Goal: Task Accomplishment & Management: Complete application form

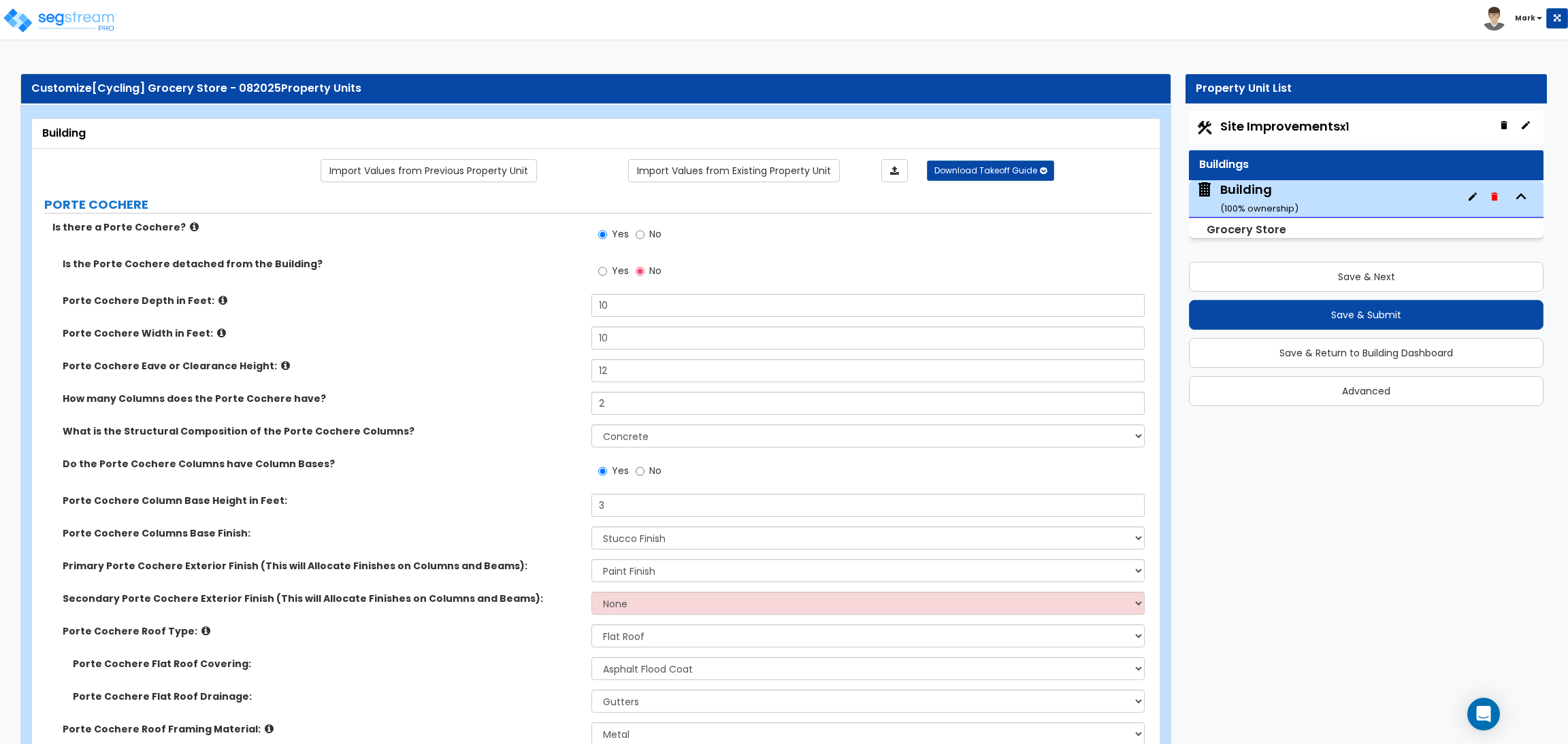
select select "3"
select select "2"
select select "1"
select select "2"
select select "3"
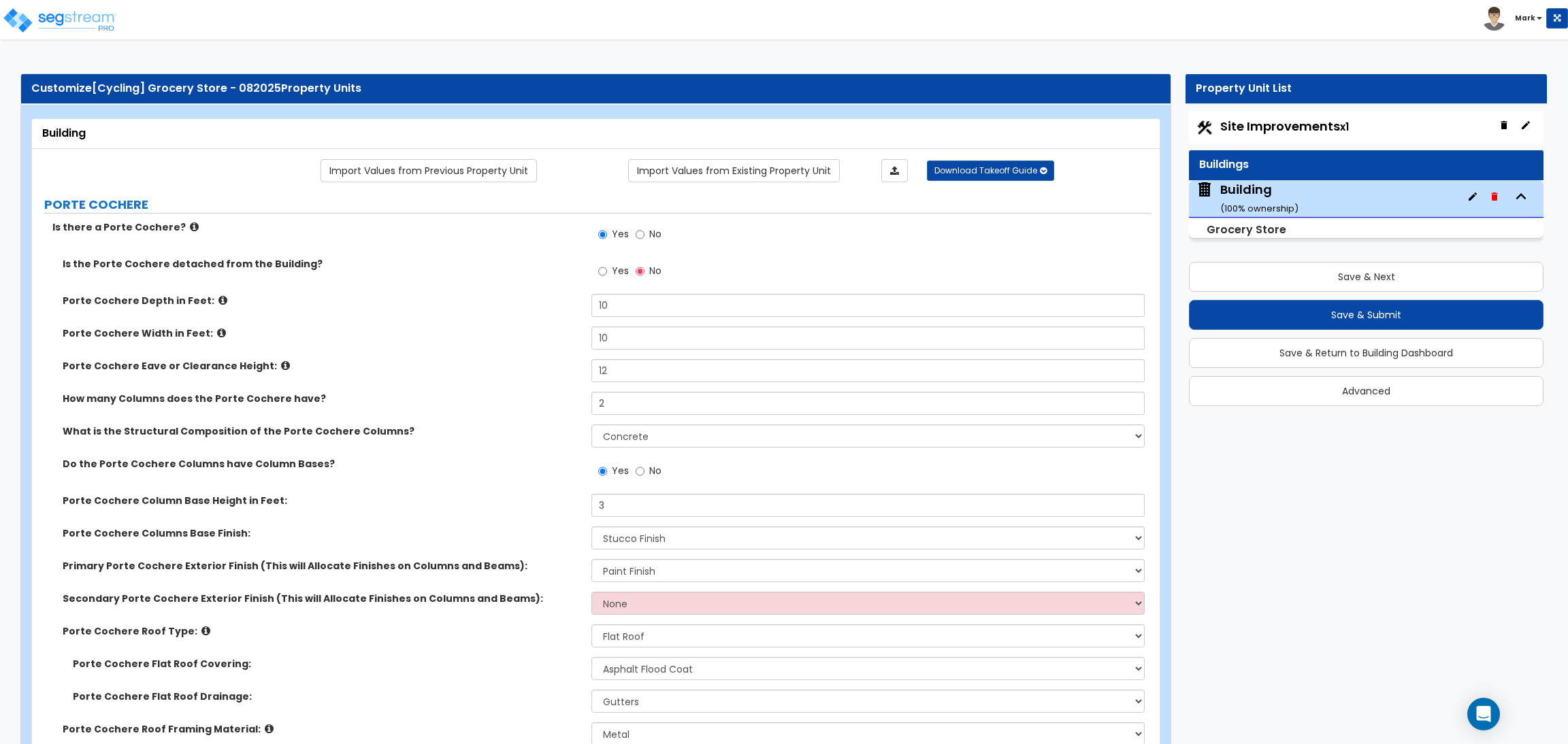
select select "1"
select select "2"
select select "1"
select select "4"
select select "1"
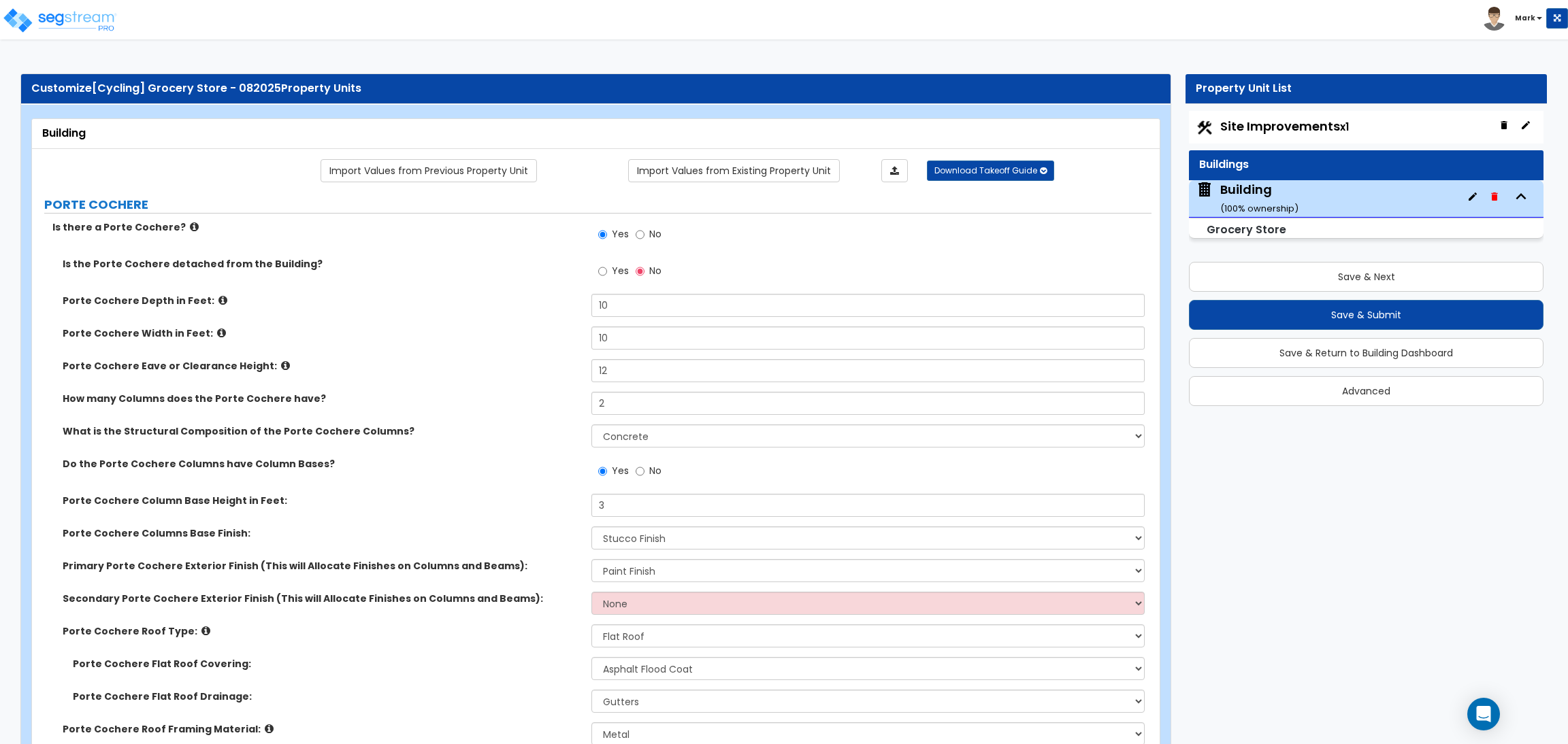
select select "4"
select select "3"
select select "2"
select select "10"
select select "5"
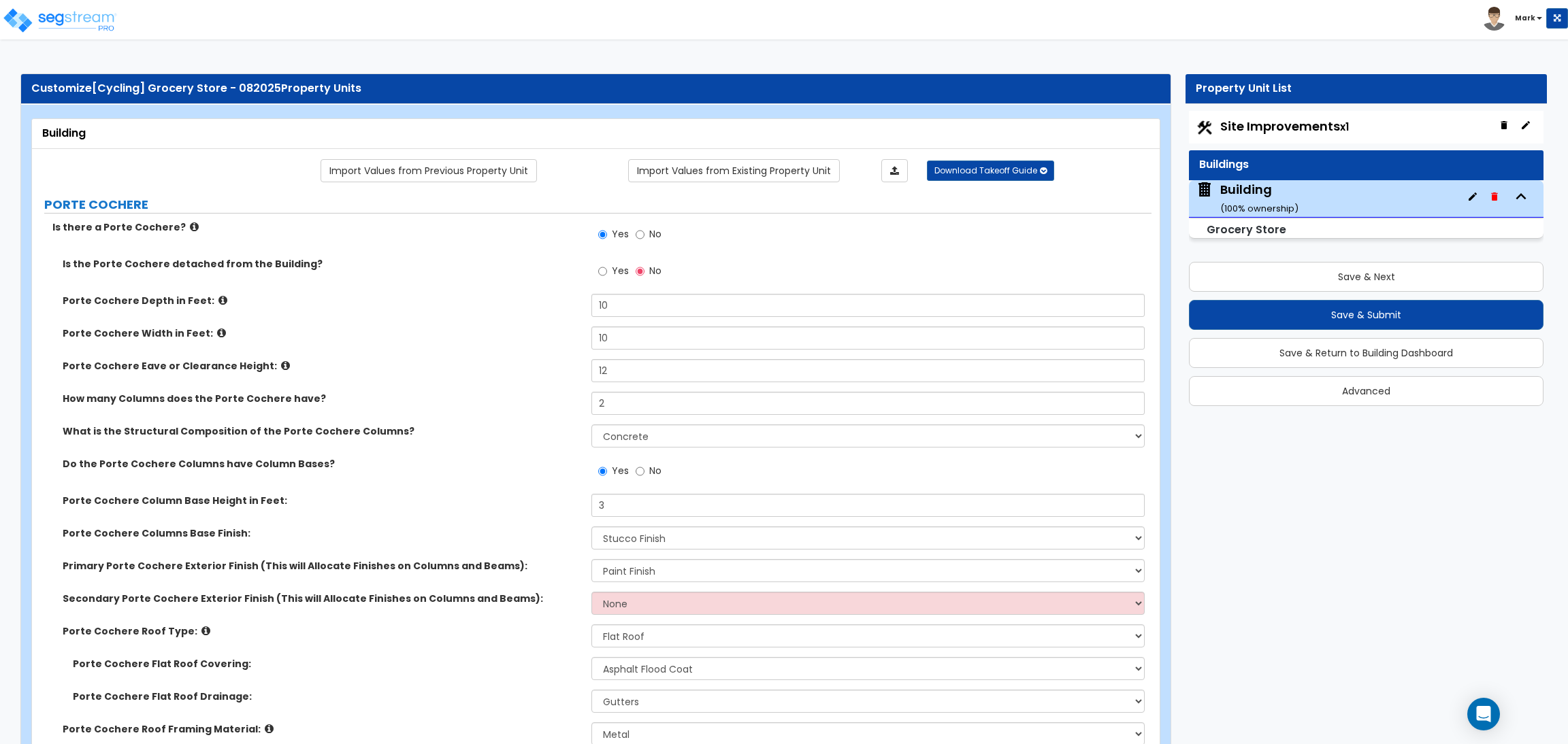
select select "1"
select select "2"
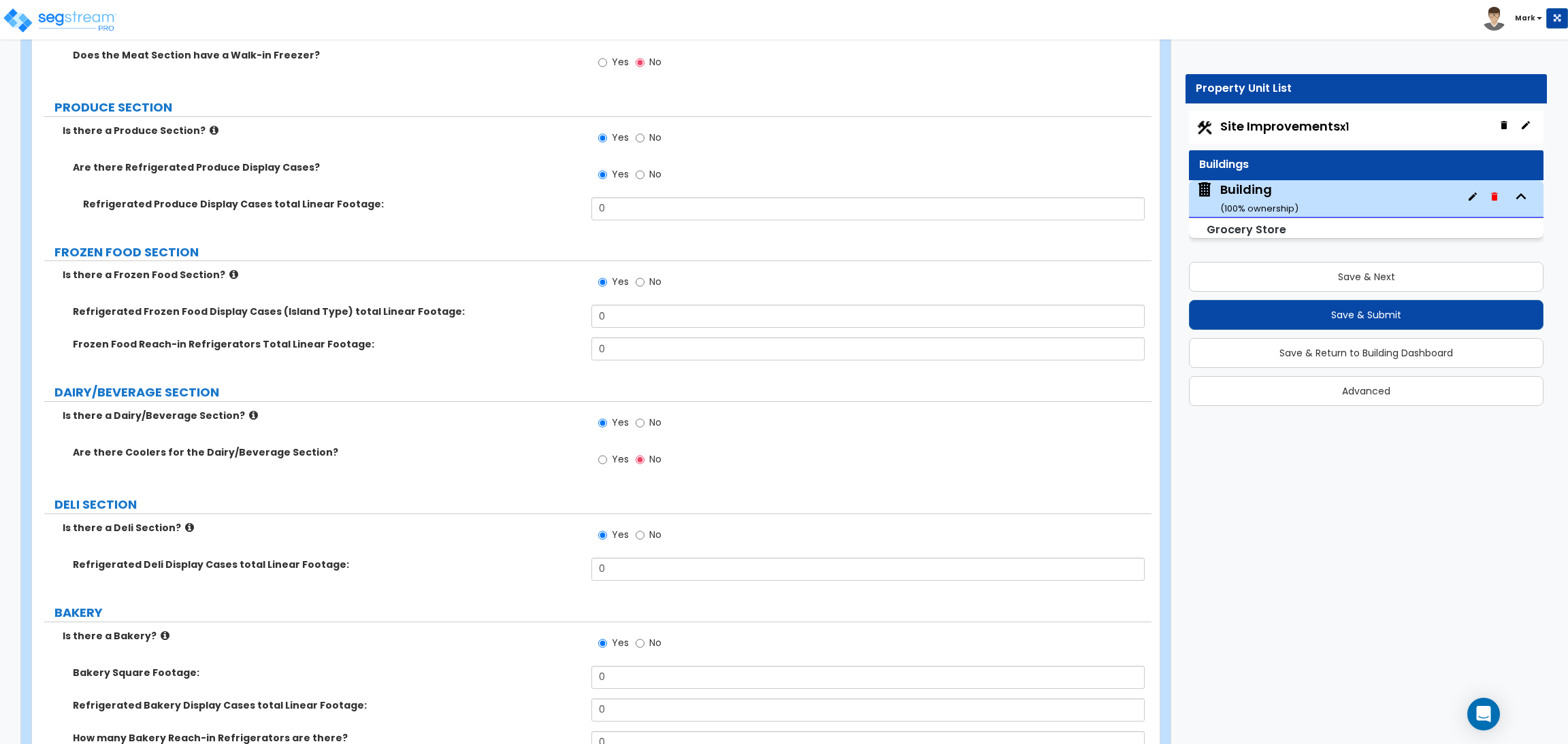
scroll to position [3468, 0]
click at [653, 113] on label "PRODUCE SECTION" at bounding box center [603, 108] width 1097 height 18
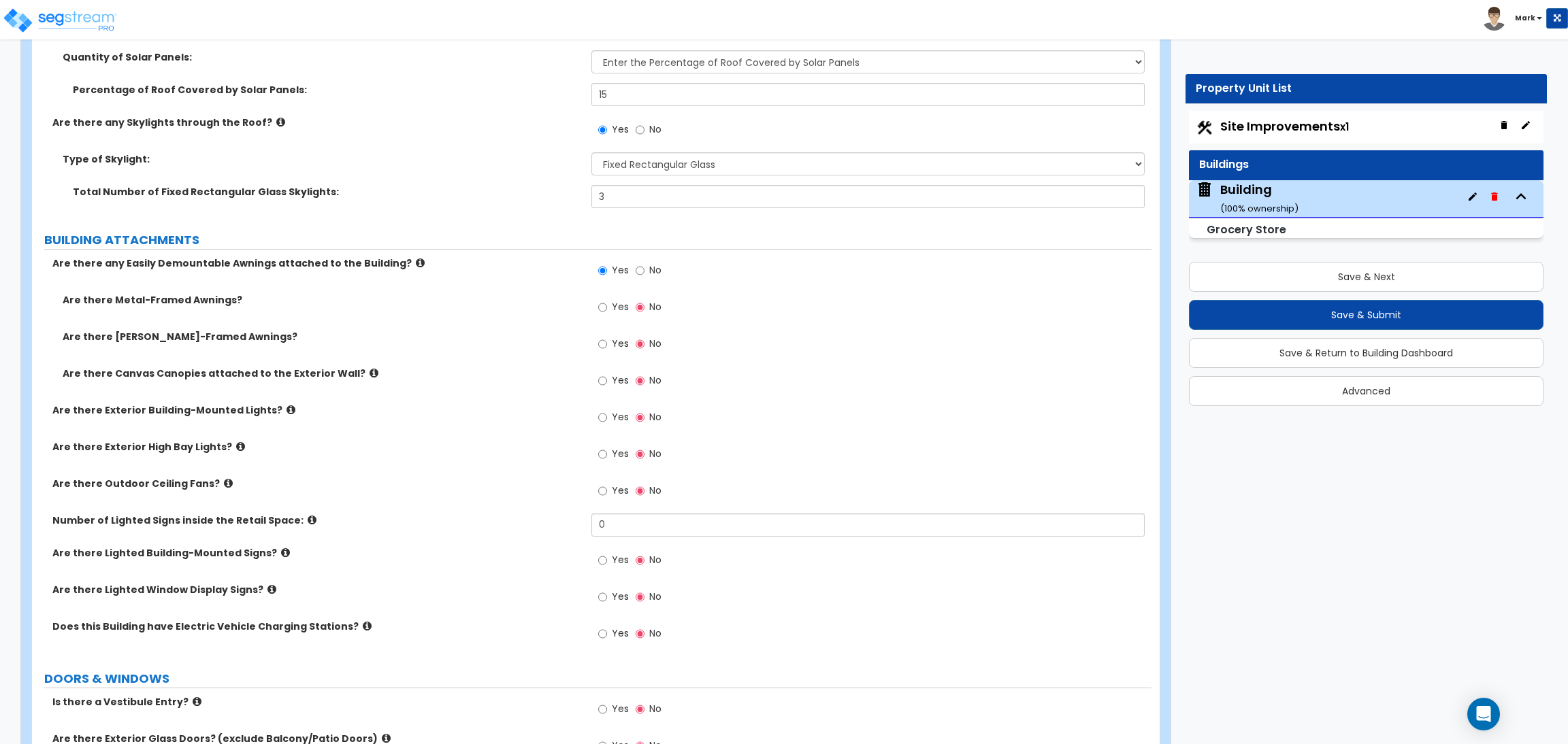
scroll to position [1937, 0]
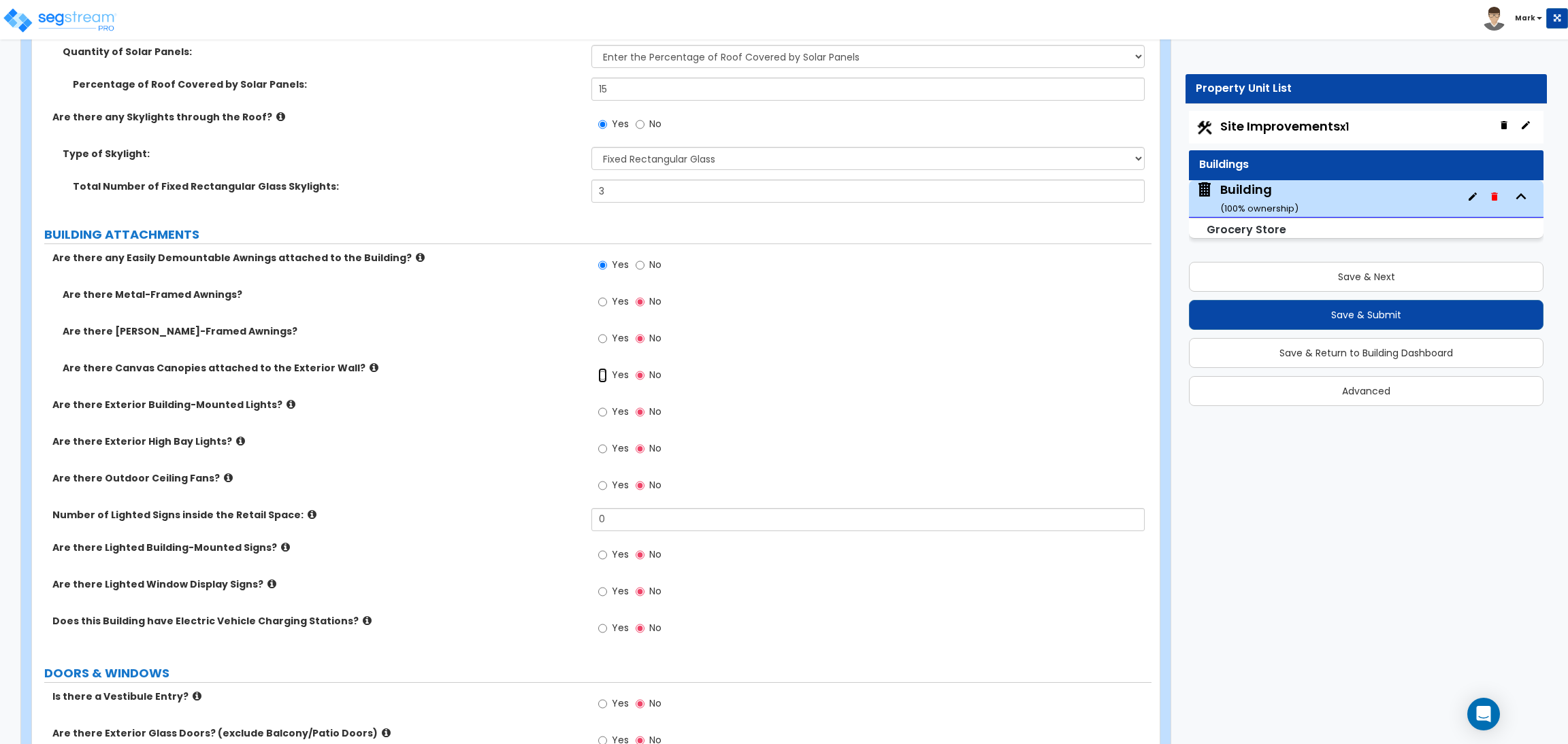
click at [606, 381] on input "Yes" at bounding box center [602, 375] width 9 height 15
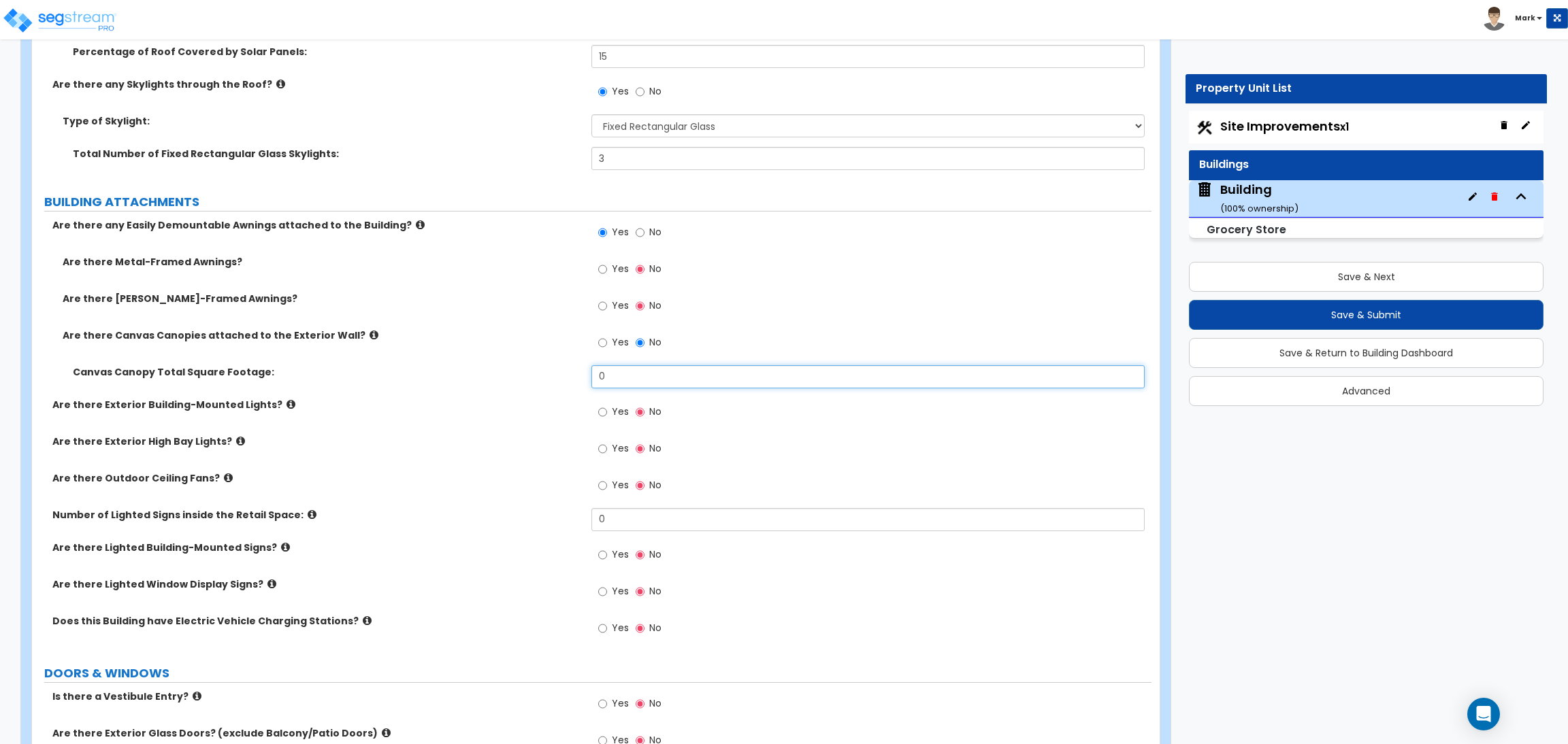
drag, startPoint x: 622, startPoint y: 373, endPoint x: 568, endPoint y: 373, distance: 54.0
click at [569, 373] on div "Canvas Canopy Total Square Footage: 0" at bounding box center [592, 382] width 1119 height 33
type input "50"
click at [618, 311] on span "Yes" at bounding box center [620, 305] width 17 height 13
click at [607, 311] on input "Yes" at bounding box center [602, 306] width 9 height 15
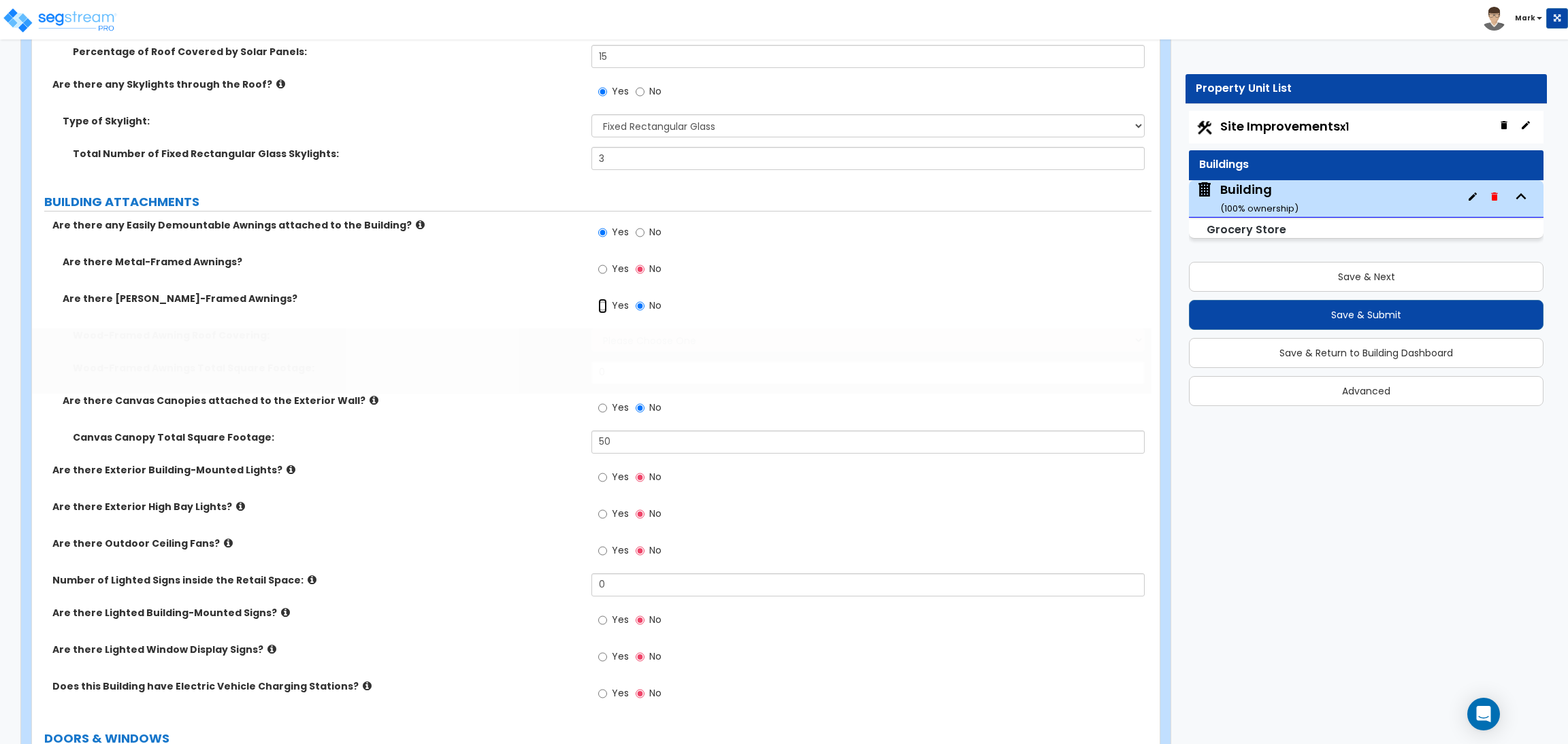
scroll to position [2036, 0]
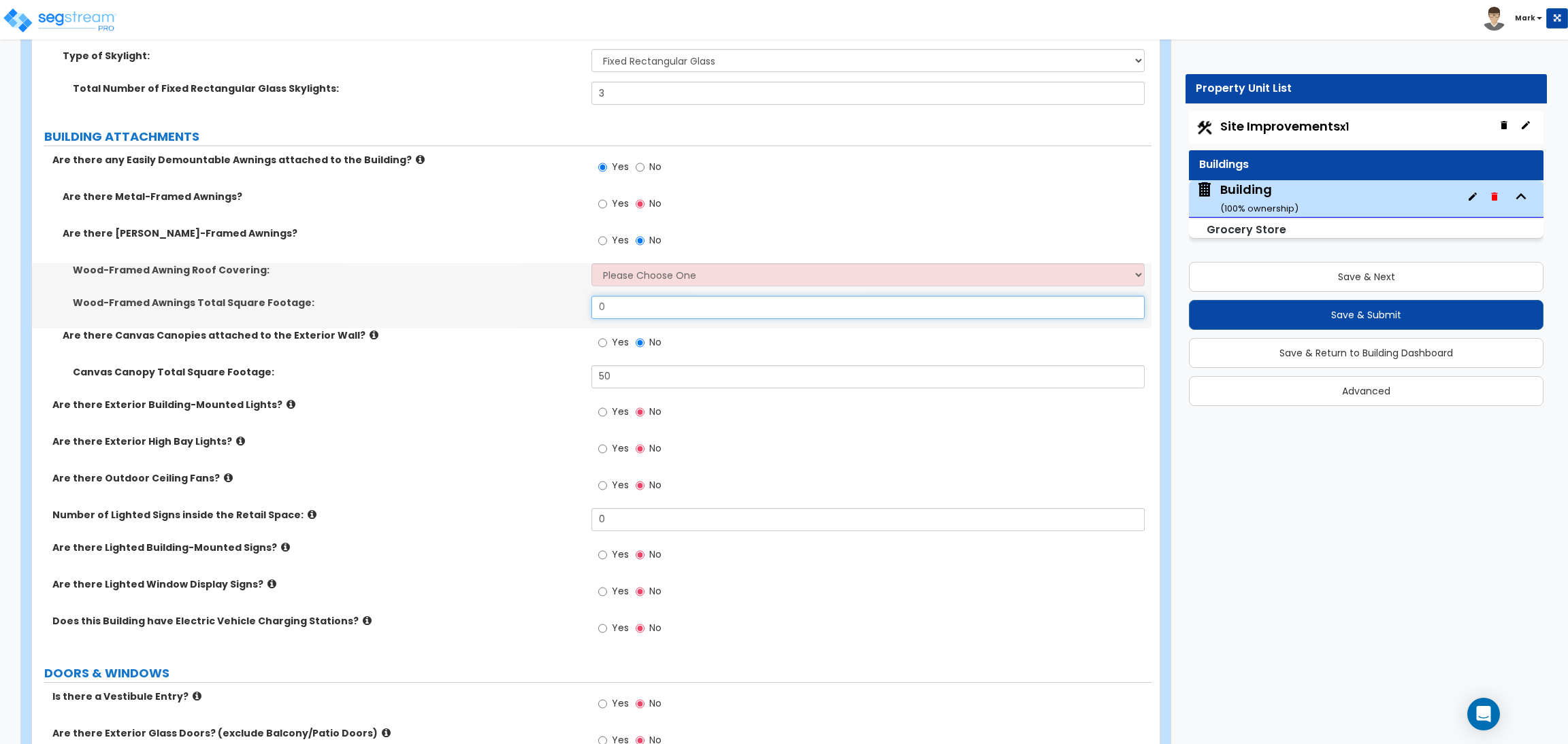
drag, startPoint x: 631, startPoint y: 311, endPoint x: 593, endPoint y: 304, distance: 38.6
click at [594, 307] on input "0" at bounding box center [867, 307] width 553 height 23
type input "50"
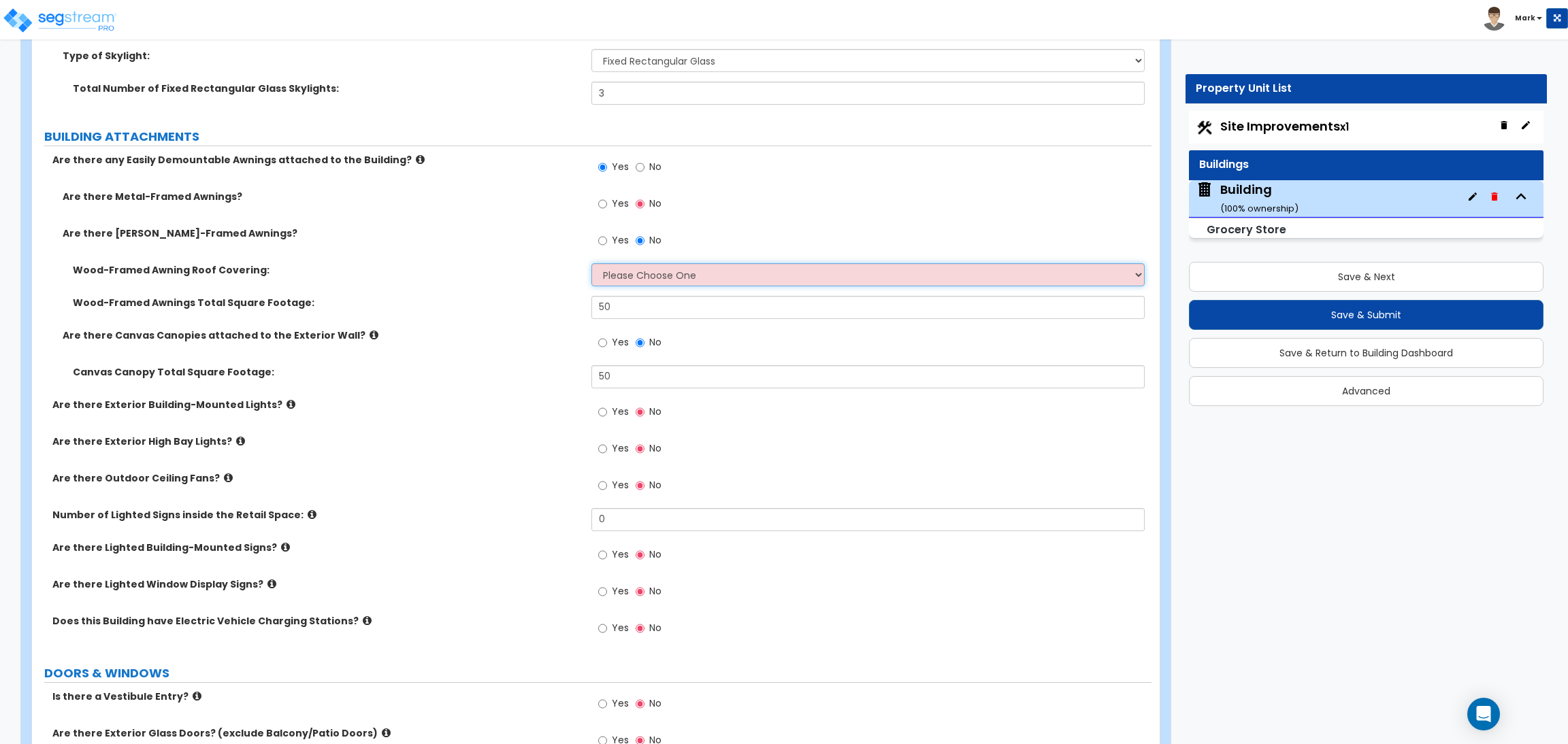
click at [642, 278] on select "Please Choose One Asphalt Shingle Clay Tile Wood Shingle Metal Shingle Standing…" at bounding box center [867, 275] width 553 height 23
select select "4"
click at [591, 263] on select "Please Choose One Asphalt Shingle Clay Tile Wood Shingle Metal Shingle Standing…" at bounding box center [867, 275] width 553 height 23
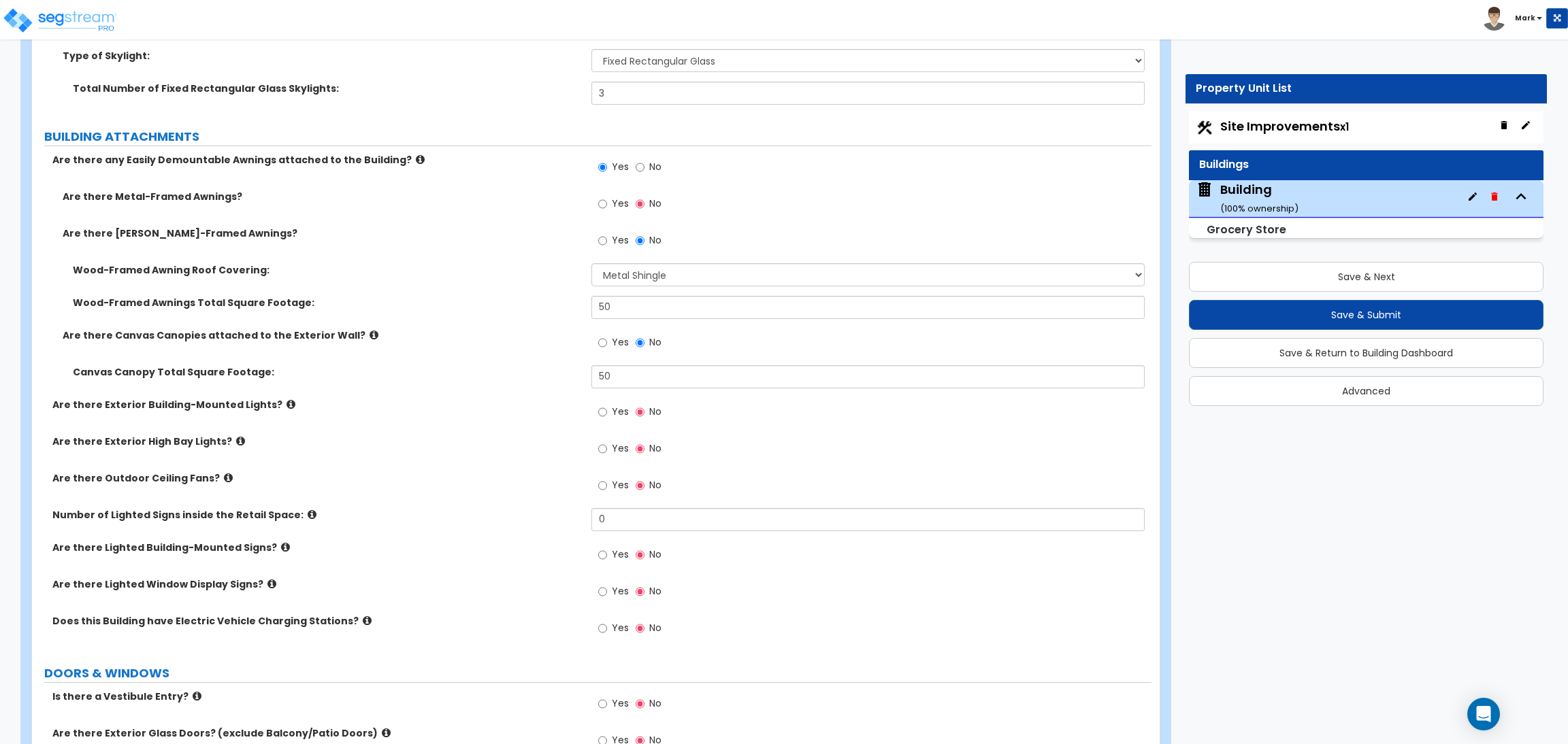
click at [620, 196] on span "Yes" at bounding box center [620, 203] width 17 height 13
click at [607, 196] on input "Yes" at bounding box center [602, 203] width 9 height 15
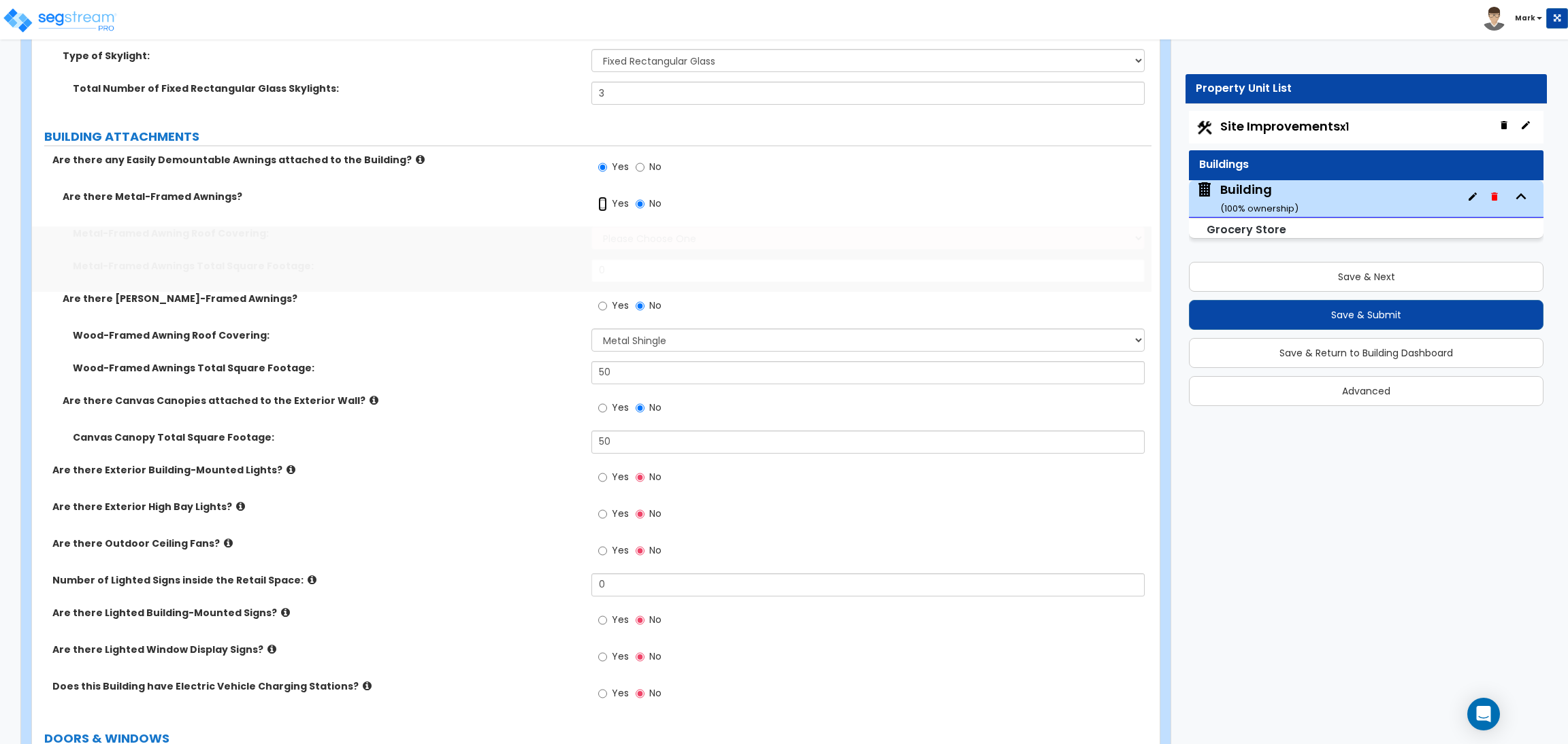
scroll to position [2101, 0]
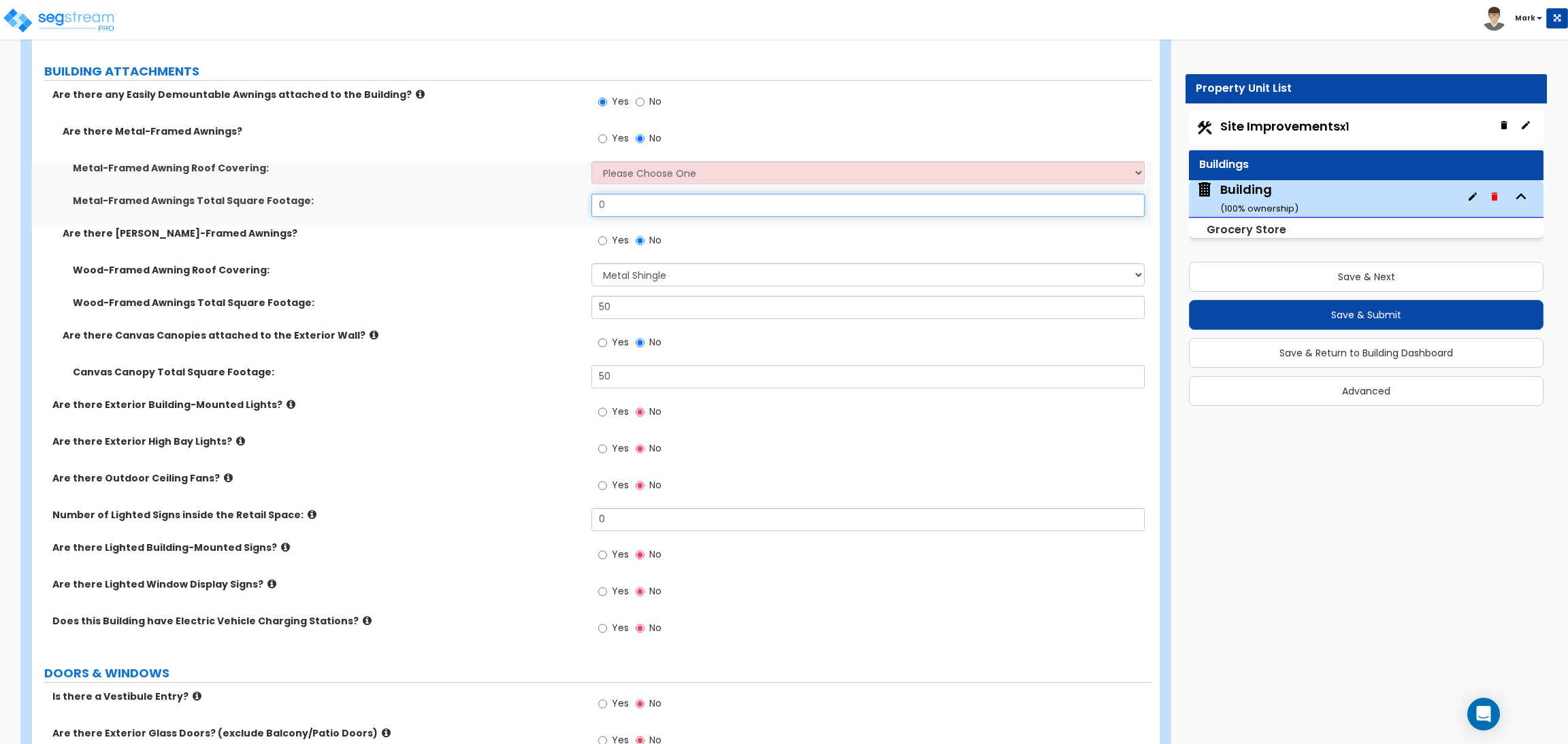
drag, startPoint x: 639, startPoint y: 216, endPoint x: 615, endPoint y: 207, distance: 25.6
click at [615, 207] on input "0" at bounding box center [867, 206] width 553 height 23
type input "50"
click at [634, 174] on select "Please Choose One Plastic Metal Glass" at bounding box center [867, 173] width 553 height 23
select select "2"
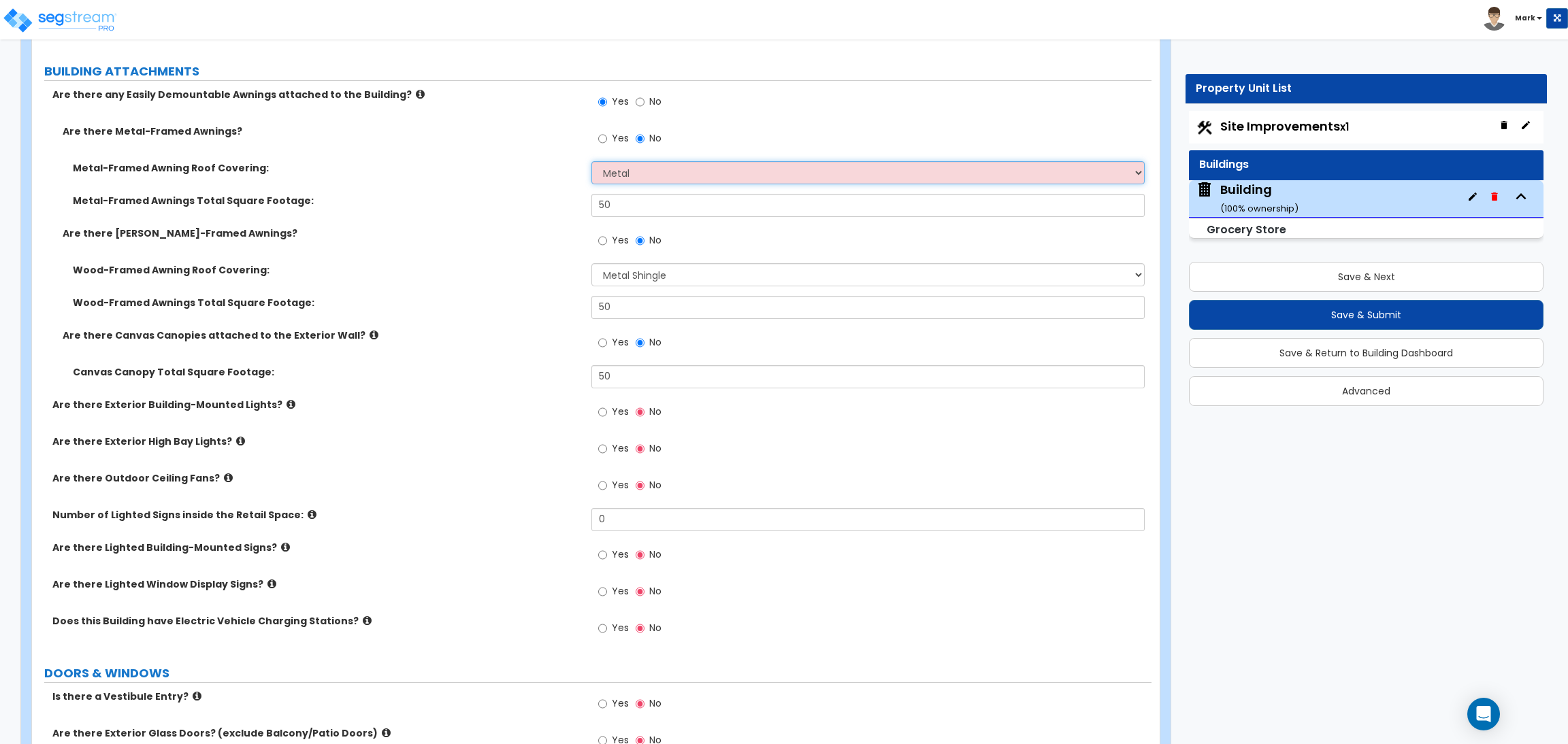
click at [591, 161] on select "Please Choose One Plastic Metal Glass" at bounding box center [867, 173] width 553 height 23
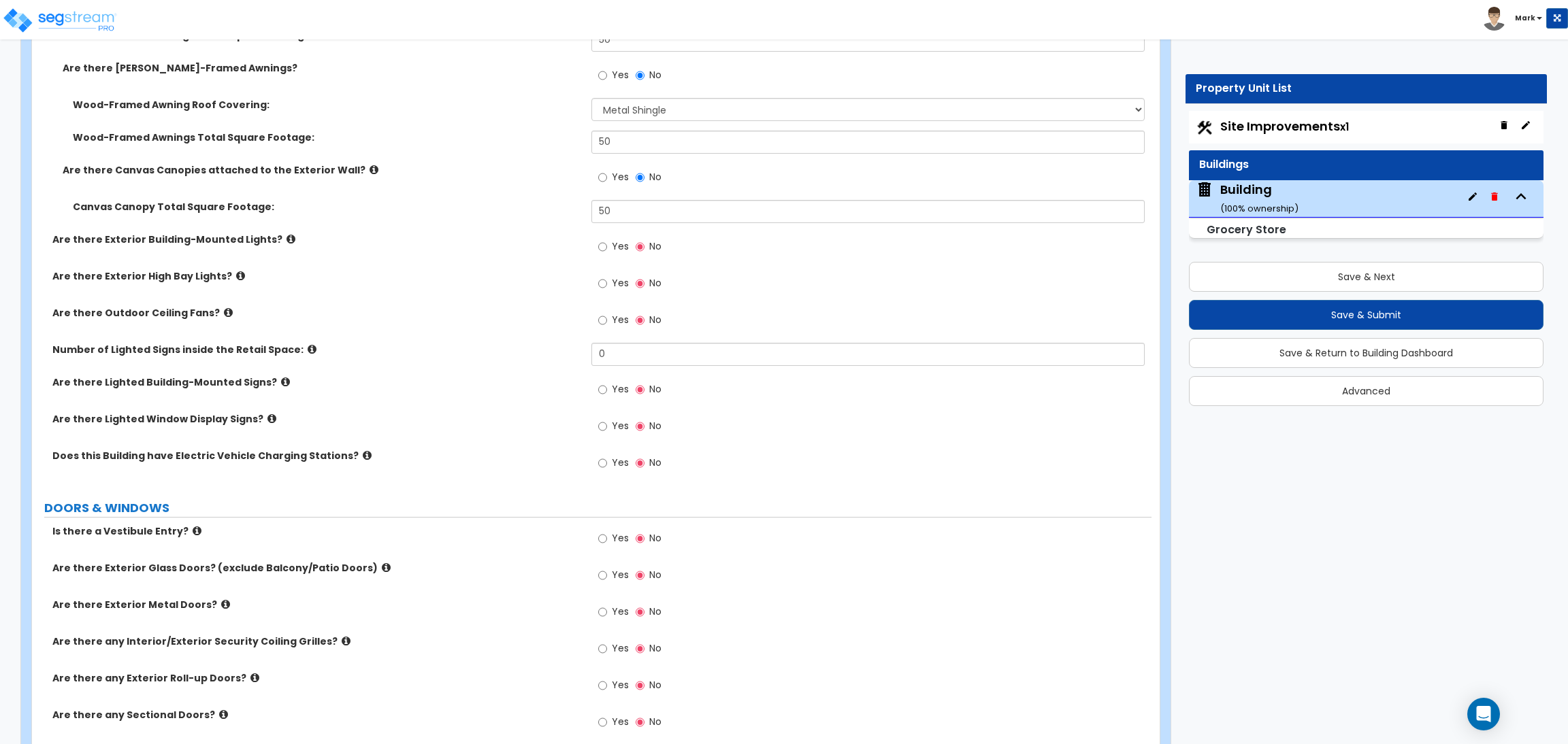
scroll to position [2305, 0]
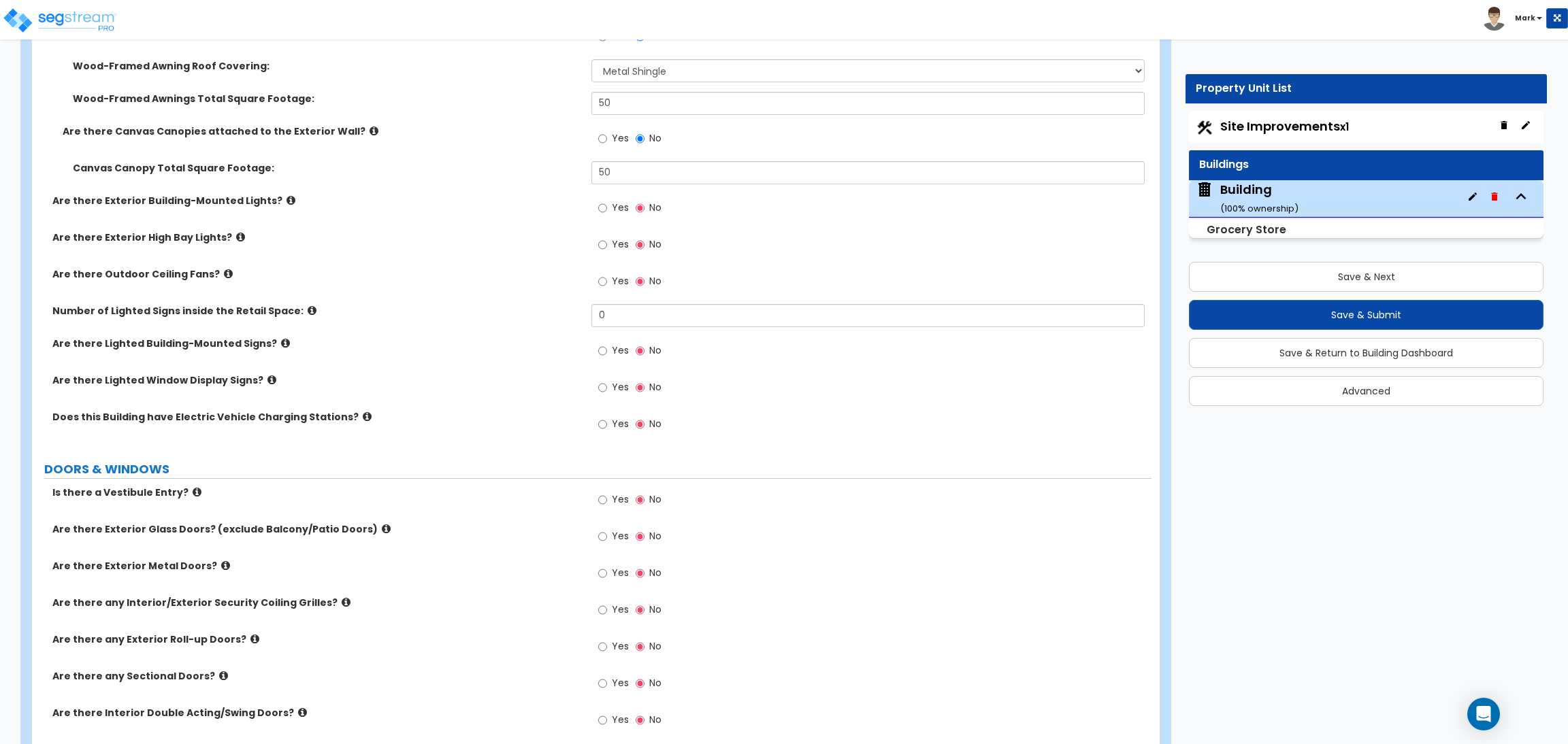
click at [611, 206] on span "Yes" at bounding box center [620, 207] width 17 height 13
click at [607, 206] on input "Yes" at bounding box center [602, 207] width 9 height 15
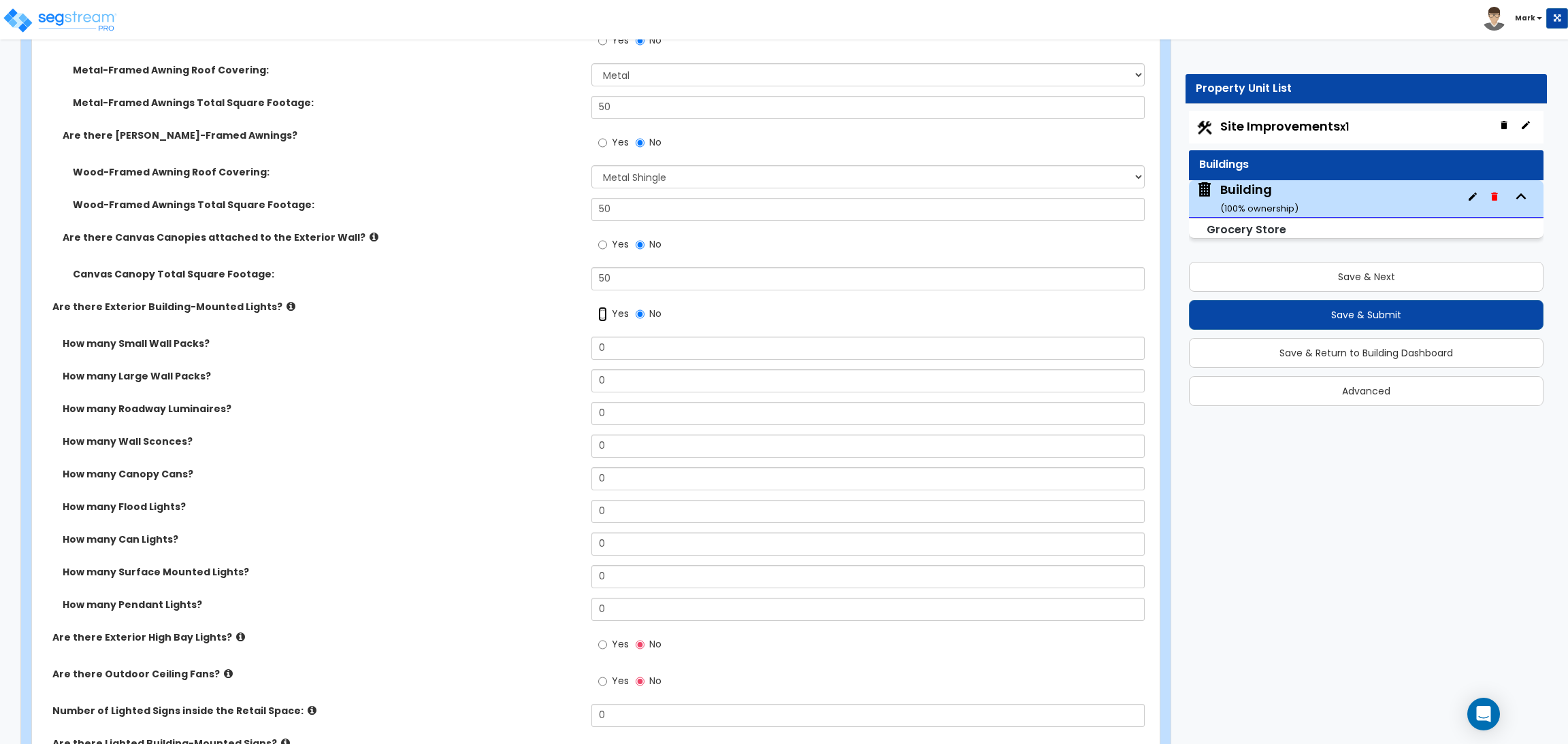
scroll to position [2191, 0]
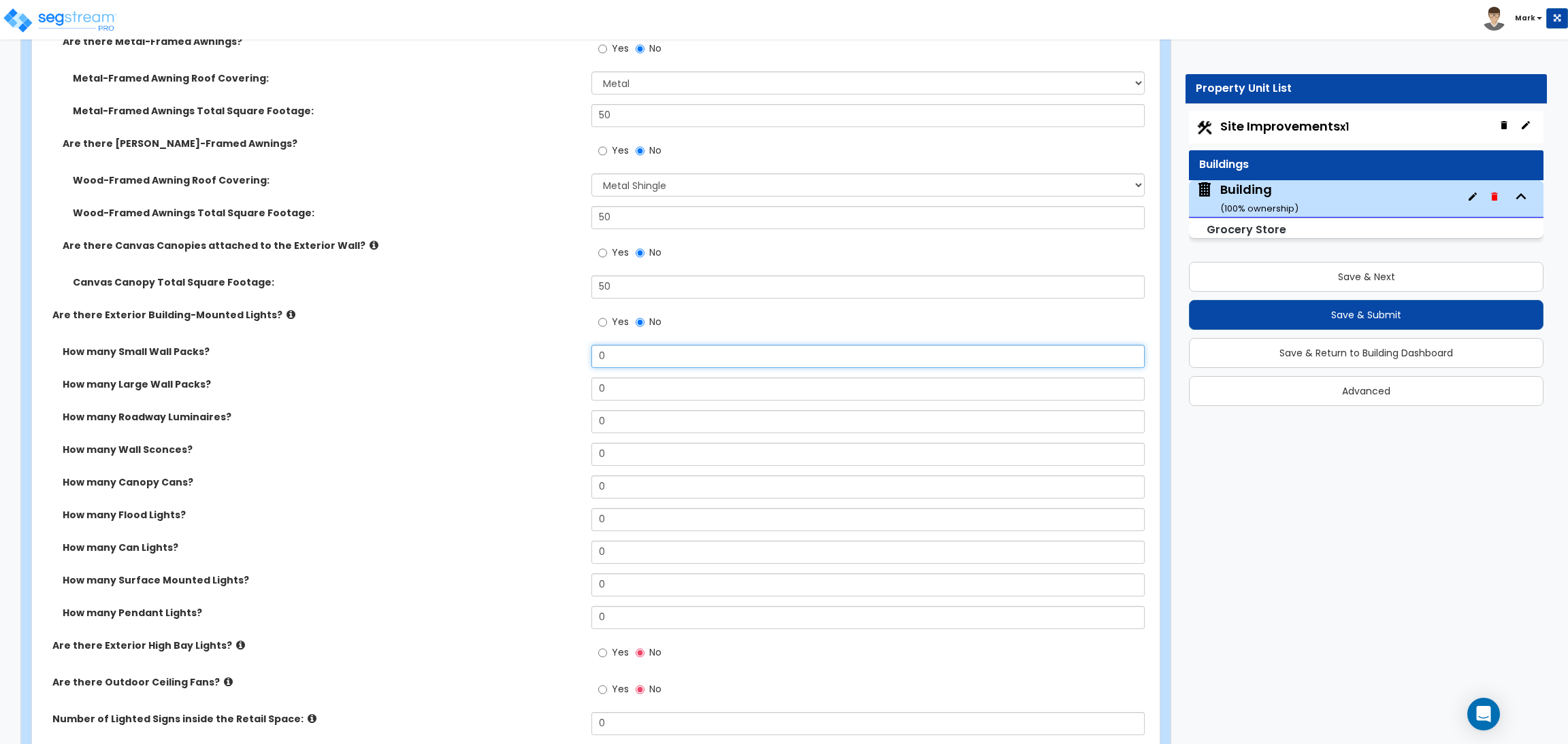
drag, startPoint x: 638, startPoint y: 359, endPoint x: 597, endPoint y: 353, distance: 41.4
click at [597, 353] on input "0" at bounding box center [867, 357] width 553 height 23
type input "4"
click at [600, 385] on input "0" at bounding box center [867, 389] width 553 height 23
type input "4"
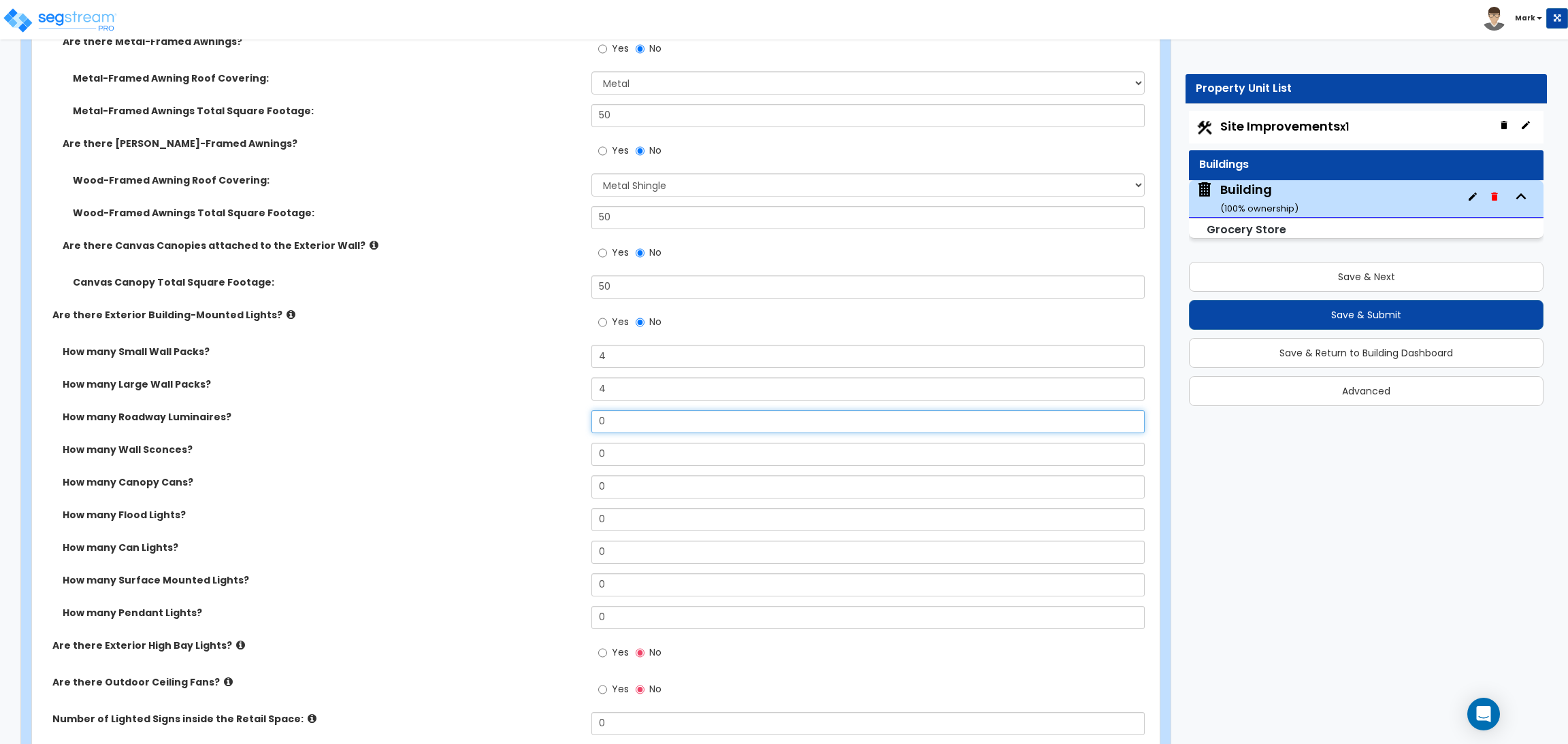
drag, startPoint x: 613, startPoint y: 419, endPoint x: 596, endPoint y: 424, distance: 17.7
click at [596, 424] on input "0" at bounding box center [867, 422] width 553 height 23
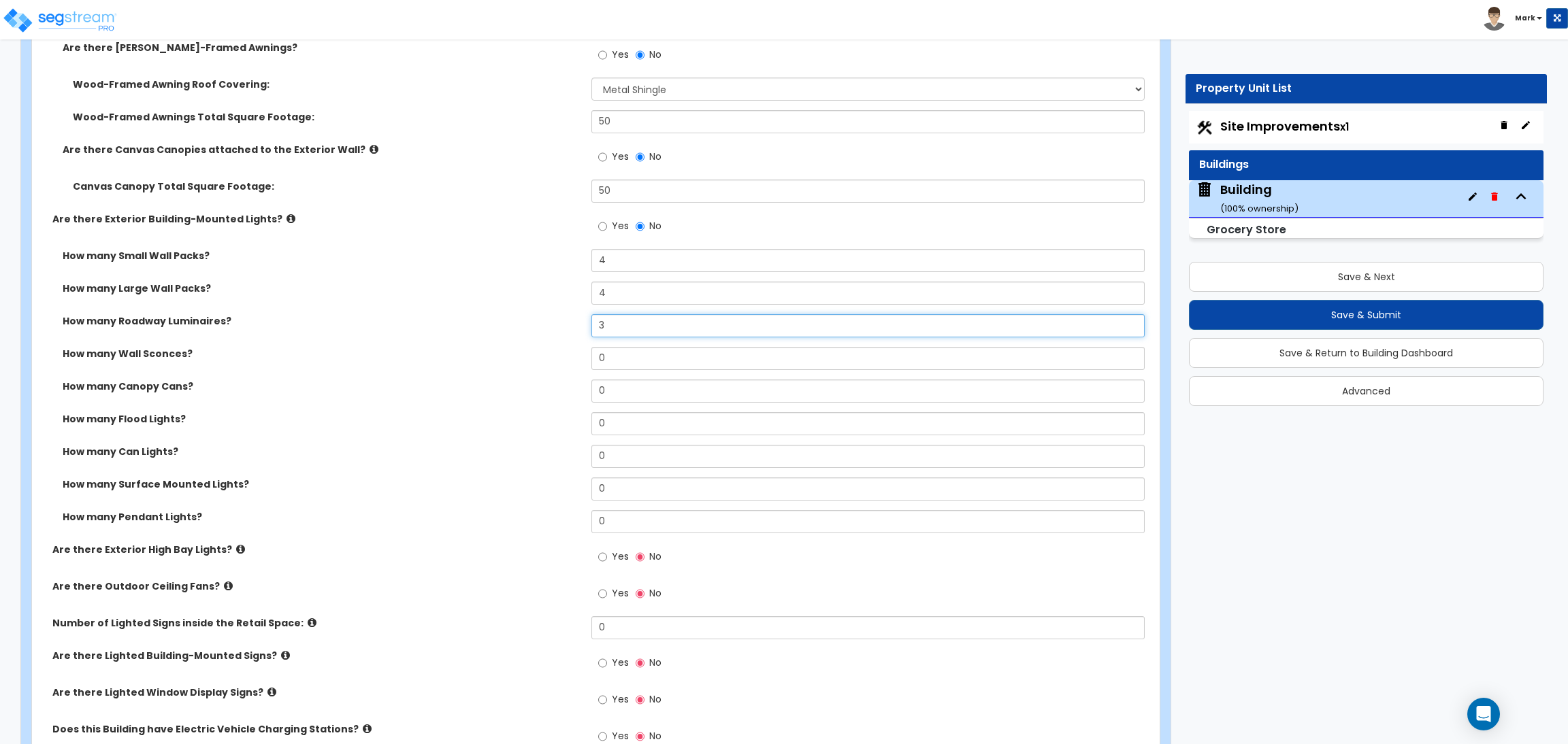
scroll to position [2292, 0]
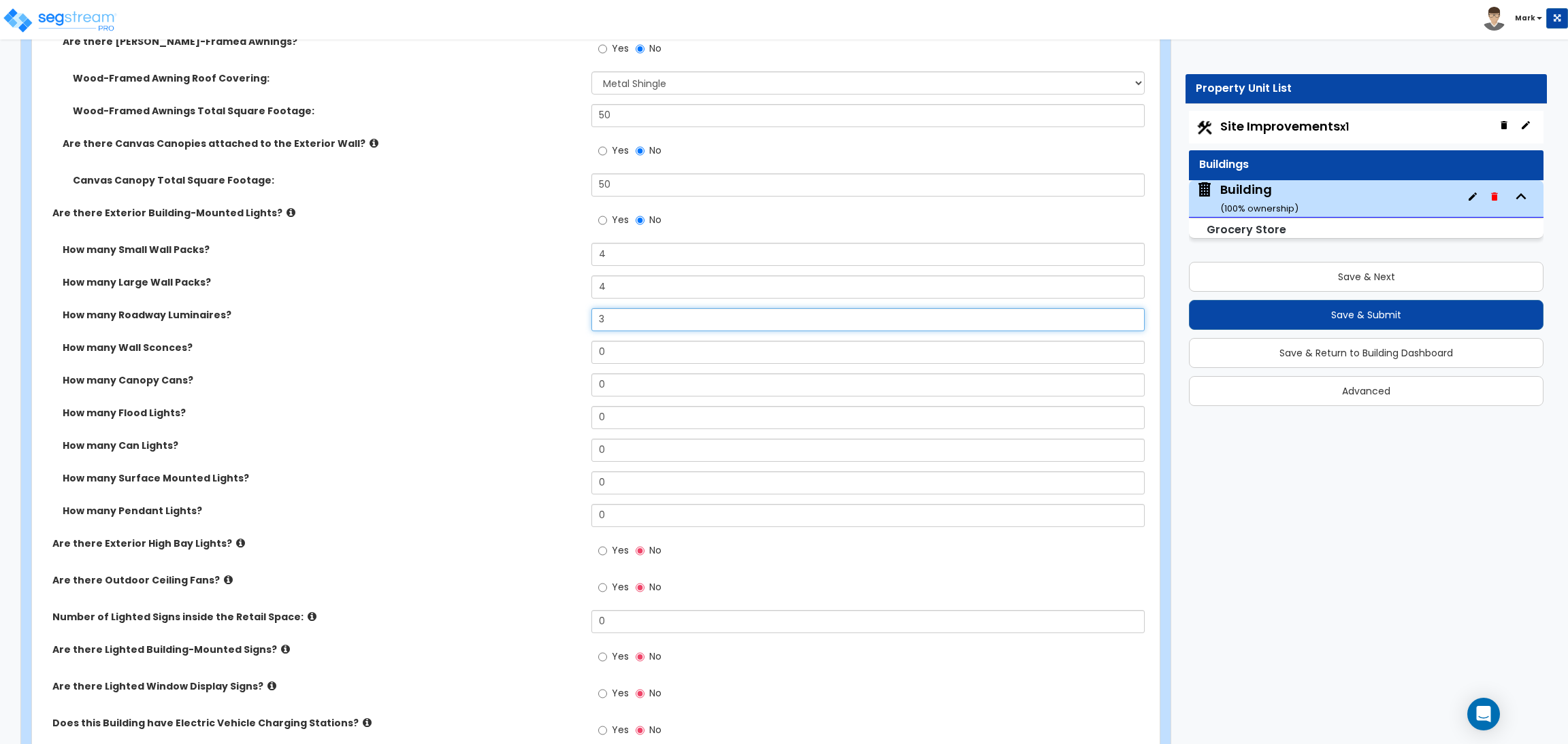
type input "3"
drag, startPoint x: 618, startPoint y: 356, endPoint x: 596, endPoint y: 351, distance: 22.6
click at [598, 352] on input "0" at bounding box center [867, 352] width 553 height 23
type input "3"
drag, startPoint x: 622, startPoint y: 389, endPoint x: 586, endPoint y: 386, distance: 36.1
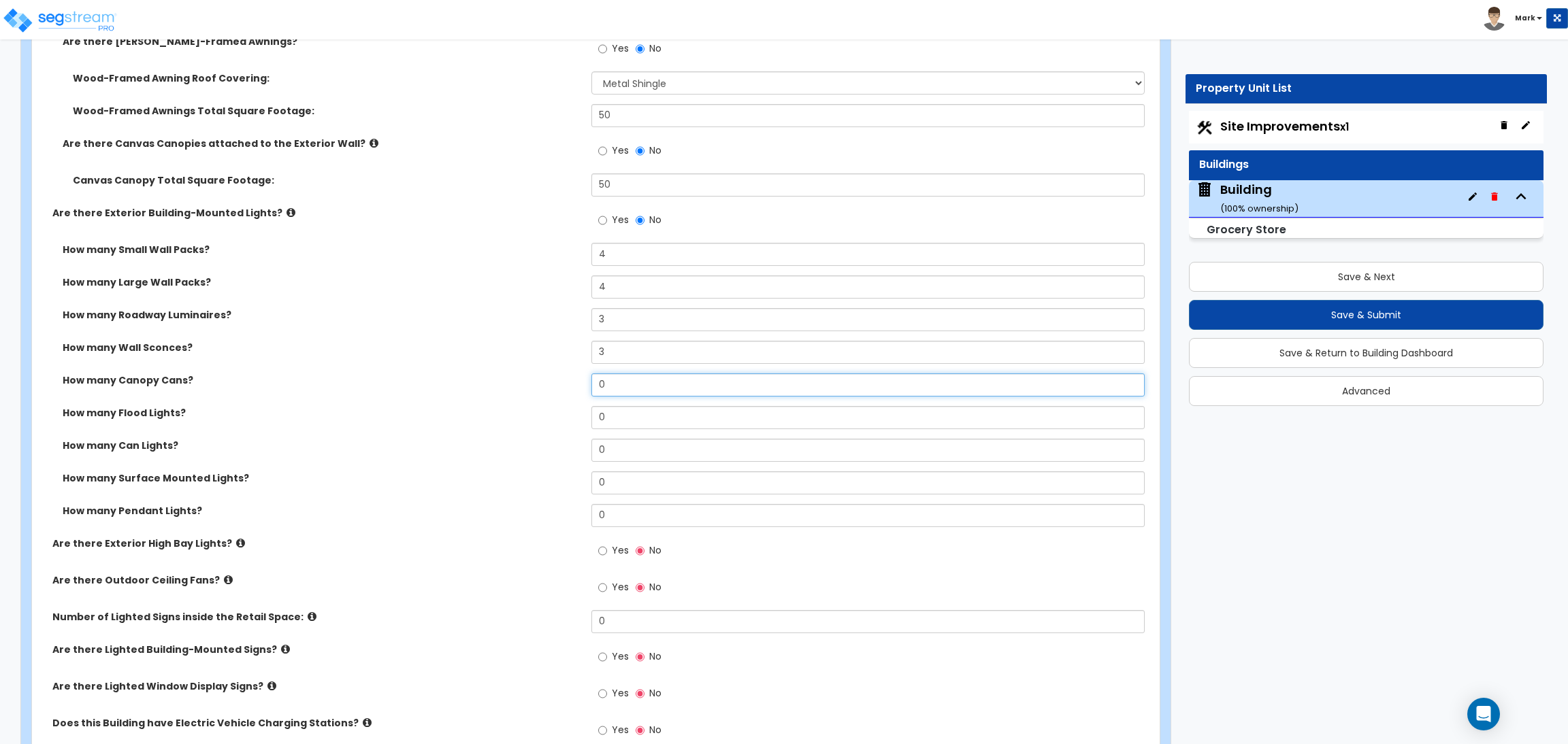
click at [587, 387] on div "How many Canopy Cans? 0" at bounding box center [592, 390] width 1119 height 33
type input "3"
drag, startPoint x: 623, startPoint y: 412, endPoint x: 596, endPoint y: 409, distance: 27.2
click at [596, 409] on input "0" at bounding box center [867, 418] width 553 height 23
type input "3"
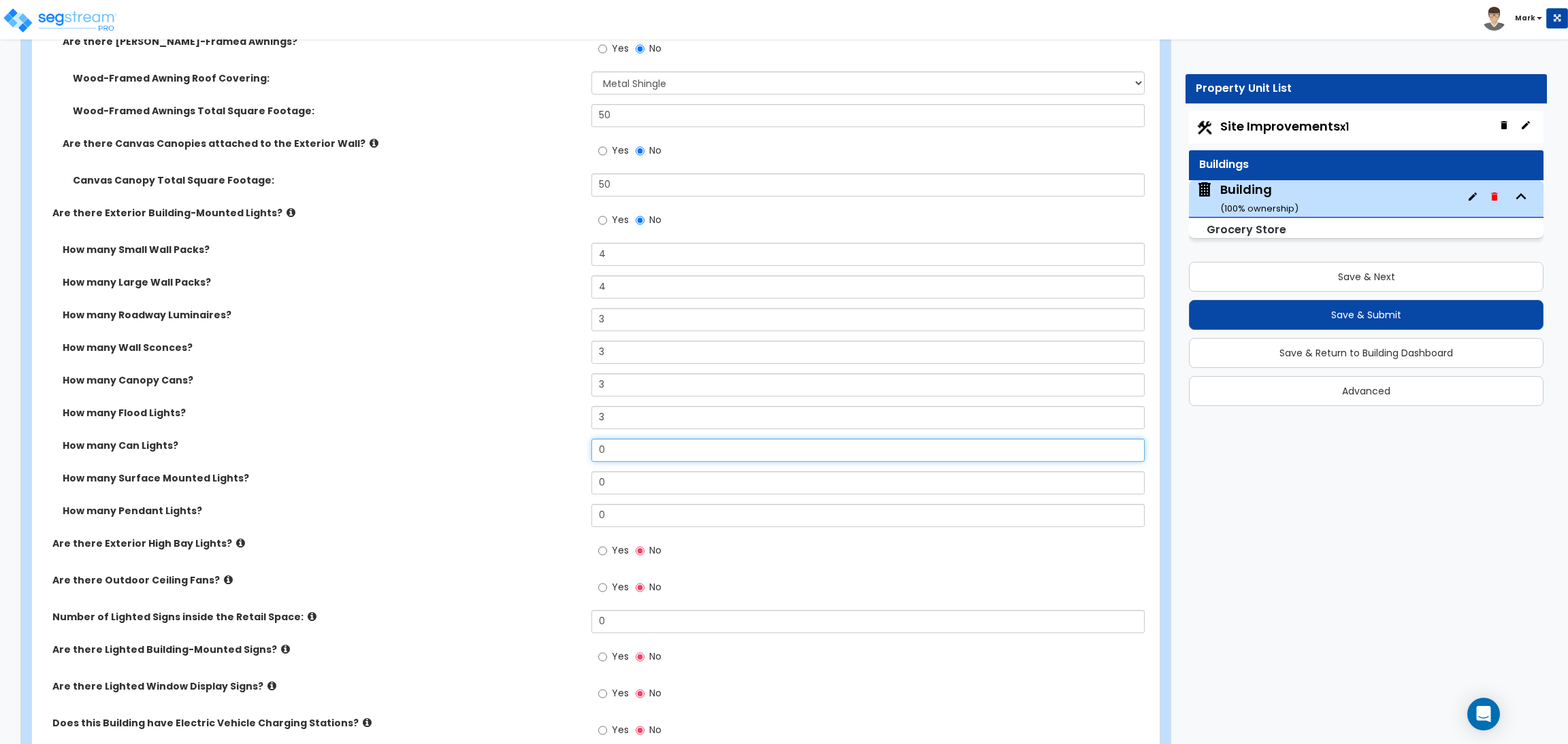
drag, startPoint x: 580, startPoint y: 447, endPoint x: 573, endPoint y: 447, distance: 7.0
click at [573, 447] on div "How many Can Lights? 0" at bounding box center [592, 455] width 1119 height 33
type input "3"
drag, startPoint x: 614, startPoint y: 487, endPoint x: 589, endPoint y: 491, distance: 25.3
click at [589, 491] on div "How many Surface Mounted Lights? 0" at bounding box center [592, 487] width 1119 height 33
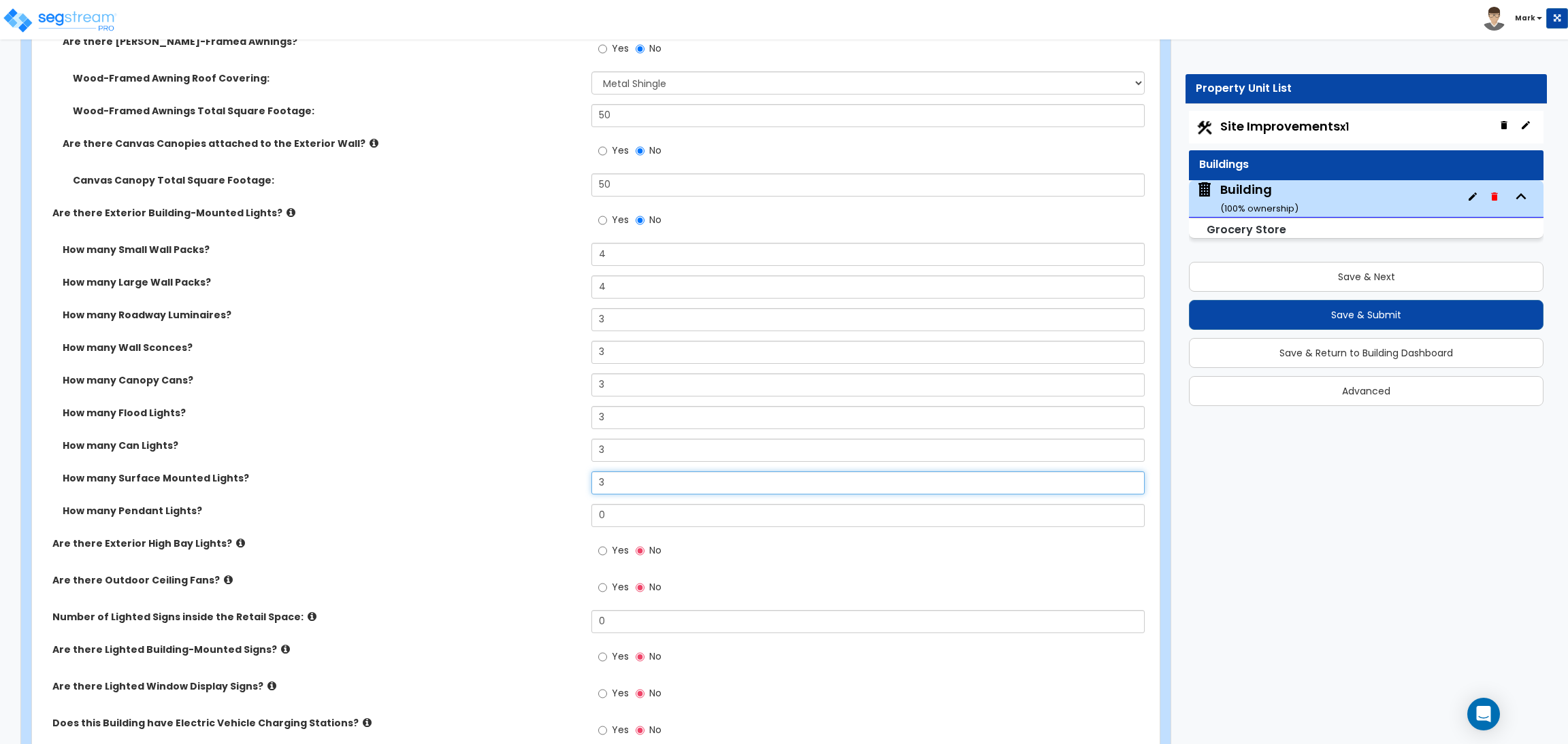
type input "3"
drag, startPoint x: 618, startPoint y: 515, endPoint x: 598, endPoint y: 515, distance: 20.0
click at [598, 515] on input "0" at bounding box center [867, 516] width 553 height 23
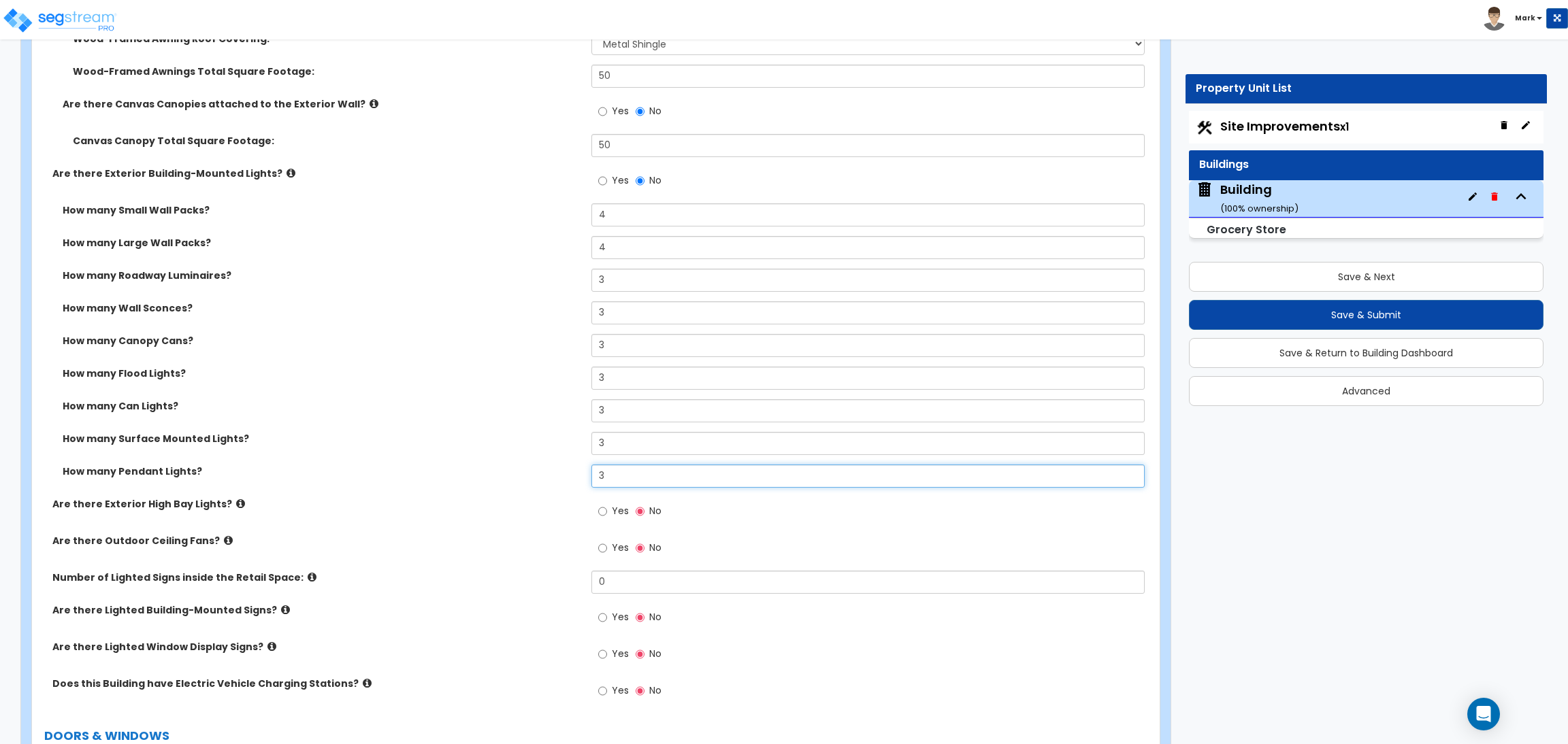
scroll to position [2395, 0]
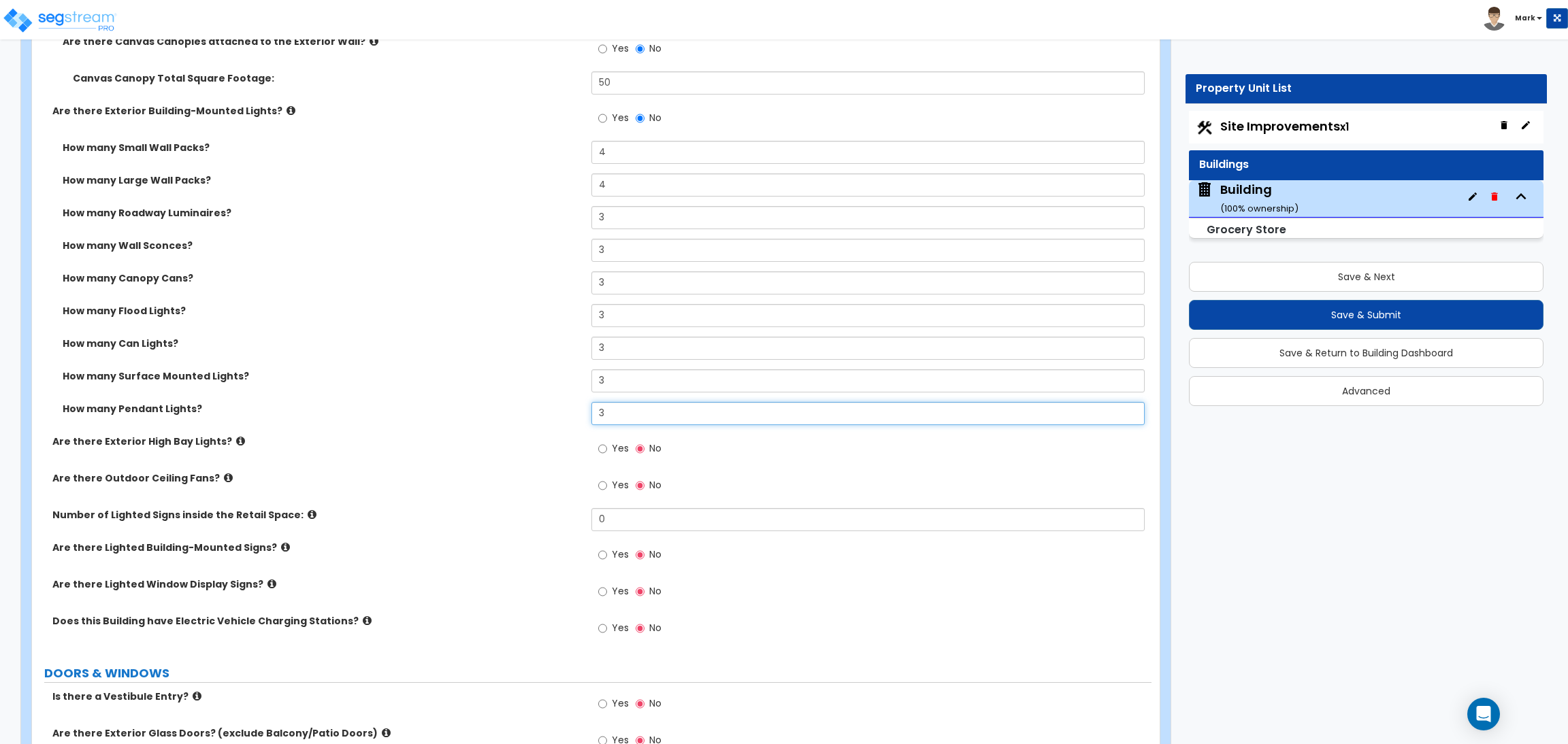
type input "3"
click at [603, 450] on input "Yes" at bounding box center [602, 448] width 9 height 15
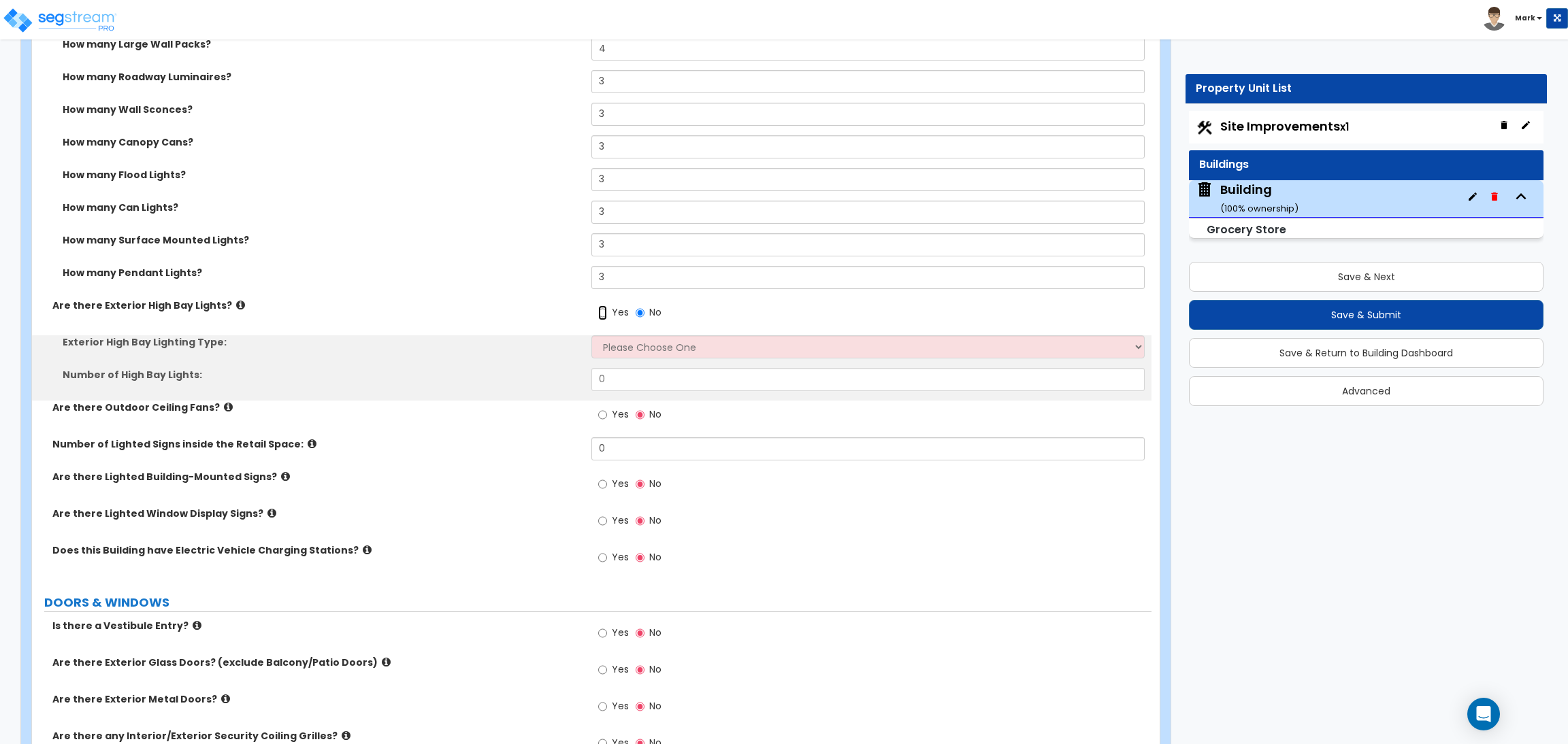
scroll to position [2561, 0]
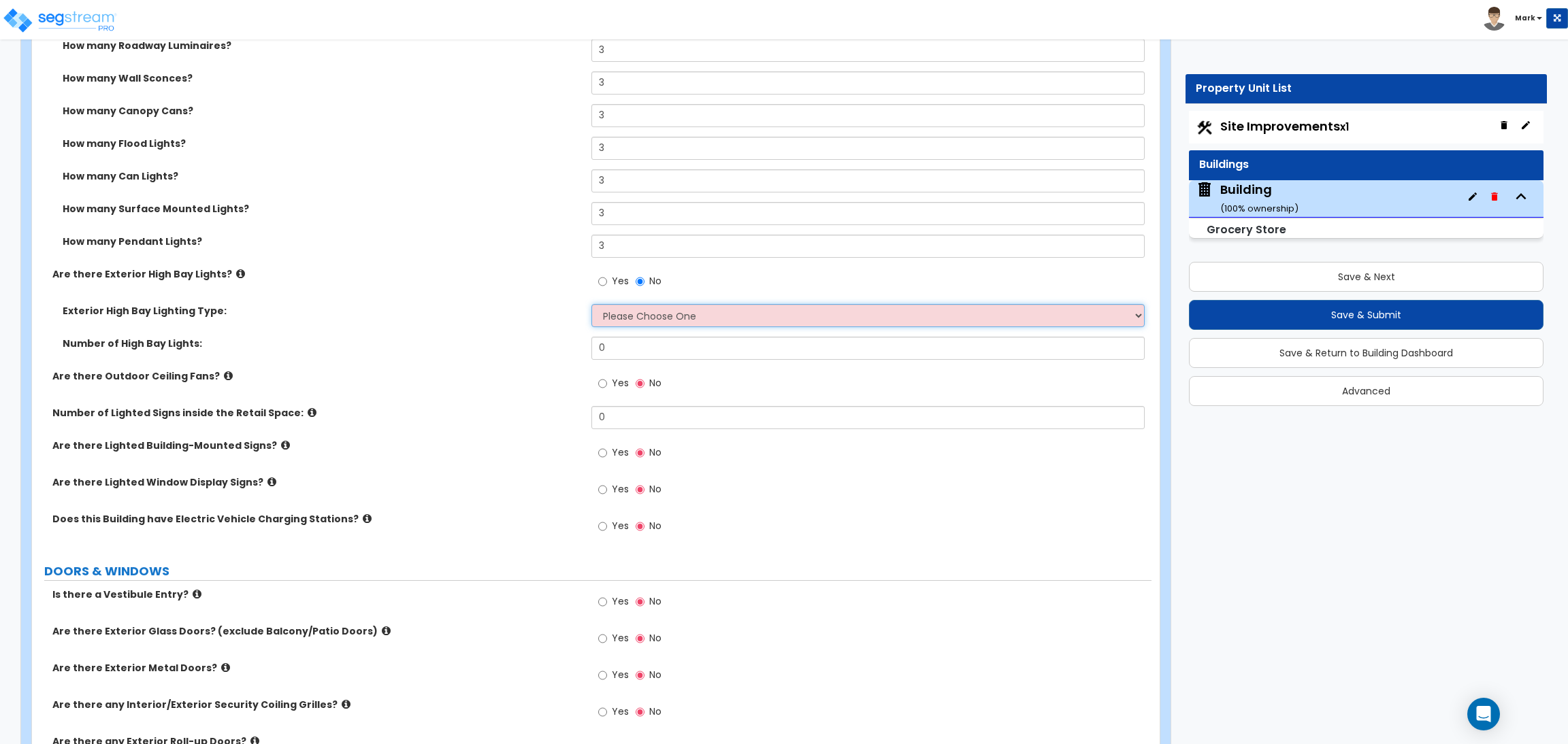
click at [607, 319] on select "Please Choose One High Intensity Discharge (HID) Lighting High Bay LED High Bay…" at bounding box center [867, 316] width 553 height 23
select select "2"
click at [591, 304] on select "Please Choose One High Intensity Discharge (HID) Lighting High Bay LED High Bay…" at bounding box center [867, 316] width 553 height 23
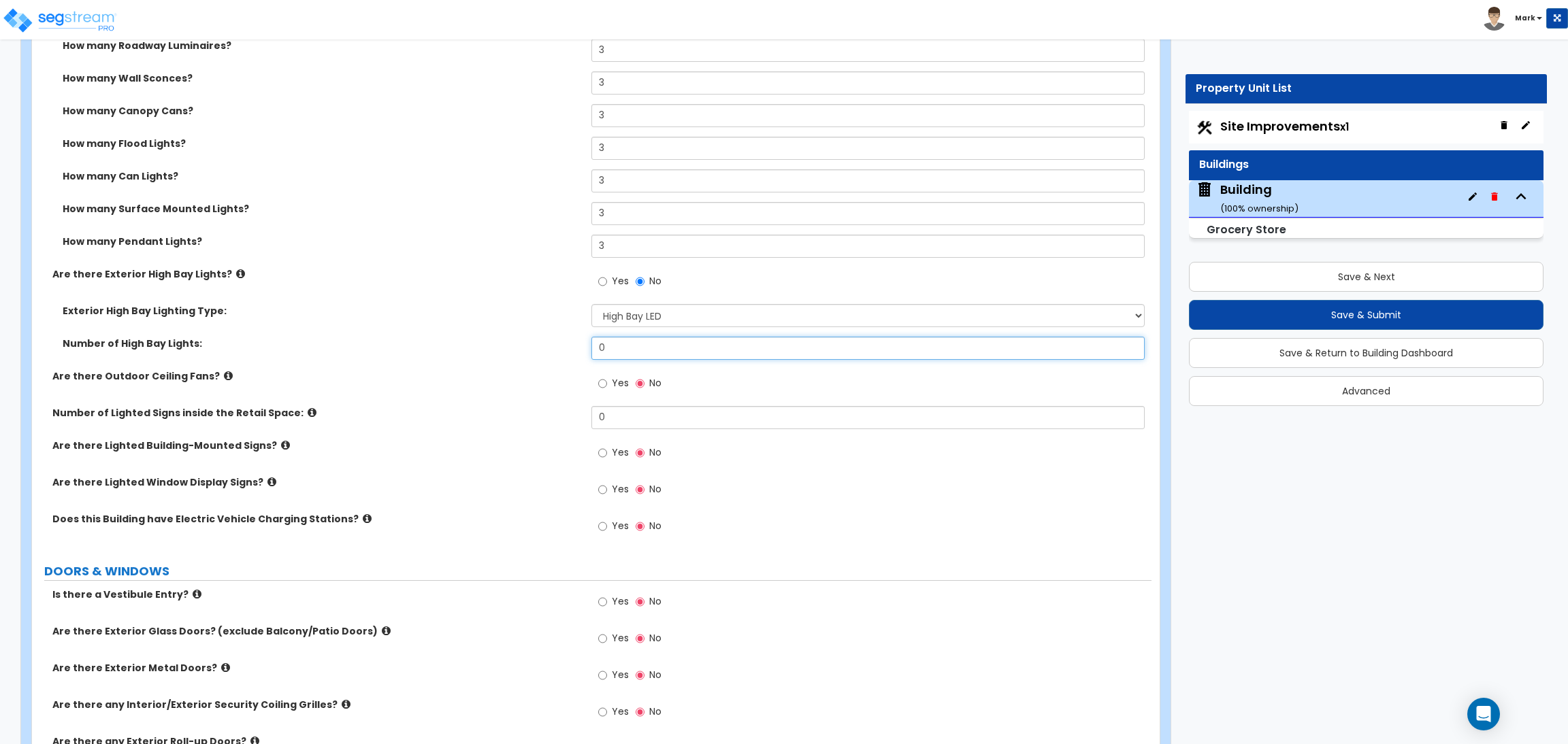
drag, startPoint x: 622, startPoint y: 350, endPoint x: 558, endPoint y: 340, distance: 64.8
click at [558, 340] on div "Number of High Bay Lights: 0" at bounding box center [592, 353] width 1119 height 33
type input "2"
click at [611, 381] on span "Yes" at bounding box center [620, 383] width 17 height 13
click at [607, 381] on input "Yes" at bounding box center [602, 383] width 9 height 15
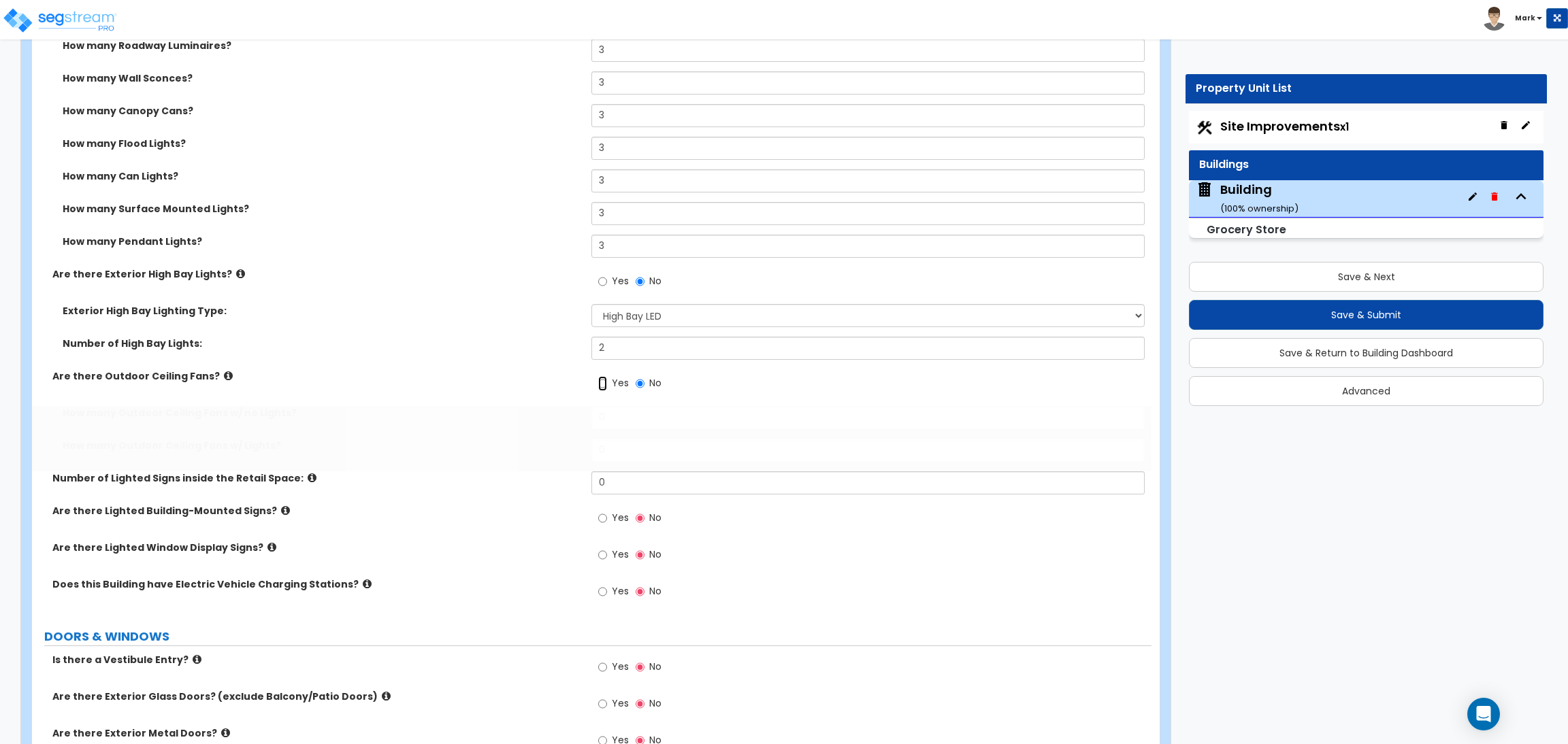
scroll to position [2627, 0]
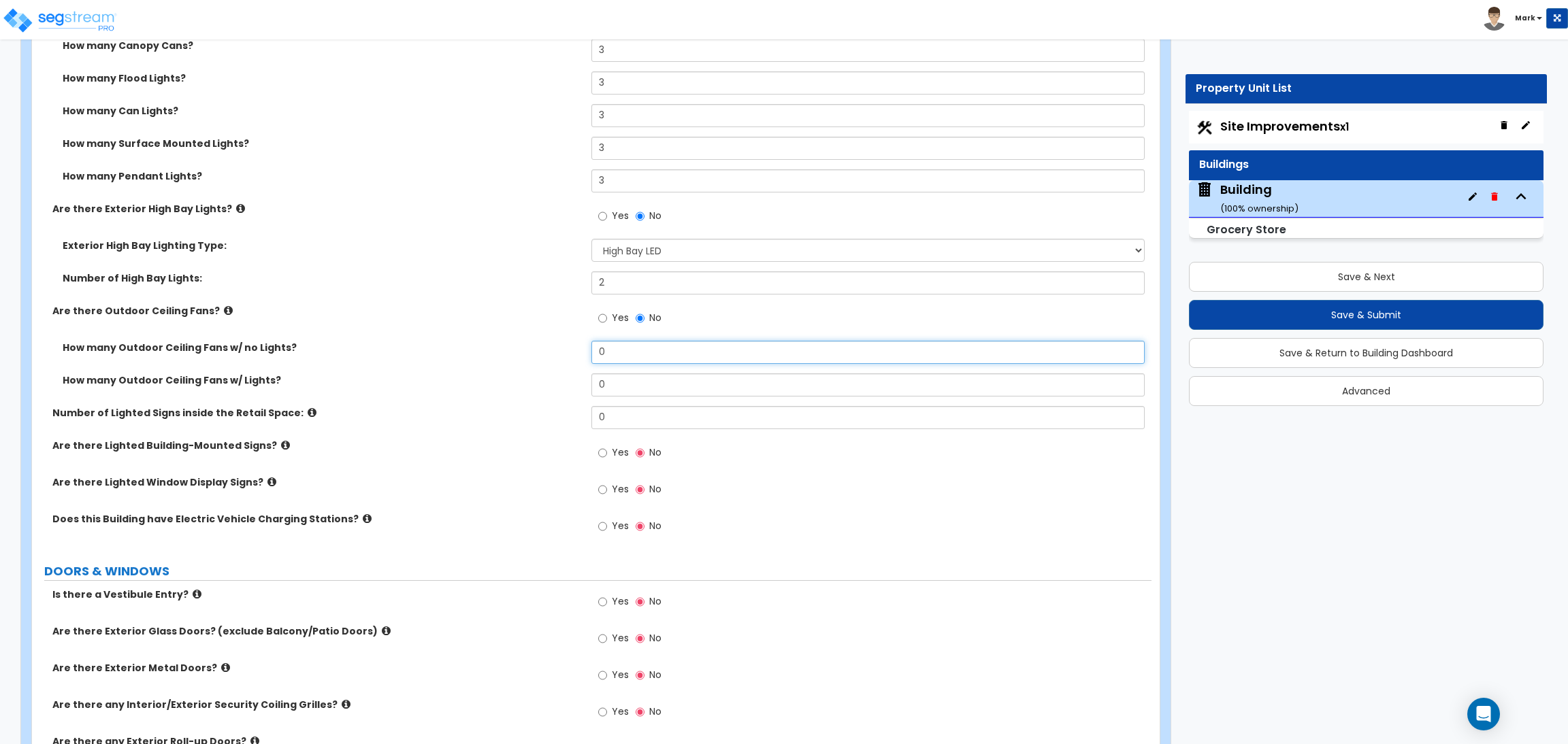
drag, startPoint x: 619, startPoint y: 364, endPoint x: 570, endPoint y: 354, distance: 50.0
click at [570, 354] on div "How many Outdoor Ceiling Fans w/ no Lights? 0" at bounding box center [592, 357] width 1119 height 33
type input "3"
drag, startPoint x: 613, startPoint y: 380, endPoint x: 583, endPoint y: 380, distance: 30.0
click at [583, 380] on div "How many Outdoor Ceiling Fans w/ Lights? 0" at bounding box center [592, 390] width 1119 height 33
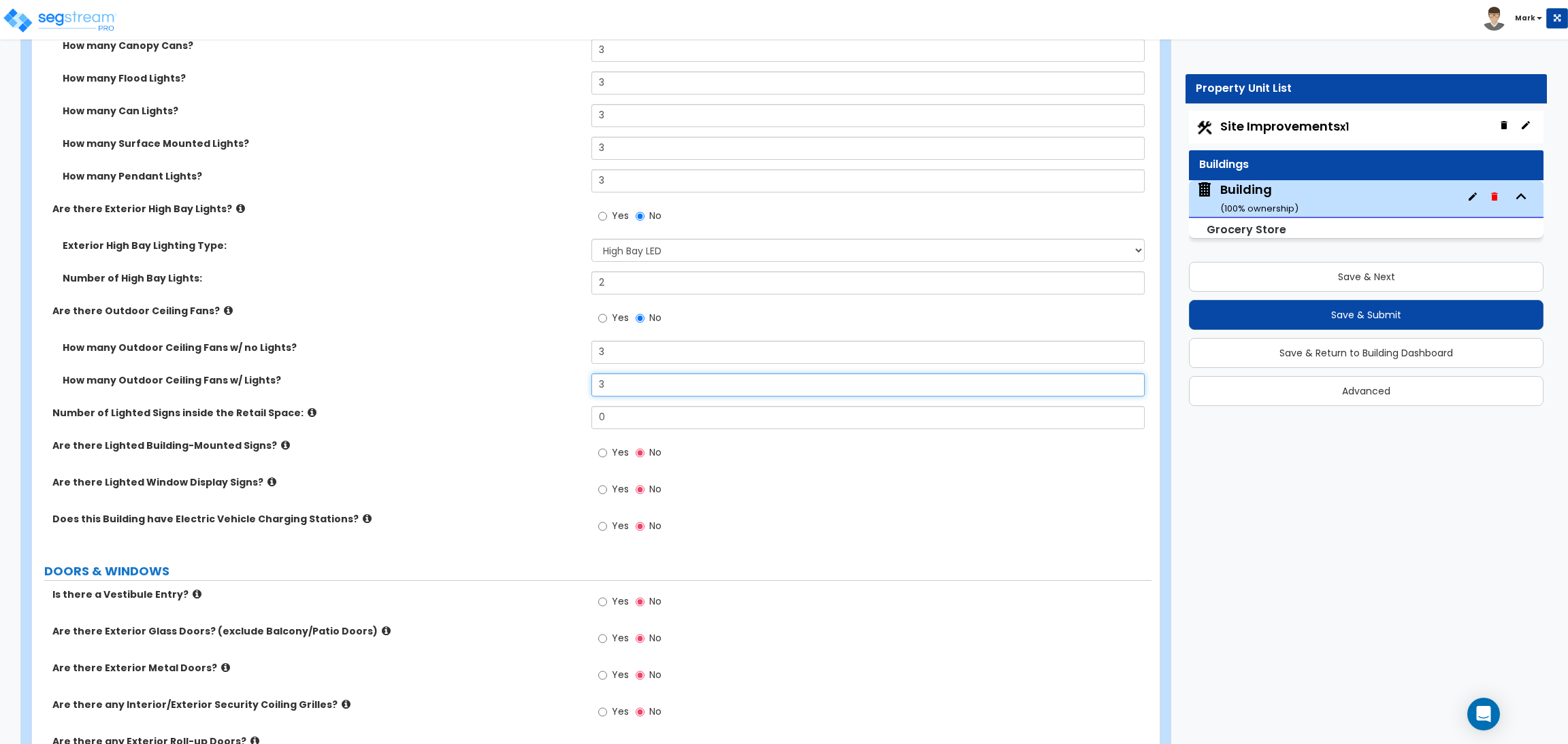
type input "3"
drag, startPoint x: 622, startPoint y: 413, endPoint x: 568, endPoint y: 420, distance: 54.5
click at [568, 420] on div "Number of Lighted Signs inside the Retail Space: 0" at bounding box center [592, 422] width 1119 height 33
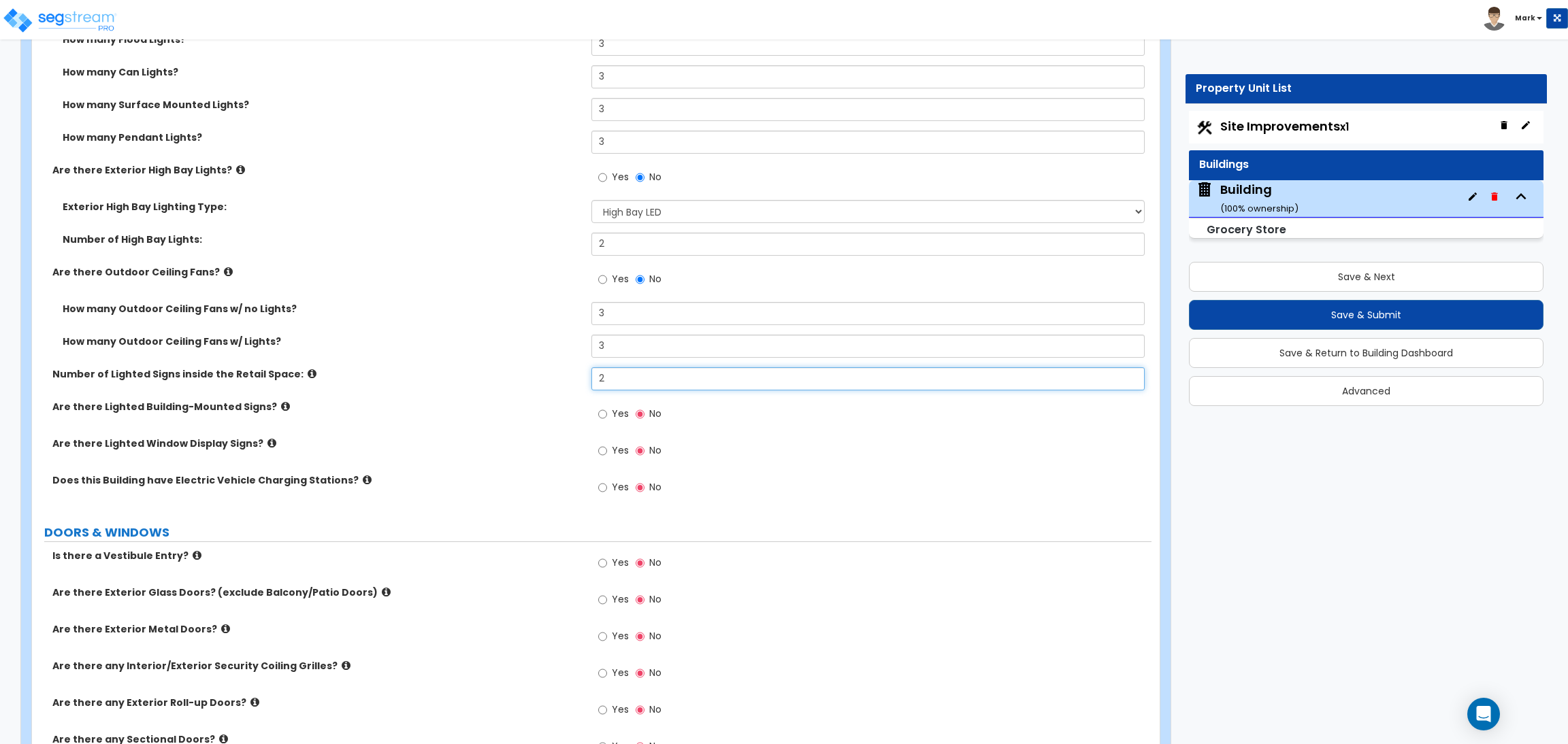
scroll to position [2729, 0]
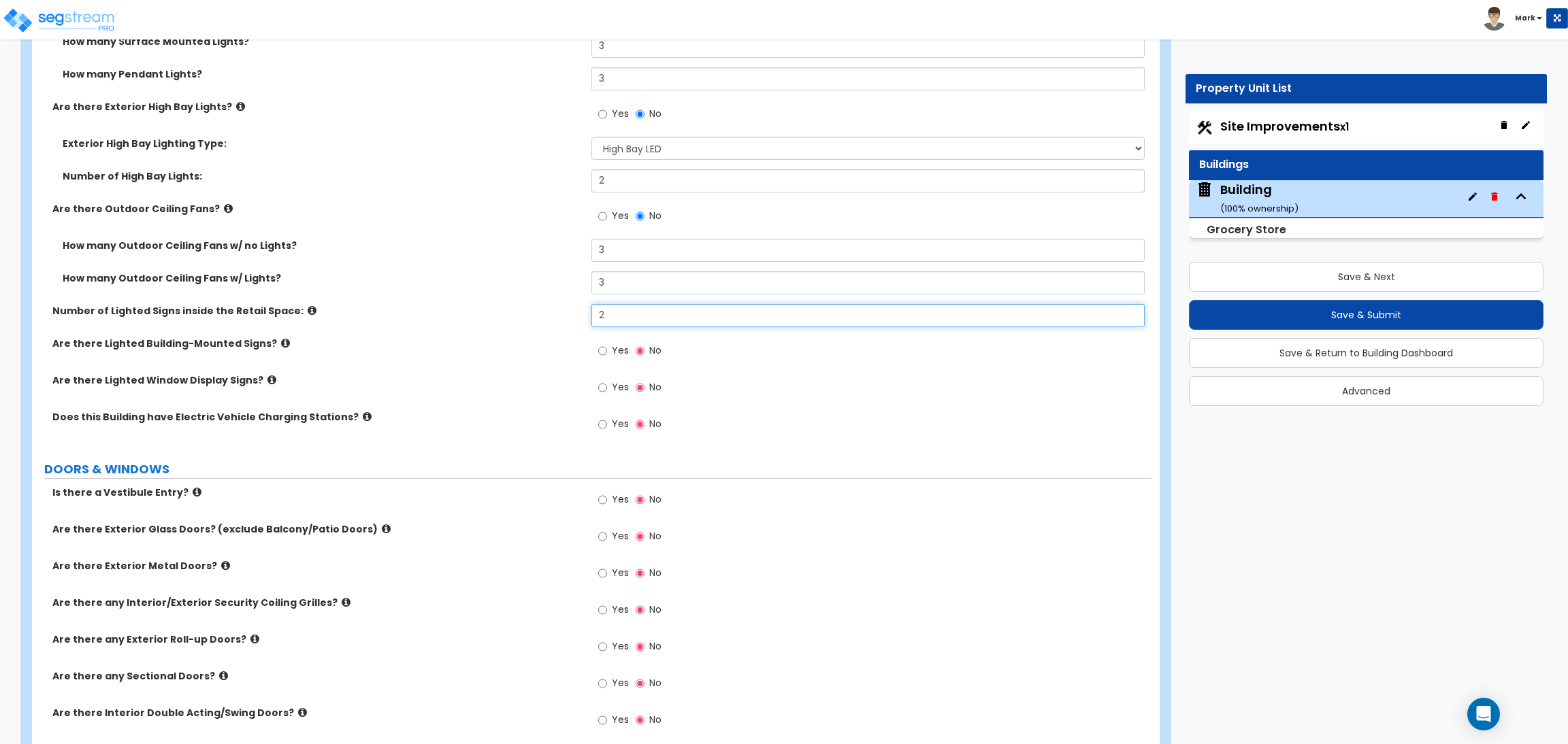
type input "2"
click at [604, 351] on input "Yes" at bounding box center [602, 350] width 9 height 15
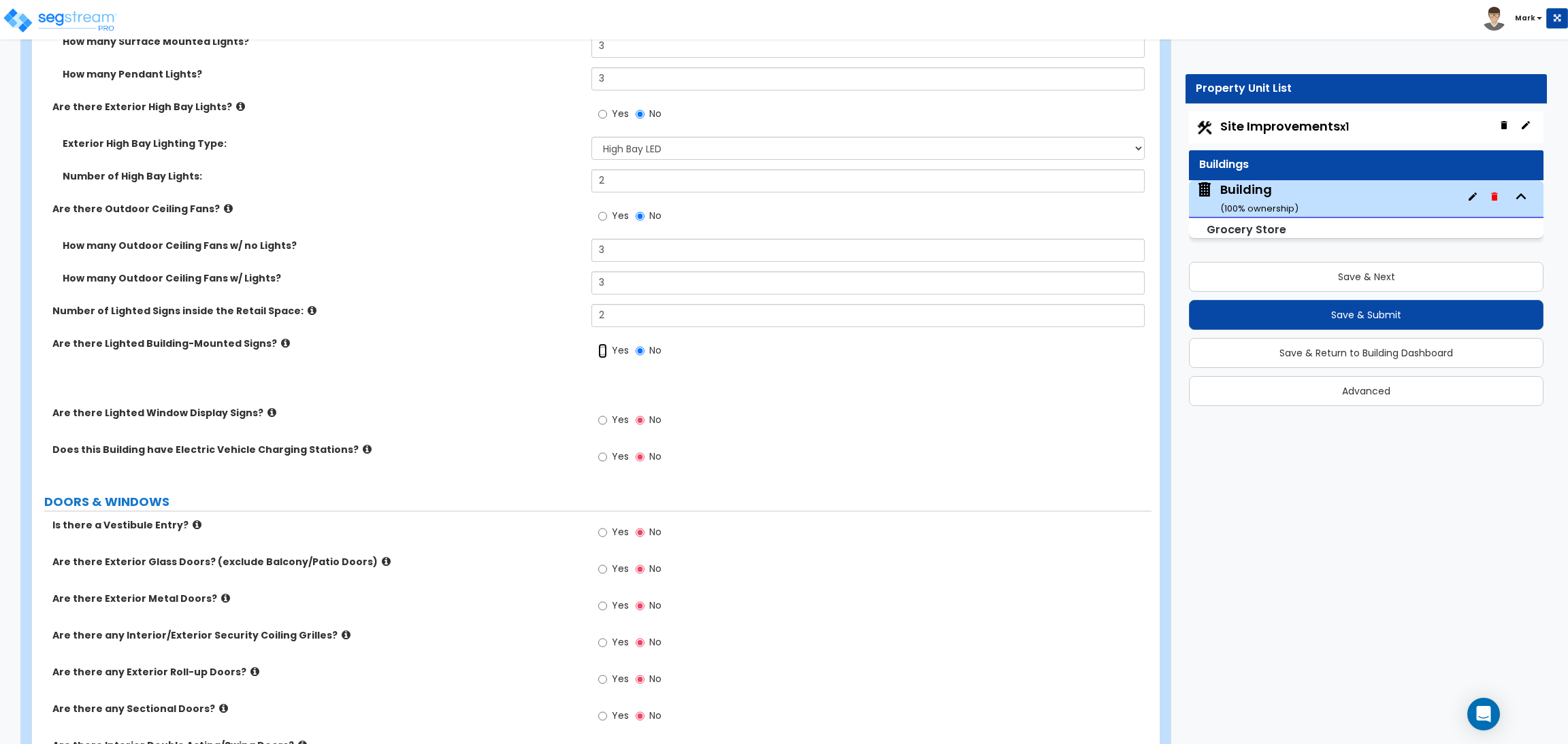
scroll to position [2762, 0]
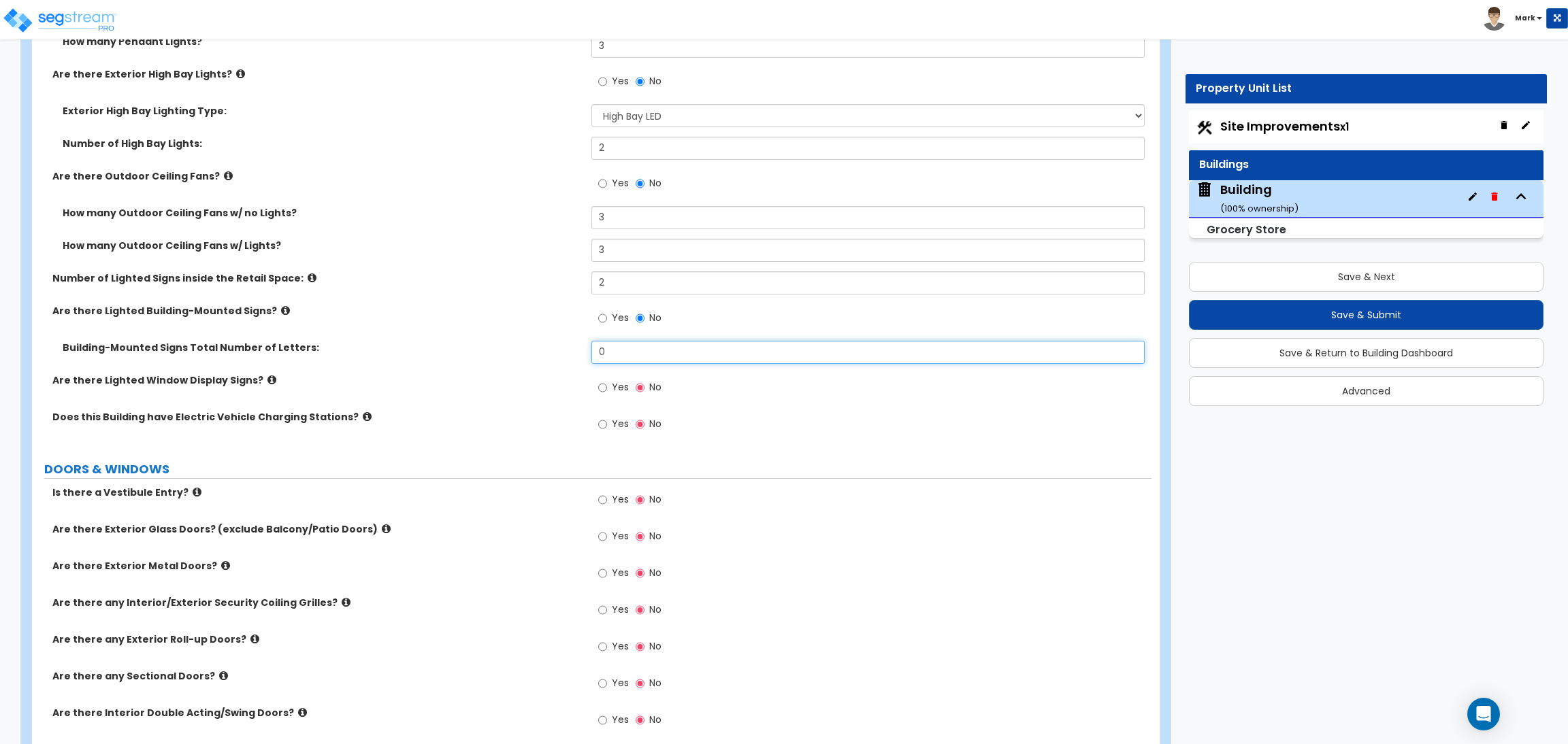
drag, startPoint x: 622, startPoint y: 354, endPoint x: 579, endPoint y: 354, distance: 43.0
click at [579, 354] on div "Building-Mounted Signs Total Number of Letters: 0" at bounding box center [592, 357] width 1119 height 33
type input "8"
click at [607, 387] on label "Yes" at bounding box center [613, 389] width 31 height 23
click at [607, 387] on input "Yes" at bounding box center [602, 387] width 9 height 15
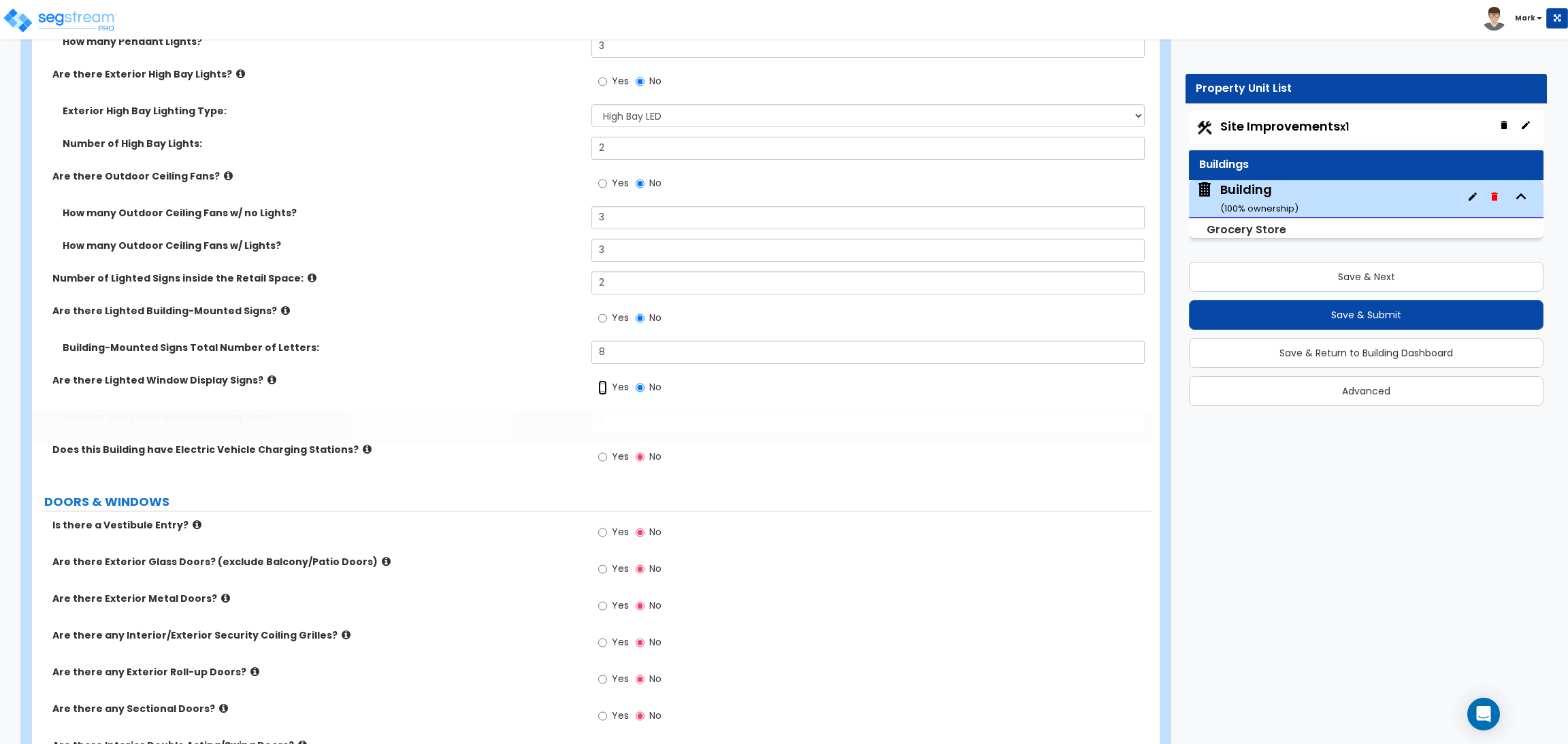
scroll to position [2794, 0]
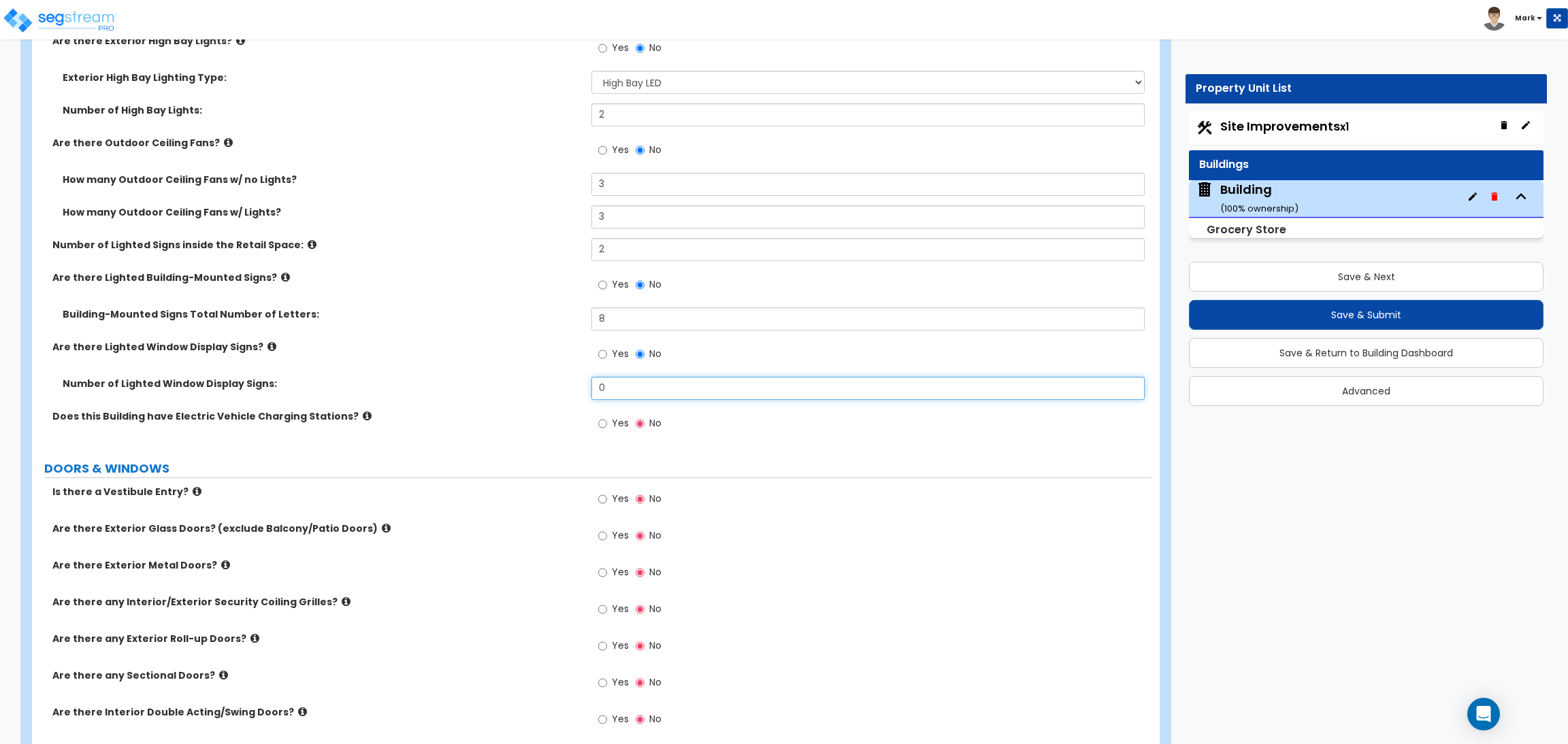
drag, startPoint x: 638, startPoint y: 384, endPoint x: 564, endPoint y: 385, distance: 74.0
click at [564, 385] on div "Number of Lighted Window Display Signs: 0" at bounding box center [592, 394] width 1119 height 33
type input "2"
click at [622, 424] on span "Yes" at bounding box center [620, 422] width 17 height 13
click at [607, 424] on input "Yes" at bounding box center [602, 423] width 9 height 15
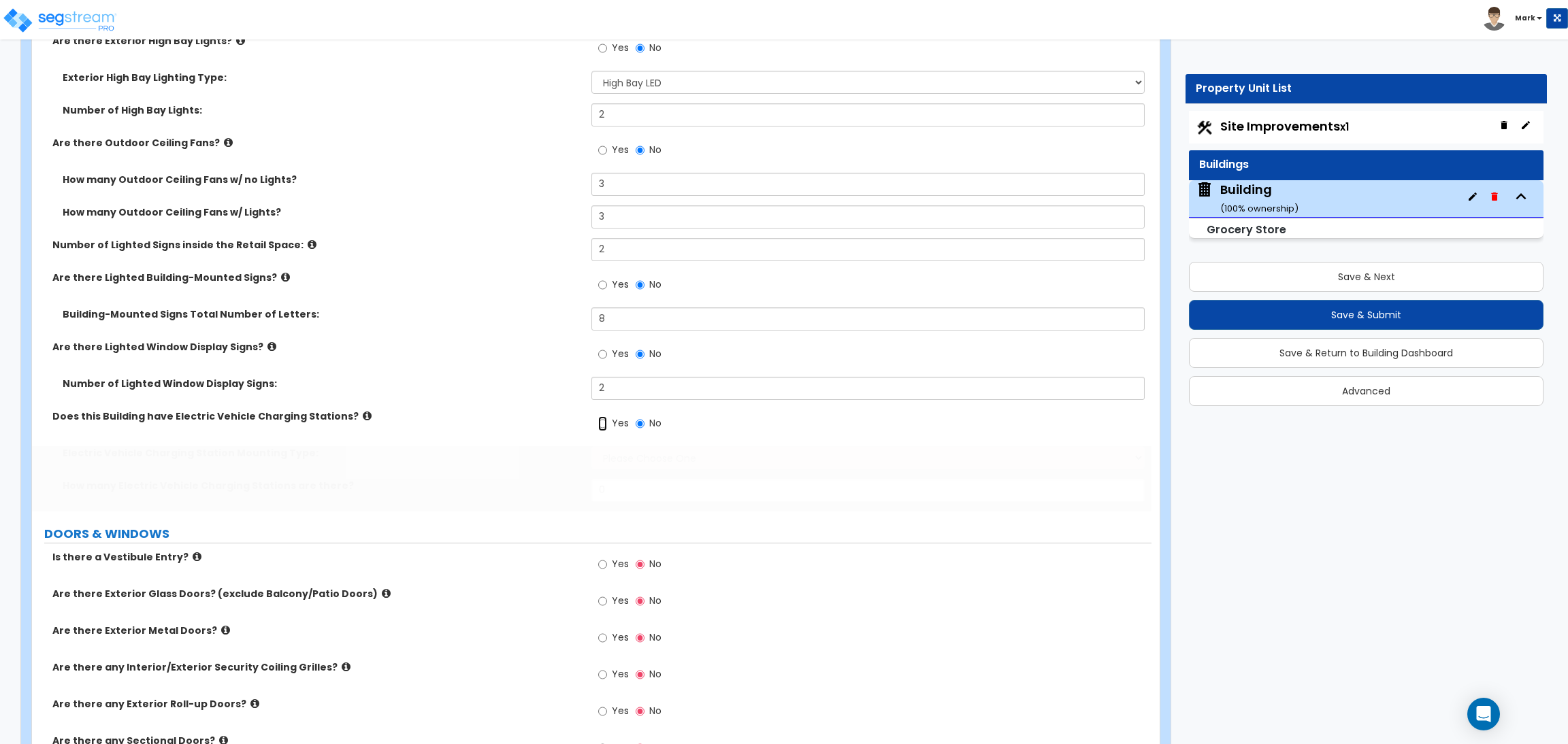
scroll to position [2860, 0]
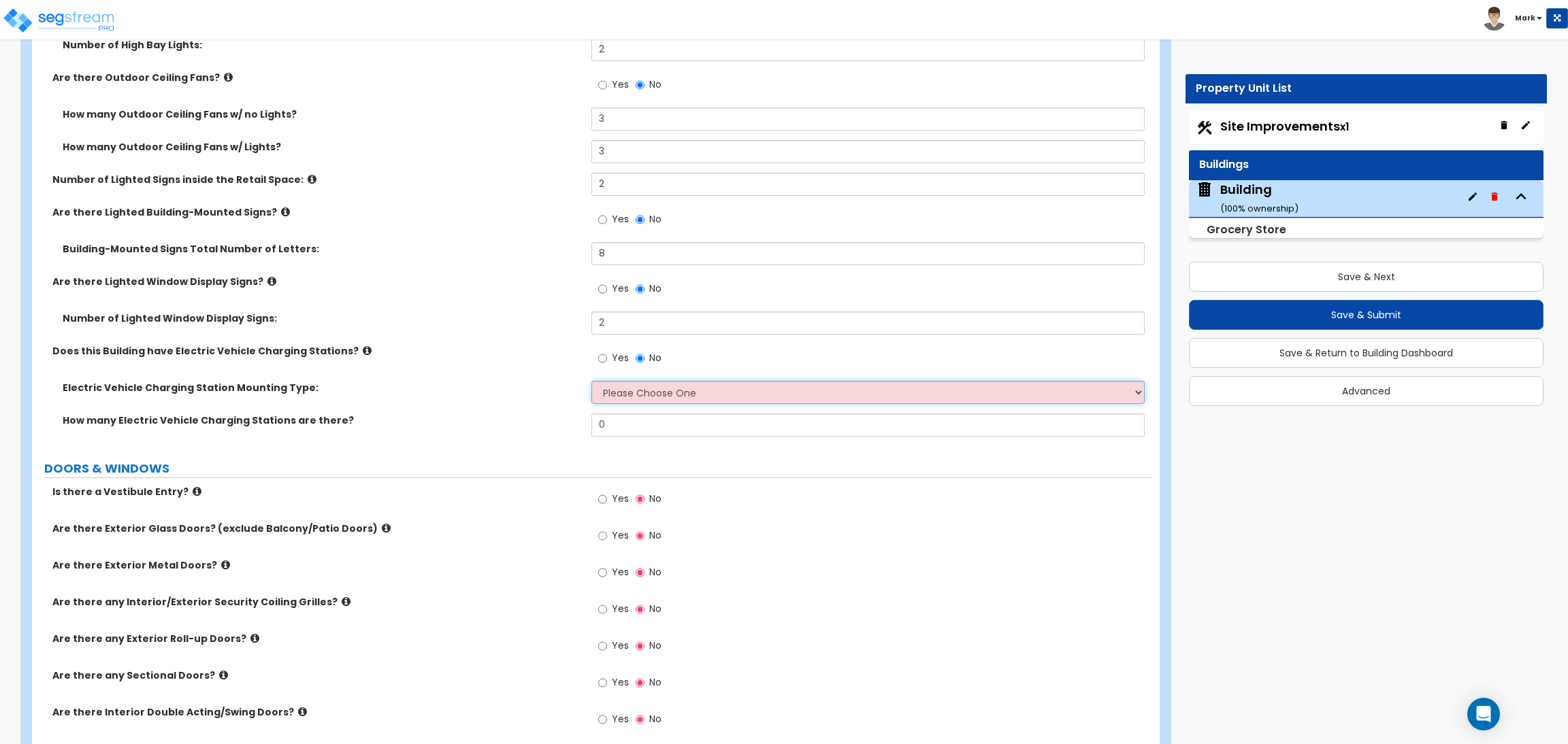
click at [618, 397] on select "Please Choose One Freestanding Wall-mounted" at bounding box center [867, 393] width 553 height 23
select select "1"
click at [591, 382] on select "Please Choose One Freestanding Wall-mounted" at bounding box center [867, 393] width 553 height 23
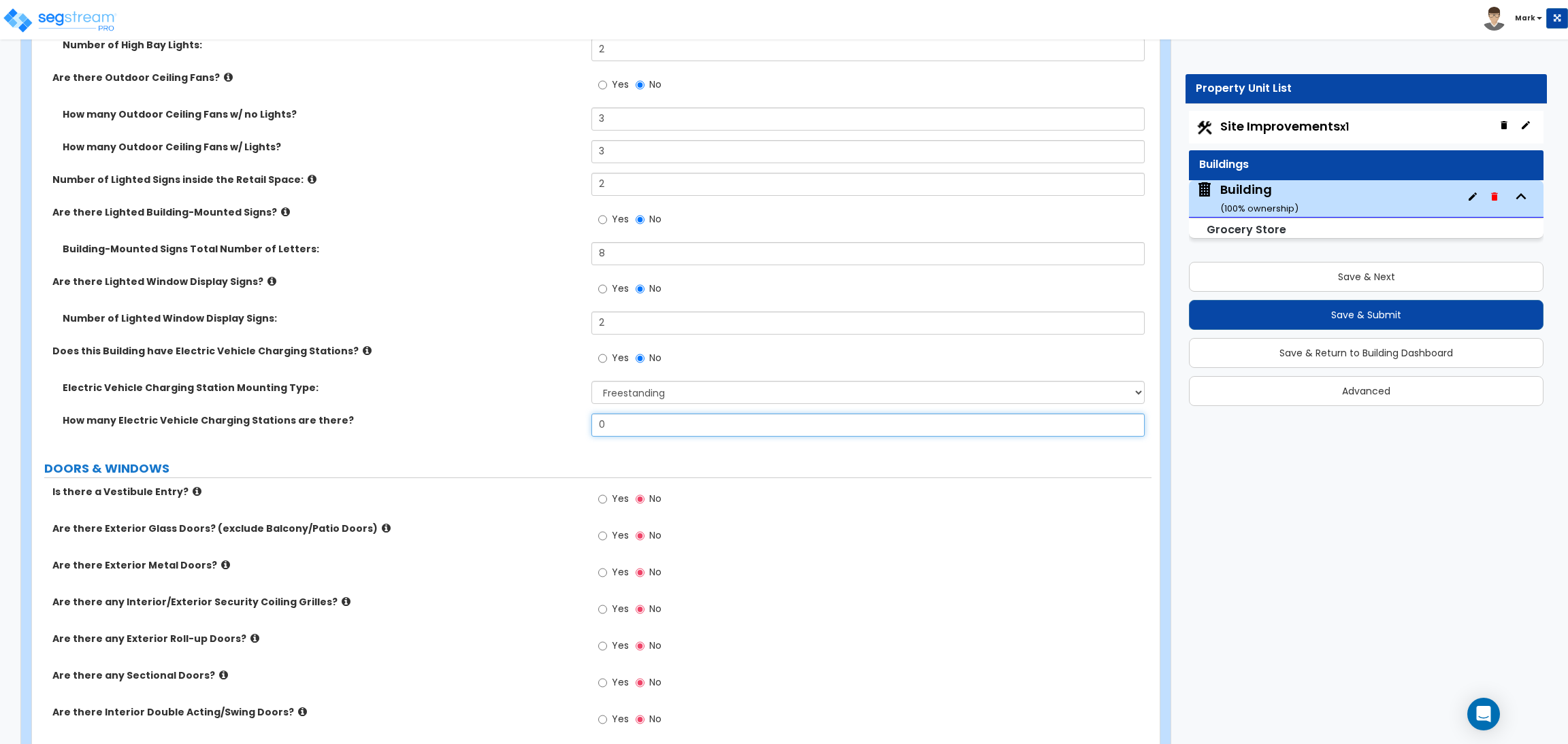
drag, startPoint x: 611, startPoint y: 428, endPoint x: 578, endPoint y: 428, distance: 33.0
click at [578, 428] on div "How many Electric Vehicle Charging Stations are there? 0" at bounding box center [592, 430] width 1119 height 33
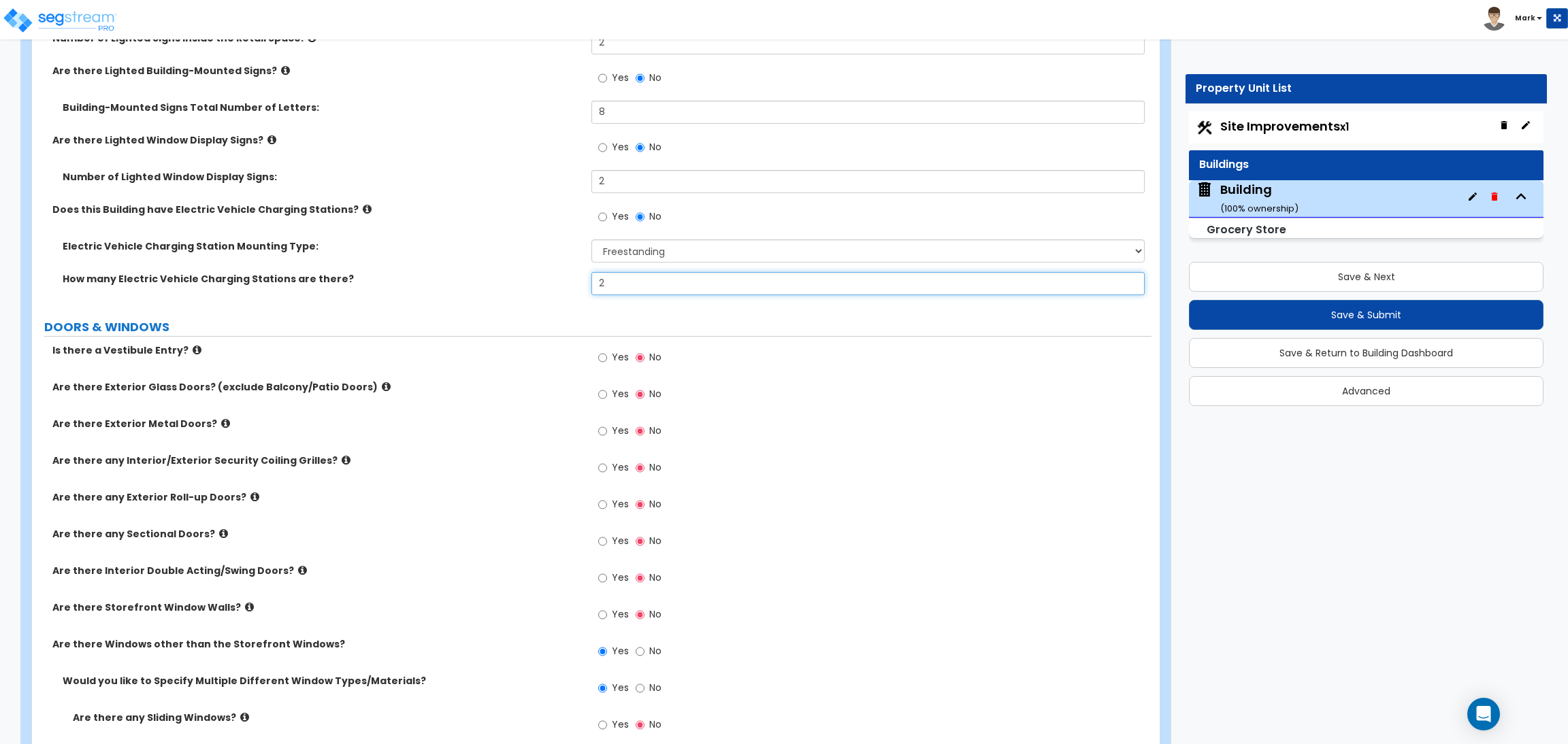
scroll to position [3064, 0]
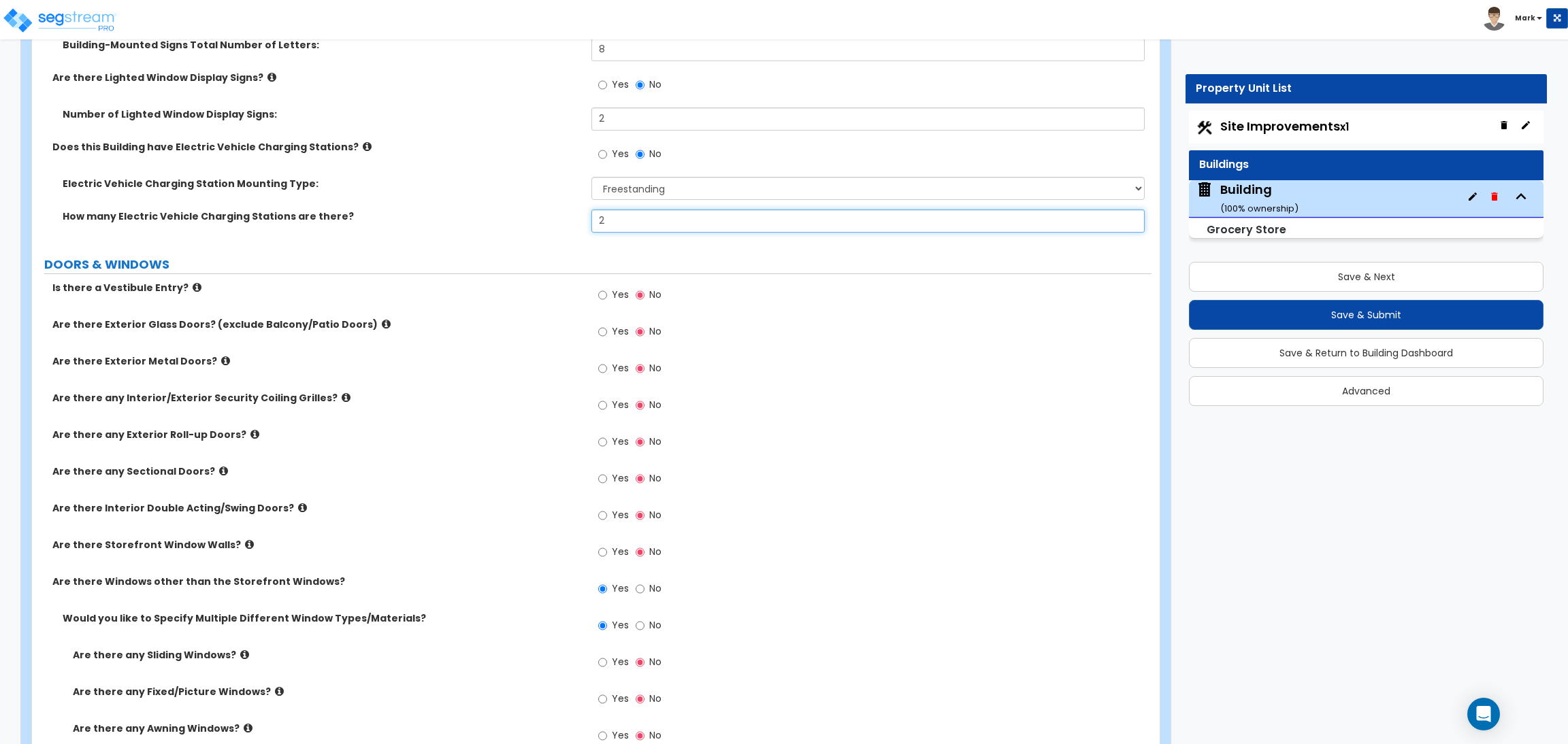
type input "2"
click at [622, 294] on span "Yes" at bounding box center [620, 294] width 17 height 13
click at [607, 294] on input "Yes" at bounding box center [602, 295] width 9 height 15
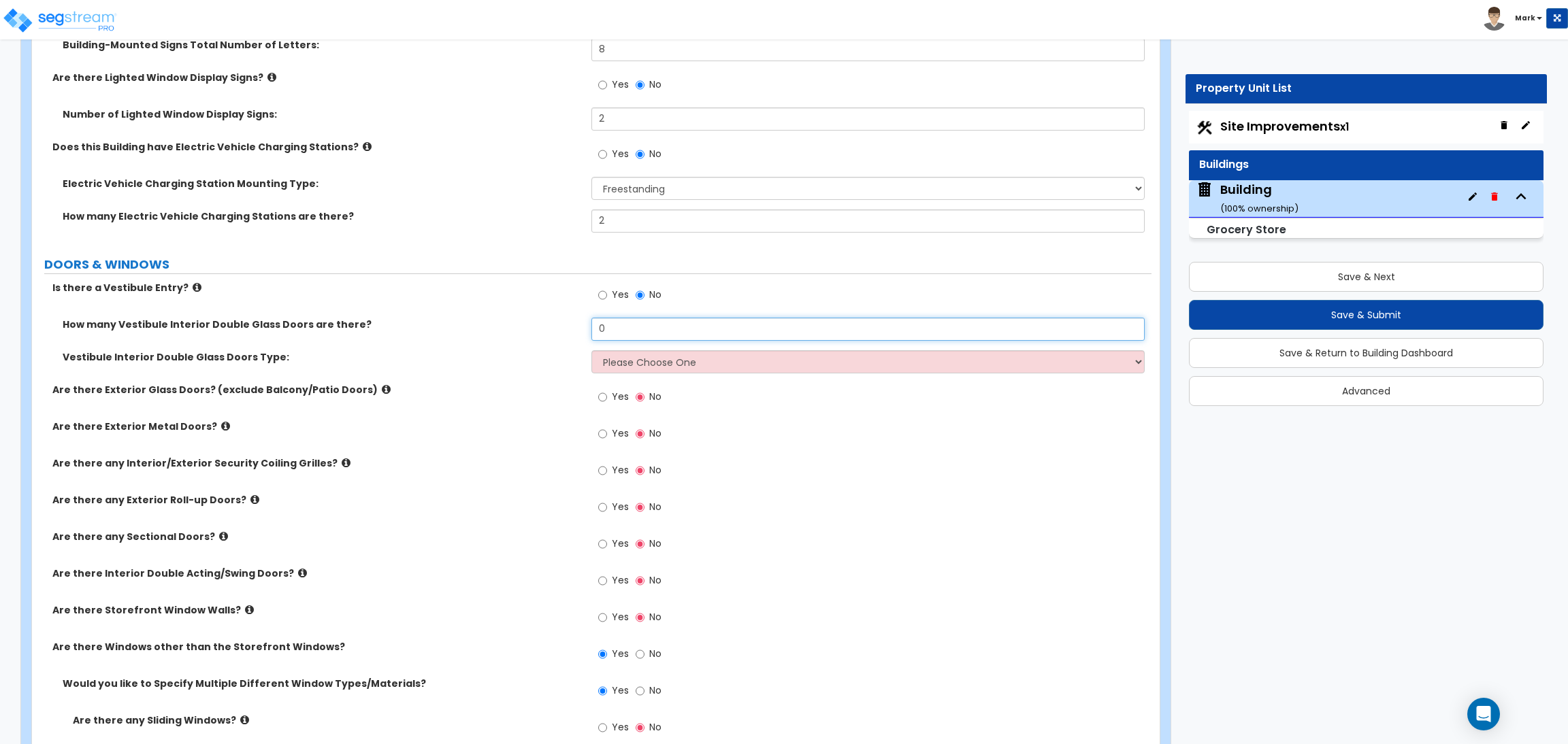
drag, startPoint x: 627, startPoint y: 336, endPoint x: 589, endPoint y: 328, distance: 38.8
click at [589, 328] on div "How many Vestibule Interior Double Glass Doors are there? 0" at bounding box center [592, 334] width 1119 height 33
type input "1"
click at [660, 363] on select "Please Choose One Hinged Sliding" at bounding box center [867, 362] width 553 height 23
select select "1"
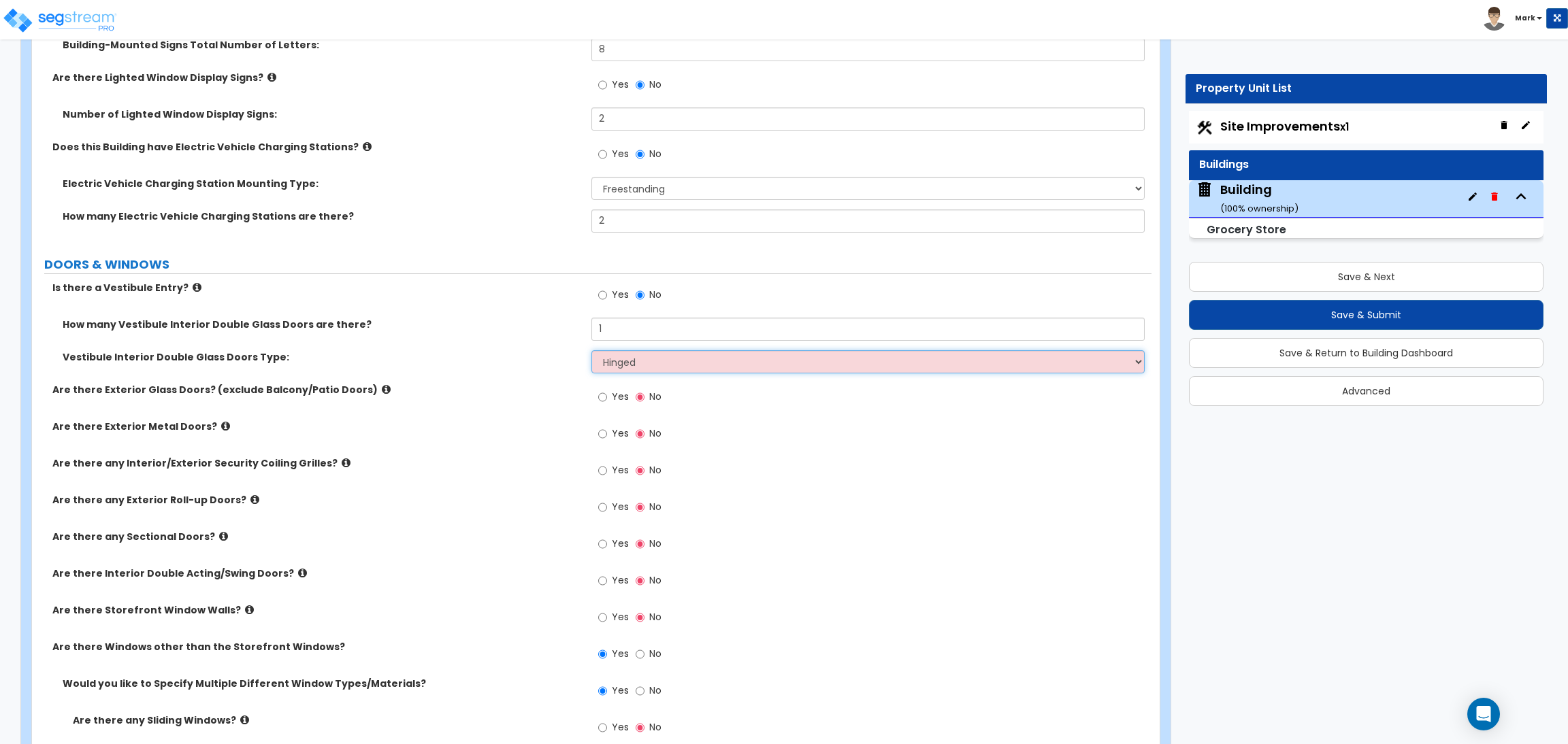
click at [591, 351] on select "Please Choose One Hinged Sliding" at bounding box center [867, 362] width 553 height 23
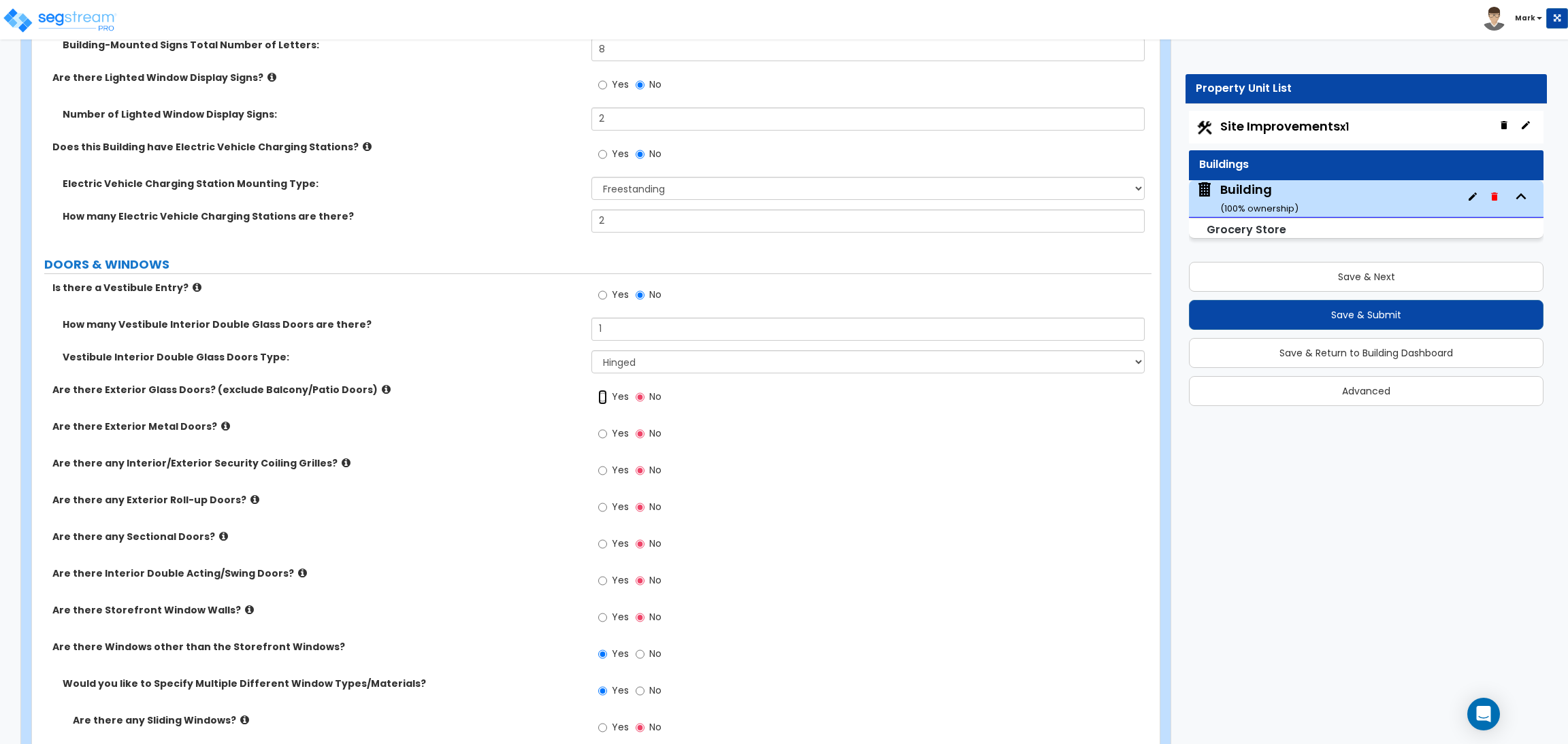
click at [605, 397] on input "Yes" at bounding box center [602, 397] width 9 height 15
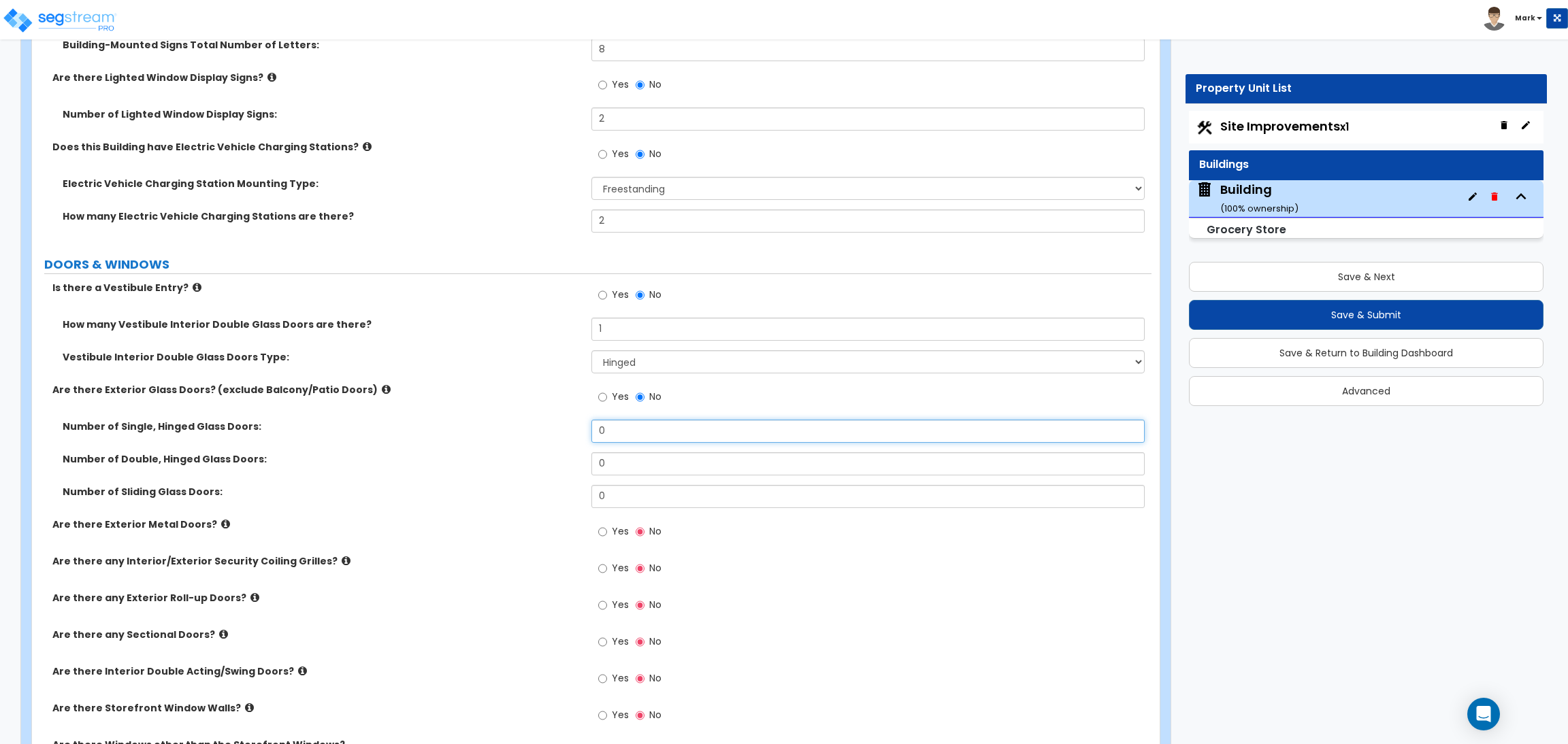
drag, startPoint x: 627, startPoint y: 429, endPoint x: 590, endPoint y: 430, distance: 37.0
click at [593, 430] on input "0" at bounding box center [867, 431] width 553 height 23
type input "1"
drag, startPoint x: 615, startPoint y: 460, endPoint x: 599, endPoint y: 460, distance: 16.0
click at [599, 460] on input "0" at bounding box center [867, 464] width 553 height 23
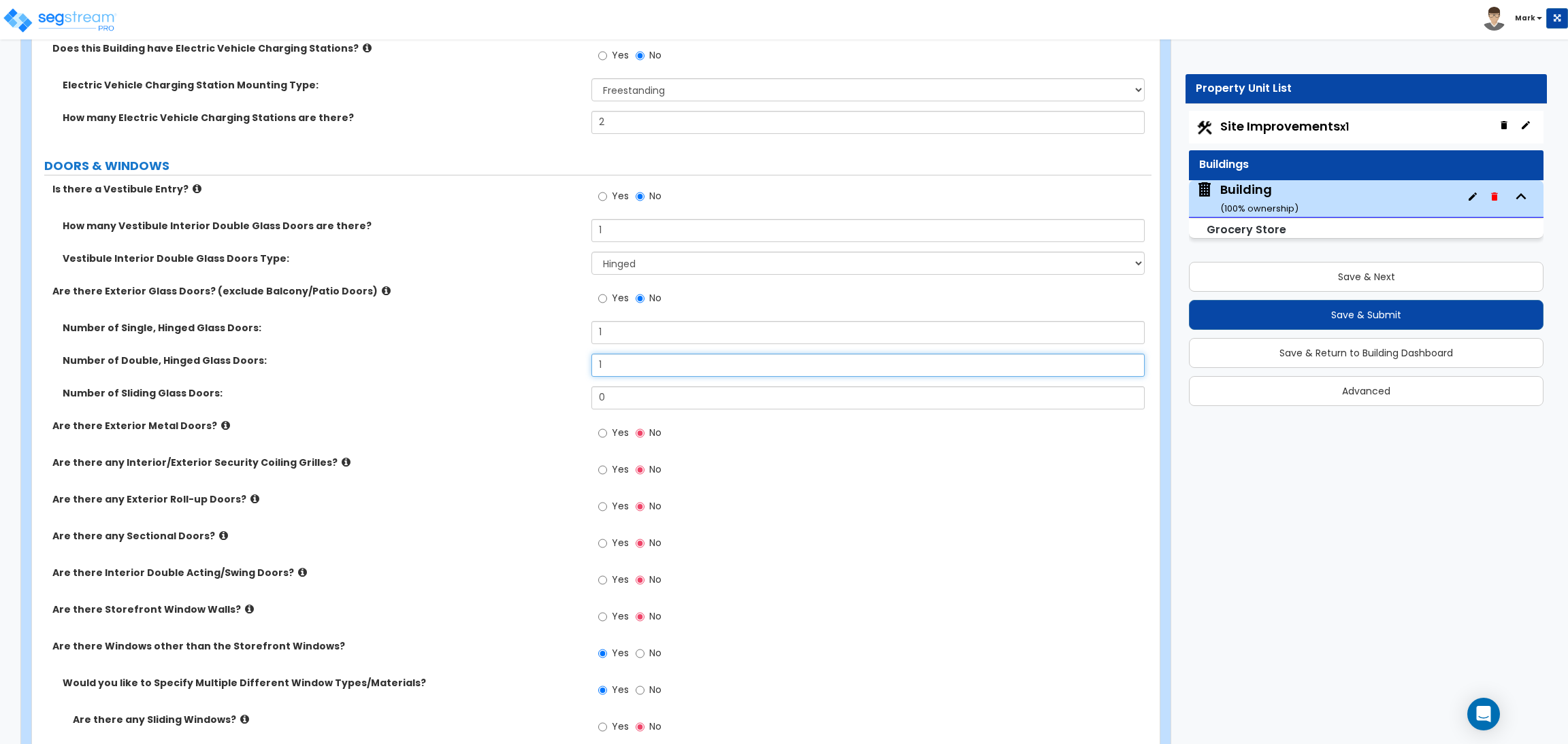
scroll to position [3166, 0]
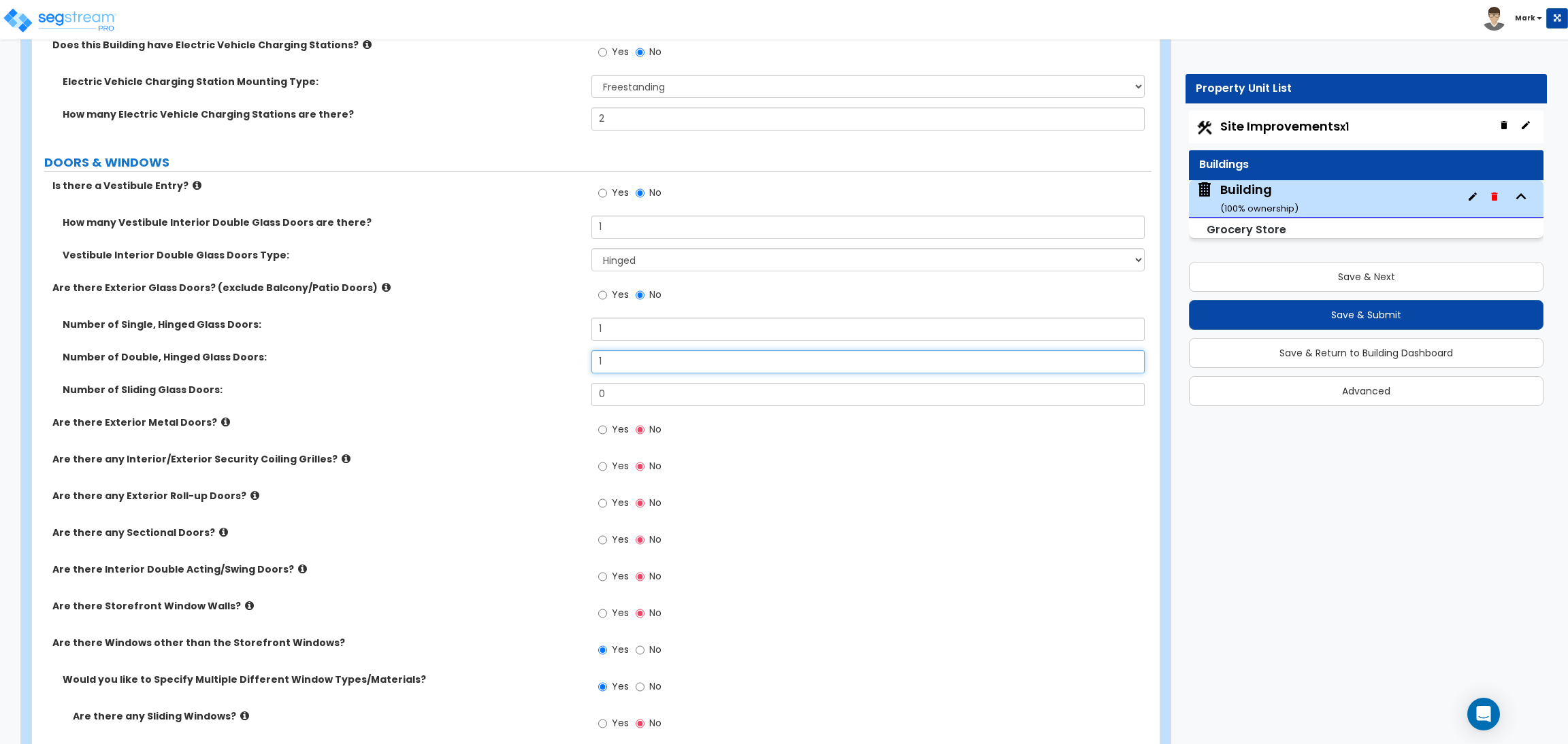
type input "1"
drag, startPoint x: 615, startPoint y: 396, endPoint x: 595, endPoint y: 396, distance: 20.0
click at [601, 396] on input "0" at bounding box center [867, 394] width 553 height 23
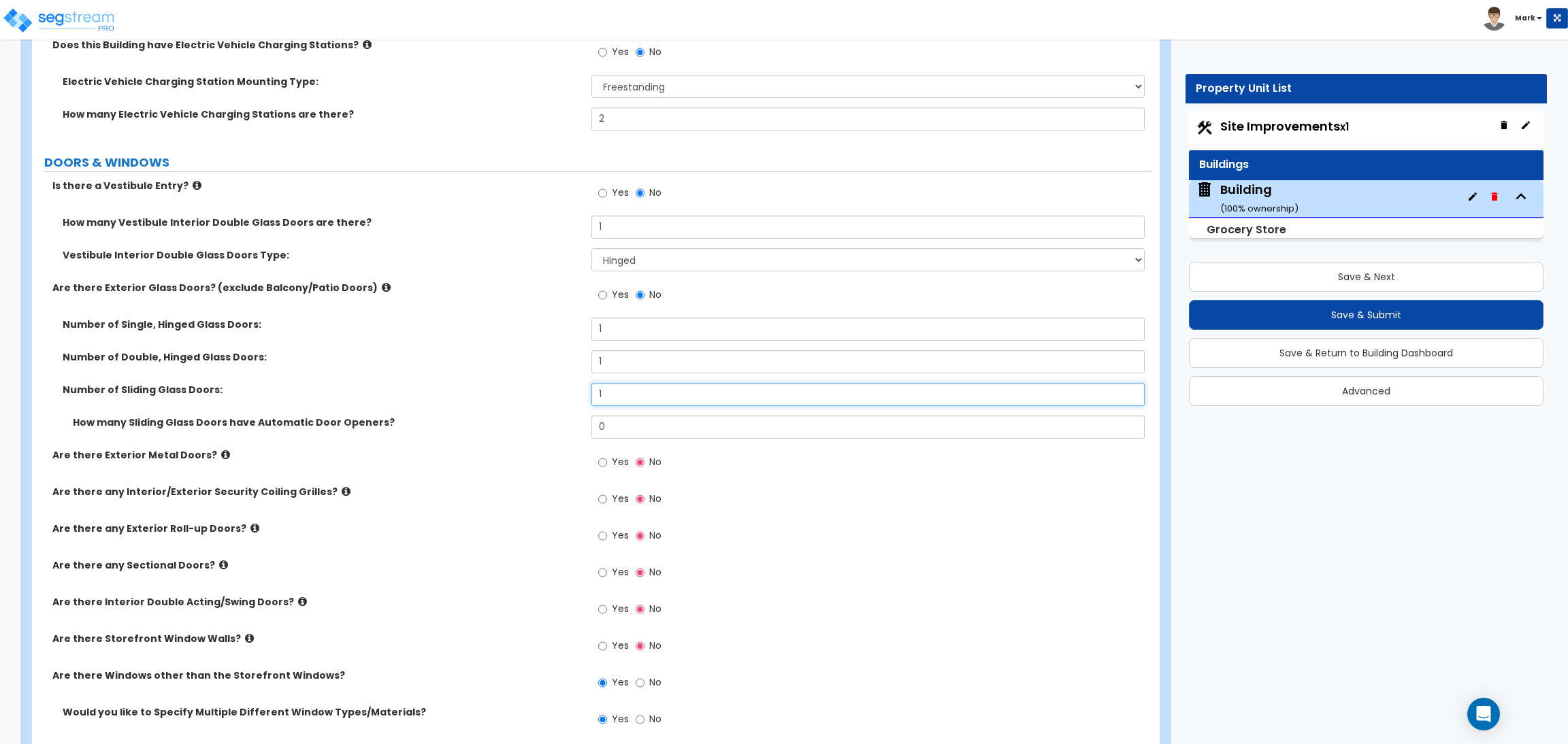
type input "1"
click at [622, 420] on input "0" at bounding box center [867, 427] width 553 height 23
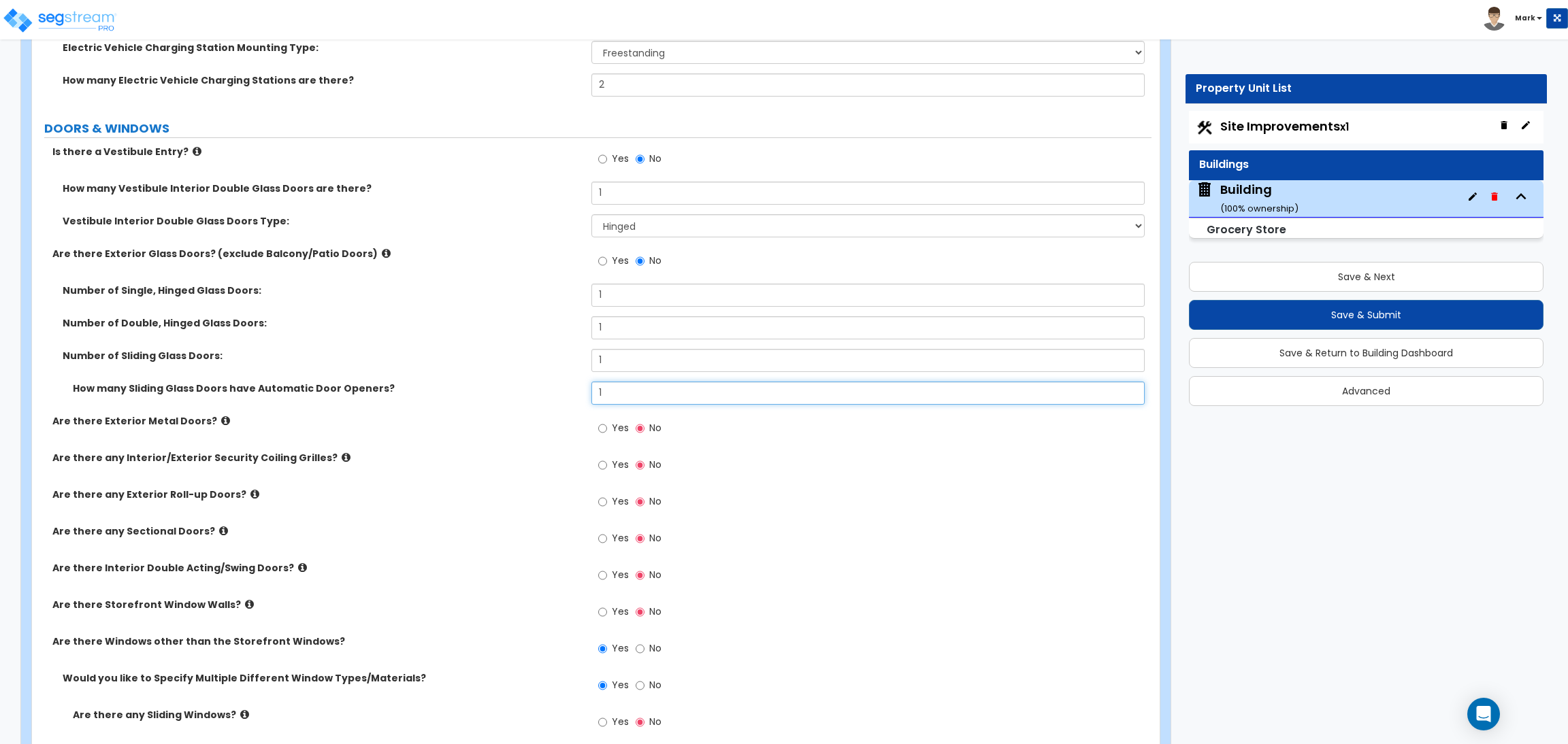
scroll to position [3370, 0]
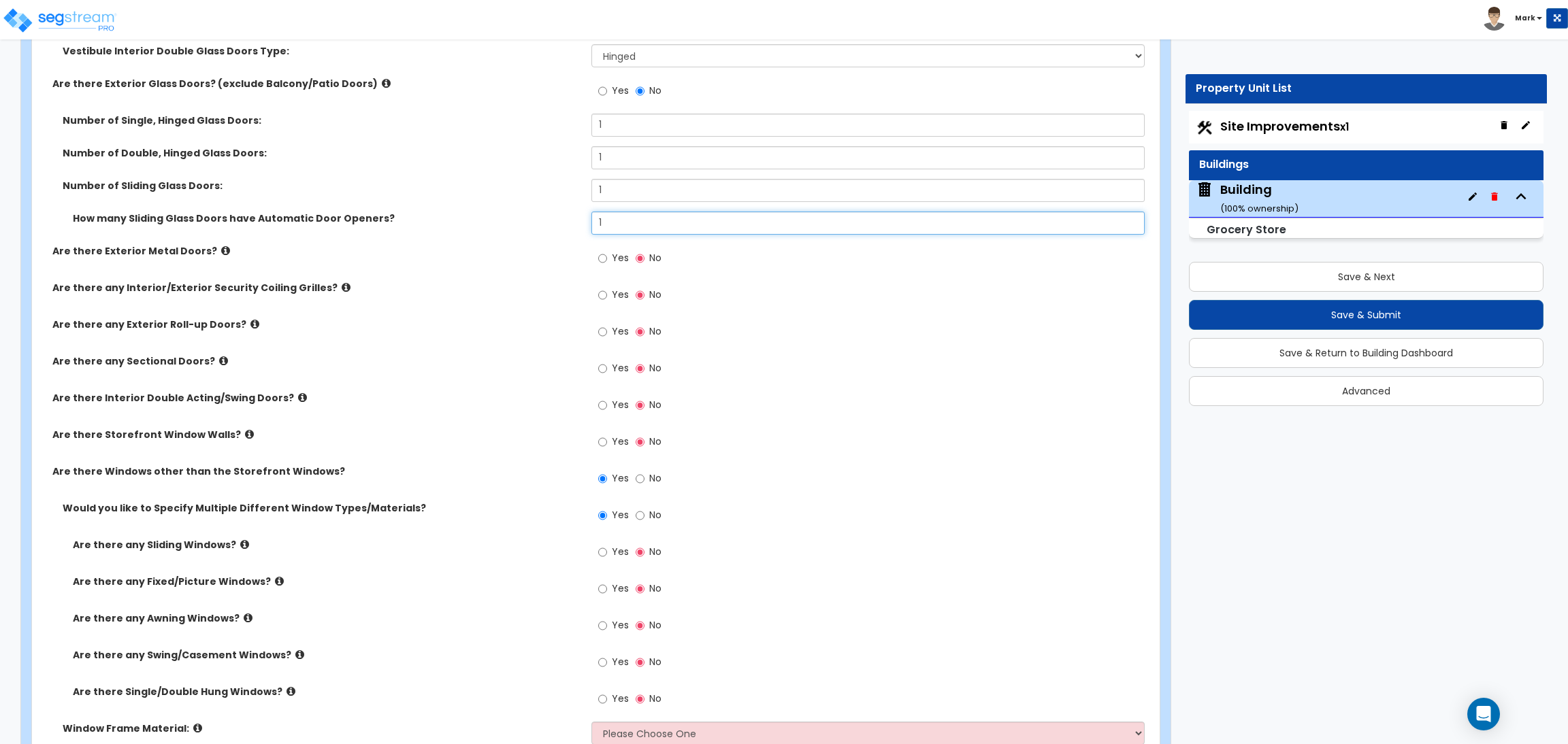
type input "1"
click at [609, 261] on label "Yes" at bounding box center [613, 260] width 31 height 23
click at [607, 261] on input "Yes" at bounding box center [602, 258] width 9 height 15
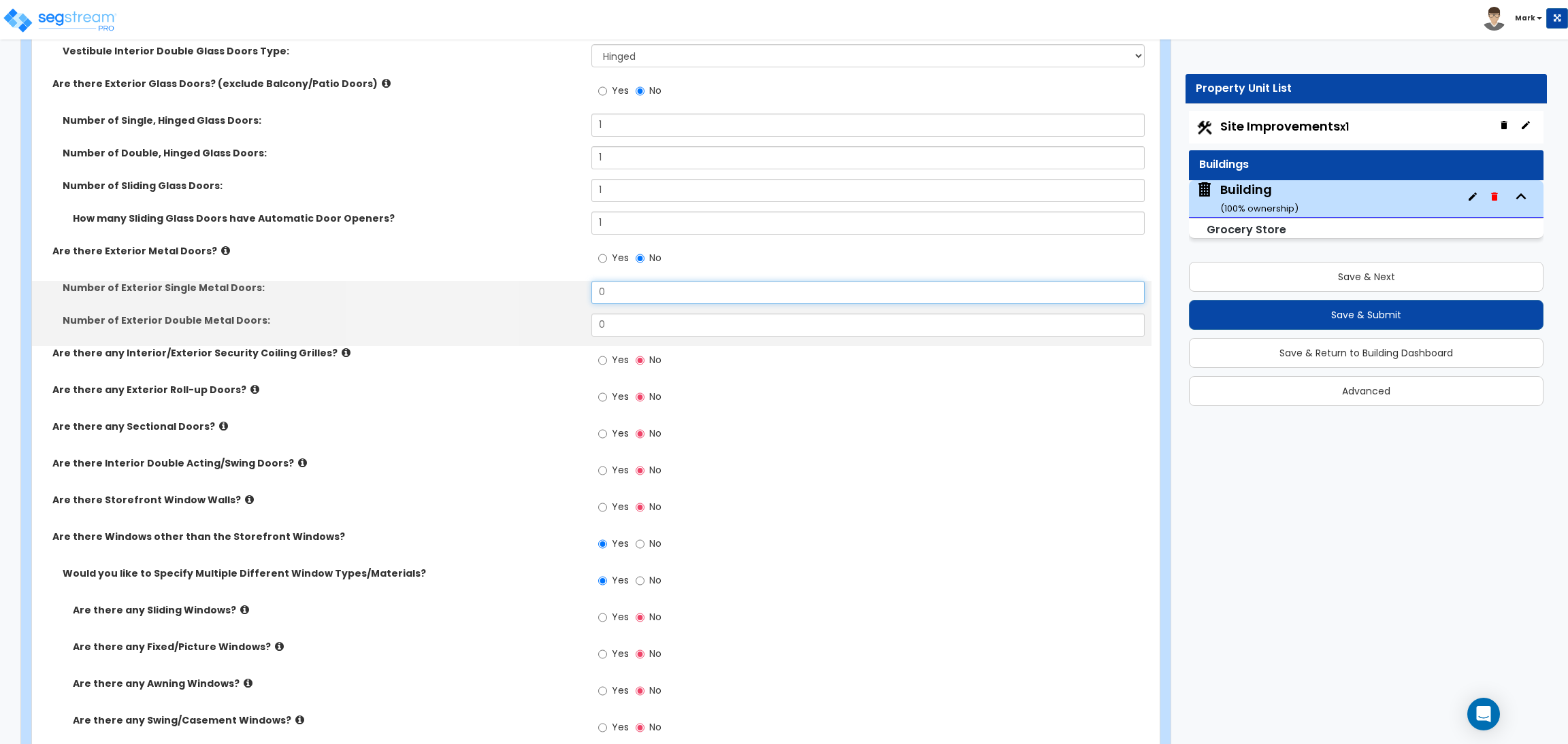
click at [622, 297] on input "0" at bounding box center [867, 293] width 553 height 23
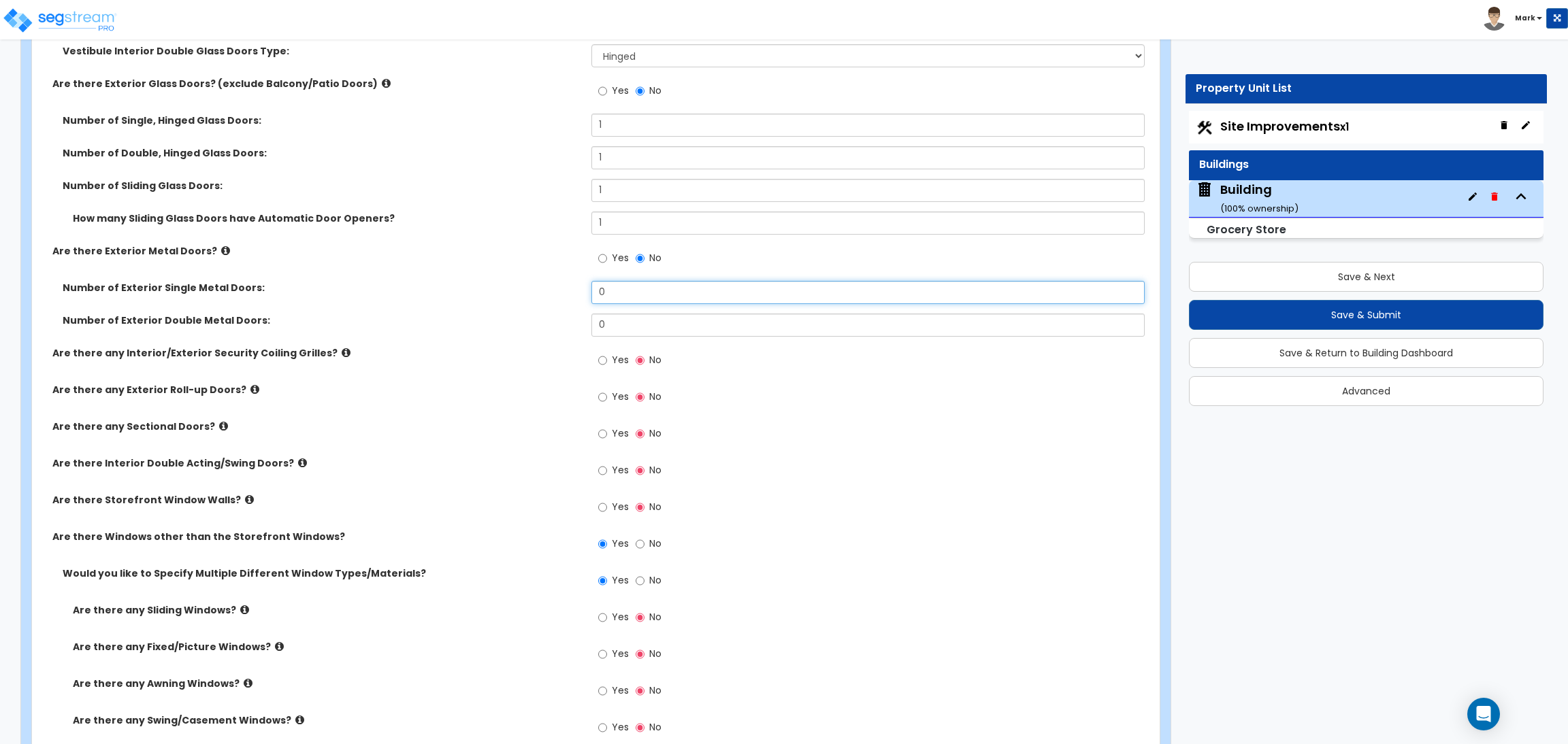
drag, startPoint x: 622, startPoint y: 297, endPoint x: 590, endPoint y: 297, distance: 32.0
click at [591, 297] on input "0" at bounding box center [867, 293] width 553 height 23
type input "1"
click at [606, 361] on input "Yes" at bounding box center [602, 360] width 9 height 15
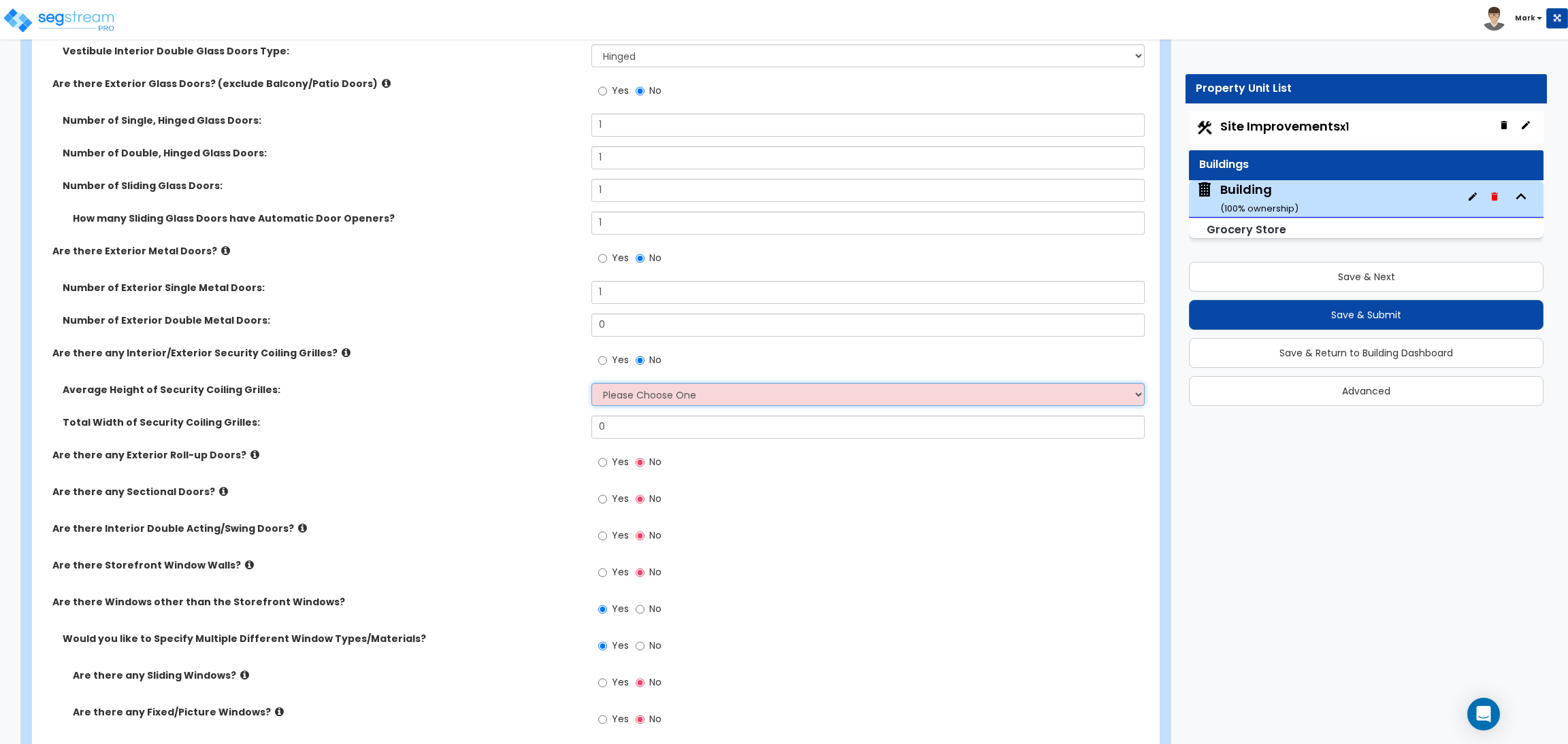
click at [615, 402] on select "Please Choose One 4 feet 6 feet 8 feet 12 feet" at bounding box center [867, 394] width 553 height 23
select select "3"
click at [591, 383] on select "Please Choose One 4 feet 6 feet 8 feet 12 feet" at bounding box center [867, 394] width 553 height 23
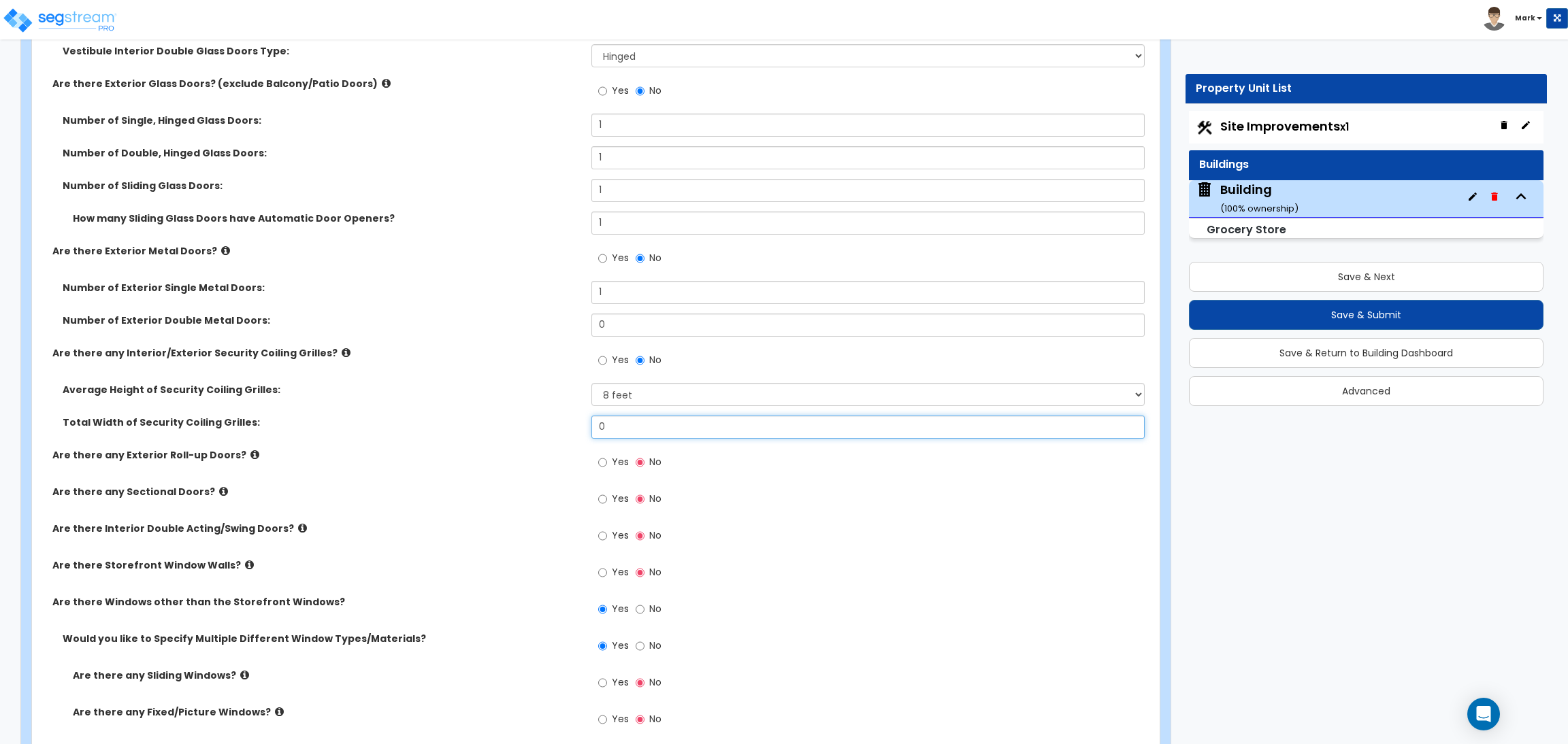
drag, startPoint x: 613, startPoint y: 430, endPoint x: 582, endPoint y: 426, distance: 31.3
click at [582, 426] on div "Total Width of Security Coiling Grilles: 0" at bounding box center [592, 432] width 1119 height 33
type input "10"
click at [611, 467] on label "Yes" at bounding box center [613, 464] width 31 height 23
click at [607, 467] on input "Yes" at bounding box center [602, 462] width 9 height 15
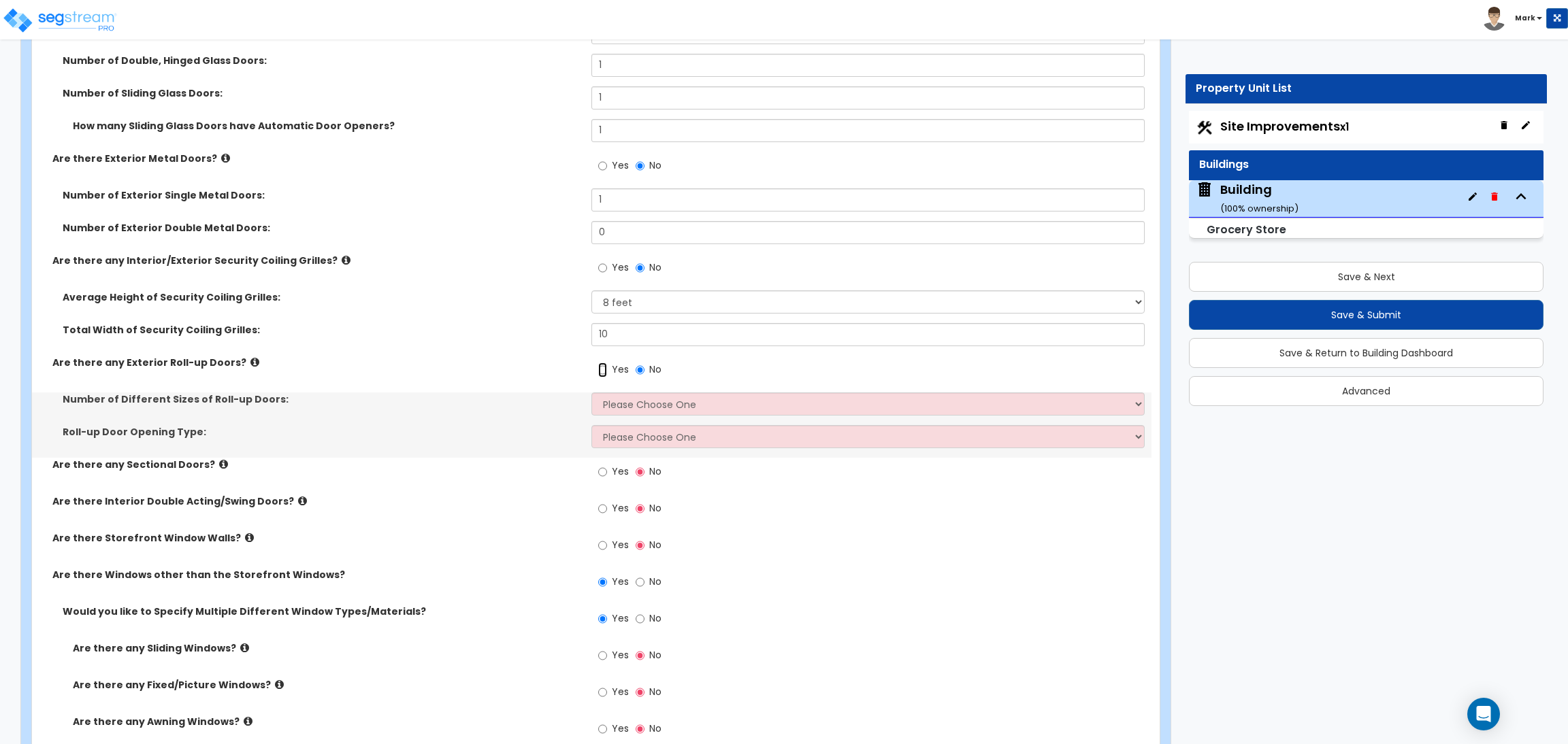
scroll to position [3472, 0]
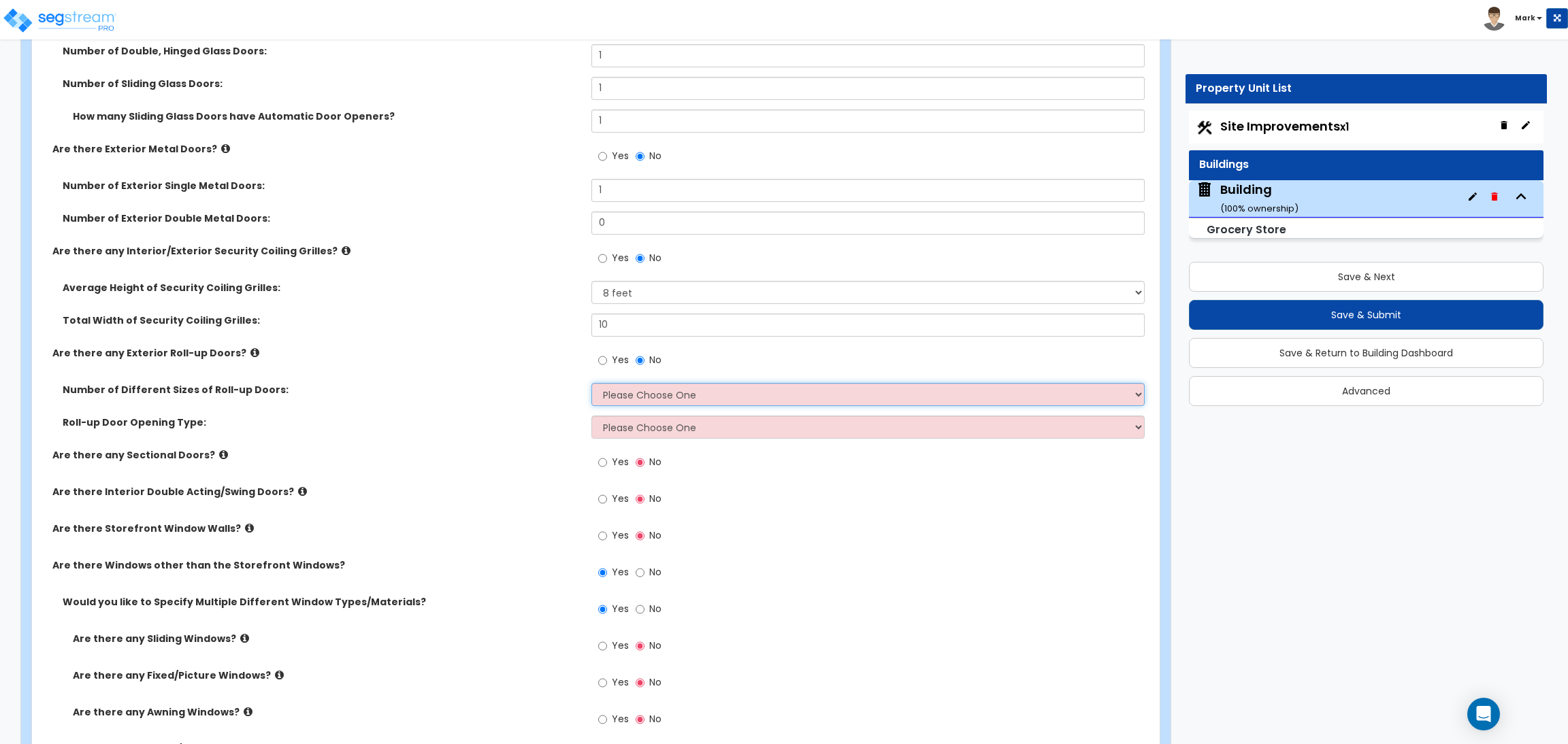
click at [624, 401] on select "Please Choose One 1 2 3" at bounding box center [867, 394] width 553 height 23
click at [524, 424] on label "Roll-up Door Opening Type:" at bounding box center [322, 422] width 518 height 13
click at [625, 401] on select "Please Choose One 1 2 3" at bounding box center [867, 394] width 553 height 23
select select "1"
click at [591, 383] on select "Please Choose One 1 2 3" at bounding box center [867, 394] width 553 height 23
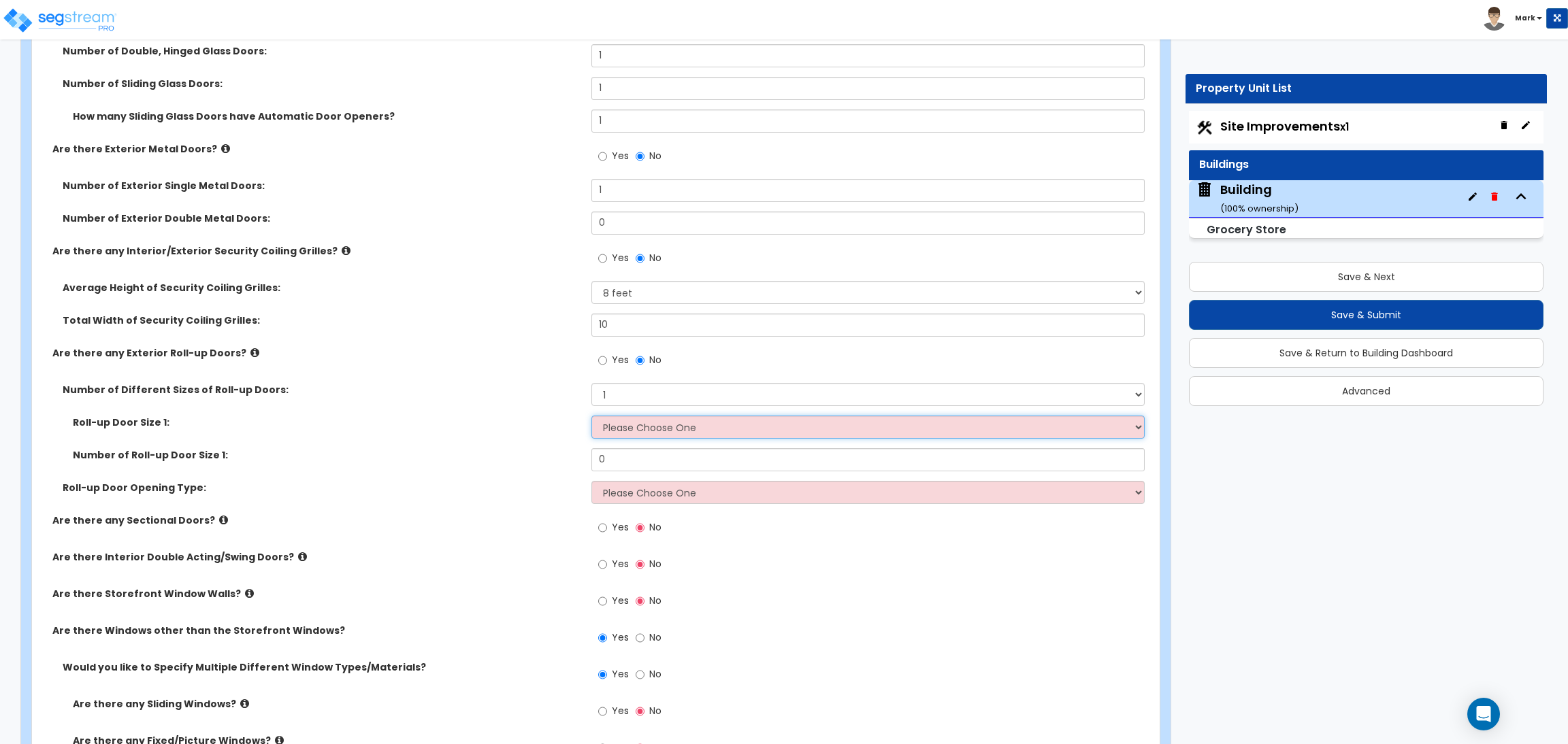
click at [618, 425] on select "Please Choose One 8' x 8' 10' x 10' 12' x 12' 14' x 14' 20' x 12' 20' x 16'" at bounding box center [867, 427] width 553 height 23
select select "2"
click at [591, 416] on select "Please Choose One 8' x 8' 10' x 10' 12' x 12' 14' x 14' 20' x 12' 20' x 16'" at bounding box center [867, 427] width 553 height 23
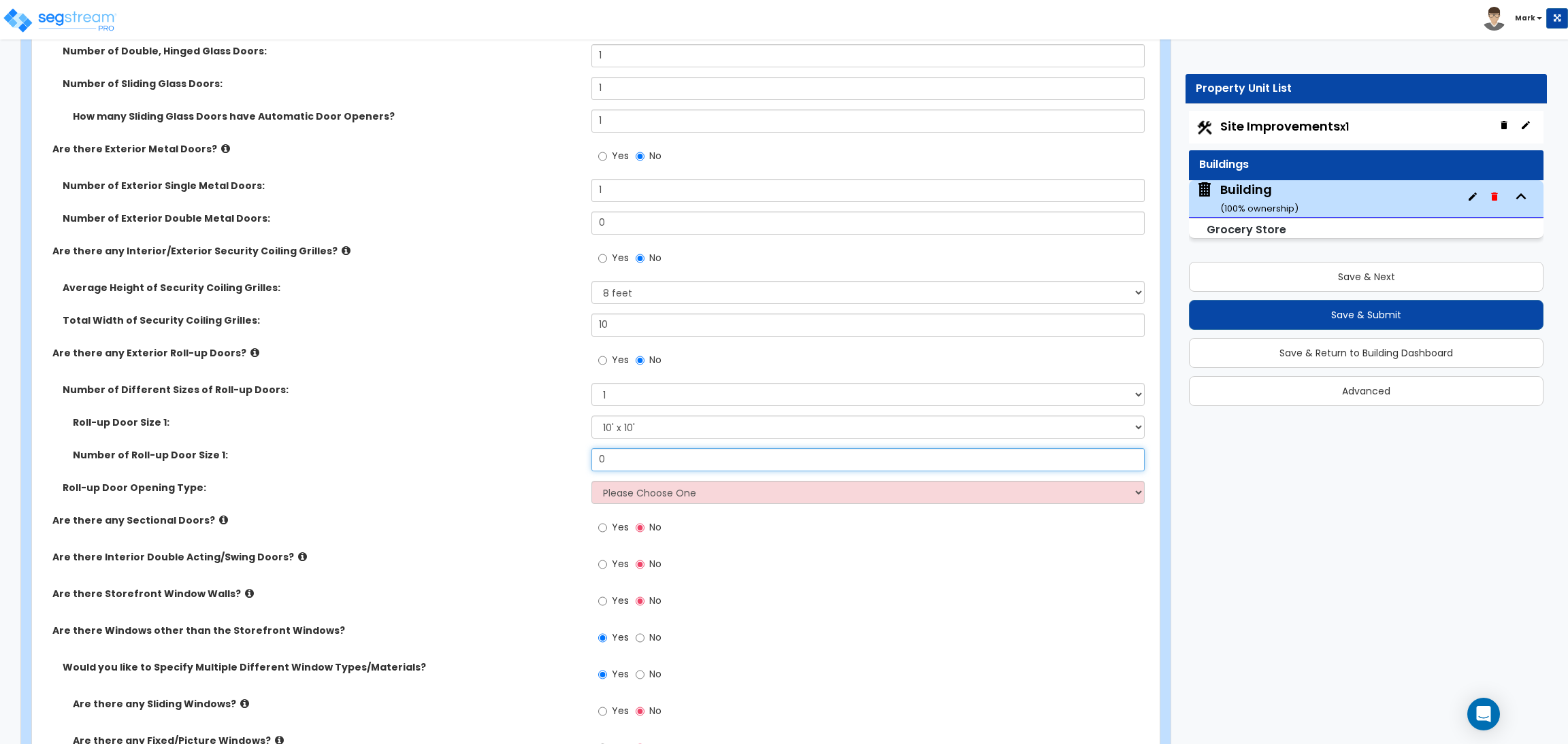
drag, startPoint x: 615, startPoint y: 456, endPoint x: 566, endPoint y: 456, distance: 49.0
click at [566, 456] on div "Number of Roll-up Door Size 1: 0" at bounding box center [592, 465] width 1119 height 33
type input "1"
click at [622, 496] on select "Please Choose One All Manual All Motorized Some are Motorized" at bounding box center [867, 493] width 553 height 23
select select "2"
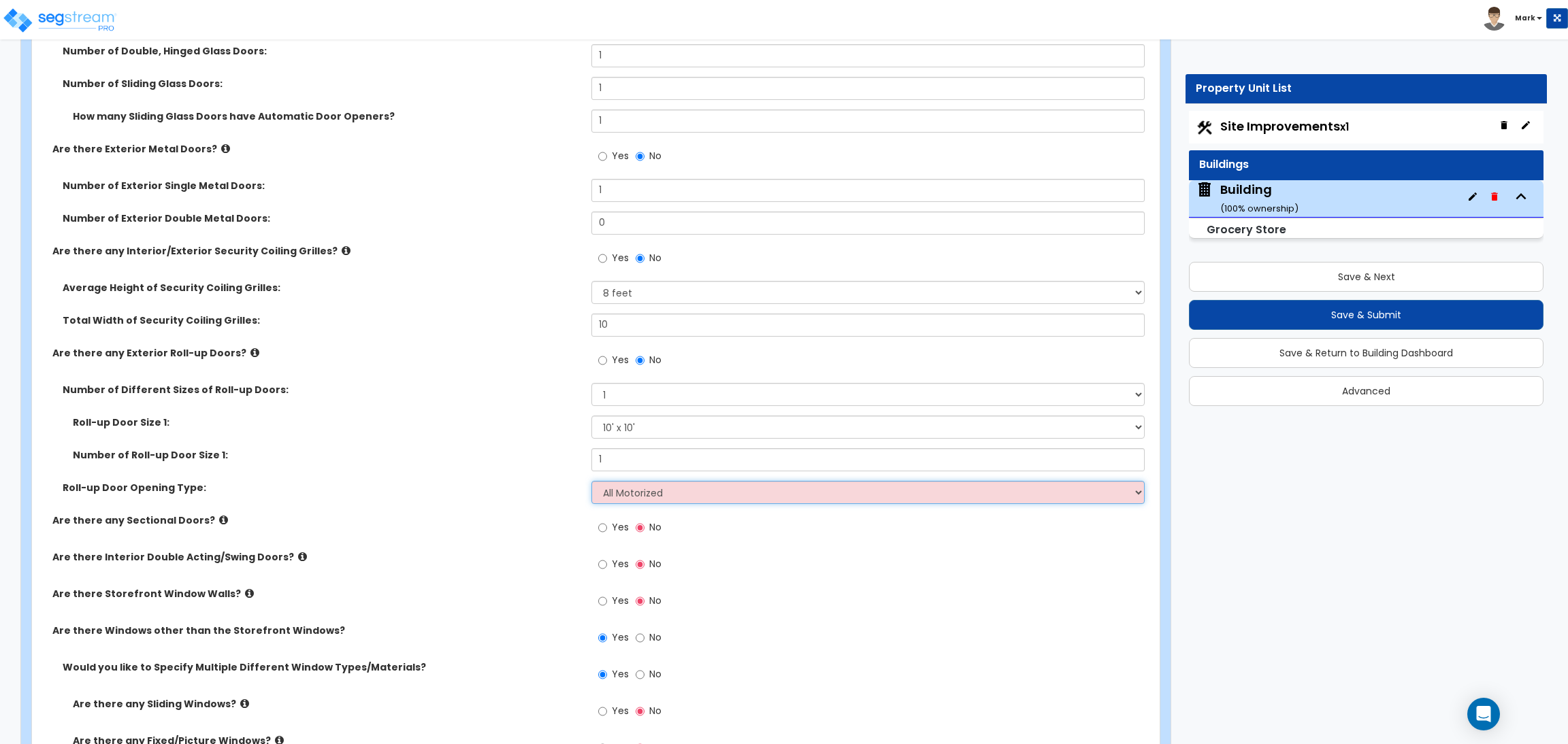
click at [591, 481] on select "Please Choose One All Manual All Motorized Some are Motorized" at bounding box center [867, 493] width 553 height 23
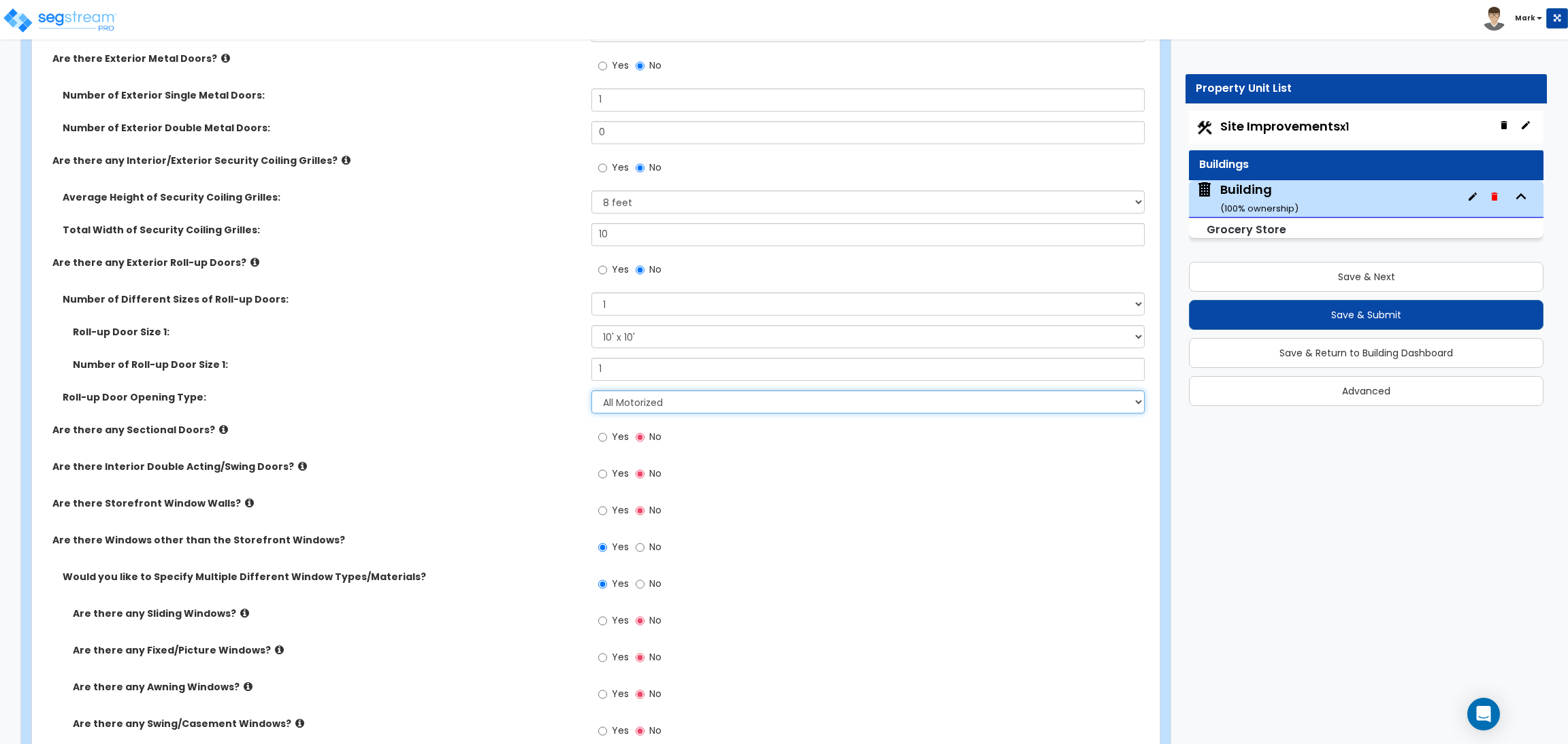
scroll to position [3574, 0]
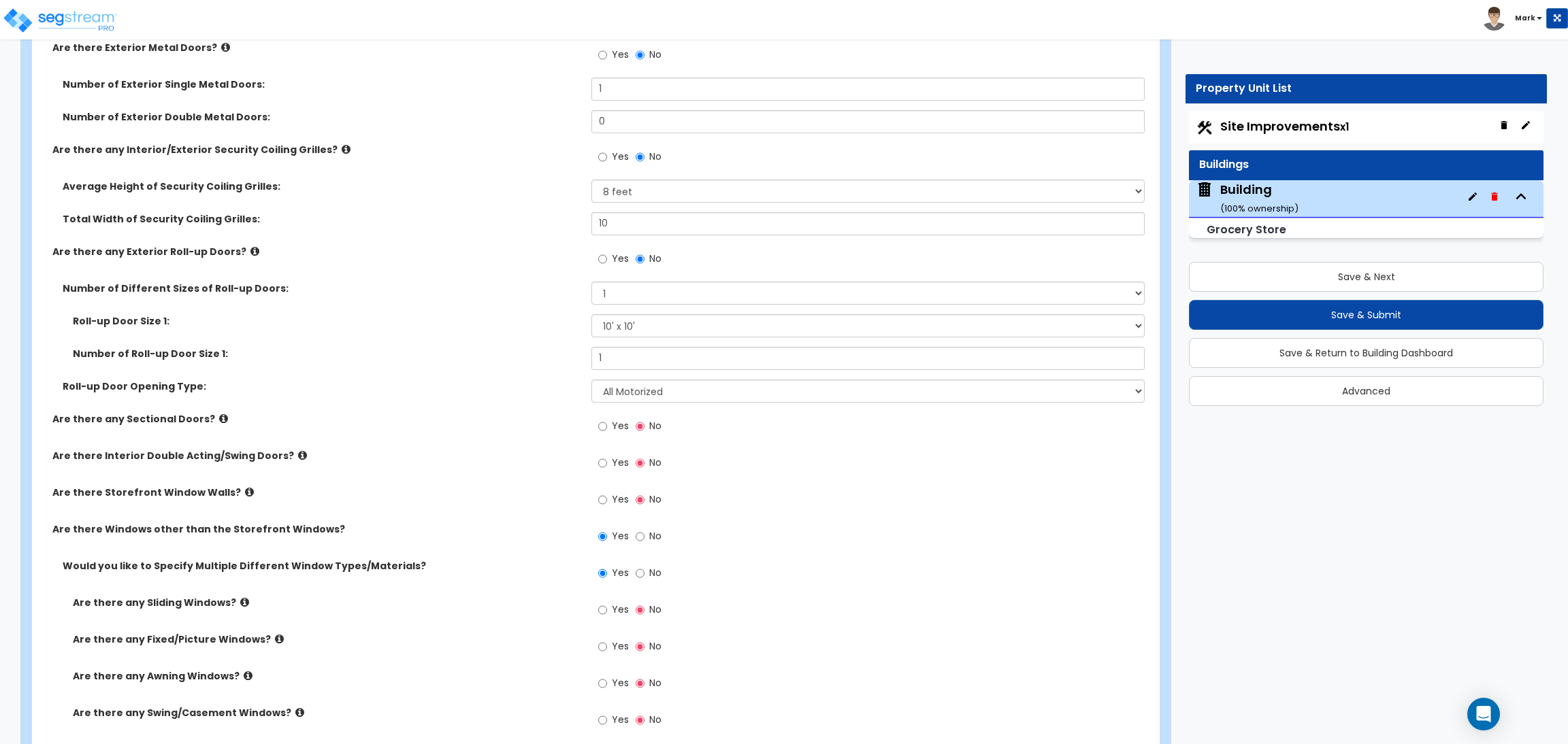
click at [615, 429] on span "Yes" at bounding box center [620, 425] width 17 height 13
click at [607, 429] on input "Yes" at bounding box center [602, 426] width 9 height 15
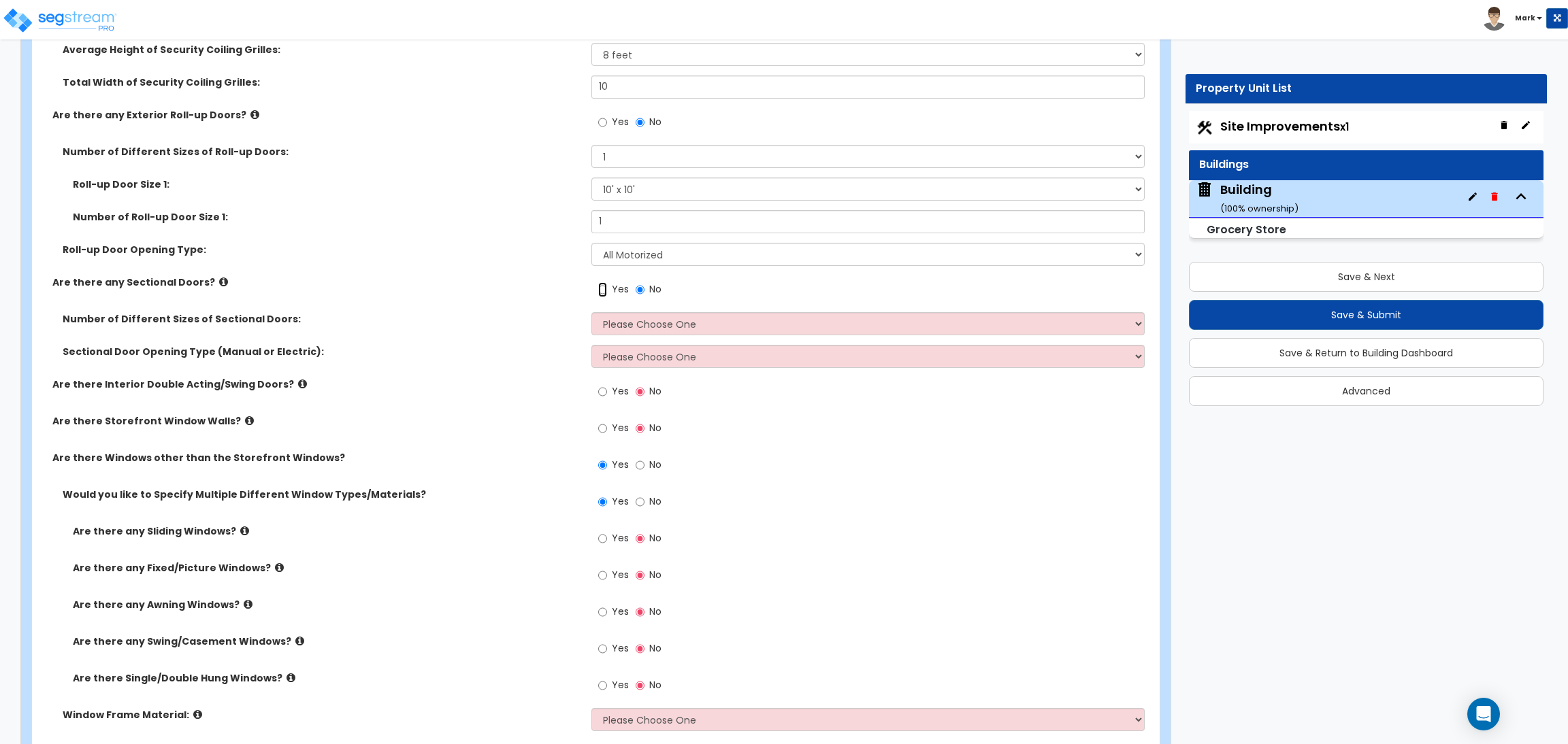
scroll to position [3675, 0]
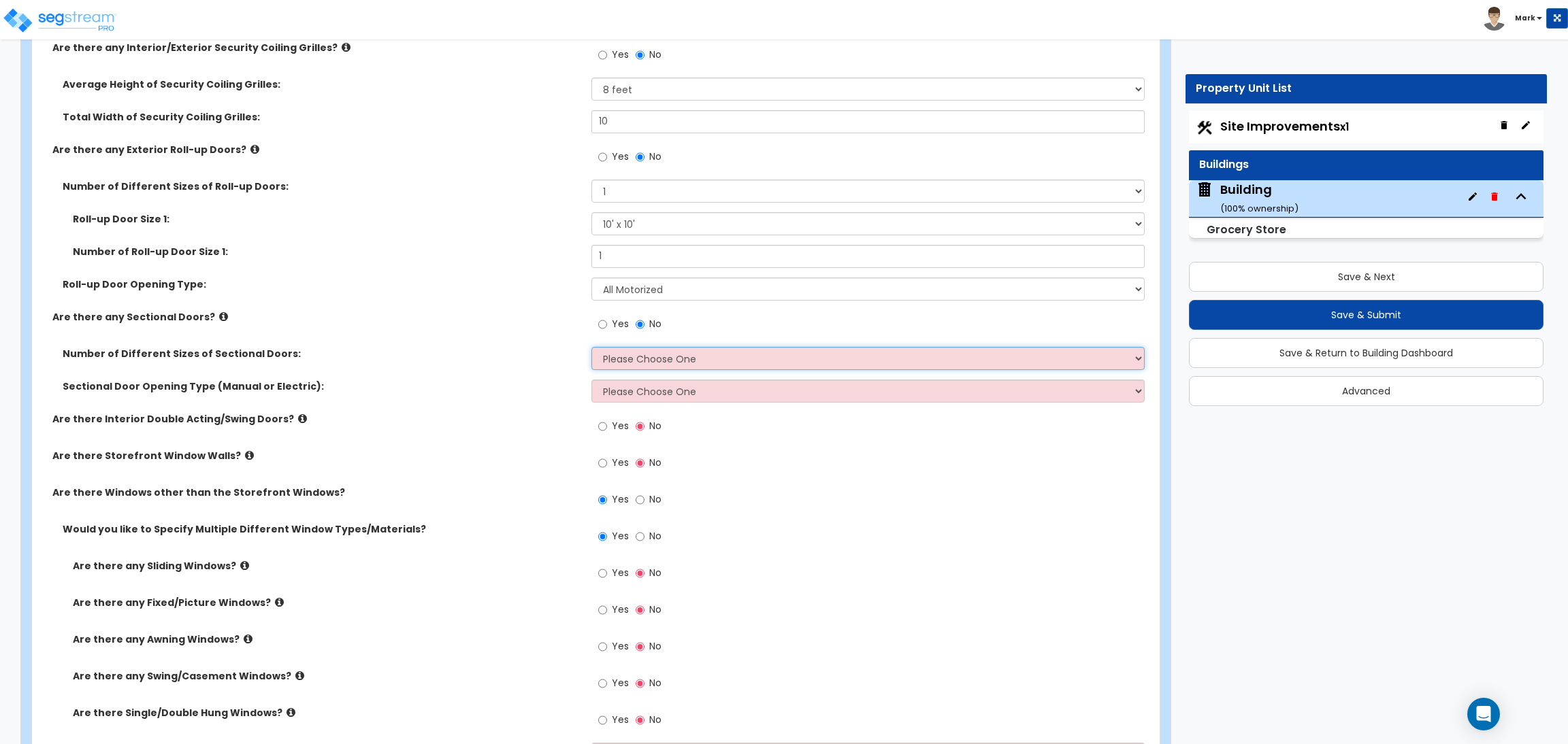
click at [634, 365] on select "Please Choose One 1 2 3" at bounding box center [867, 358] width 553 height 23
select select "1"
click at [591, 347] on select "Please Choose One 1 2 3" at bounding box center [867, 358] width 553 height 23
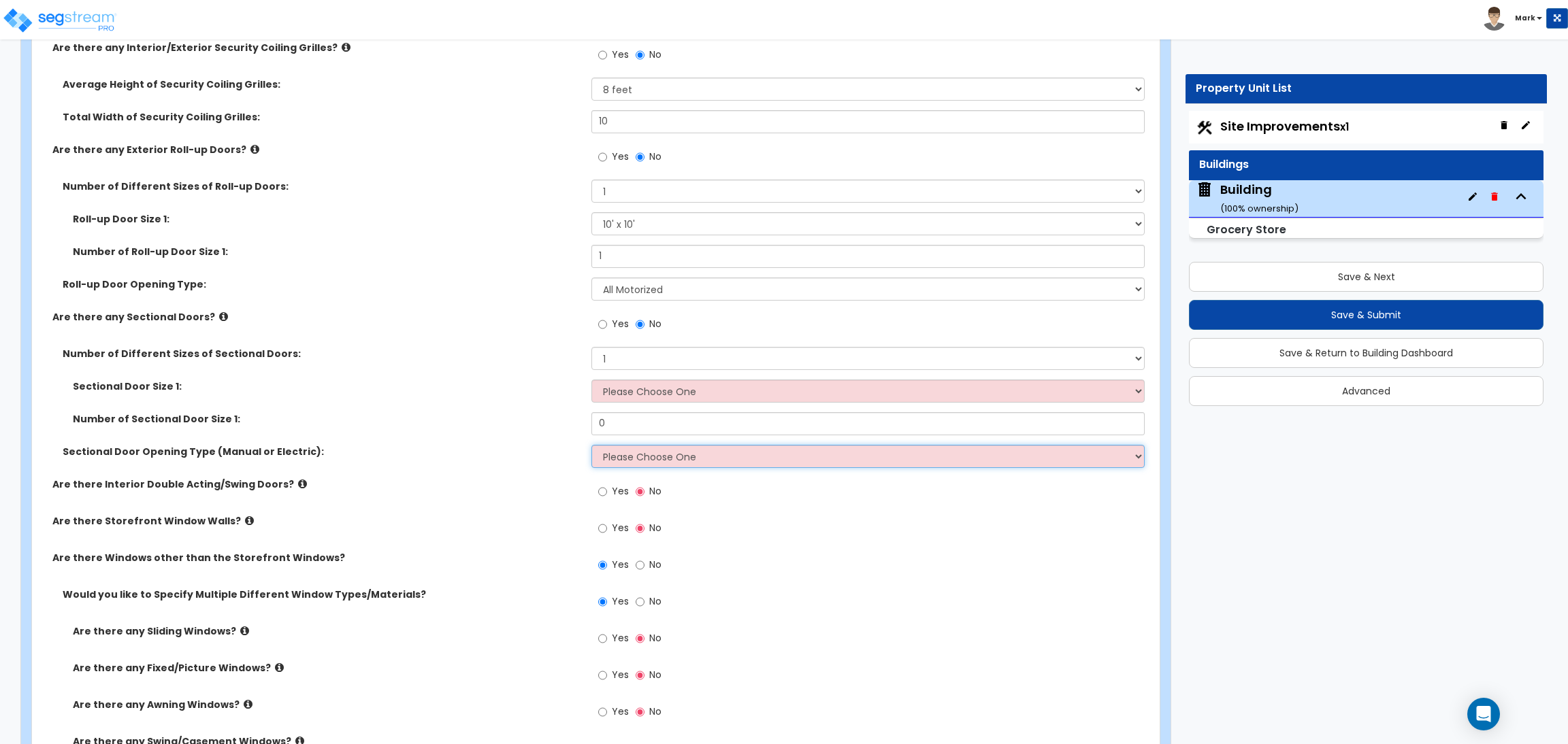
click at [647, 456] on select "Please Choose One All Manual All Motorized Some are Motorized" at bounding box center [867, 456] width 553 height 23
click at [550, 372] on div "Number of Different Sizes of Sectional Doors: Please Choose One 1 2 3" at bounding box center [592, 363] width 1119 height 33
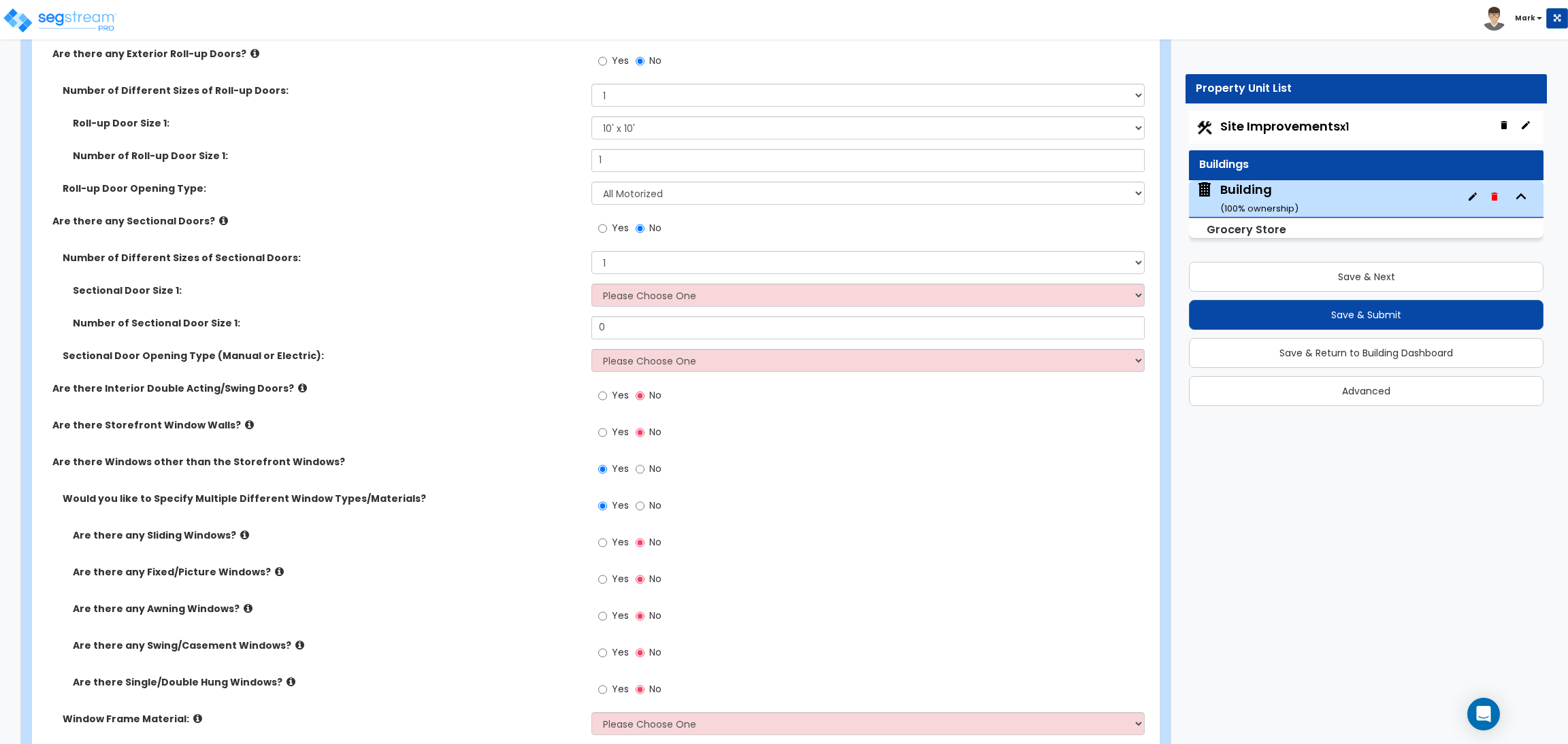
scroll to position [3777, 0]
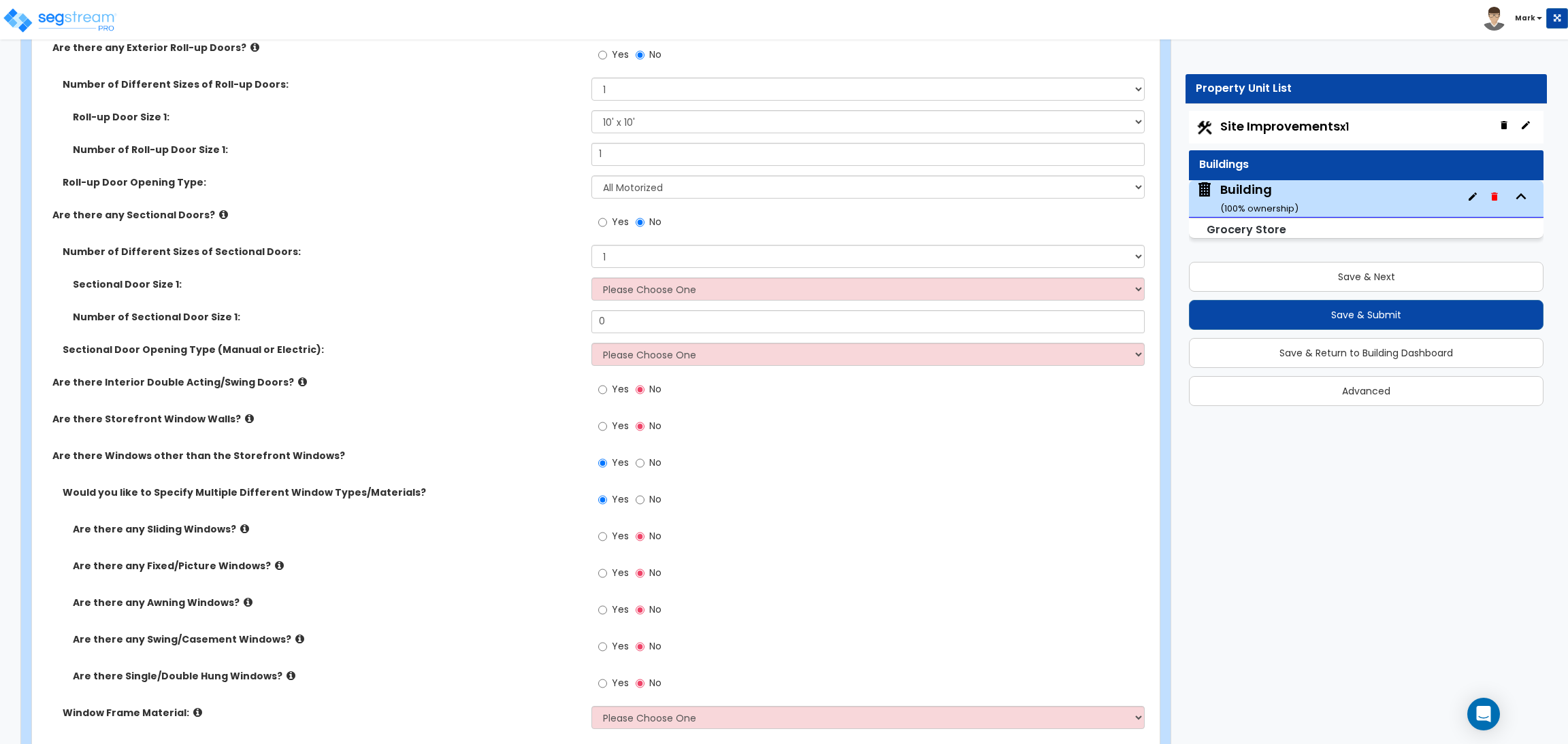
click at [619, 429] on span "Yes" at bounding box center [620, 425] width 17 height 13
click at [607, 429] on input "Yes" at bounding box center [602, 426] width 9 height 15
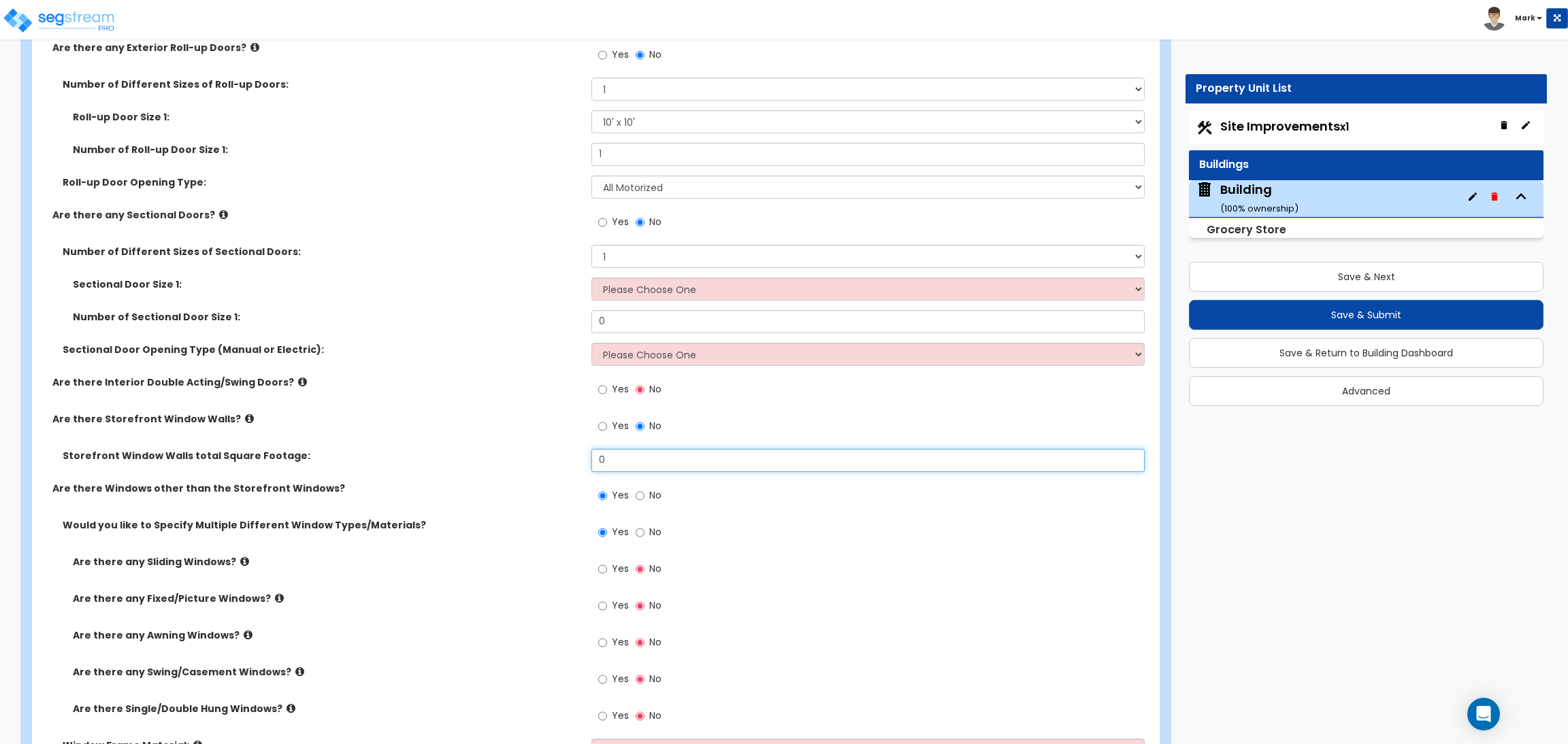
drag, startPoint x: 615, startPoint y: 461, endPoint x: 570, endPoint y: 453, distance: 45.7
click at [570, 453] on div "Storefront Window Walls total Square Footage: 0" at bounding box center [592, 465] width 1119 height 33
type input "250"
click at [611, 395] on span "Yes" at bounding box center [620, 388] width 17 height 13
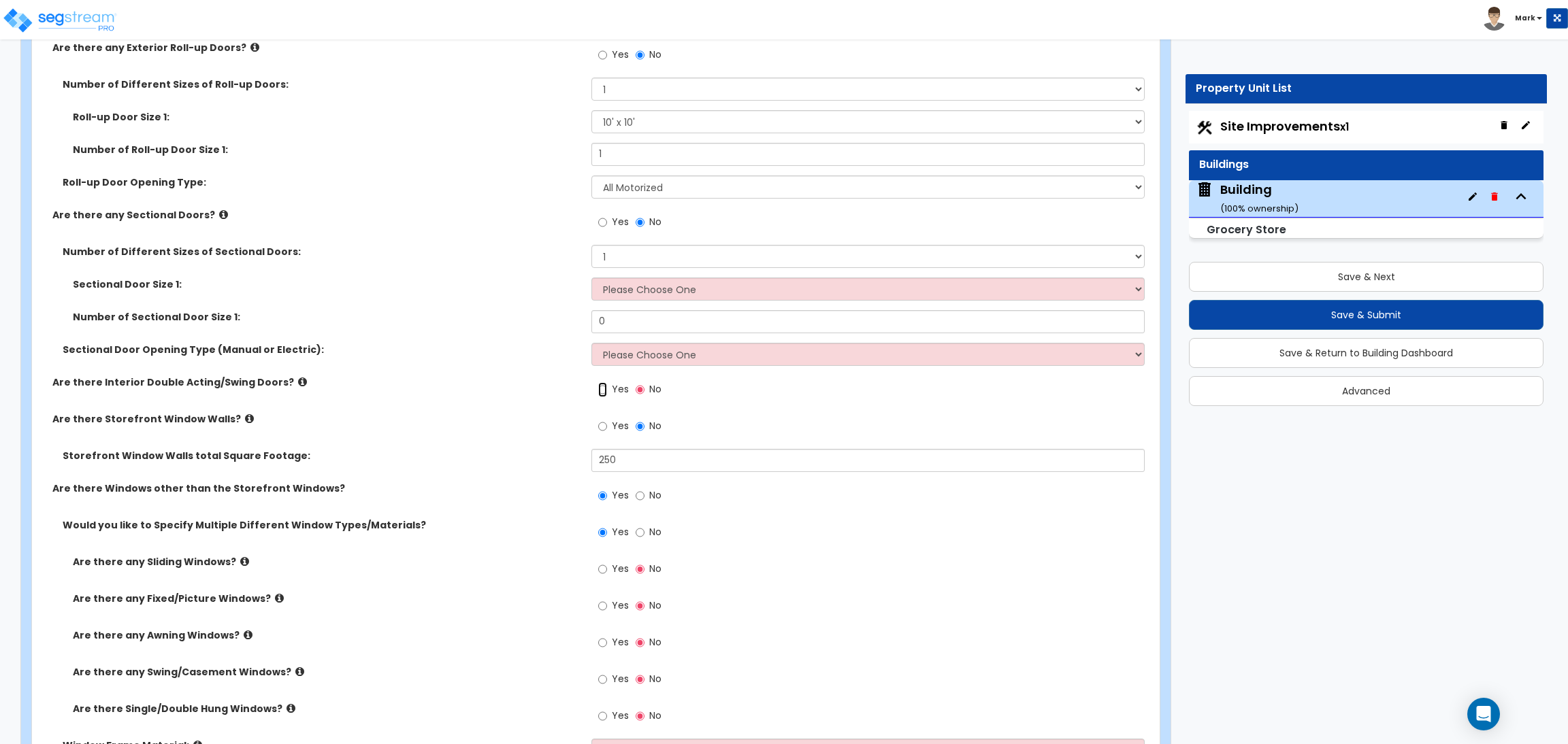
click at [607, 395] on input "Yes" at bounding box center [602, 389] width 9 height 15
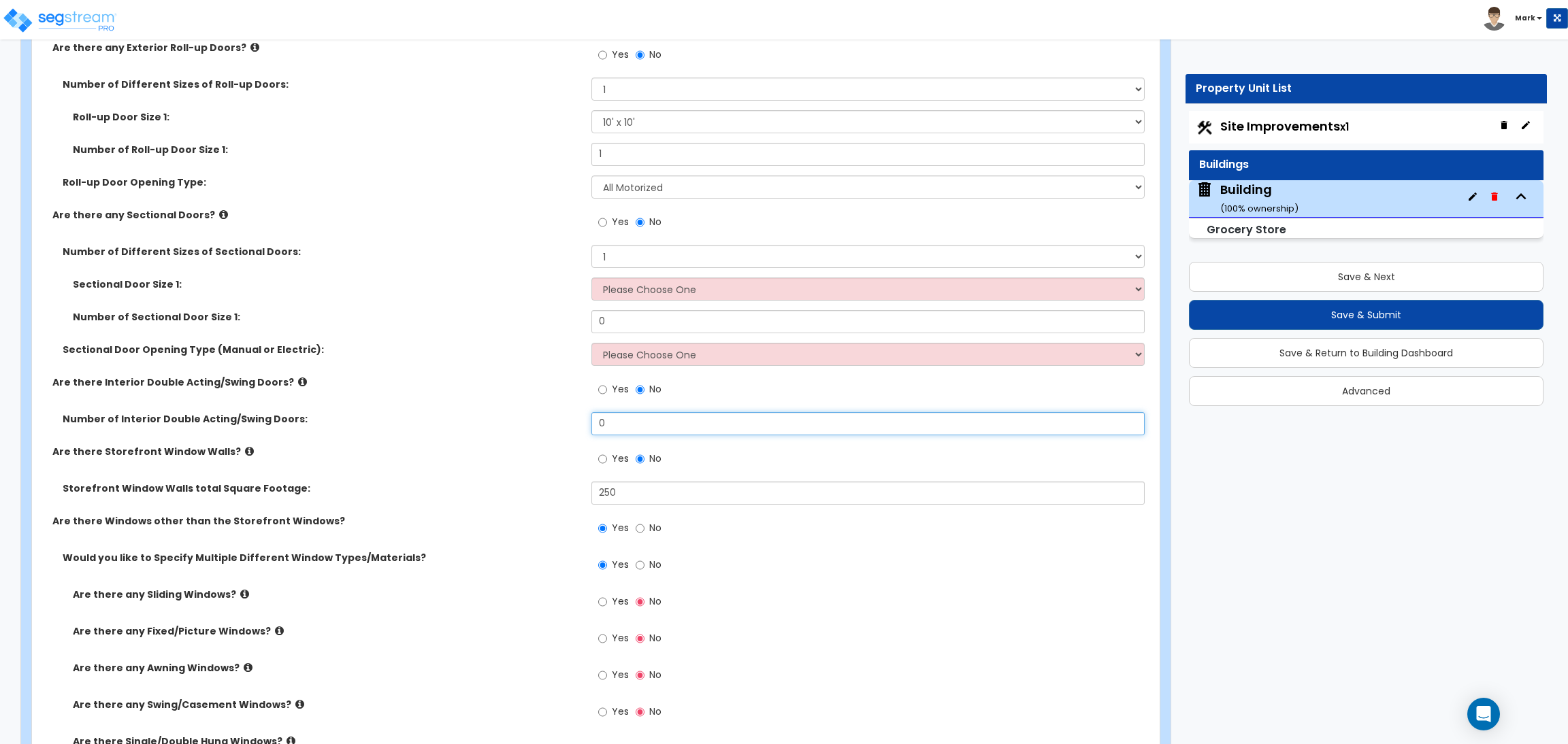
drag, startPoint x: 639, startPoint y: 417, endPoint x: 560, endPoint y: 422, distance: 79.2
click at [560, 422] on div "Number of Interior Double Acting/Swing Doors: 0" at bounding box center [592, 429] width 1119 height 33
type input "1"
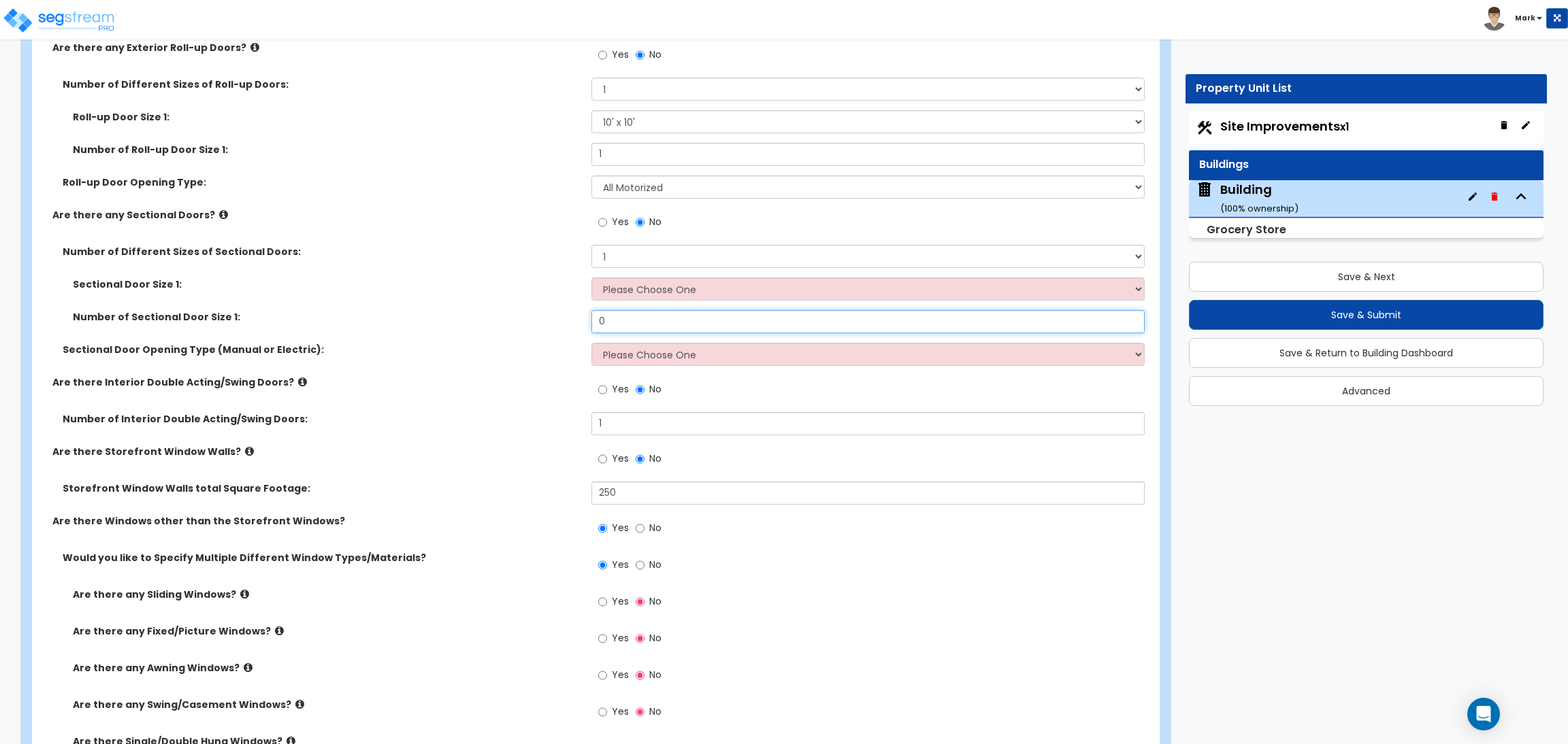
drag, startPoint x: 611, startPoint y: 314, endPoint x: 582, endPoint y: 314, distance: 29.0
click at [582, 314] on div "Number of Sectional Door Size 1: 0" at bounding box center [592, 326] width 1119 height 33
type input "1"
click at [651, 291] on select "Please Choose One 8' x 8' 10' x 10' 12' x 12' 20' x 14'" at bounding box center [867, 289] width 553 height 23
select select "1"
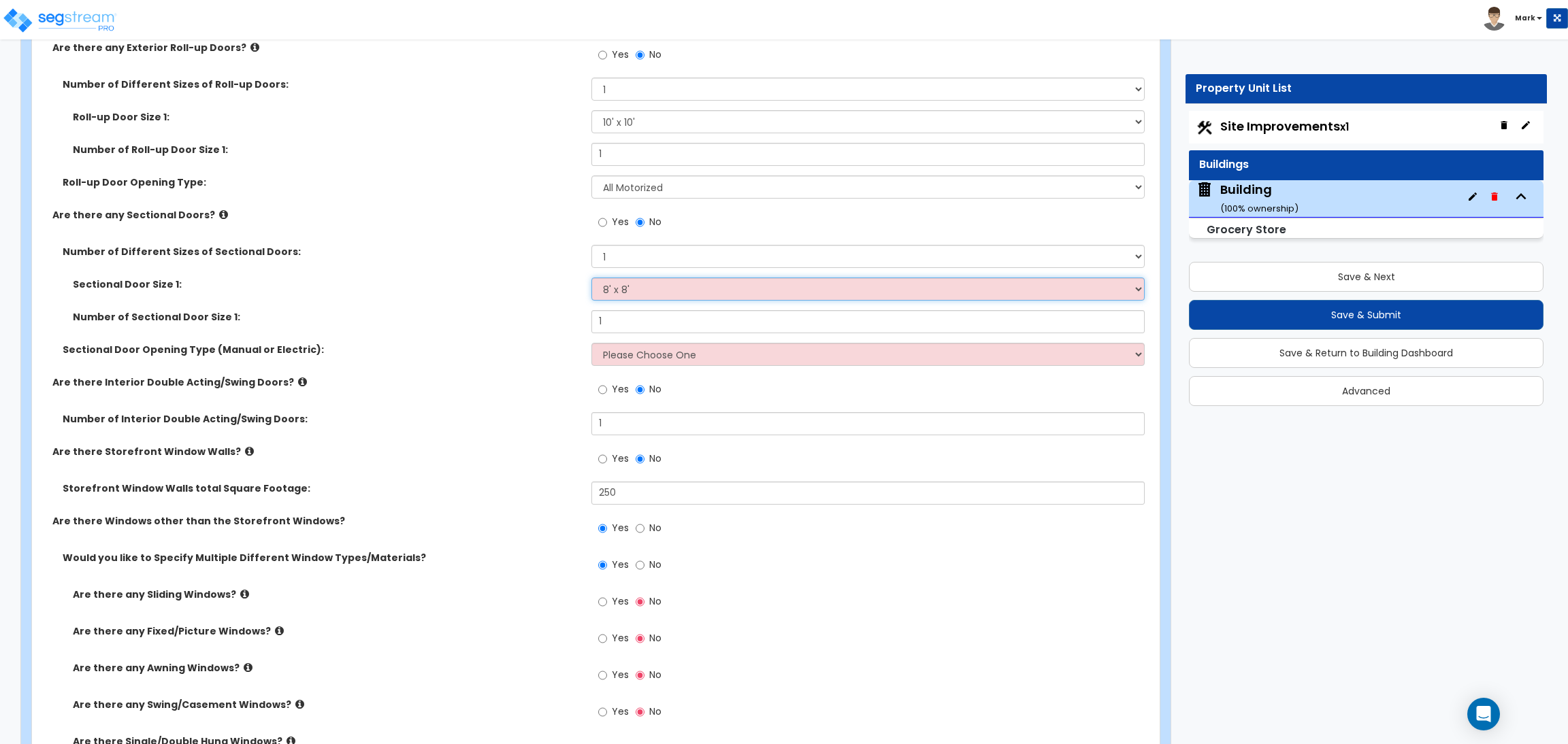
click at [591, 278] on select "Please Choose One 8' x 8' 10' x 10' 12' x 12' 20' x 14'" at bounding box center [867, 289] width 553 height 23
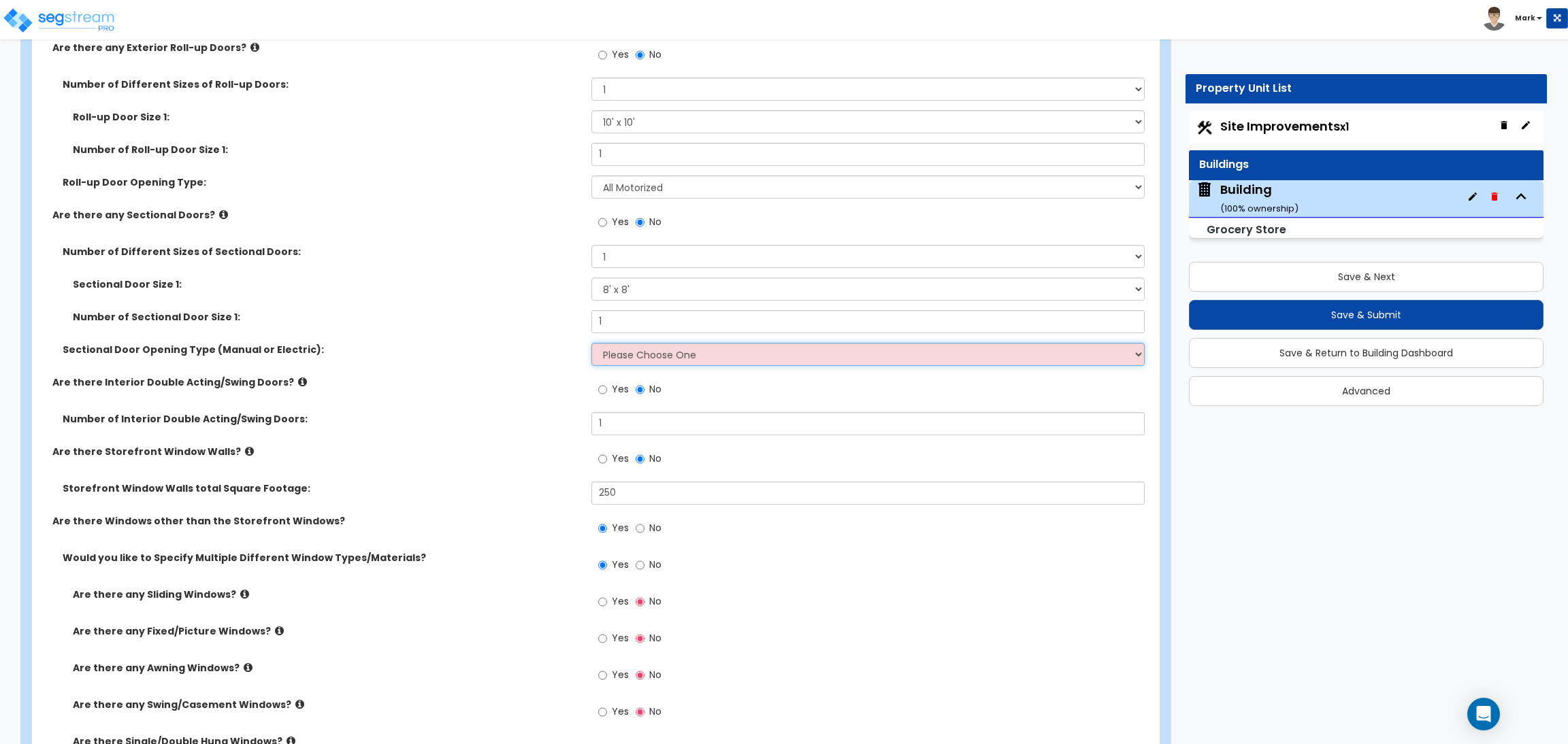
click at [643, 355] on select "Please Choose One All Manual All Motorized Some are Motorized" at bounding box center [867, 354] width 553 height 23
select select "2"
click at [591, 343] on select "Please Choose One All Manual All Motorized Some are Motorized" at bounding box center [867, 354] width 553 height 23
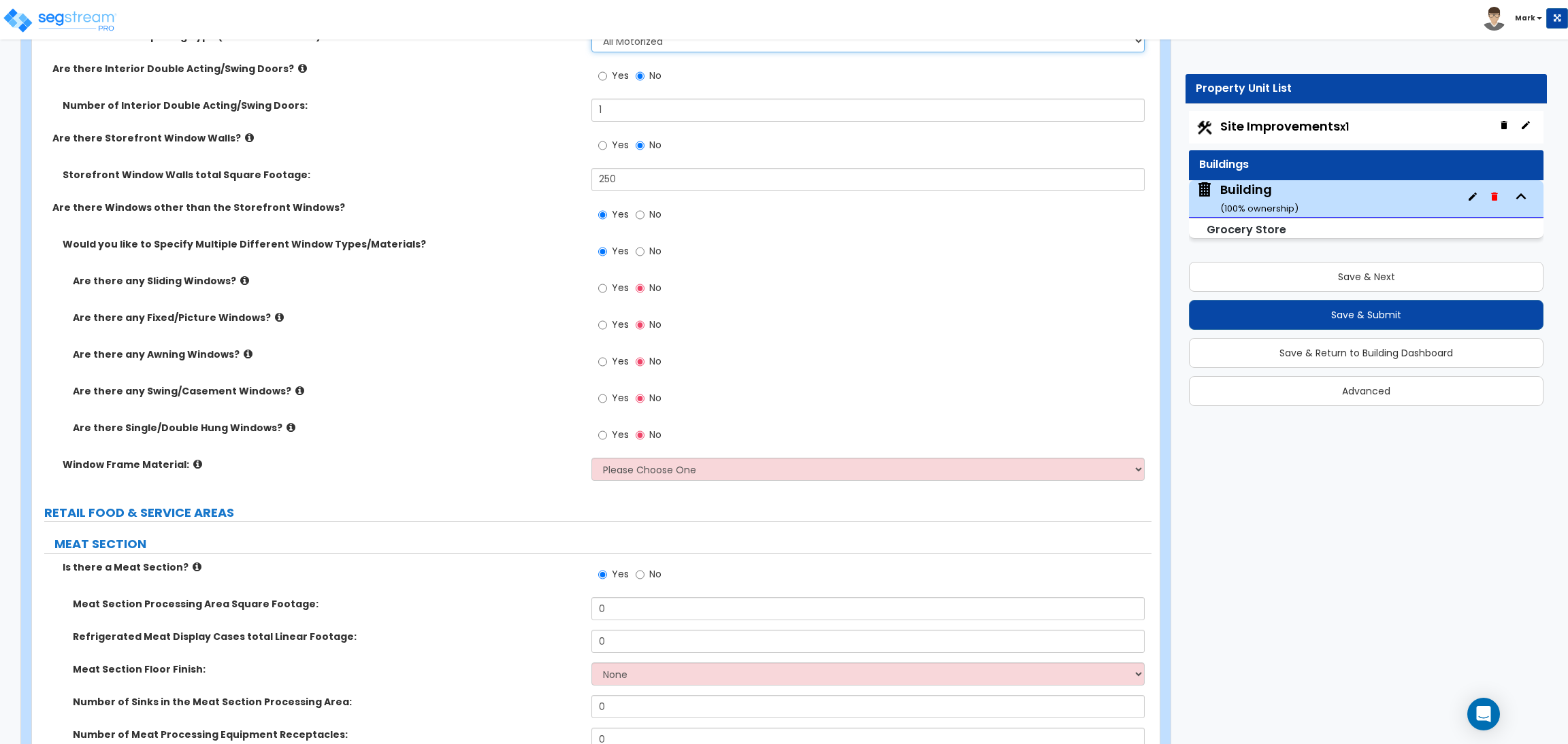
scroll to position [4084, 0]
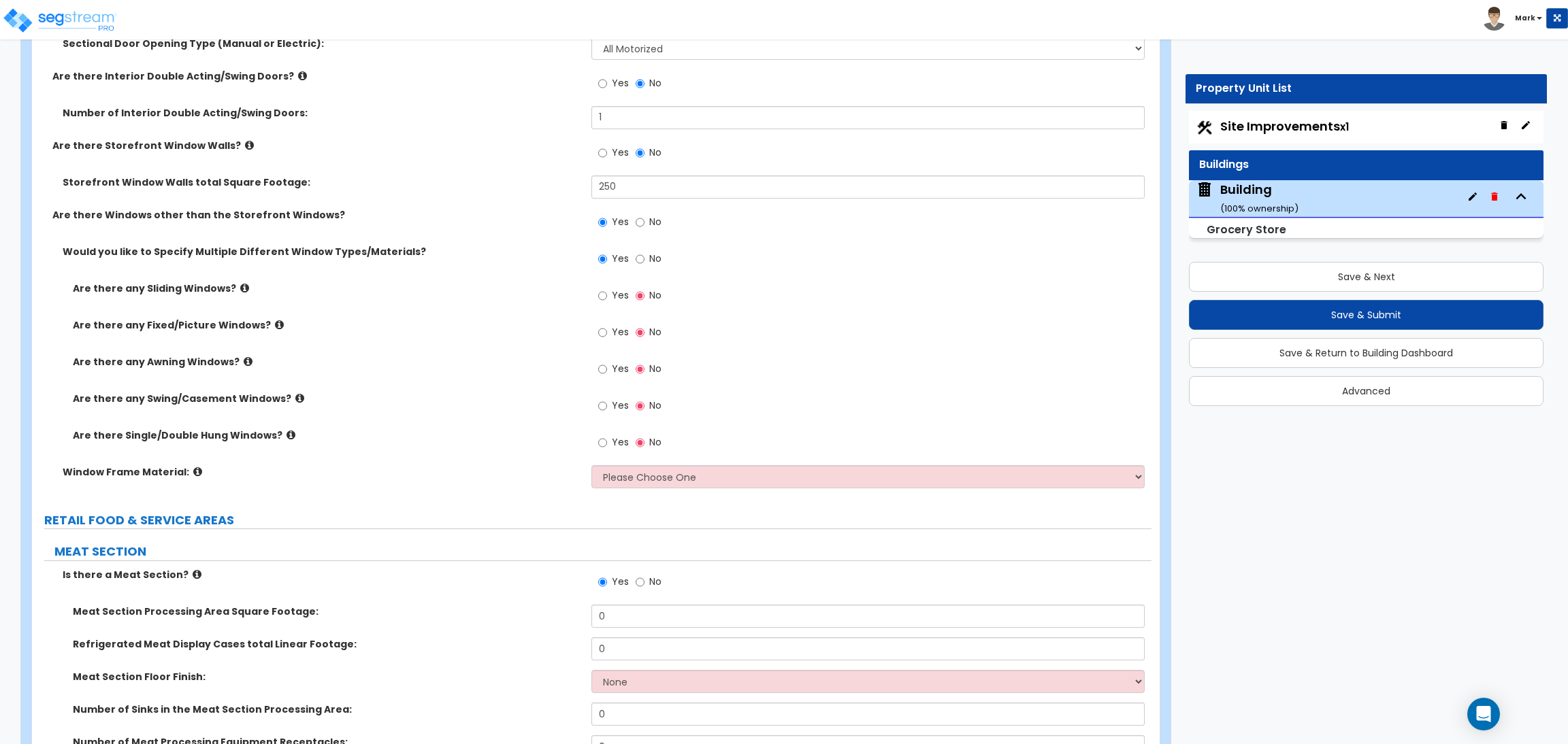
click at [616, 295] on span "Yes" at bounding box center [620, 295] width 17 height 13
click at [607, 295] on input "Yes" at bounding box center [602, 296] width 9 height 15
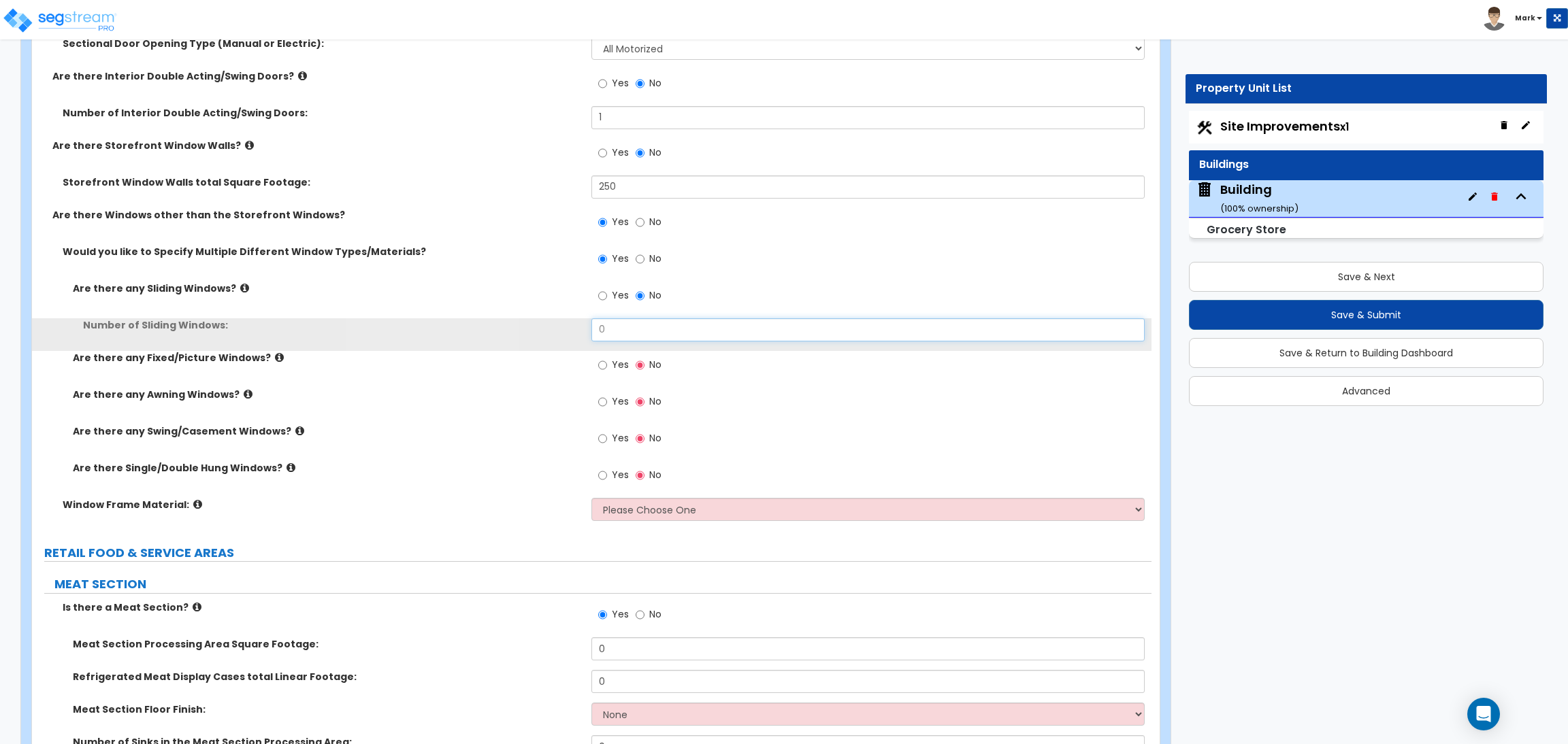
click at [622, 324] on input "0" at bounding box center [867, 330] width 553 height 23
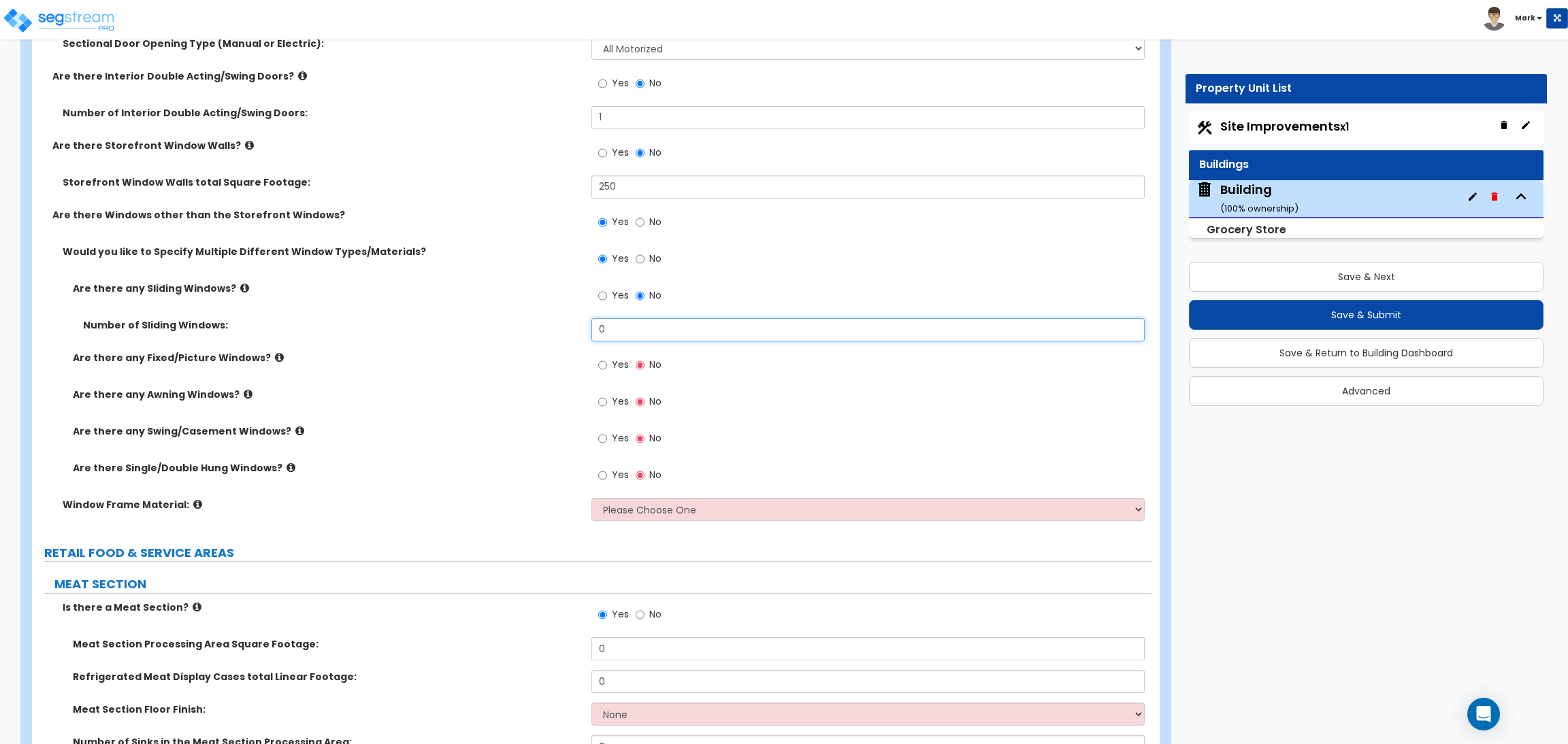
drag, startPoint x: 622, startPoint y: 323, endPoint x: 581, endPoint y: 320, distance: 41.1
click at [581, 320] on div "Number of Sliding Windows: 0" at bounding box center [592, 335] width 1119 height 33
type input "1"
click at [613, 358] on span "Yes" at bounding box center [620, 364] width 17 height 13
click at [607, 358] on input "Yes" at bounding box center [602, 365] width 9 height 15
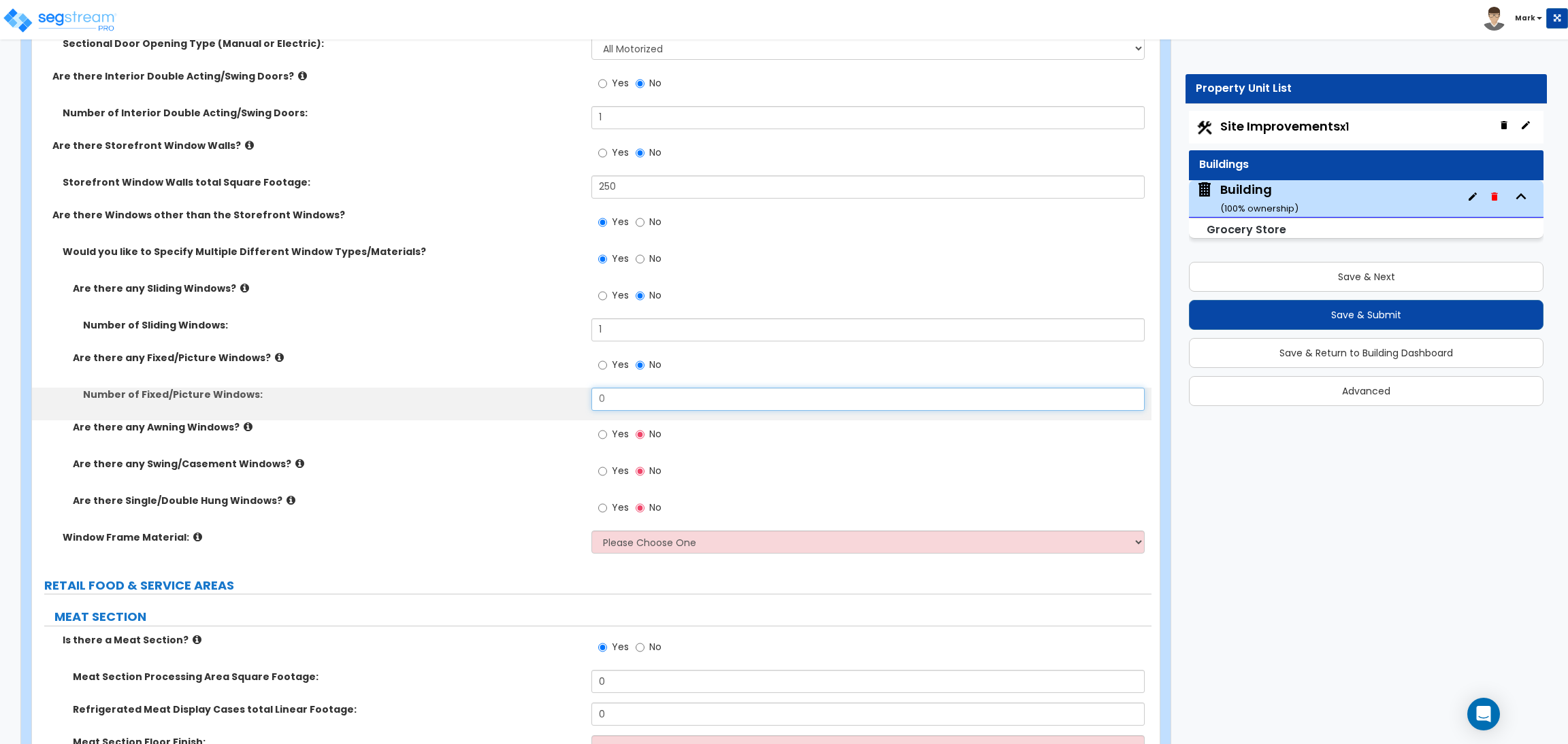
drag, startPoint x: 625, startPoint y: 390, endPoint x: 595, endPoint y: 414, distance: 38.4
click at [591, 394] on input "0" at bounding box center [867, 399] width 553 height 23
type input "1"
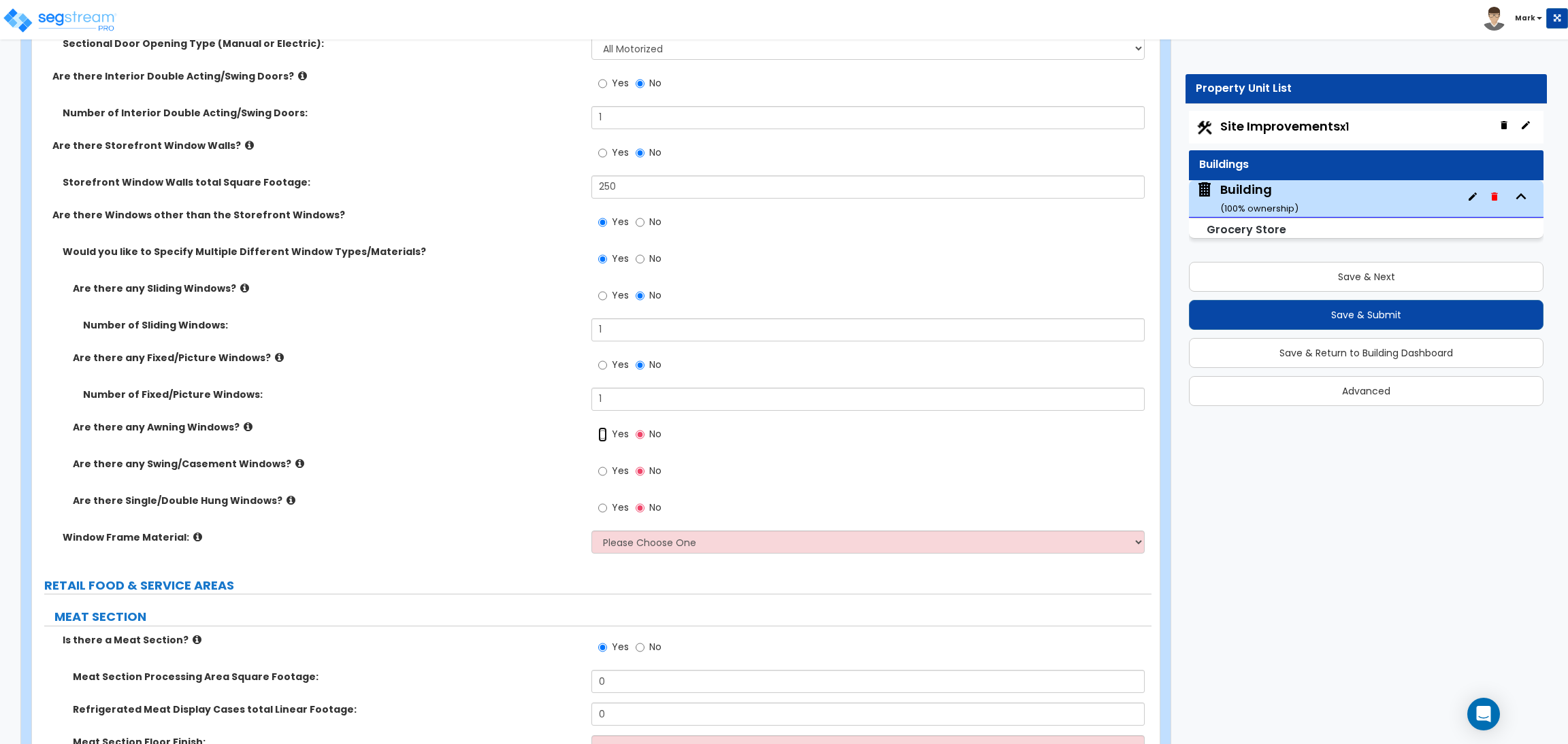
click at [606, 440] on input "Yes" at bounding box center [602, 434] width 9 height 15
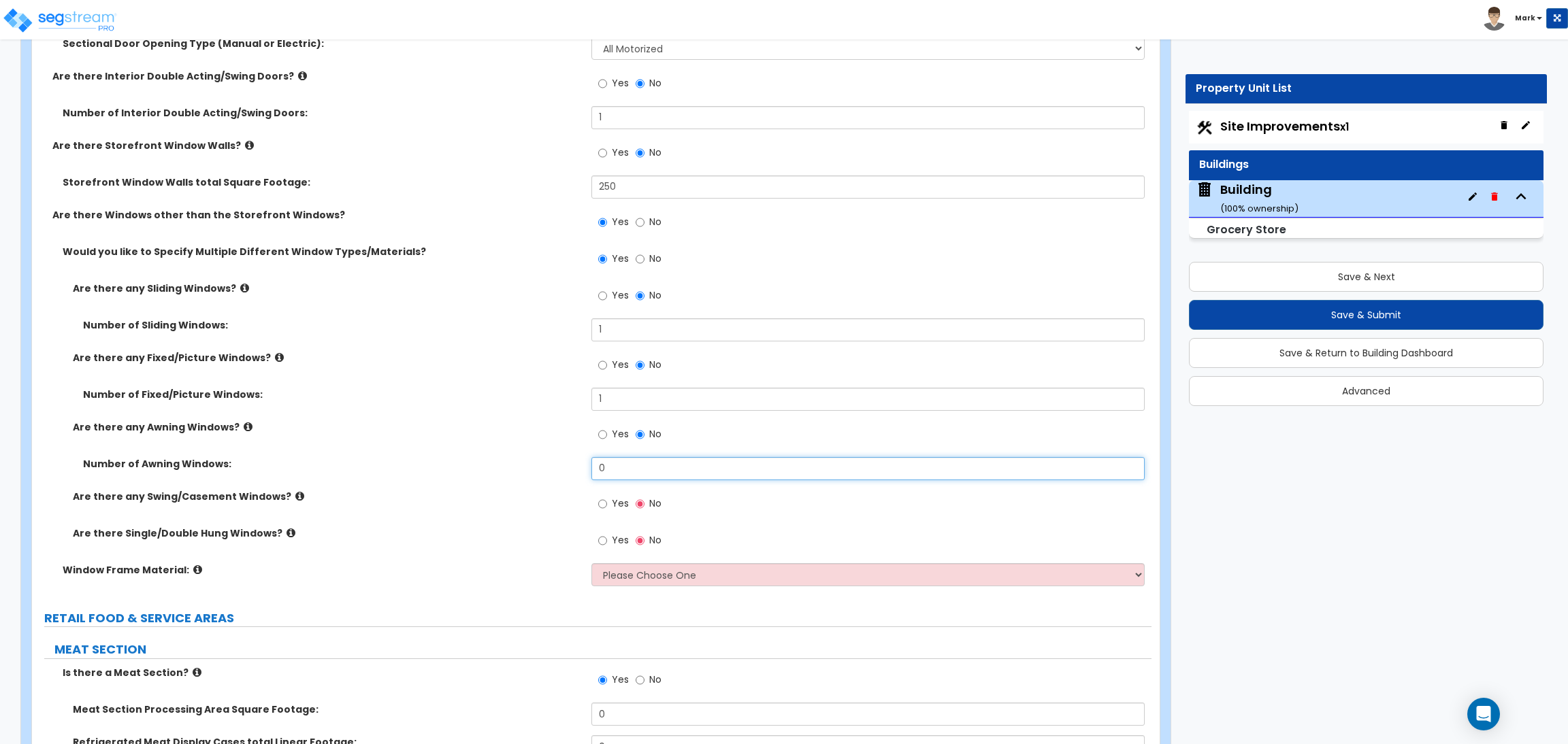
drag, startPoint x: 624, startPoint y: 474, endPoint x: 598, endPoint y: 471, distance: 26.2
click at [598, 471] on input "0" at bounding box center [867, 469] width 553 height 23
drag, startPoint x: 611, startPoint y: 467, endPoint x: 577, endPoint y: 463, distance: 34.2
click at [577, 463] on div "Number of Awning Windows: 1" at bounding box center [592, 473] width 1119 height 33
type input "2"
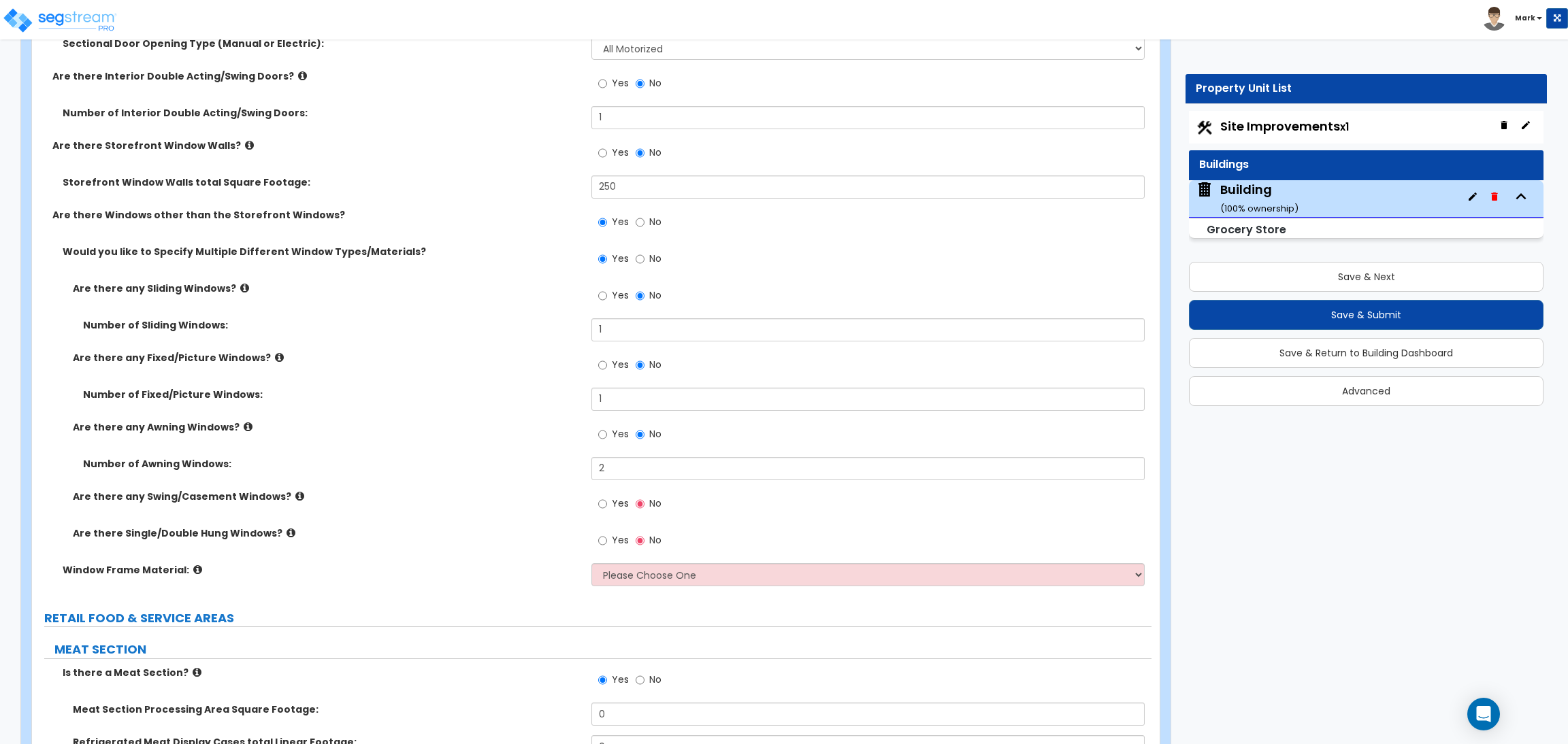
click at [607, 501] on label "Yes" at bounding box center [613, 505] width 31 height 23
click at [607, 501] on input "Yes" at bounding box center [602, 504] width 9 height 15
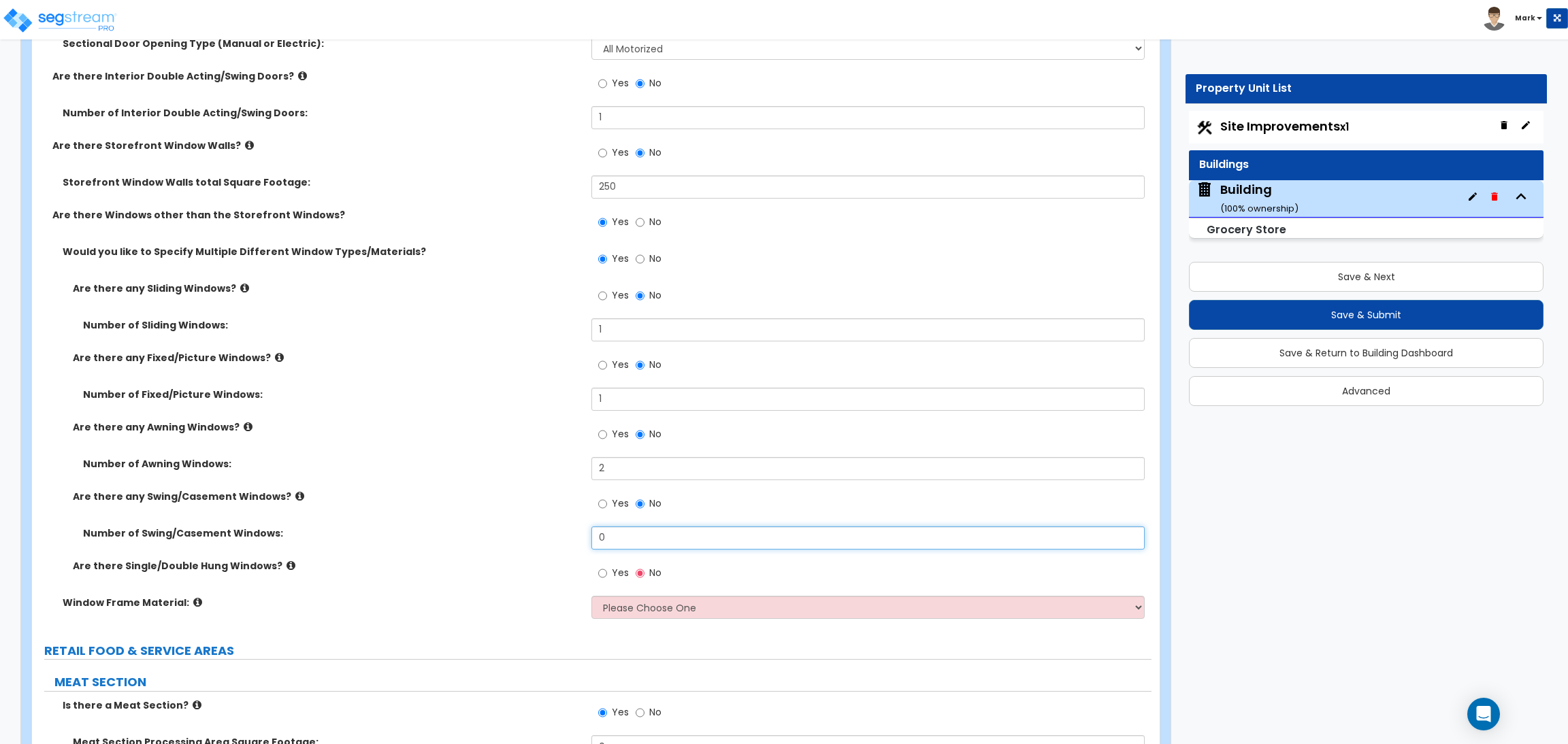
drag, startPoint x: 597, startPoint y: 533, endPoint x: 583, endPoint y: 533, distance: 14.0
click at [583, 533] on div "Number of Swing/Casement Windows: 0" at bounding box center [592, 543] width 1119 height 33
type input "1"
click at [615, 574] on span "Yes" at bounding box center [620, 572] width 17 height 13
click at [607, 574] on input "Yes" at bounding box center [602, 573] width 9 height 15
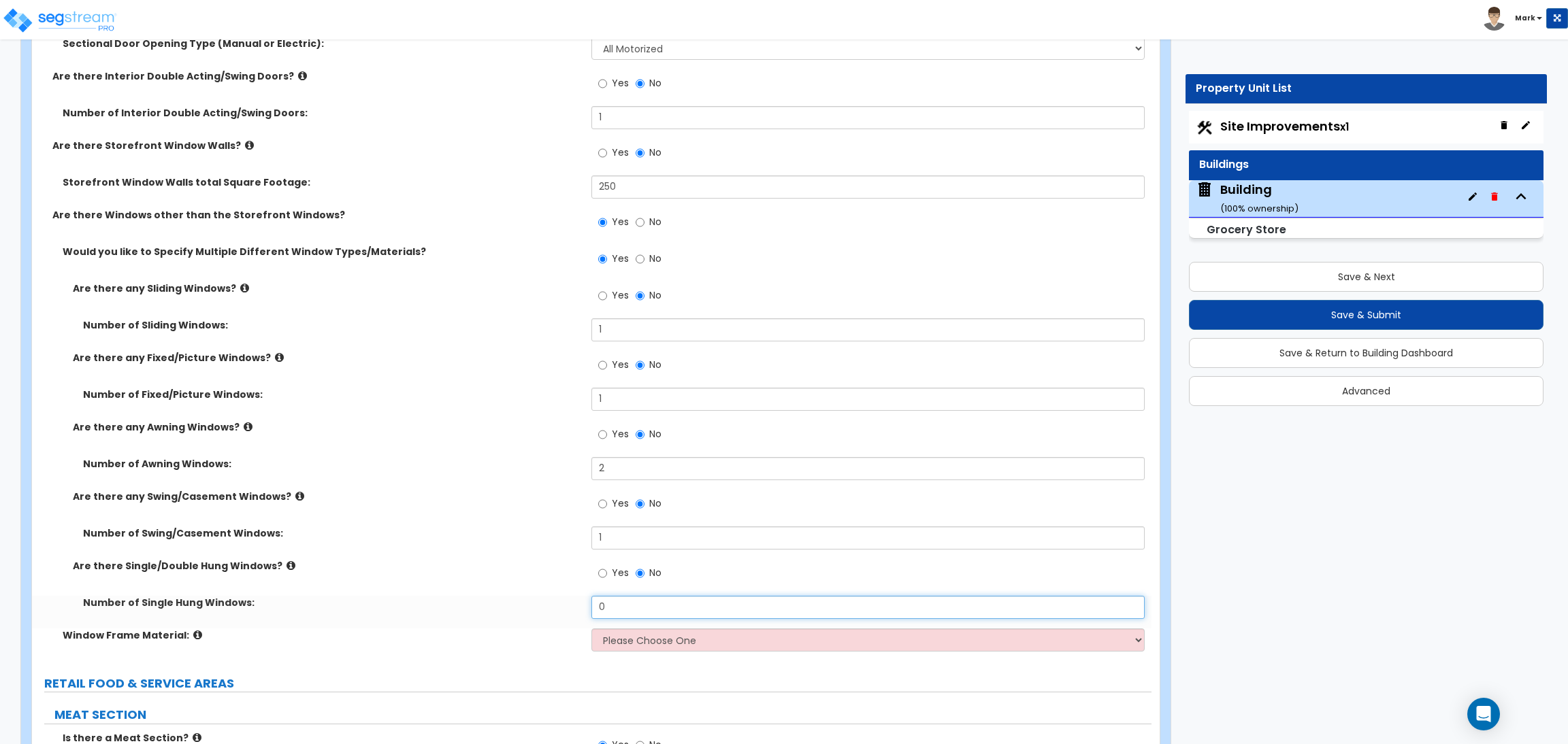
drag, startPoint x: 632, startPoint y: 605, endPoint x: 587, endPoint y: 598, distance: 45.5
click at [587, 598] on div "Number of Single Hung Windows: 0" at bounding box center [592, 612] width 1119 height 33
drag, startPoint x: 615, startPoint y: 607, endPoint x: 599, endPoint y: 603, distance: 16.5
click at [599, 603] on input "2" at bounding box center [867, 607] width 553 height 23
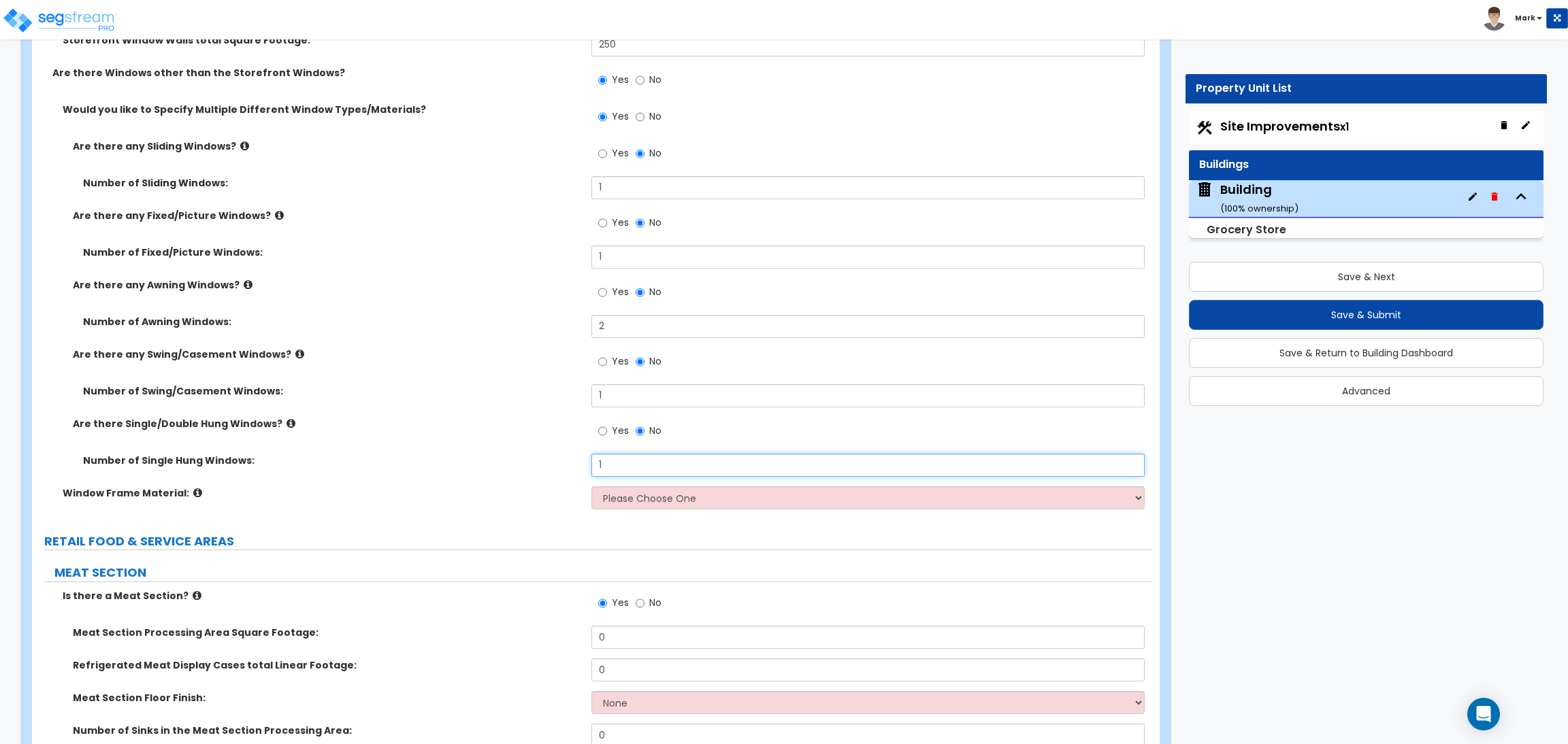
scroll to position [4287, 0]
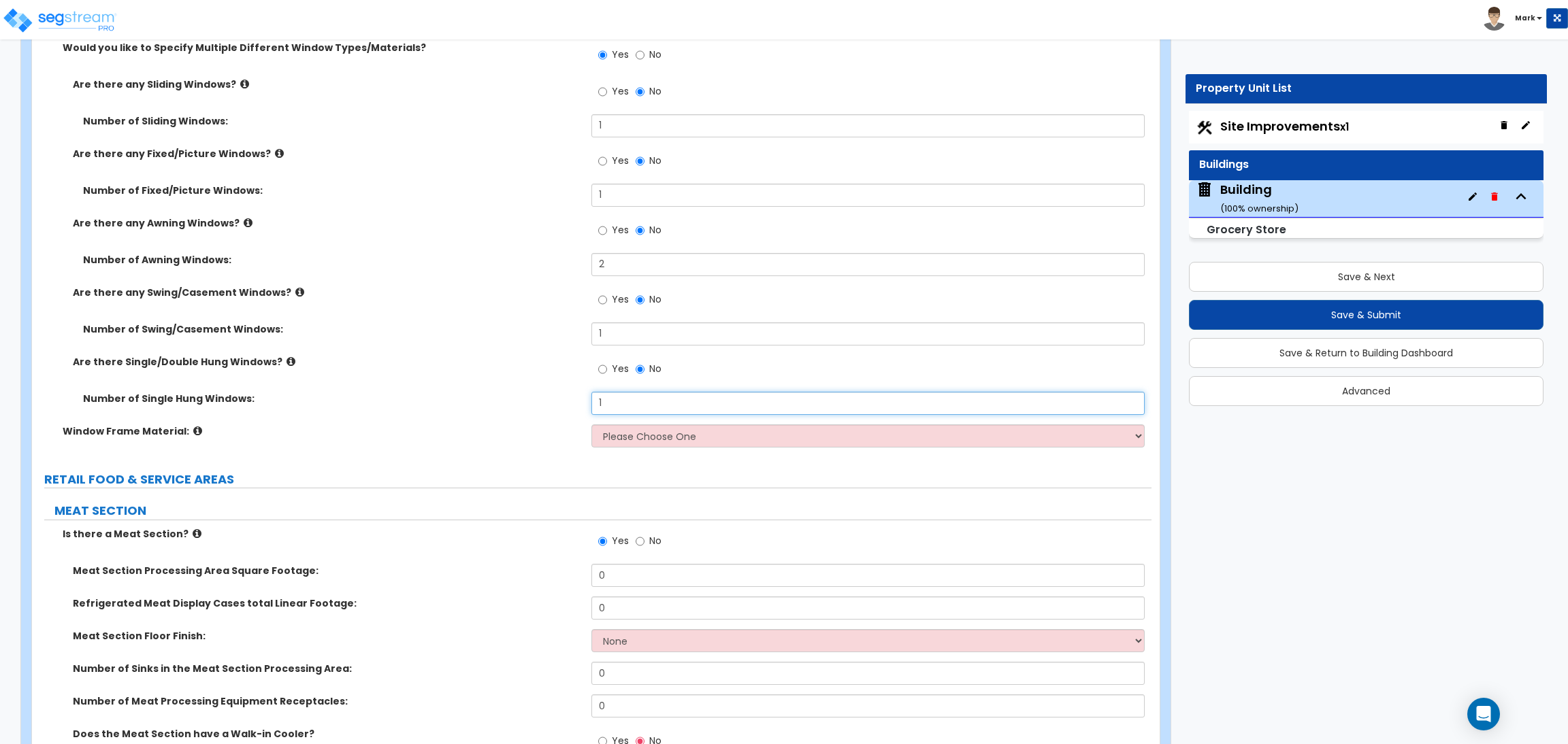
type input "1"
click at [627, 437] on select "Please Choose One Vinyl Aluminum Wood" at bounding box center [867, 436] width 553 height 23
select select "2"
click at [591, 424] on select "Please Choose One Vinyl Aluminum Wood" at bounding box center [867, 436] width 553 height 23
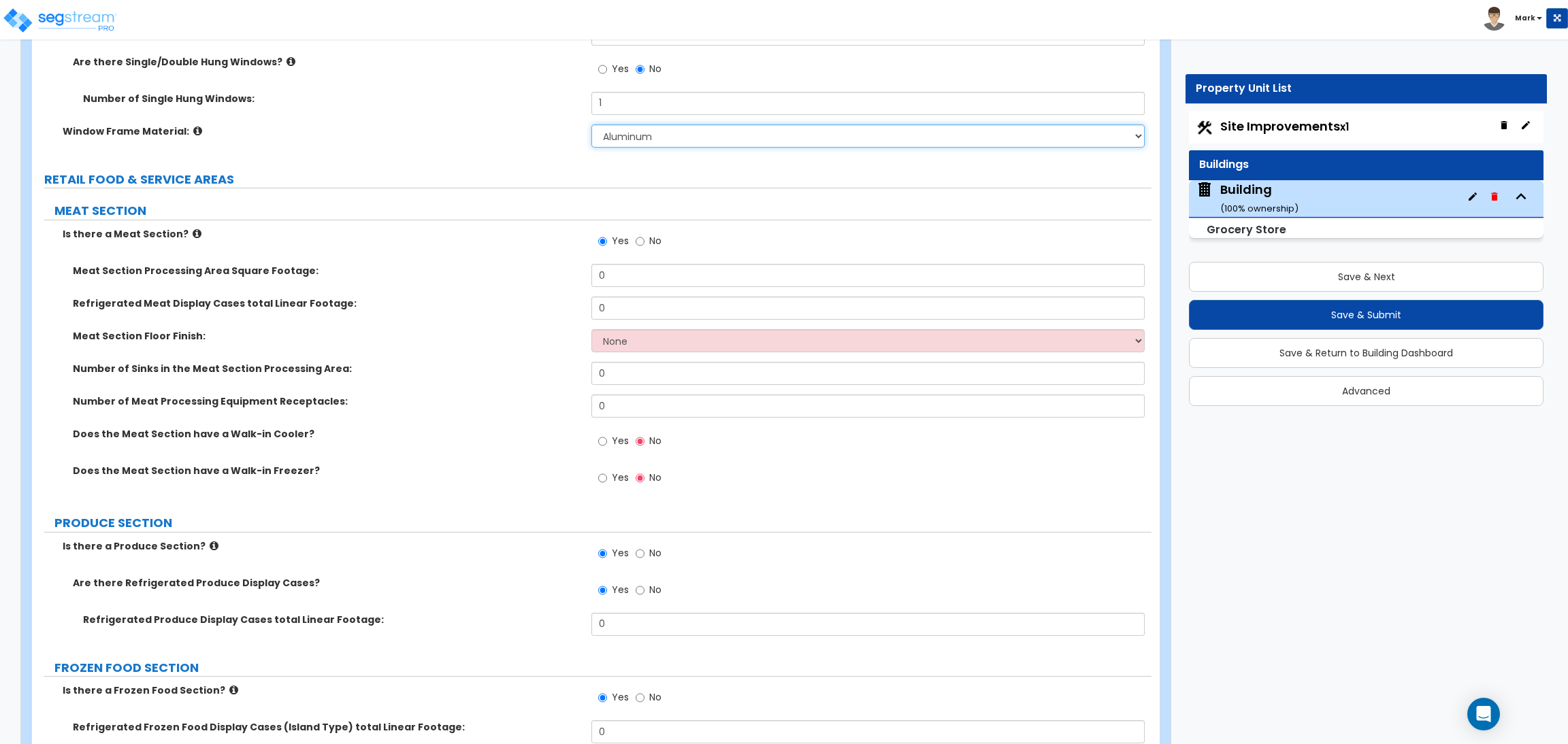
scroll to position [4594, 0]
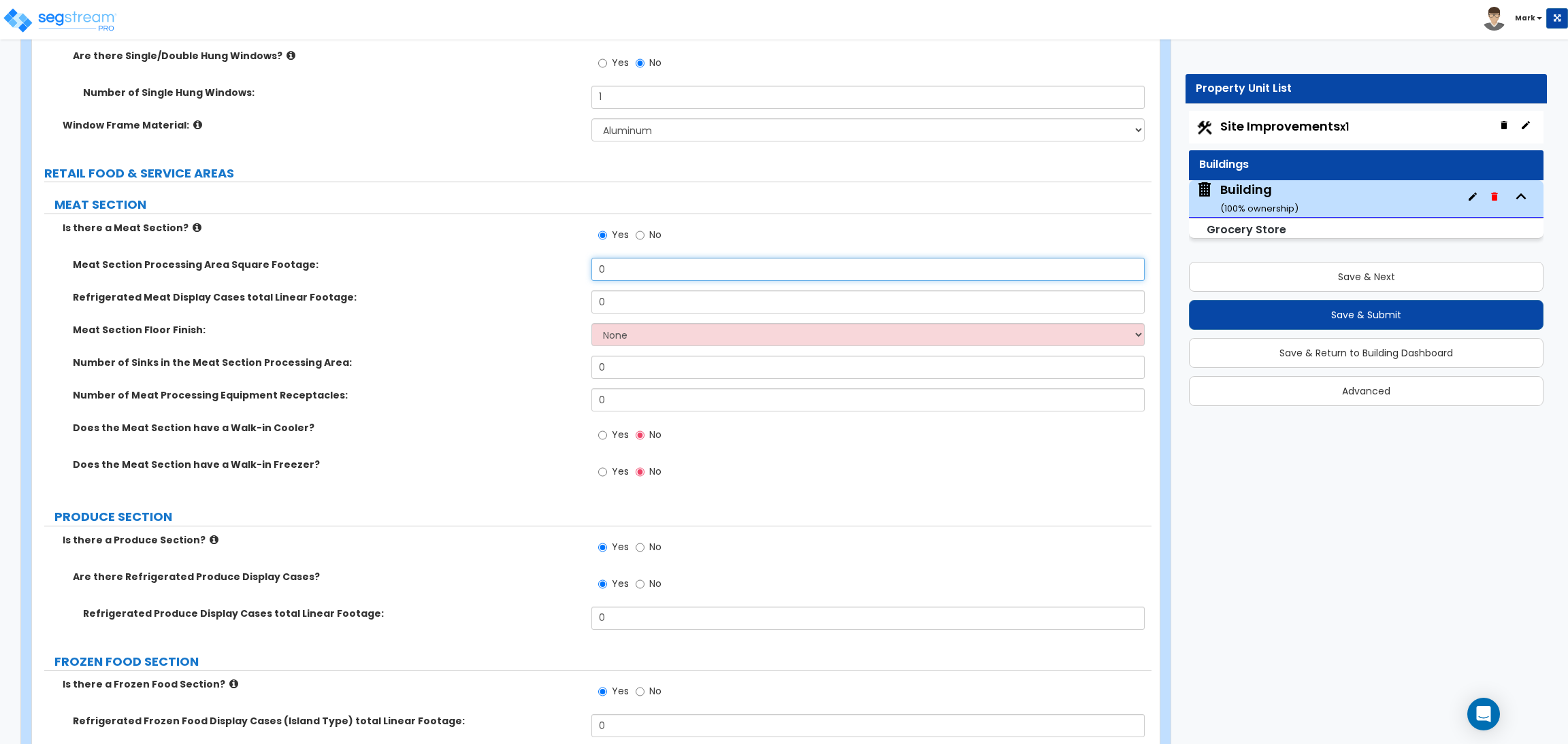
drag, startPoint x: 631, startPoint y: 275, endPoint x: 581, endPoint y: 267, distance: 50.6
click at [581, 267] on div "Meat Section Processing Area Square Footage: 0" at bounding box center [592, 274] width 1119 height 33
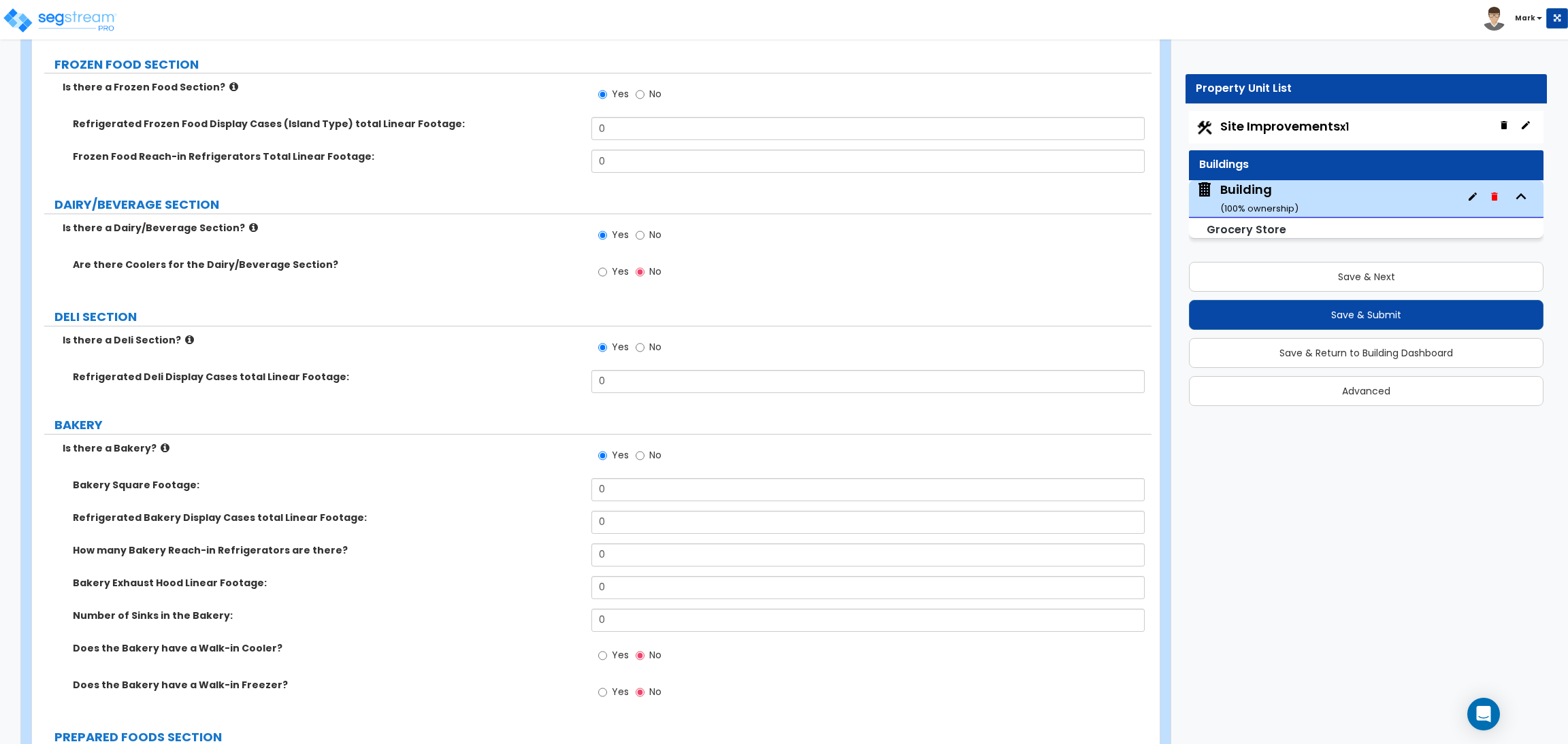
scroll to position [5206, 0]
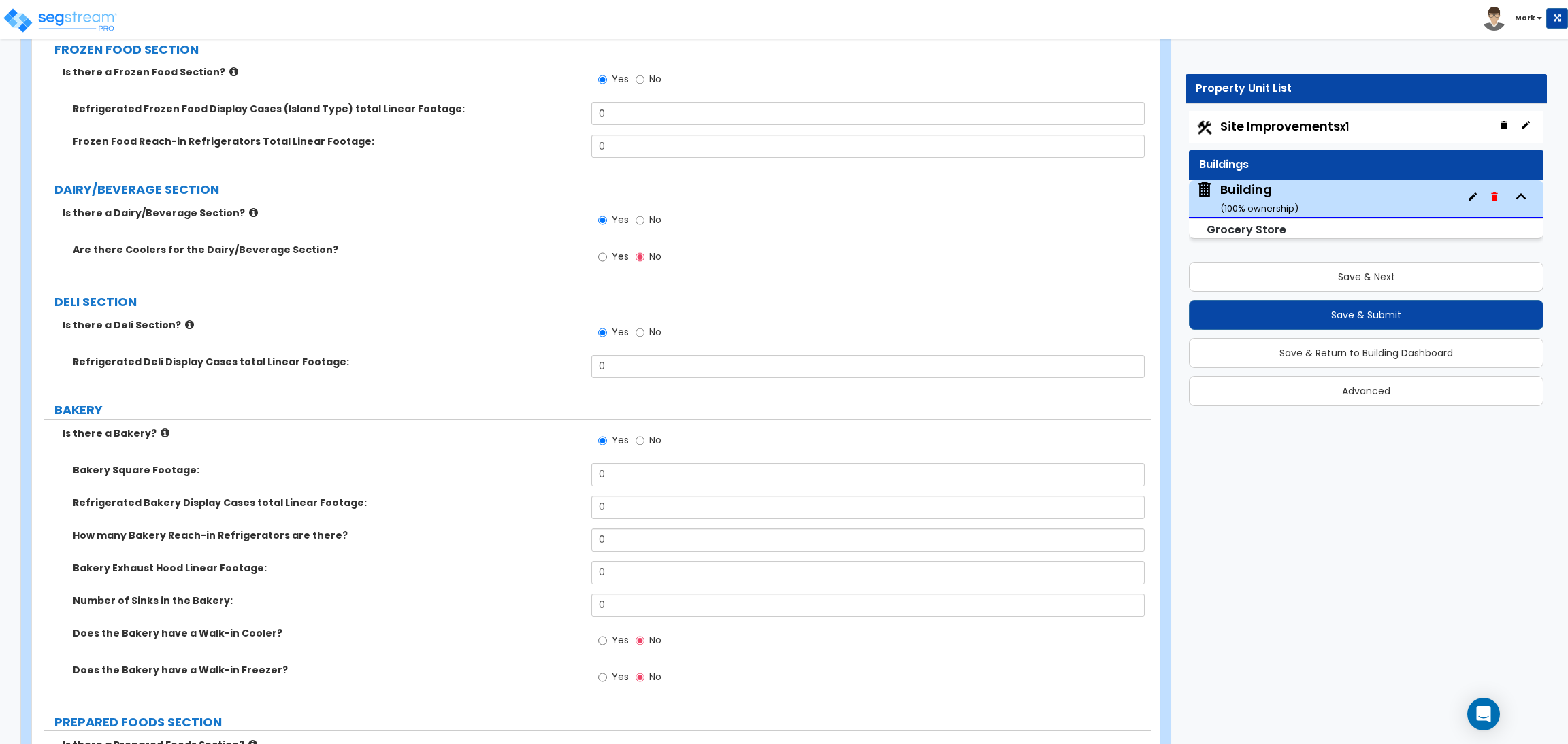
type input "400"
click at [611, 261] on span "Yes" at bounding box center [620, 256] width 17 height 13
click at [607, 261] on input "Yes" at bounding box center [602, 257] width 9 height 15
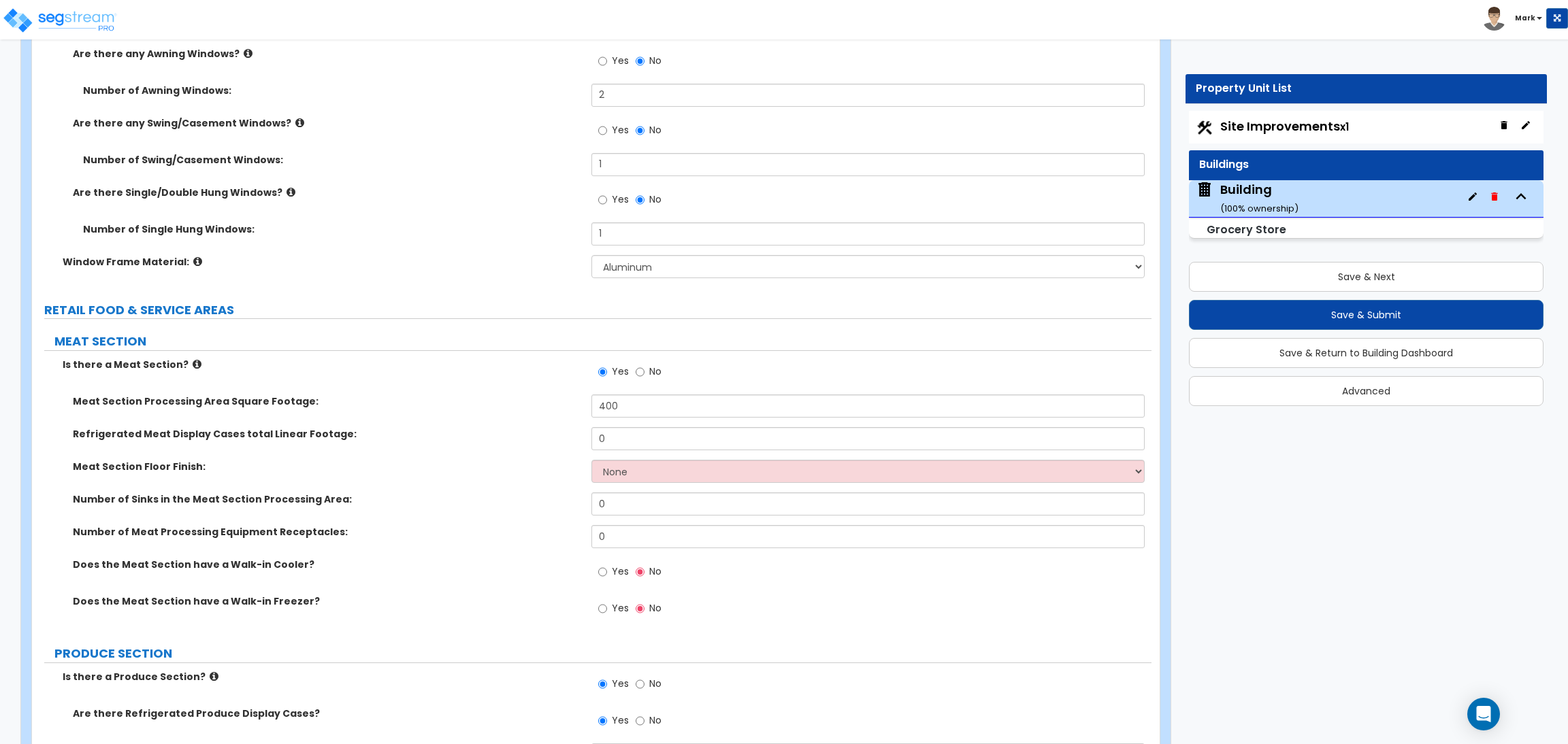
scroll to position [4466, 0]
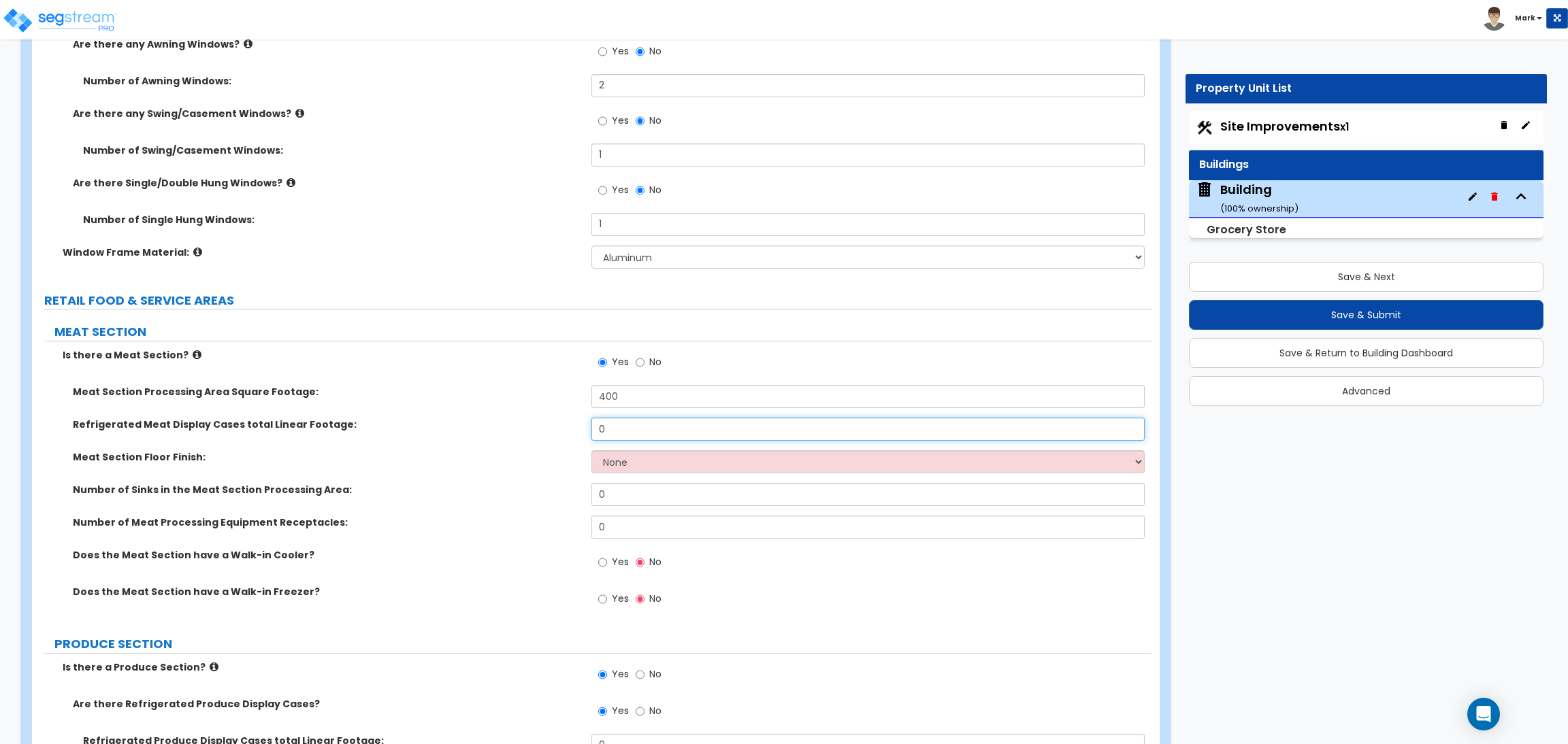
drag, startPoint x: 623, startPoint y: 428, endPoint x: 558, endPoint y: 418, distance: 65.8
click at [558, 422] on div "Refrigerated Meat Display Cases total Linear Footage: 0" at bounding box center [592, 434] width 1119 height 33
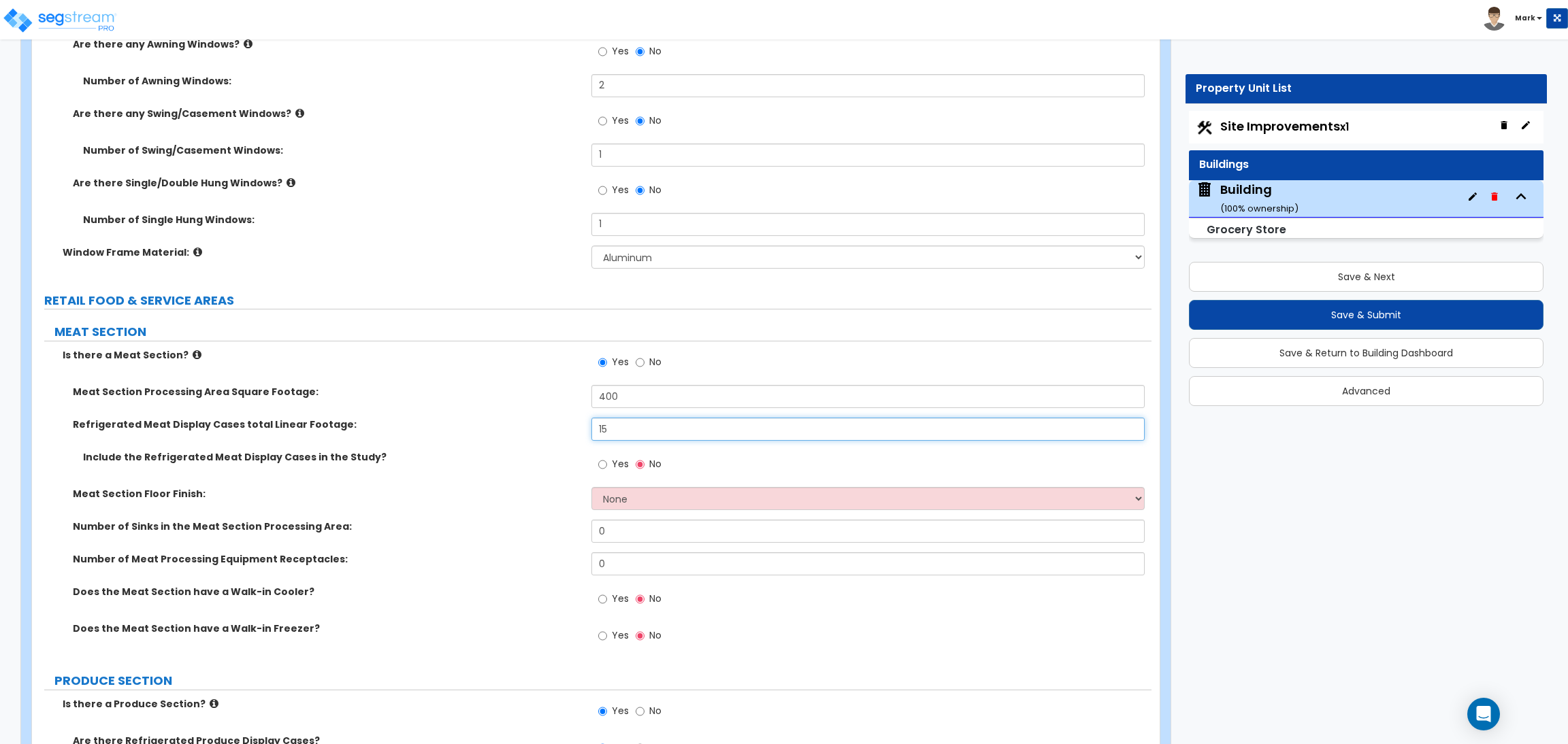
type input "15"
click at [614, 465] on span "Yes" at bounding box center [620, 463] width 17 height 13
click at [607, 465] on input "Yes" at bounding box center [602, 464] width 9 height 15
radio input "true"
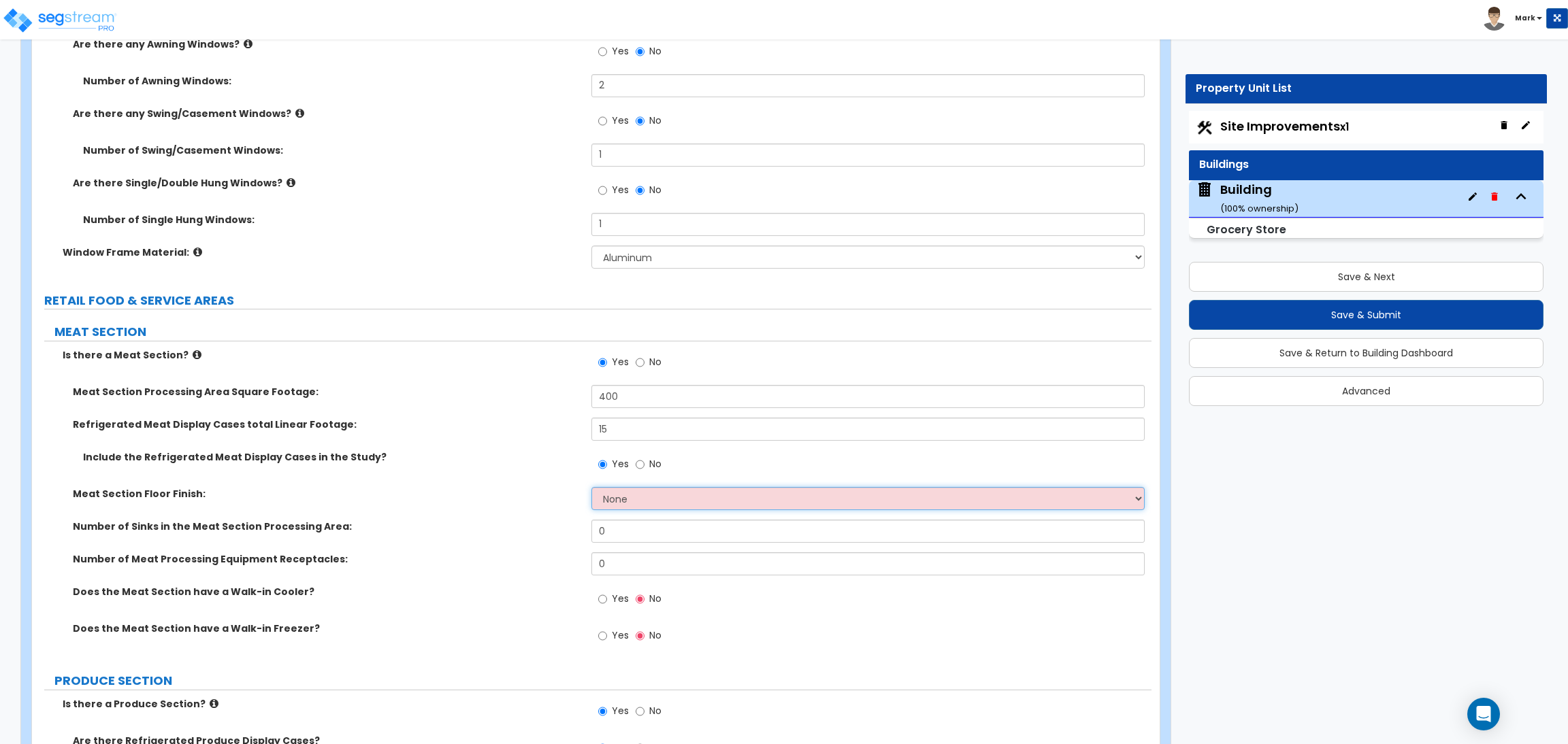
click at [614, 499] on select "None Tile Flooring Resilient Laminate Flooring VCT Flooring Sheet Vinyl Flooring" at bounding box center [867, 498] width 553 height 23
select select "1"
click at [591, 487] on select "None Tile Flooring Resilient Laminate Flooring VCT Flooring Sheet Vinyl Flooring" at bounding box center [867, 498] width 553 height 23
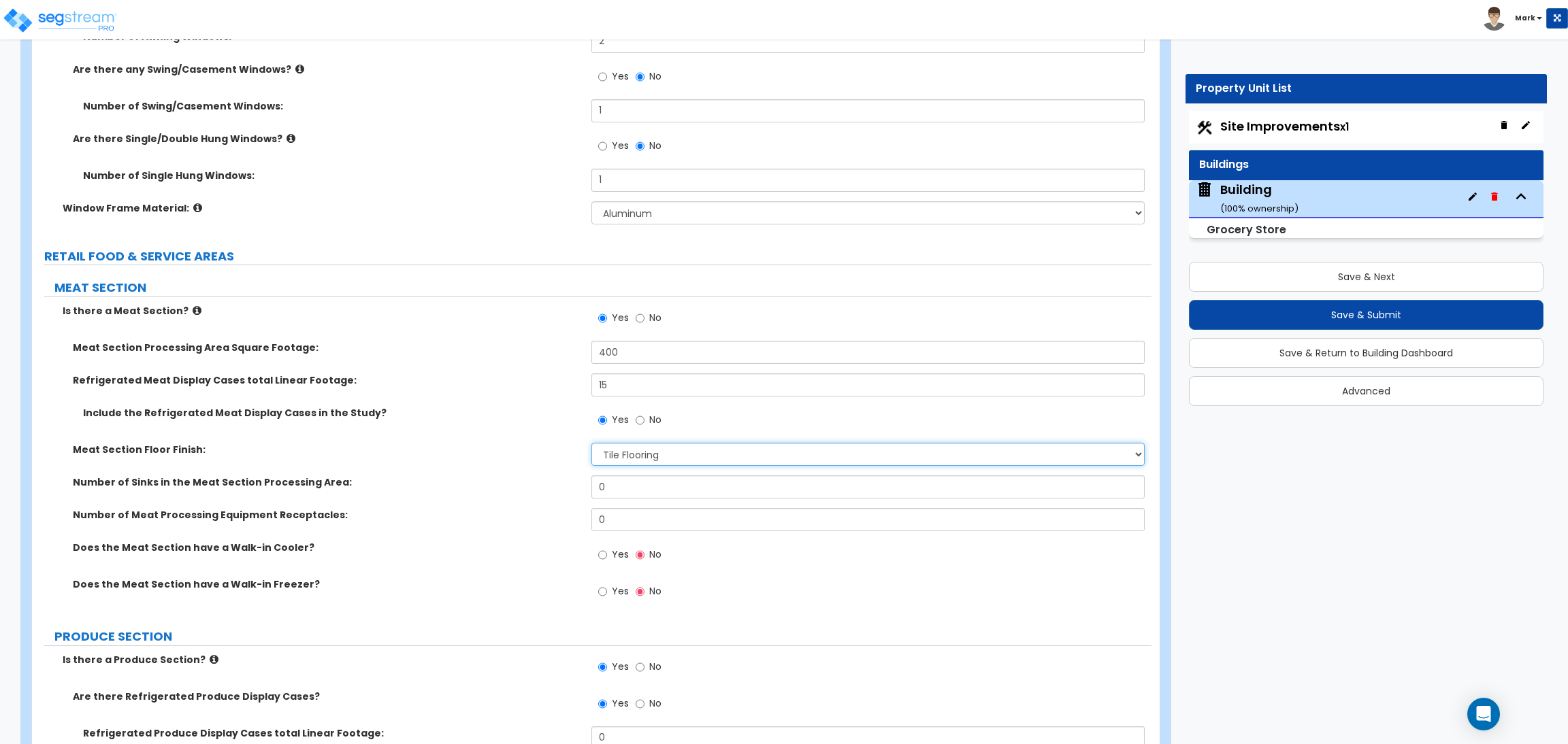
scroll to position [4568, 0]
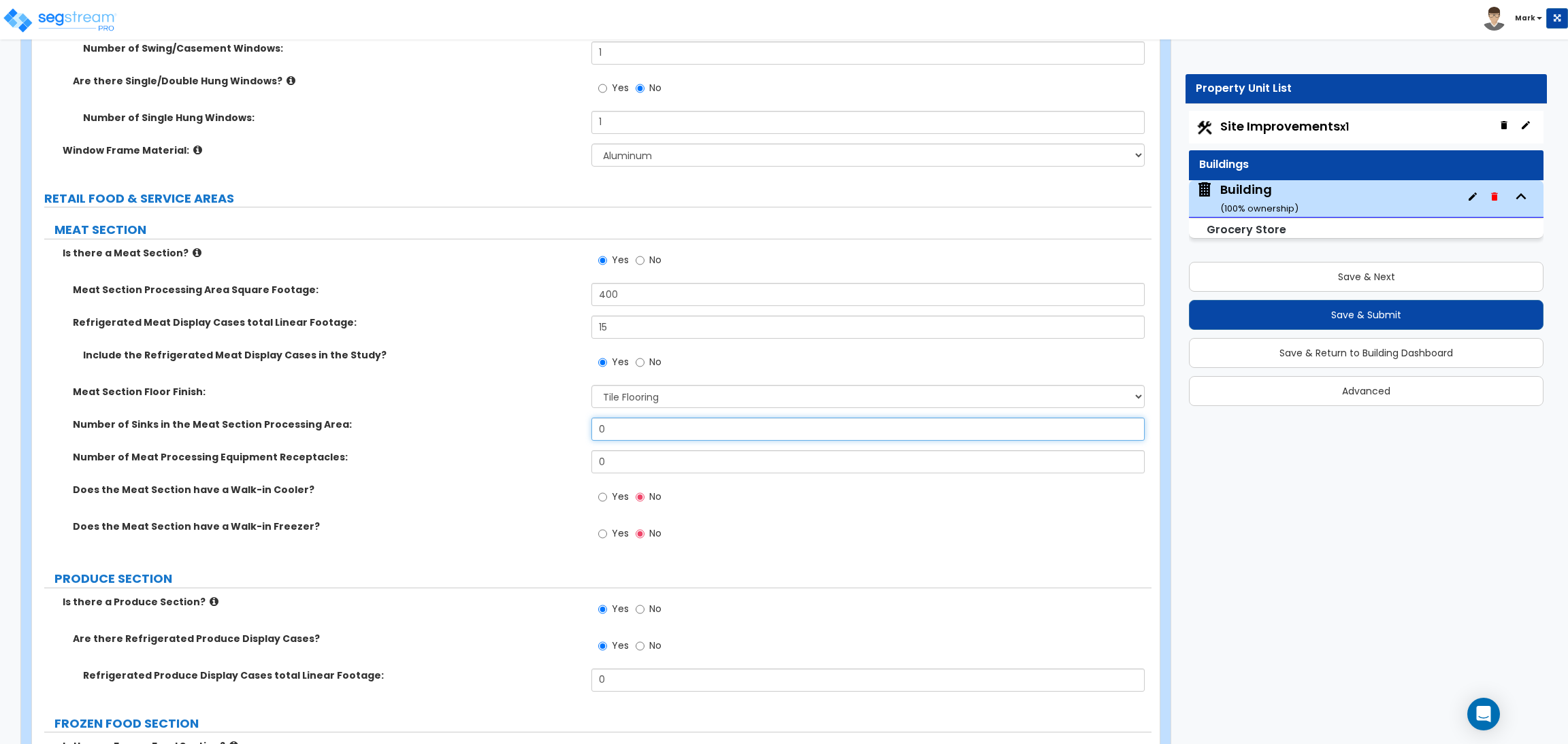
drag, startPoint x: 613, startPoint y: 433, endPoint x: 597, endPoint y: 433, distance: 16.0
click at [597, 433] on input "0" at bounding box center [867, 430] width 553 height 23
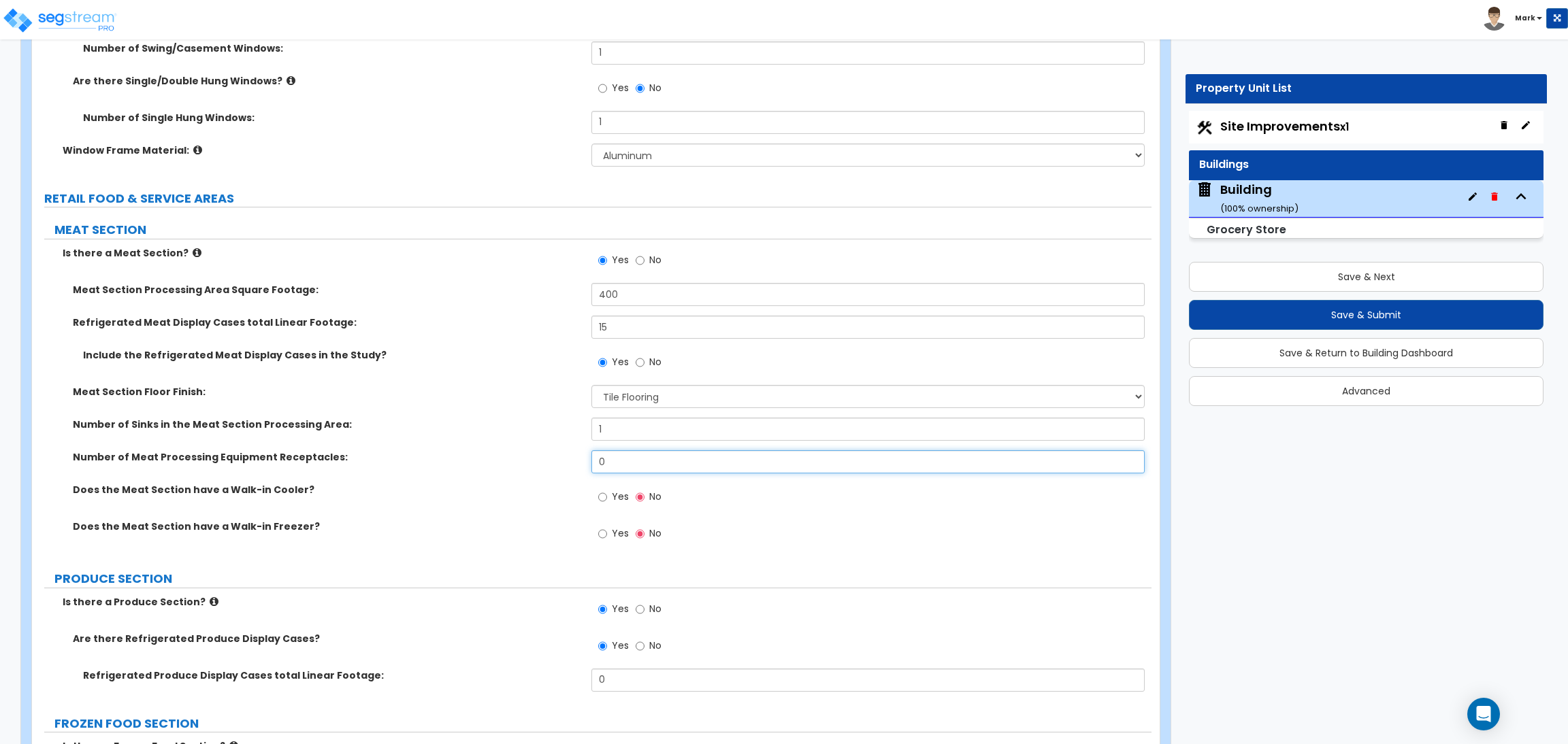
drag, startPoint x: 623, startPoint y: 458, endPoint x: 564, endPoint y: 454, distance: 59.1
click at [565, 454] on div "Number of Meat Processing Equipment Receptacles: 0" at bounding box center [592, 466] width 1119 height 33
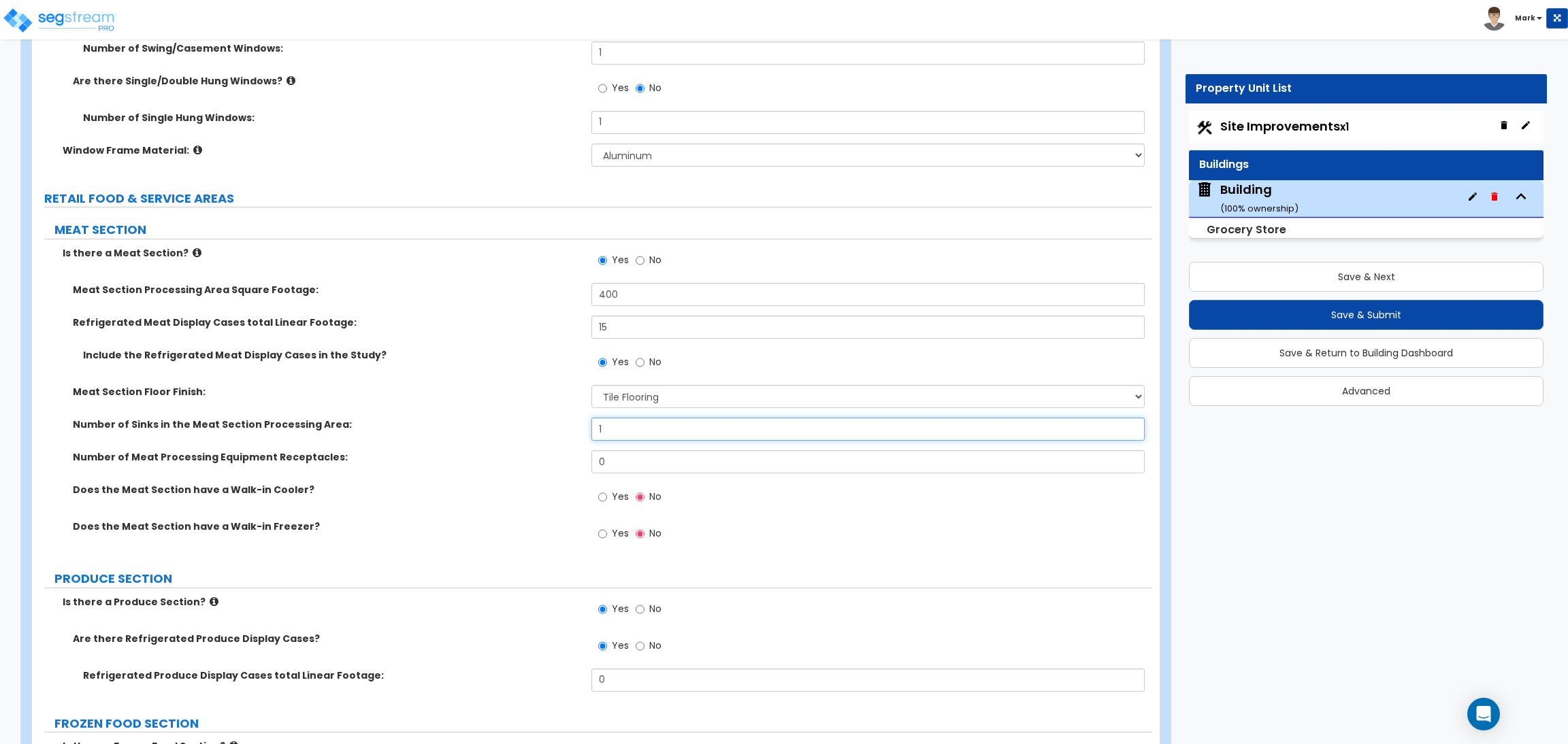
drag, startPoint x: 615, startPoint y: 429, endPoint x: 577, endPoint y: 437, distance: 38.8
click at [577, 437] on div "Number of Sinks in the Meat Section Processing Area: 1" at bounding box center [592, 434] width 1119 height 33
type input "2"
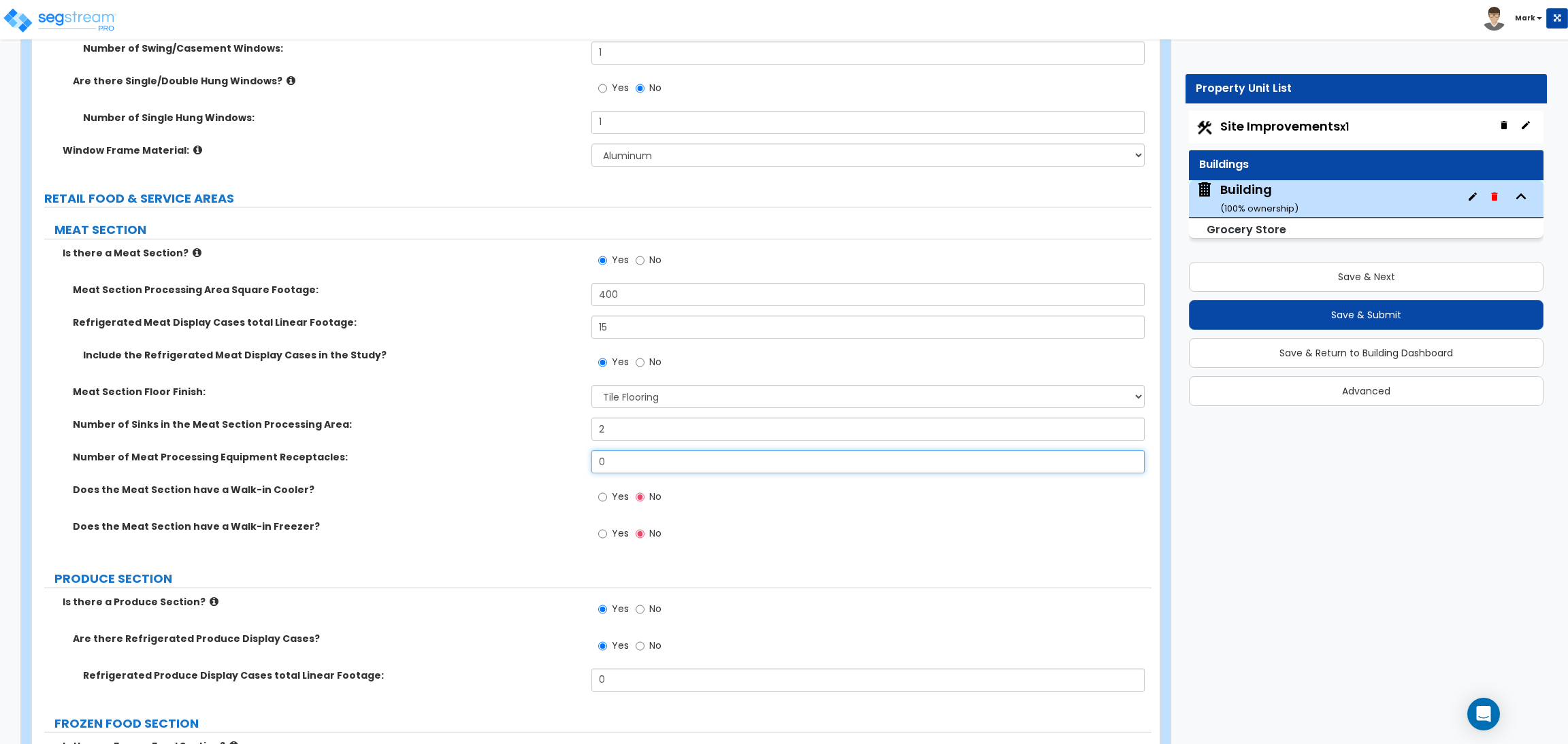
drag, startPoint x: 610, startPoint y: 462, endPoint x: 586, endPoint y: 462, distance: 24.0
click at [591, 462] on input "0" at bounding box center [867, 462] width 553 height 23
type input "2"
click at [611, 505] on label "Yes" at bounding box center [613, 498] width 31 height 23
click at [607, 505] on input "Yes" at bounding box center [602, 497] width 9 height 15
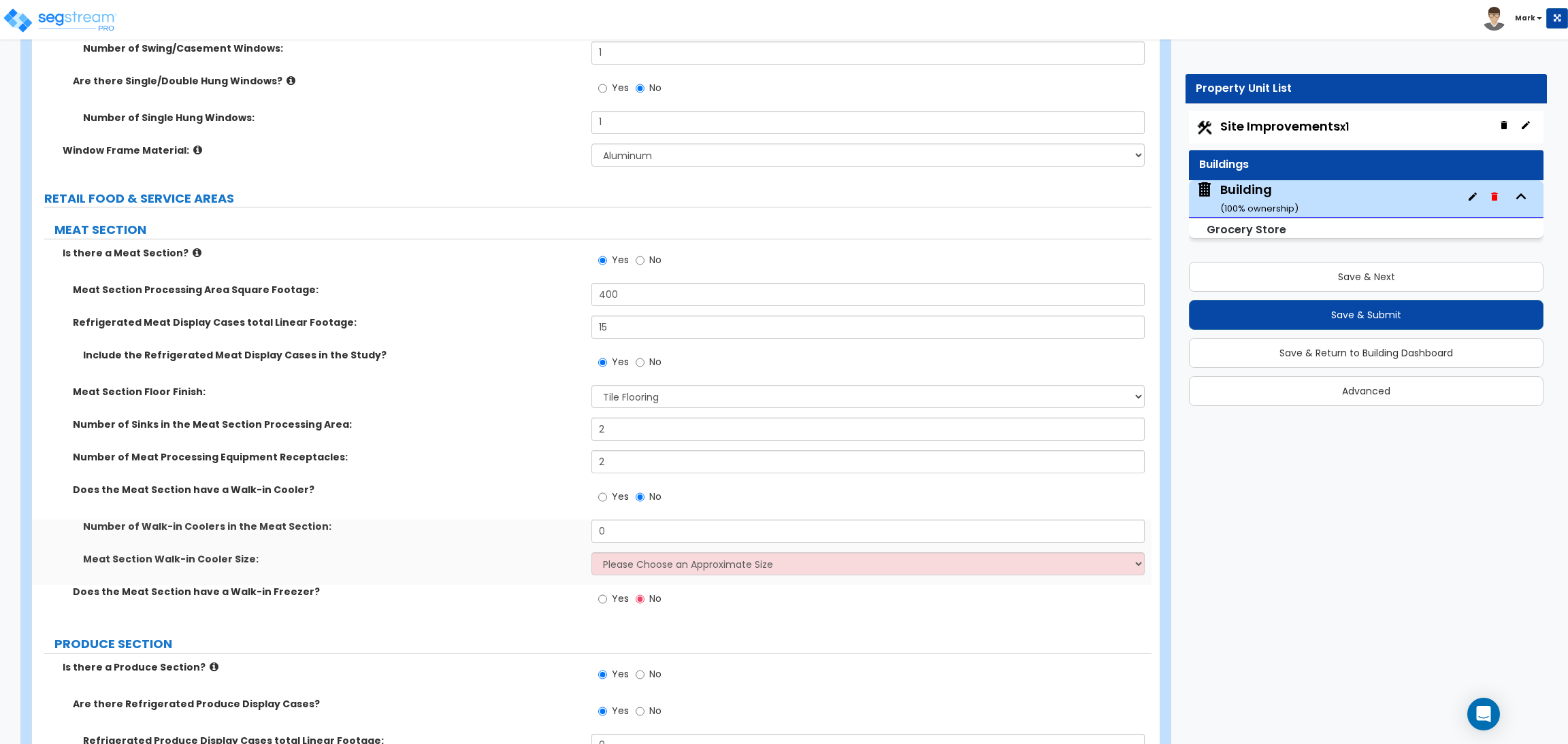
click at [597, 598] on div "Yes No" at bounding box center [629, 601] width 77 height 31
click at [616, 604] on span "Yes" at bounding box center [620, 598] width 17 height 13
click at [607, 604] on input "Yes" at bounding box center [602, 598] width 9 height 15
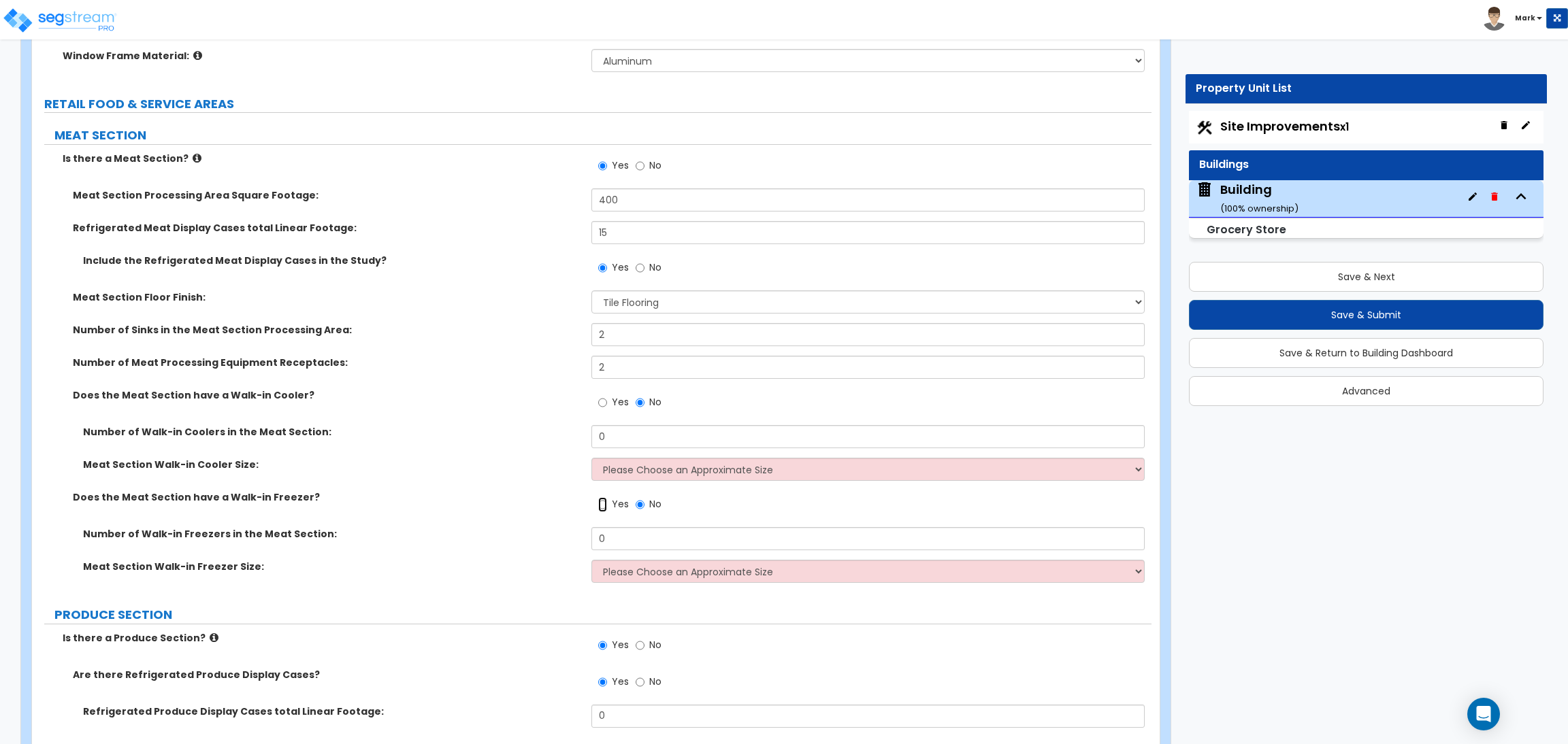
scroll to position [4671, 0]
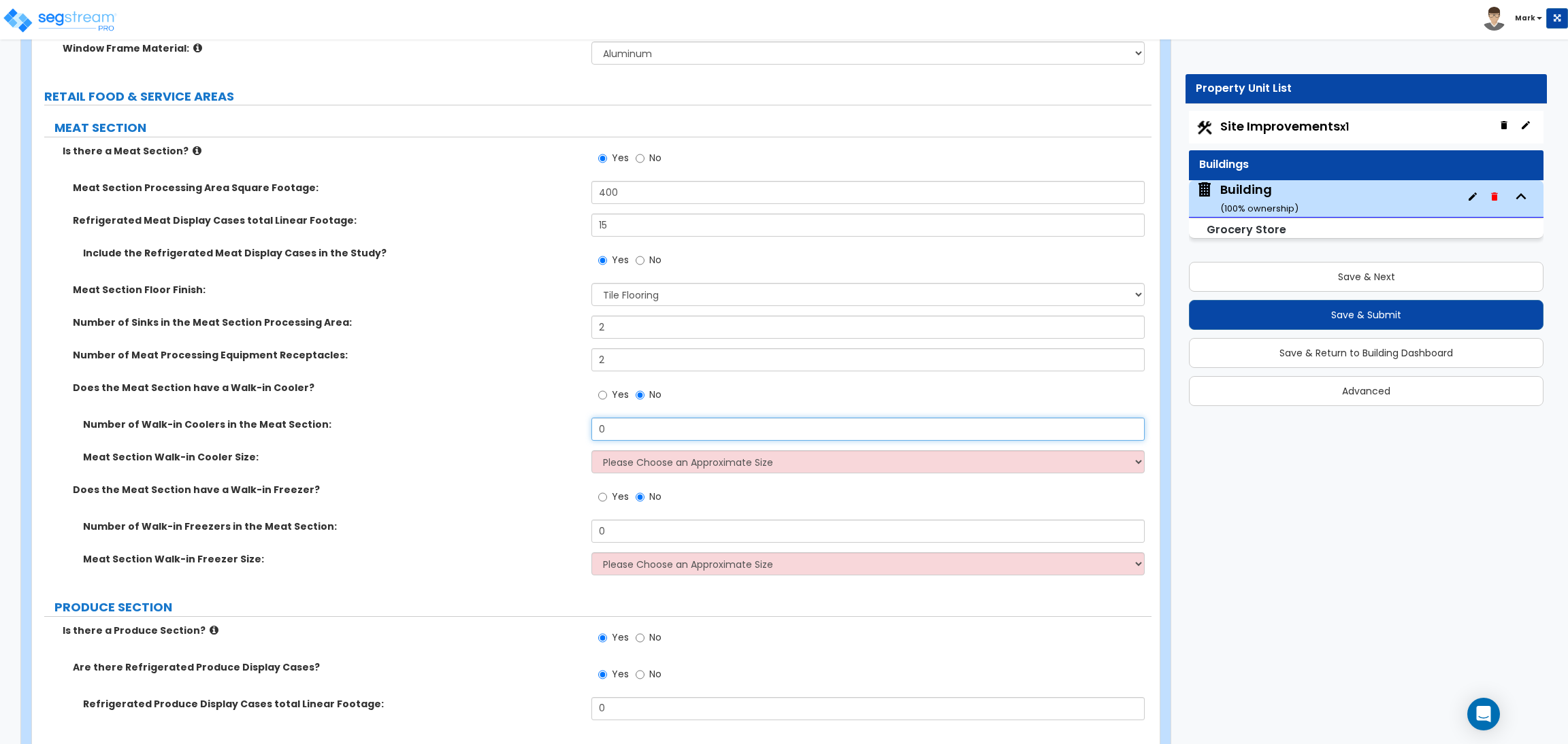
drag, startPoint x: 617, startPoint y: 433, endPoint x: 561, endPoint y: 433, distance: 56.0
click at [561, 433] on div "Number of Walk-in Coolers in the Meat Section: 0" at bounding box center [592, 434] width 1119 height 33
type input "1"
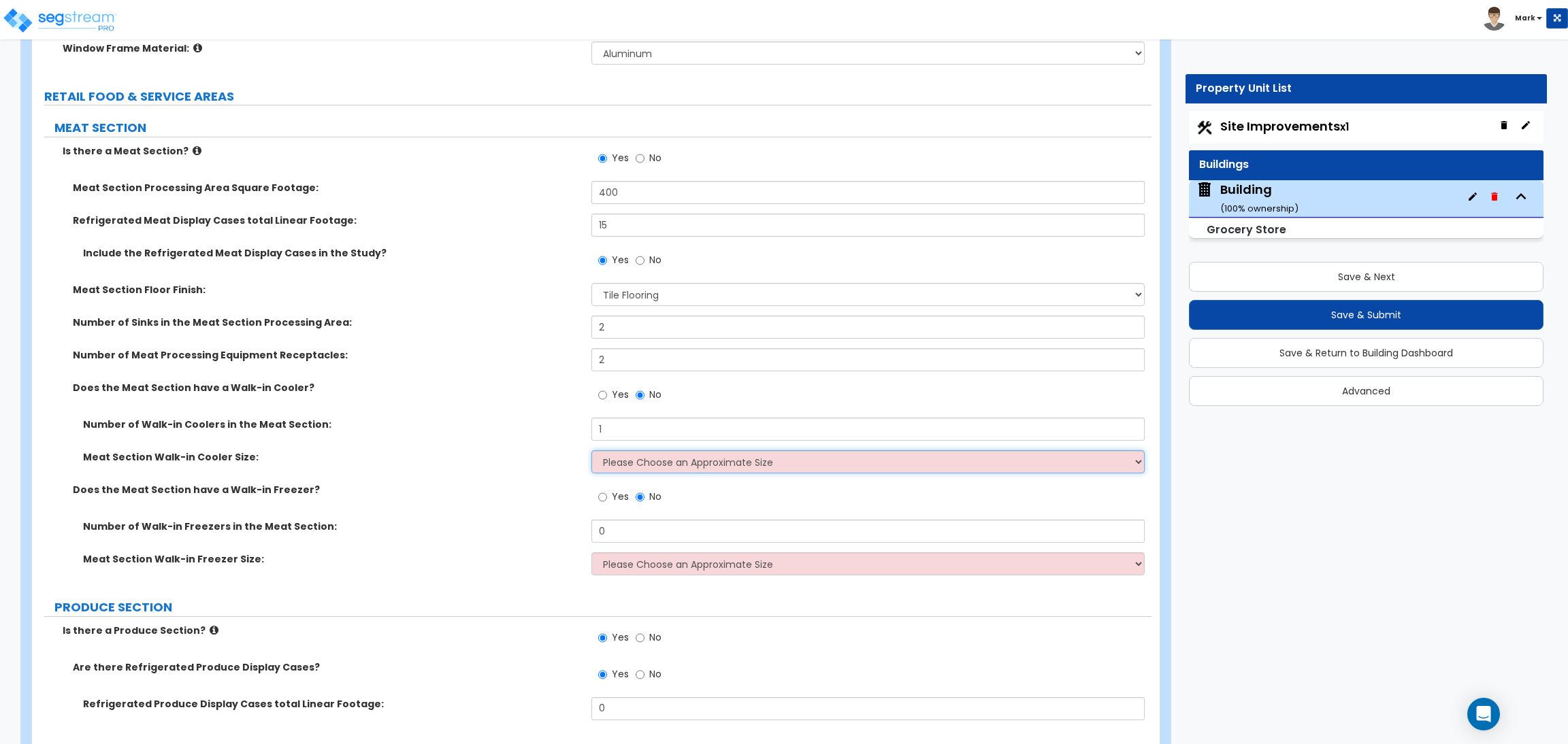
click at [647, 458] on select "Please Choose an Approximate Size 6' x 6' 10' x 6' 12' x 14' 12' x 20' I want t…" at bounding box center [867, 462] width 553 height 23
select select "2"
click at [591, 451] on select "Please Choose an Approximate Size 6' x 6' 10' x 6' 12' x 14' 12' x 20' I want t…" at bounding box center [867, 462] width 553 height 23
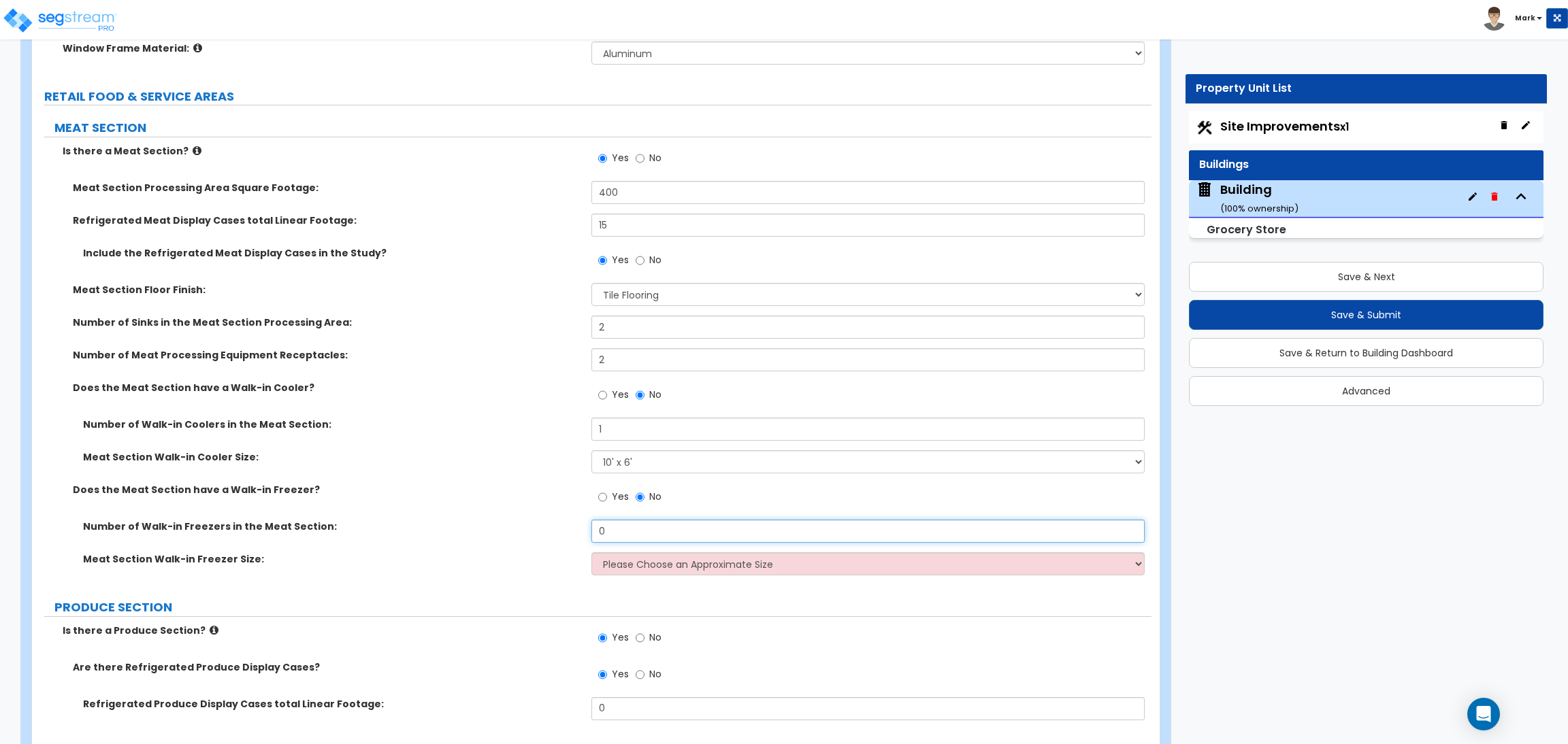
drag, startPoint x: 619, startPoint y: 534, endPoint x: 586, endPoint y: 534, distance: 33.0
click at [586, 534] on div "Number of Walk-in Freezers in the Meat Section: 0" at bounding box center [592, 536] width 1119 height 33
type input "1"
click at [633, 562] on select "Please Choose an Approximate Size 8' x 8' 8' x 12' 8' x 16' 8' x 20' I want to …" at bounding box center [867, 564] width 553 height 23
select select "2"
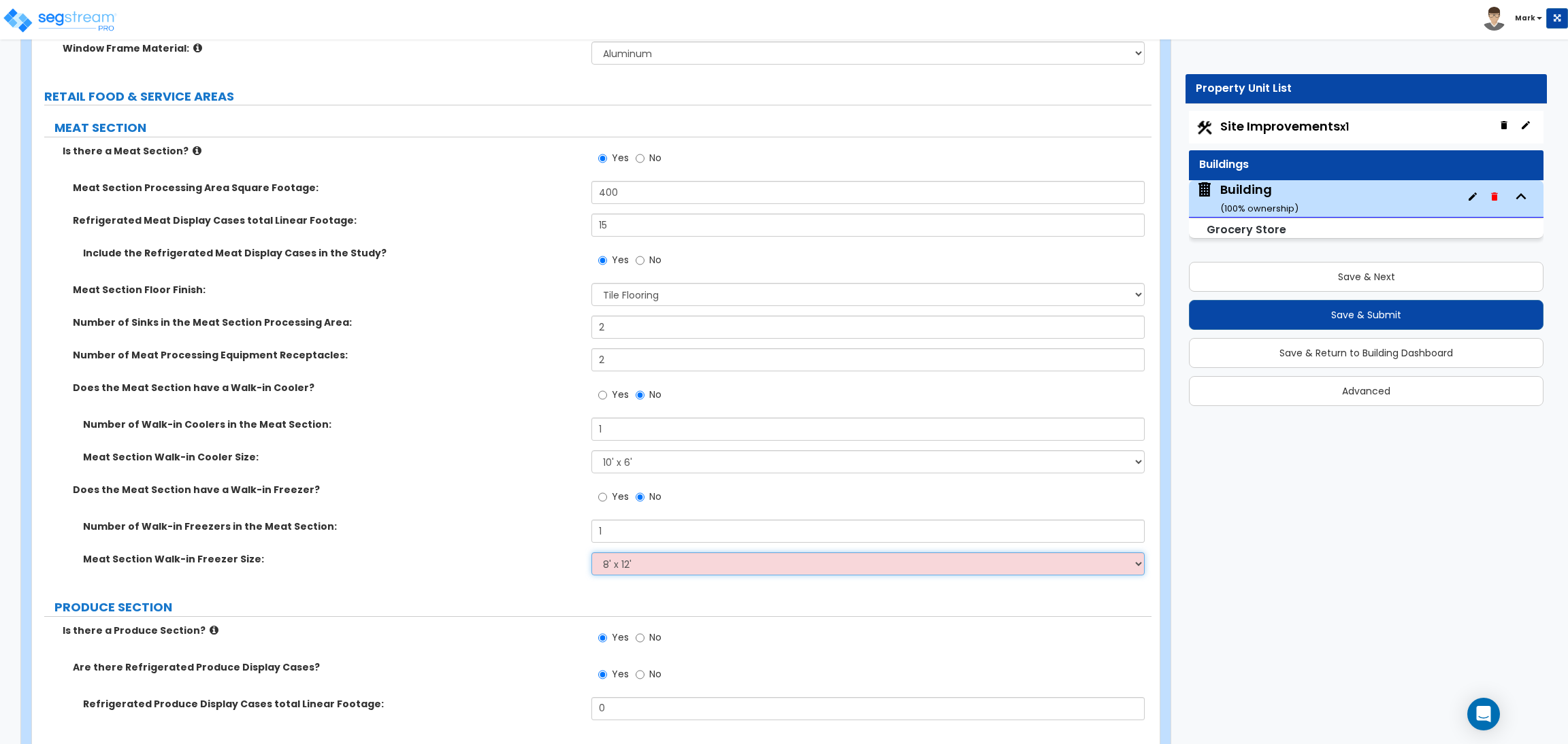
click at [591, 553] on select "Please Choose an Approximate Size 8' x 8' 8' x 12' 8' x 16' 8' x 20' I want to …" at bounding box center [867, 564] width 553 height 23
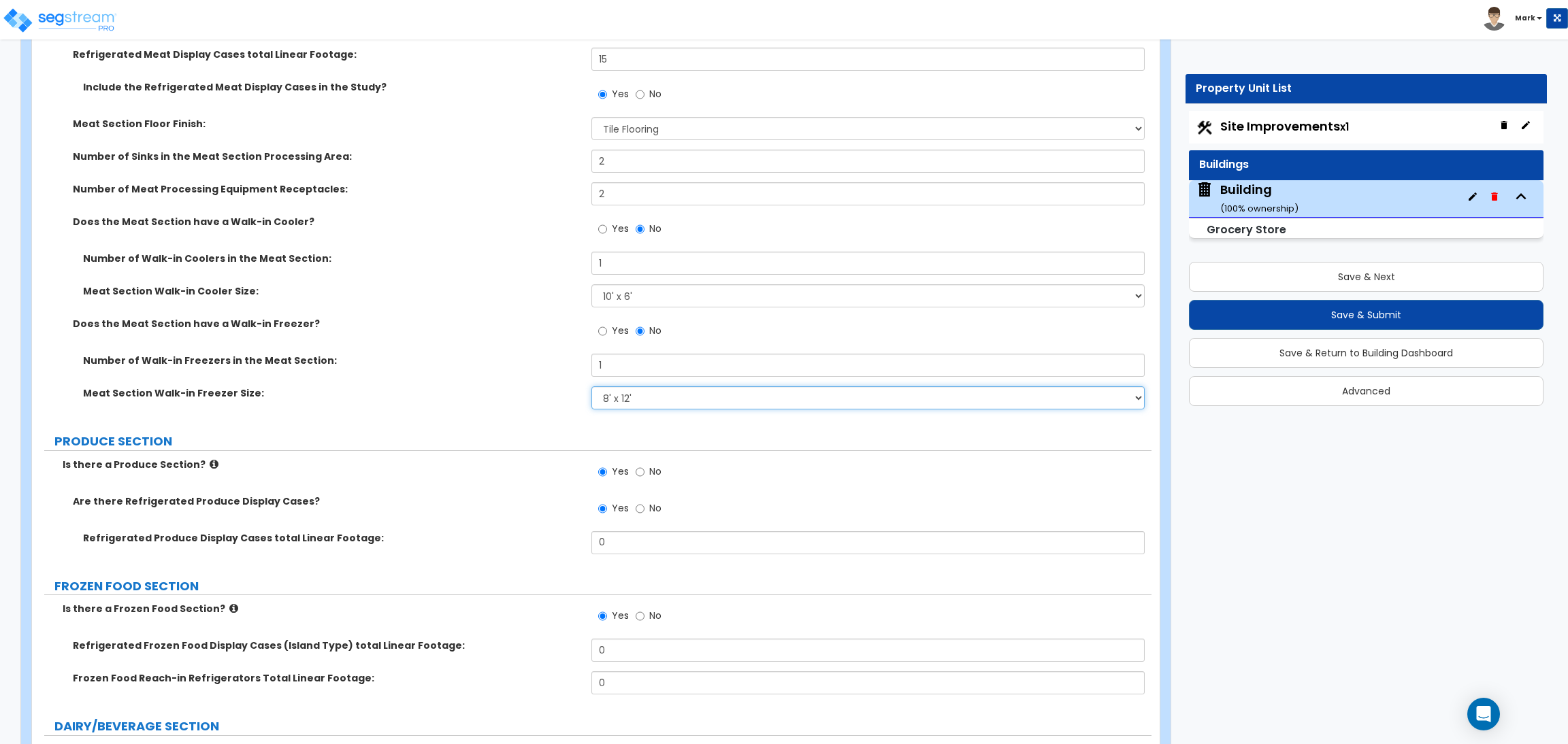
scroll to position [4875, 0]
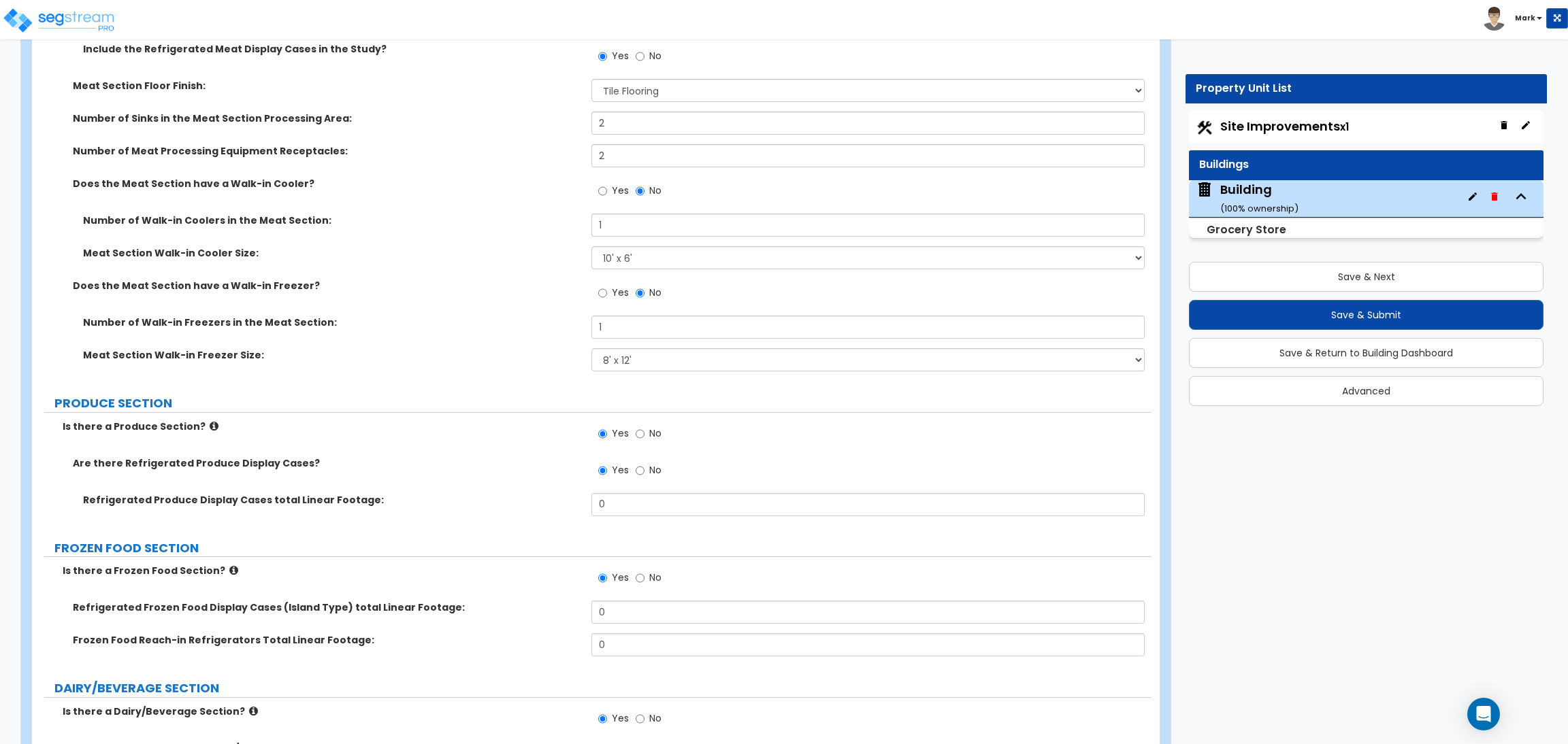
click at [530, 349] on label "Meat Section Walk-in Freezer Size:" at bounding box center [332, 354] width 498 height 13
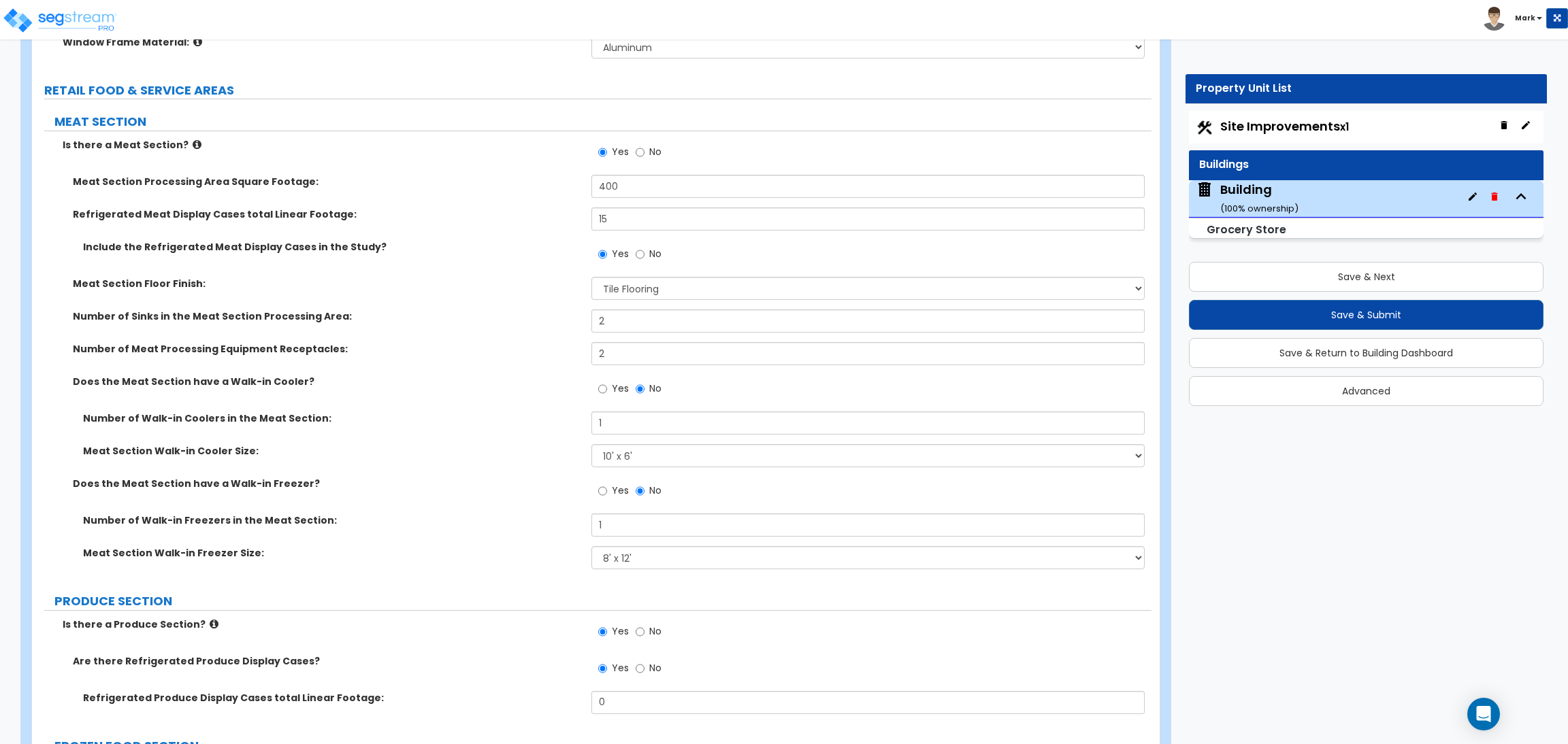
scroll to position [4671, 0]
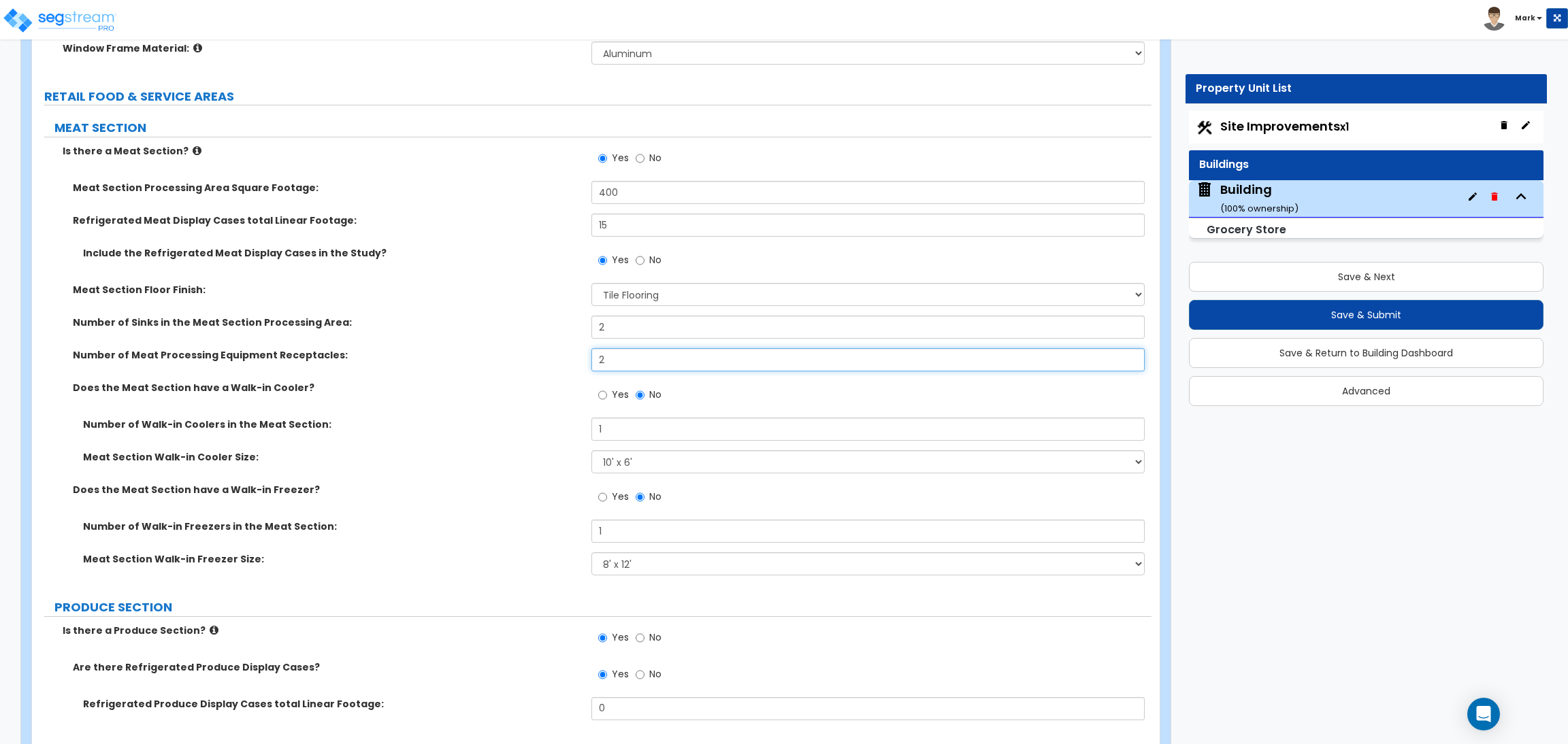
drag, startPoint x: 642, startPoint y: 367, endPoint x: 572, endPoint y: 365, distance: 70.0
click at [575, 365] on div "Number of Meat Processing Equipment Receptacles: 2" at bounding box center [592, 365] width 1119 height 33
type input "4"
drag, startPoint x: 611, startPoint y: 326, endPoint x: 585, endPoint y: 331, distance: 26.5
click at [585, 330] on div "Number of Sinks in the Meat Section Processing Area: 2" at bounding box center [592, 332] width 1119 height 33
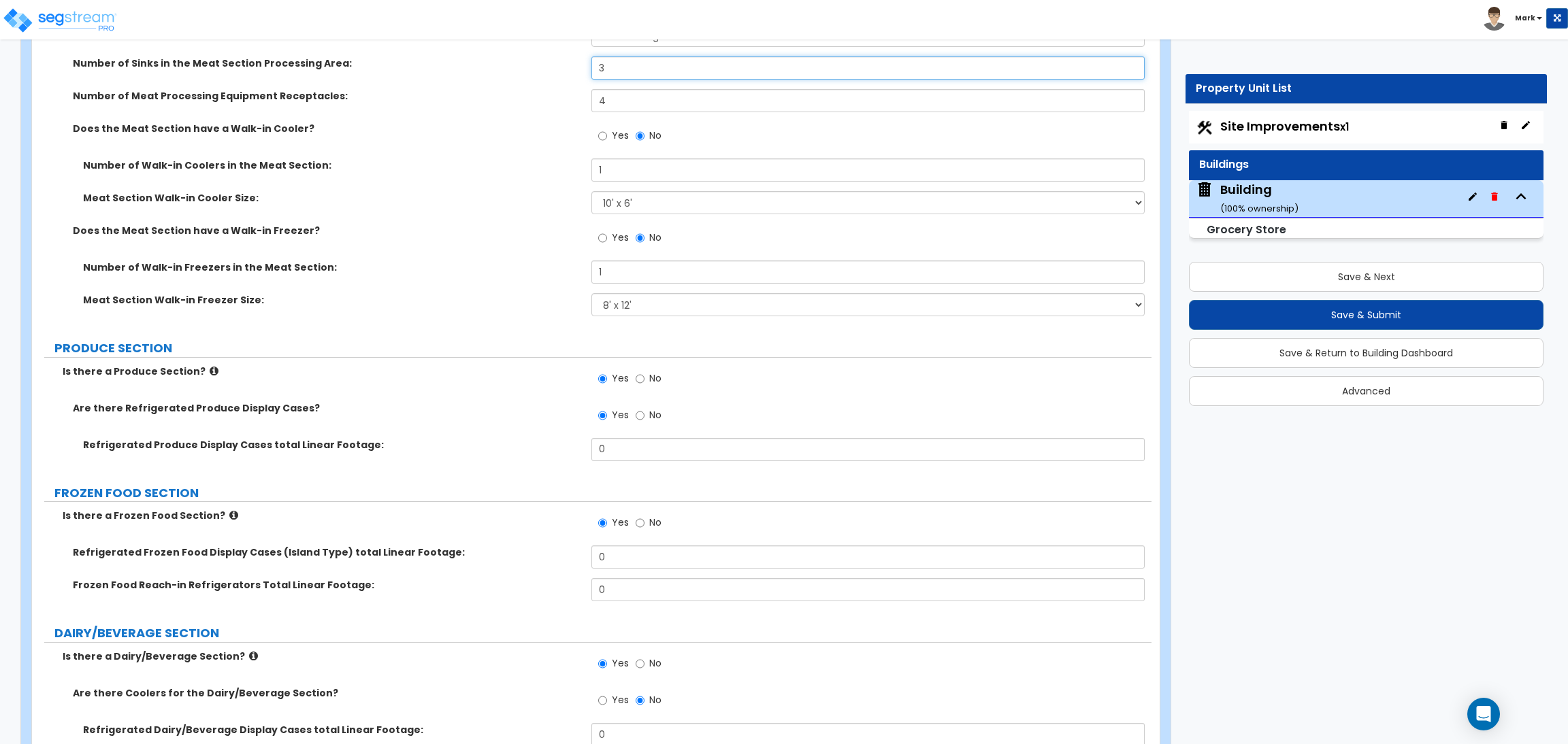
scroll to position [4976, 0]
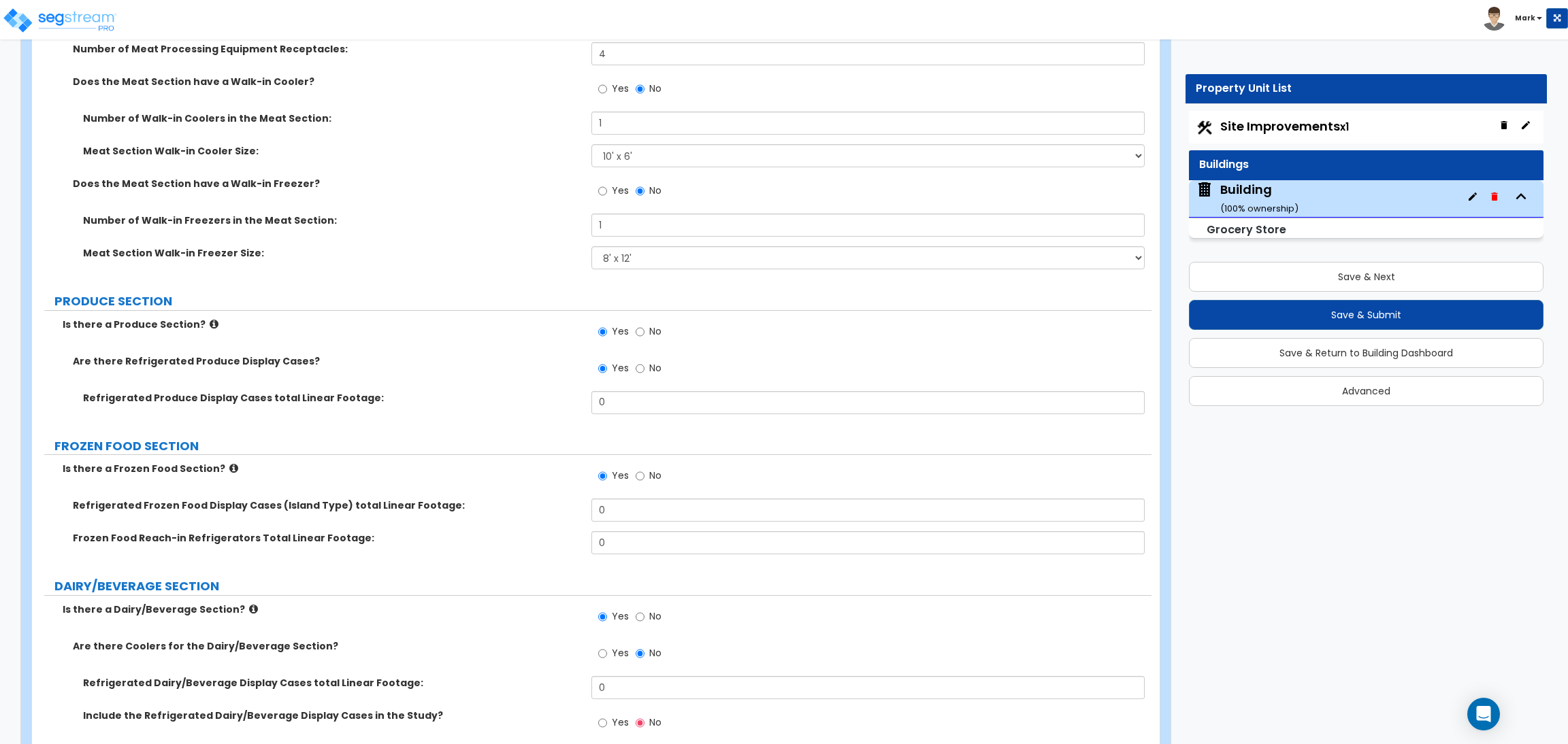
type input "3"
drag, startPoint x: 619, startPoint y: 409, endPoint x: 579, endPoint y: 394, distance: 42.7
click at [579, 394] on div "Refrigerated Produce Display Cases total Linear Footage: 0" at bounding box center [592, 408] width 1119 height 33
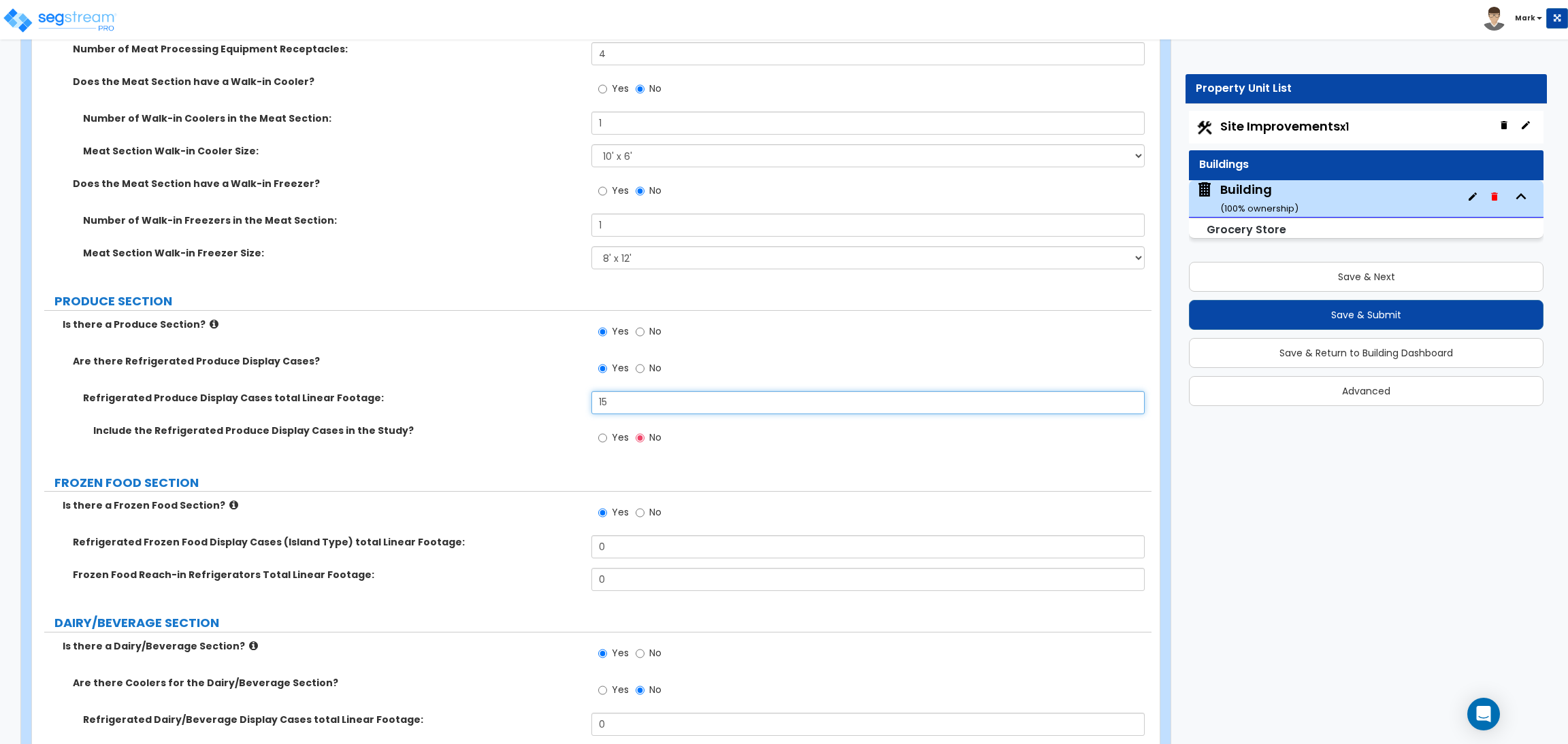
type input "15"
click at [622, 434] on span "Yes" at bounding box center [620, 437] width 17 height 13
click at [607, 434] on input "Yes" at bounding box center [602, 437] width 9 height 15
radio input "true"
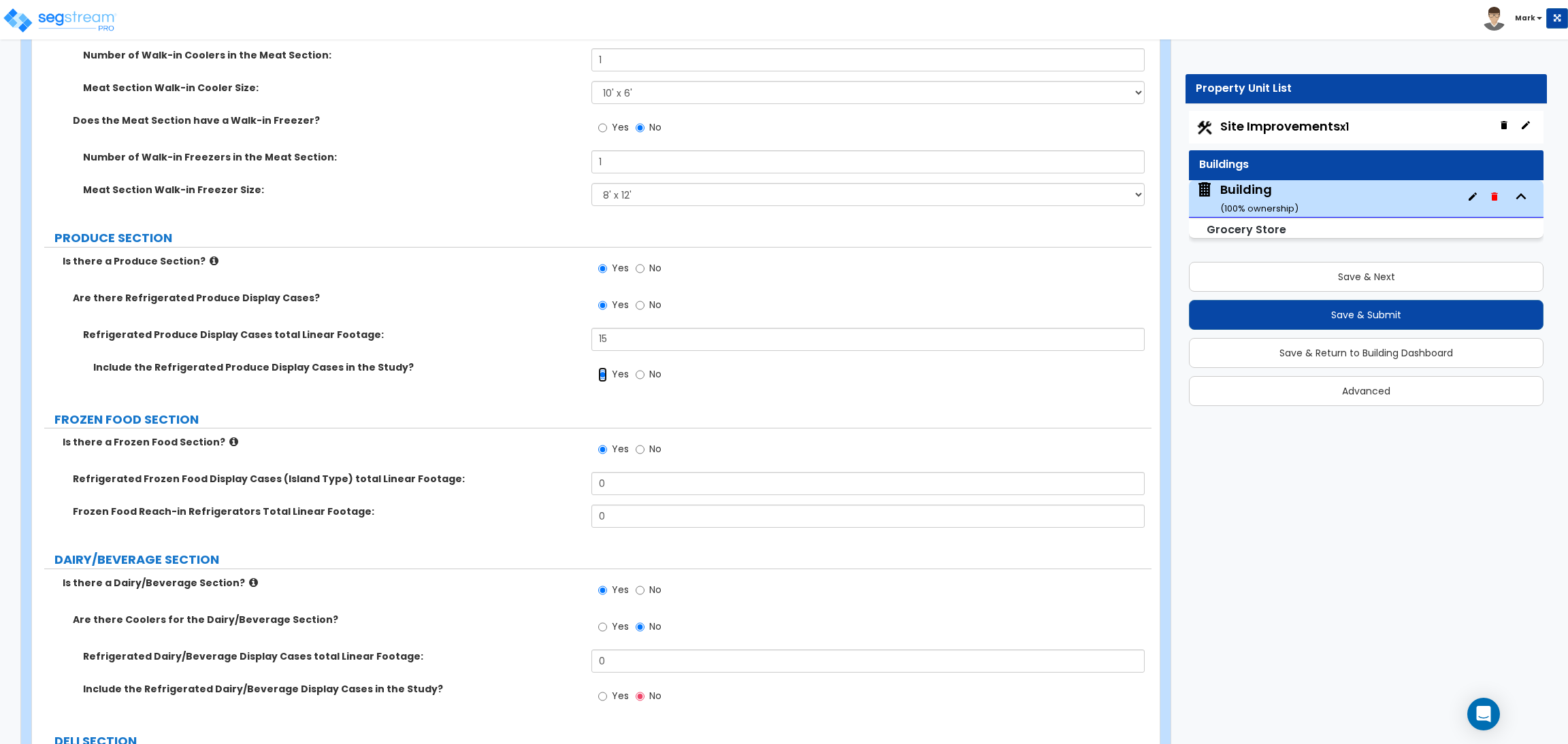
scroll to position [5282, 0]
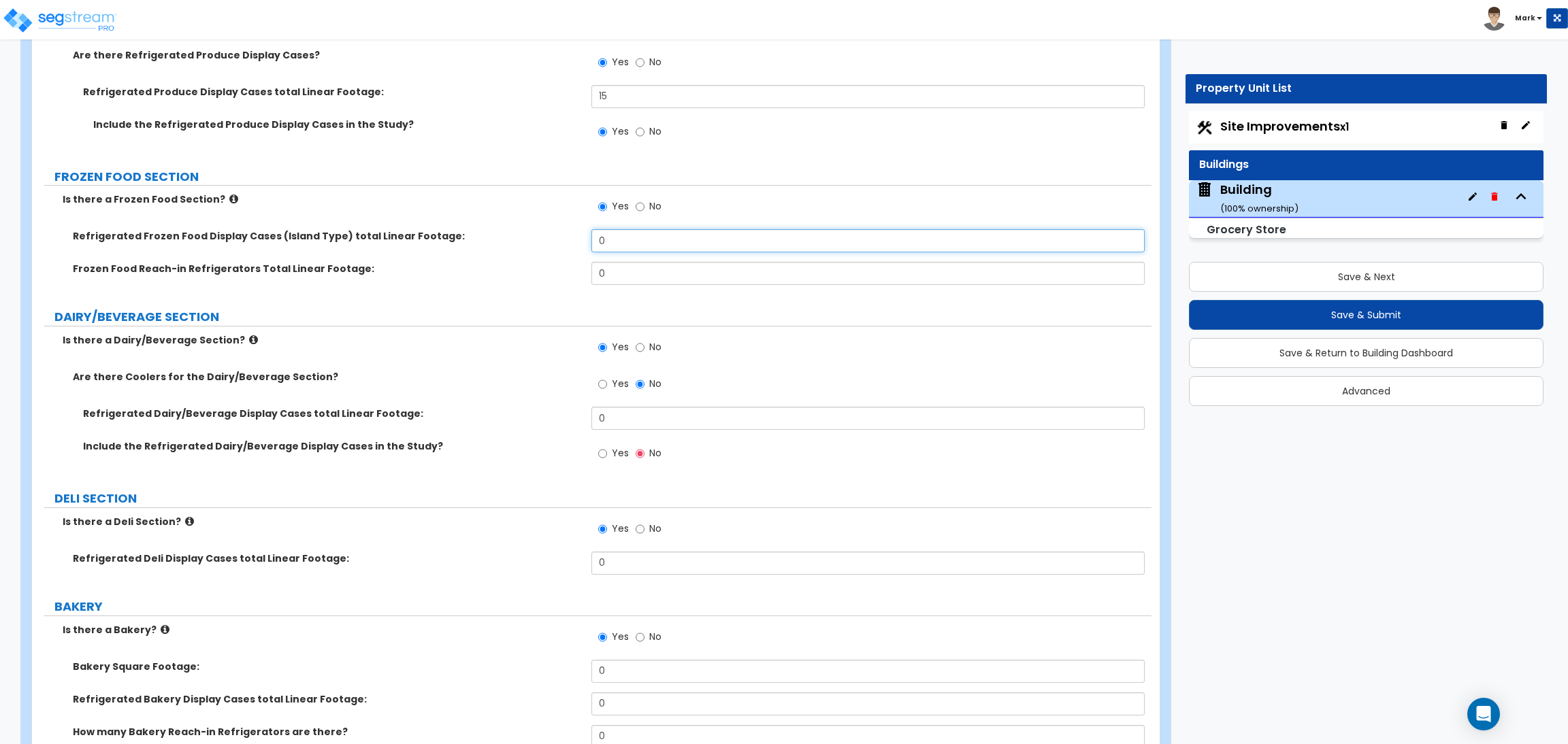
drag, startPoint x: 640, startPoint y: 231, endPoint x: 586, endPoint y: 232, distance: 54.0
click at [586, 232] on div "Refrigerated Frozen Food Display Cases (Island Type) total Linear Footage: 0" at bounding box center [592, 246] width 1119 height 33
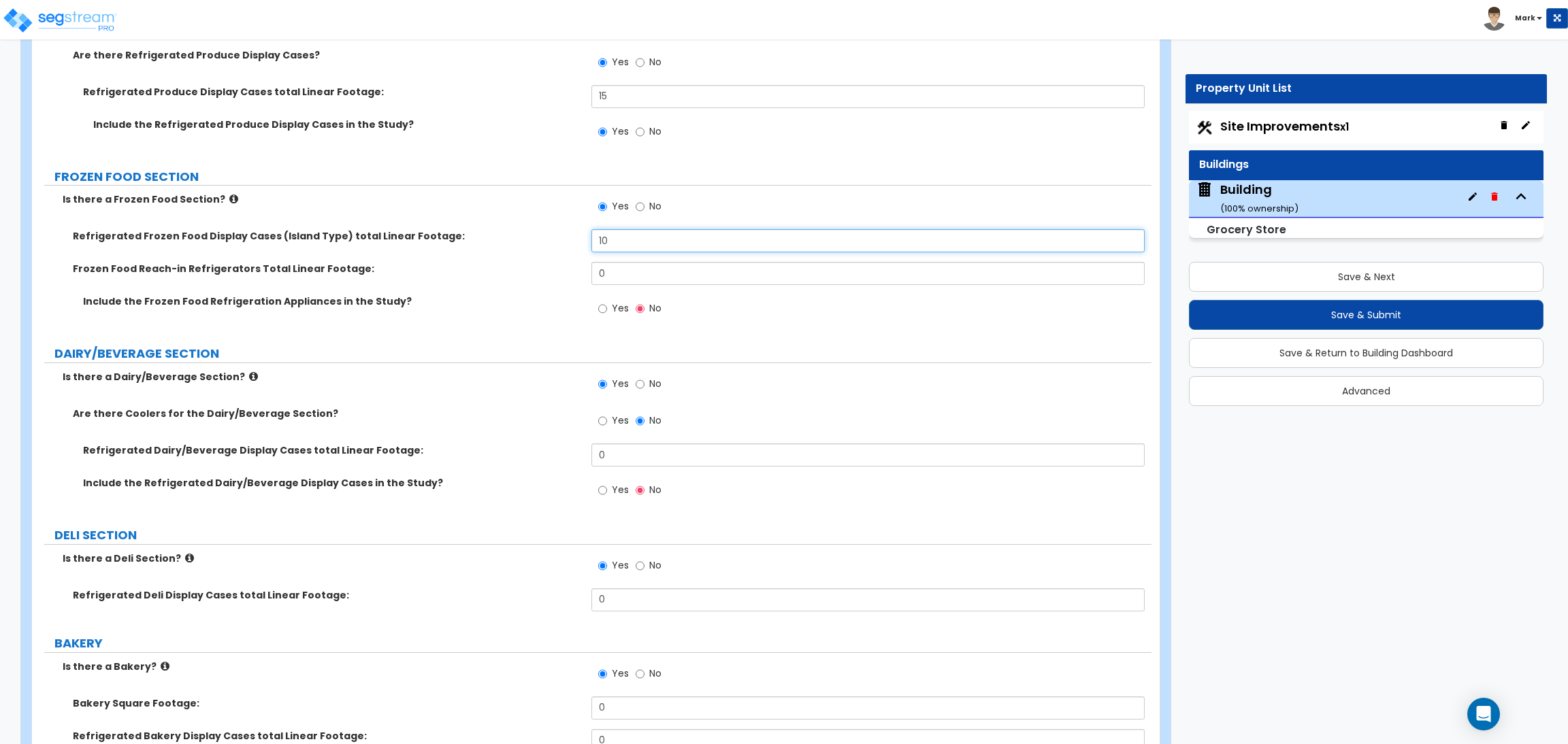
type input "10"
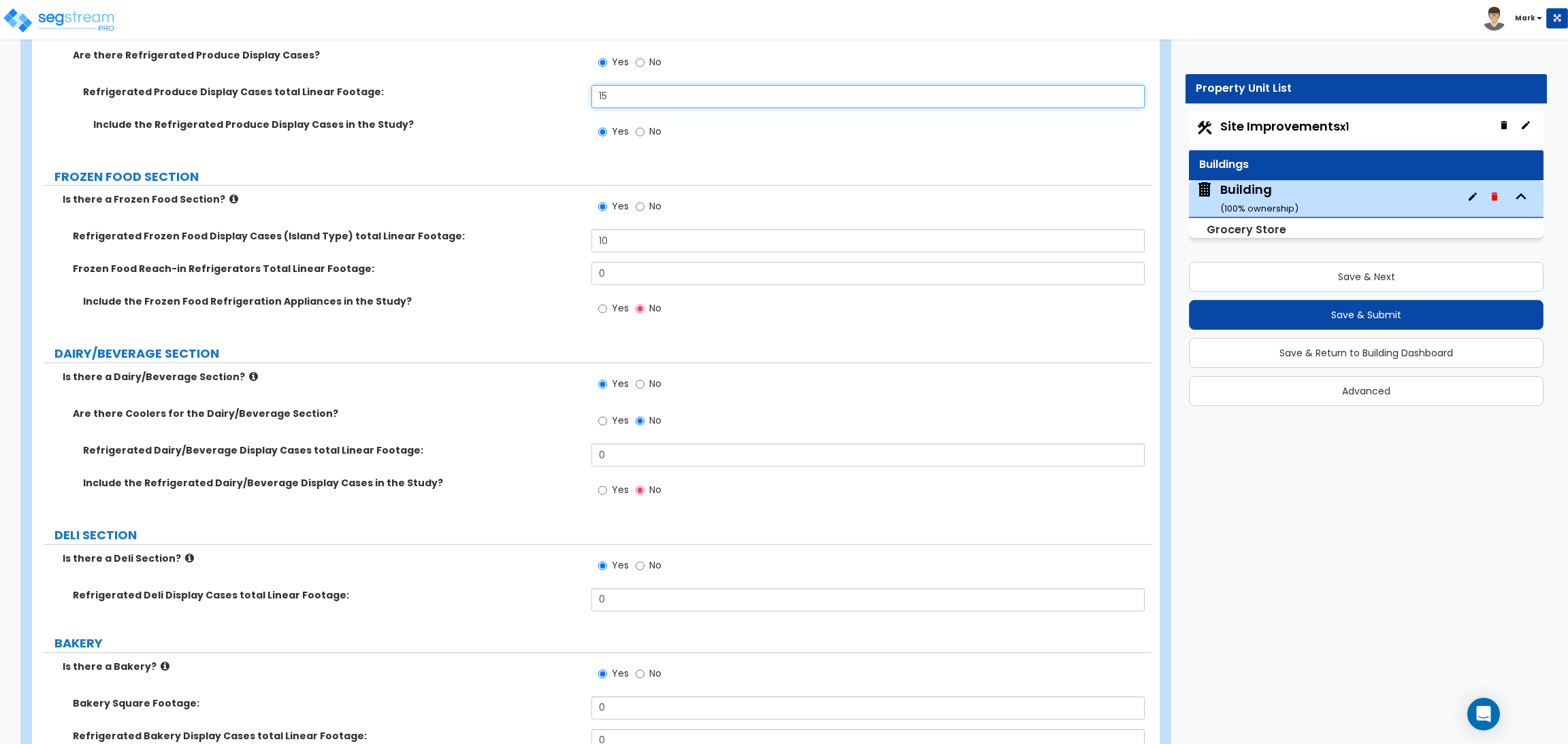
click at [618, 93] on input "15" at bounding box center [867, 97] width 553 height 23
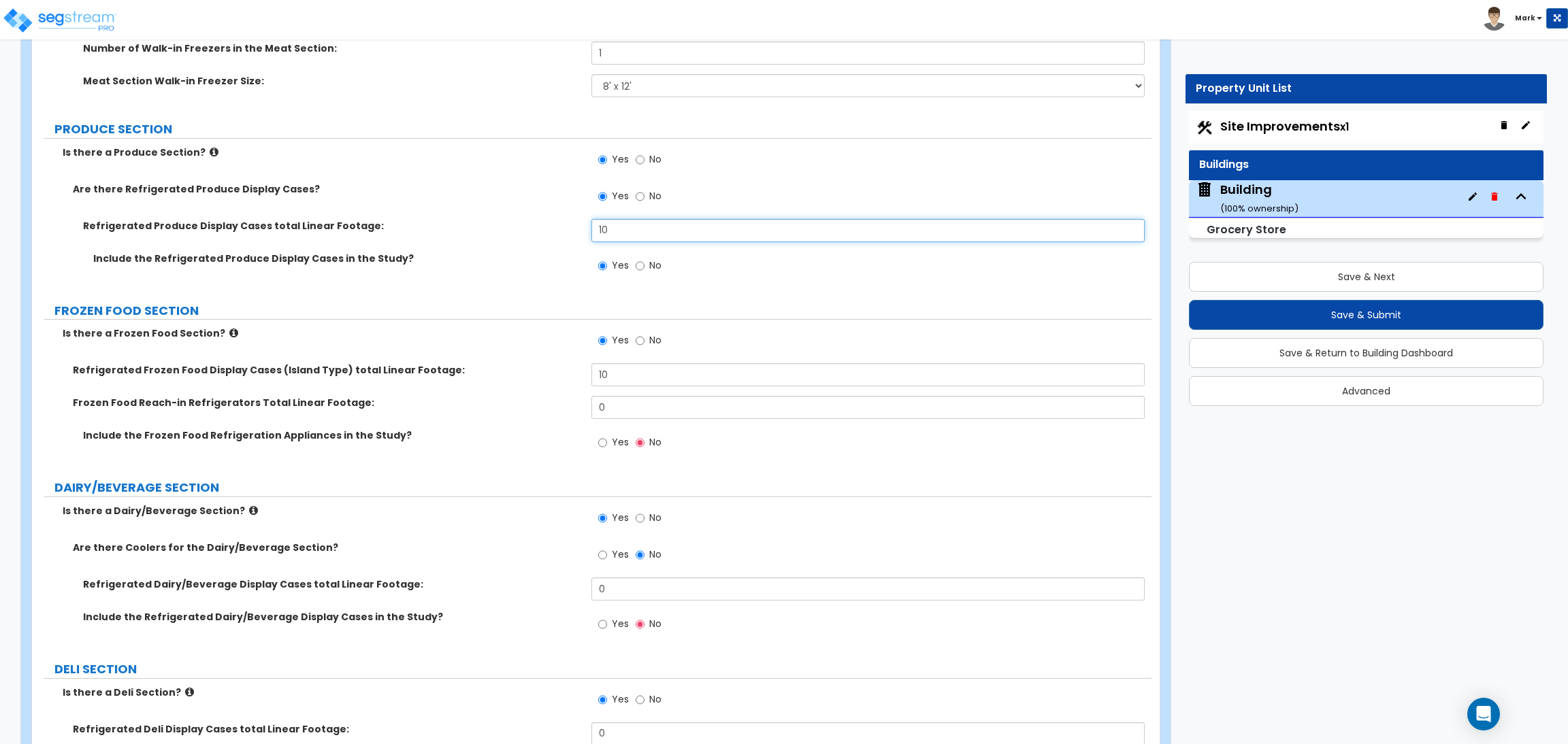
scroll to position [5181, 0]
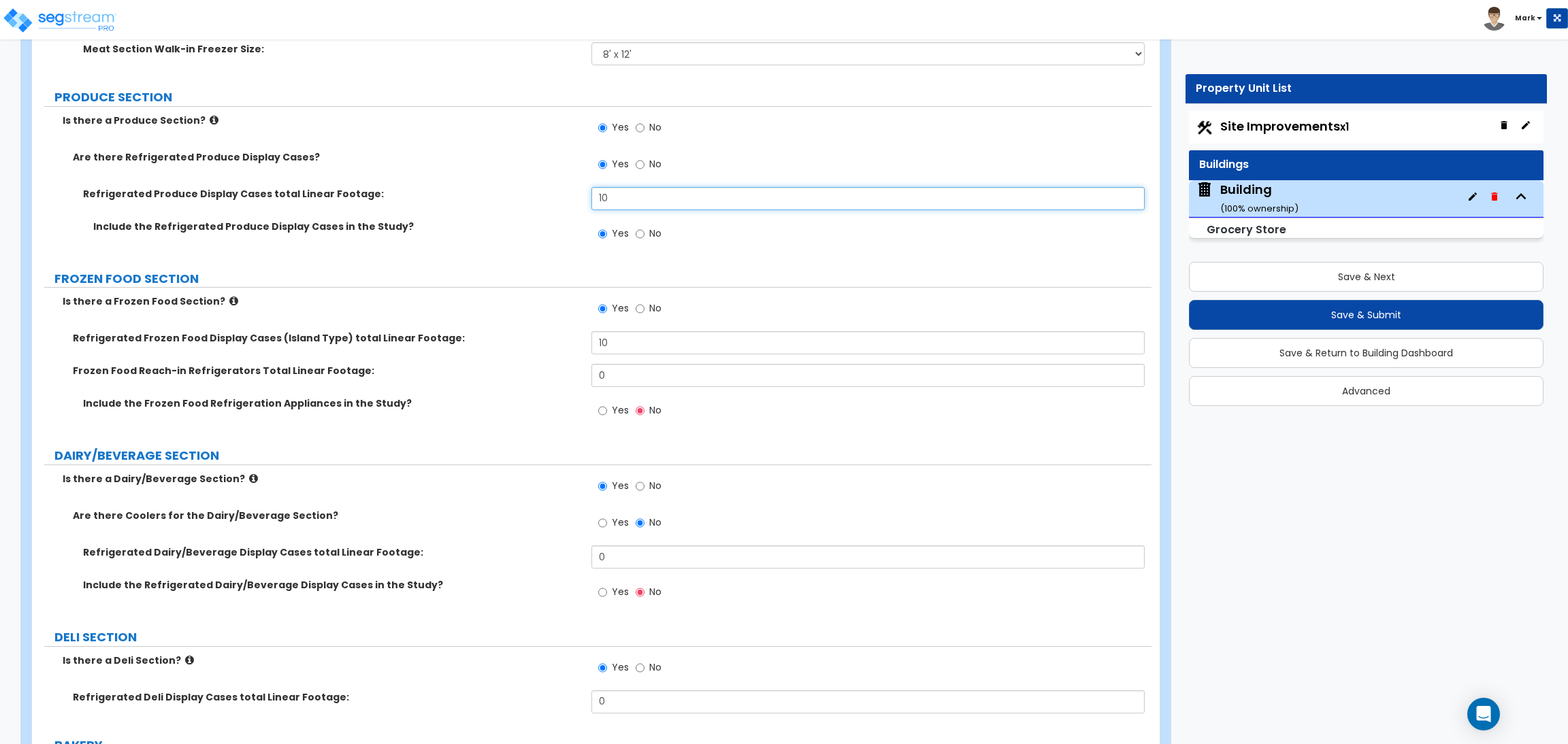
type input "10"
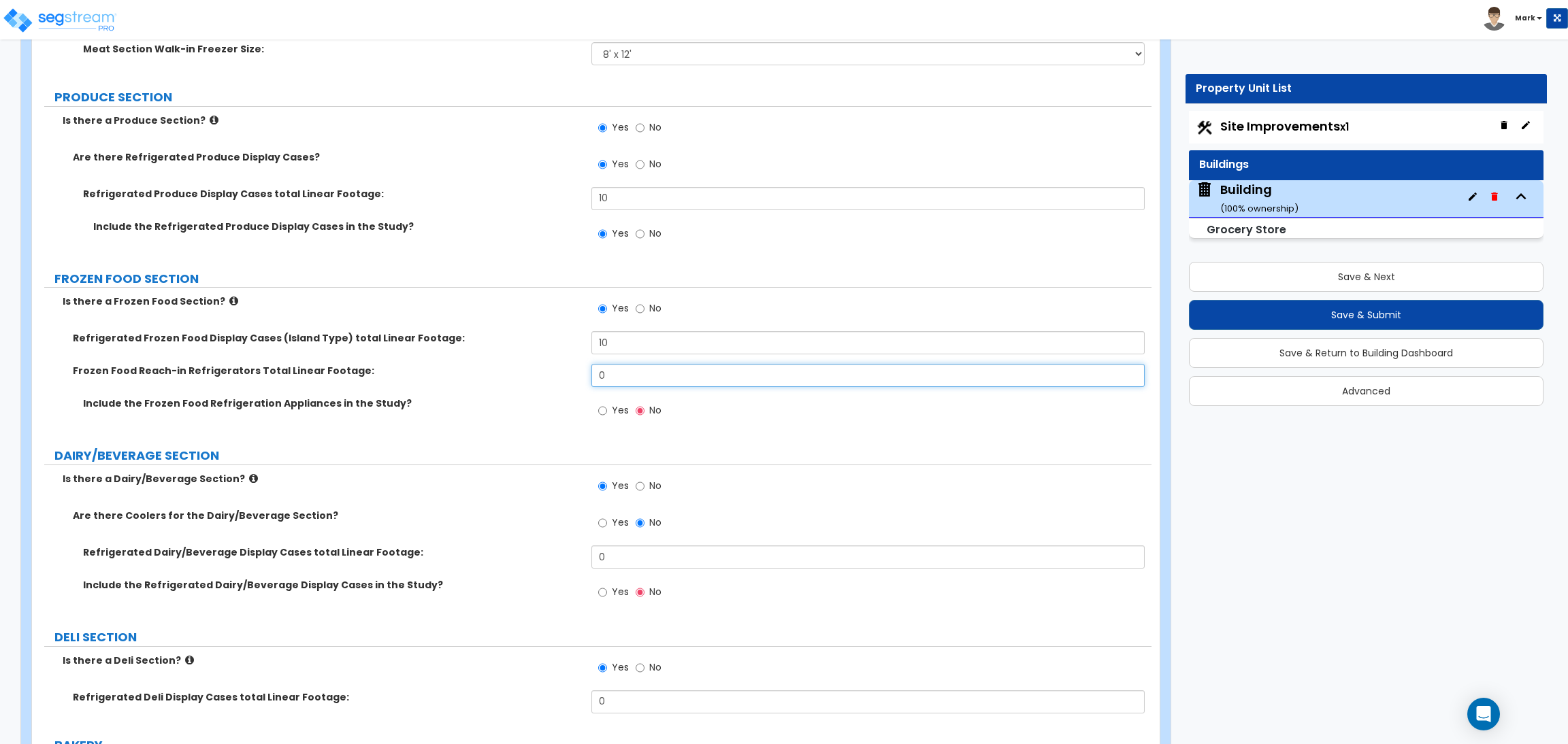
drag, startPoint x: 627, startPoint y: 369, endPoint x: 568, endPoint y: 368, distance: 59.0
click at [568, 368] on div "Frozen Food Reach-in Refrigerators Total Linear Footage: 0" at bounding box center [592, 380] width 1119 height 33
type input "10"
click at [622, 404] on span "Yes" at bounding box center [620, 409] width 17 height 13
click at [607, 404] on input "Yes" at bounding box center [602, 410] width 9 height 15
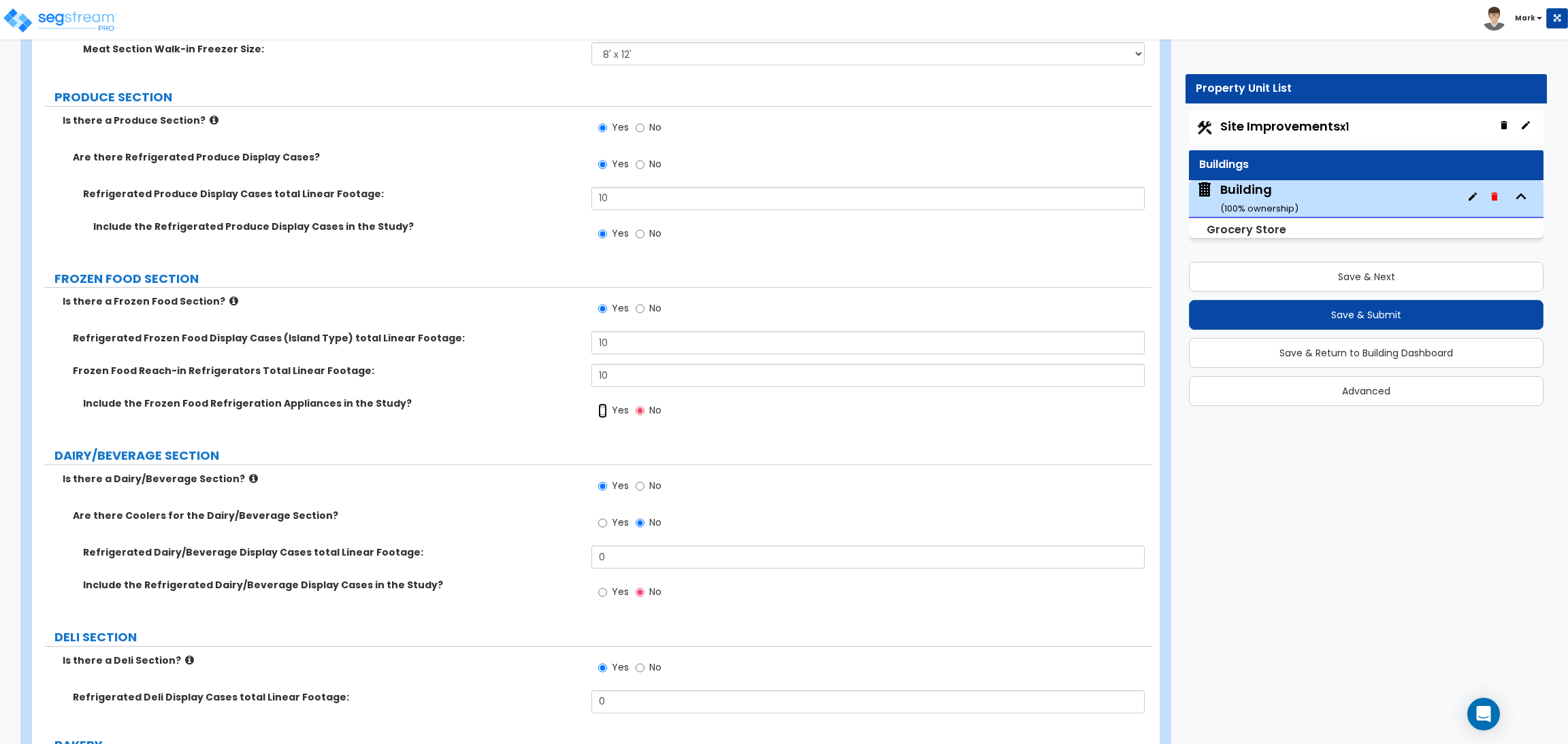
radio input "true"
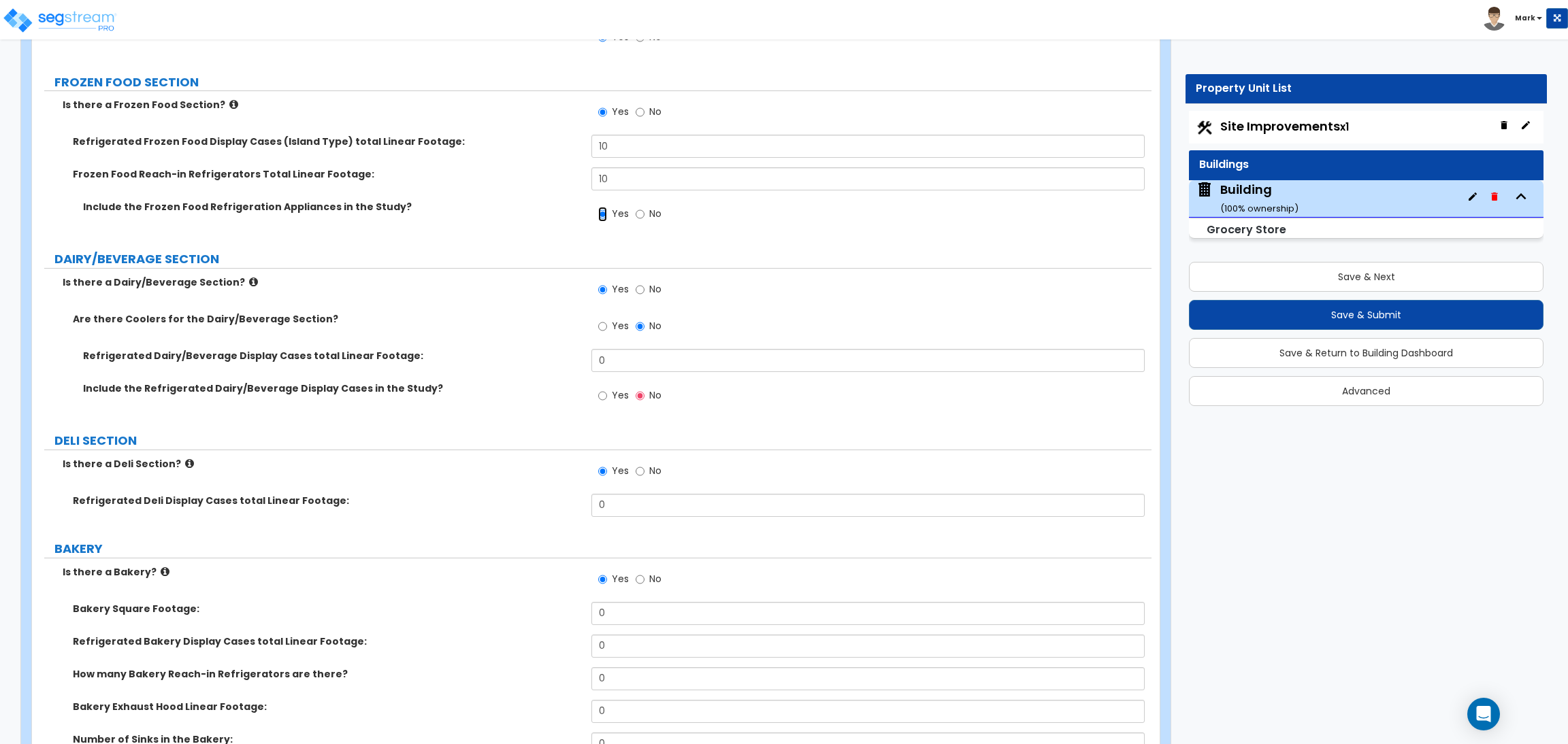
scroll to position [5384, 0]
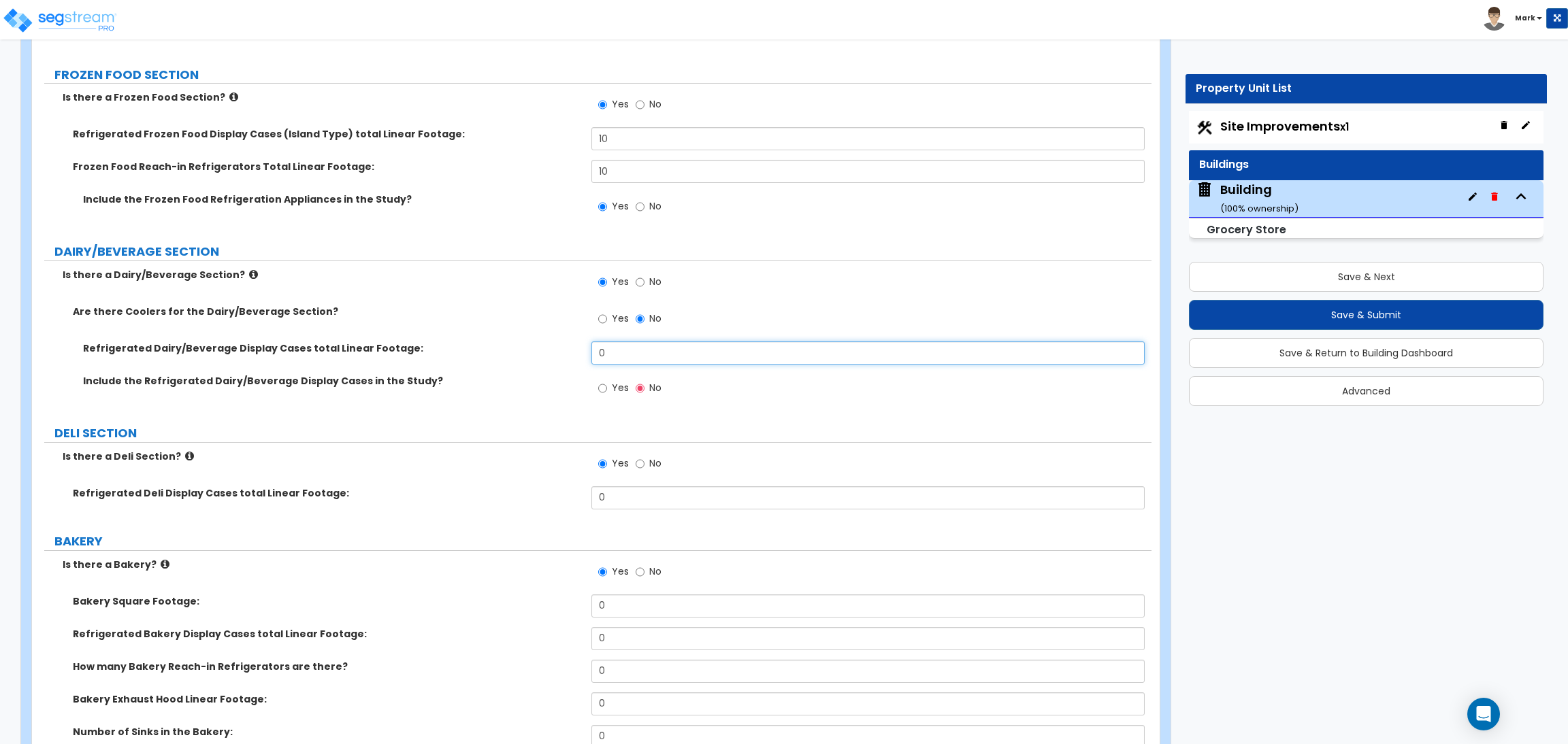
drag, startPoint x: 618, startPoint y: 356, endPoint x: 590, endPoint y: 355, distance: 28.0
click at [593, 356] on input "0" at bounding box center [867, 353] width 553 height 23
type input "10"
click at [615, 387] on span "Yes" at bounding box center [620, 387] width 17 height 13
click at [607, 387] on input "Yes" at bounding box center [602, 388] width 9 height 15
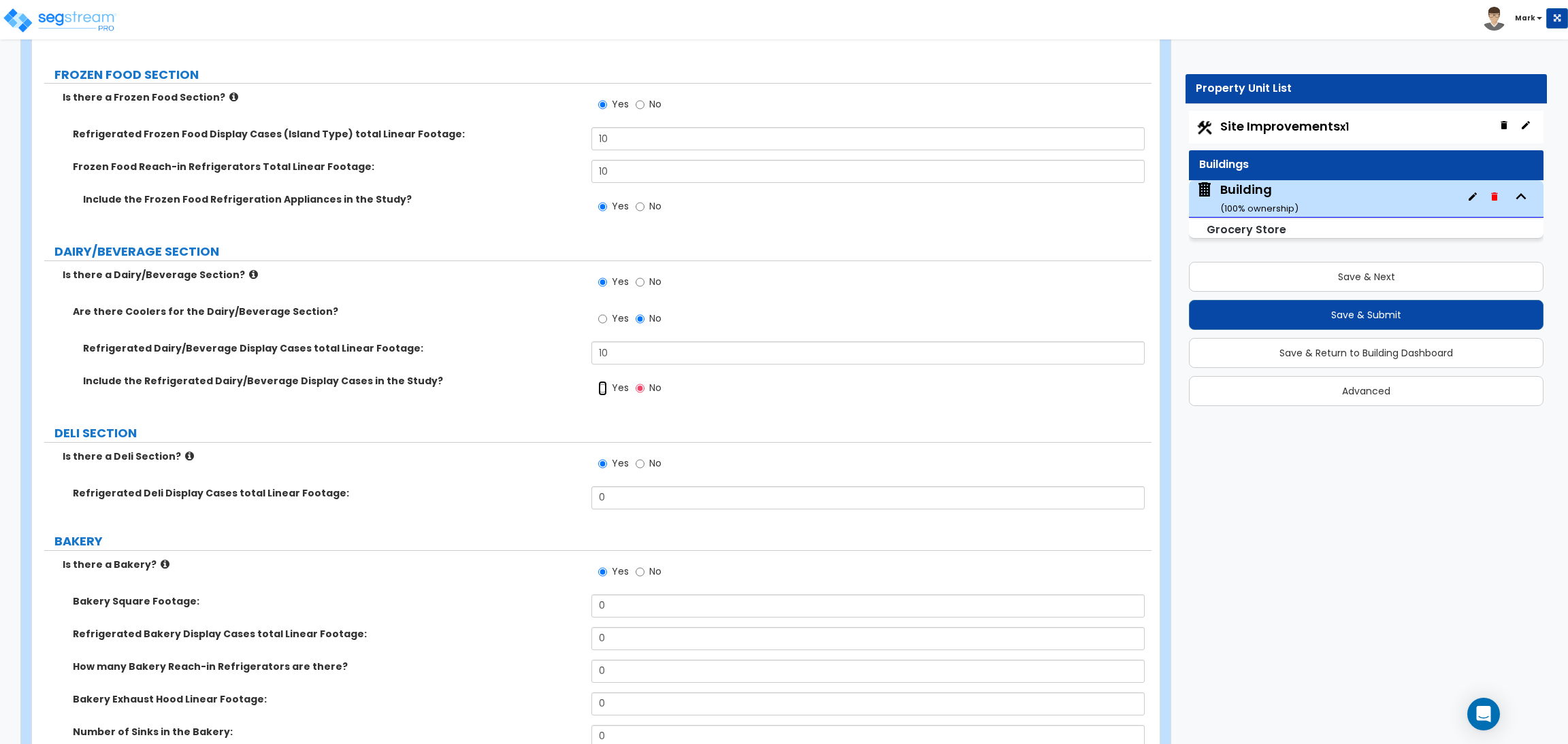
radio input "true"
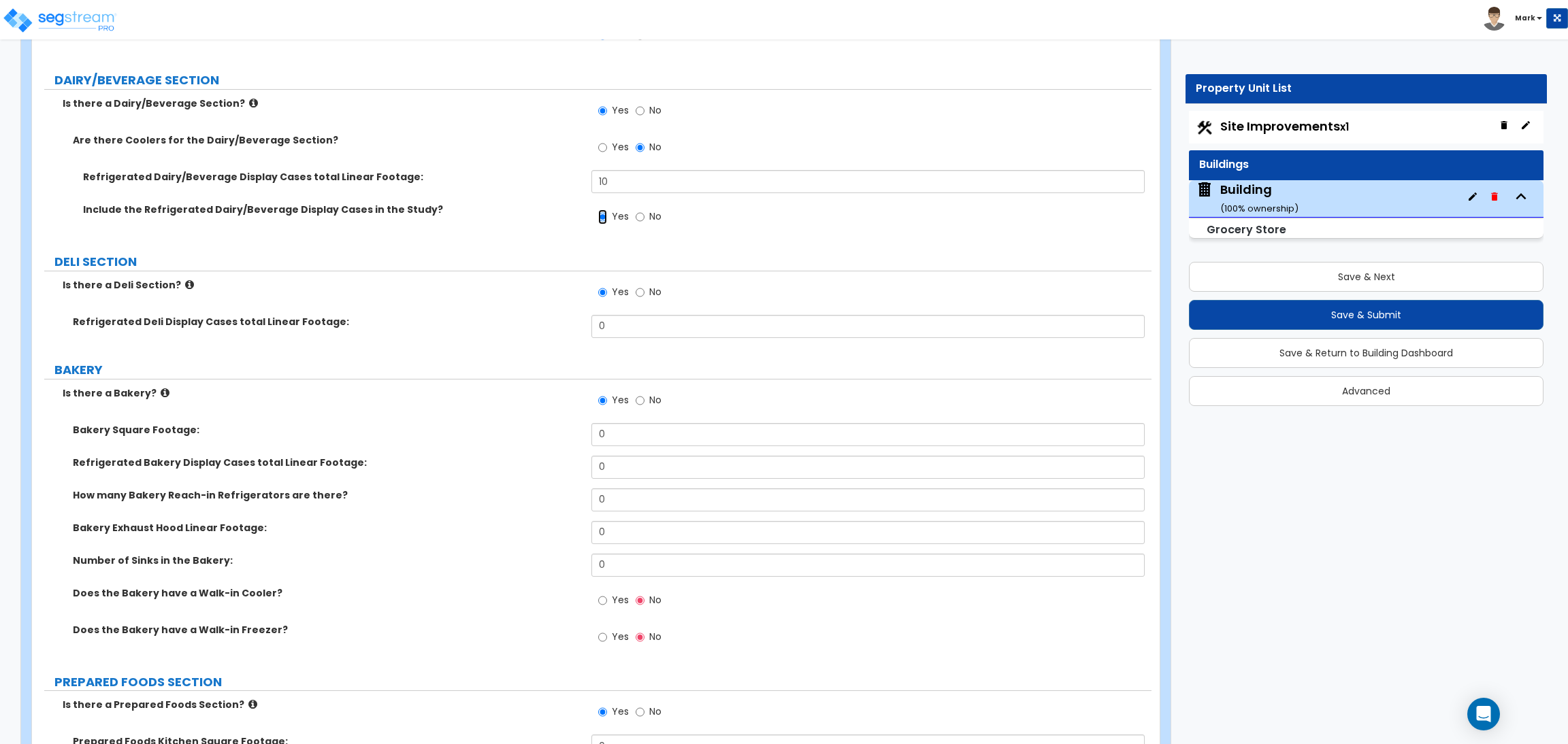
scroll to position [5588, 0]
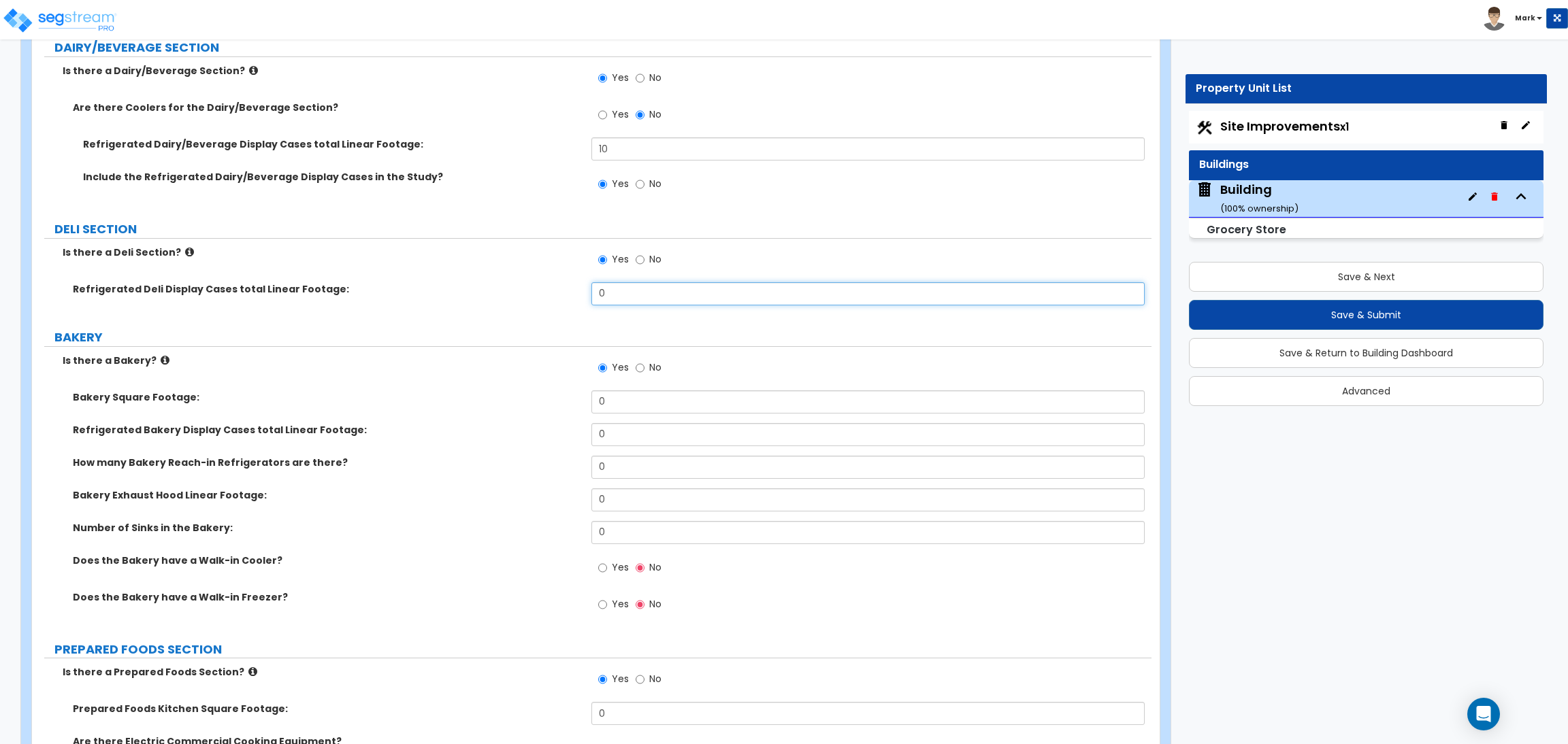
drag, startPoint x: 620, startPoint y: 295, endPoint x: 586, endPoint y: 295, distance: 34.0
click at [586, 295] on div "Refrigerated Deli Display Cases total Linear Footage: 0" at bounding box center [592, 299] width 1119 height 33
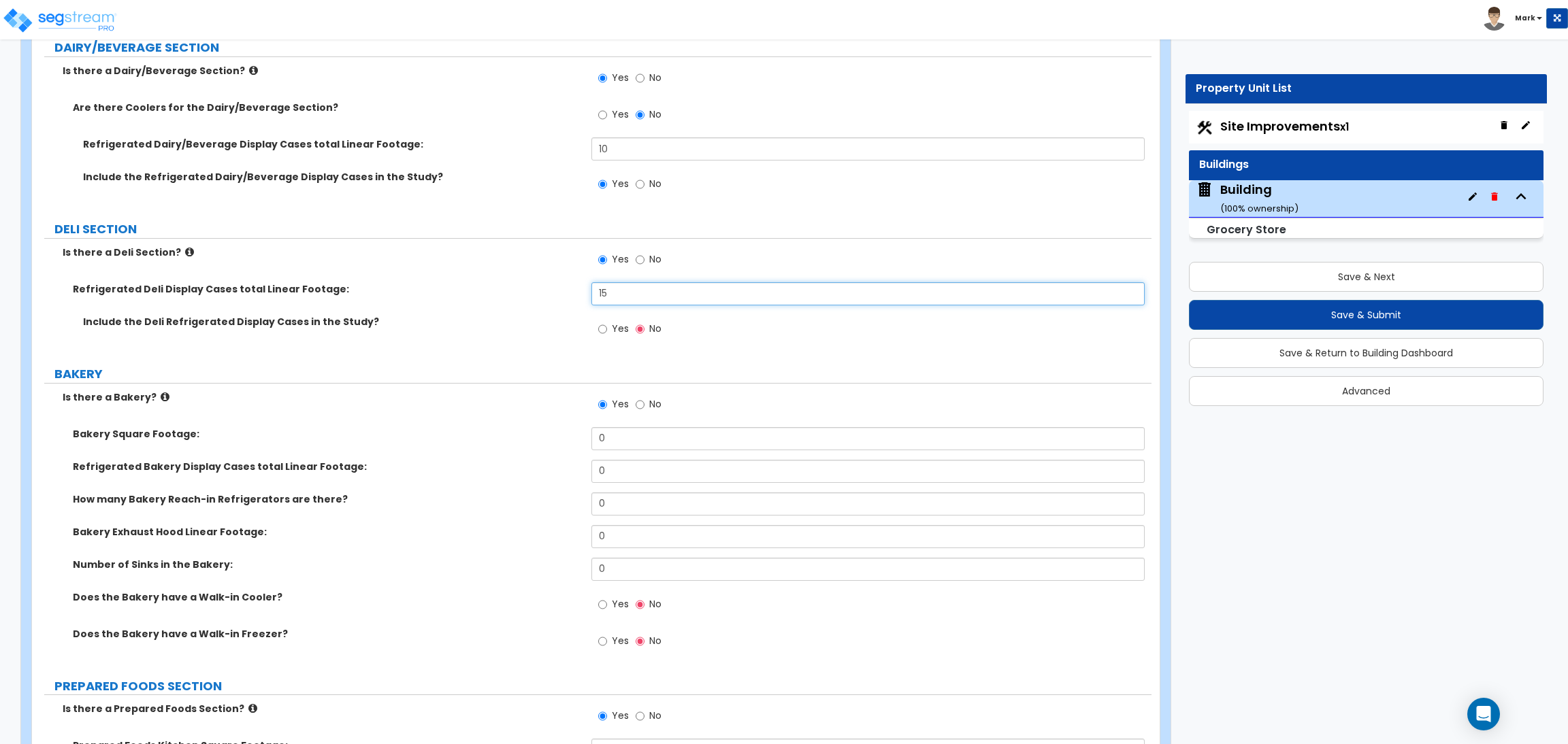
type input "15"
click at [489, 343] on div "Include the Deli Refrigerated Display Cases in the Study? Yes No" at bounding box center [592, 332] width 1119 height 37
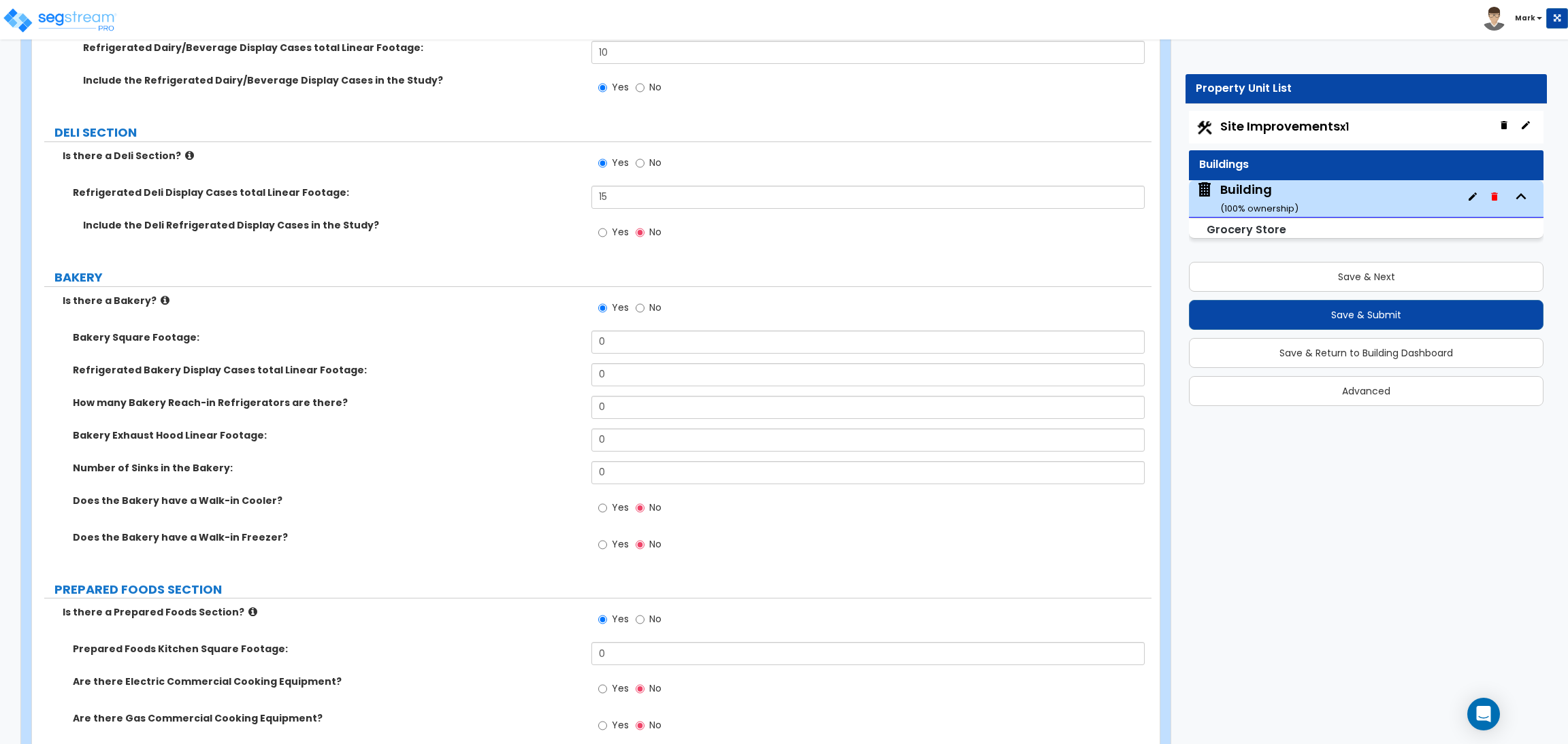
scroll to position [5691, 0]
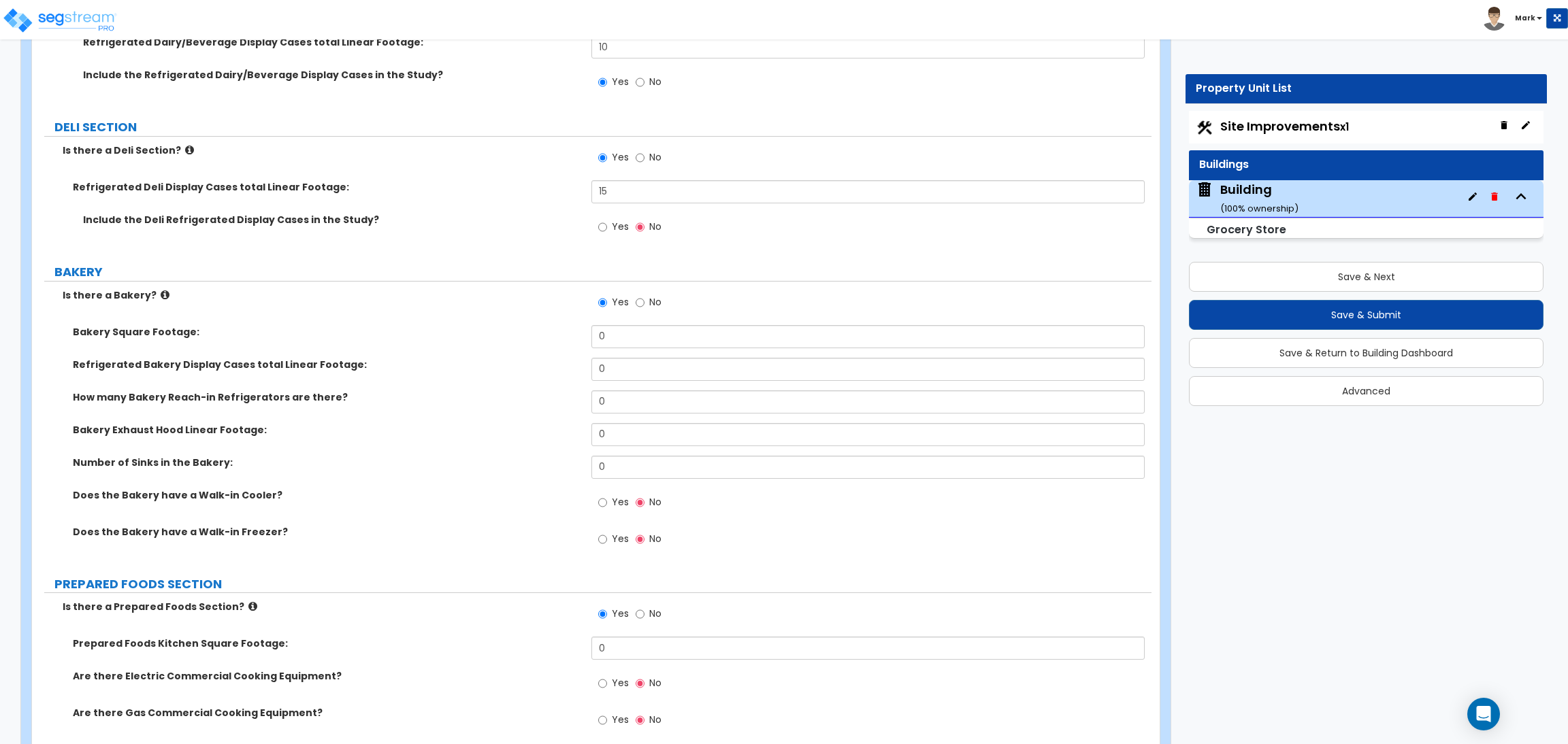
click at [618, 233] on span "Yes" at bounding box center [620, 226] width 17 height 13
click at [607, 233] on input "Yes" at bounding box center [602, 227] width 9 height 15
radio input "true"
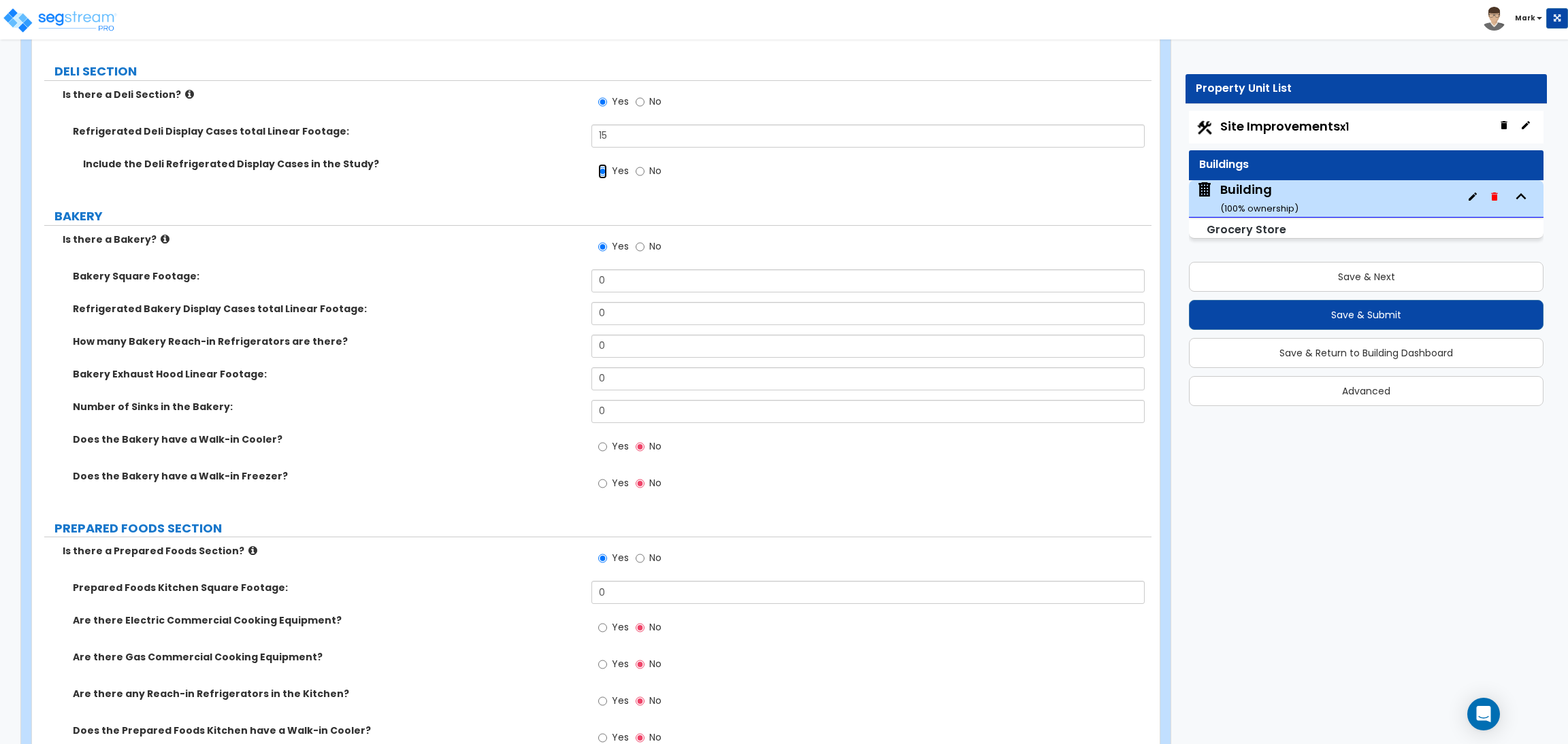
scroll to position [5792, 0]
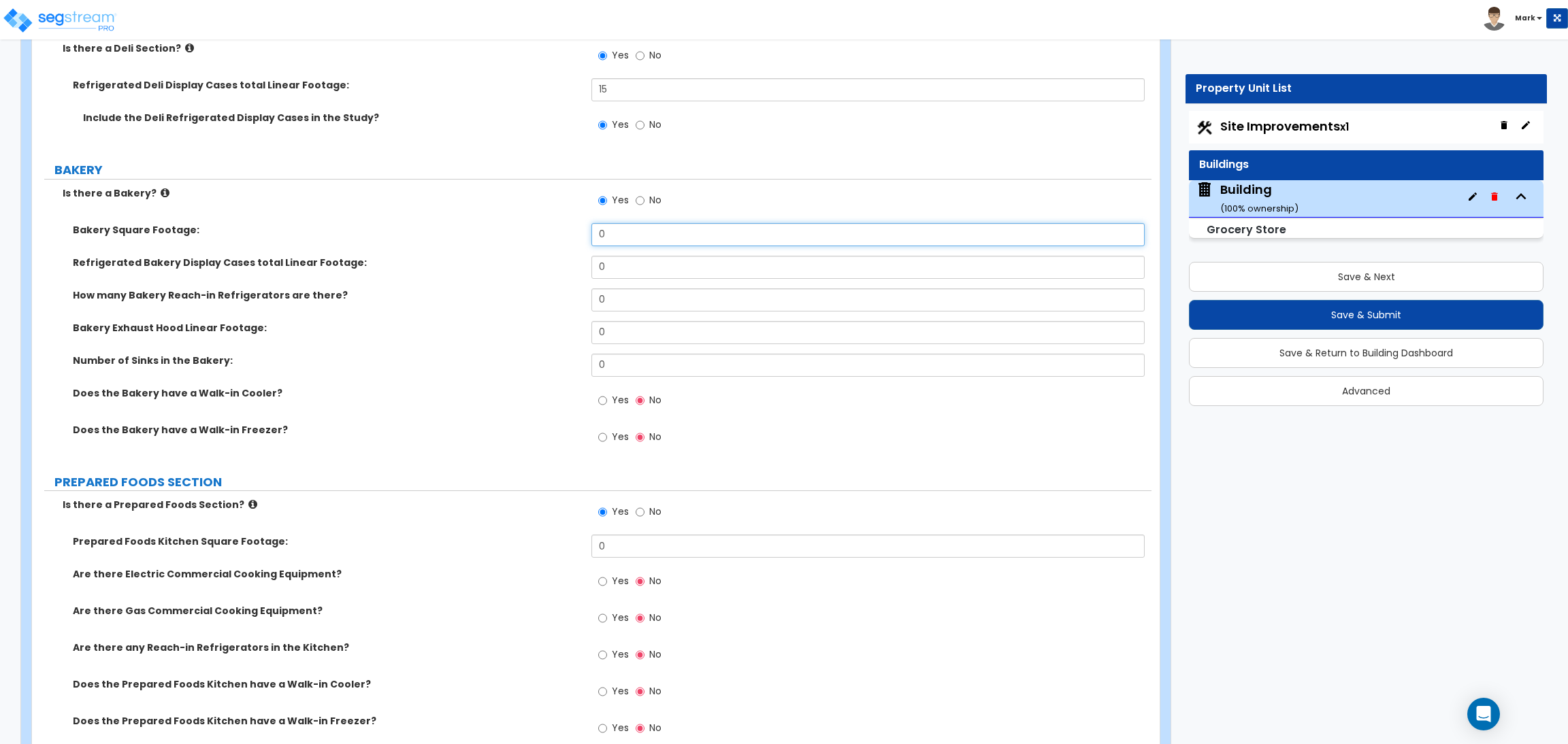
drag, startPoint x: 617, startPoint y: 241, endPoint x: 573, endPoint y: 239, distance: 44.0
click at [573, 239] on div "Bakery Square Footage: 0" at bounding box center [592, 239] width 1119 height 33
type input "300"
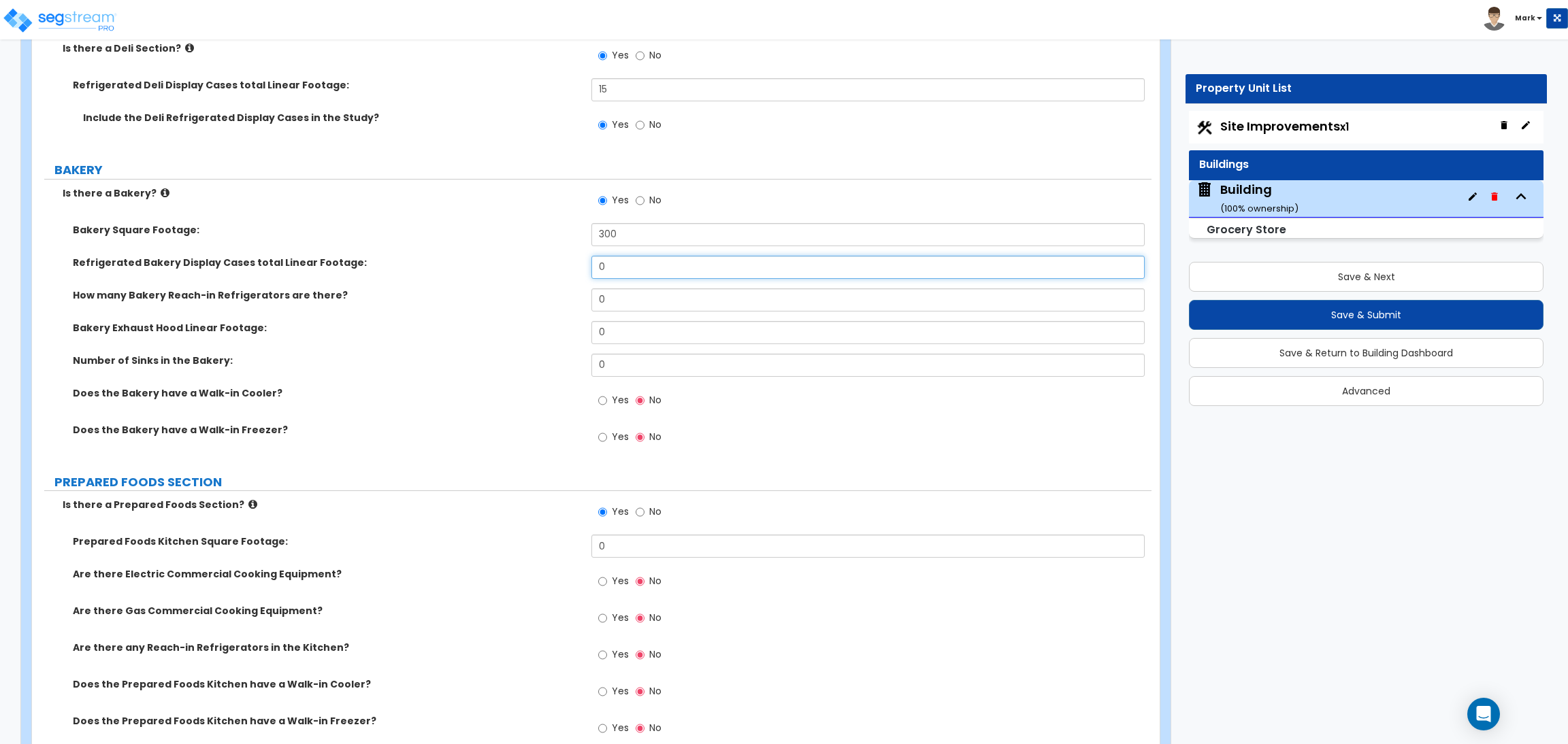
drag, startPoint x: 646, startPoint y: 262, endPoint x: 539, endPoint y: 270, distance: 107.3
click at [539, 270] on div "Refrigerated Bakery Display Cases total Linear Footage: 0" at bounding box center [592, 272] width 1119 height 33
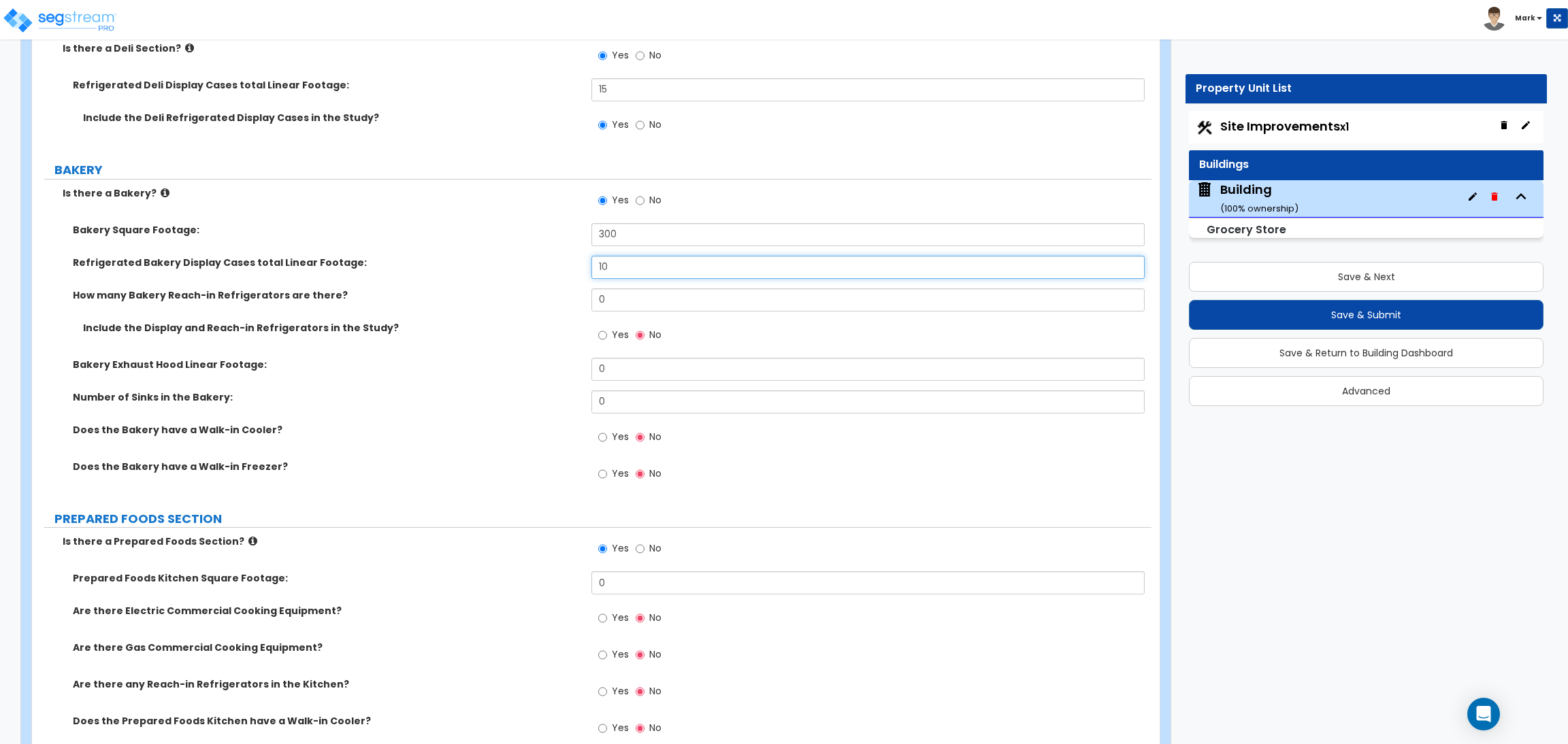
type input "10"
drag, startPoint x: 620, startPoint y: 302, endPoint x: 587, endPoint y: 295, distance: 33.7
click at [587, 295] on div "How many Bakery Reach-in Refrigerators are there? 0" at bounding box center [592, 305] width 1119 height 33
drag, startPoint x: 616, startPoint y: 304, endPoint x: 597, endPoint y: 304, distance: 19.0
click at [597, 304] on input "1" at bounding box center [867, 300] width 553 height 23
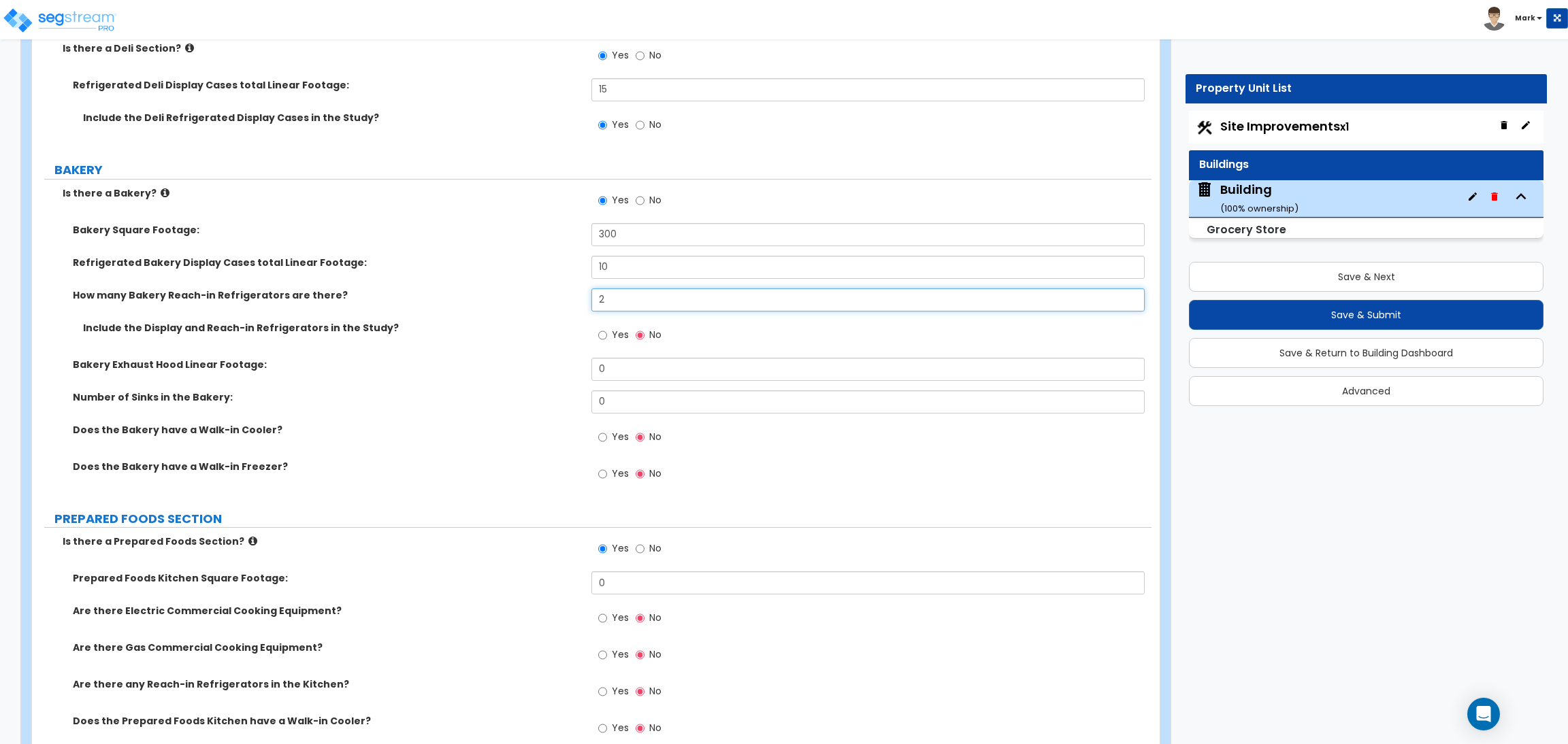
type input "2"
click at [615, 336] on span "Yes" at bounding box center [620, 334] width 17 height 13
click at [607, 336] on input "Yes" at bounding box center [602, 335] width 9 height 15
radio input "true"
drag, startPoint x: 611, startPoint y: 377, endPoint x: 582, endPoint y: 372, distance: 29.4
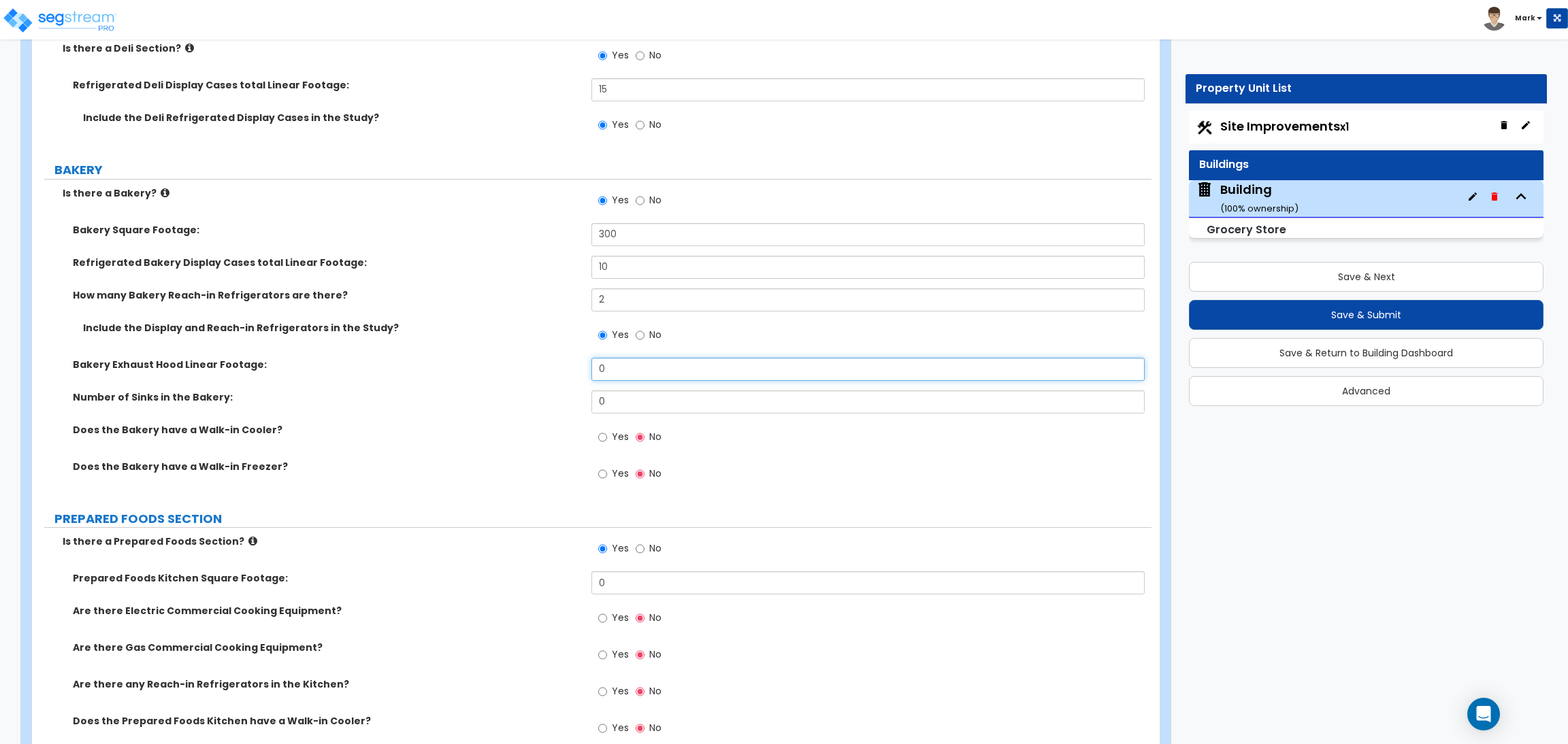
click at [582, 372] on div "Bakery Exhaust Hood Linear Footage: 0" at bounding box center [592, 374] width 1119 height 33
type input "7"
drag, startPoint x: 622, startPoint y: 400, endPoint x: 567, endPoint y: 397, distance: 55.1
click at [567, 397] on div "Number of Sinks in the Bakery: 0" at bounding box center [592, 407] width 1119 height 33
drag, startPoint x: 640, startPoint y: 404, endPoint x: 599, endPoint y: 402, distance: 41.0
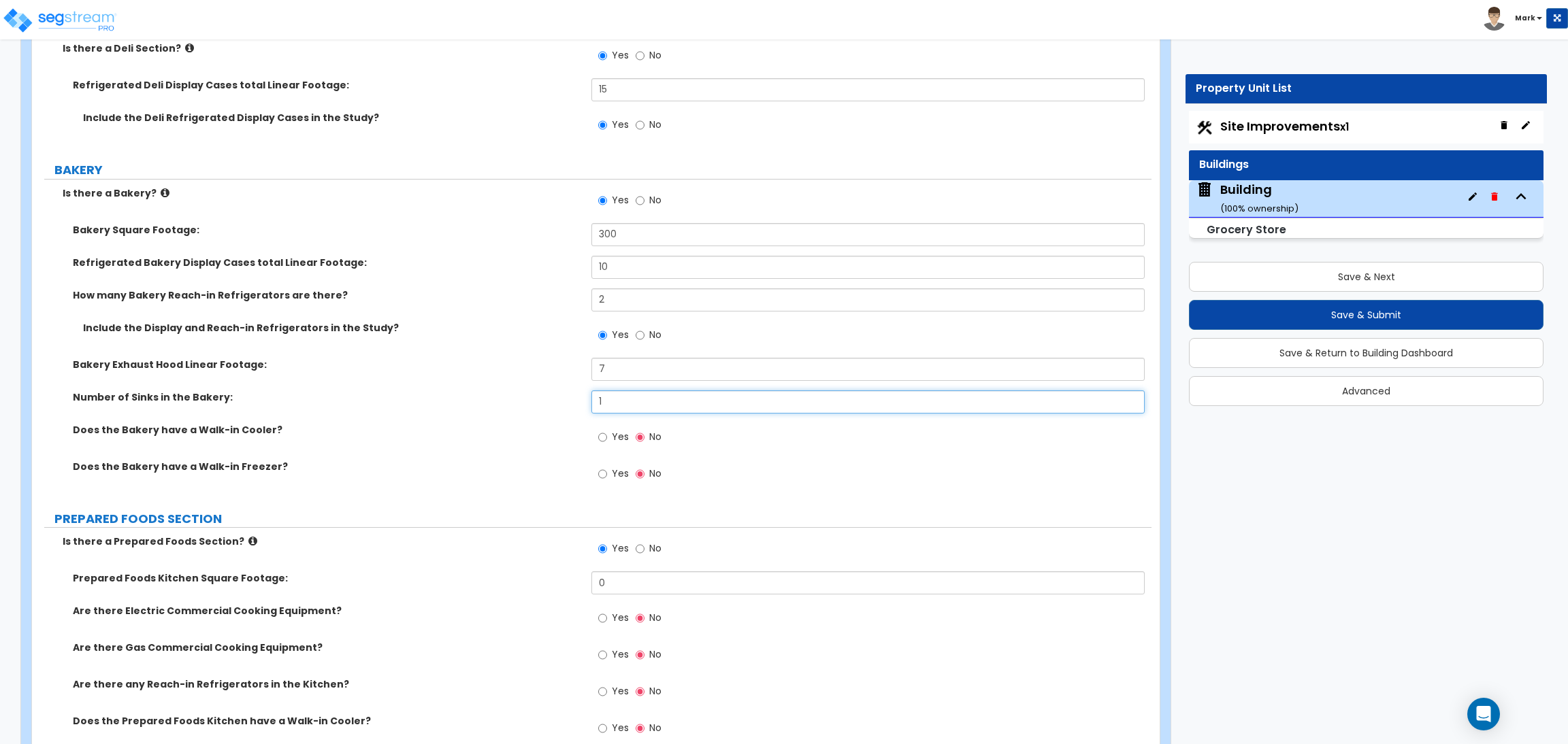
click at [599, 402] on input "1" at bounding box center [867, 402] width 553 height 23
type input "2"
click at [609, 430] on label "Yes" at bounding box center [613, 439] width 31 height 23
click at [607, 430] on input "Yes" at bounding box center [602, 437] width 9 height 15
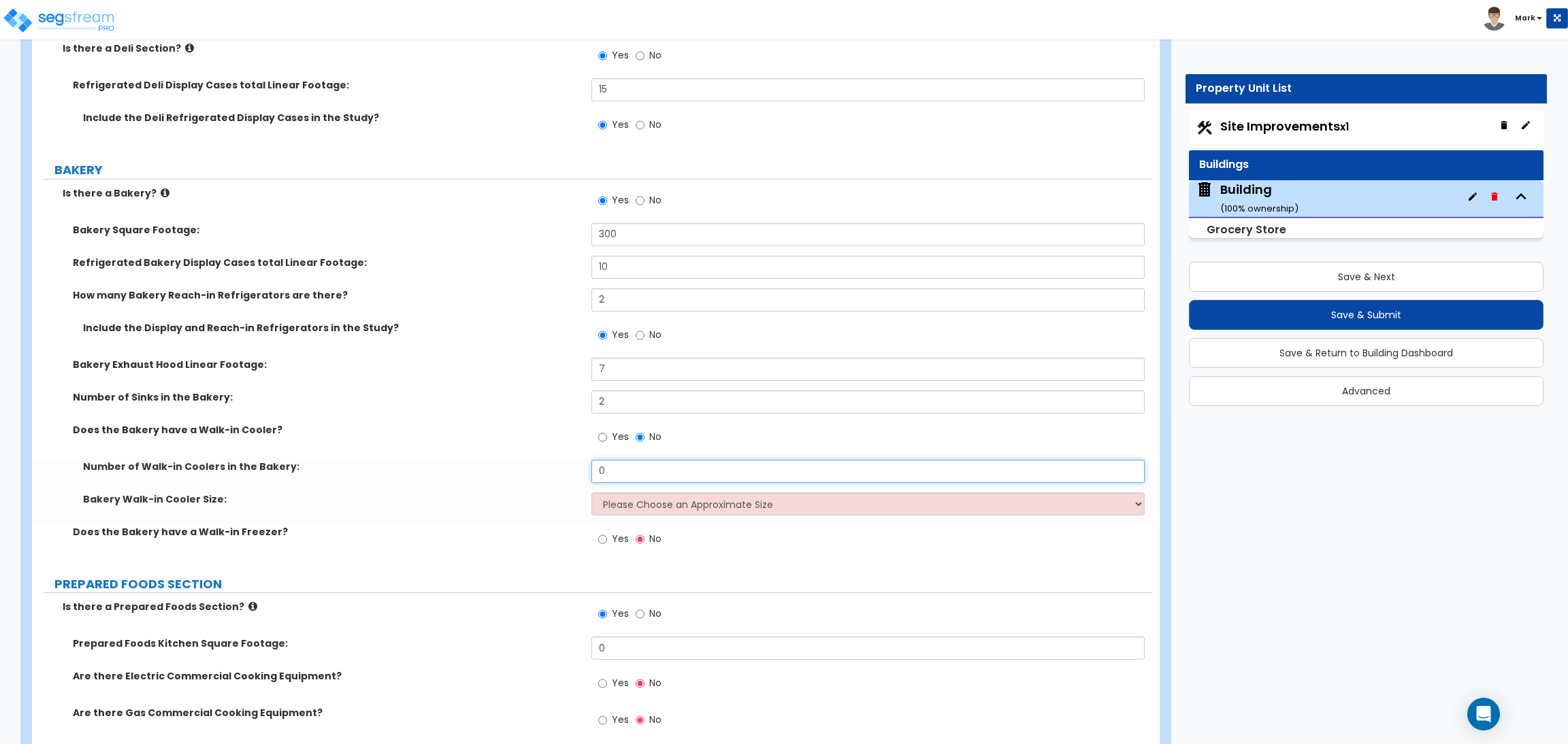
drag, startPoint x: 622, startPoint y: 467, endPoint x: 585, endPoint y: 465, distance: 37.1
click at [585, 465] on div "Number of Walk-in Coolers in the Bakery: 0" at bounding box center [592, 476] width 1119 height 33
type input "1"
click at [611, 533] on span "Yes" at bounding box center [620, 538] width 17 height 13
click at [607, 533] on input "Yes" at bounding box center [602, 539] width 9 height 15
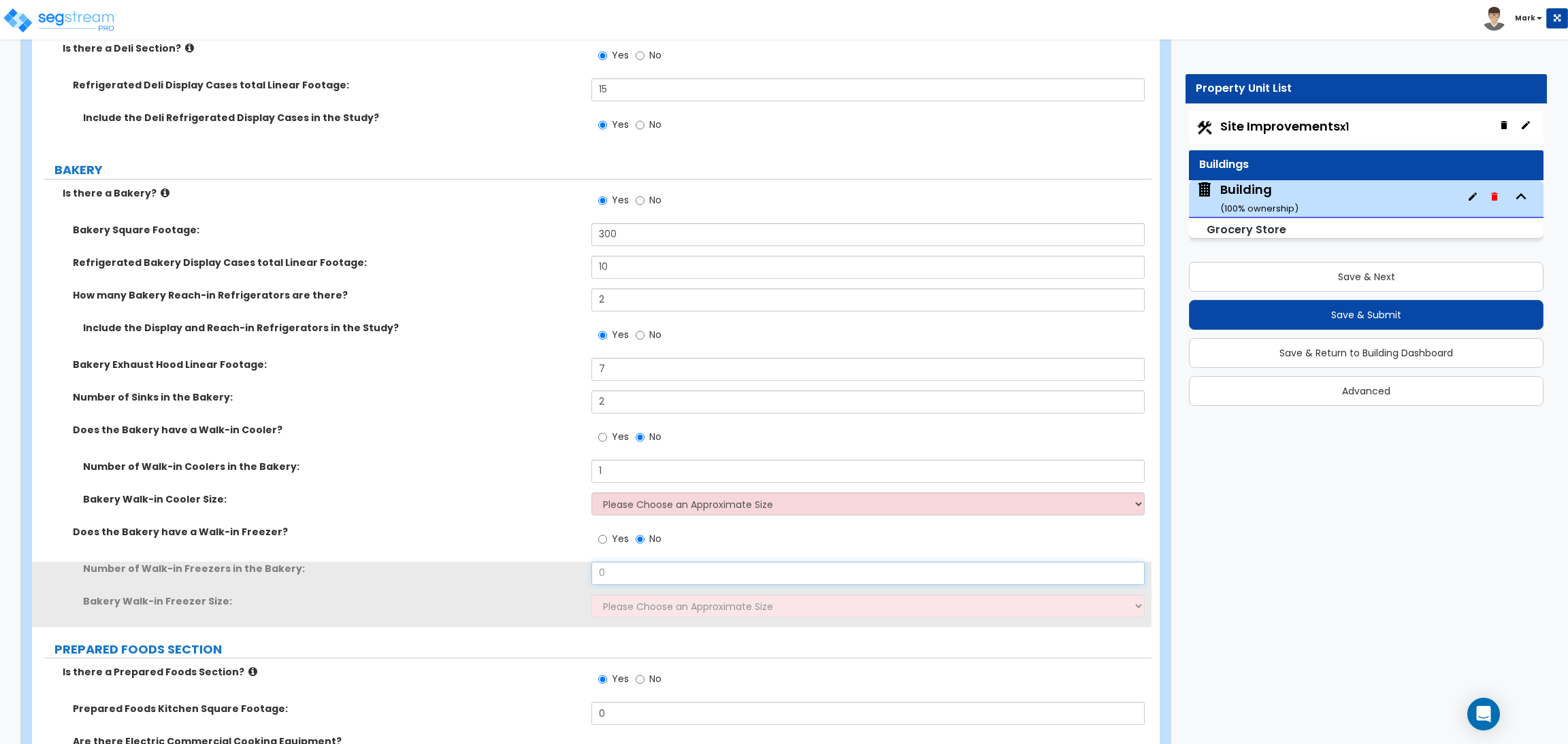
click at [613, 567] on input "0" at bounding box center [867, 573] width 553 height 23
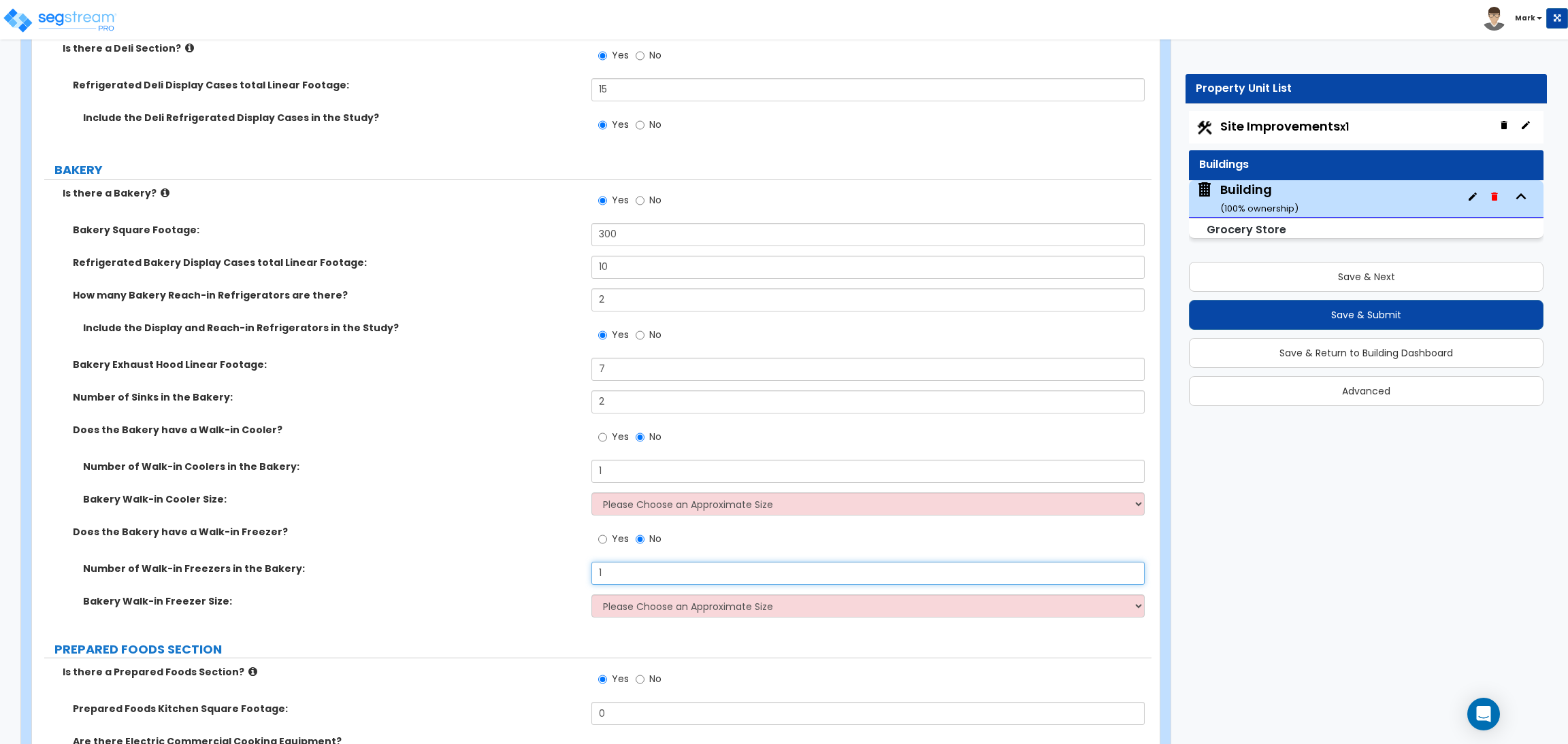
type input "1"
click at [634, 495] on select "Please Choose an Approximate Size 6' x 6' 10' x 6' 12' x 14' 12' x 20' I want t…" at bounding box center [867, 504] width 553 height 23
select select "2"
click at [591, 493] on select "Please Choose an Approximate Size 6' x 6' 10' x 6' 12' x 14' 12' x 20' I want t…" at bounding box center [867, 504] width 553 height 23
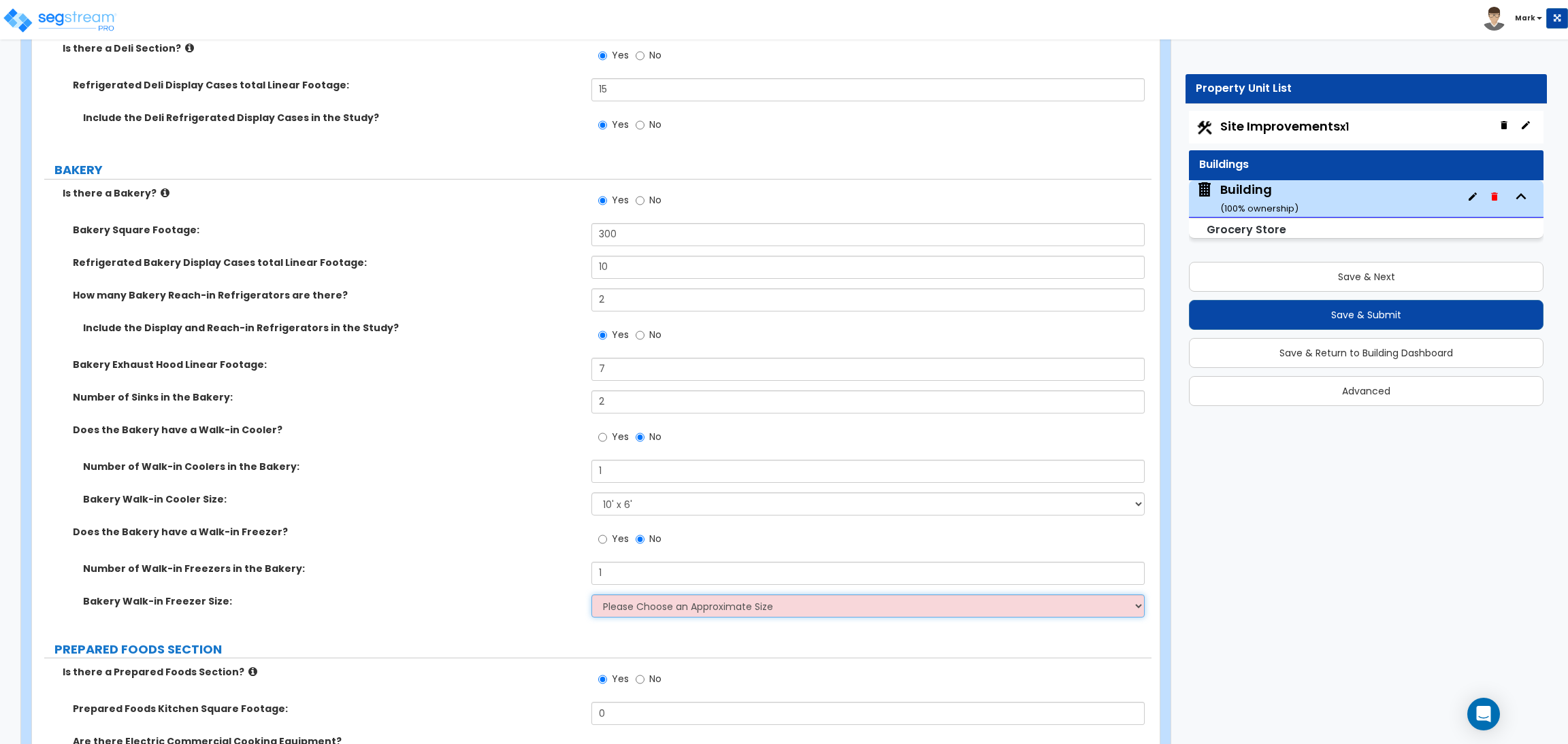
click at [616, 610] on select "Please Choose an Approximate Size 8' x 8' 8' x 12' 8' x 16' 8' x 20' I want to …" at bounding box center [867, 606] width 553 height 23
select select "2"
click at [591, 595] on select "Please Choose an Approximate Size 8' x 8' 8' x 12' 8' x 16' 8' x 20' I want to …" at bounding box center [867, 606] width 553 height 23
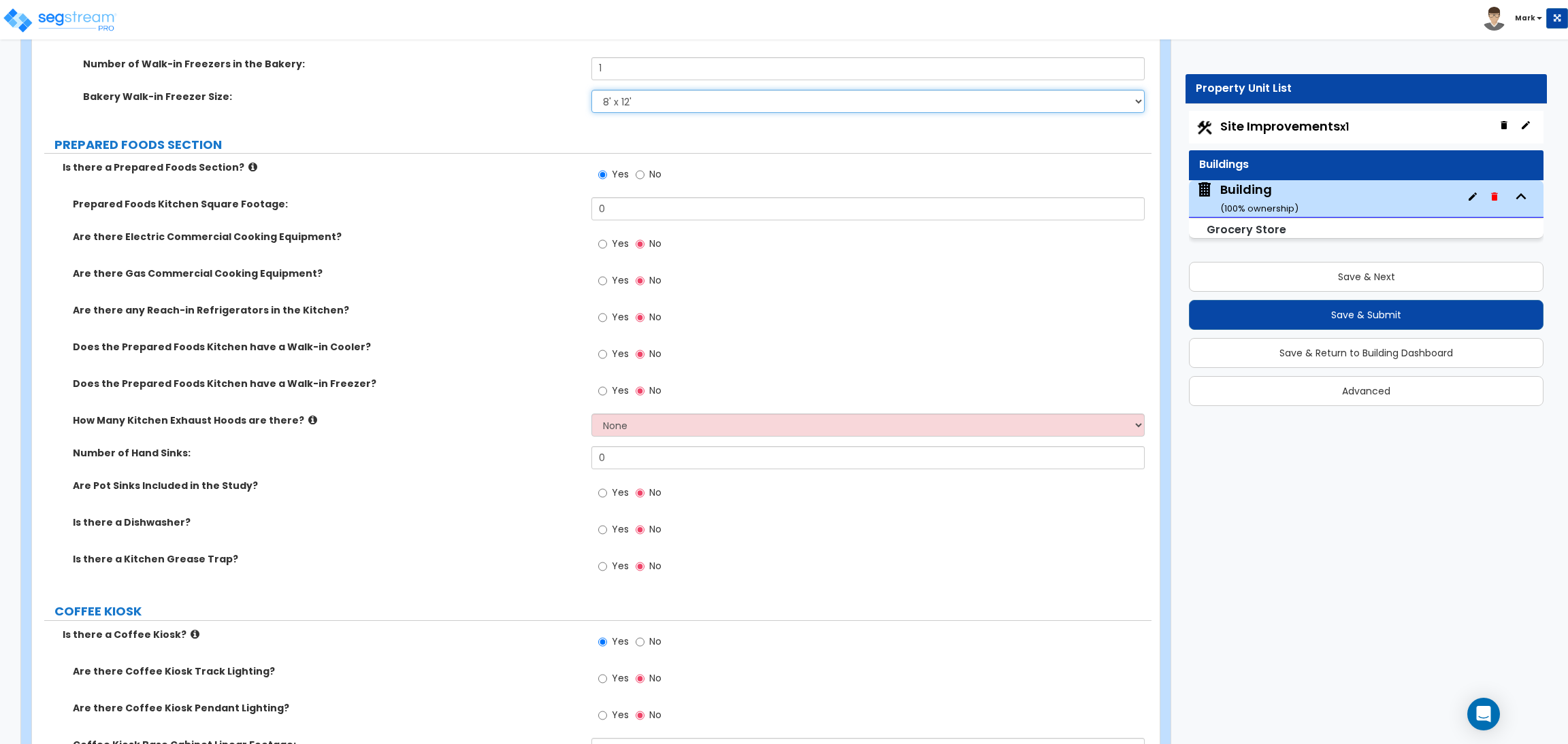
scroll to position [6302, 0]
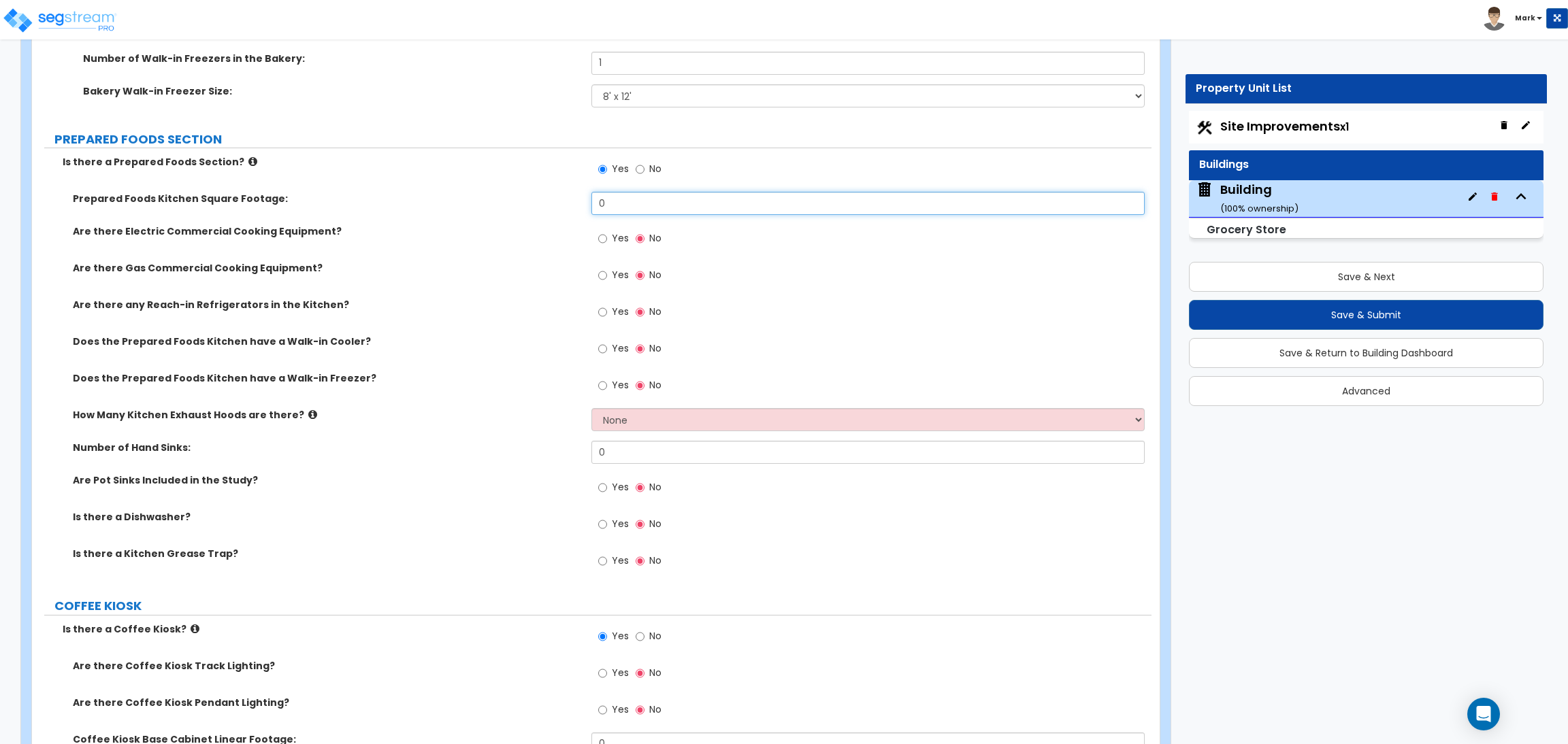
drag, startPoint x: 624, startPoint y: 204, endPoint x: 582, endPoint y: 206, distance: 42.0
click at [582, 206] on div "Prepared Foods Kitchen Square Footage: 0" at bounding box center [592, 208] width 1119 height 33
type input "500"
click at [611, 235] on label "Yes" at bounding box center [613, 240] width 31 height 23
click at [607, 235] on input "Yes" at bounding box center [602, 239] width 9 height 15
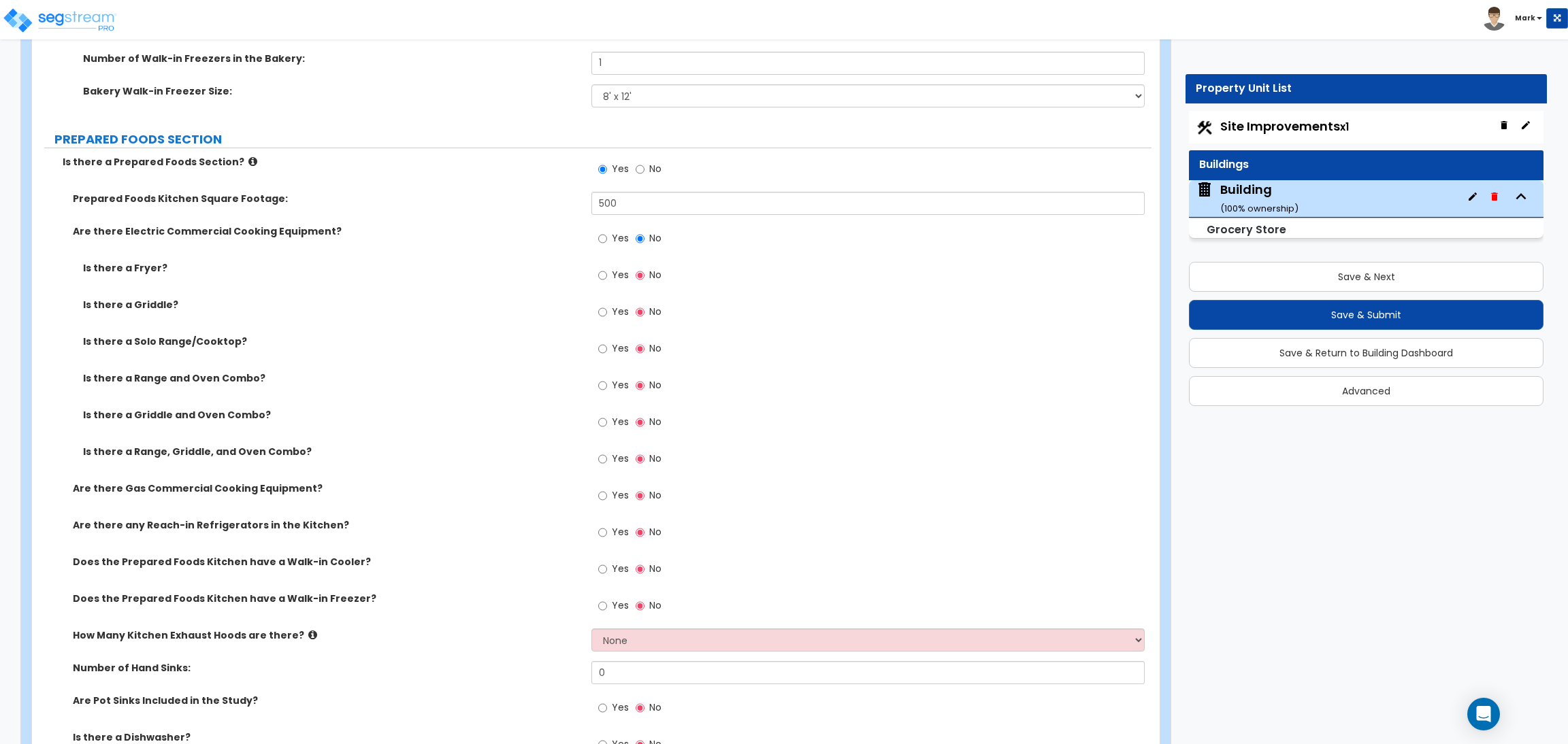
click at [622, 274] on span "Yes" at bounding box center [620, 274] width 17 height 13
click at [607, 274] on input "Yes" at bounding box center [602, 275] width 9 height 15
radio input "true"
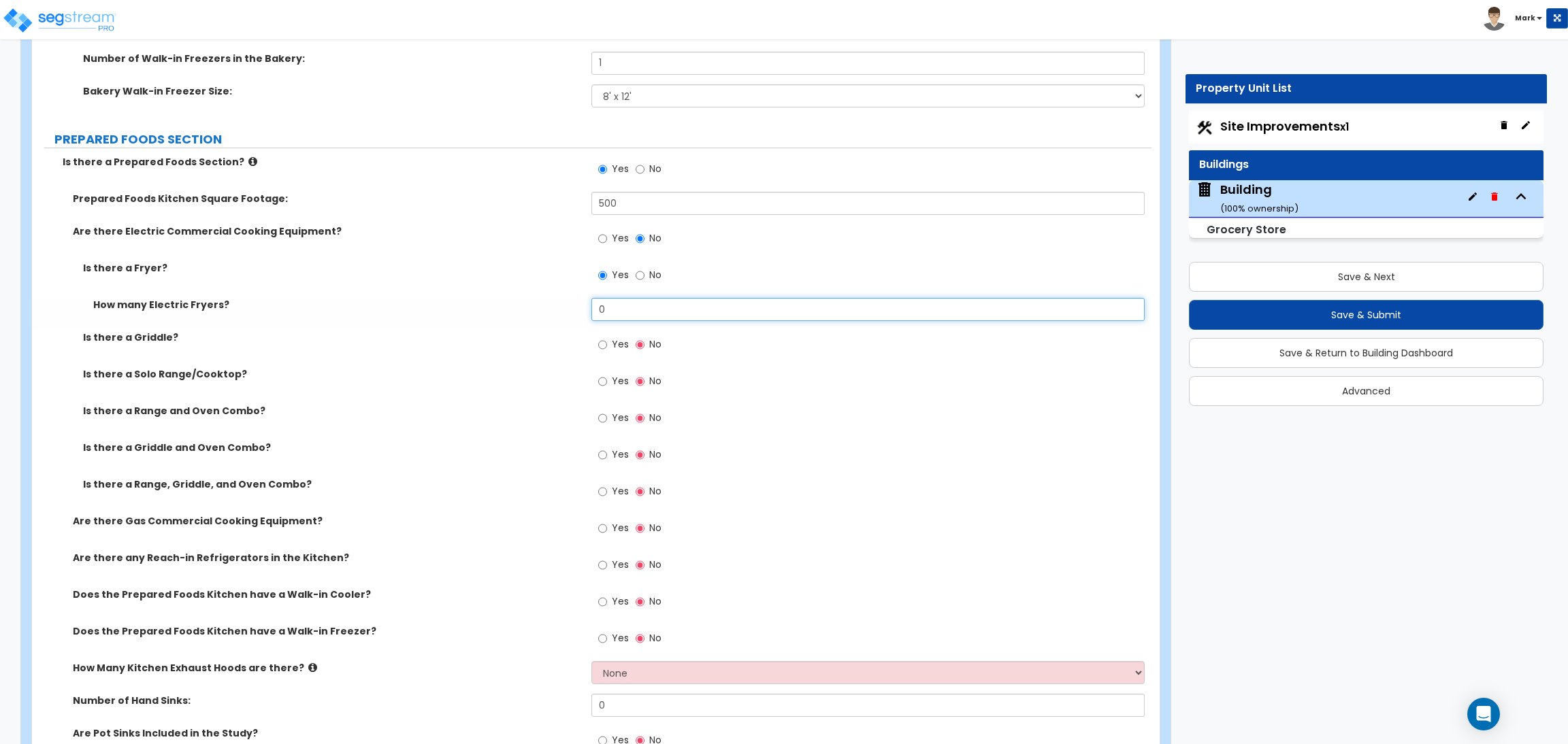
drag, startPoint x: 616, startPoint y: 310, endPoint x: 589, endPoint y: 308, distance: 27.1
click at [589, 308] on div "How many Electric Fryers? 0" at bounding box center [592, 314] width 1119 height 33
type input "1"
click at [615, 348] on span "Yes" at bounding box center [620, 343] width 17 height 13
click at [607, 348] on input "Yes" at bounding box center [602, 344] width 9 height 15
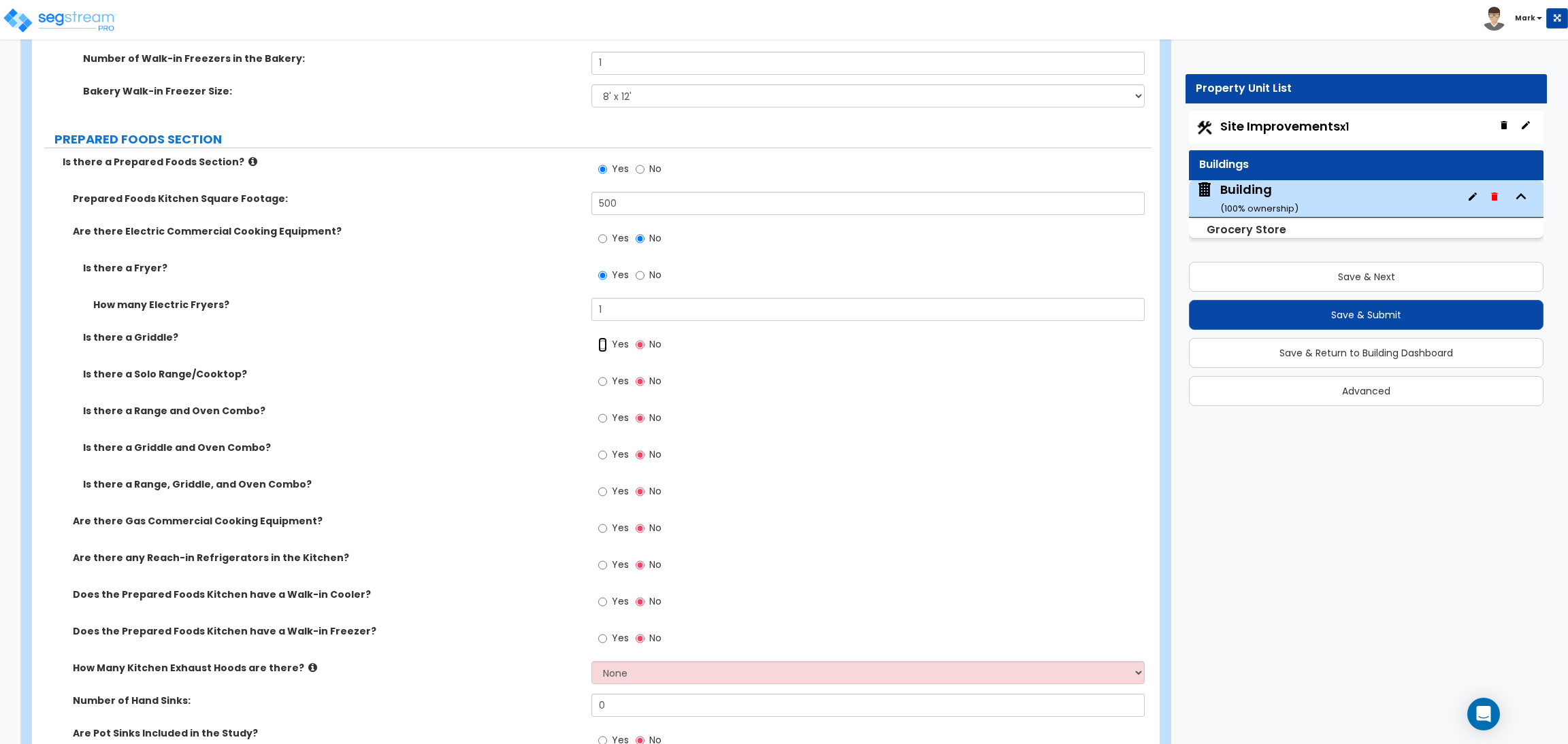
radio input "true"
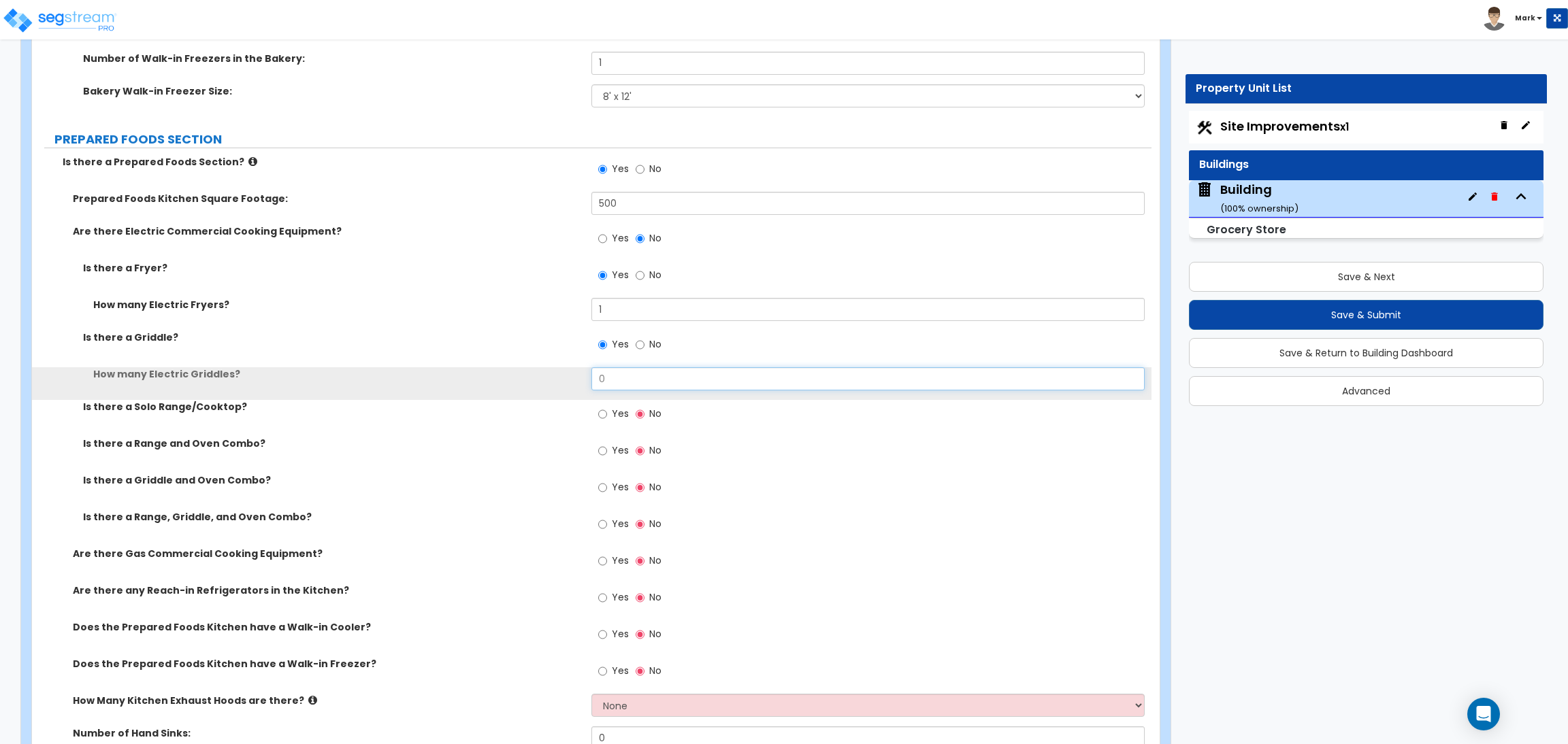
click at [616, 383] on input "0" at bounding box center [867, 379] width 553 height 23
type input "1"
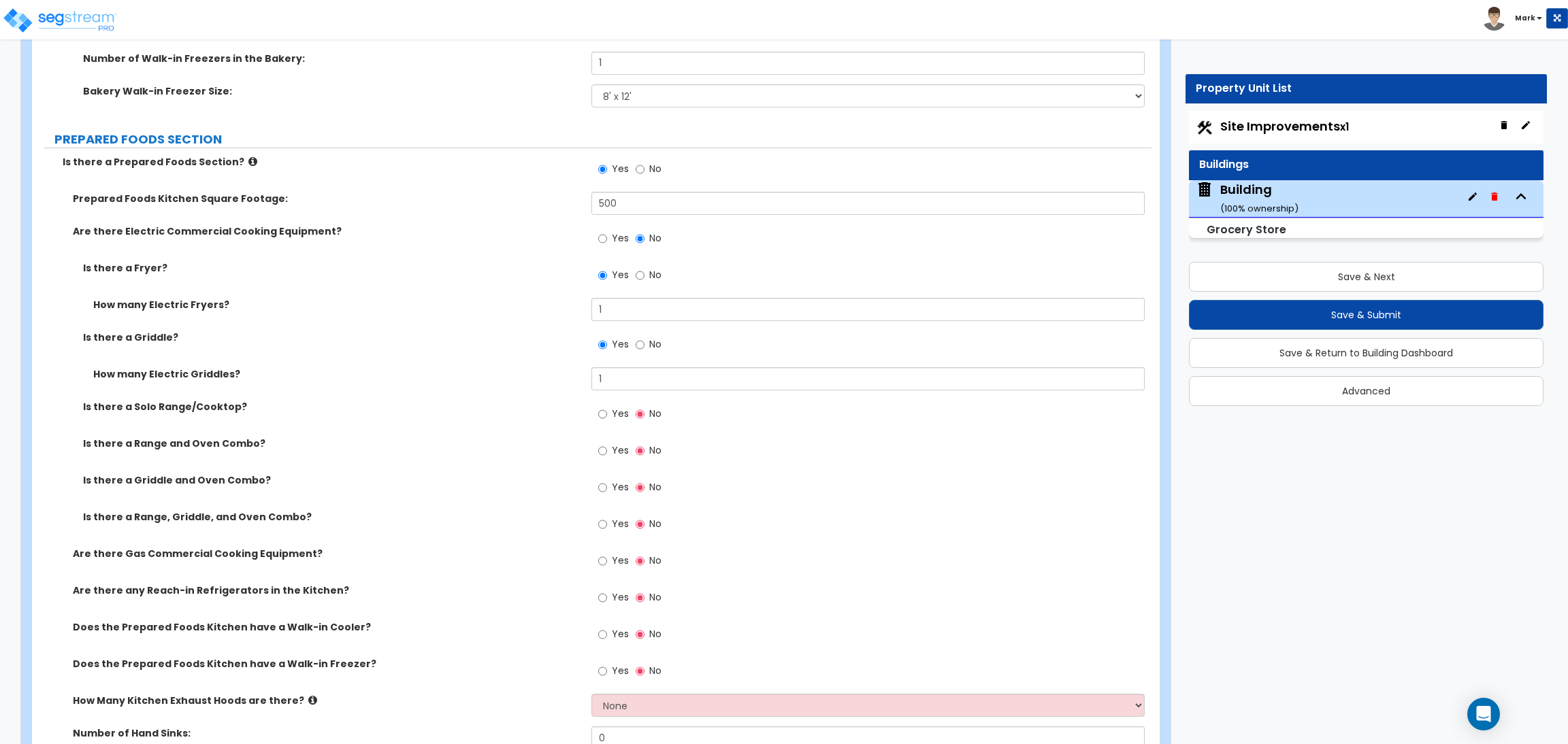
click at [607, 418] on label "Yes" at bounding box center [613, 415] width 31 height 23
click at [607, 418] on input "Yes" at bounding box center [602, 414] width 9 height 15
radio input "true"
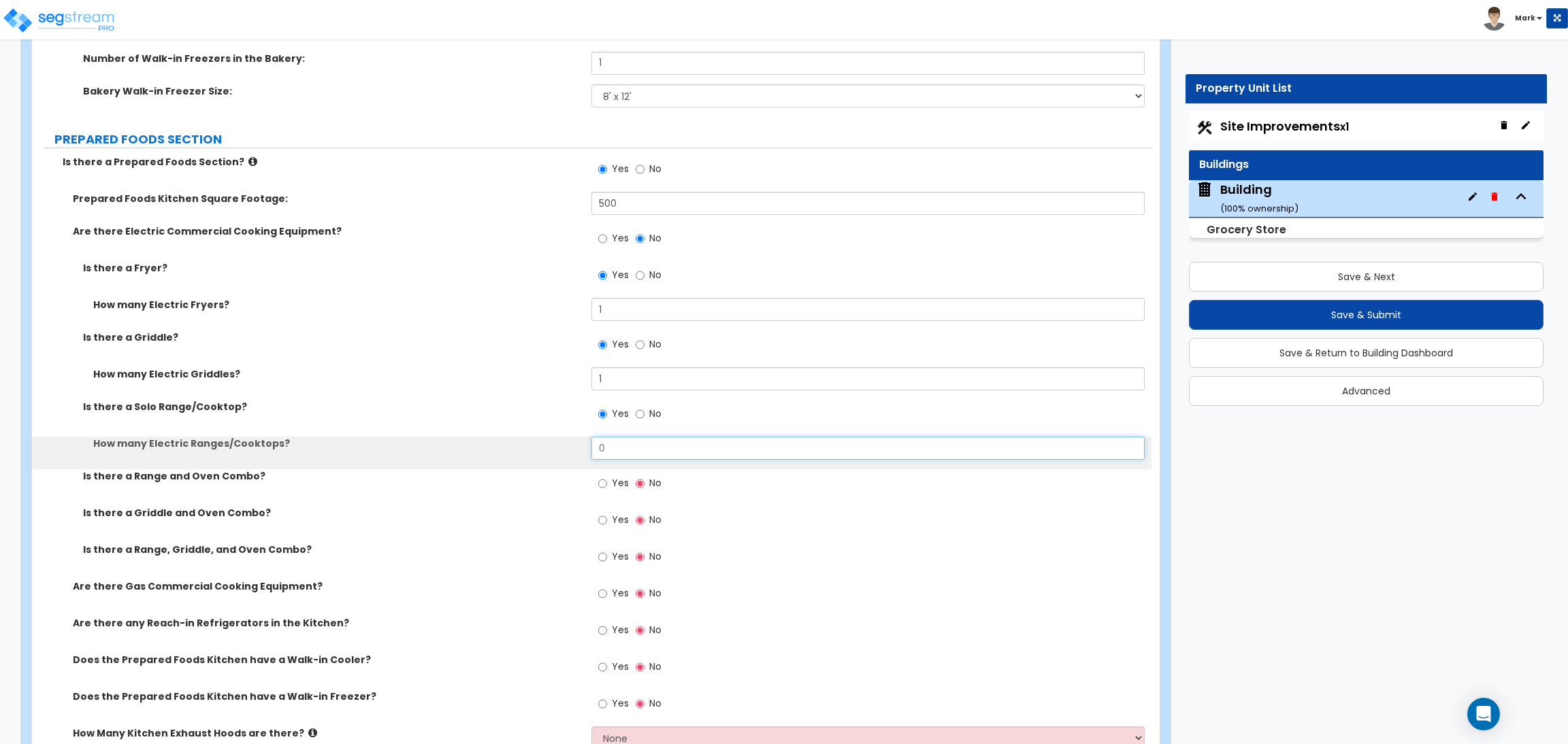
click at [610, 446] on input "0" at bounding box center [867, 448] width 553 height 23
type input "1"
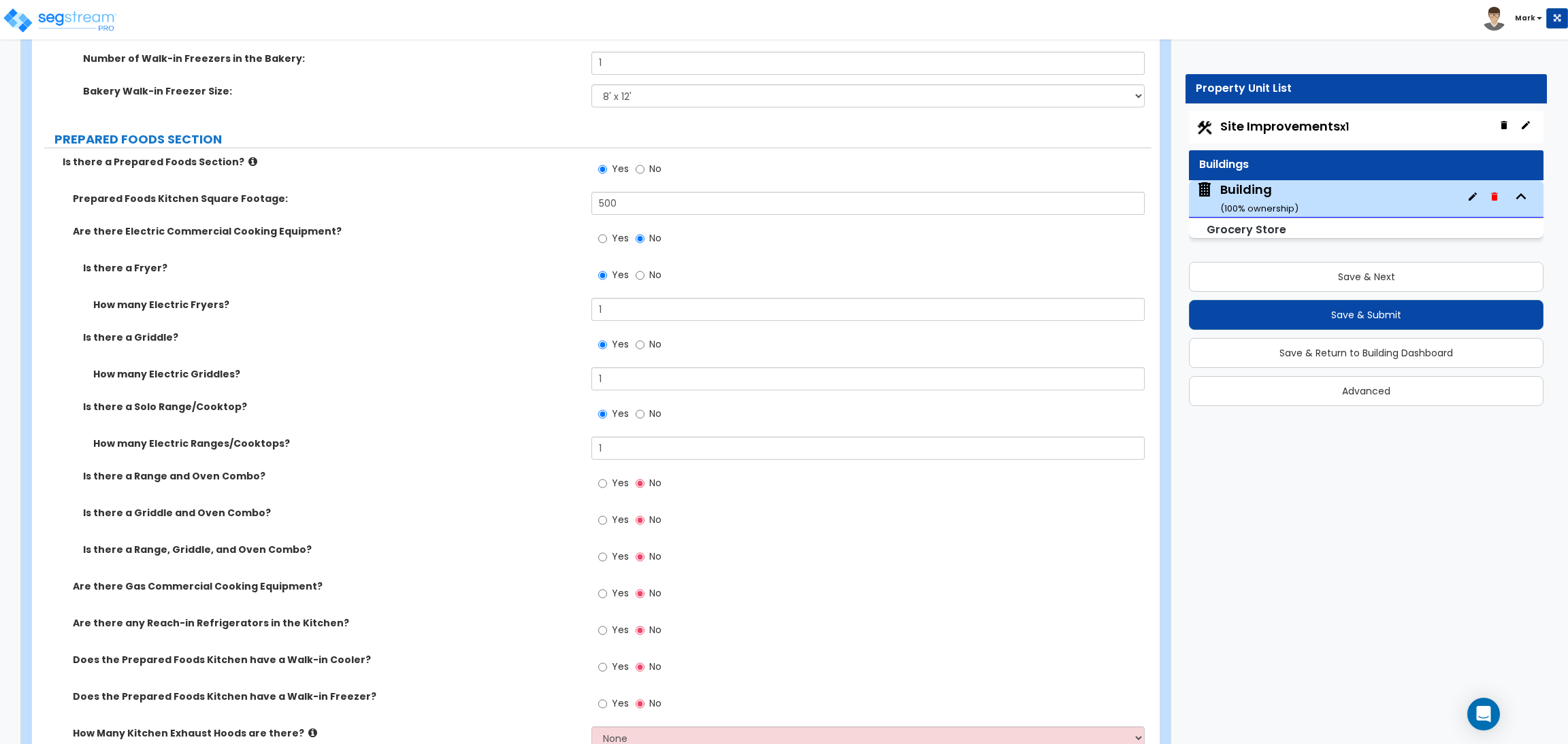
click at [615, 491] on label "Yes" at bounding box center [613, 485] width 31 height 23
click at [607, 491] on input "Yes" at bounding box center [602, 483] width 9 height 15
radio input "true"
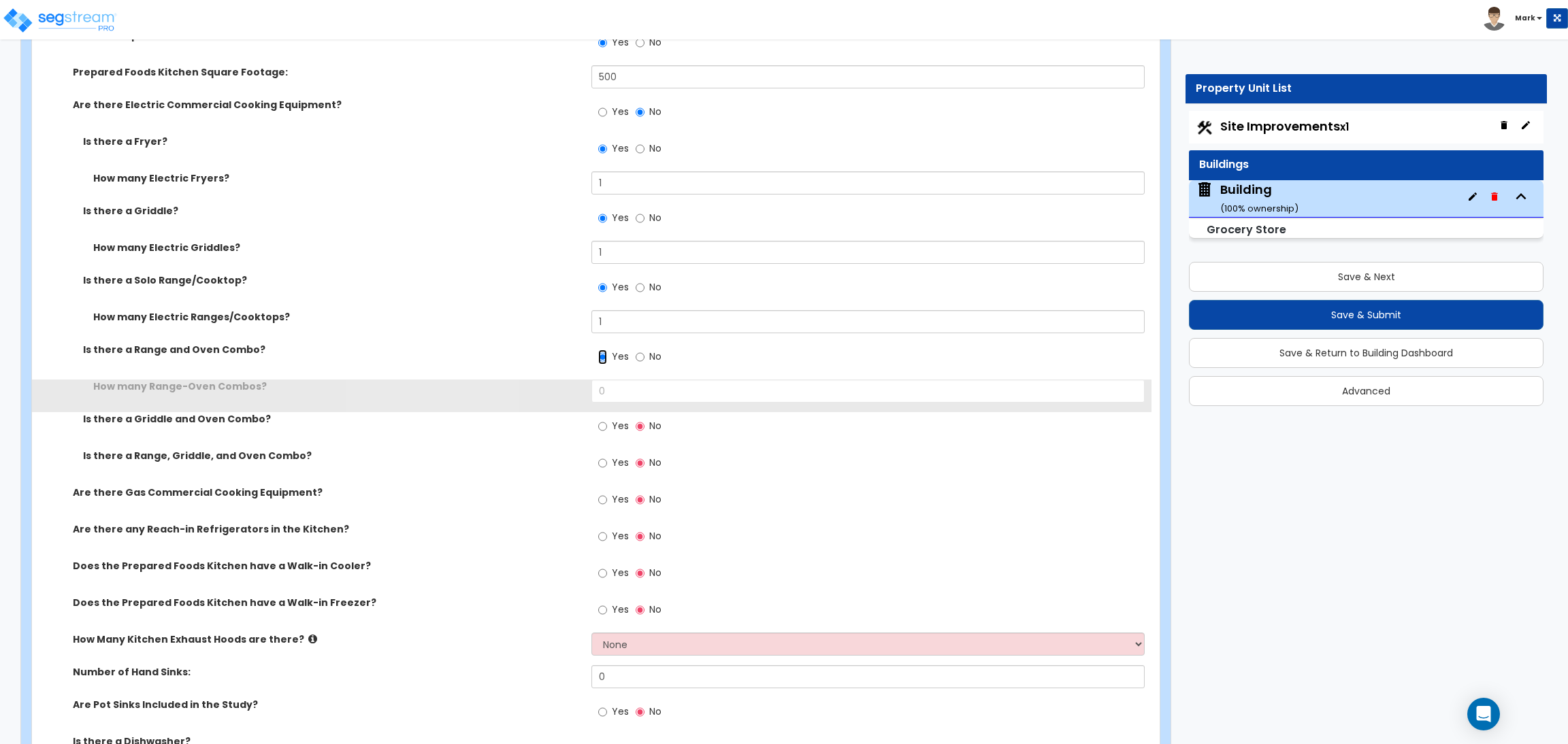
scroll to position [6507, 0]
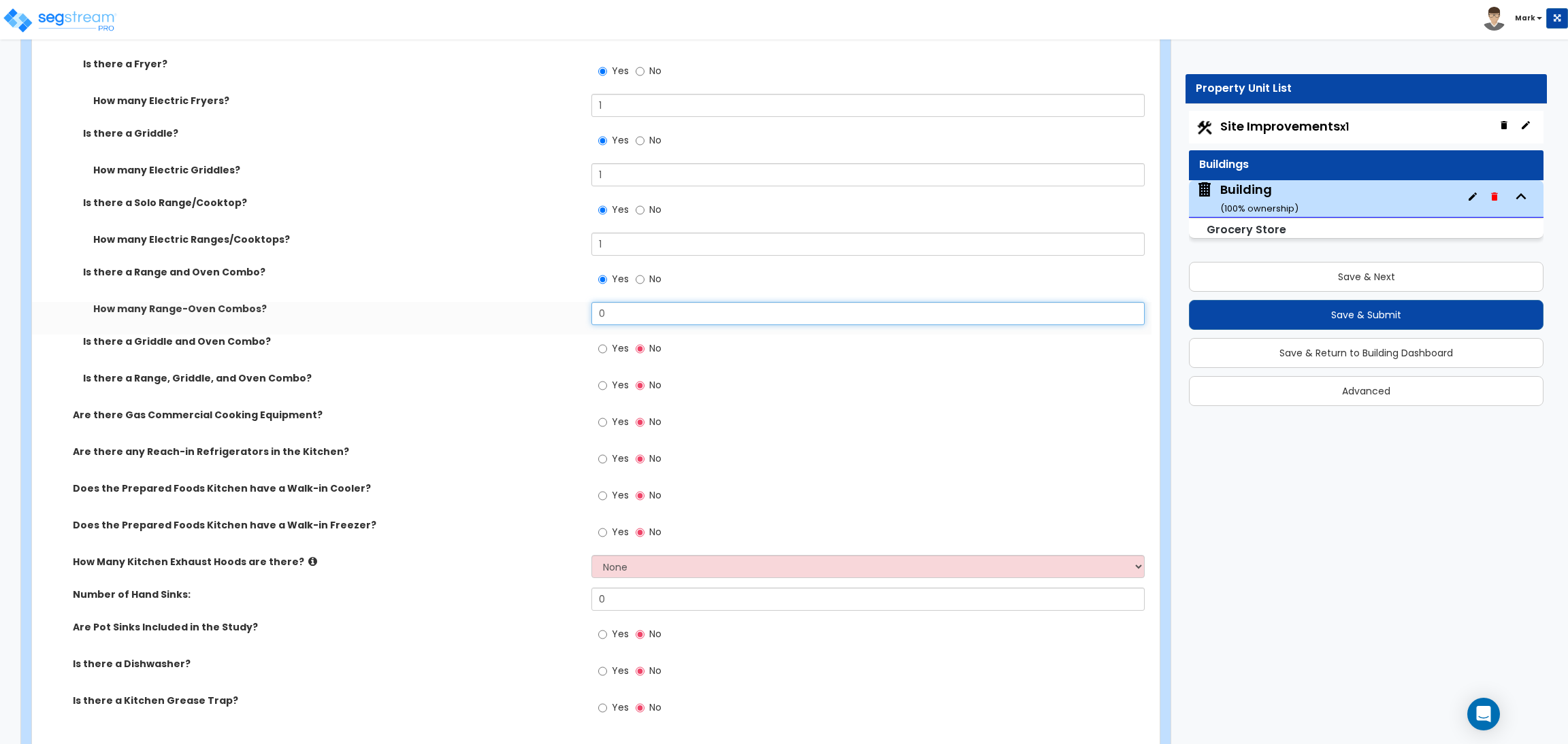
click at [606, 318] on input "0" at bounding box center [867, 314] width 553 height 23
type input "1"
click at [615, 348] on span "Yes" at bounding box center [620, 347] width 17 height 13
click at [607, 348] on input "Yes" at bounding box center [602, 348] width 9 height 15
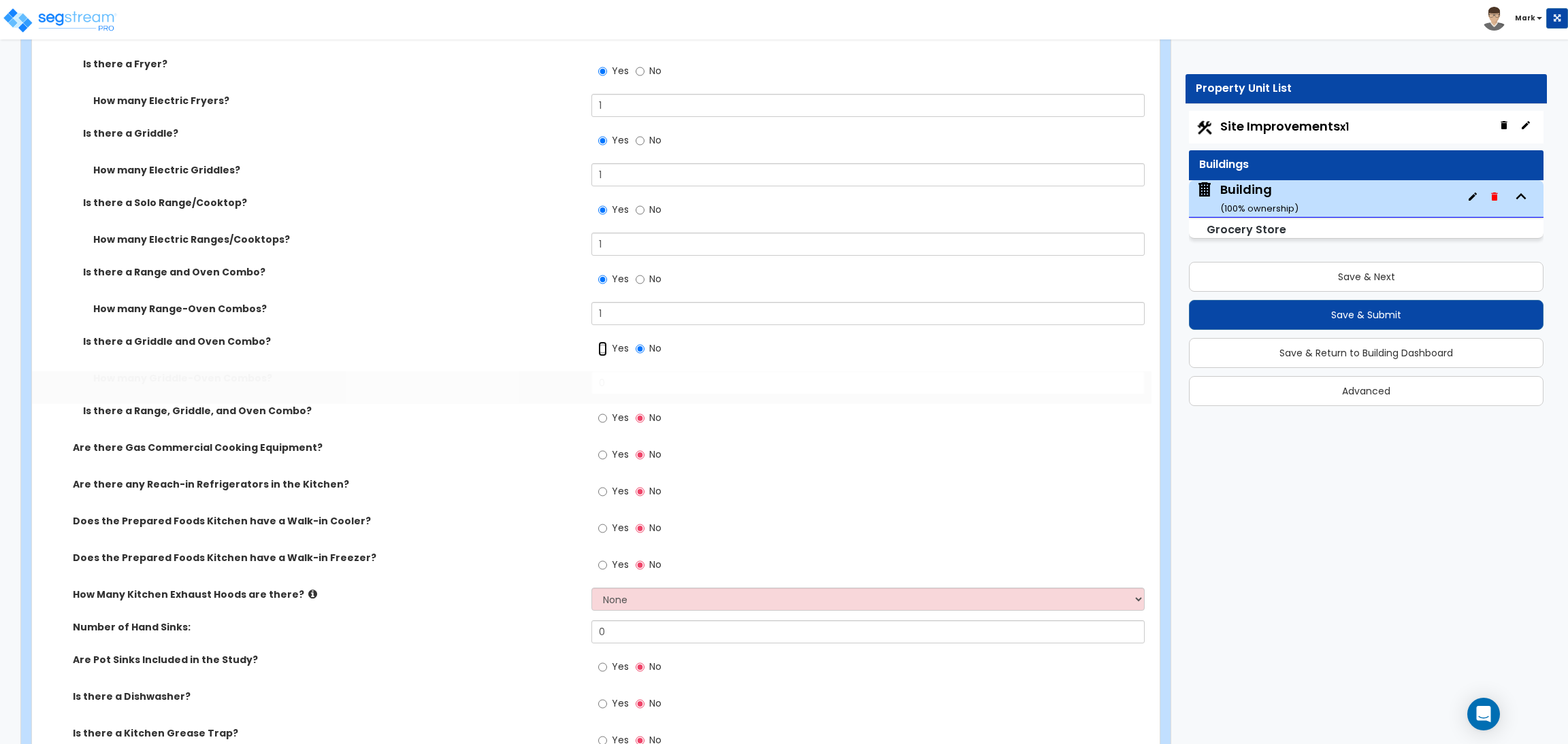
radio input "true"
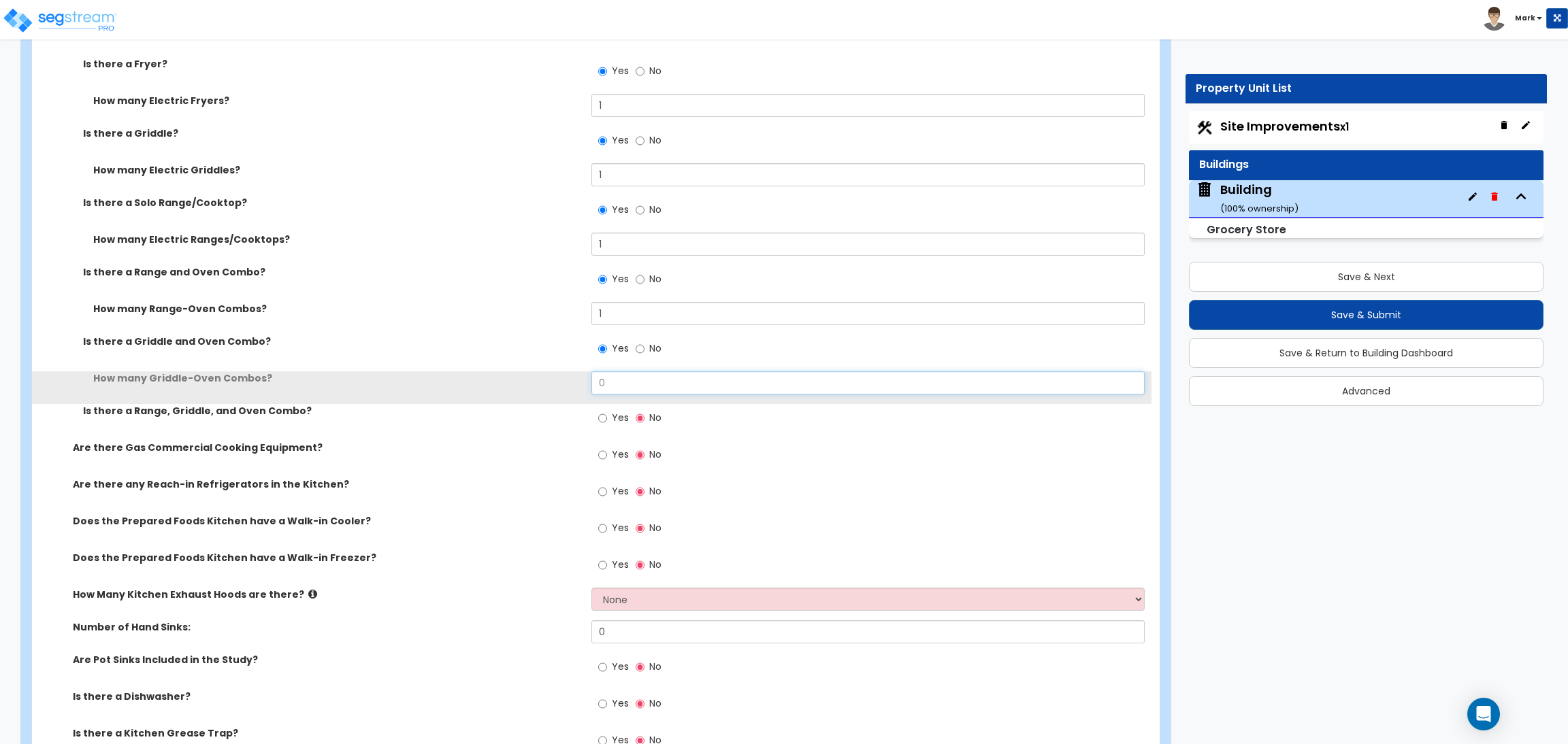
click at [611, 392] on input "0" at bounding box center [867, 383] width 553 height 23
type input "1"
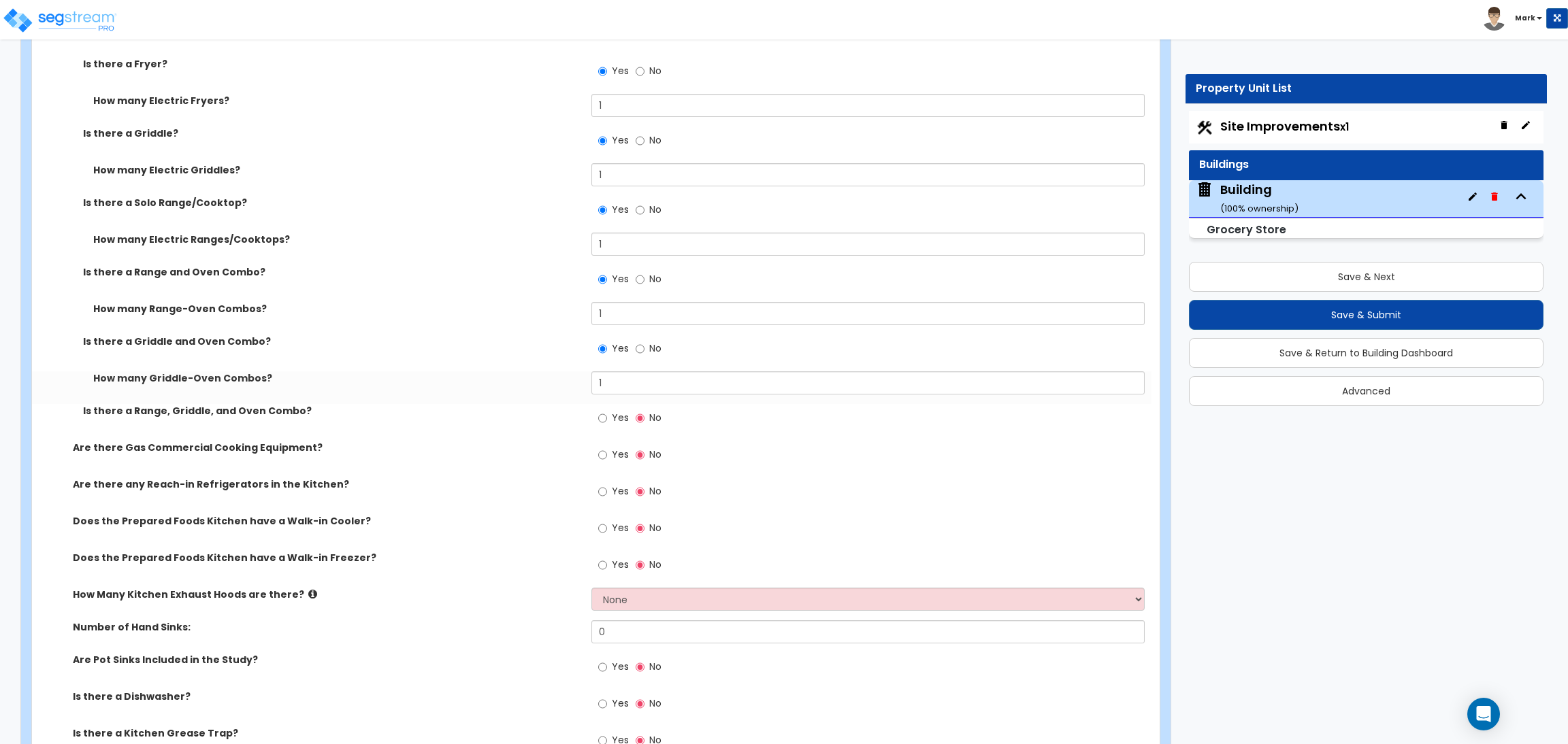
click at [610, 419] on label "Yes" at bounding box center [613, 420] width 31 height 23
click at [607, 419] on input "Yes" at bounding box center [602, 418] width 9 height 15
radio input "true"
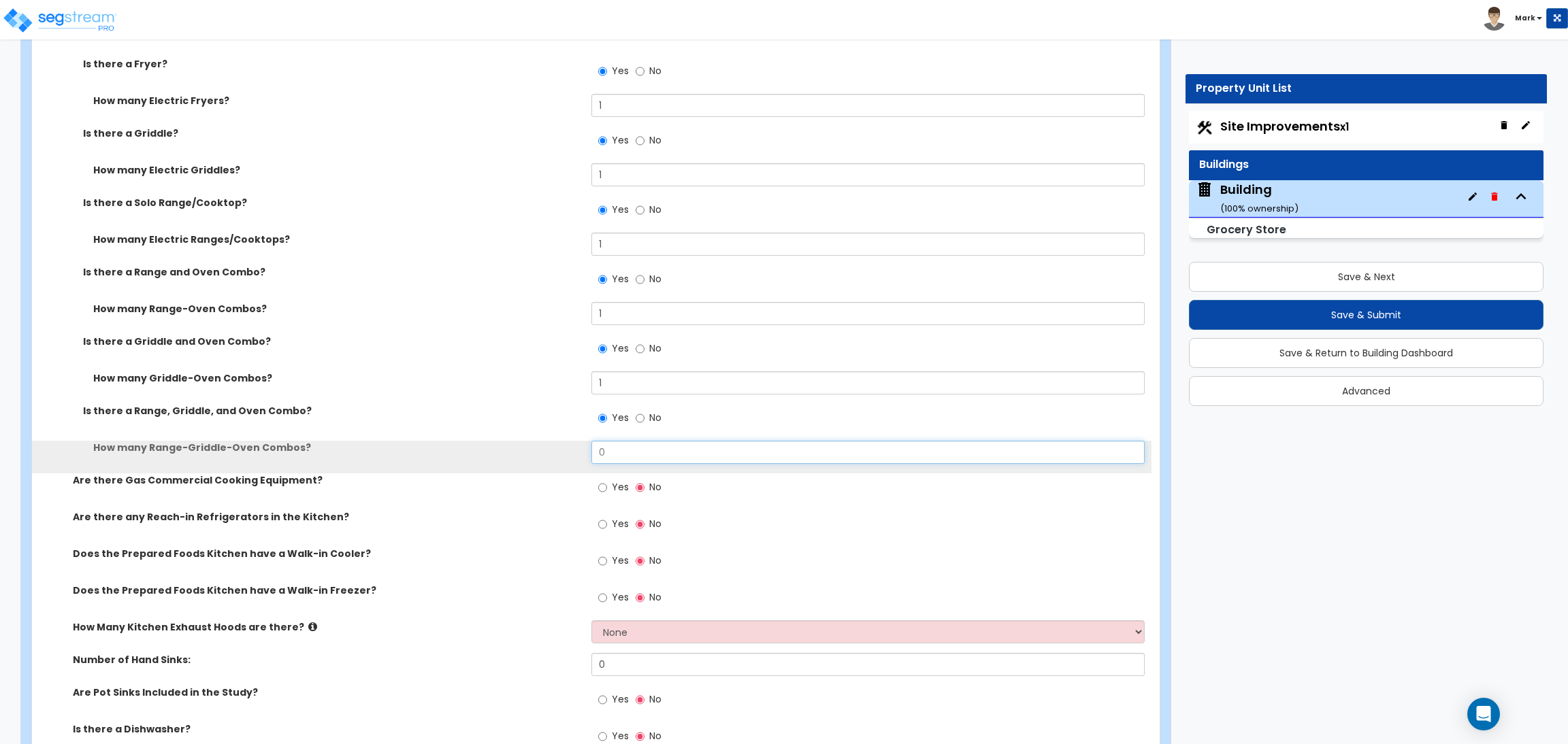
click at [616, 454] on input "0" at bounding box center [867, 452] width 553 height 23
type input "1"
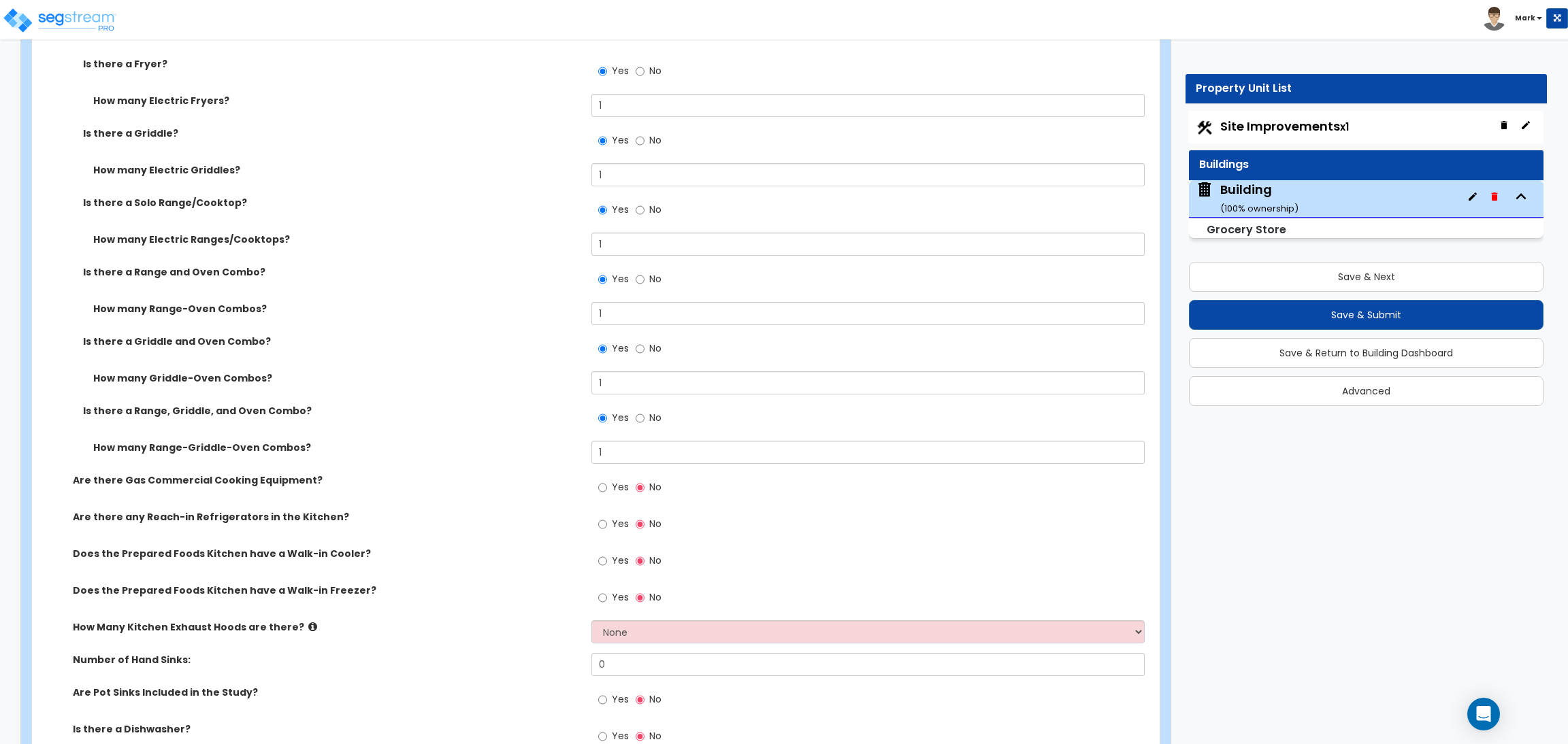
click at [611, 476] on div "Yes No" at bounding box center [629, 489] width 77 height 31
click at [613, 487] on span "Yes" at bounding box center [620, 487] width 17 height 13
click at [607, 487] on input "Yes" at bounding box center [602, 487] width 9 height 15
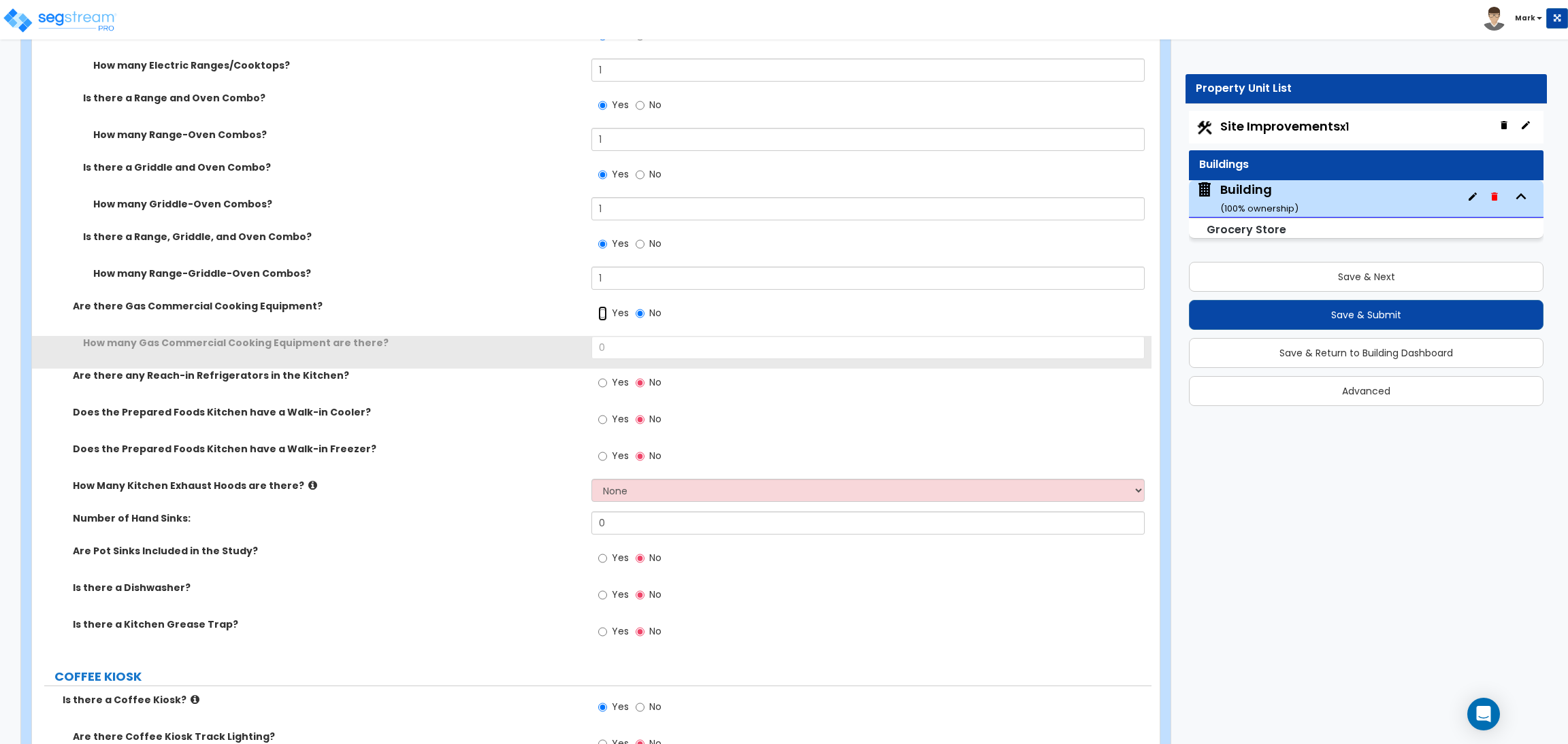
scroll to position [6710, 0]
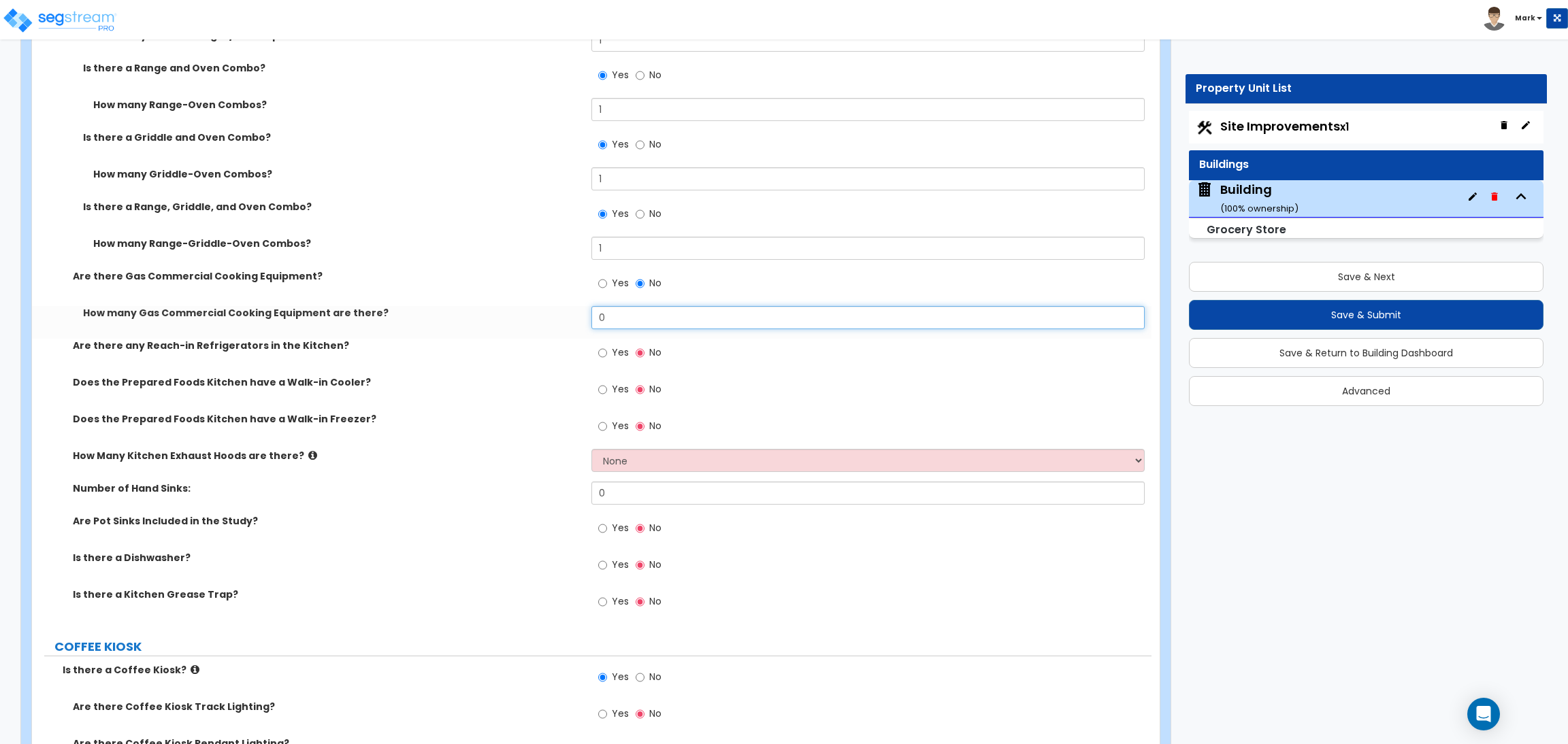
click at [606, 318] on input "0" at bounding box center [867, 318] width 553 height 23
type input "1"
click at [611, 351] on span "Yes" at bounding box center [620, 352] width 17 height 13
click at [607, 351] on input "Yes" at bounding box center [602, 353] width 9 height 15
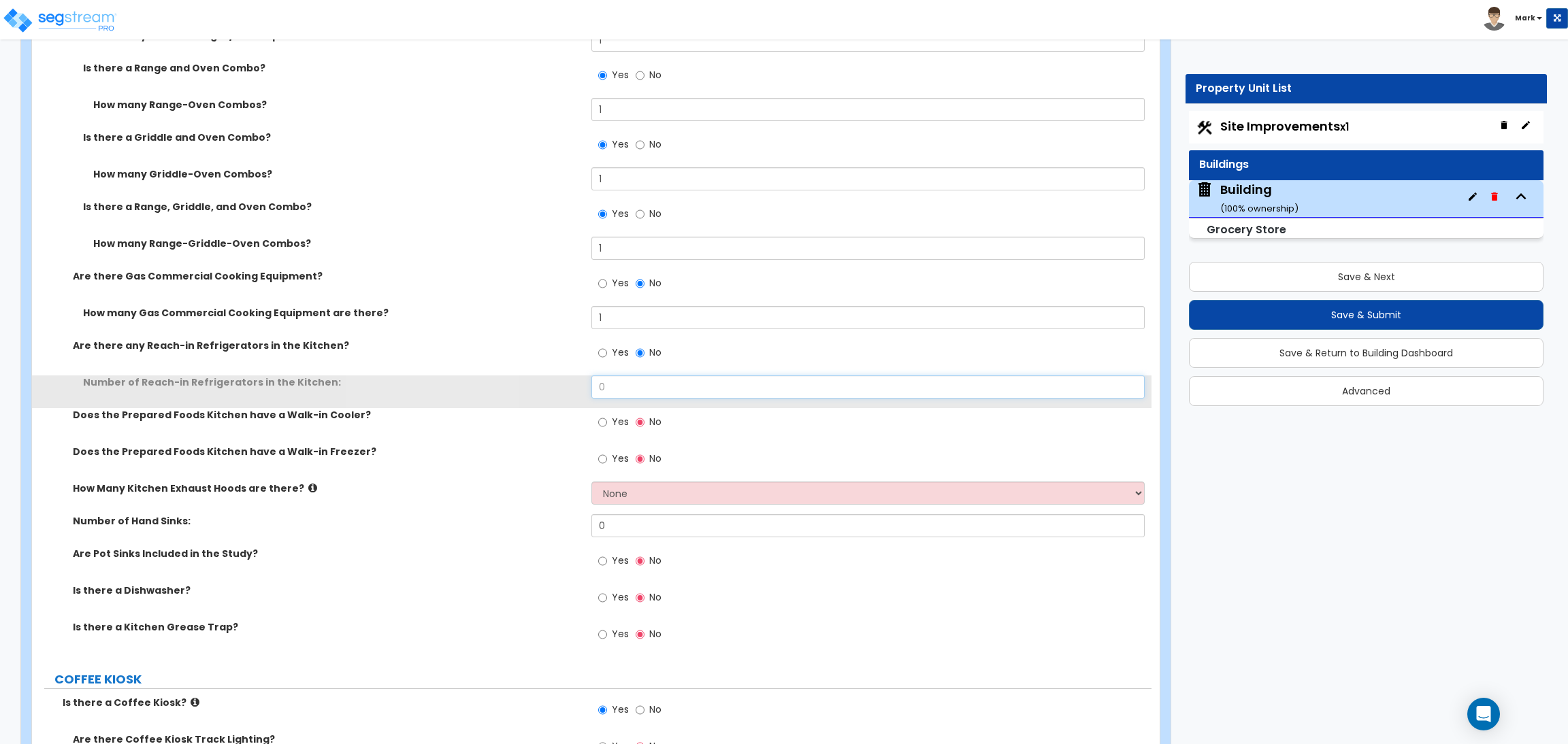
click at [614, 397] on input "0" at bounding box center [867, 387] width 553 height 23
type input "1"
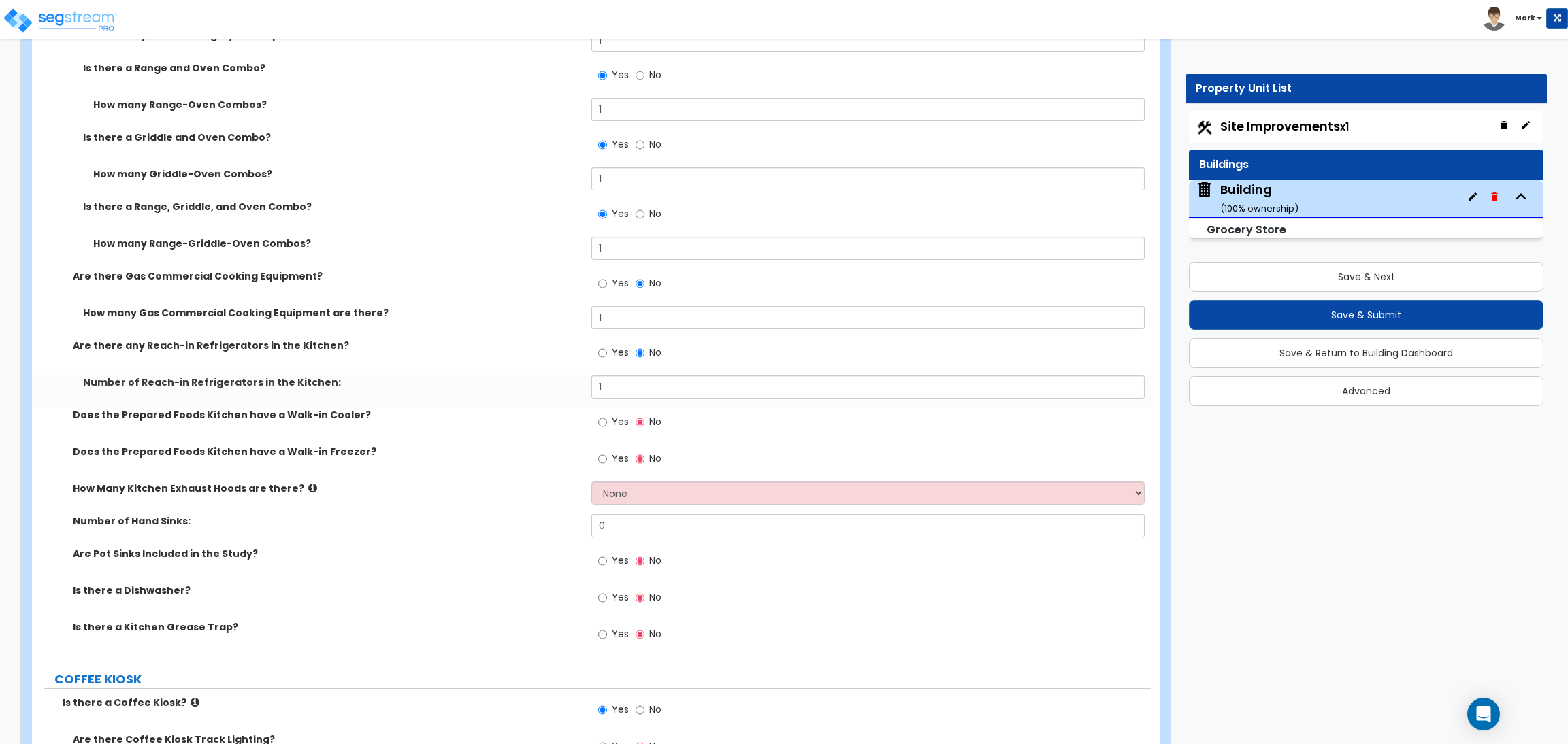
click at [614, 421] on span "Yes" at bounding box center [620, 421] width 17 height 13
click at [607, 421] on input "Yes" at bounding box center [602, 422] width 9 height 15
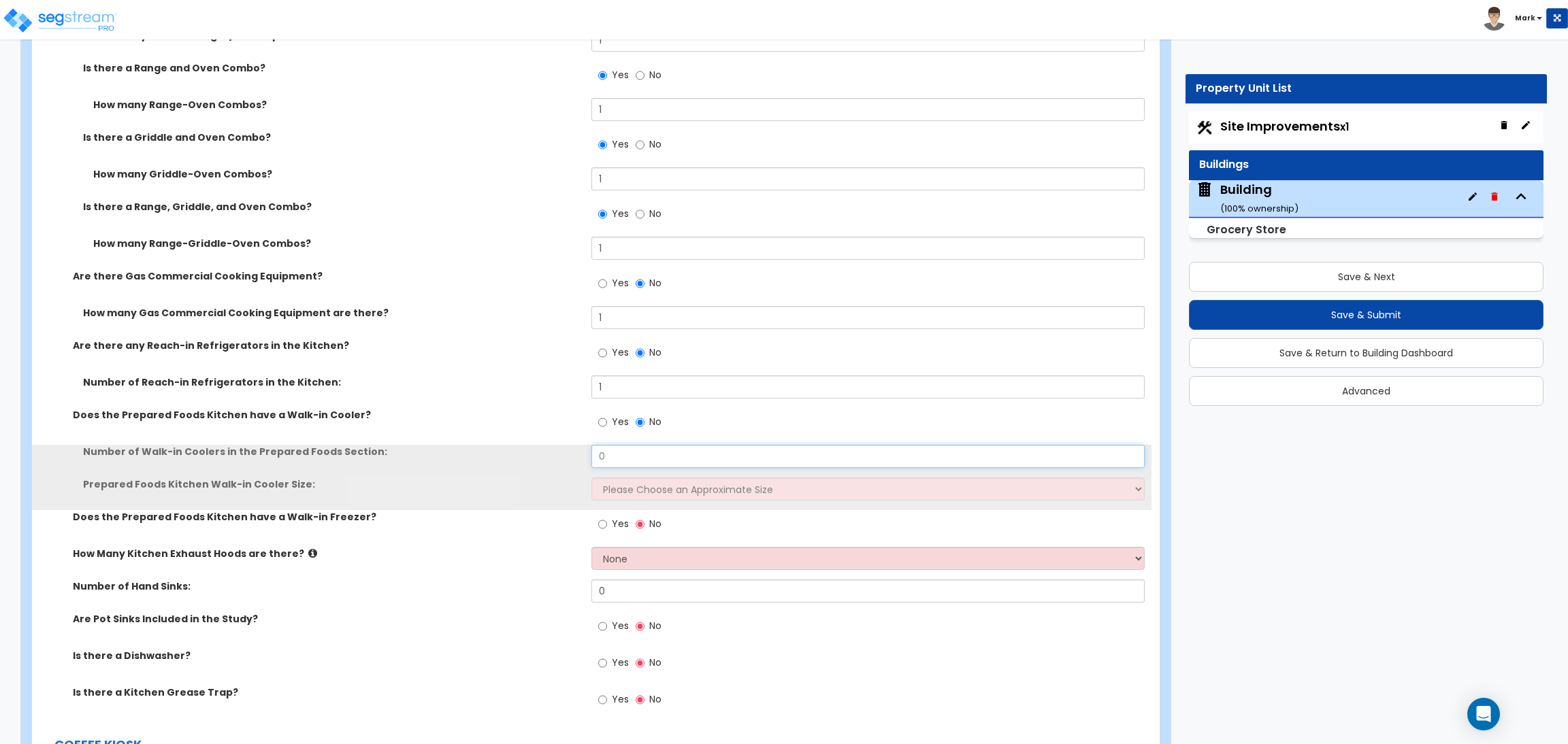
click at [618, 452] on input "0" at bounding box center [867, 456] width 553 height 23
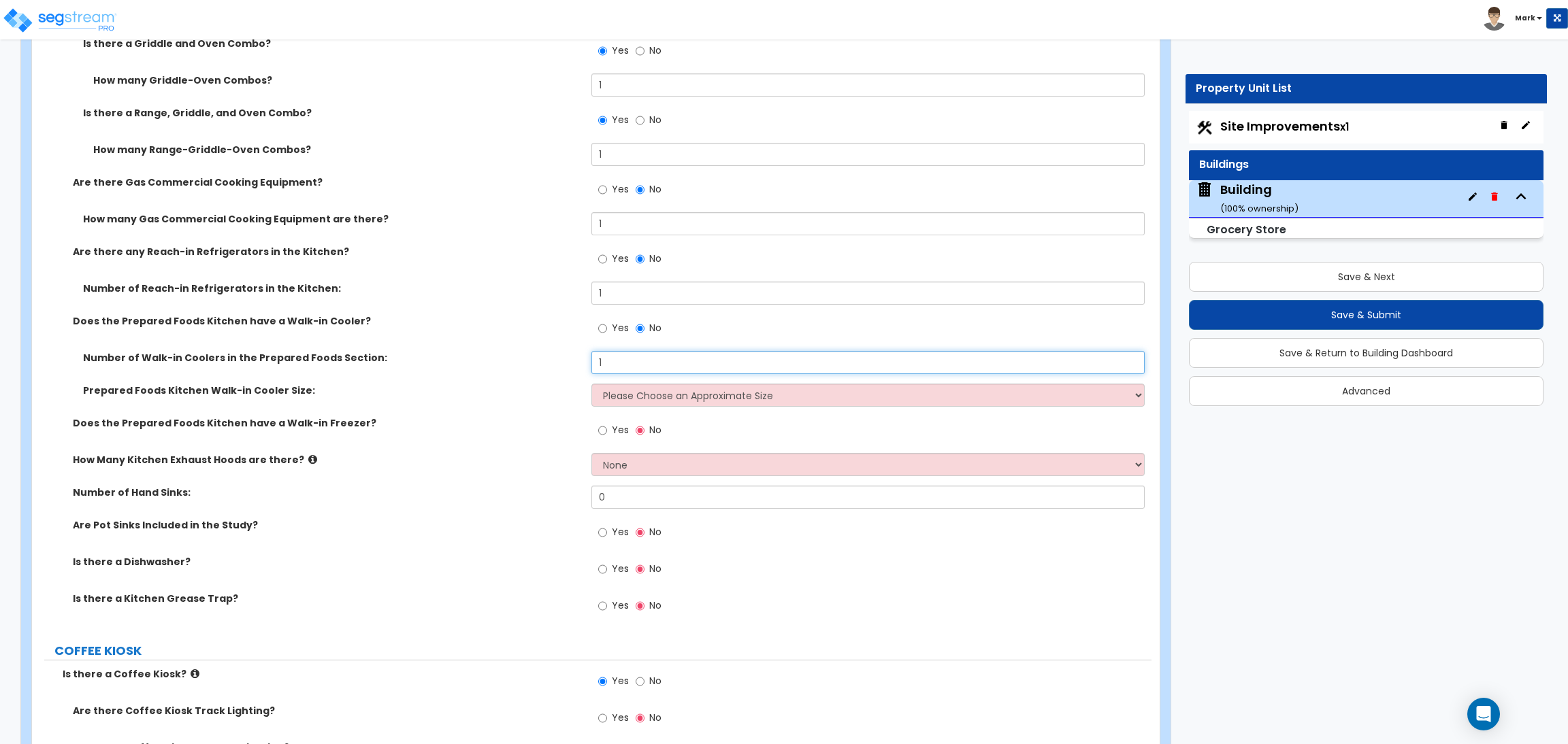
scroll to position [6813, 0]
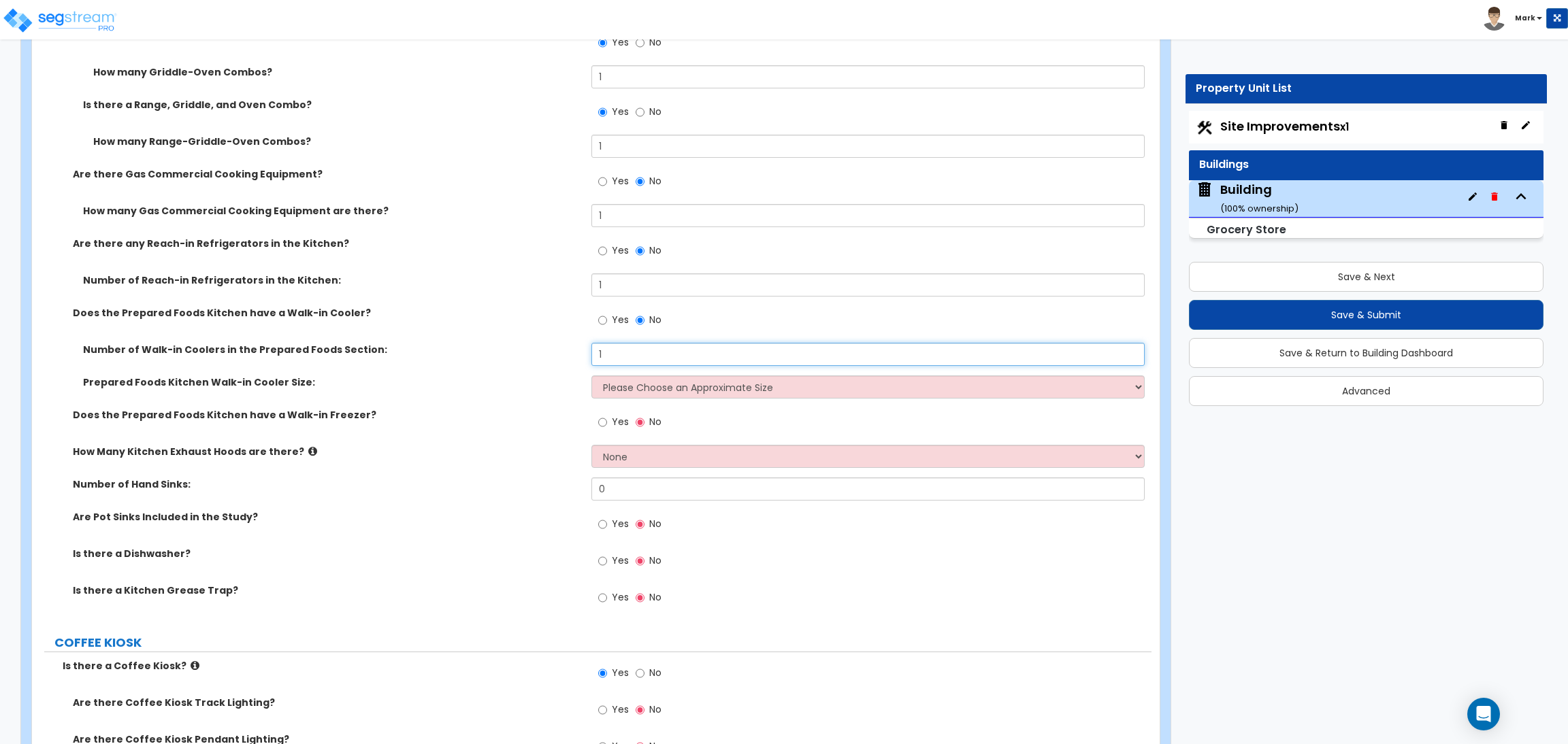
type input "1"
click at [624, 391] on select "Please Choose an Approximate Size 6' x 6' 10' x 6' 12' x 14' 12' x 20' I want t…" at bounding box center [867, 387] width 553 height 23
select select "2"
click at [591, 377] on select "Please Choose an Approximate Size 6' x 6' 10' x 6' 12' x 14' 12' x 20' I want t…" at bounding box center [867, 387] width 553 height 23
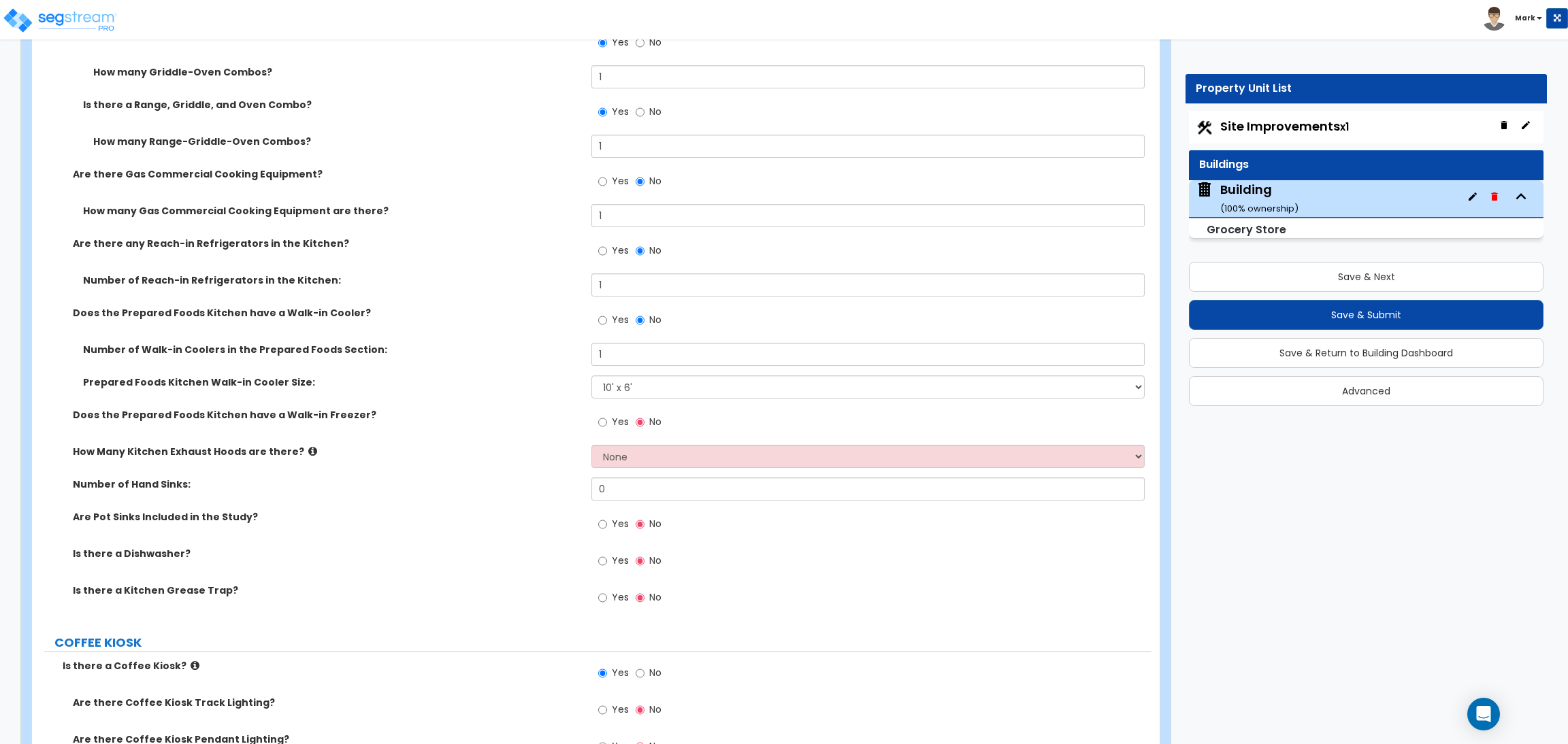
click at [617, 420] on span "Yes" at bounding box center [620, 421] width 17 height 13
click at [607, 420] on input "Yes" at bounding box center [602, 422] width 9 height 15
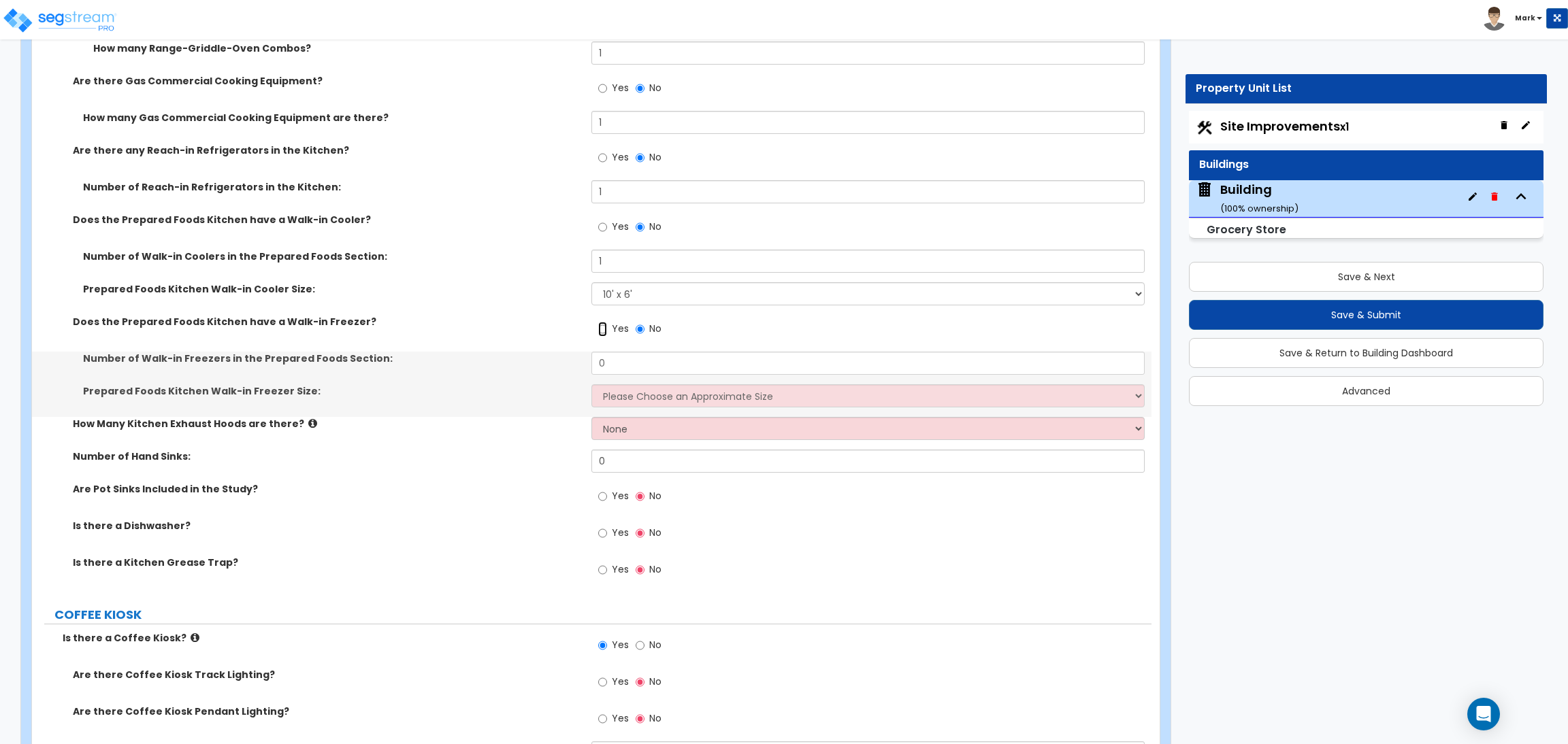
scroll to position [6914, 0]
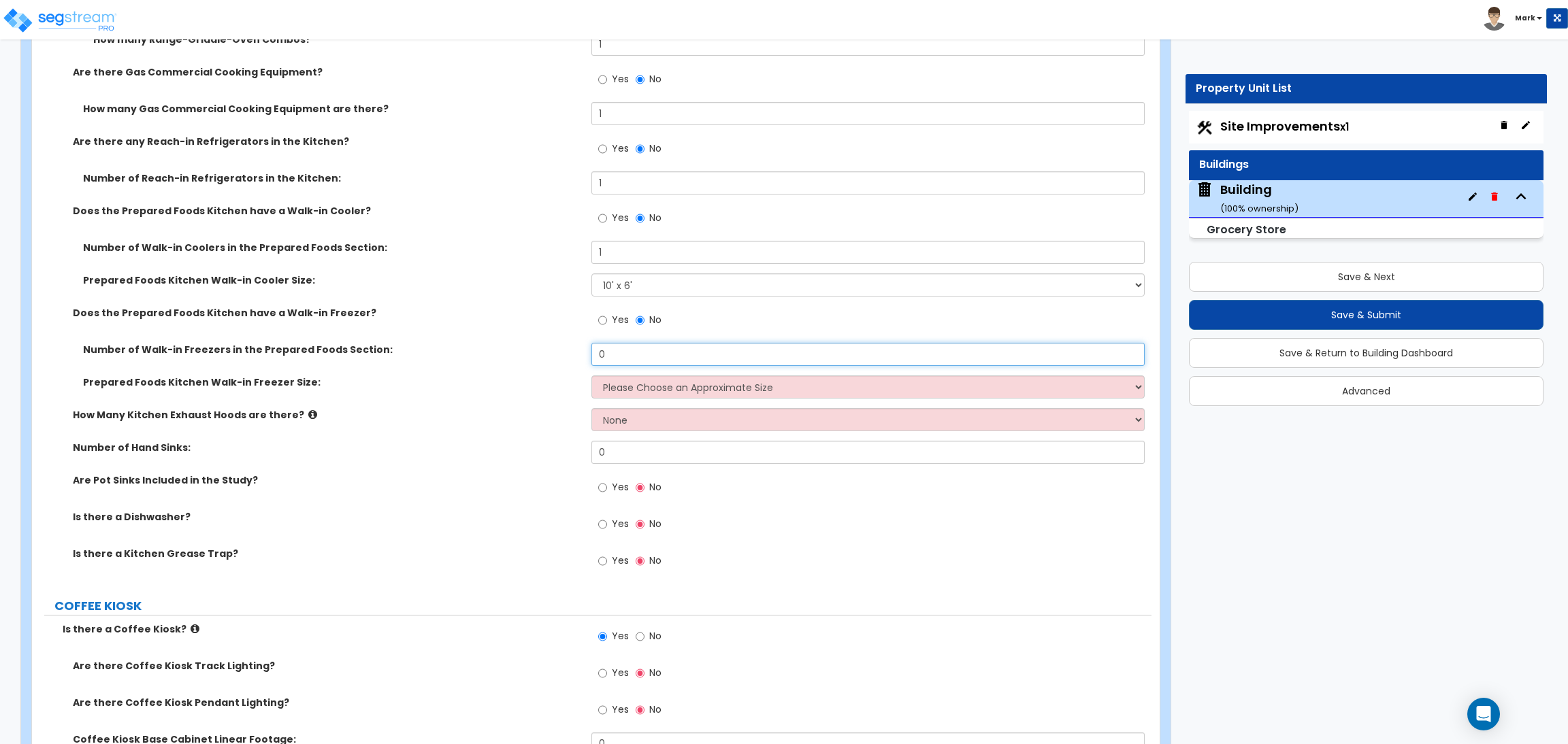
click at [624, 351] on input "0" at bounding box center [867, 354] width 553 height 23
type input "1"
click at [636, 389] on select "Please Choose an Approximate Size 8' x 8' 8' x 12' 8' x 16' 8' x 20' I want to …" at bounding box center [867, 387] width 553 height 23
click at [395, 448] on label "Number of Hand Sinks:" at bounding box center [326, 447] width 508 height 13
click at [640, 410] on select "None 1 2 3" at bounding box center [867, 420] width 553 height 23
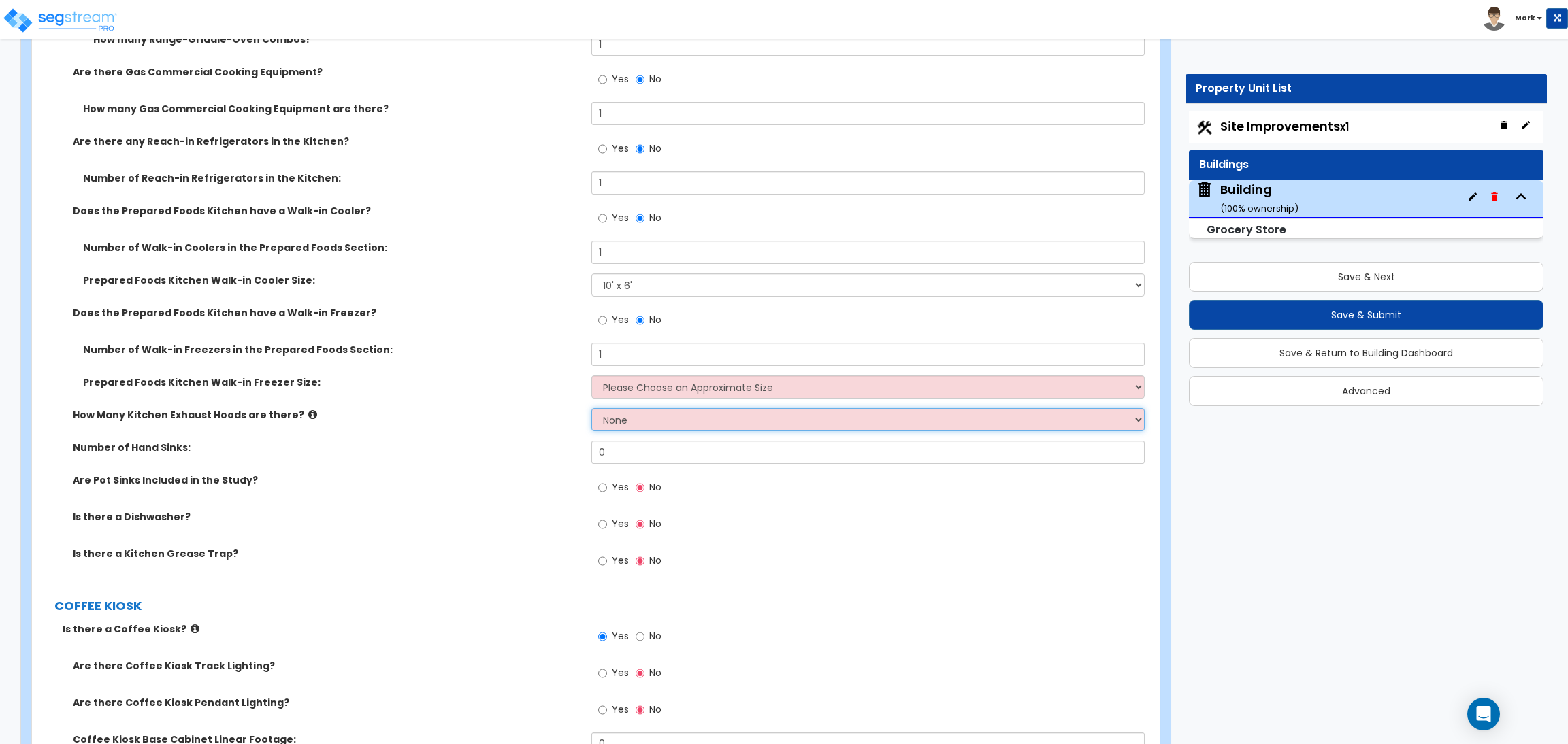
select select "1"
click at [591, 409] on select "None 1 2 3" at bounding box center [867, 420] width 553 height 23
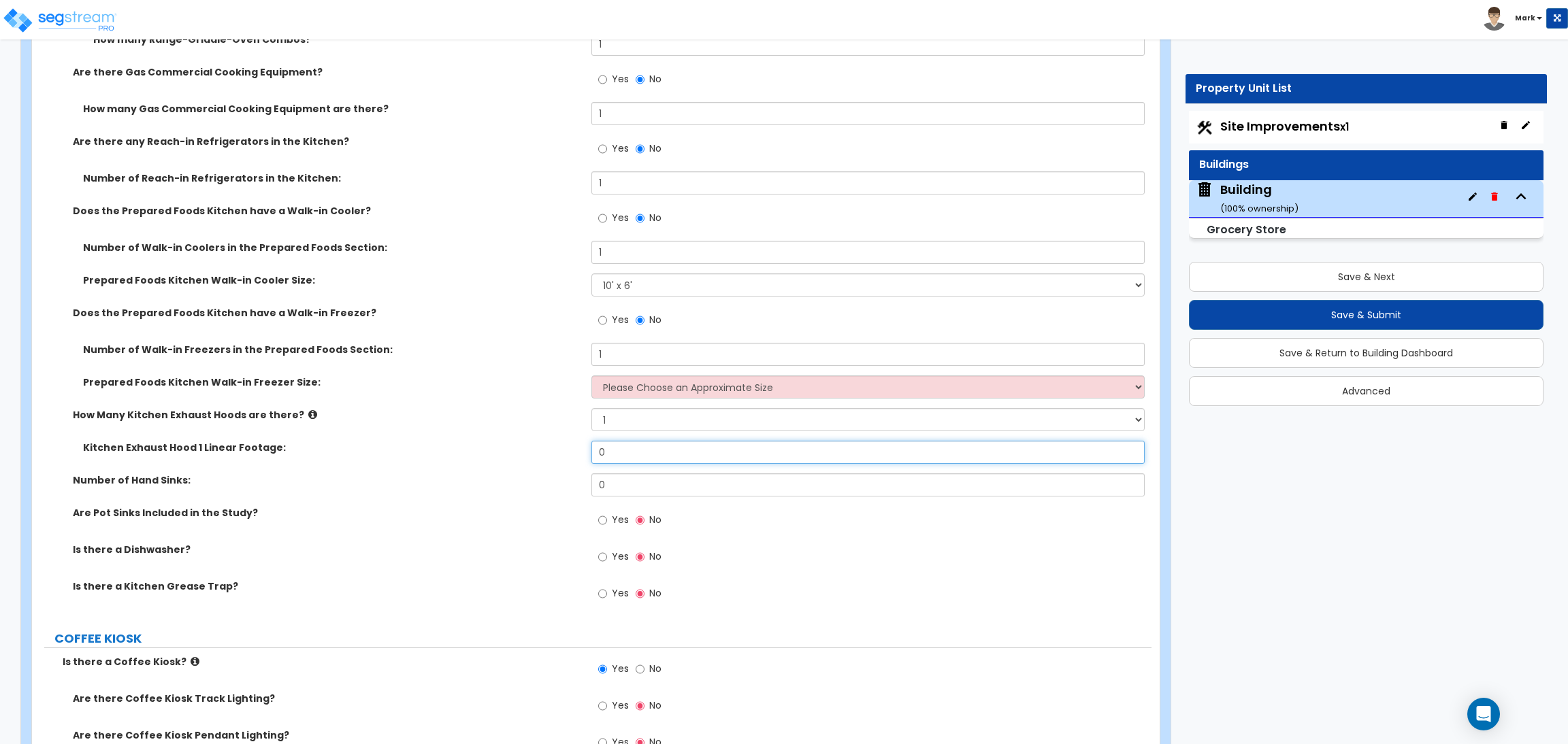
drag, startPoint x: 626, startPoint y: 455, endPoint x: 556, endPoint y: 446, distance: 70.6
click at [556, 446] on div "Kitchen Exhaust Hood 1 Linear Footage: 0" at bounding box center [592, 457] width 1119 height 33
type input "7"
click at [642, 393] on select "Please Choose an Approximate Size 8' x 8' 8' x 12' 8' x 16' 8' x 20' I want to …" at bounding box center [867, 387] width 553 height 23
select select "2"
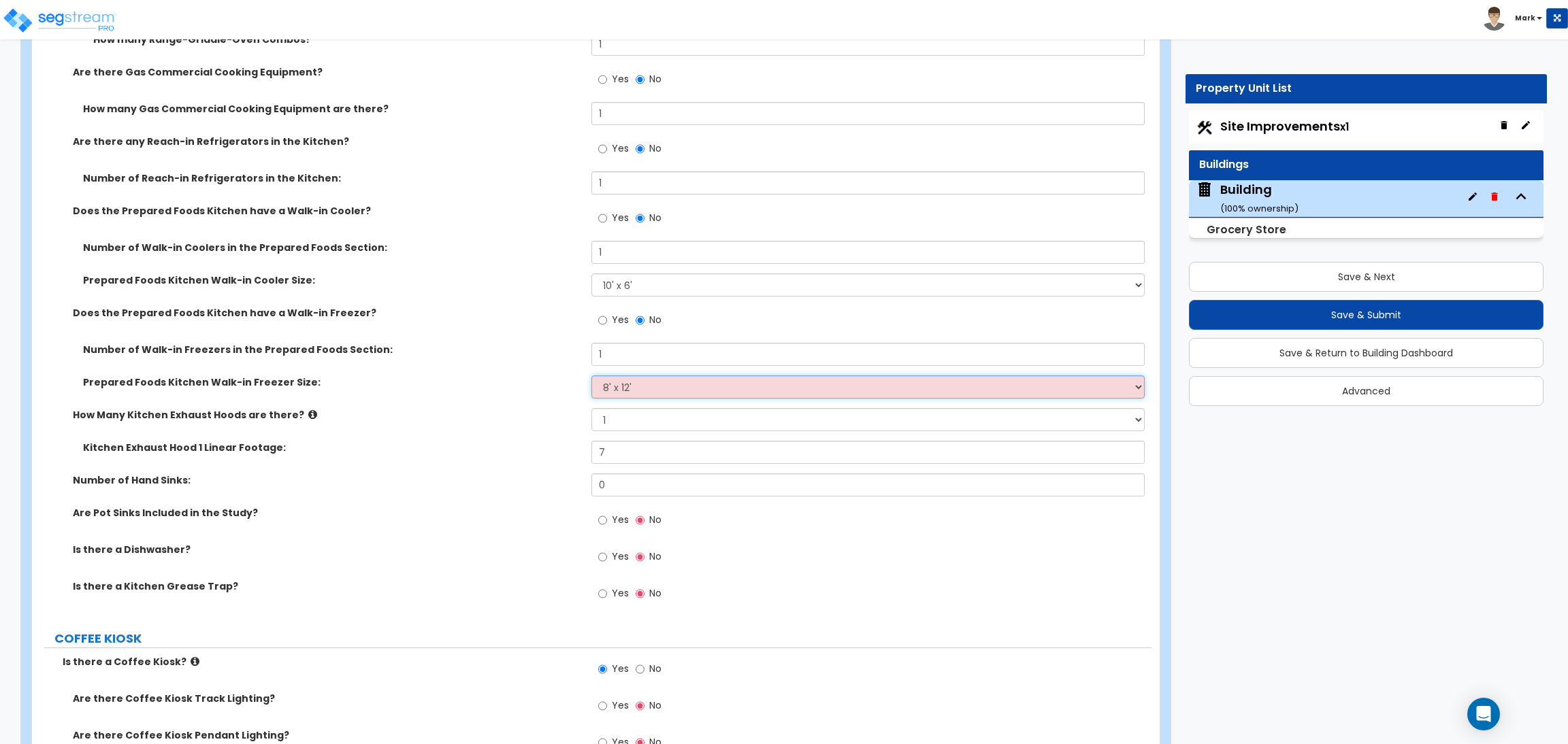
click at [591, 377] on select "Please Choose an Approximate Size 8' x 8' 8' x 12' 8' x 16' 8' x 20' I want to …" at bounding box center [867, 387] width 553 height 23
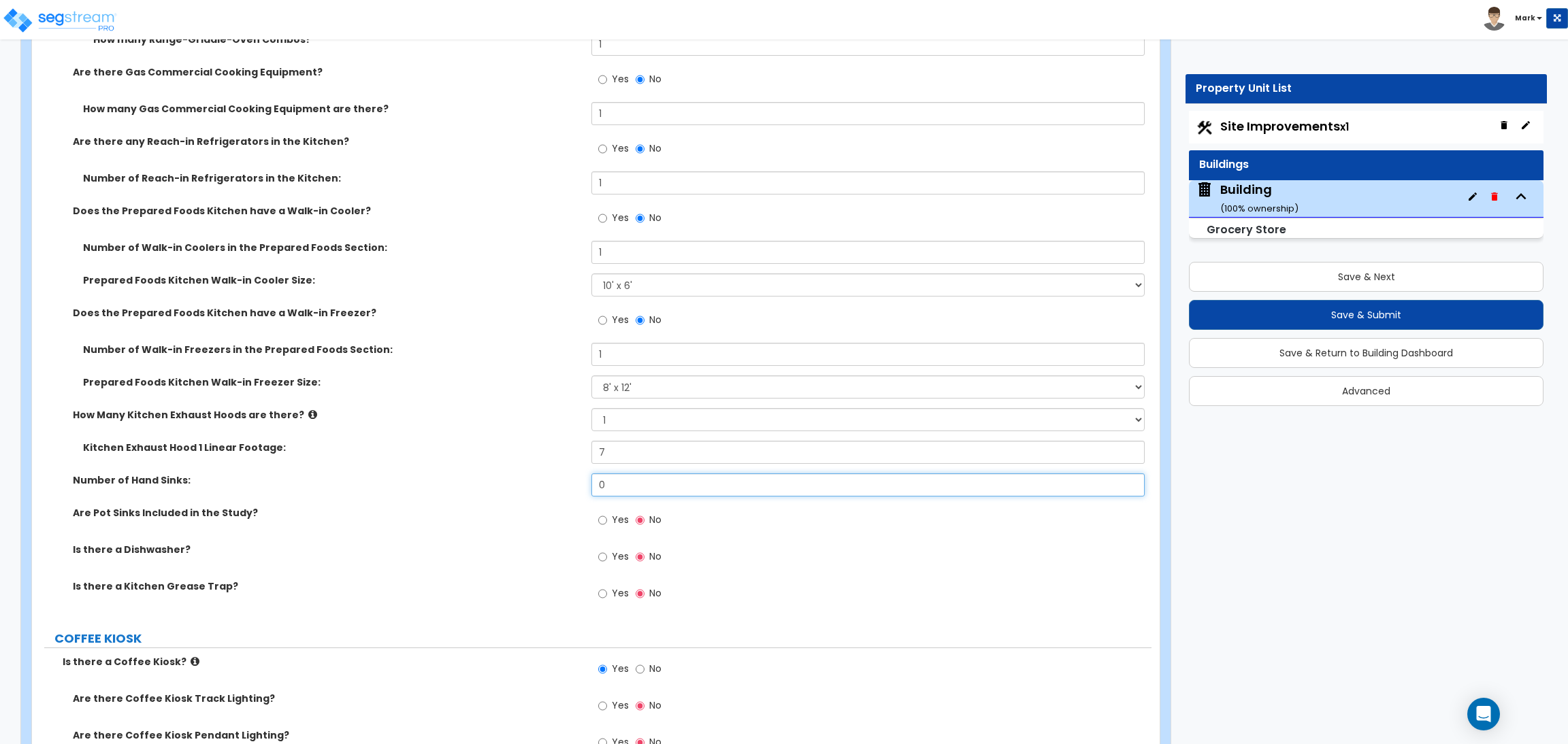
drag, startPoint x: 626, startPoint y: 479, endPoint x: 597, endPoint y: 478, distance: 29.0
click at [597, 478] on input "0" at bounding box center [867, 485] width 553 height 23
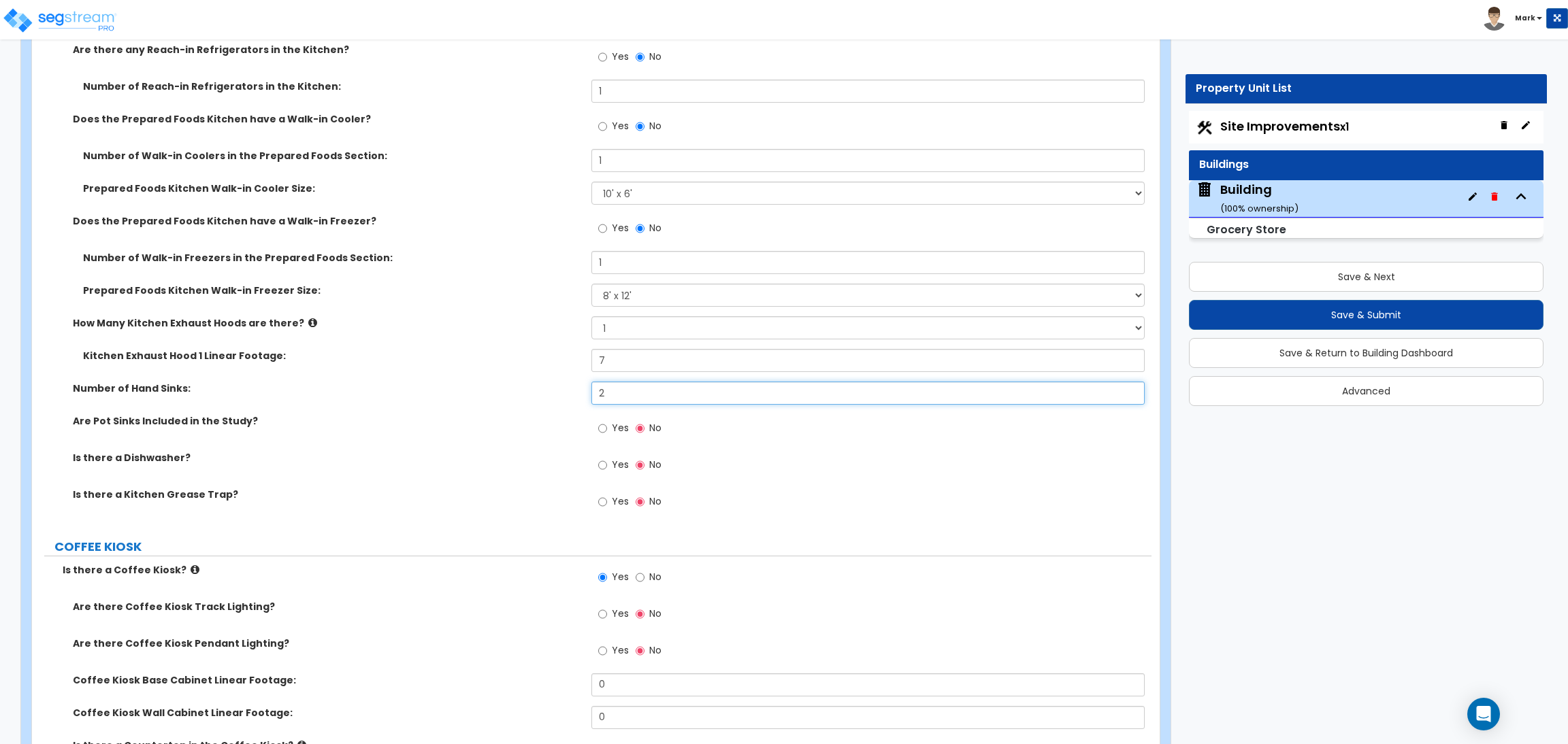
scroll to position [7017, 0]
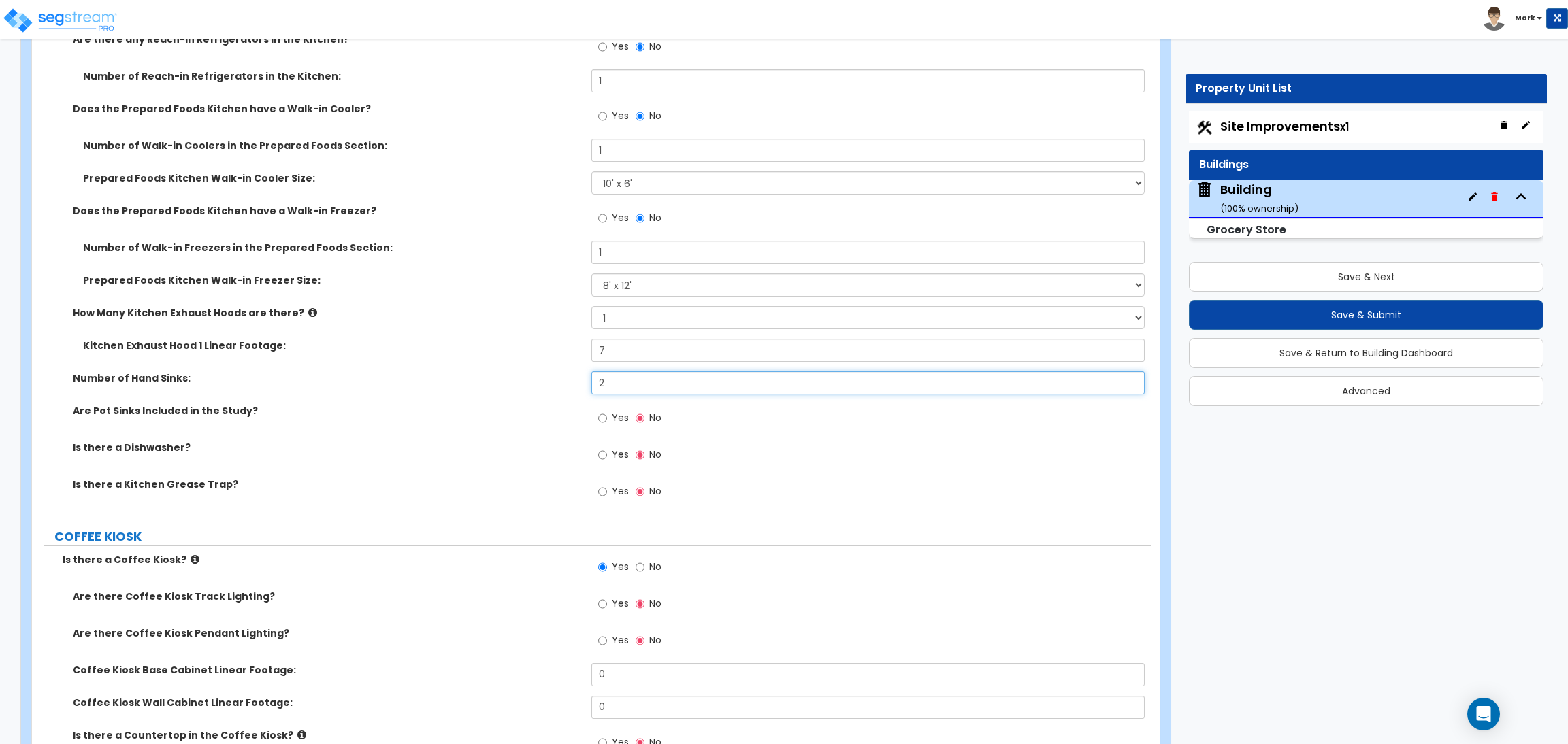
type input "2"
click at [606, 425] on input "Yes" at bounding box center [602, 418] width 9 height 15
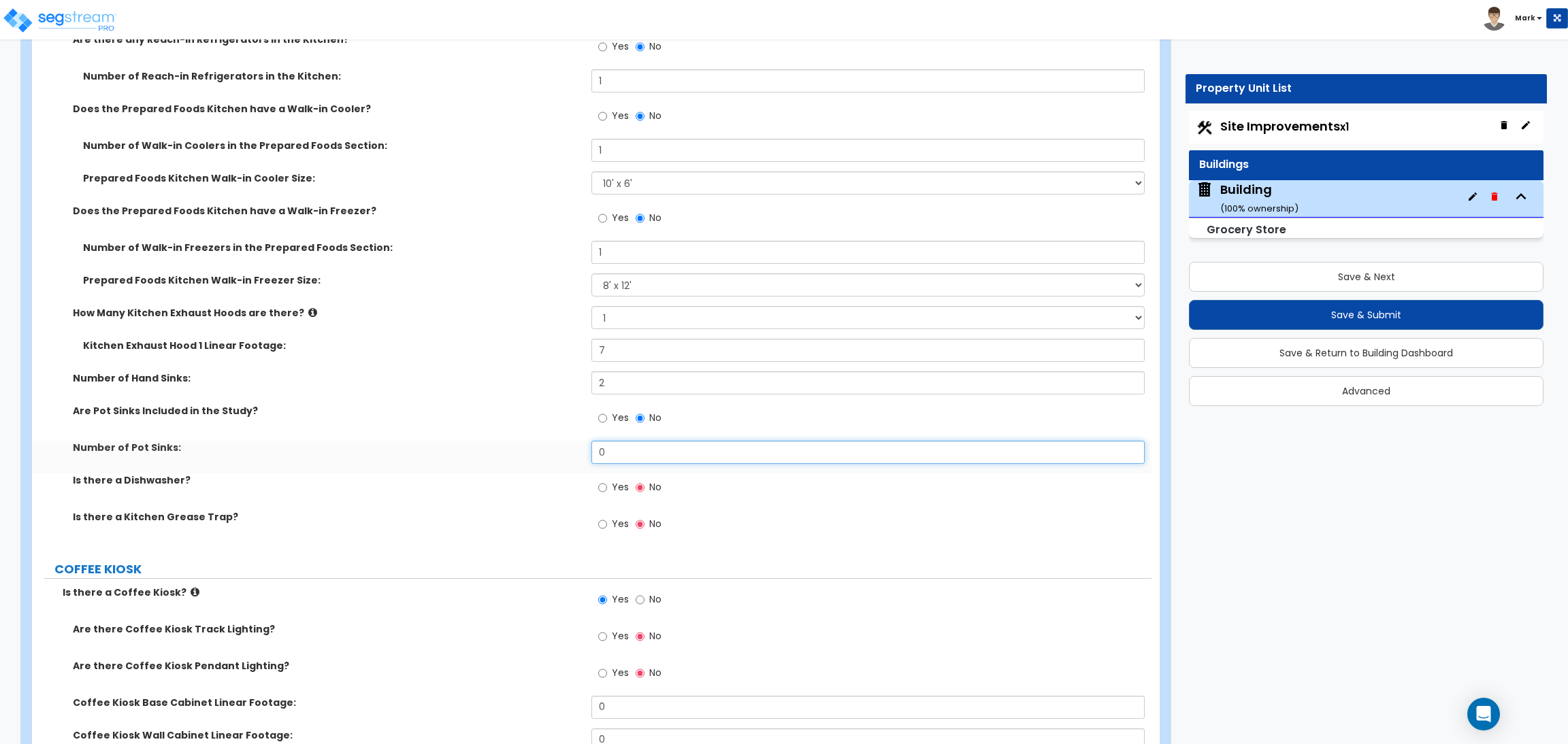
drag, startPoint x: 611, startPoint y: 448, endPoint x: 556, endPoint y: 455, distance: 55.4
click at [557, 455] on div "Number of Pot Sinks: 0" at bounding box center [592, 457] width 1119 height 33
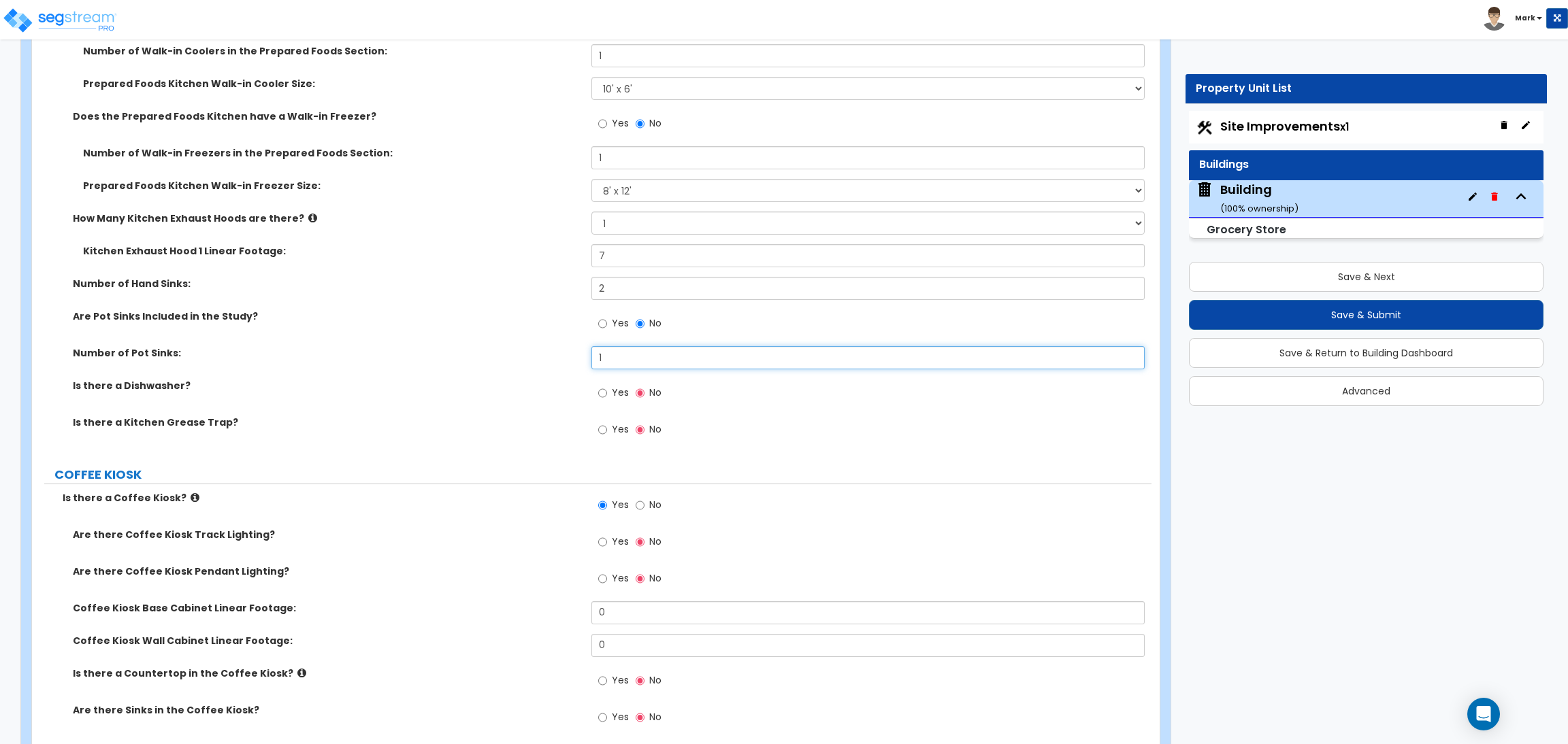
scroll to position [7118, 0]
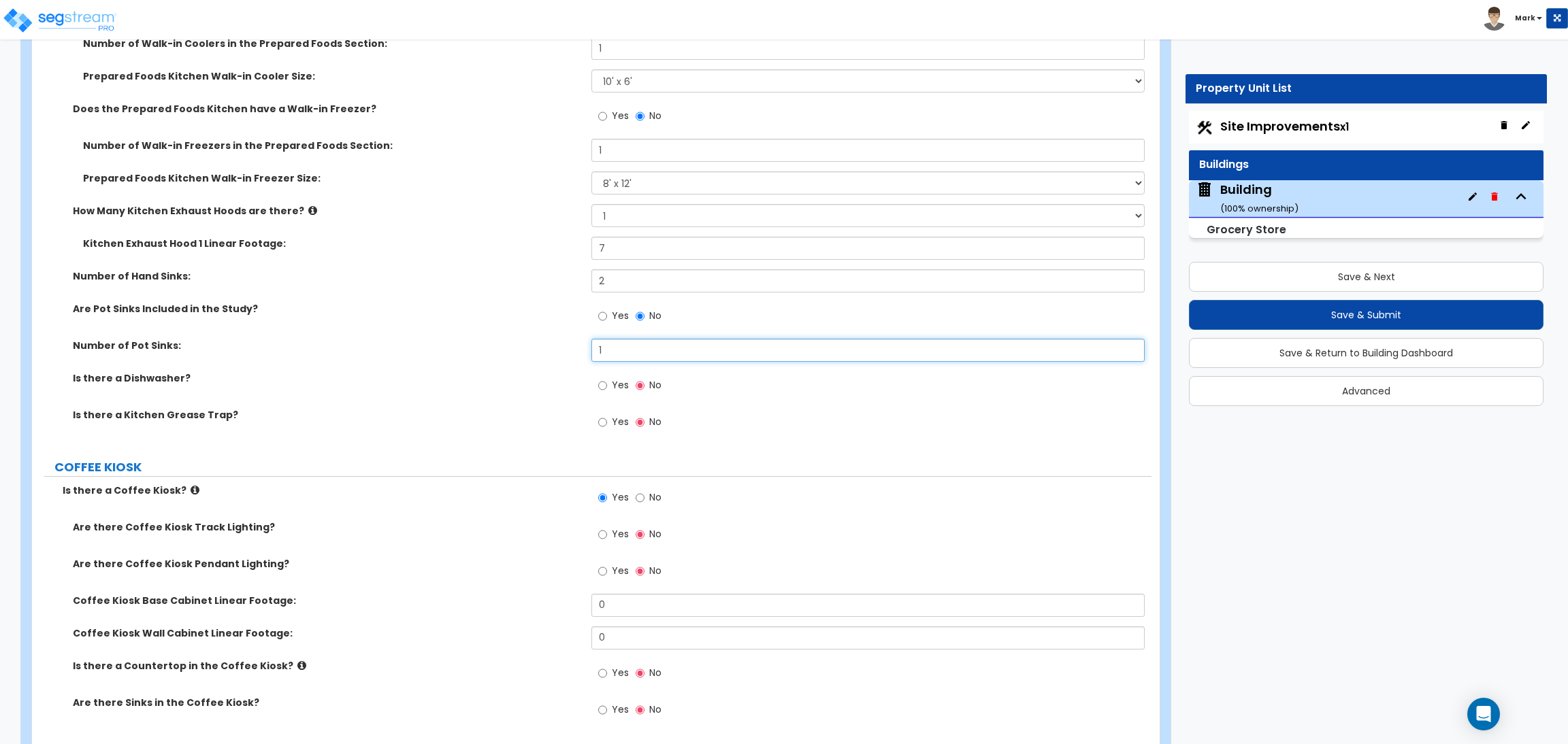
type input "1"
click at [615, 385] on span "Yes" at bounding box center [620, 384] width 17 height 13
click at [607, 385] on input "Yes" at bounding box center [602, 385] width 9 height 15
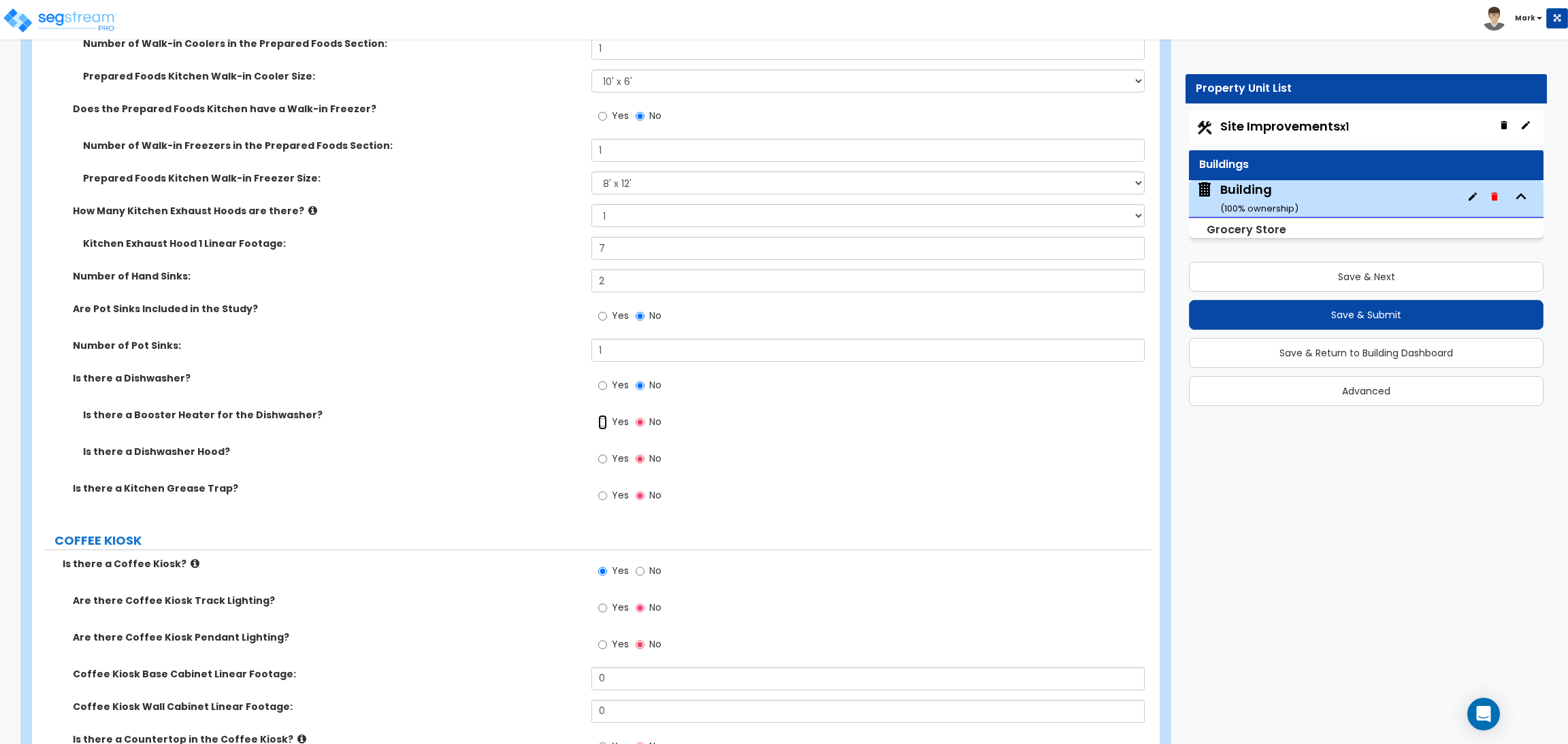
click at [606, 424] on input "Yes" at bounding box center [602, 422] width 9 height 15
radio input "true"
click at [611, 467] on label "Yes" at bounding box center [613, 461] width 31 height 23
click at [607, 466] on input "Yes" at bounding box center [602, 458] width 9 height 15
radio input "true"
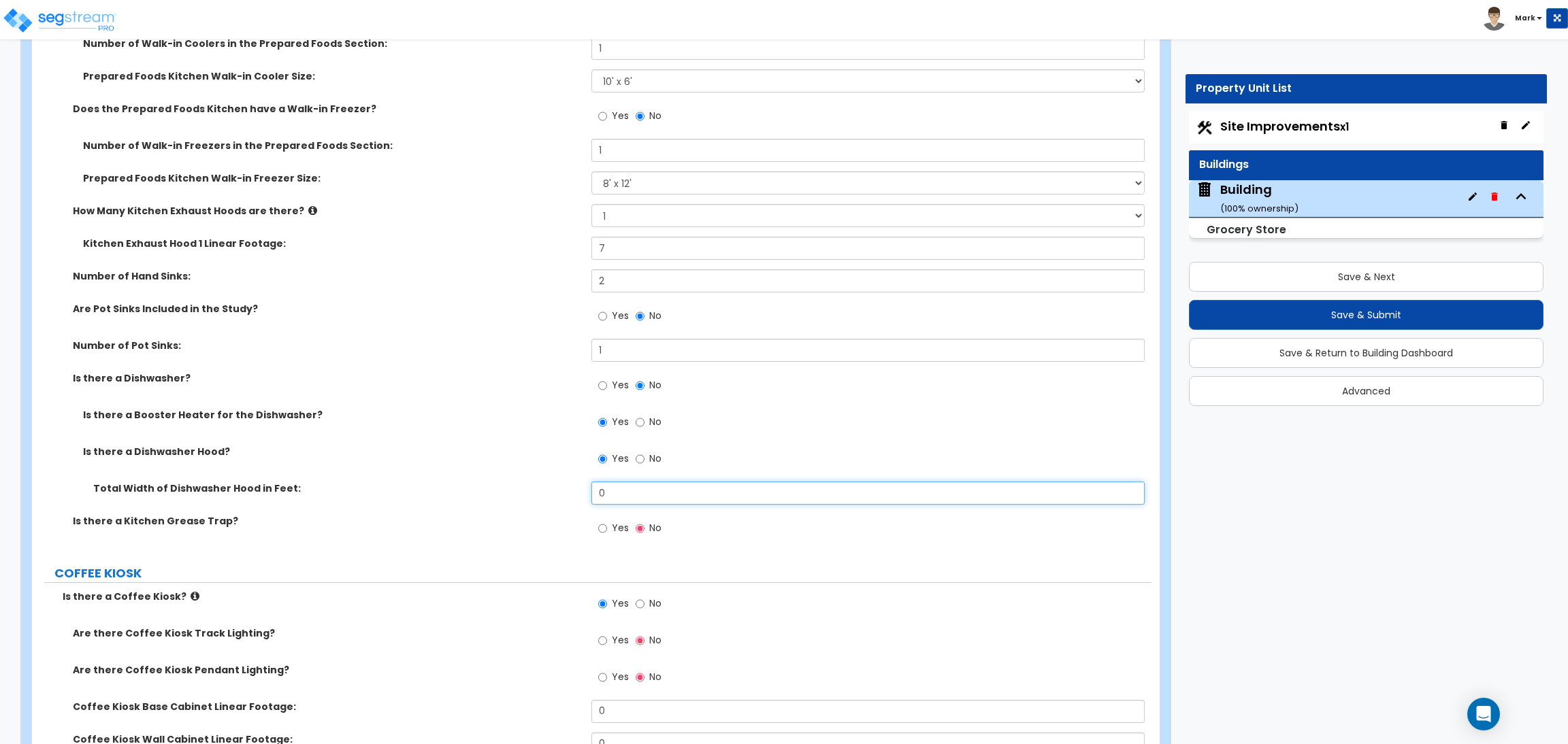
drag, startPoint x: 615, startPoint y: 494, endPoint x: 575, endPoint y: 494, distance: 40.0
click at [575, 494] on div "Total Width of Dishwasher Hood in Feet: 0" at bounding box center [592, 498] width 1119 height 33
type input "4"
click at [610, 526] on label "Yes" at bounding box center [613, 530] width 31 height 23
click at [607, 526] on input "Yes" at bounding box center [602, 528] width 9 height 15
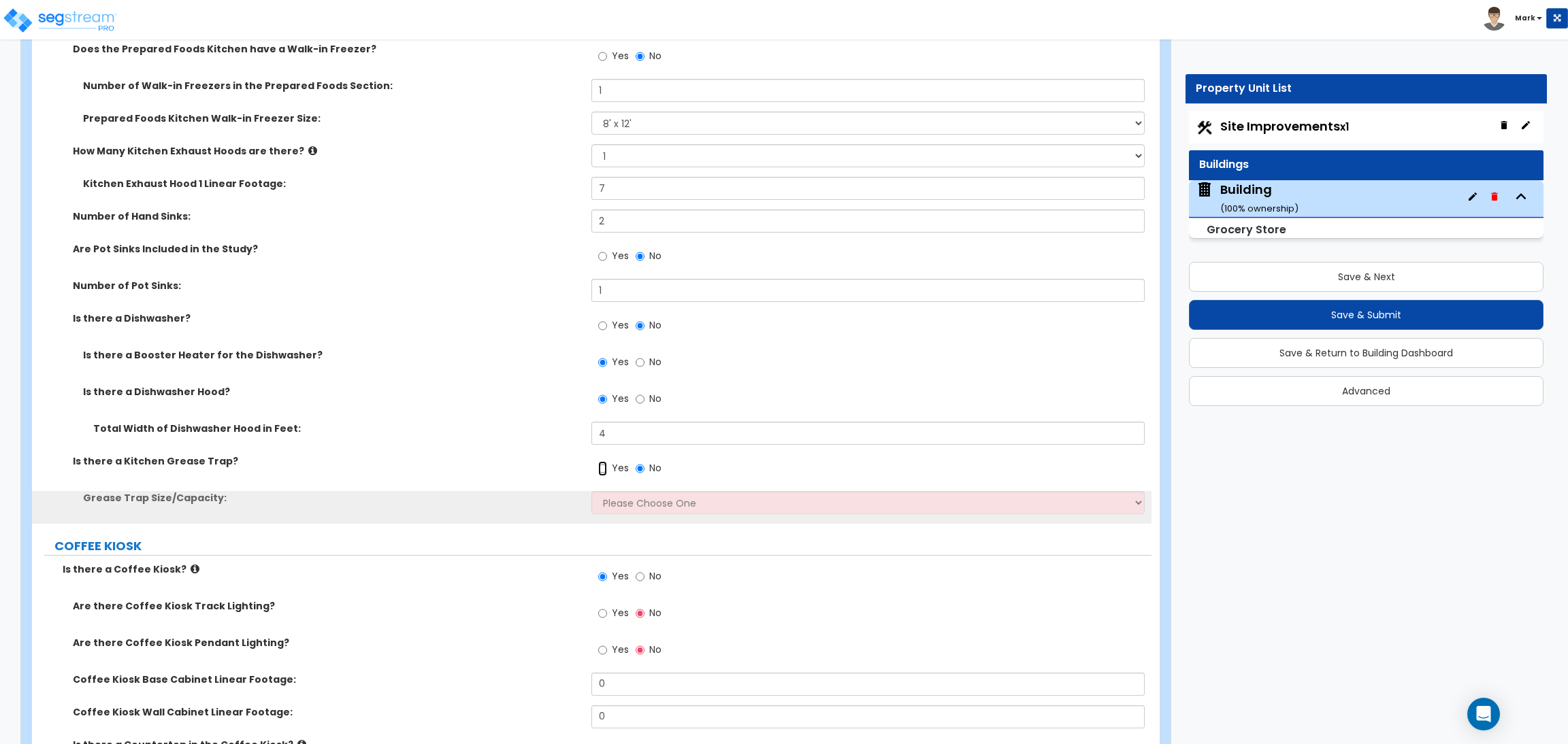
scroll to position [7220, 0]
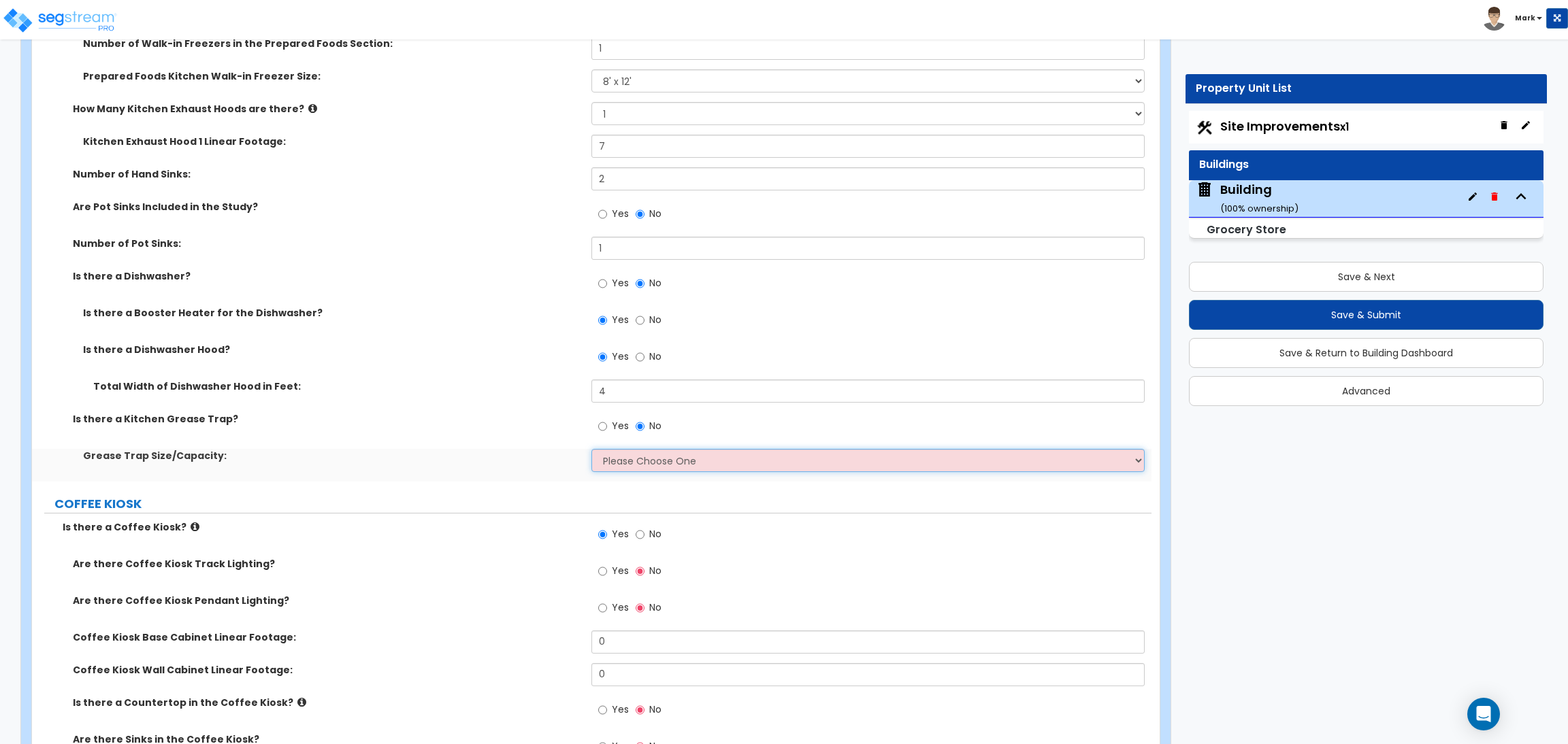
click at [623, 467] on select "Please Choose One 20 GPM 50 GPM 100 GPM" at bounding box center [867, 461] width 553 height 23
select select "2"
click at [591, 450] on select "Please Choose One 20 GPM 50 GPM 100 GPM" at bounding box center [867, 461] width 553 height 23
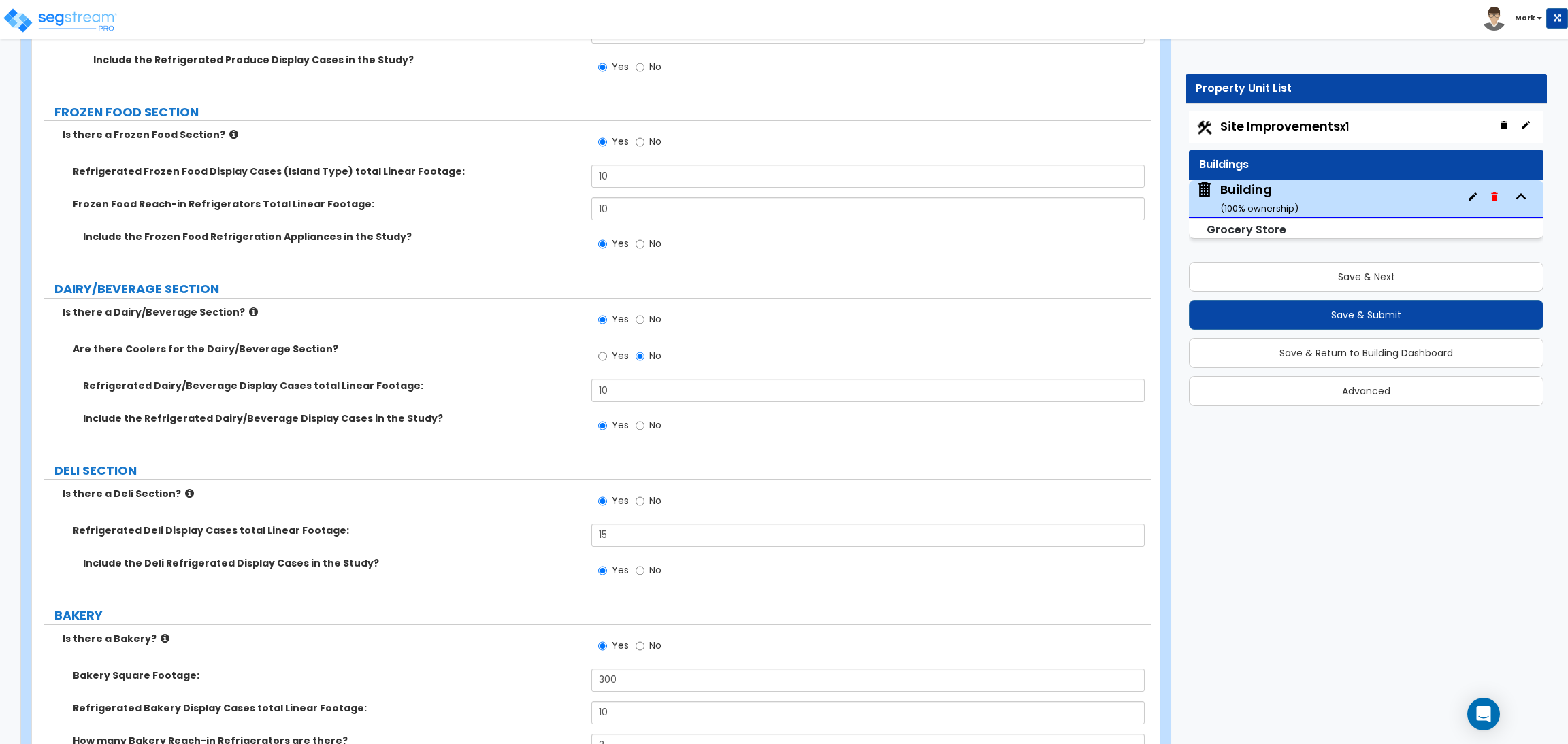
scroll to position [5384, 0]
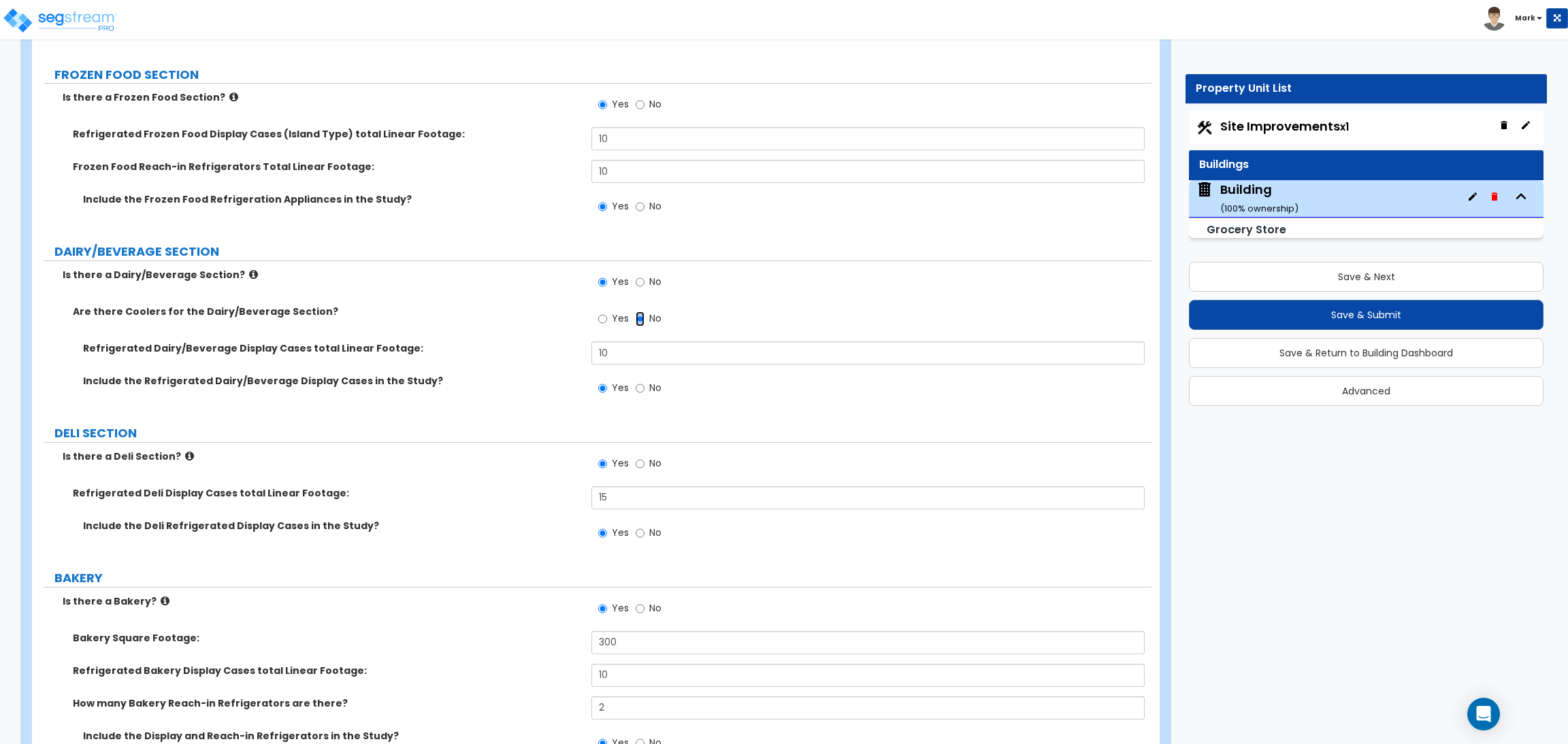
click at [639, 322] on input "No" at bounding box center [640, 318] width 9 height 15
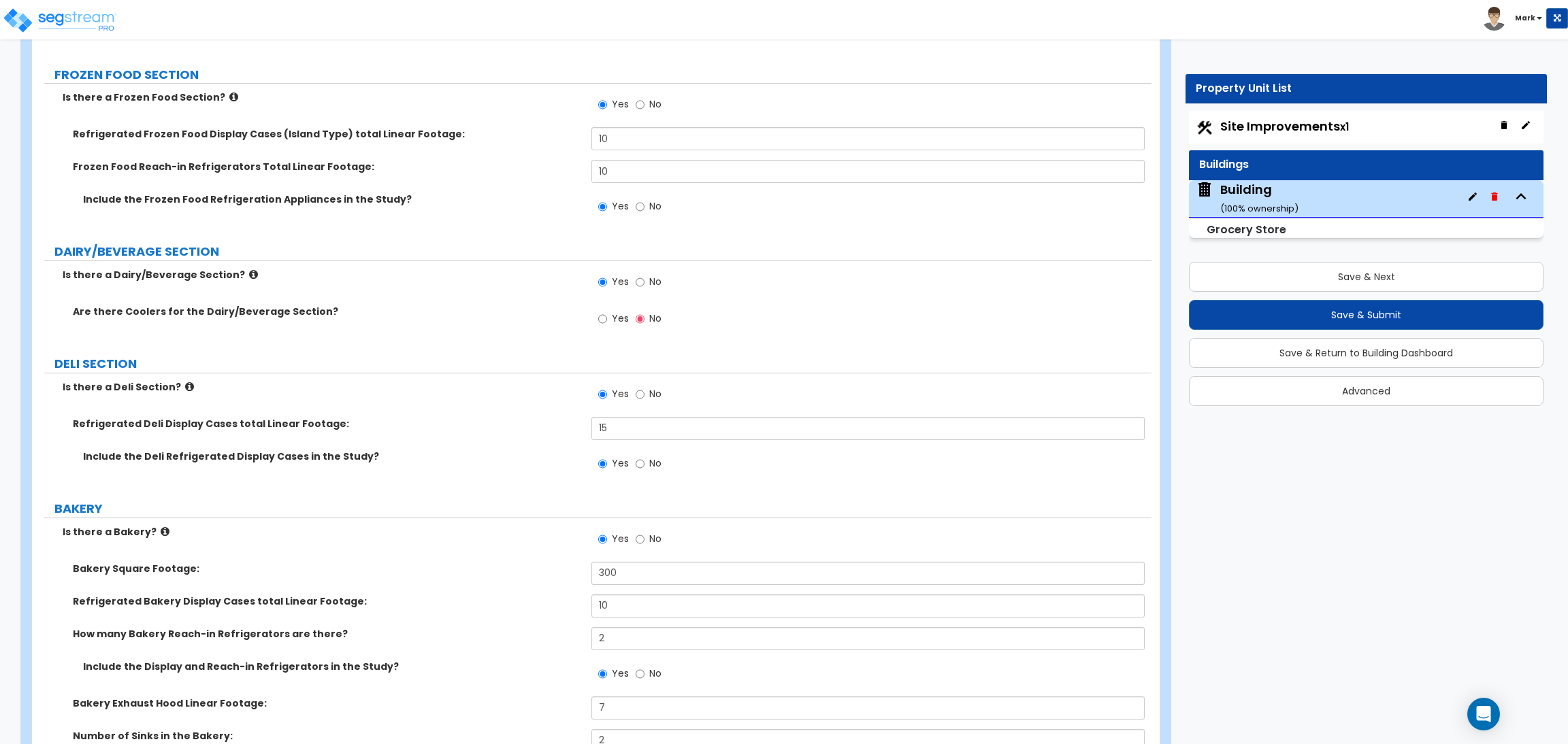
click at [610, 323] on label "Yes" at bounding box center [613, 321] width 31 height 23
click at [607, 323] on input "Yes" at bounding box center [602, 318] width 9 height 15
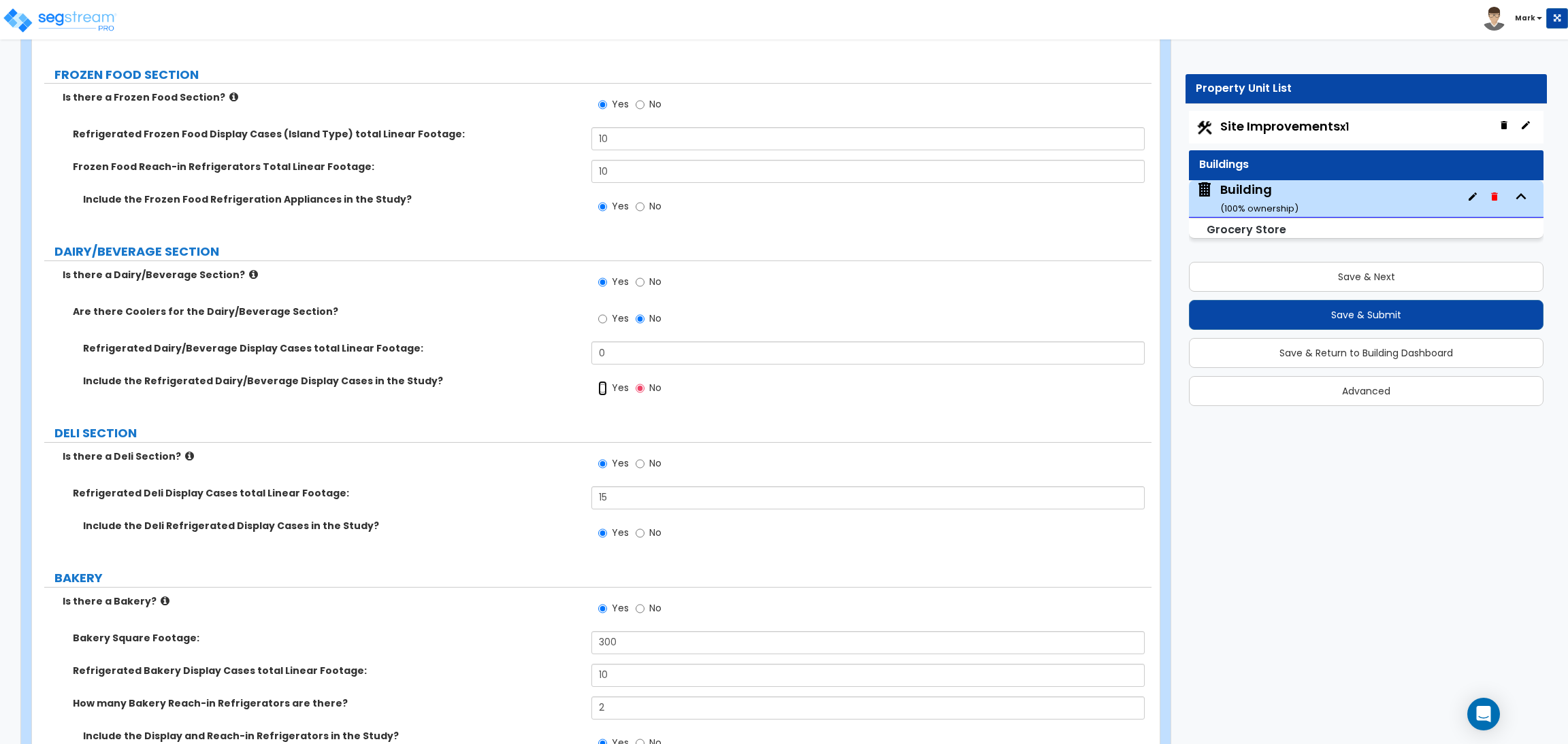
click at [606, 387] on input "Yes" at bounding box center [602, 388] width 9 height 15
click at [650, 387] on span "No" at bounding box center [655, 387] width 13 height 13
click at [644, 387] on input "No" at bounding box center [640, 388] width 9 height 15
radio input "false"
radio input "true"
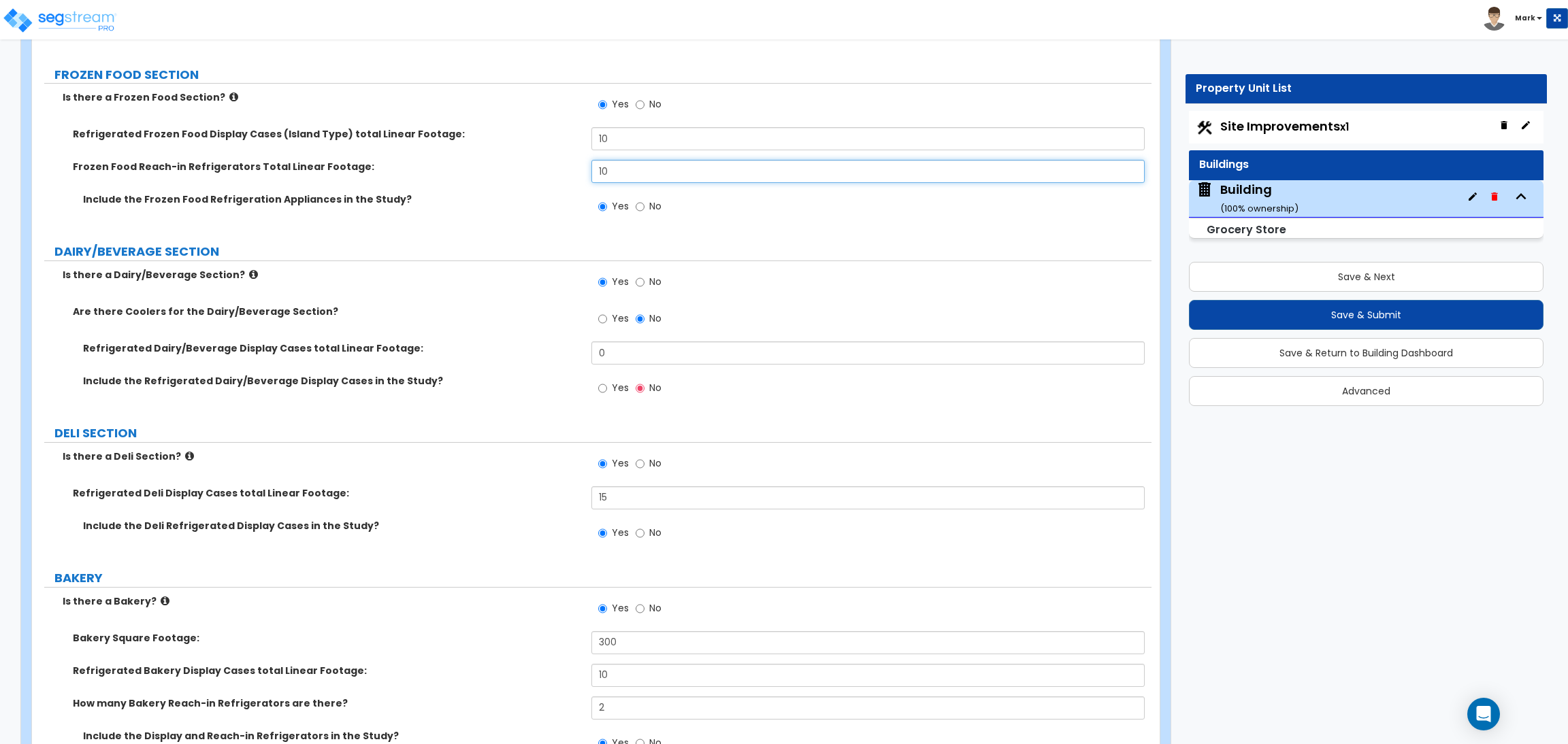
drag, startPoint x: 611, startPoint y: 173, endPoint x: 553, endPoint y: 164, distance: 58.7
click at [553, 164] on div "Frozen Food Reach-in Refrigerators Total Linear Footage: 10" at bounding box center [592, 176] width 1119 height 33
type input "0"
click at [570, 211] on div "Include the Frozen Food Refrigeration Appliances in the Study? Yes No" at bounding box center [592, 210] width 1119 height 37
click at [647, 112] on label "No" at bounding box center [648, 106] width 26 height 23
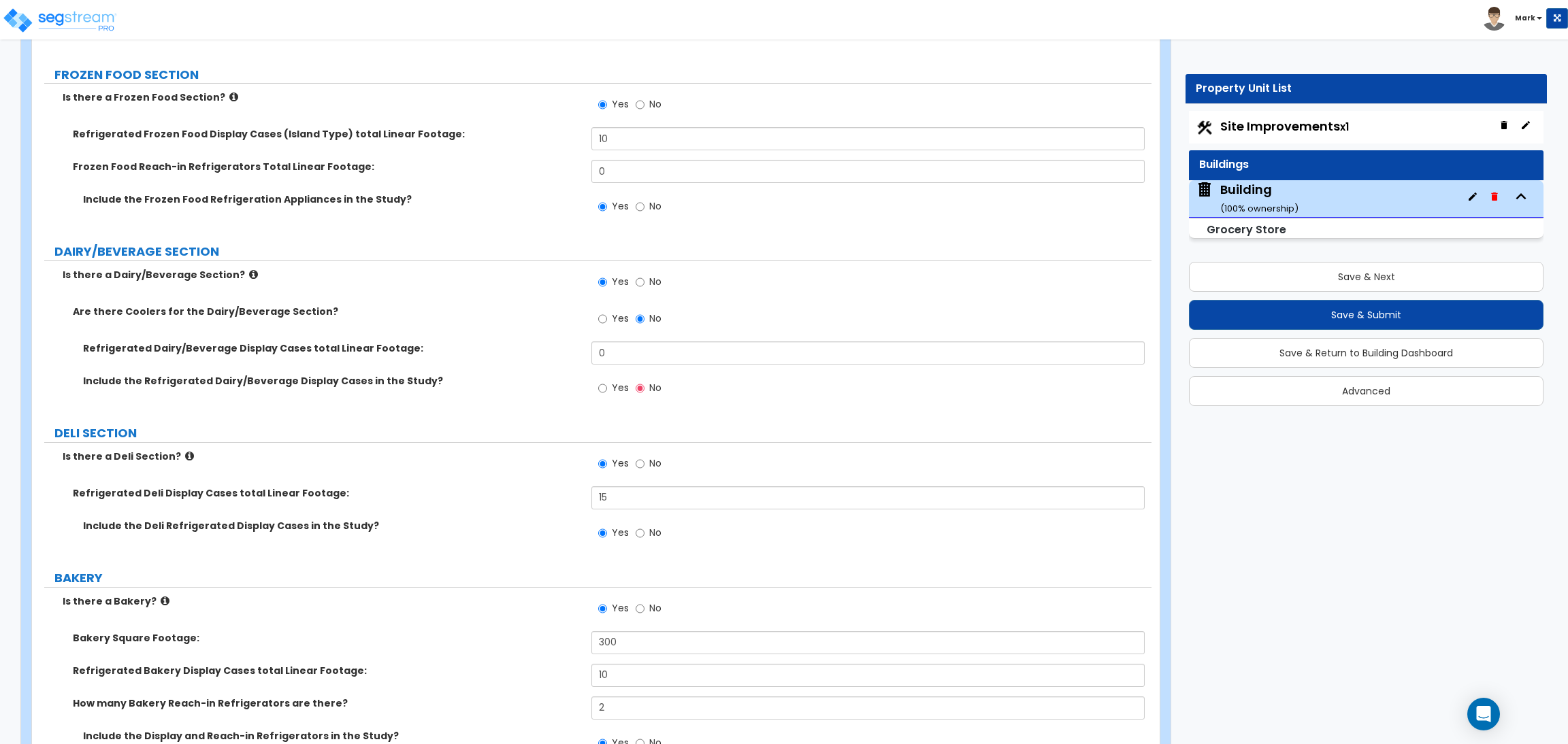
click at [644, 112] on input "No" at bounding box center [640, 104] width 9 height 15
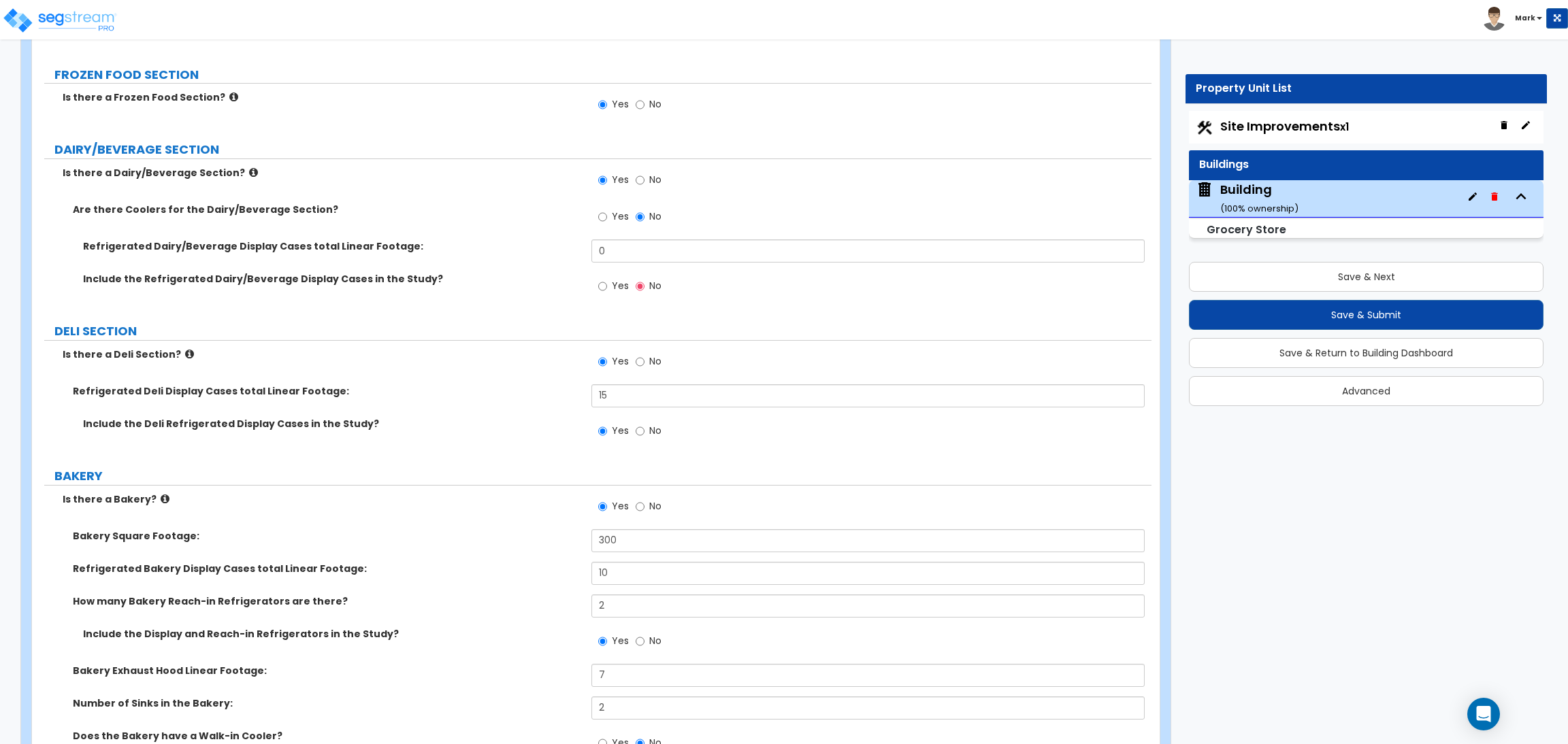
click at [618, 102] on span "Yes" at bounding box center [620, 103] width 17 height 13
click at [607, 102] on input "Yes" at bounding box center [602, 104] width 9 height 15
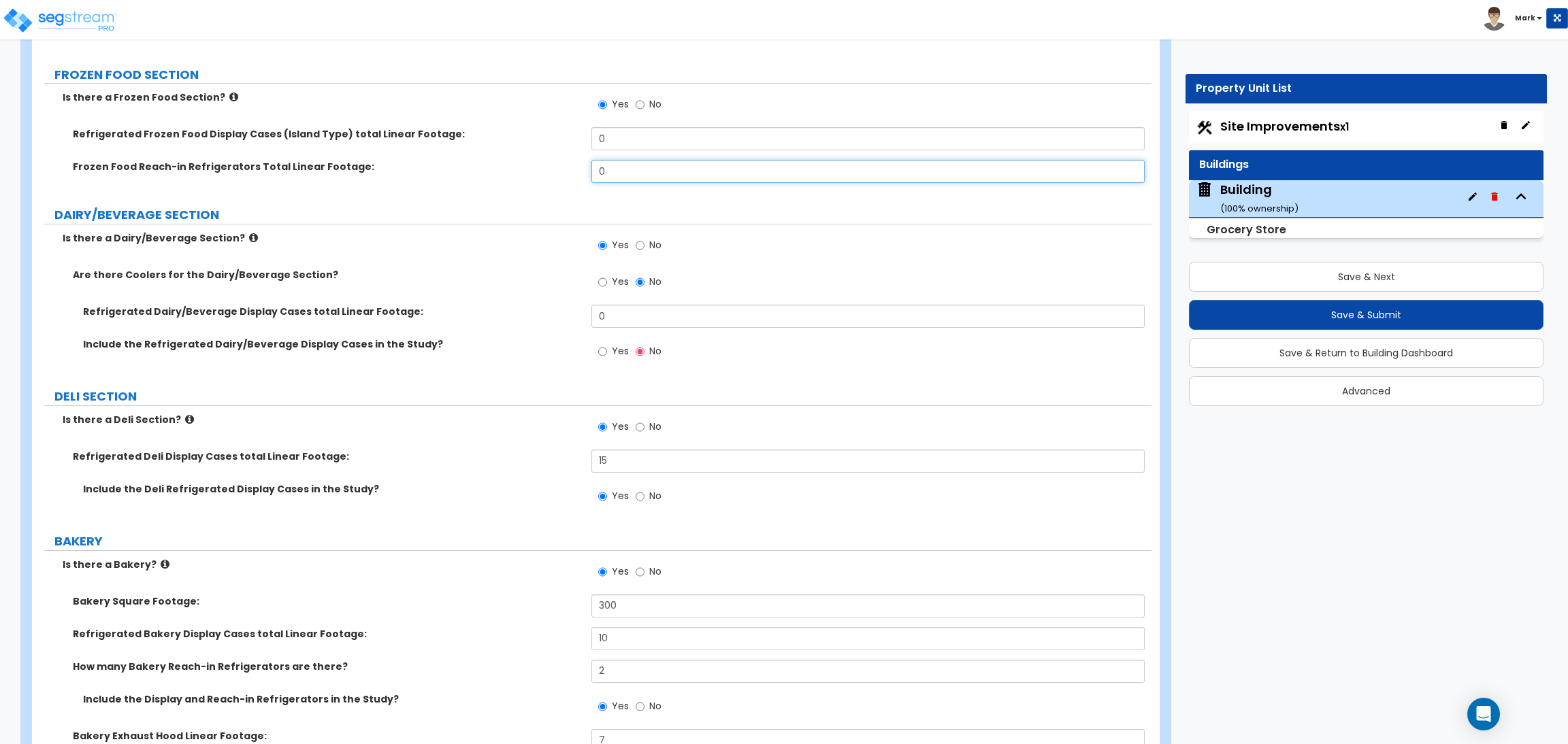
drag, startPoint x: 615, startPoint y: 173, endPoint x: 590, endPoint y: 169, distance: 25.3
click at [591, 169] on input "0" at bounding box center [867, 171] width 553 height 23
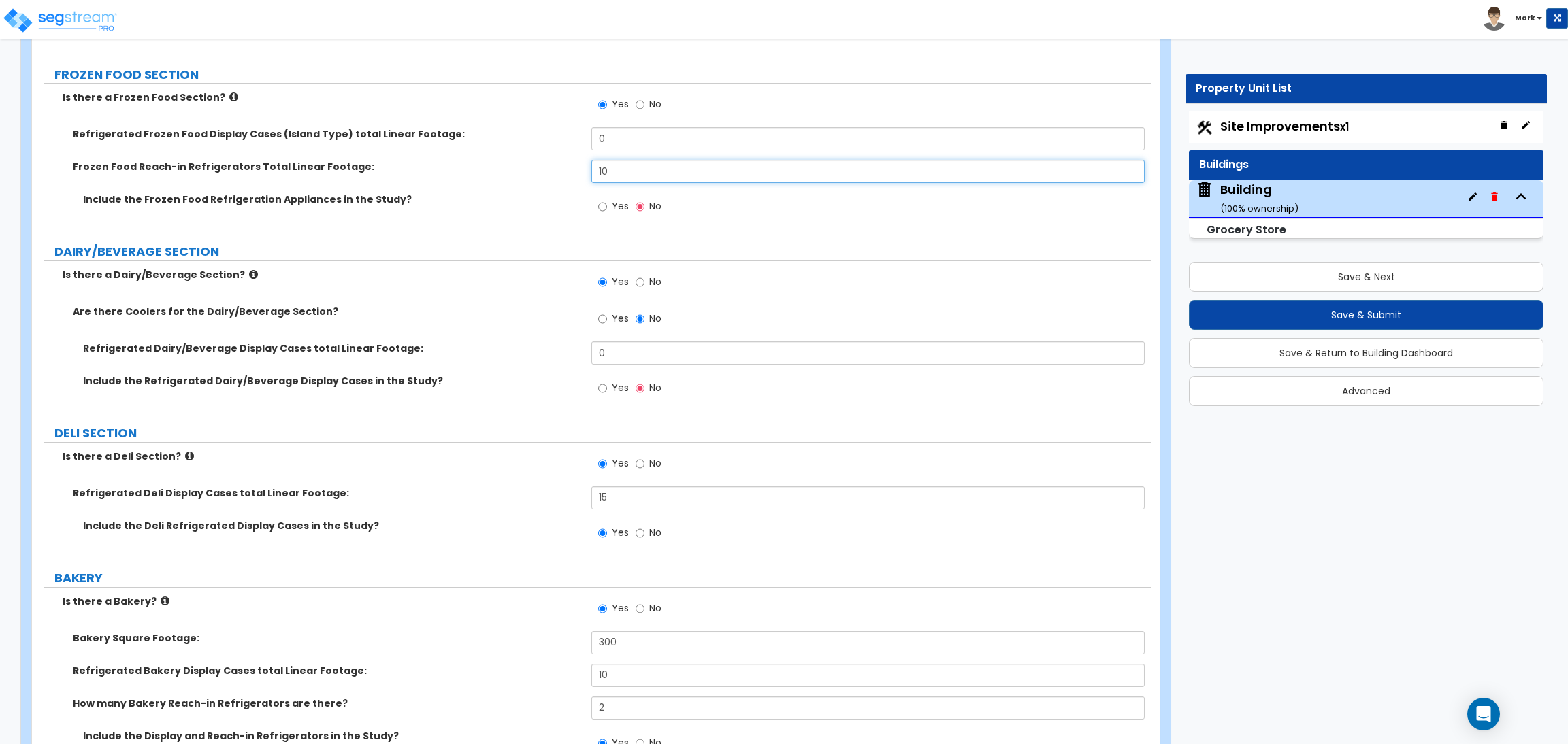
type input "10"
click at [609, 202] on label "Yes" at bounding box center [613, 208] width 31 height 23
click at [607, 202] on input "Yes" at bounding box center [602, 207] width 9 height 15
radio input "true"
click at [654, 314] on span "No" at bounding box center [655, 318] width 13 height 13
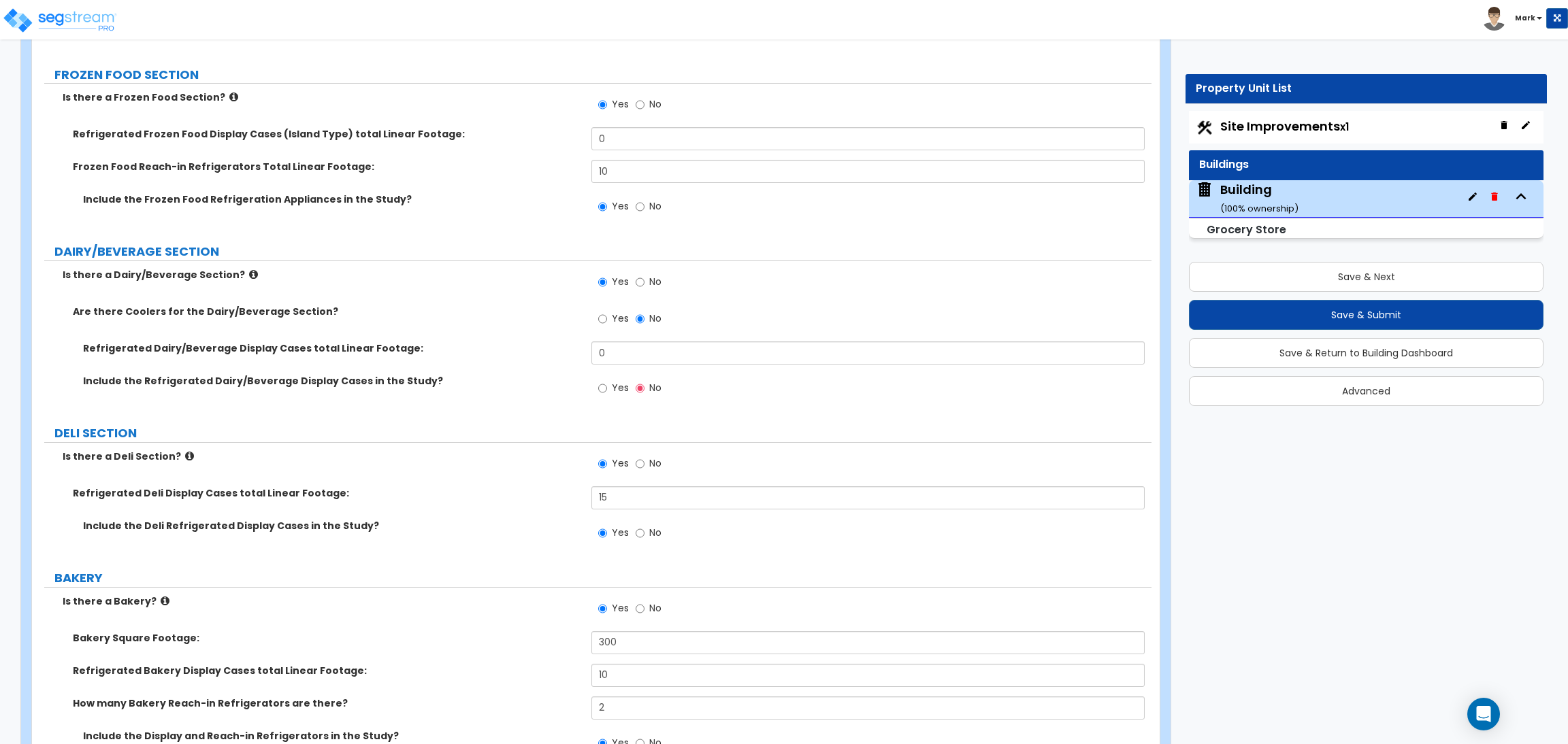
click at [644, 314] on input "No" at bounding box center [640, 318] width 9 height 15
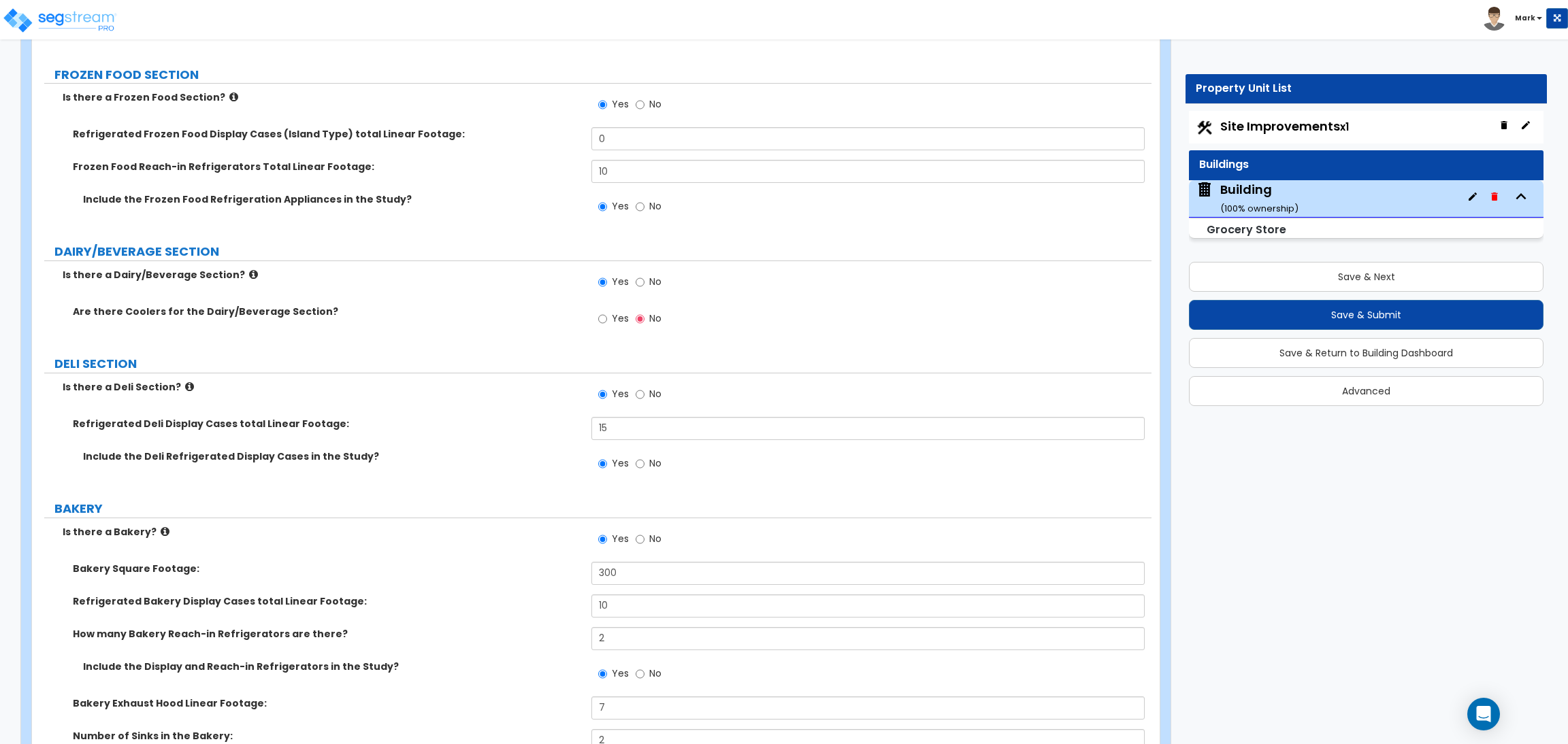
click at [611, 319] on span "Yes" at bounding box center [620, 318] width 17 height 13
click at [607, 319] on input "Yes" at bounding box center [602, 318] width 9 height 15
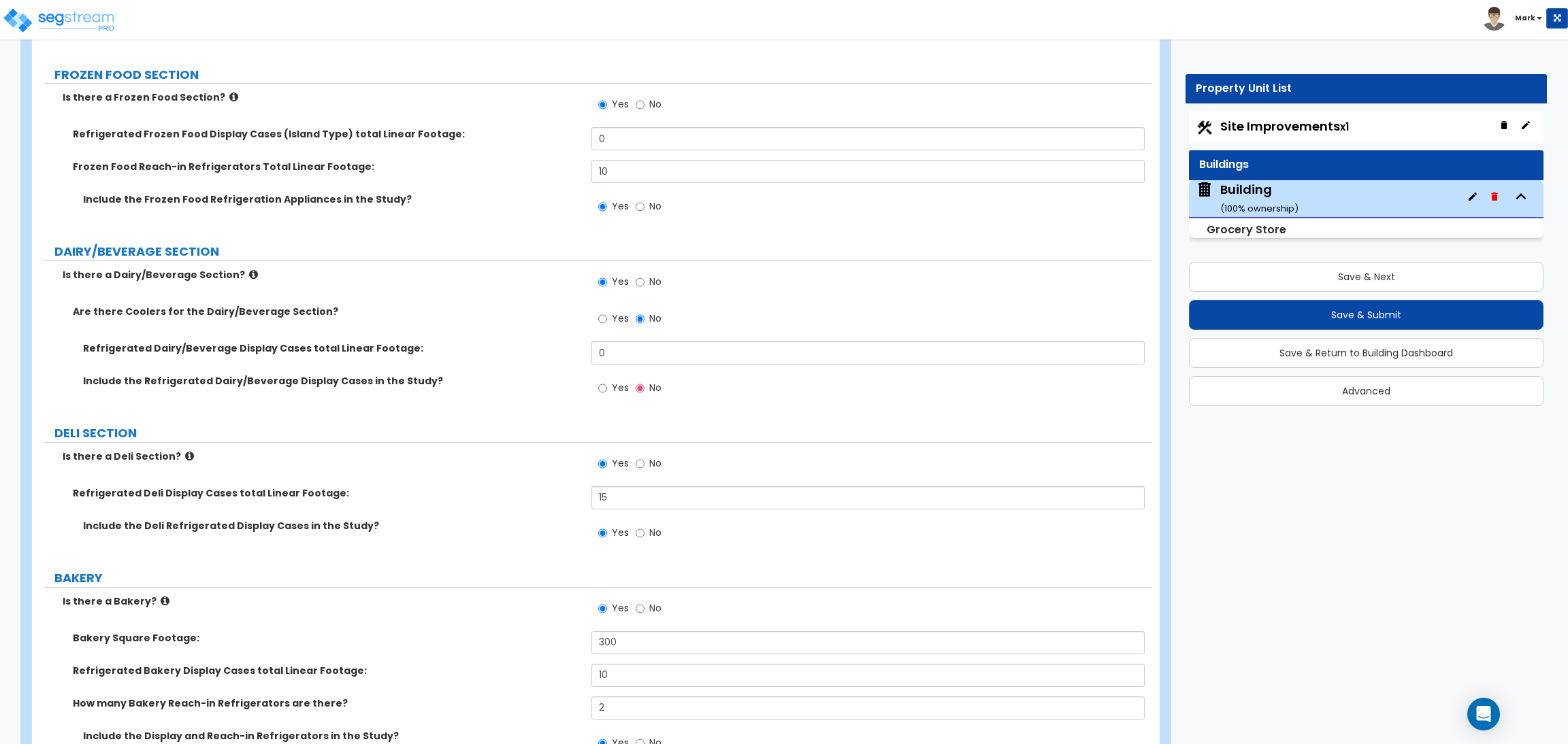
click at [646, 319] on label "No" at bounding box center [648, 321] width 26 height 23
click at [644, 319] on input "No" at bounding box center [640, 318] width 9 height 15
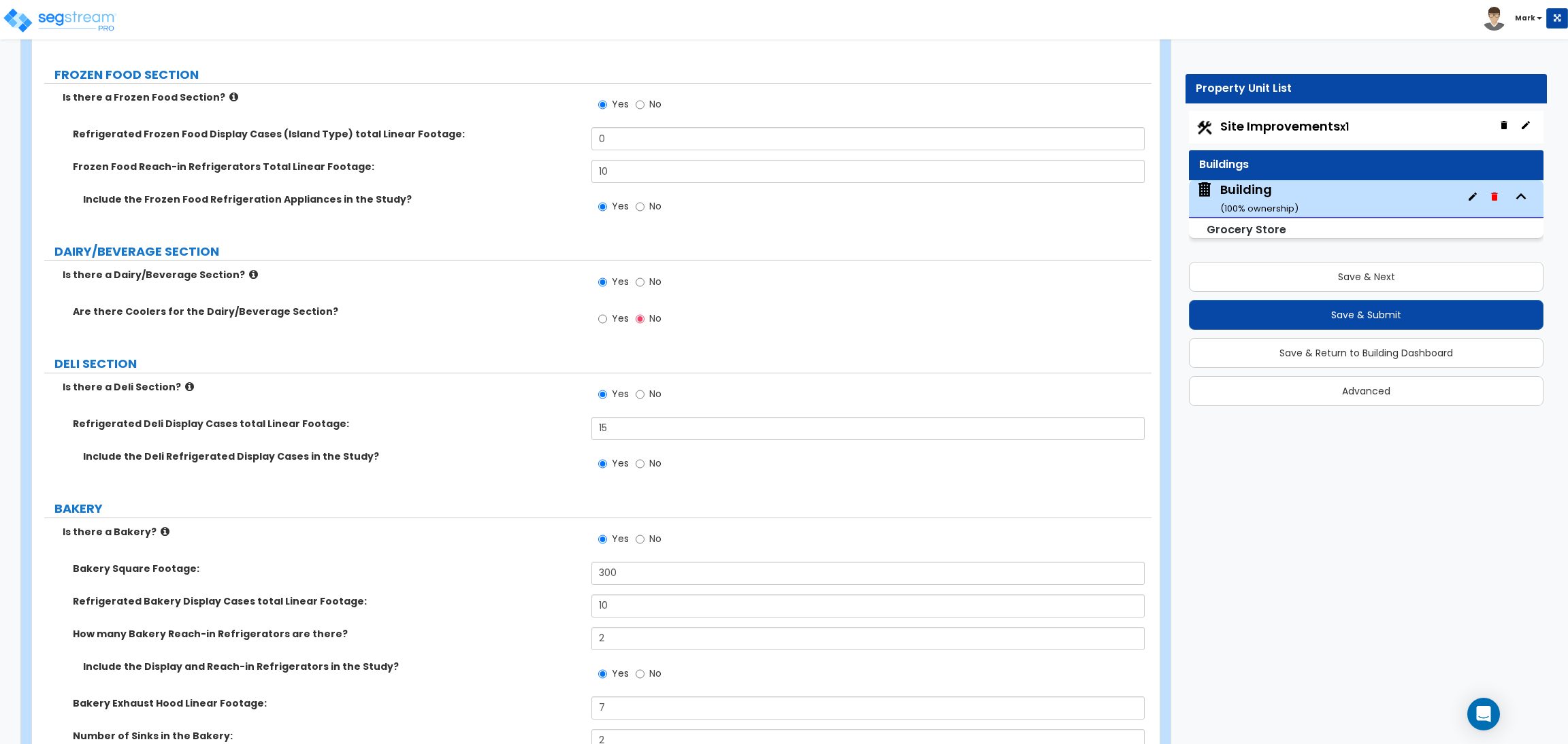
click at [614, 316] on span "Yes" at bounding box center [620, 318] width 17 height 13
click at [607, 316] on input "Yes" at bounding box center [602, 318] width 9 height 15
radio input "true"
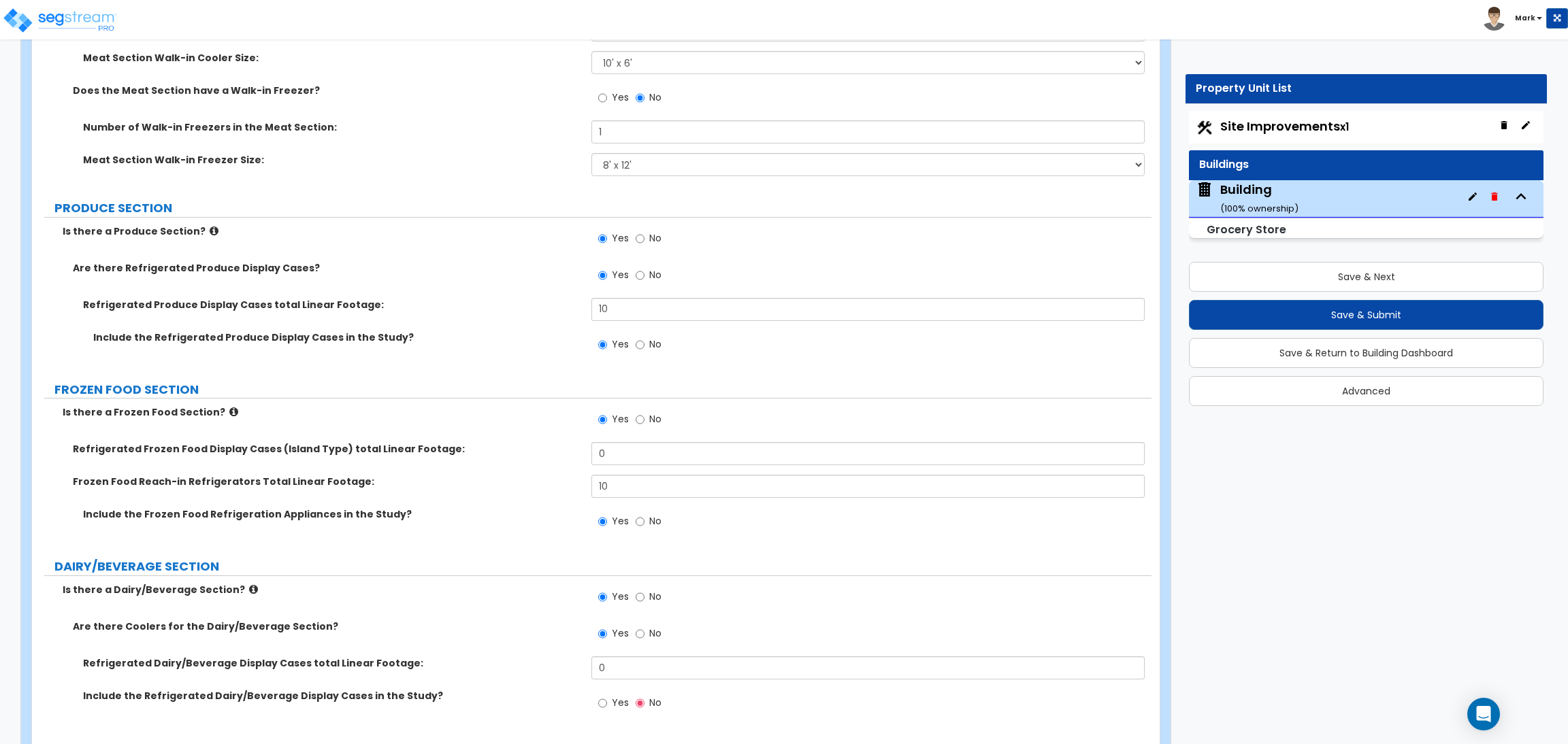
scroll to position [5078, 0]
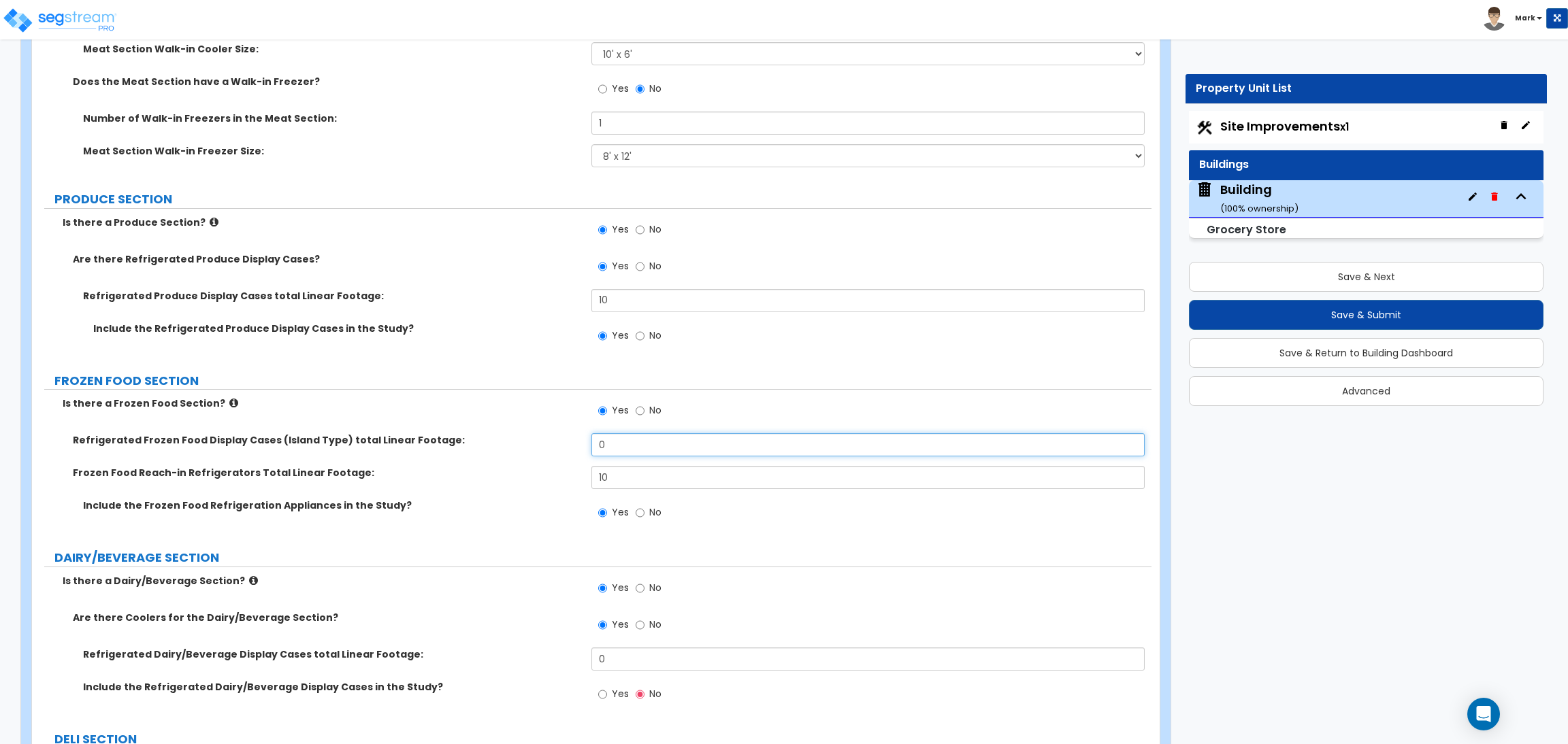
drag, startPoint x: 611, startPoint y: 448, endPoint x: 579, endPoint y: 448, distance: 32.0
click at [579, 448] on div "Refrigerated Frozen Food Display Cases (Island Type) total Linear Footage: 0" at bounding box center [592, 450] width 1119 height 33
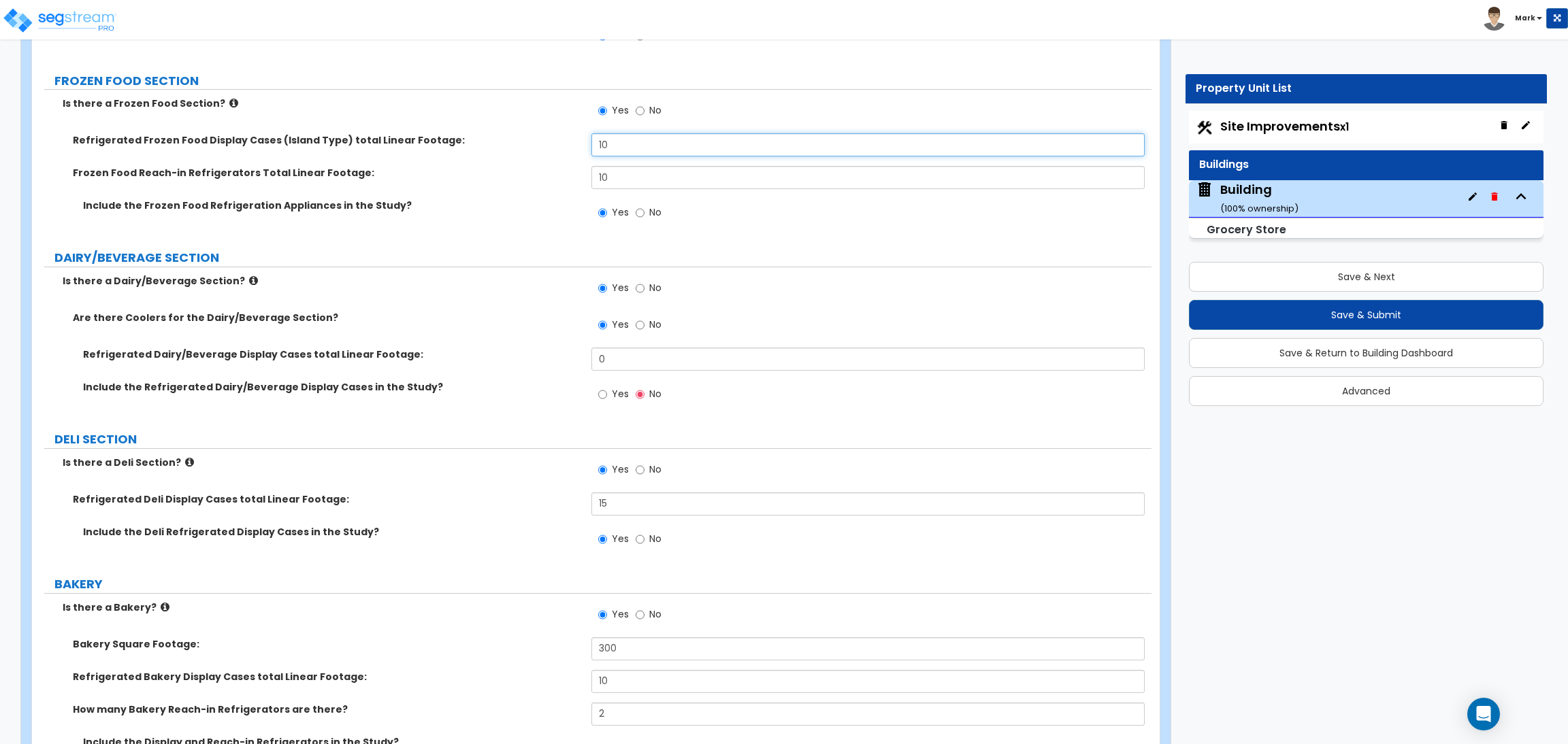
scroll to position [5384, 0]
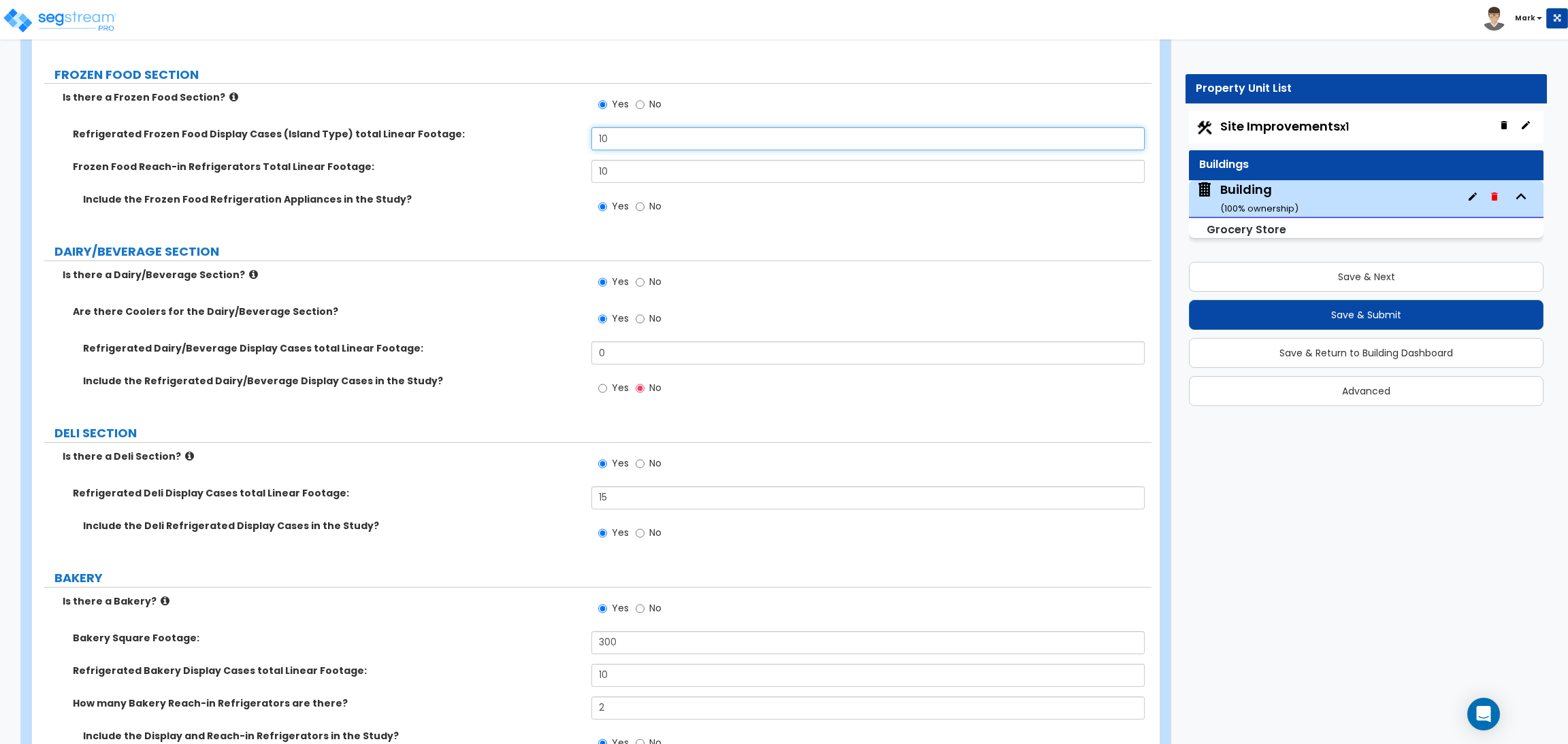
type input "10"
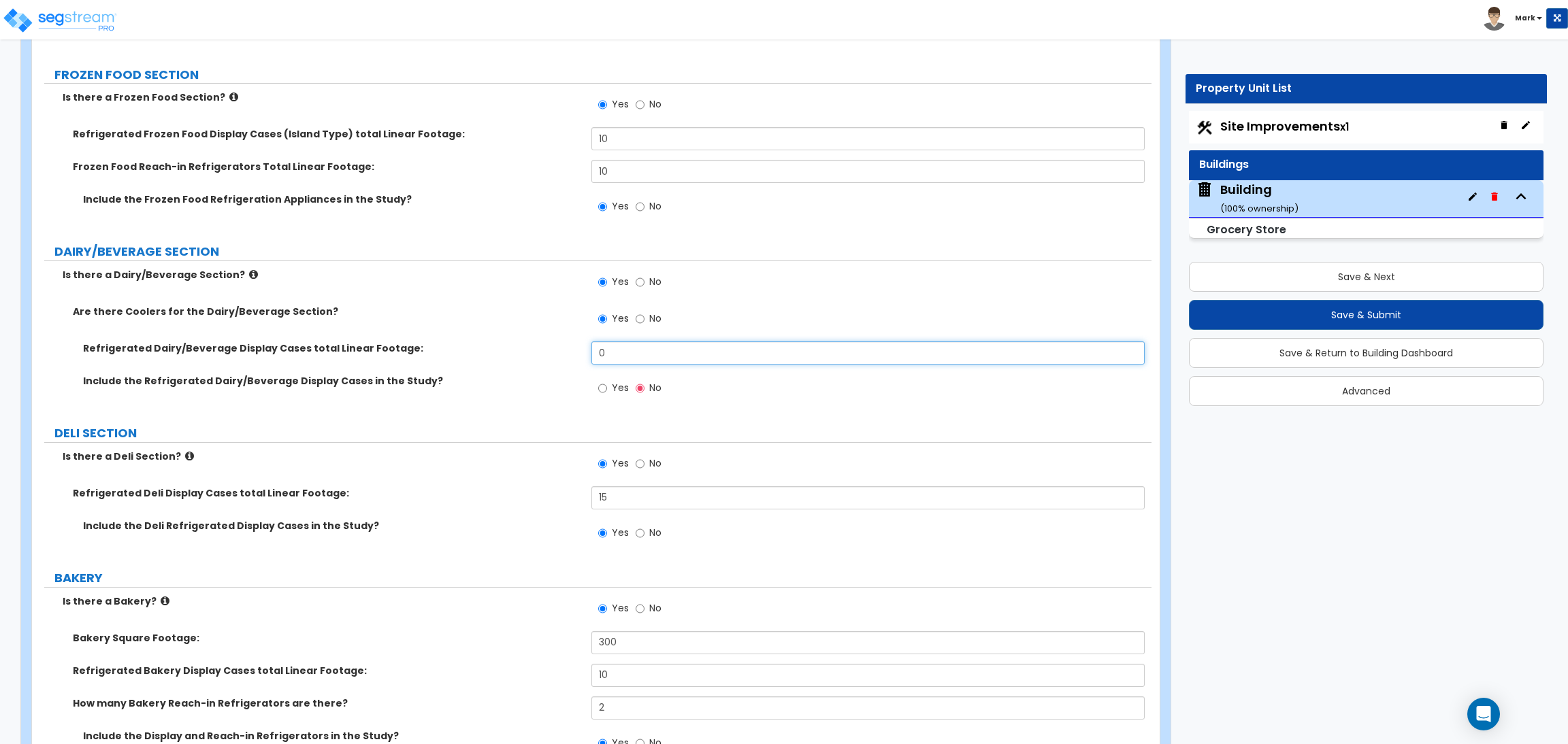
drag, startPoint x: 611, startPoint y: 355, endPoint x: 581, endPoint y: 352, distance: 30.1
click at [581, 352] on div "Refrigerated Dairy/Beverage Display Cases total Linear Footage: 0" at bounding box center [592, 358] width 1119 height 33
type input "10"
click at [607, 384] on label "Yes" at bounding box center [613, 390] width 31 height 23
click at [607, 384] on input "Yes" at bounding box center [602, 388] width 9 height 15
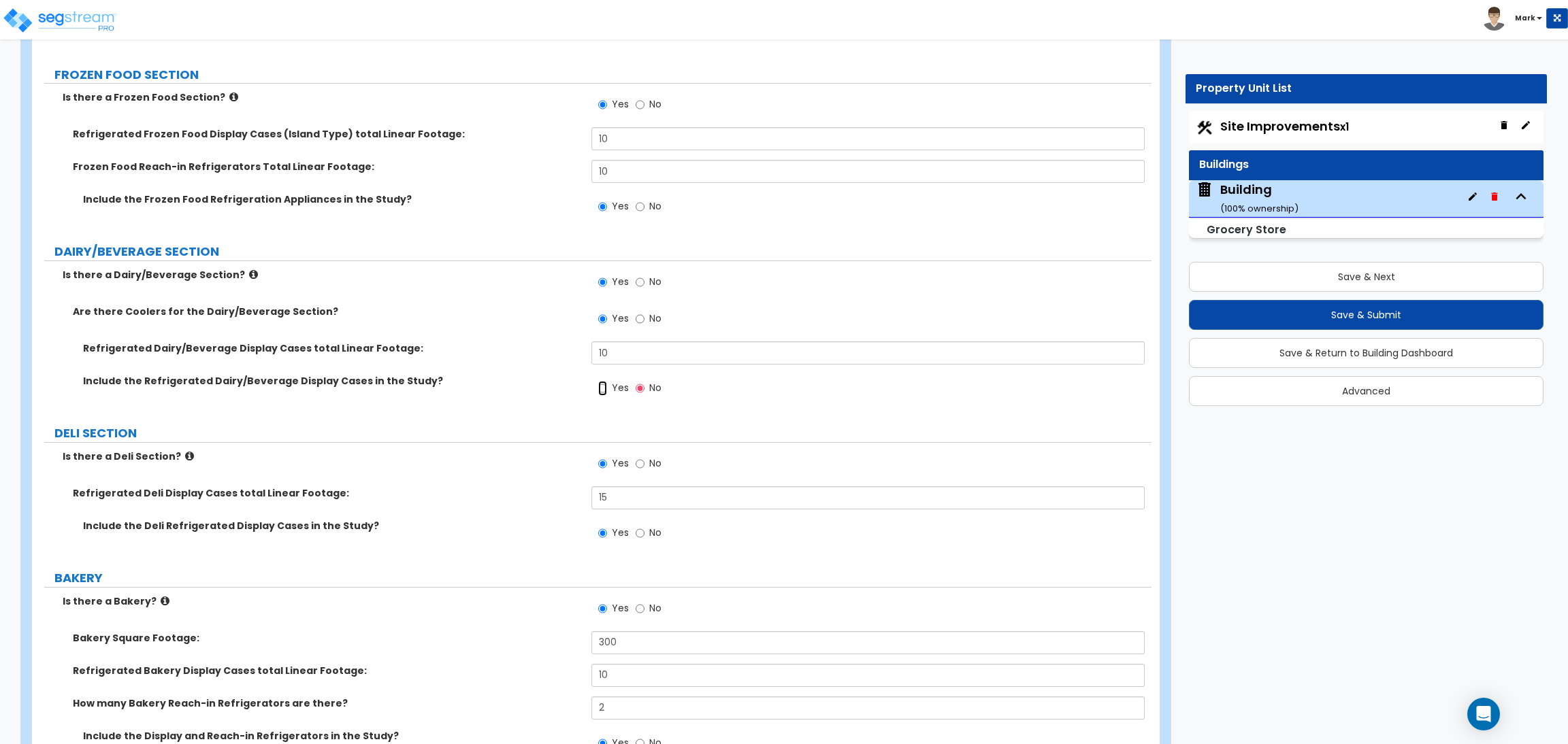
radio input "true"
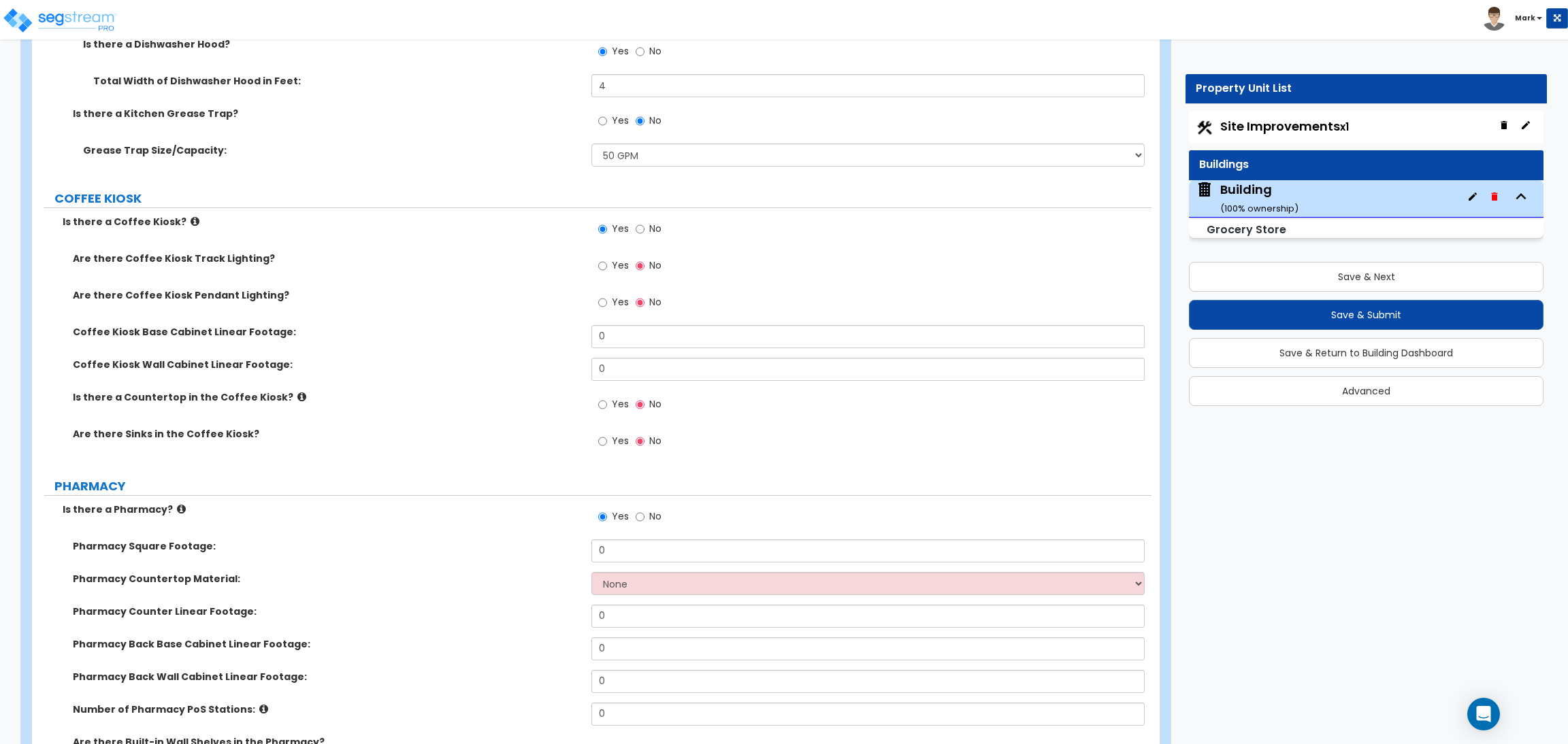
scroll to position [7526, 0]
click at [602, 265] on input "Yes" at bounding box center [602, 264] width 9 height 15
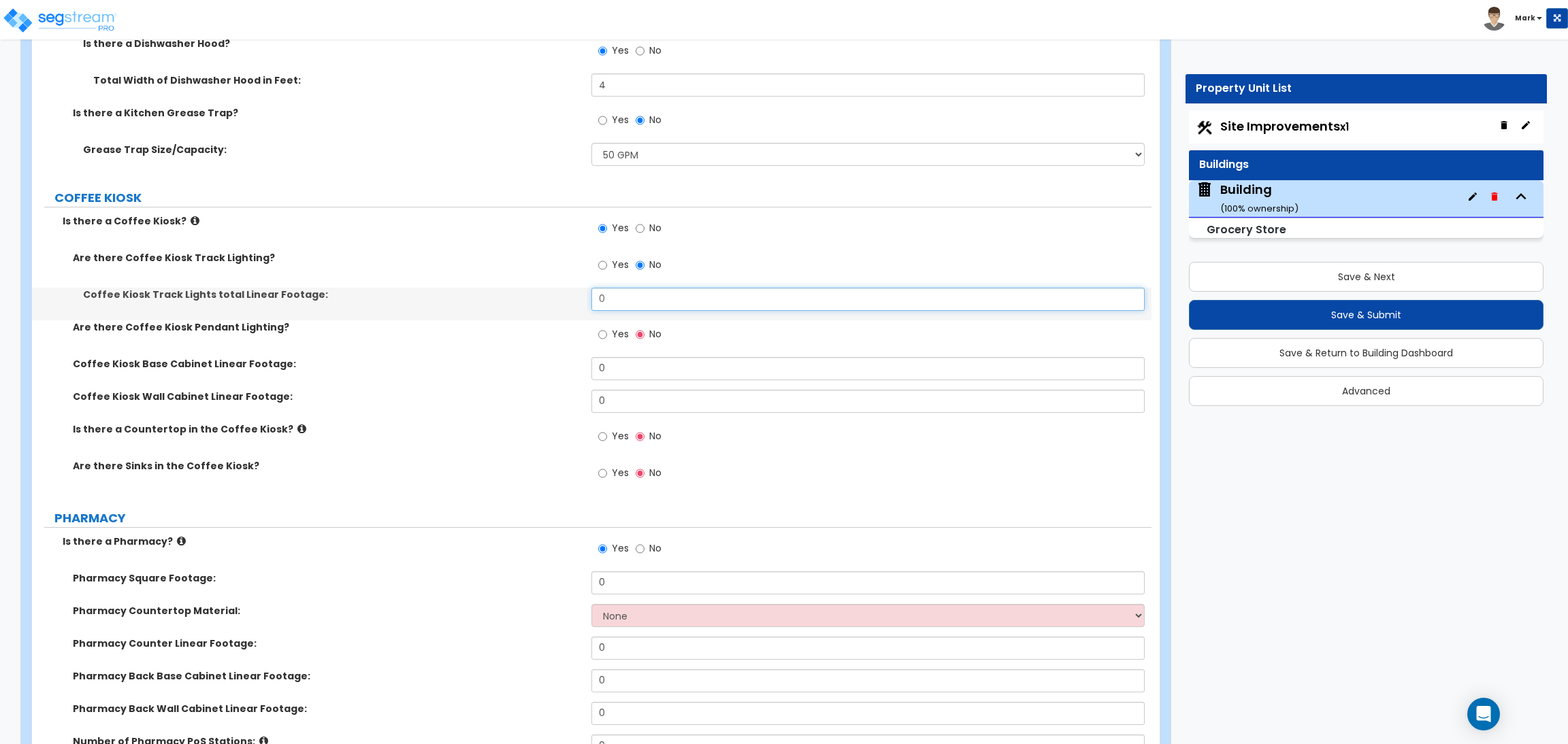
drag, startPoint x: 628, startPoint y: 300, endPoint x: 579, endPoint y: 299, distance: 49.0
click at [579, 299] on div "Coffee Kiosk Track Lights total Linear Footage: 0" at bounding box center [592, 304] width 1119 height 33
type input "16"
click at [599, 336] on input "Yes" at bounding box center [602, 334] width 9 height 15
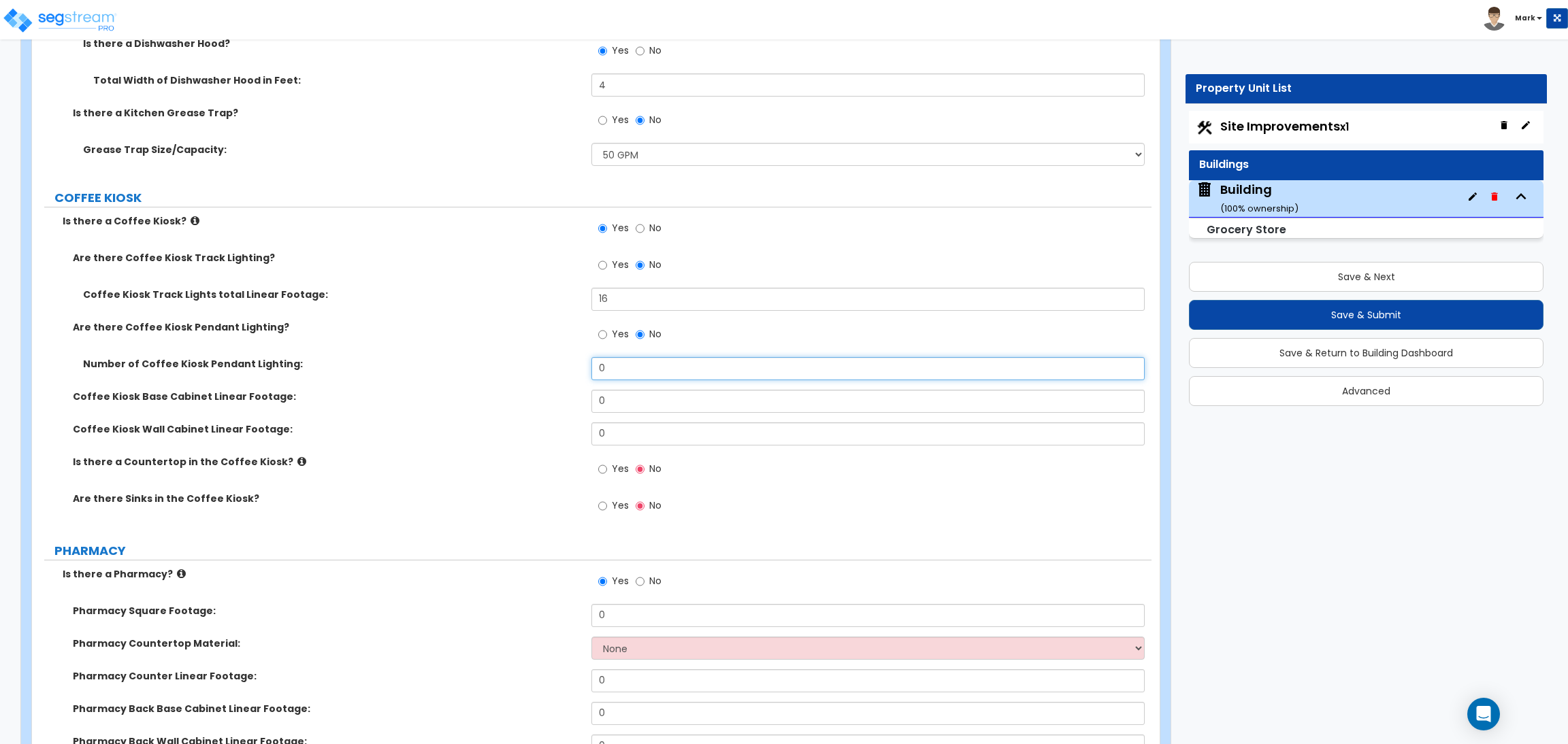
drag, startPoint x: 625, startPoint y: 376, endPoint x: 568, endPoint y: 367, distance: 57.7
click at [577, 368] on div "Number of Coffee Kiosk Pendant Lighting: 0" at bounding box center [592, 373] width 1119 height 33
type input "4"
drag, startPoint x: 611, startPoint y: 397, endPoint x: 589, endPoint y: 396, distance: 22.0
click at [589, 396] on div "Coffee Kiosk Base Cabinet Linear Footage: 0" at bounding box center [592, 406] width 1119 height 33
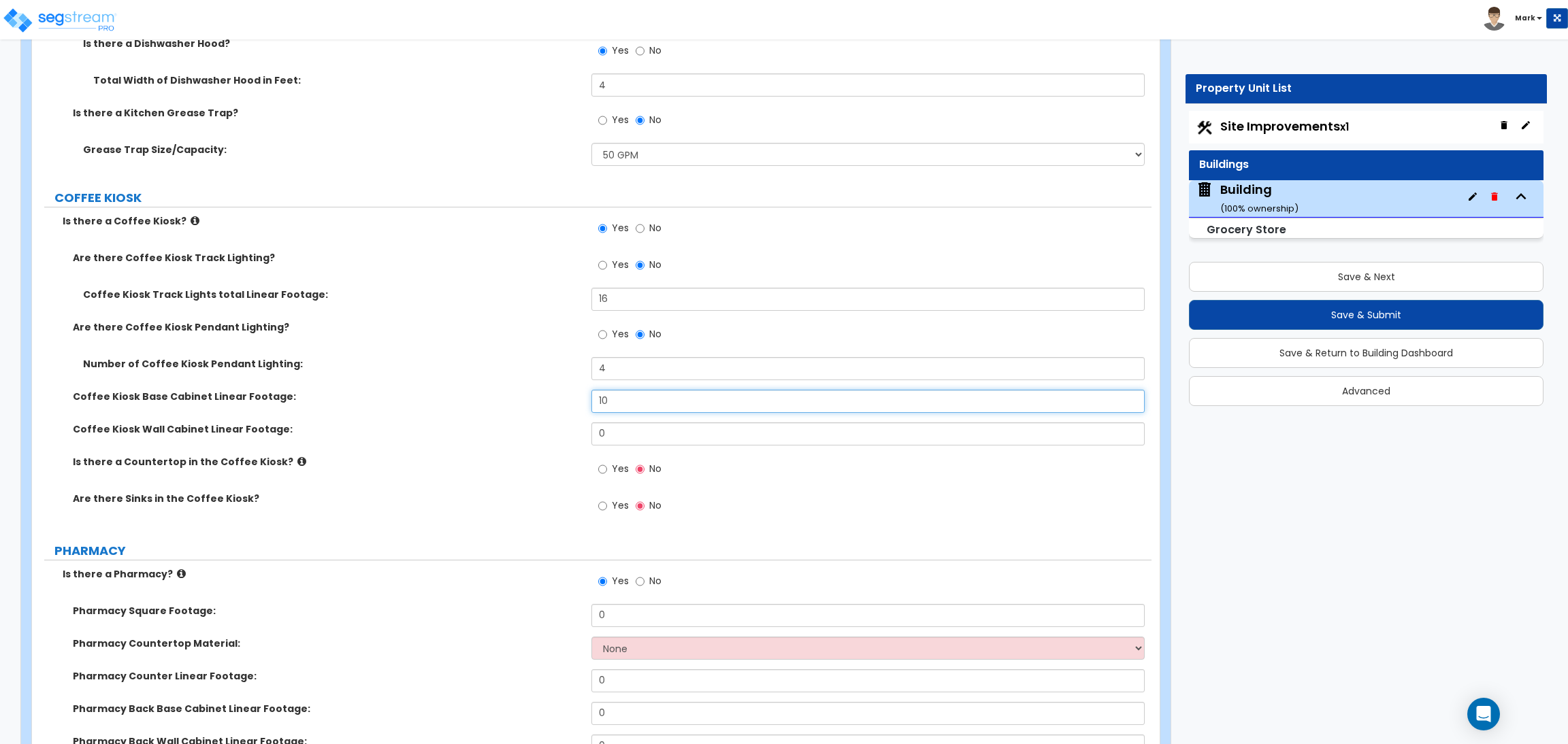
type input "10"
drag, startPoint x: 609, startPoint y: 433, endPoint x: 598, endPoint y: 433, distance: 11.0
click at [598, 433] on input "0" at bounding box center [867, 434] width 553 height 23
type input "10"
click at [611, 470] on span "Yes" at bounding box center [620, 468] width 17 height 13
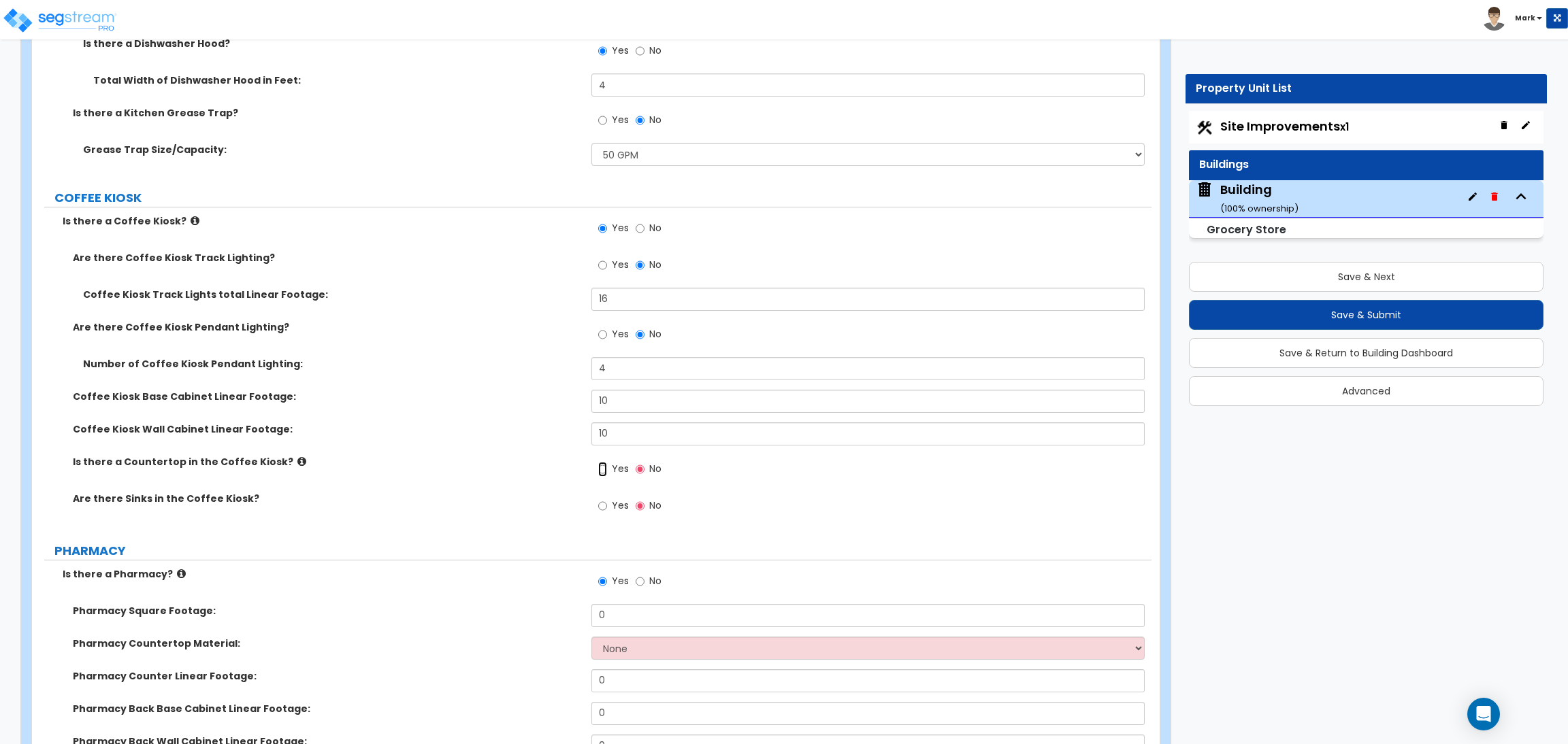
click at [607, 470] on input "Yes" at bounding box center [602, 469] width 9 height 15
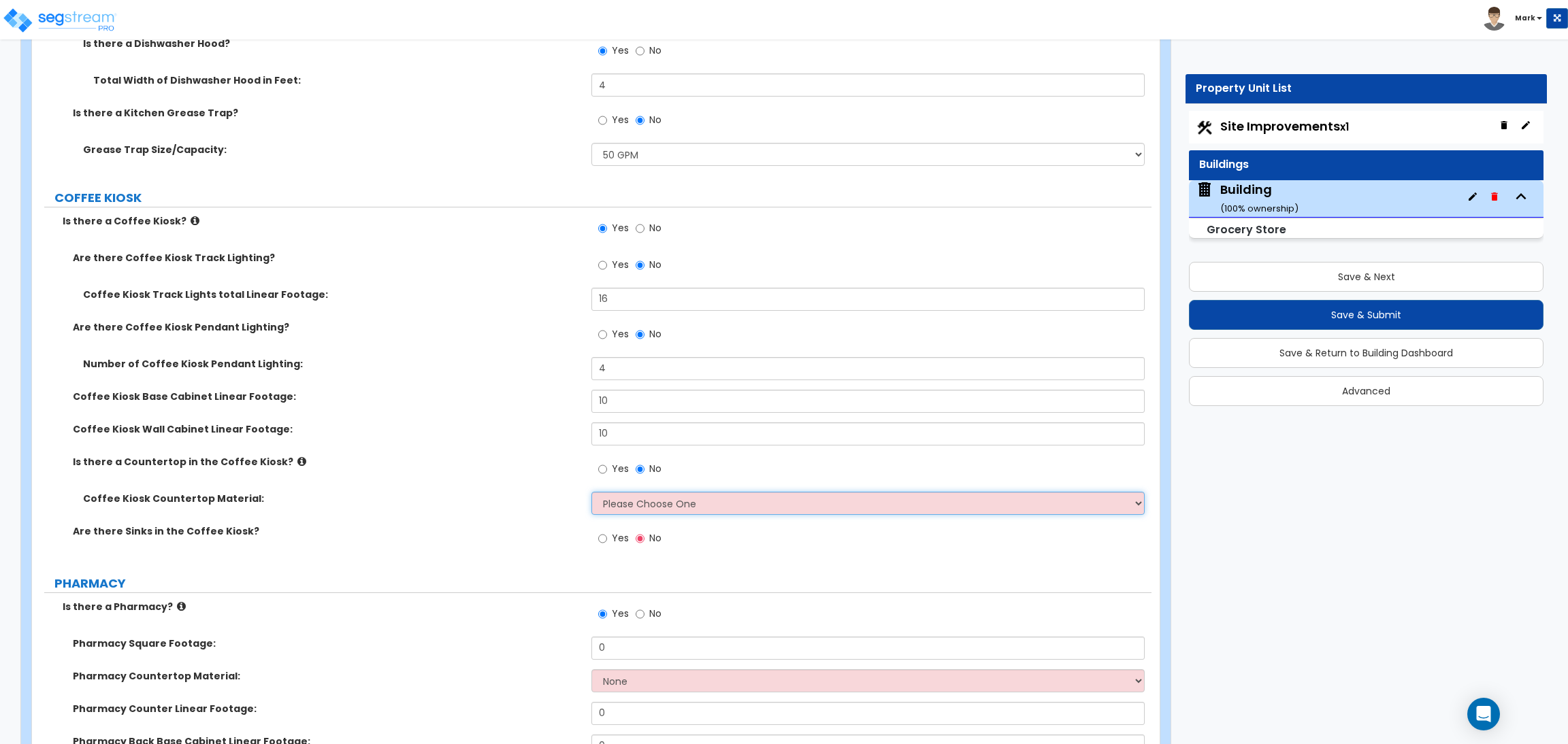
click at [638, 508] on select "Please Choose One Plastic Laminate Solid Surface Stone Quartz Marble Tile Wood …" at bounding box center [867, 503] width 553 height 23
select select "4"
click at [591, 492] on select "Please Choose One Plastic Laminate Solid Surface Stone Quartz Marble Tile Wood …" at bounding box center [867, 503] width 553 height 23
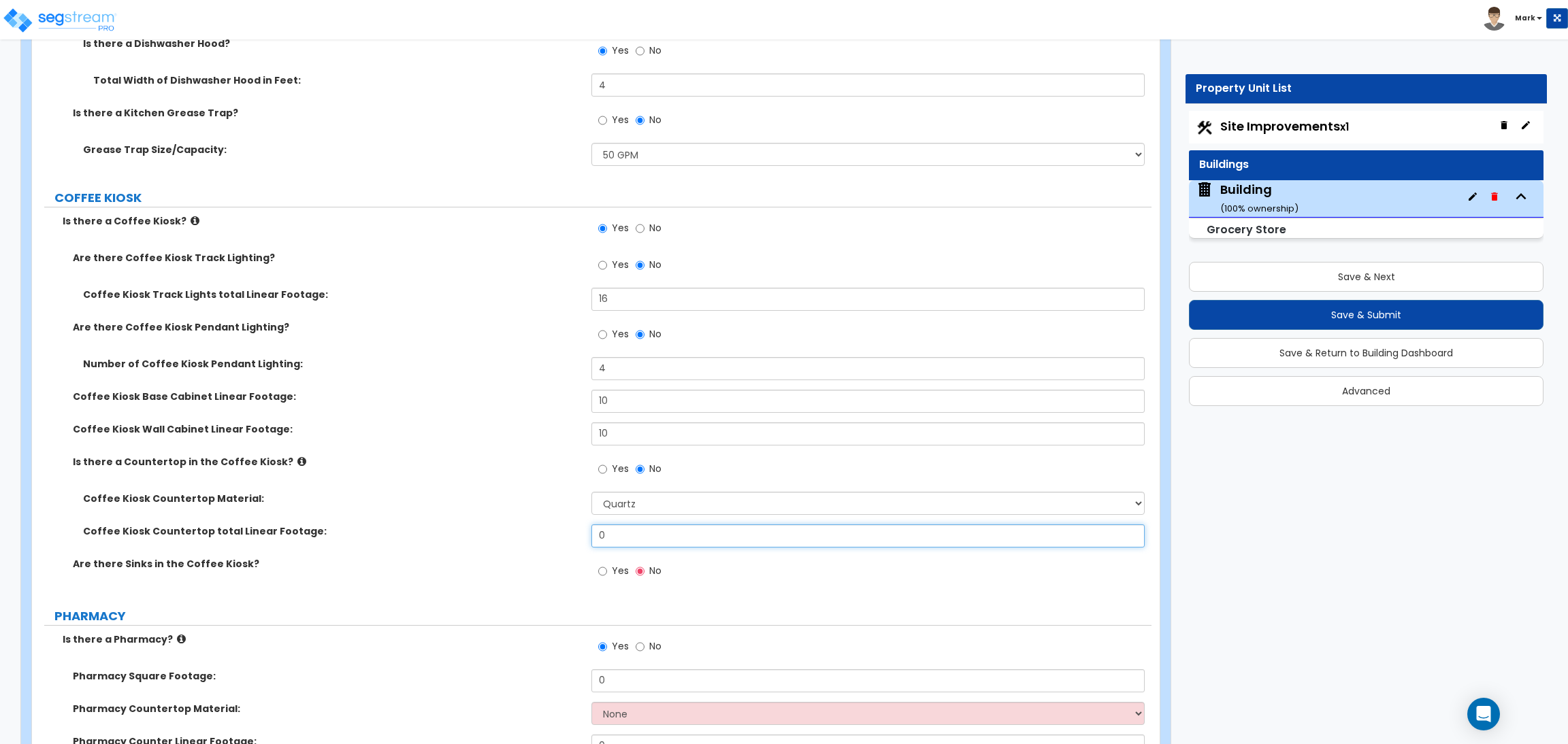
drag, startPoint x: 616, startPoint y: 541, endPoint x: 581, endPoint y: 532, distance: 36.1
click at [581, 532] on div "Coffee Kiosk Countertop total Linear Footage: 0" at bounding box center [592, 541] width 1119 height 33
type input "10"
click at [611, 571] on span "Yes" at bounding box center [620, 570] width 17 height 13
click at [607, 571] on input "Yes" at bounding box center [602, 571] width 9 height 15
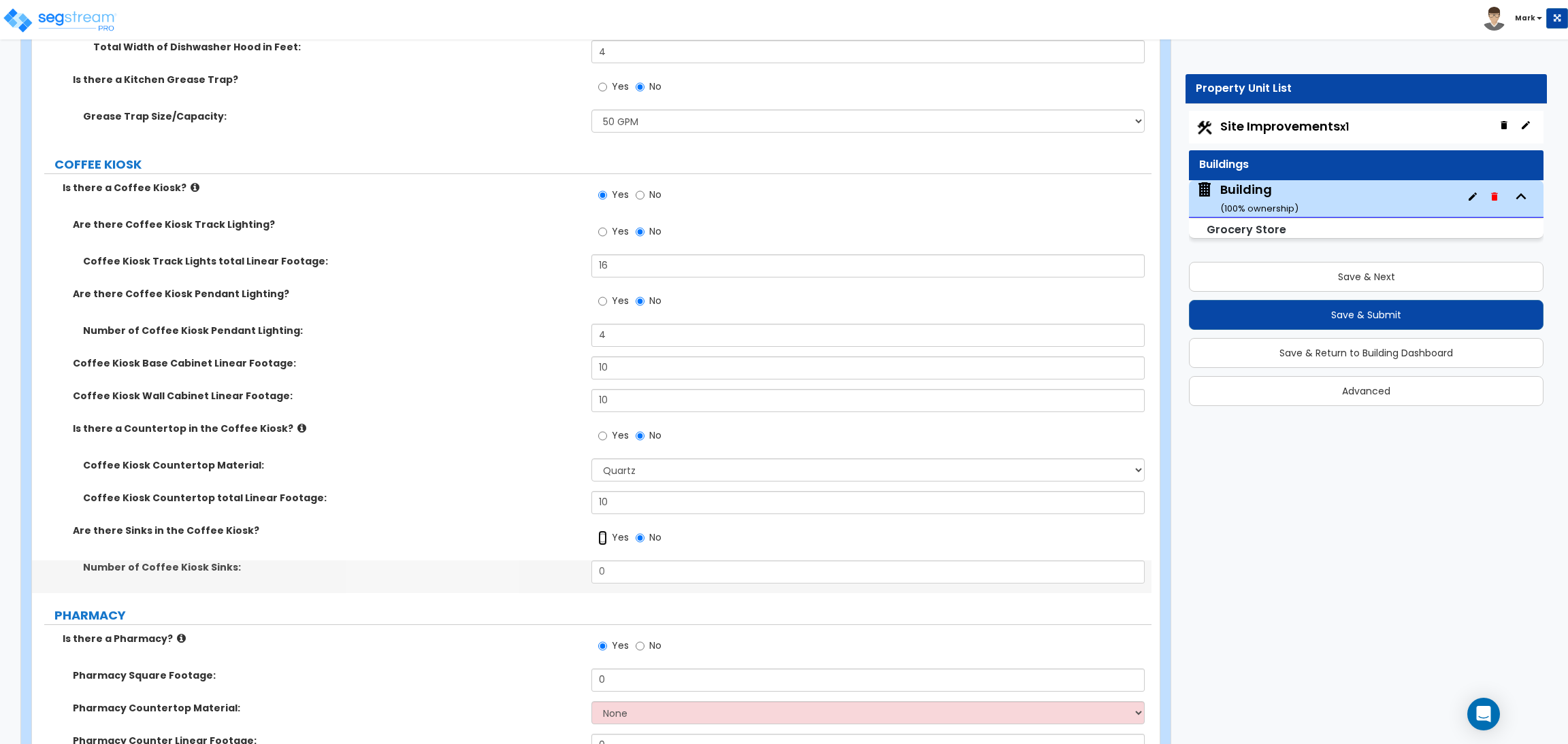
scroll to position [7629, 0]
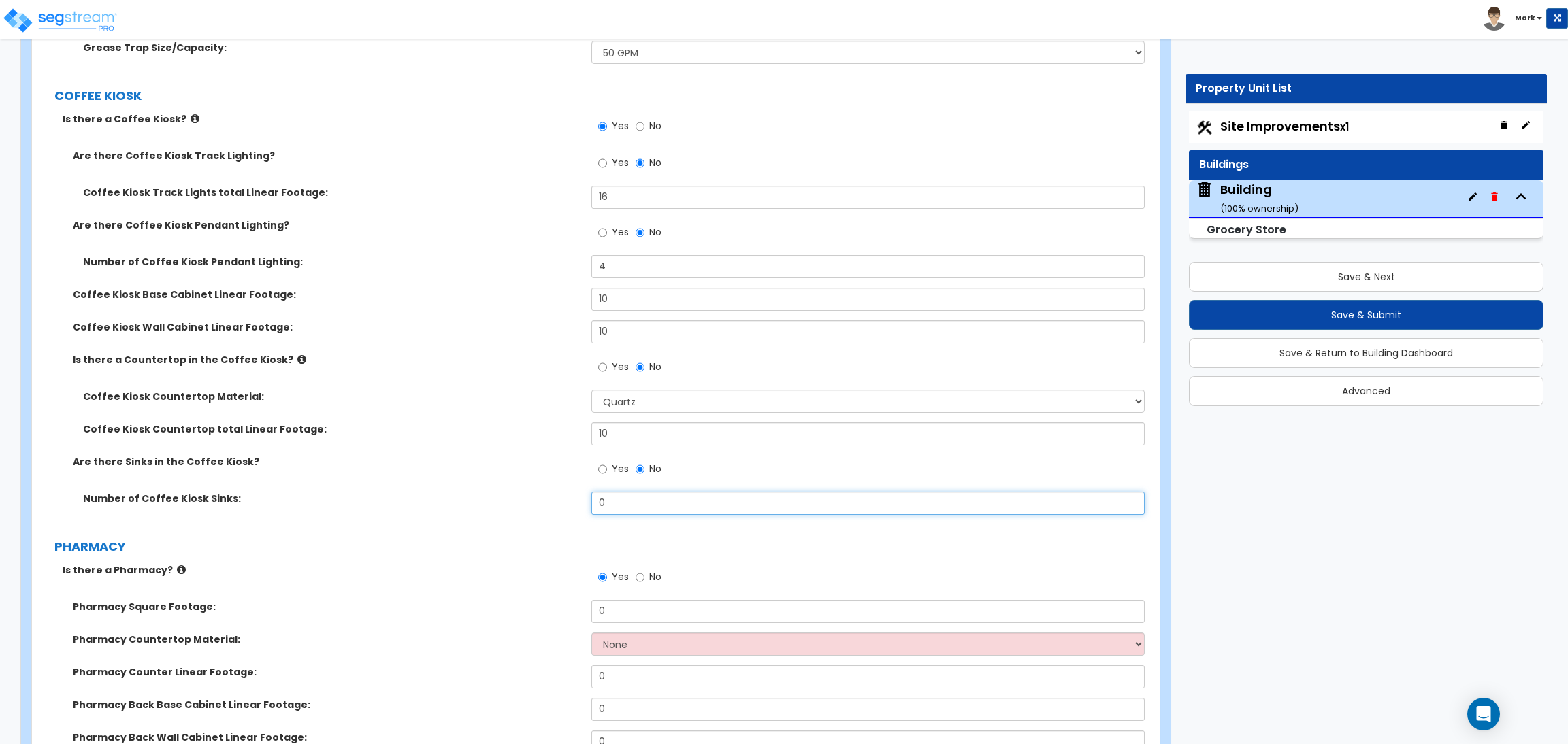
drag, startPoint x: 625, startPoint y: 511, endPoint x: 582, endPoint y: 505, distance: 43.4
click at [582, 505] on div "Number of Coffee Kiosk Sinks: 0" at bounding box center [592, 508] width 1119 height 33
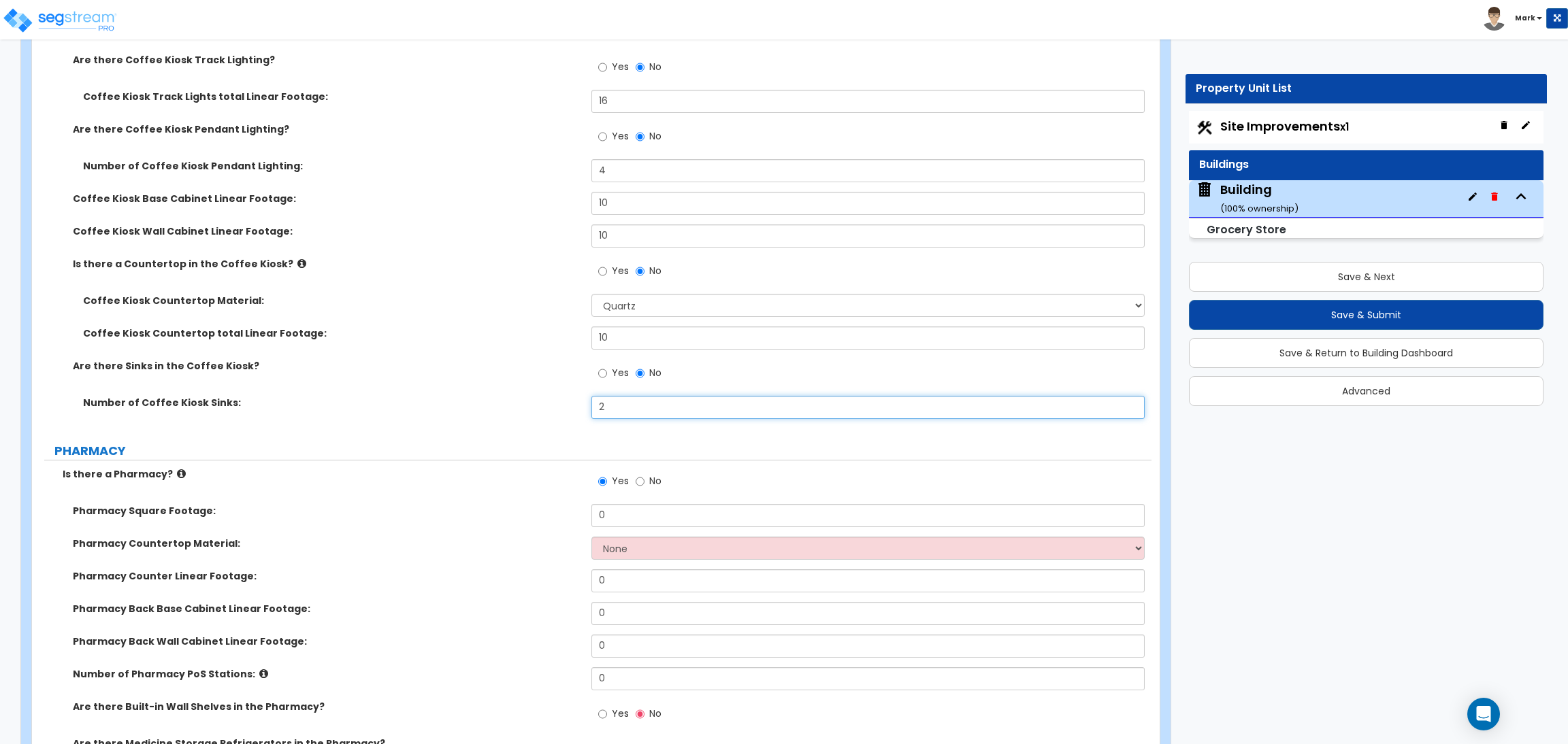
scroll to position [7730, 0]
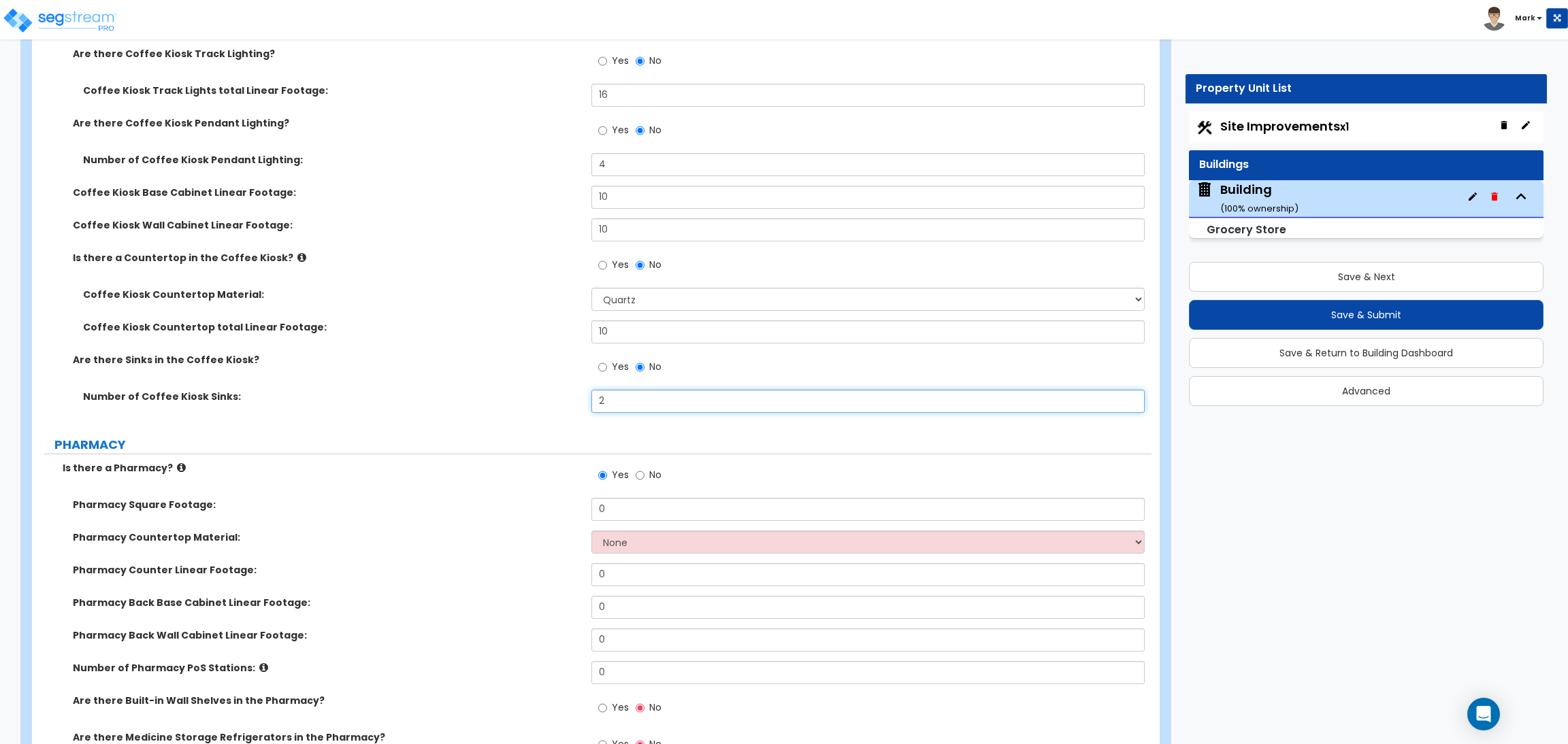
type input "2"
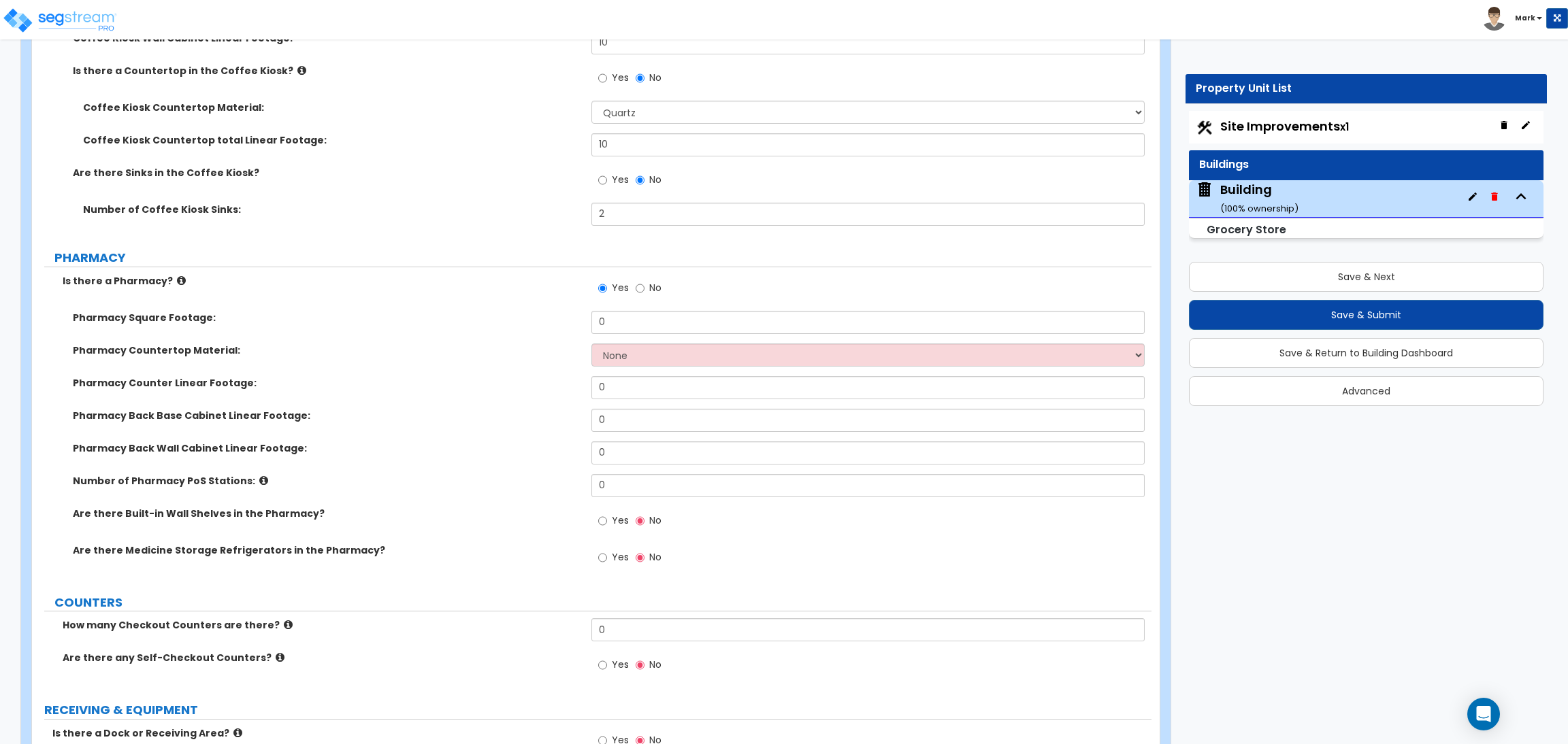
scroll to position [7934, 0]
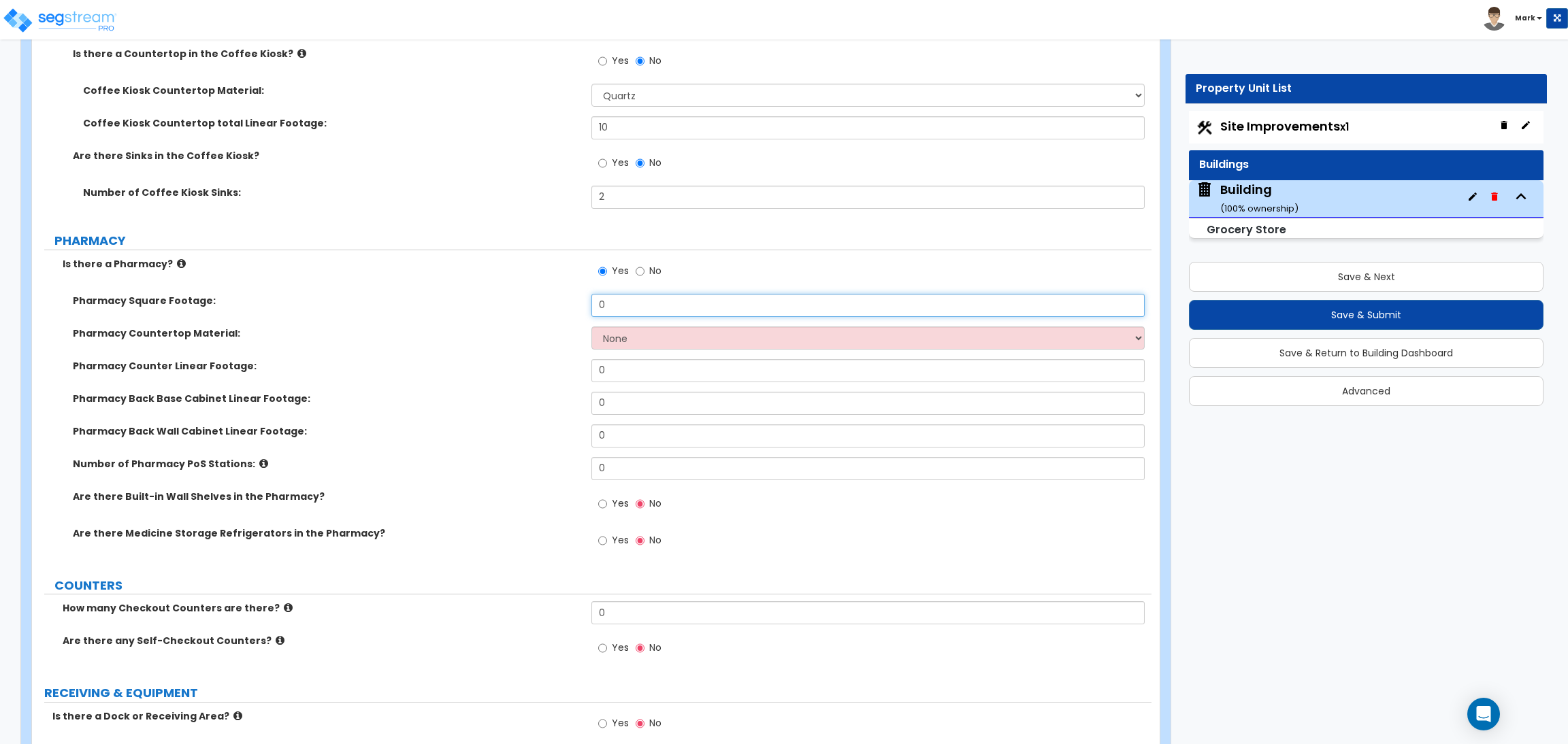
drag, startPoint x: 631, startPoint y: 301, endPoint x: 572, endPoint y: 302, distance: 59.0
click at [572, 302] on div "Pharmacy Square Footage: 0" at bounding box center [592, 311] width 1119 height 33
type input "200"
click at [627, 338] on select "None Plastic Laminate Solid Surface Stone Quartz Marble Tile Wood Stainless Ste…" at bounding box center [867, 338] width 553 height 23
select select "4"
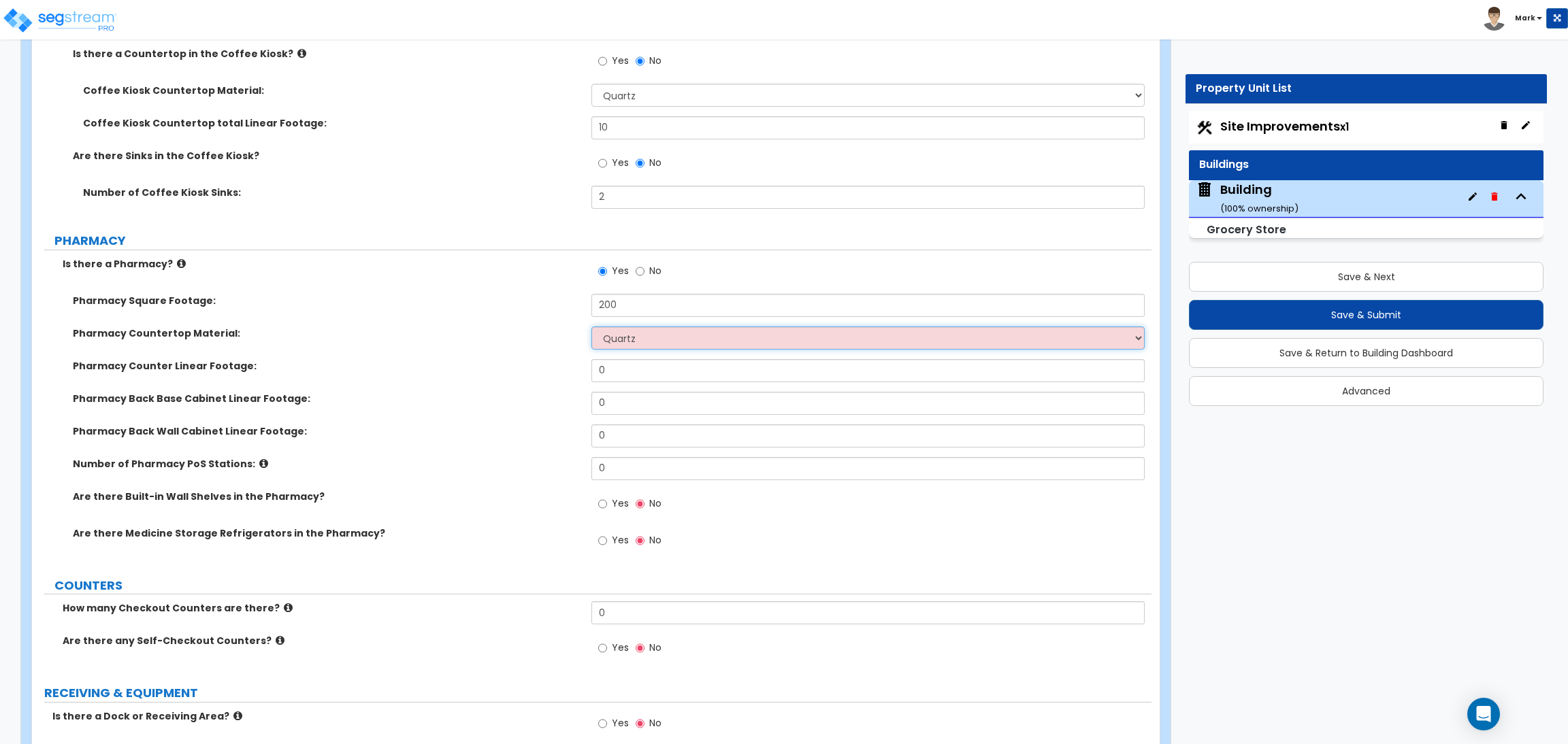
click at [591, 327] on select "None Plastic Laminate Solid Surface Stone Quartz Marble Tile Wood Stainless Ste…" at bounding box center [867, 338] width 553 height 23
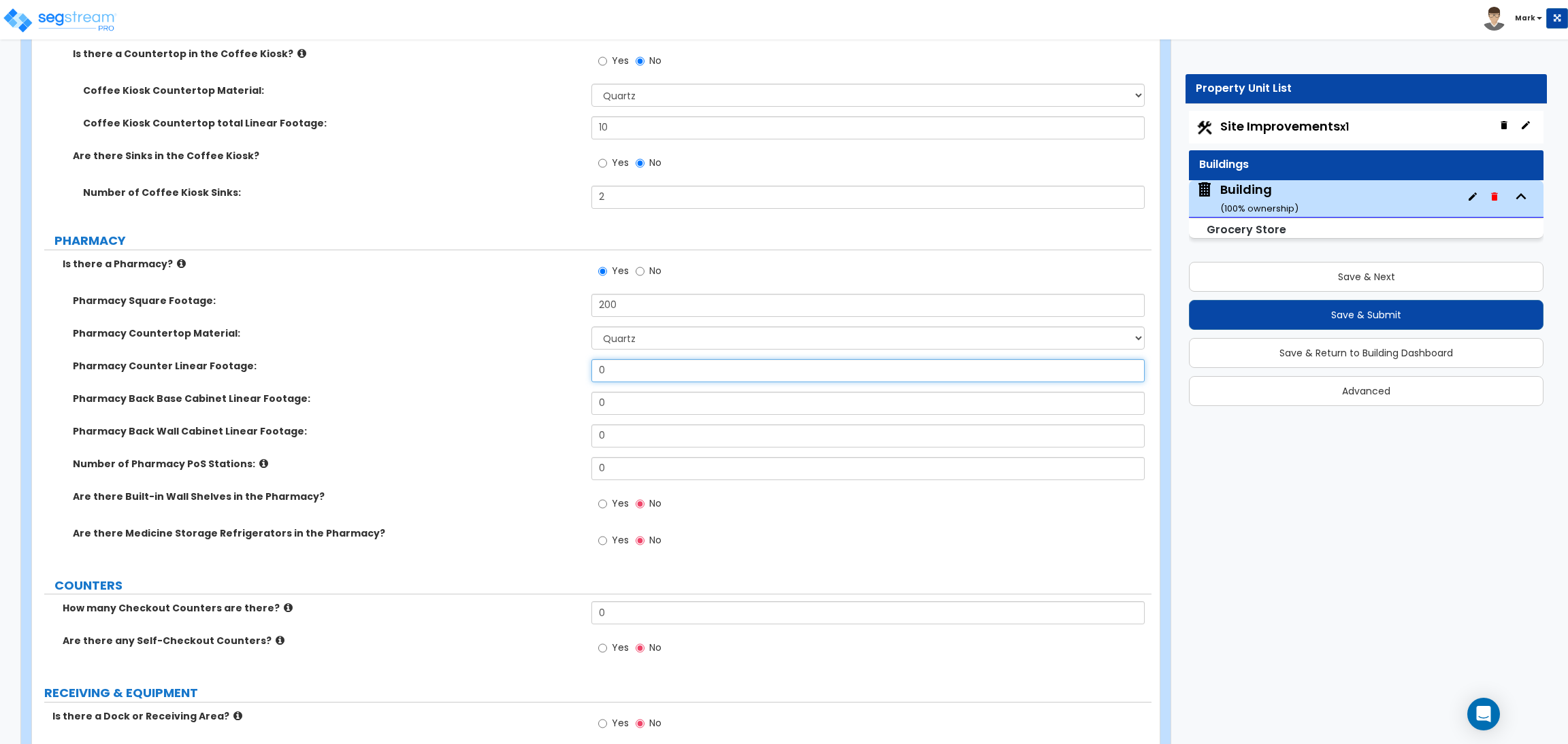
drag, startPoint x: 618, startPoint y: 369, endPoint x: 597, endPoint y: 368, distance: 21.0
click at [597, 368] on input "0" at bounding box center [867, 371] width 553 height 23
type input "10"
drag, startPoint x: 625, startPoint y: 397, endPoint x: 552, endPoint y: 397, distance: 73.0
click at [553, 397] on div "Pharmacy Back Base Cabinet Linear Footage: 0" at bounding box center [592, 408] width 1119 height 33
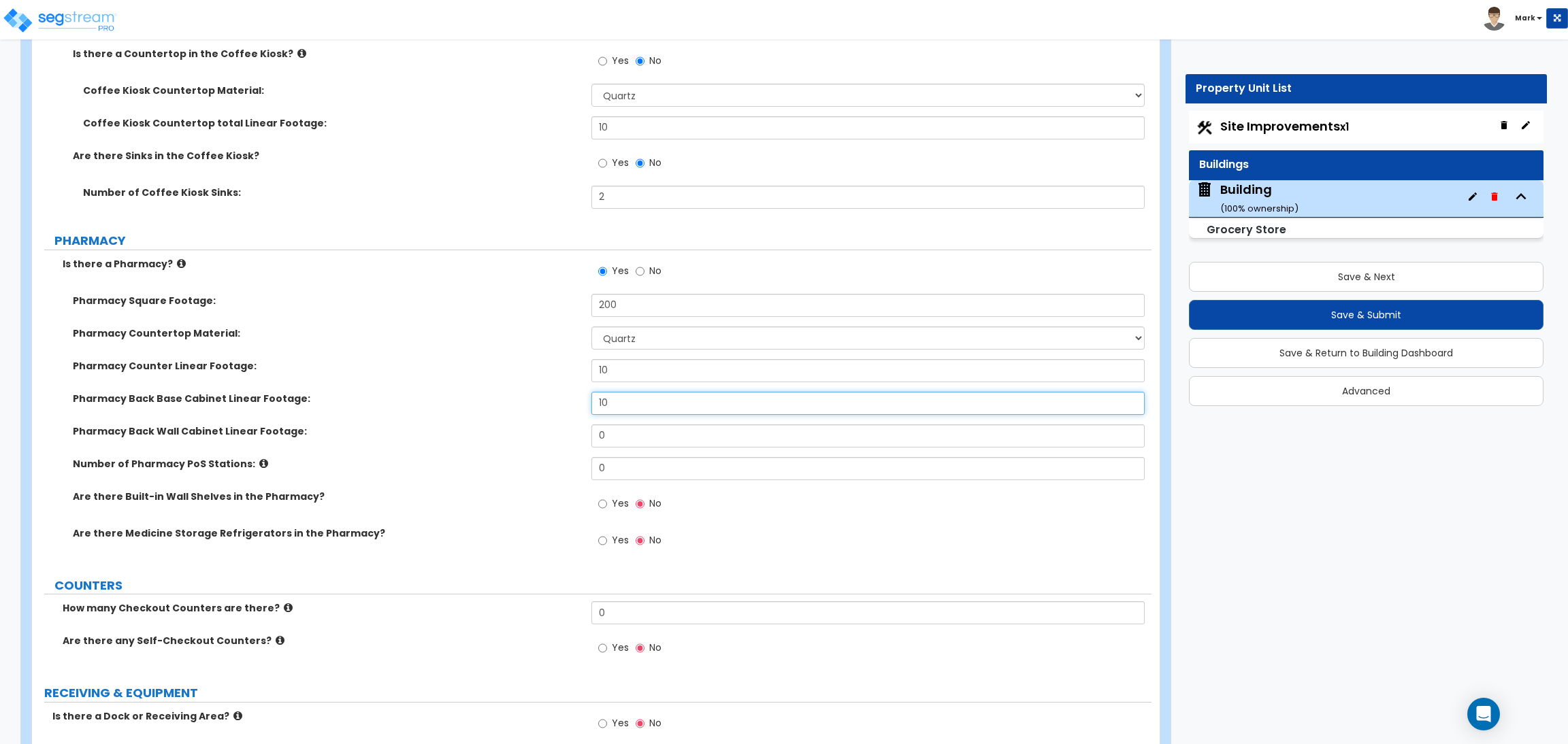
type input "10"
drag, startPoint x: 620, startPoint y: 430, endPoint x: 579, endPoint y: 430, distance: 41.0
click at [579, 430] on div "Pharmacy Back Wall Cabinet Linear Footage: 0" at bounding box center [592, 440] width 1119 height 33
type input "10"
drag, startPoint x: 622, startPoint y: 471, endPoint x: 587, endPoint y: 465, distance: 35.5
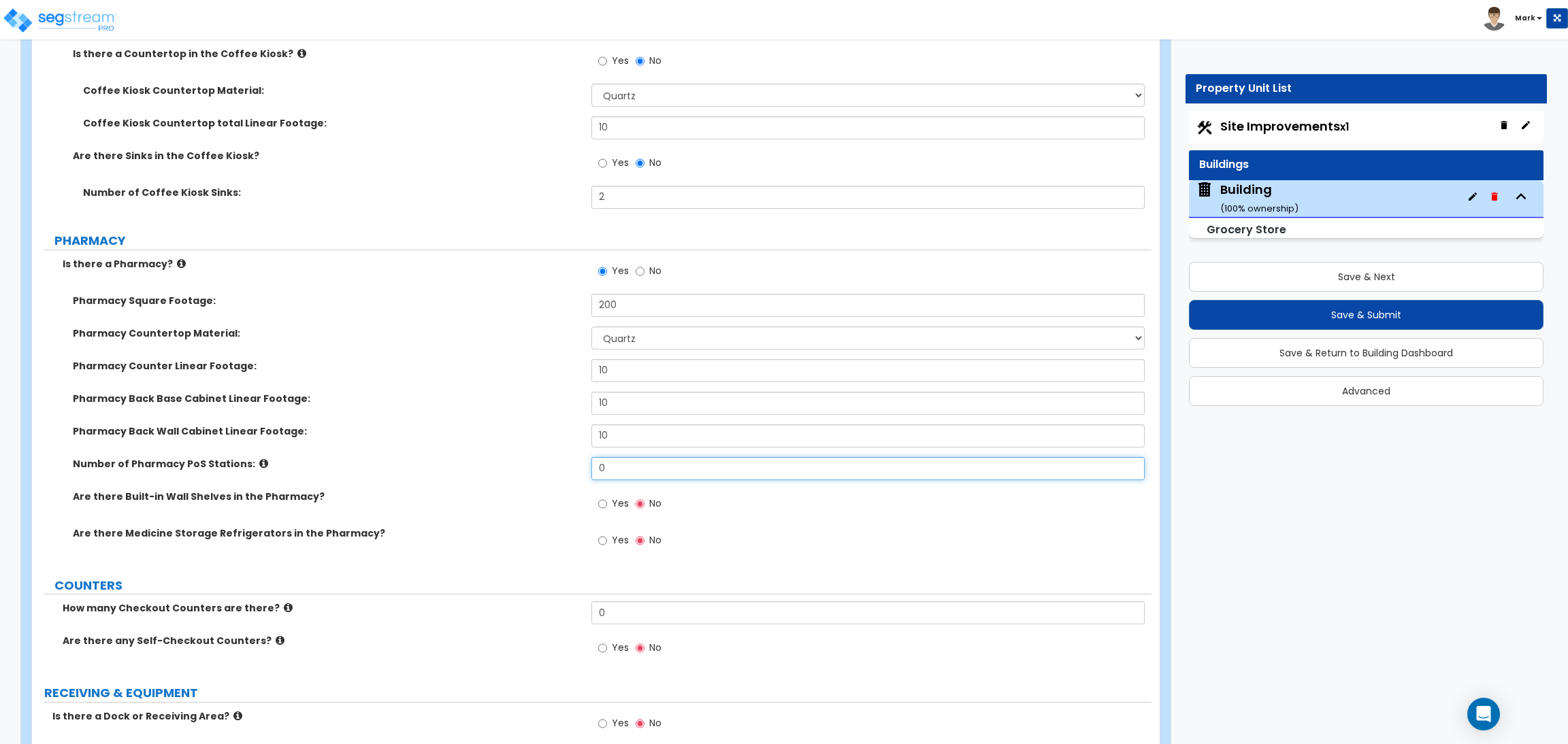
click at [587, 465] on div "Number of Pharmacy PoS Stations: 0" at bounding box center [592, 473] width 1119 height 33
type input "2"
click at [606, 501] on input "Yes" at bounding box center [602, 504] width 9 height 15
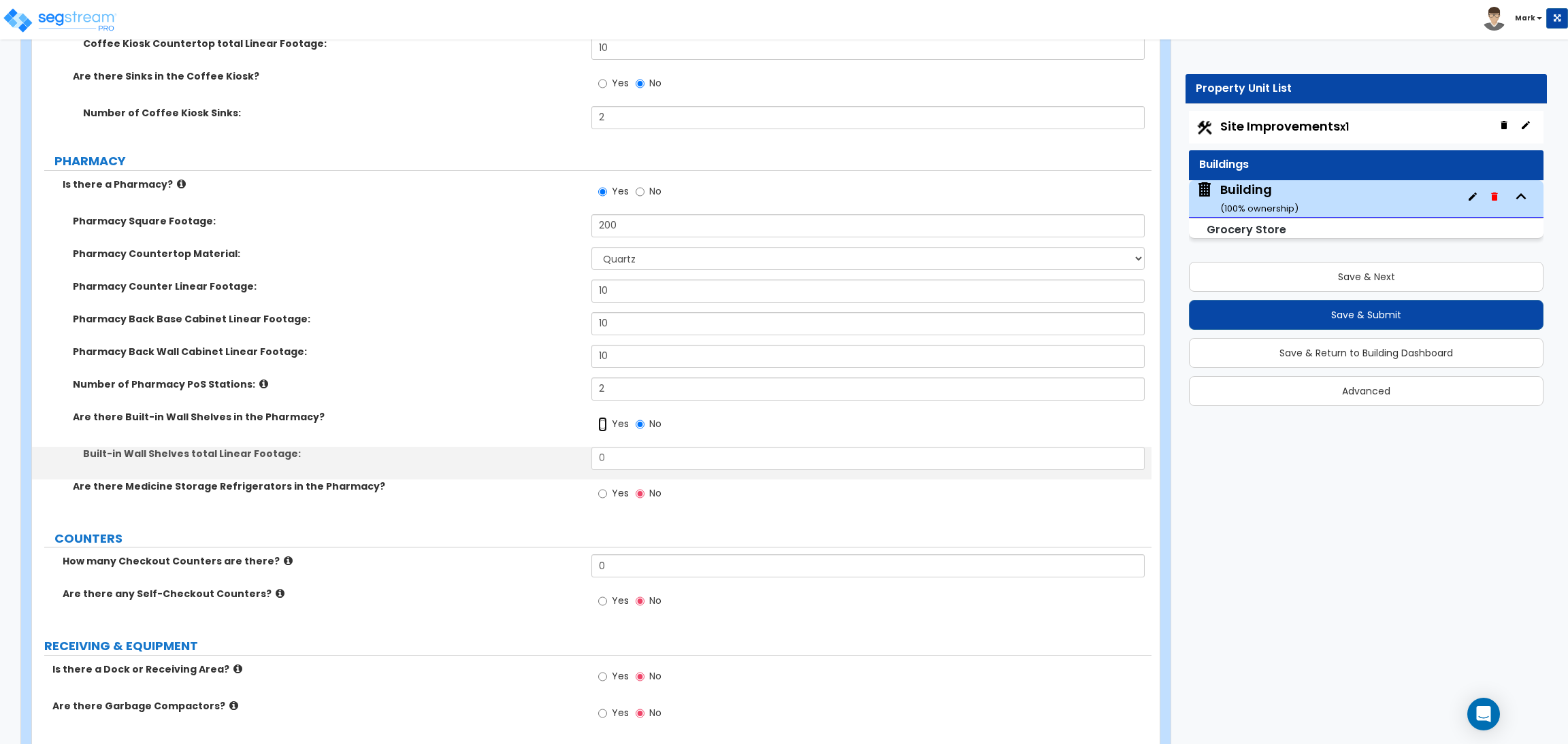
scroll to position [8036, 0]
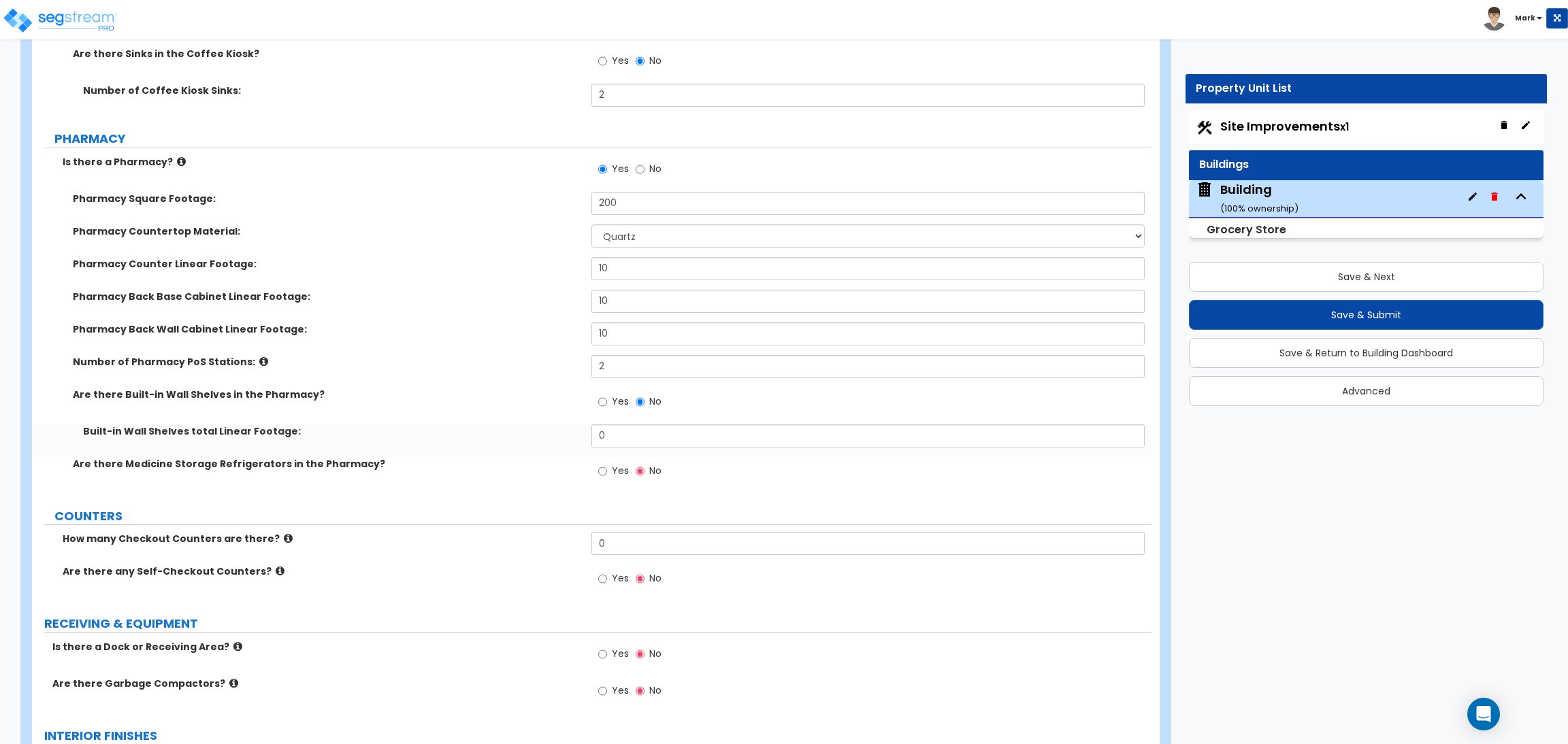
click at [609, 467] on label "Yes" at bounding box center [613, 473] width 31 height 23
click at [607, 467] on input "Yes" at bounding box center [602, 471] width 9 height 15
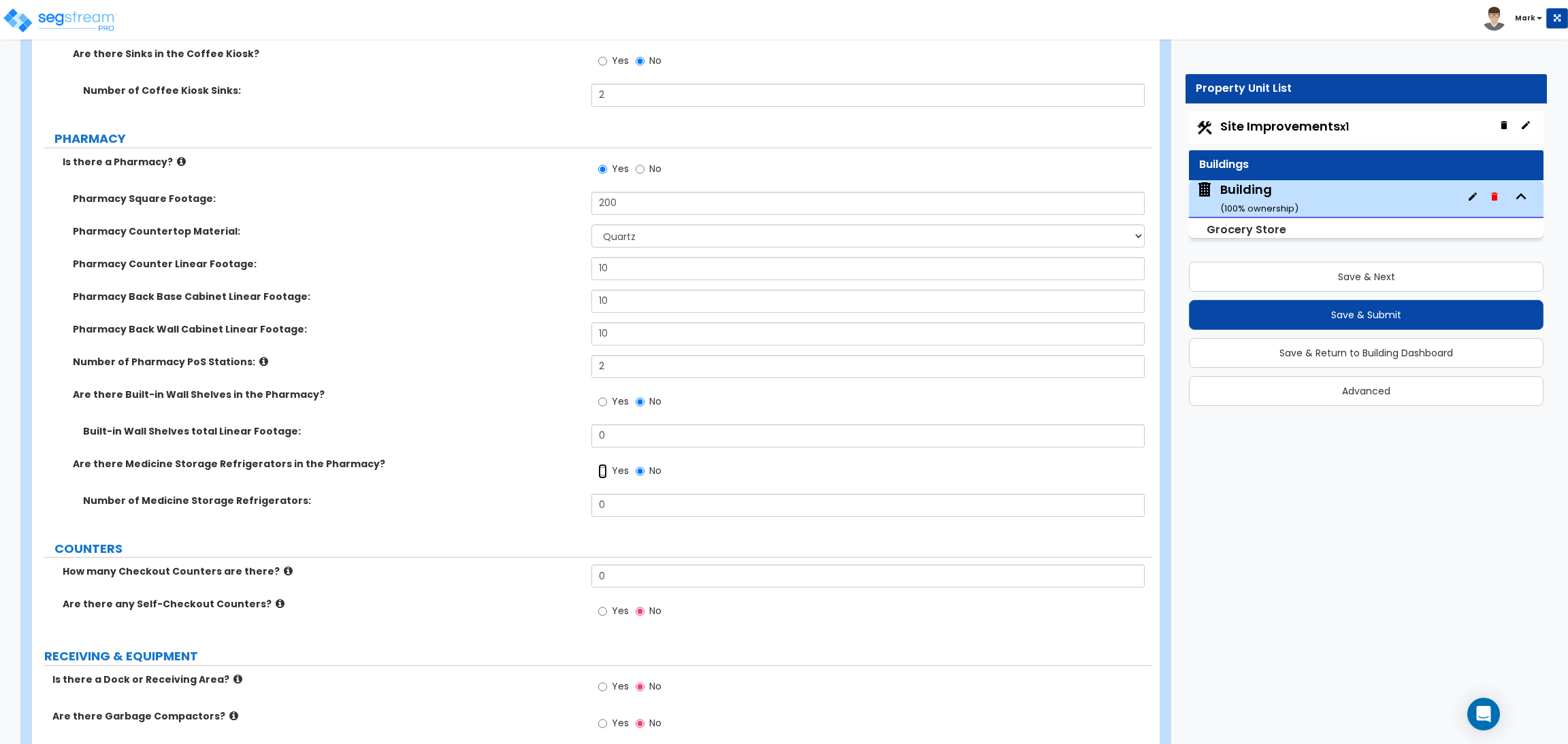
radio input "true"
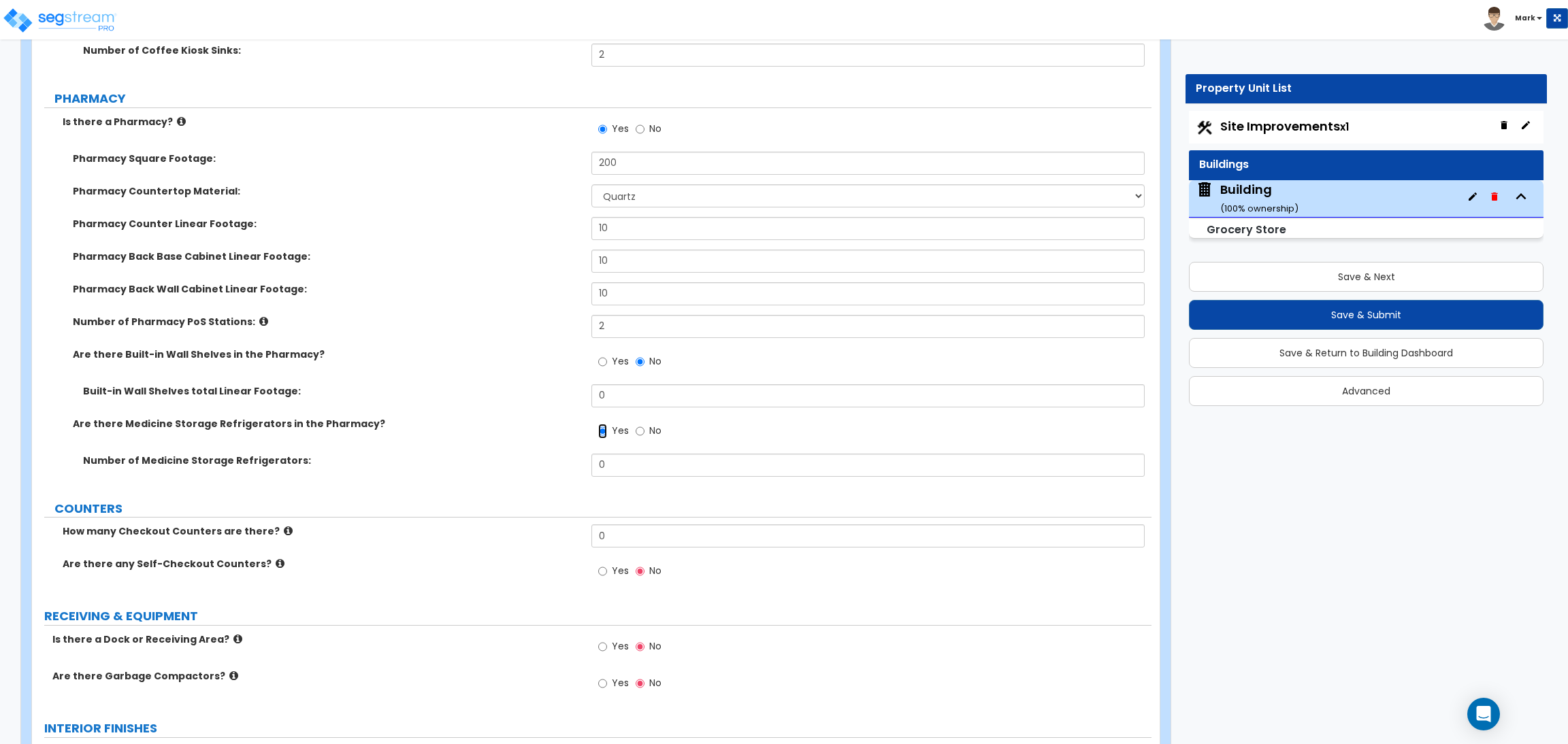
scroll to position [8139, 0]
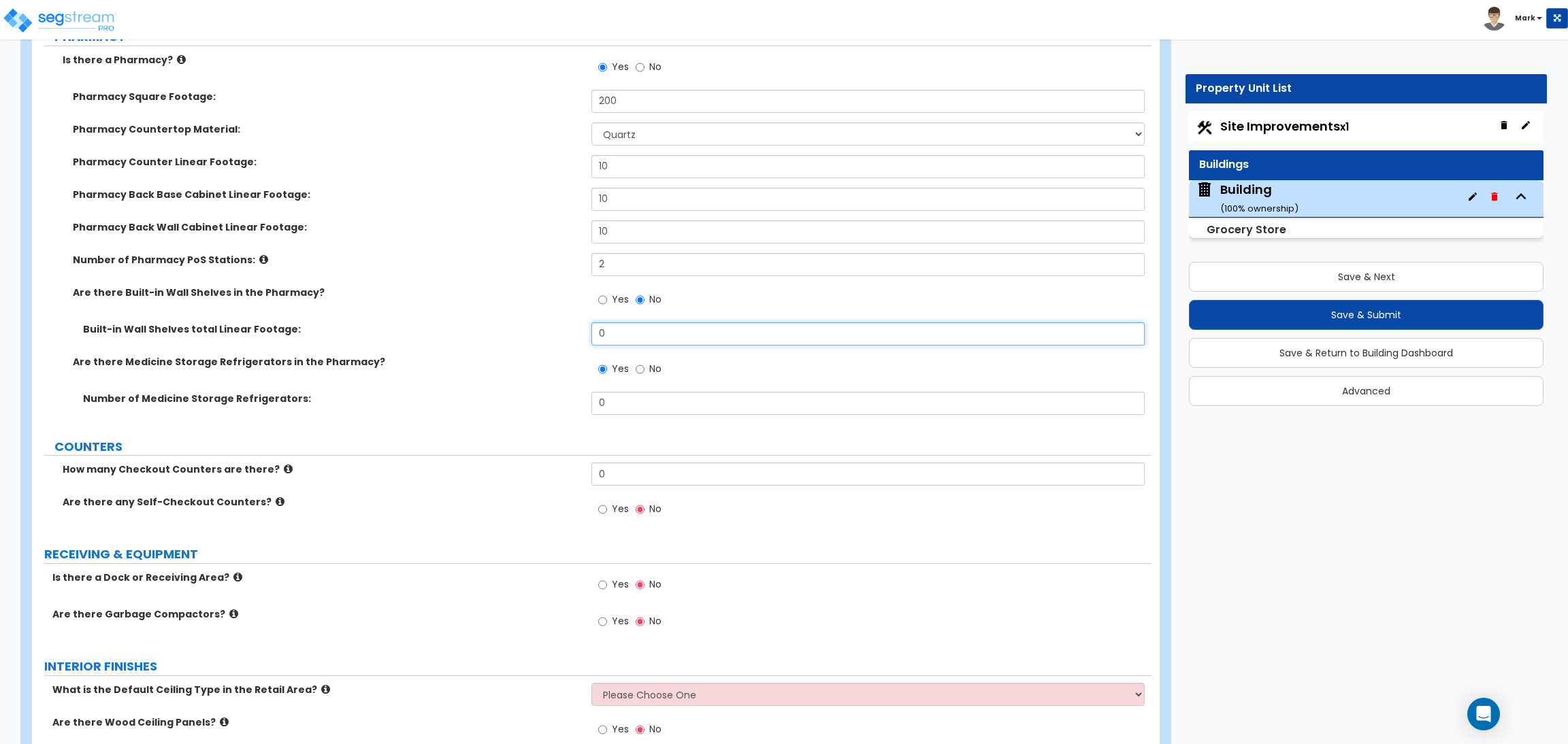
drag, startPoint x: 614, startPoint y: 335, endPoint x: 586, endPoint y: 332, distance: 28.2
click at [590, 335] on div "Built-in Wall Shelves total Linear Footage: 0" at bounding box center [592, 339] width 1119 height 33
type input "8"
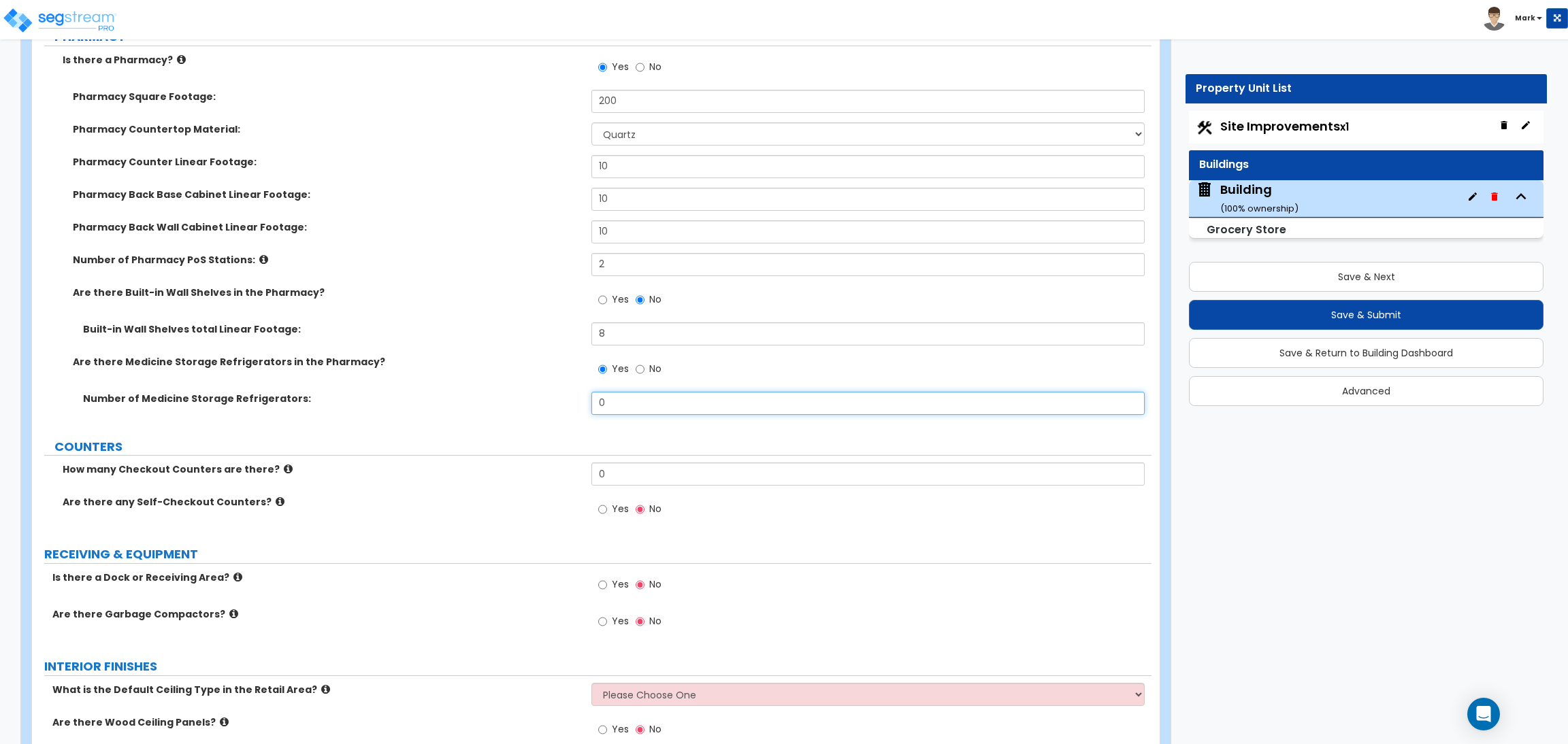
drag, startPoint x: 626, startPoint y: 402, endPoint x: 546, endPoint y: 410, distance: 80.4
click at [546, 410] on div "Number of Medicine Storage Refrigerators: 0" at bounding box center [592, 408] width 1119 height 33
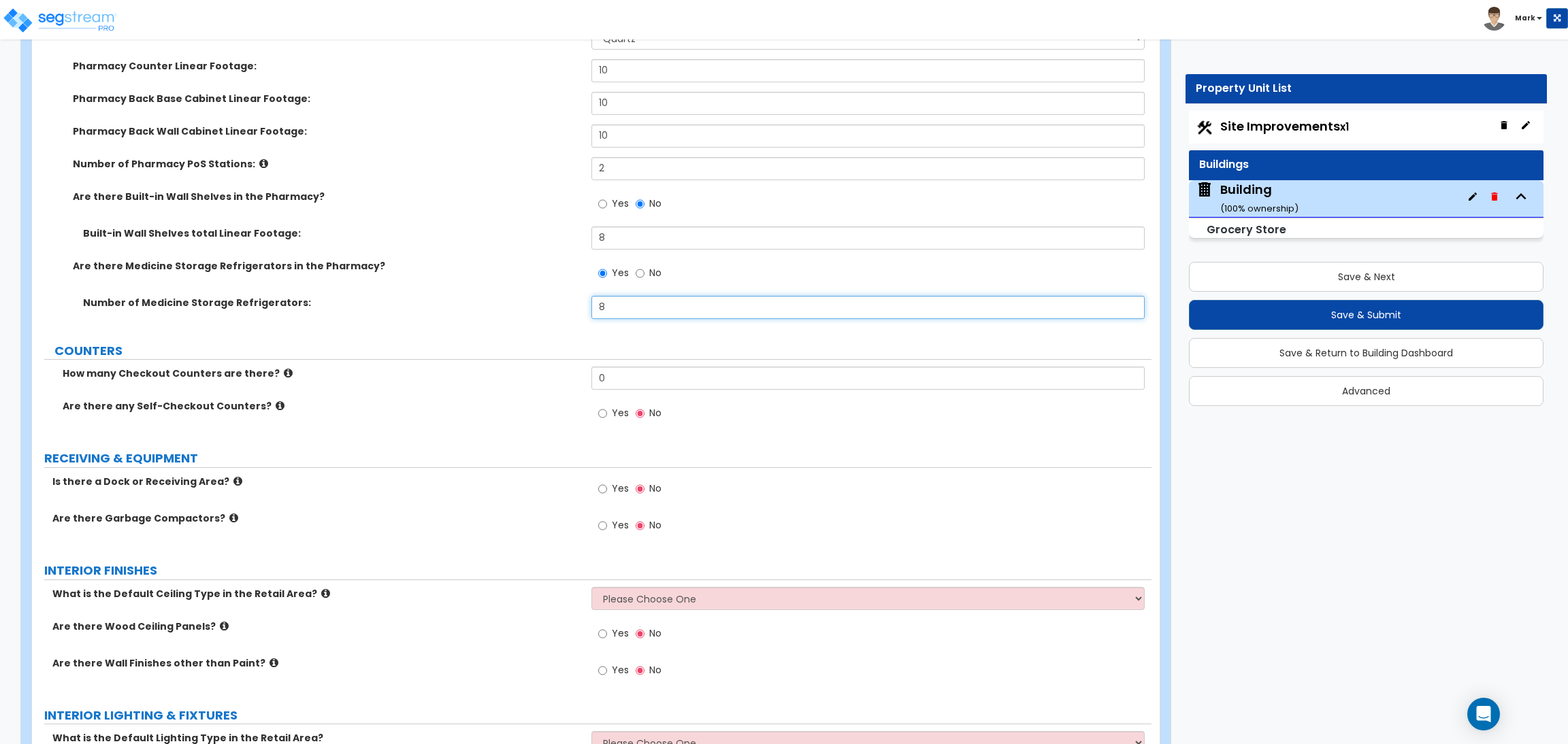
scroll to position [8240, 0]
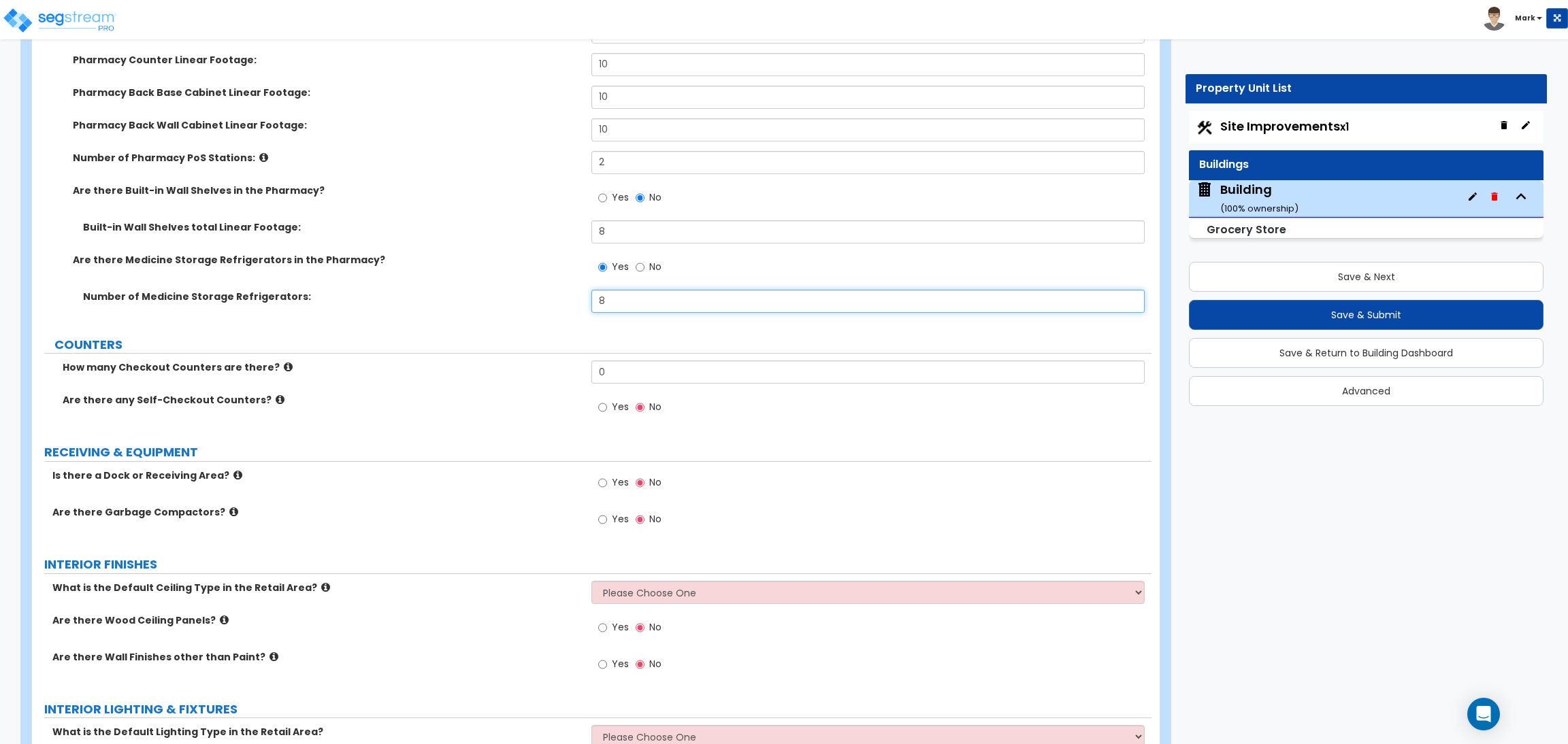
type input "8"
drag, startPoint x: 627, startPoint y: 373, endPoint x: 589, endPoint y: 369, distance: 38.2
click at [589, 369] on div "How many Checkout Counters are there? 0" at bounding box center [592, 377] width 1119 height 33
click at [611, 402] on span "Yes" at bounding box center [620, 406] width 17 height 13
click at [607, 402] on input "Yes" at bounding box center [602, 407] width 9 height 15
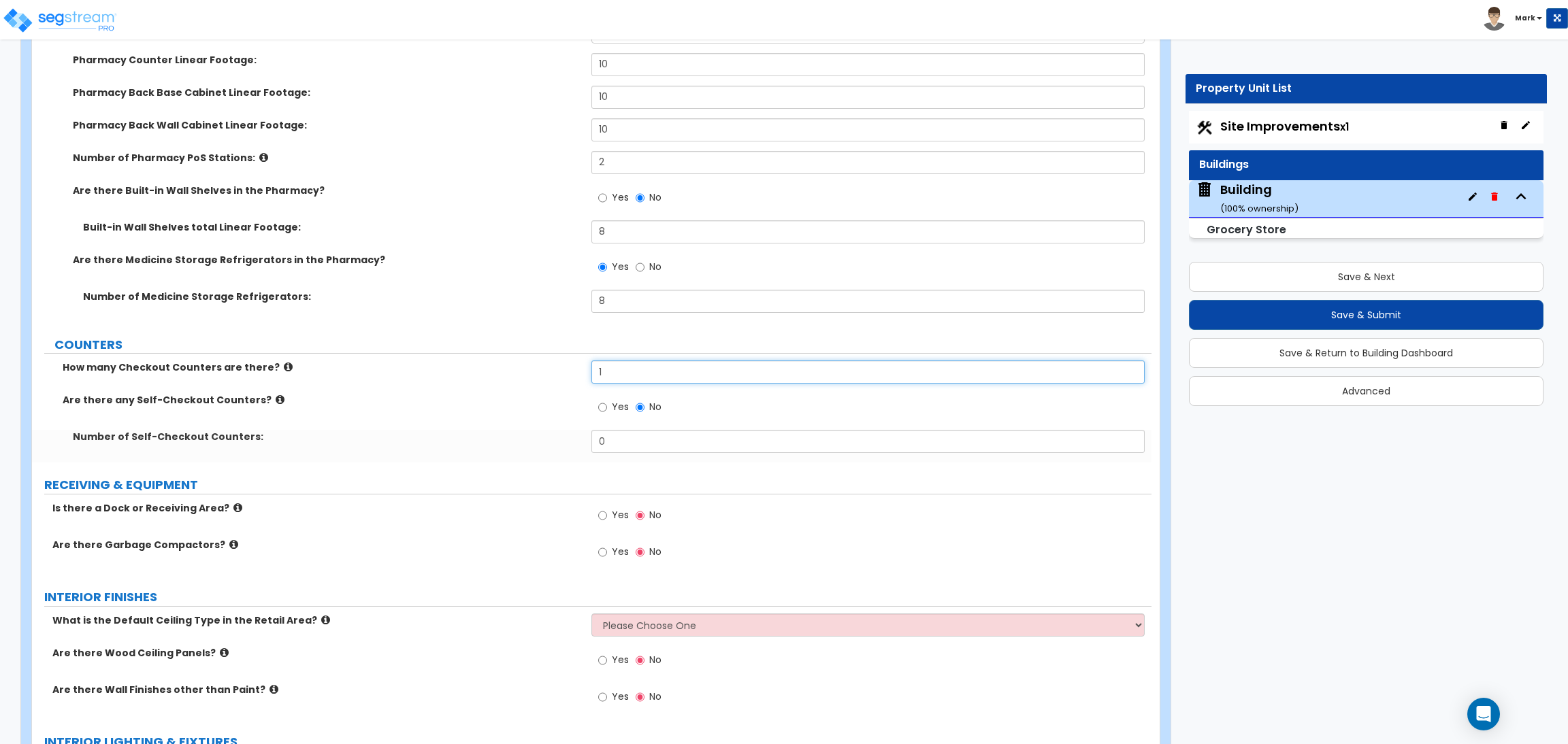
drag, startPoint x: 622, startPoint y: 368, endPoint x: 581, endPoint y: 367, distance: 41.0
click at [582, 367] on div "How many Checkout Counters are there? 1" at bounding box center [592, 377] width 1119 height 33
type input "2"
drag, startPoint x: 631, startPoint y: 444, endPoint x: 607, endPoint y: 444, distance: 24.0
click at [607, 444] on input "0" at bounding box center [867, 441] width 553 height 23
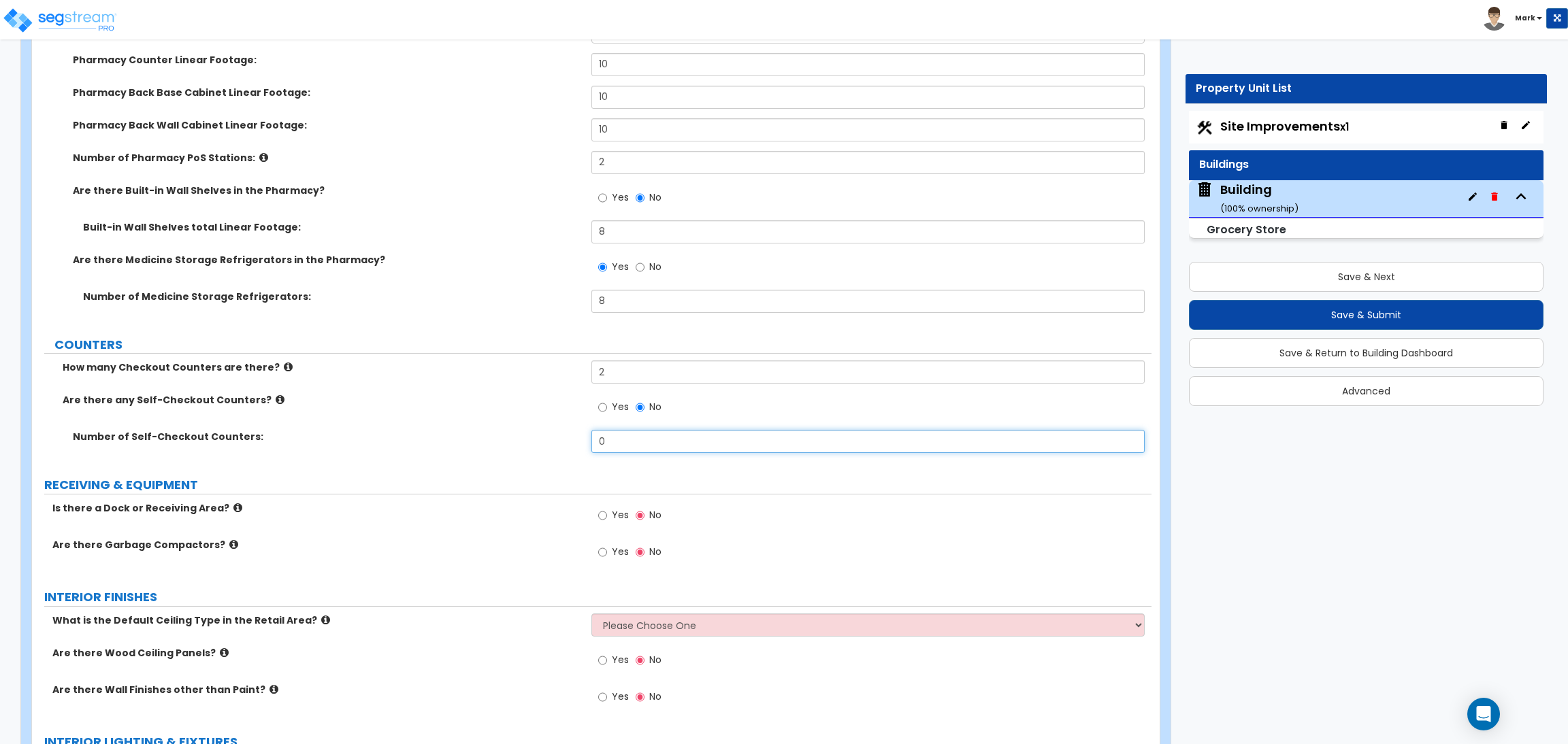
drag, startPoint x: 607, startPoint y: 444, endPoint x: 562, endPoint y: 444, distance: 45.0
click at [562, 444] on div "Number of Self-Checkout Counters: 0" at bounding box center [592, 446] width 1119 height 33
drag, startPoint x: 618, startPoint y: 444, endPoint x: 587, endPoint y: 444, distance: 31.0
click at [587, 444] on div "Number of Self-Checkout Counters: 3" at bounding box center [592, 446] width 1119 height 33
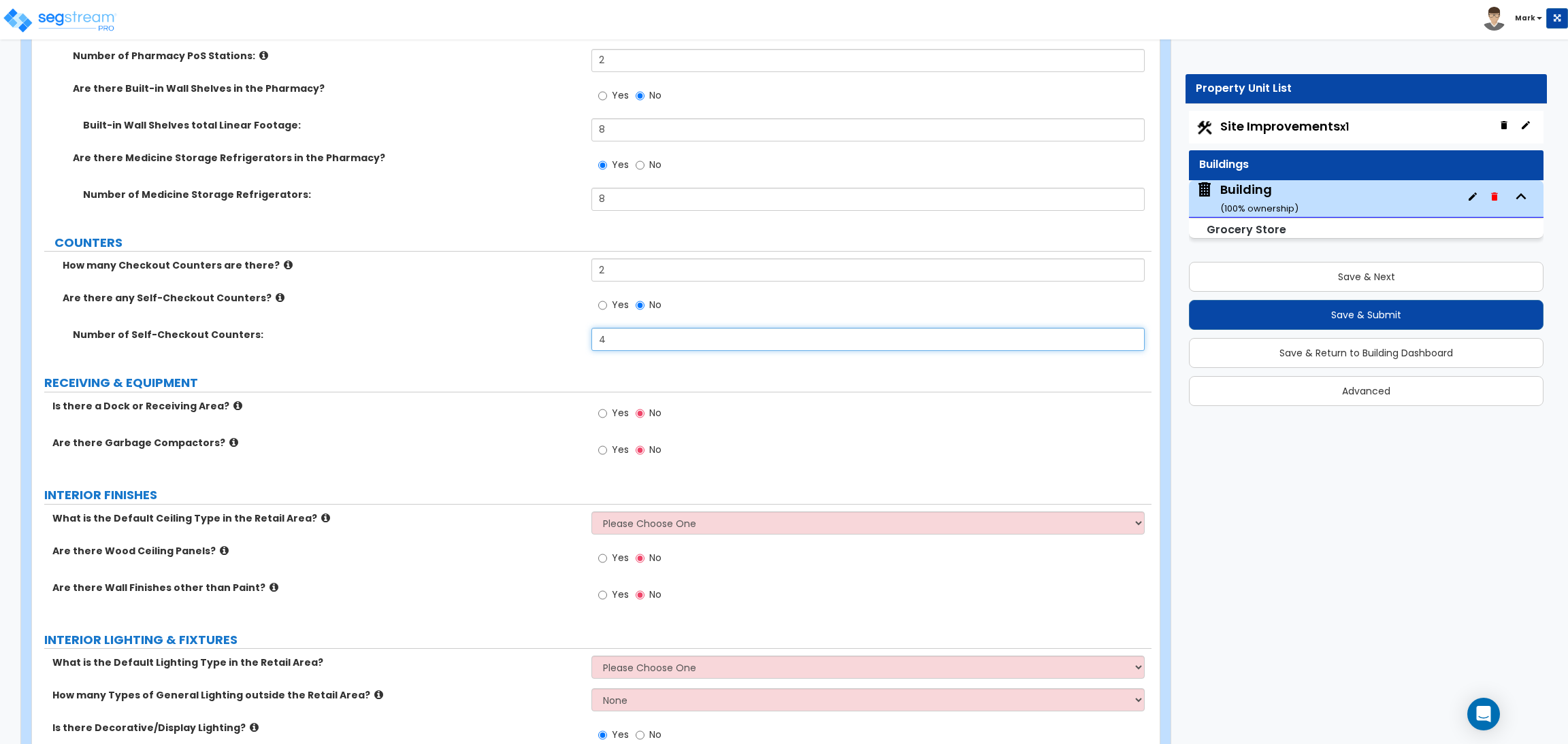
scroll to position [8445, 0]
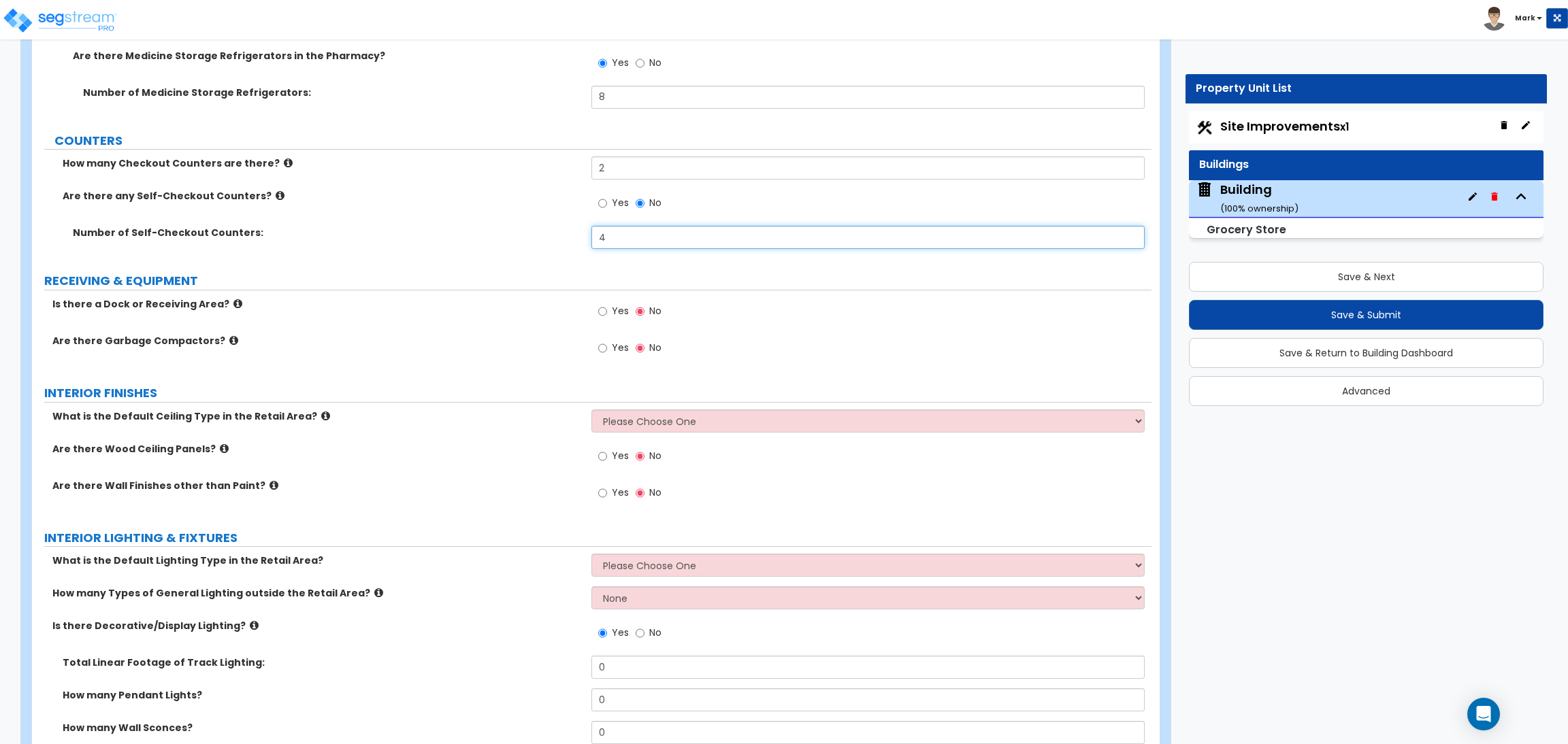
type input "4"
click at [610, 309] on label "Yes" at bounding box center [613, 313] width 31 height 23
click at [607, 309] on input "Yes" at bounding box center [602, 311] width 9 height 15
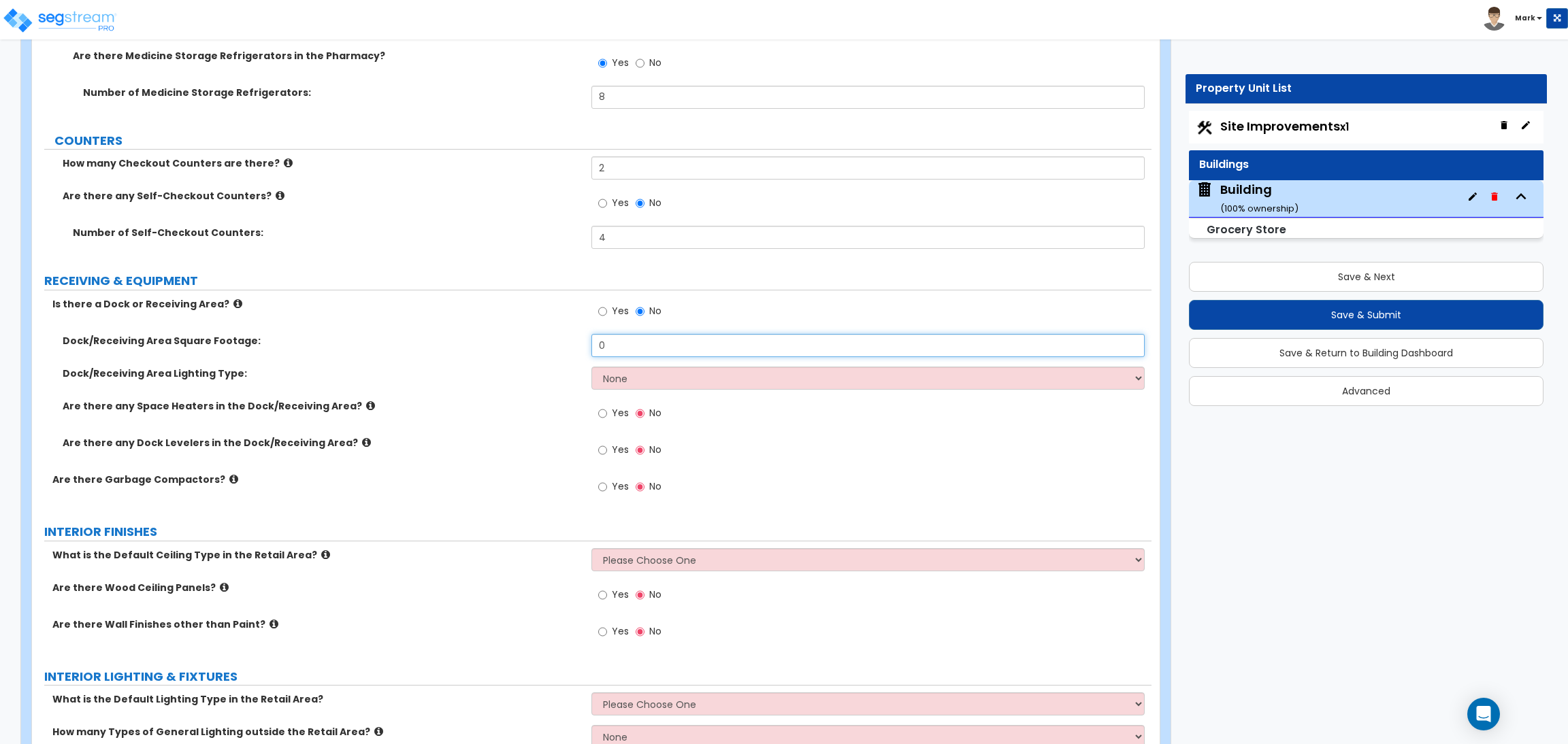
drag, startPoint x: 611, startPoint y: 350, endPoint x: 506, endPoint y: 350, distance: 105.0
click at [506, 350] on div "Dock/Receiving Area Square Footage: 0" at bounding box center [592, 350] width 1119 height 33
type input "200"
click at [615, 373] on select "None High Bay LED Lighting High Bay Fluorescent Lighting" at bounding box center [867, 379] width 553 height 23
select select "1"
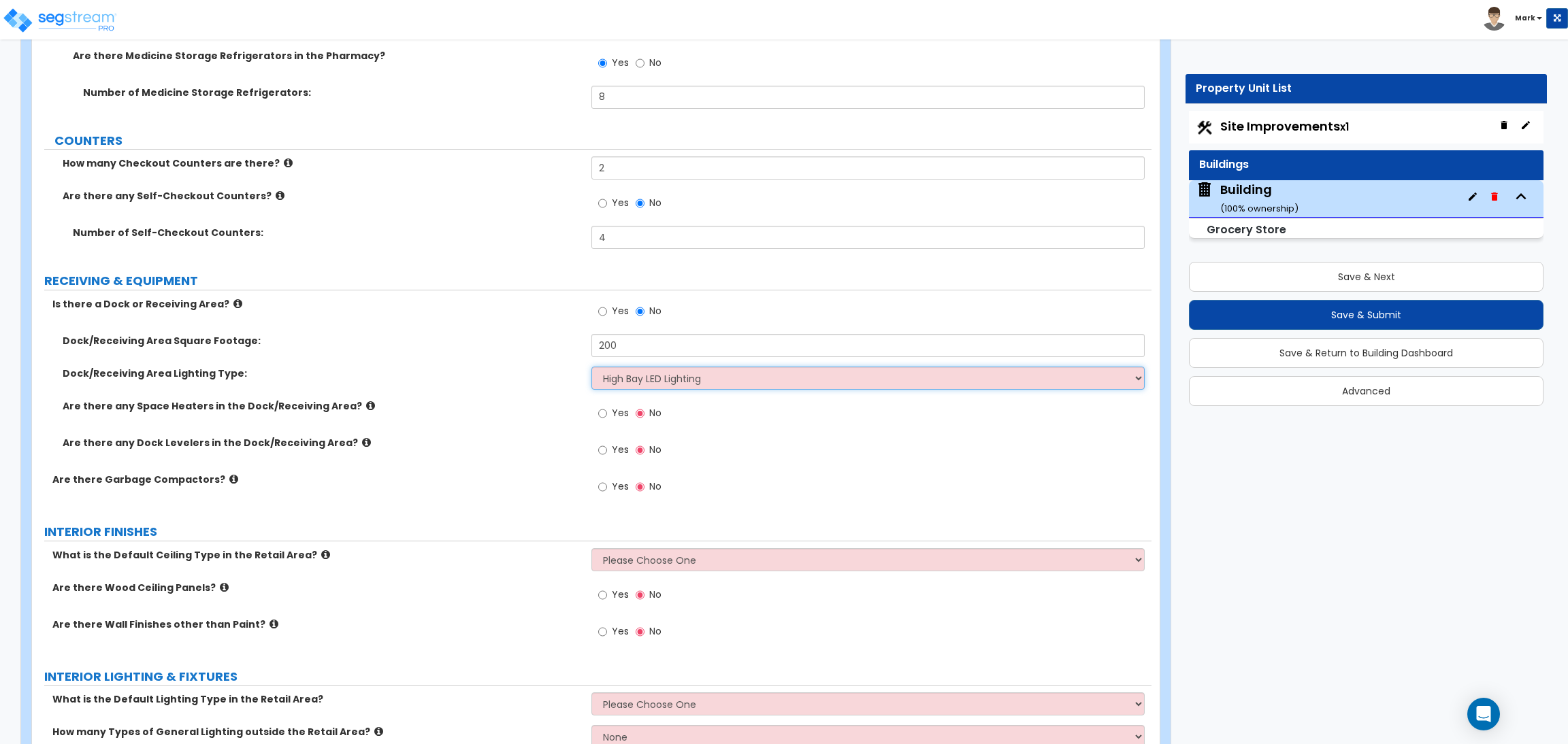
click at [591, 368] on select "None High Bay LED Lighting High Bay Fluorescent Lighting" at bounding box center [867, 379] width 553 height 23
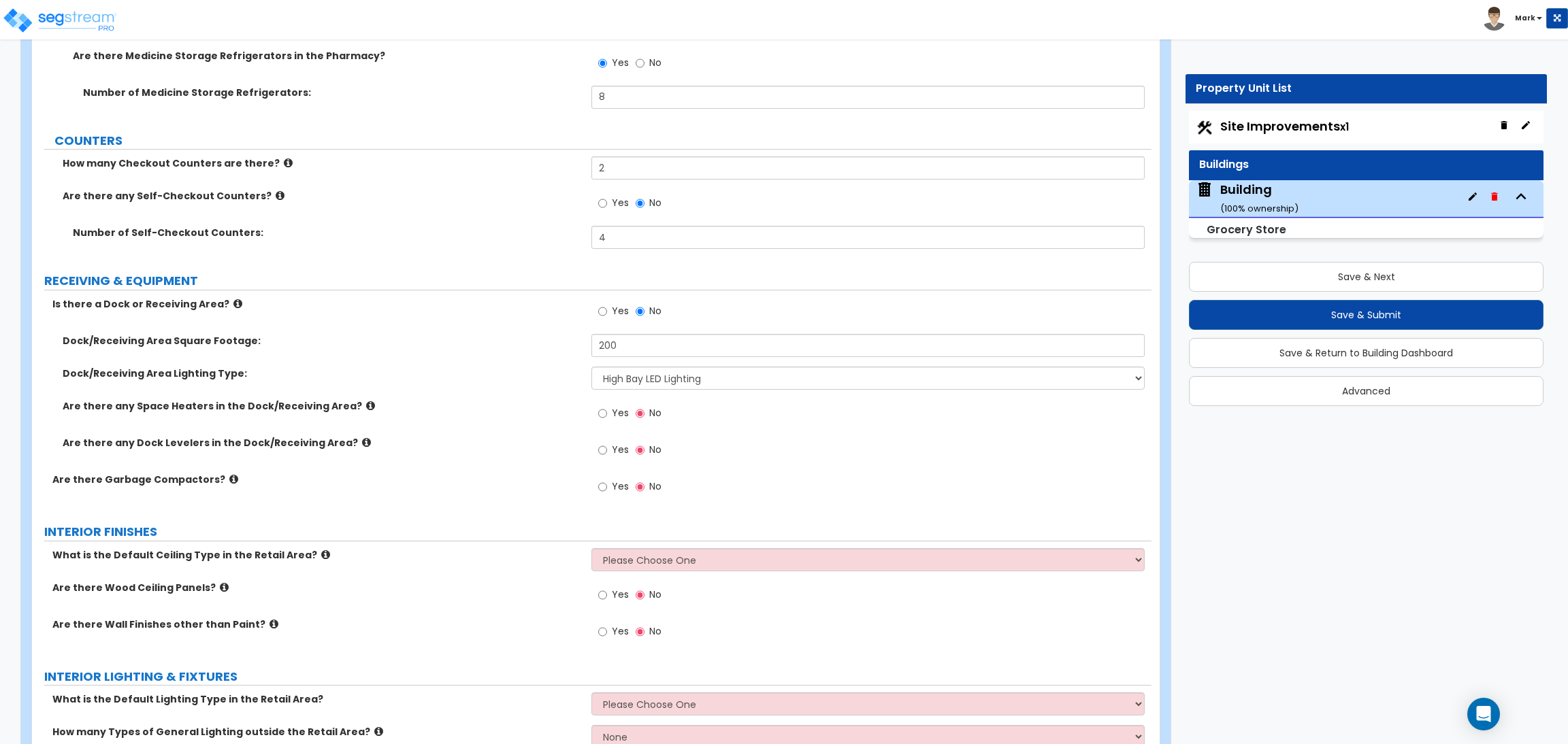
click at [613, 413] on span "Yes" at bounding box center [620, 412] width 17 height 13
click at [607, 413] on input "Yes" at bounding box center [602, 413] width 9 height 15
radio input "true"
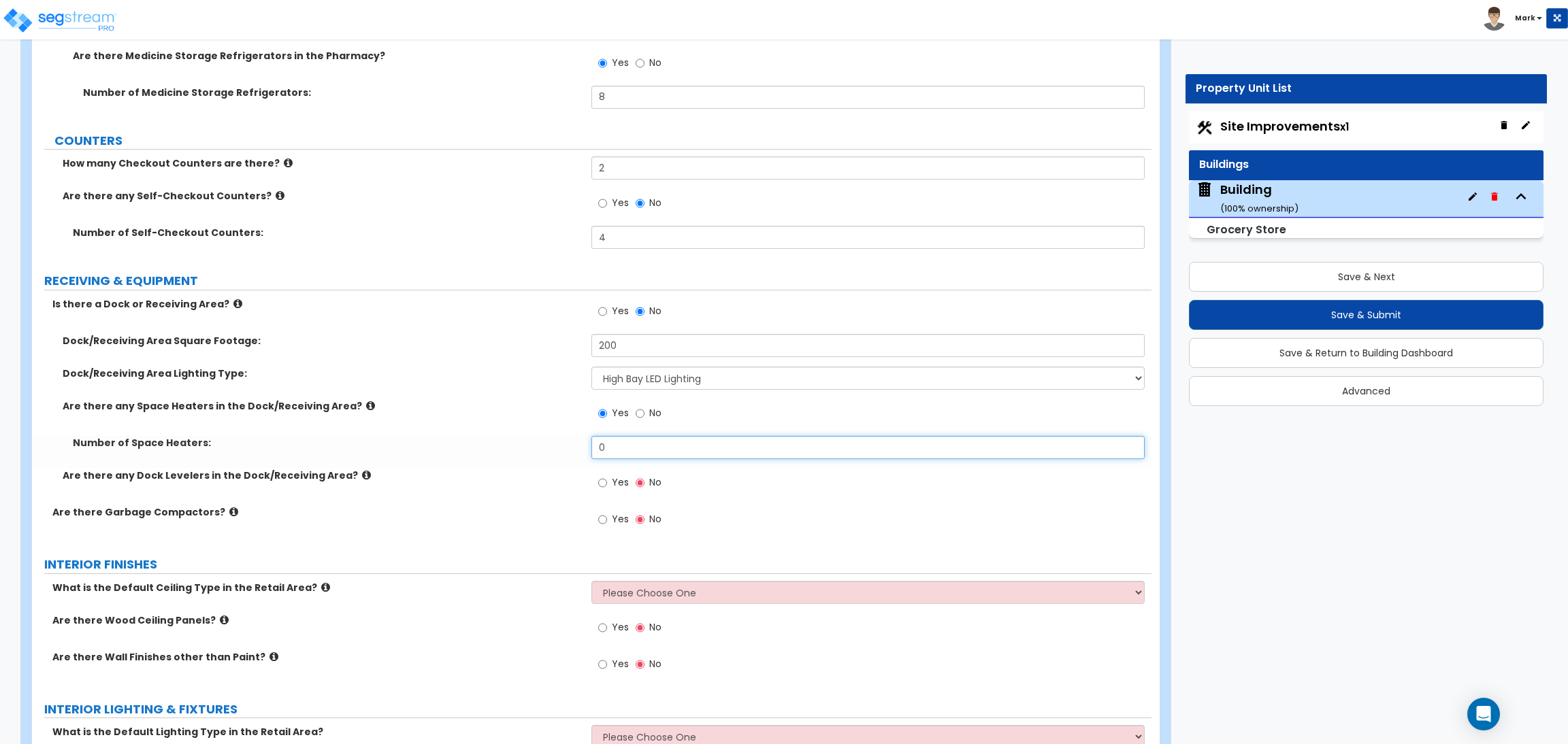
drag, startPoint x: 624, startPoint y: 450, endPoint x: 536, endPoint y: 444, distance: 88.2
click at [536, 444] on div "Number of Space Heaters: 0" at bounding box center [592, 452] width 1119 height 33
type input "2"
click at [614, 479] on span "Yes" at bounding box center [620, 482] width 17 height 13
click at [607, 479] on input "Yes" at bounding box center [602, 483] width 9 height 15
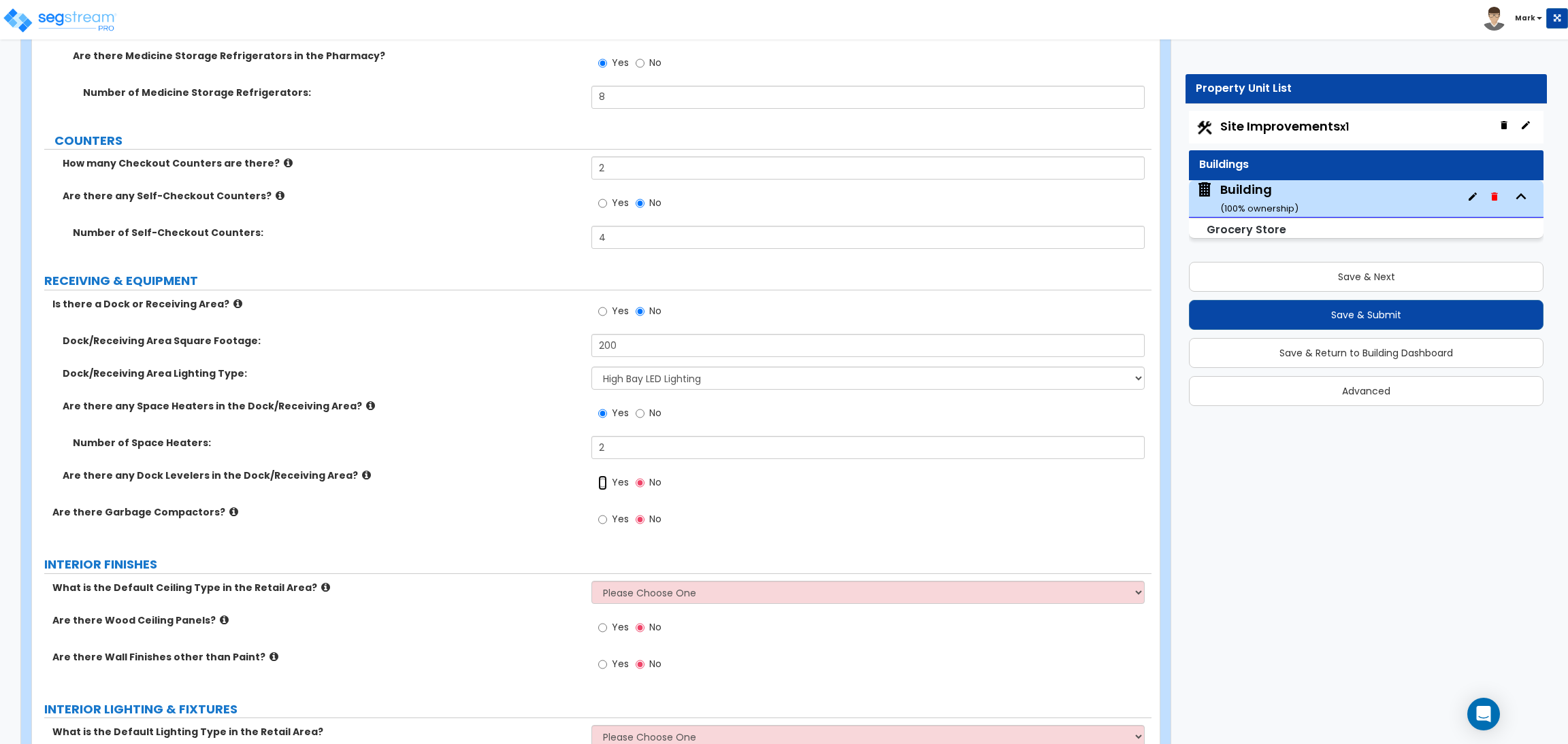
radio input "true"
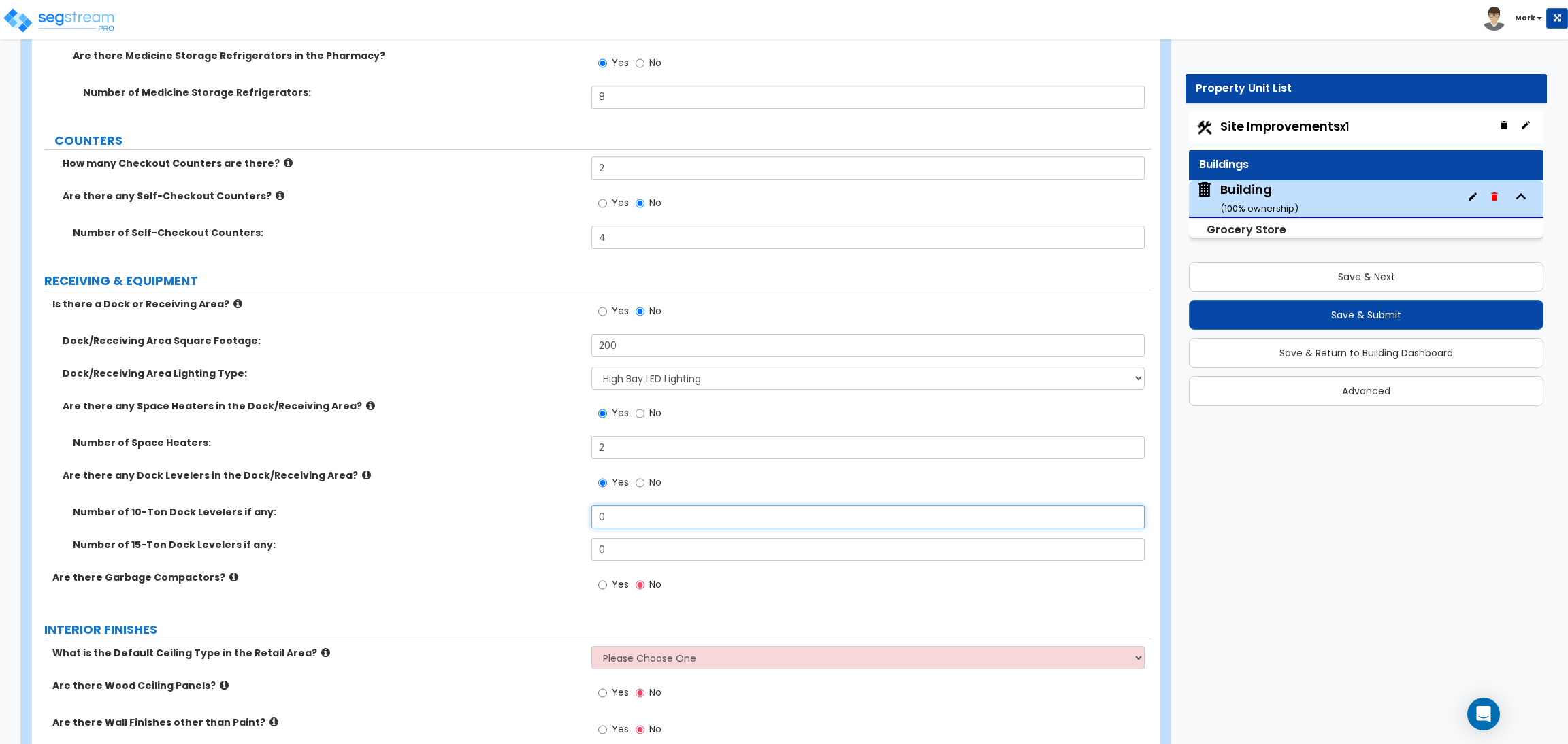
drag, startPoint x: 618, startPoint y: 523, endPoint x: 609, endPoint y: 522, distance: 9.1
click at [611, 522] on input "0" at bounding box center [867, 517] width 553 height 23
drag, startPoint x: 609, startPoint y: 522, endPoint x: 599, endPoint y: 518, distance: 10.8
click at [599, 518] on input "0" at bounding box center [867, 517] width 553 height 23
type input "1"
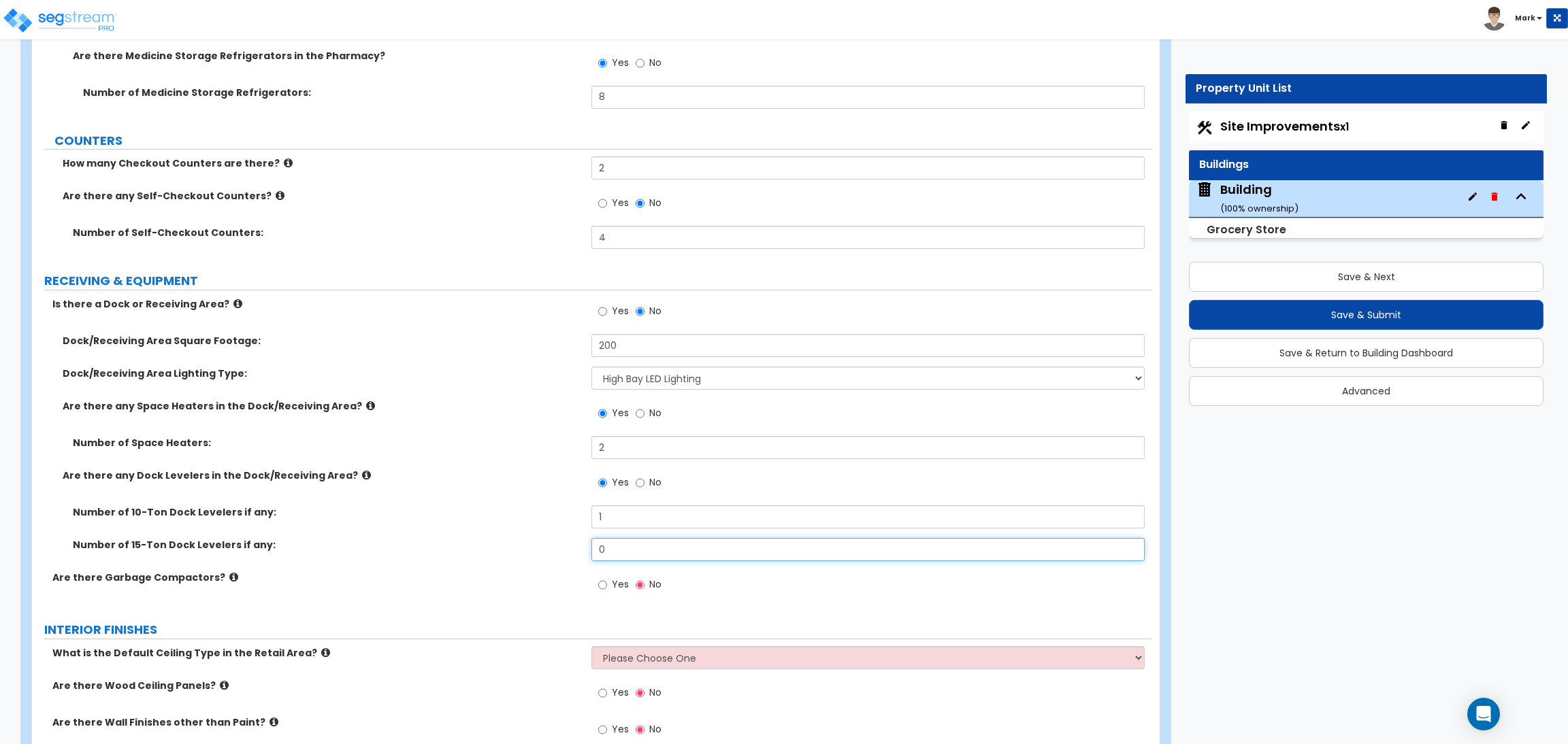
drag, startPoint x: 625, startPoint y: 539, endPoint x: 590, endPoint y: 540, distance: 35.0
click at [591, 540] on input "0" at bounding box center [867, 550] width 553 height 23
type input "1"
click at [609, 580] on label "Yes" at bounding box center [613, 586] width 31 height 23
click at [607, 580] on input "Yes" at bounding box center [602, 584] width 9 height 15
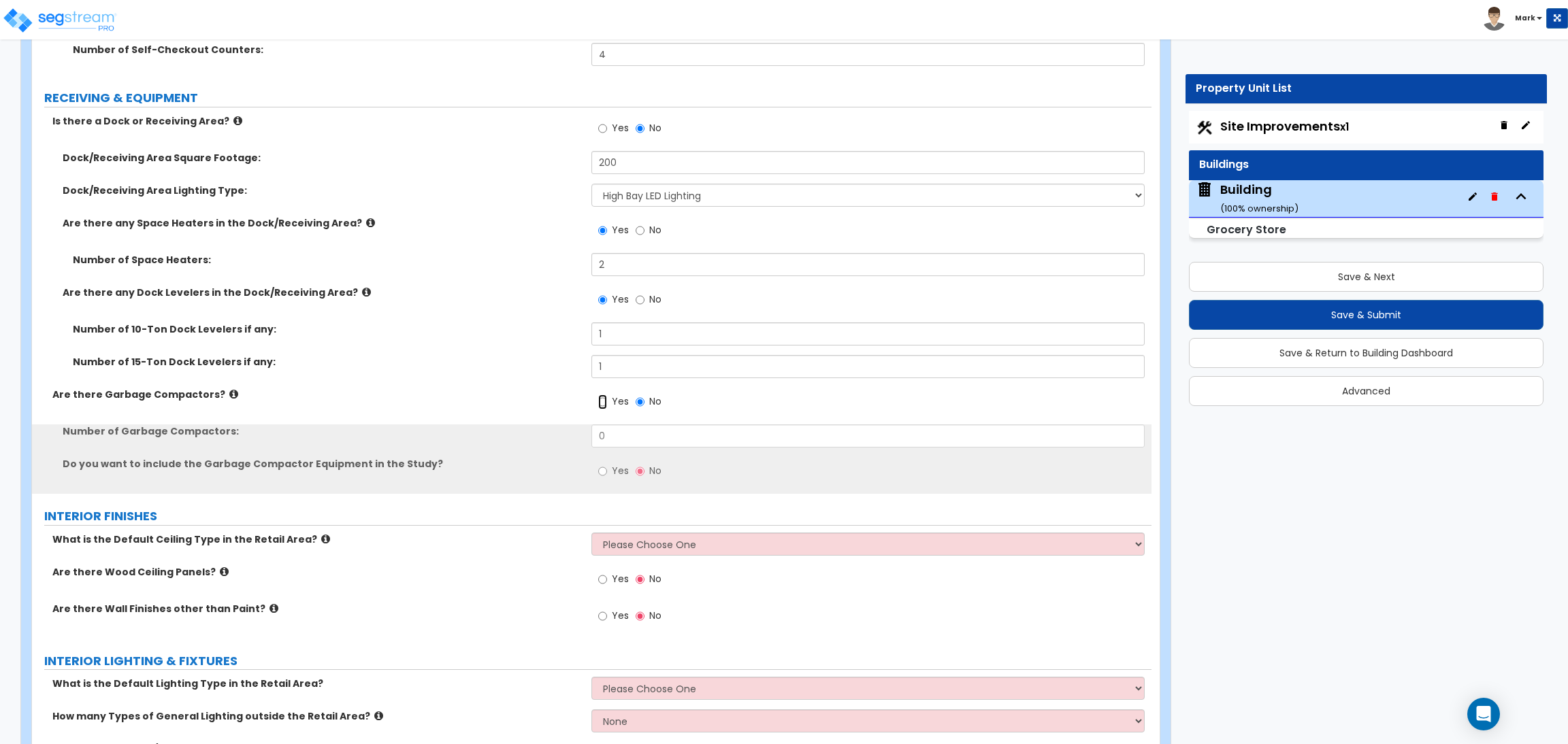
scroll to position [8649, 0]
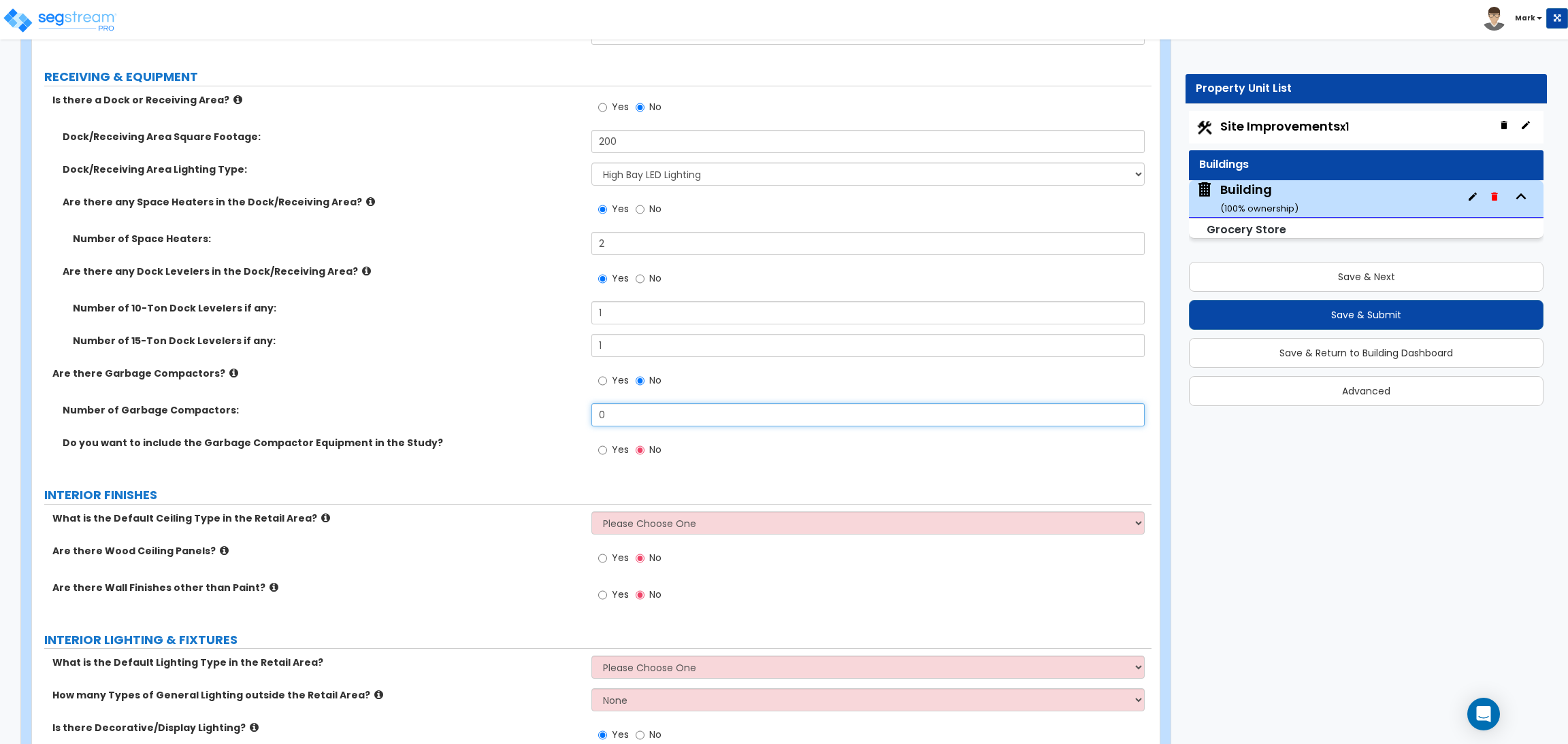
drag, startPoint x: 599, startPoint y: 418, endPoint x: 586, endPoint y: 426, distance: 15.3
click at [582, 415] on div "Number of Garbage Compactors: 0" at bounding box center [592, 419] width 1119 height 33
type input "1"
click at [620, 451] on span "Yes" at bounding box center [620, 449] width 17 height 13
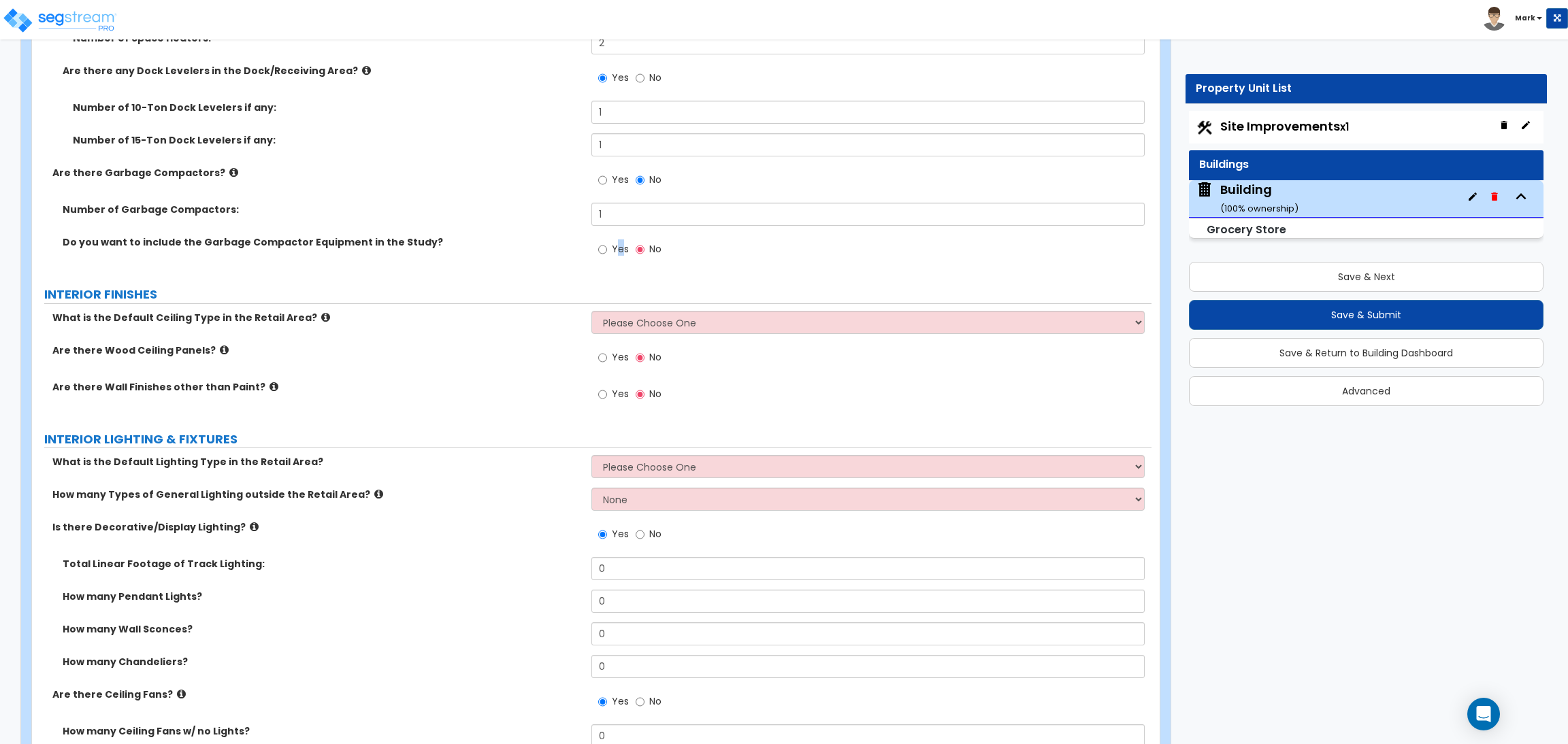
scroll to position [8852, 0]
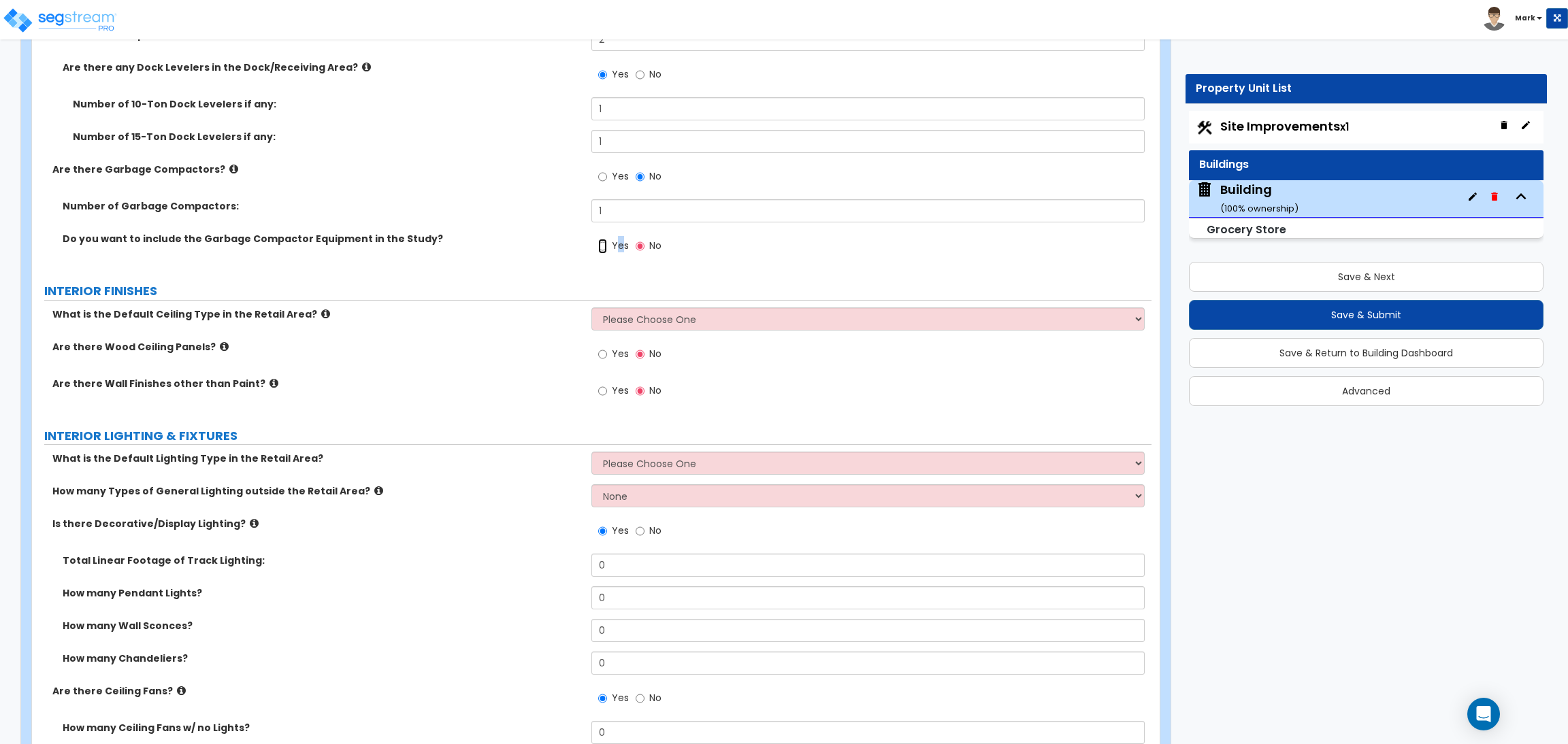
click at [605, 252] on input "Yes" at bounding box center [602, 246] width 9 height 15
radio input "true"
click at [603, 360] on input "Yes" at bounding box center [602, 354] width 9 height 15
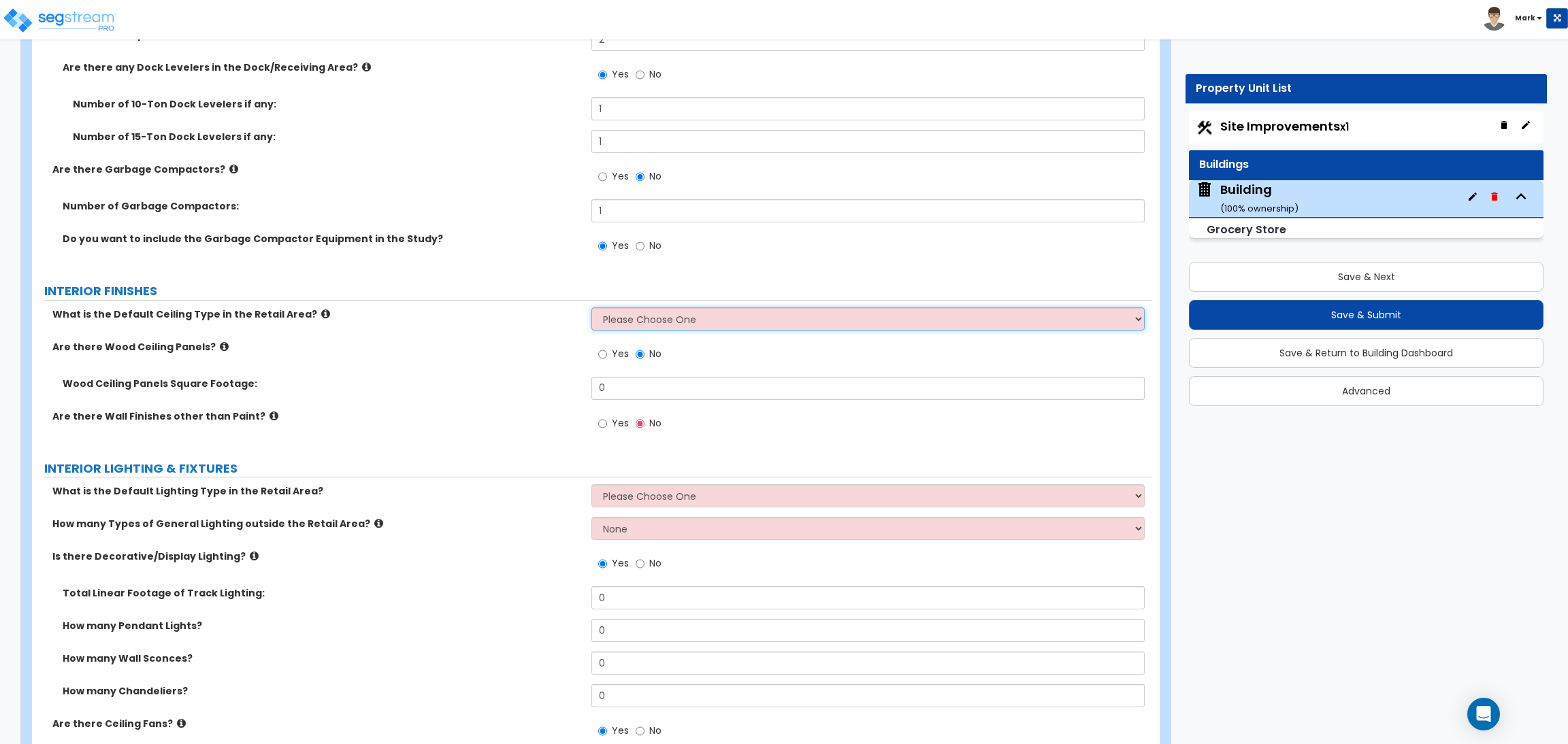
click at [622, 322] on select "Please Choose One Drop Ceiling Open Ceiling Drywall Ceiling" at bounding box center [867, 319] width 553 height 23
click at [511, 360] on div "Are there Wood Ceiling Panels? Yes No" at bounding box center [592, 358] width 1119 height 37
click at [611, 320] on select "Please Choose One Drop Ceiling Open Ceiling Drywall Ceiling" at bounding box center [867, 319] width 553 height 23
select select "3"
click at [591, 309] on select "Please Choose One Drop Ceiling Open Ceiling Drywall Ceiling" at bounding box center [867, 319] width 553 height 23
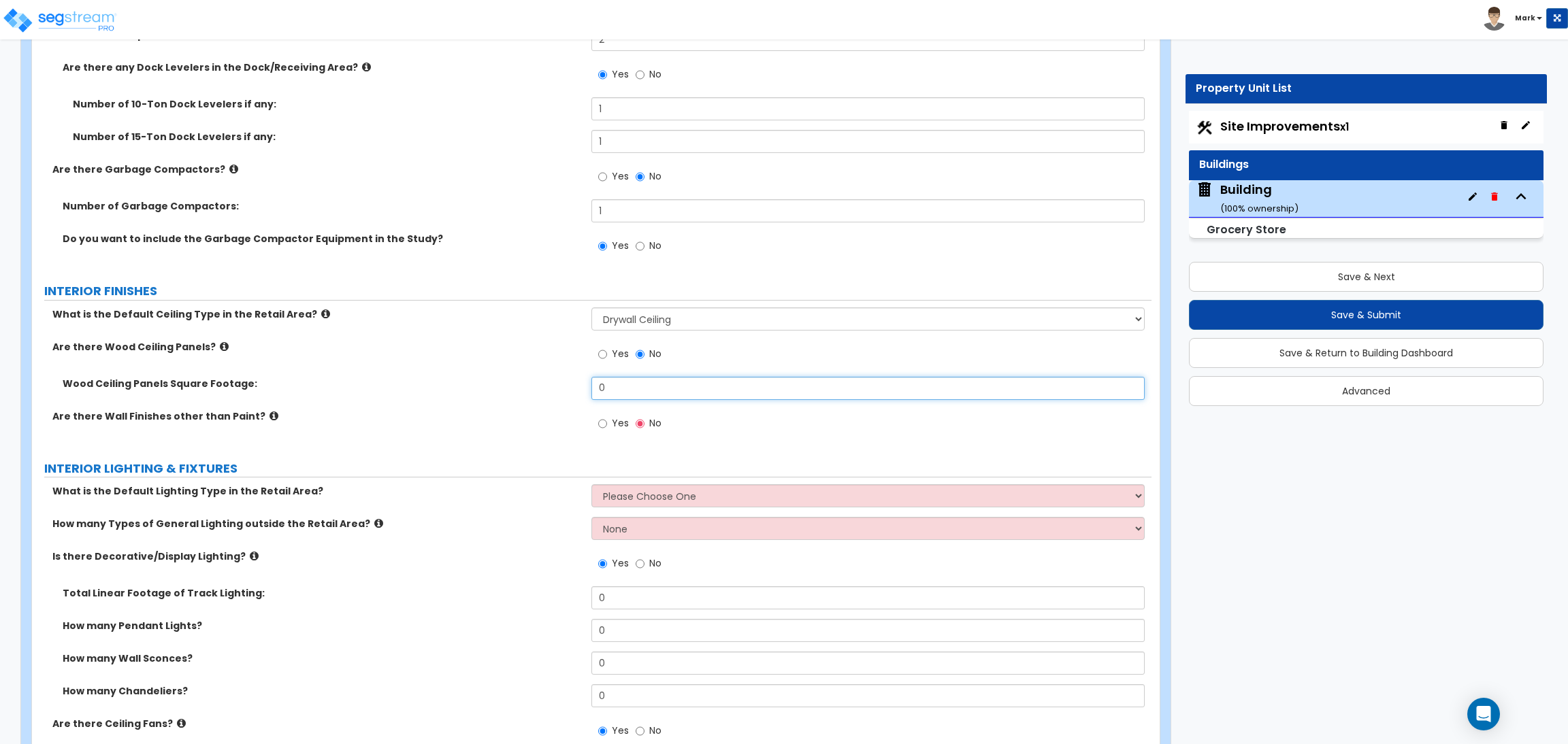
drag, startPoint x: 618, startPoint y: 382, endPoint x: 566, endPoint y: 379, distance: 52.1
click at [570, 379] on div "Wood Ceiling Panels Square Footage: 0" at bounding box center [592, 394] width 1119 height 33
type input "50"
click at [607, 417] on label "Yes" at bounding box center [613, 425] width 31 height 23
click at [607, 417] on input "Yes" at bounding box center [602, 423] width 9 height 15
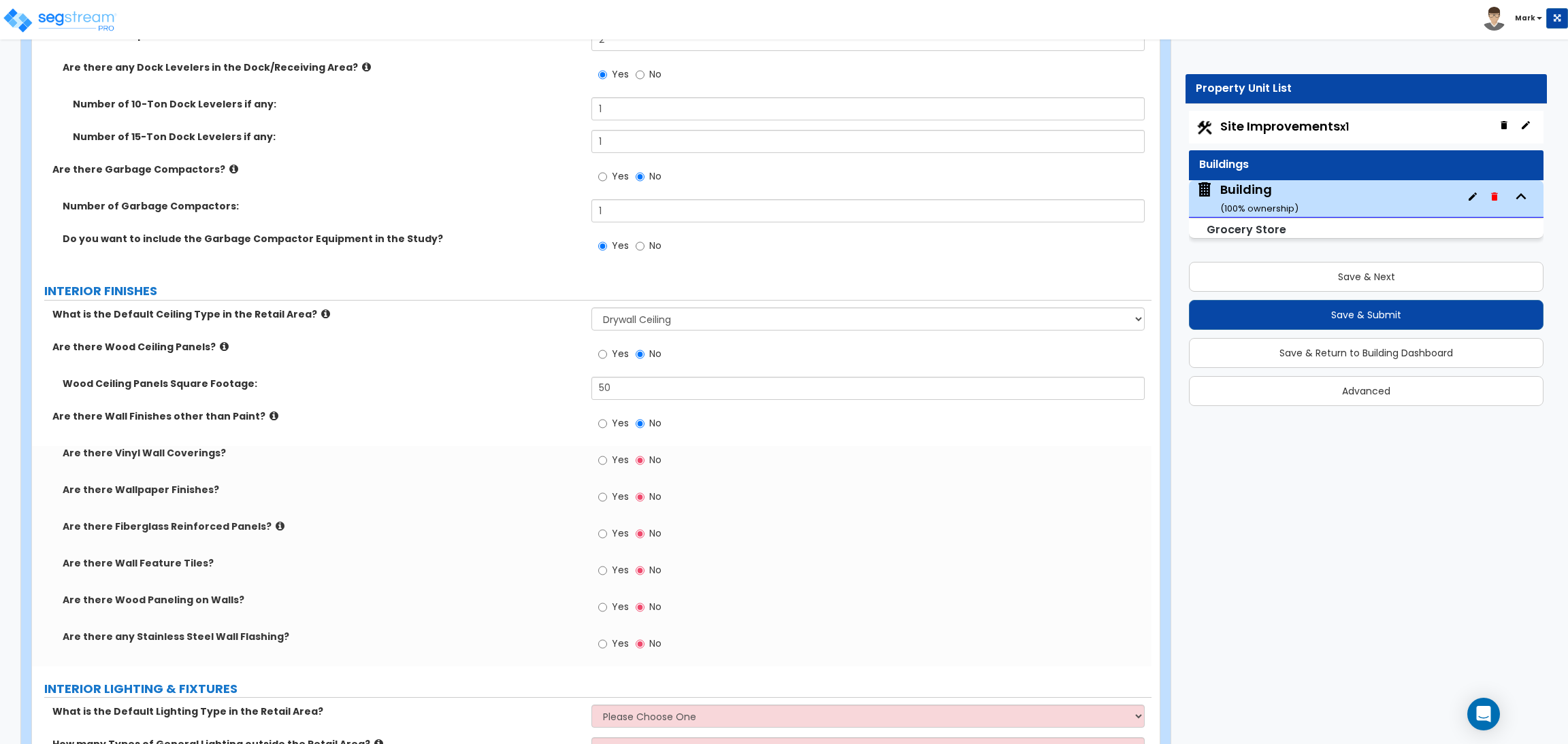
click at [613, 461] on span "Yes" at bounding box center [620, 459] width 17 height 13
click at [607, 461] on input "Yes" at bounding box center [602, 460] width 9 height 15
radio input "true"
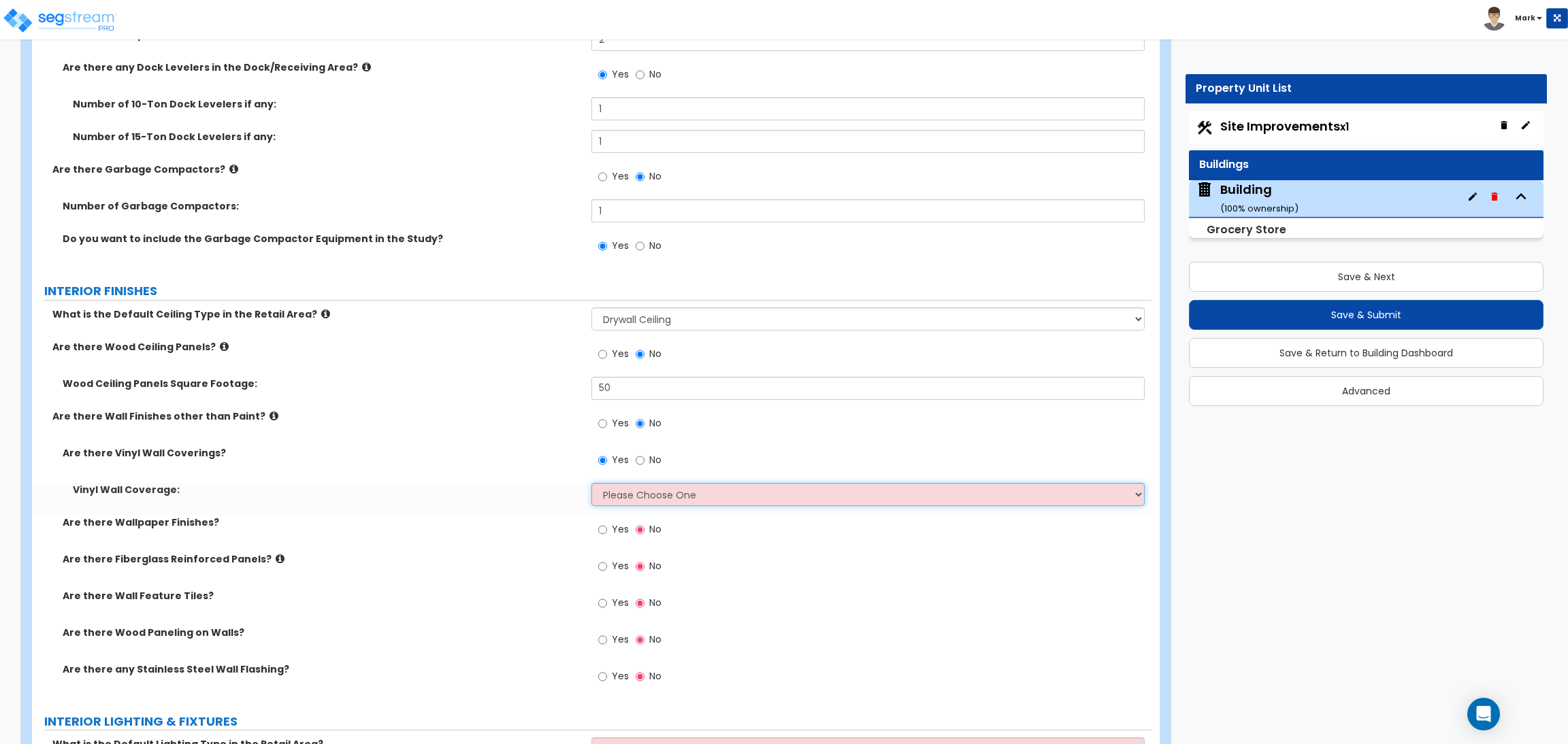
click at [632, 494] on select "Please Choose One Only a Small Portion of Walls are Covered Several Walls are C…" at bounding box center [867, 494] width 553 height 23
select select "5"
click at [591, 484] on select "Please Choose One Only a Small Portion of Walls are Covered Several Walls are C…" at bounding box center [867, 494] width 553 height 23
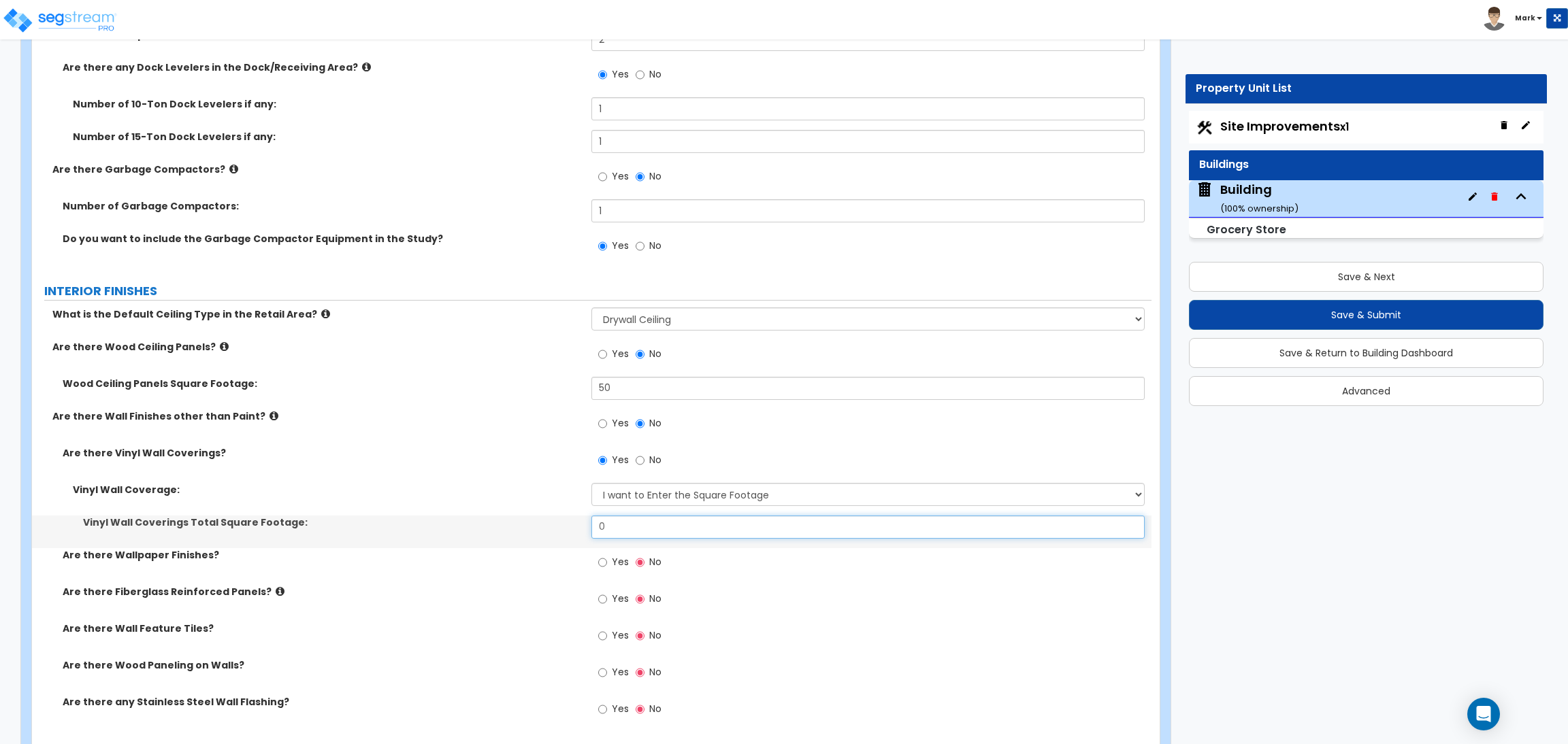
drag, startPoint x: 620, startPoint y: 534, endPoint x: 569, endPoint y: 528, distance: 51.4
click at [569, 528] on div "Vinyl Wall Coverings Total Square Footage: 0" at bounding box center [592, 532] width 1119 height 33
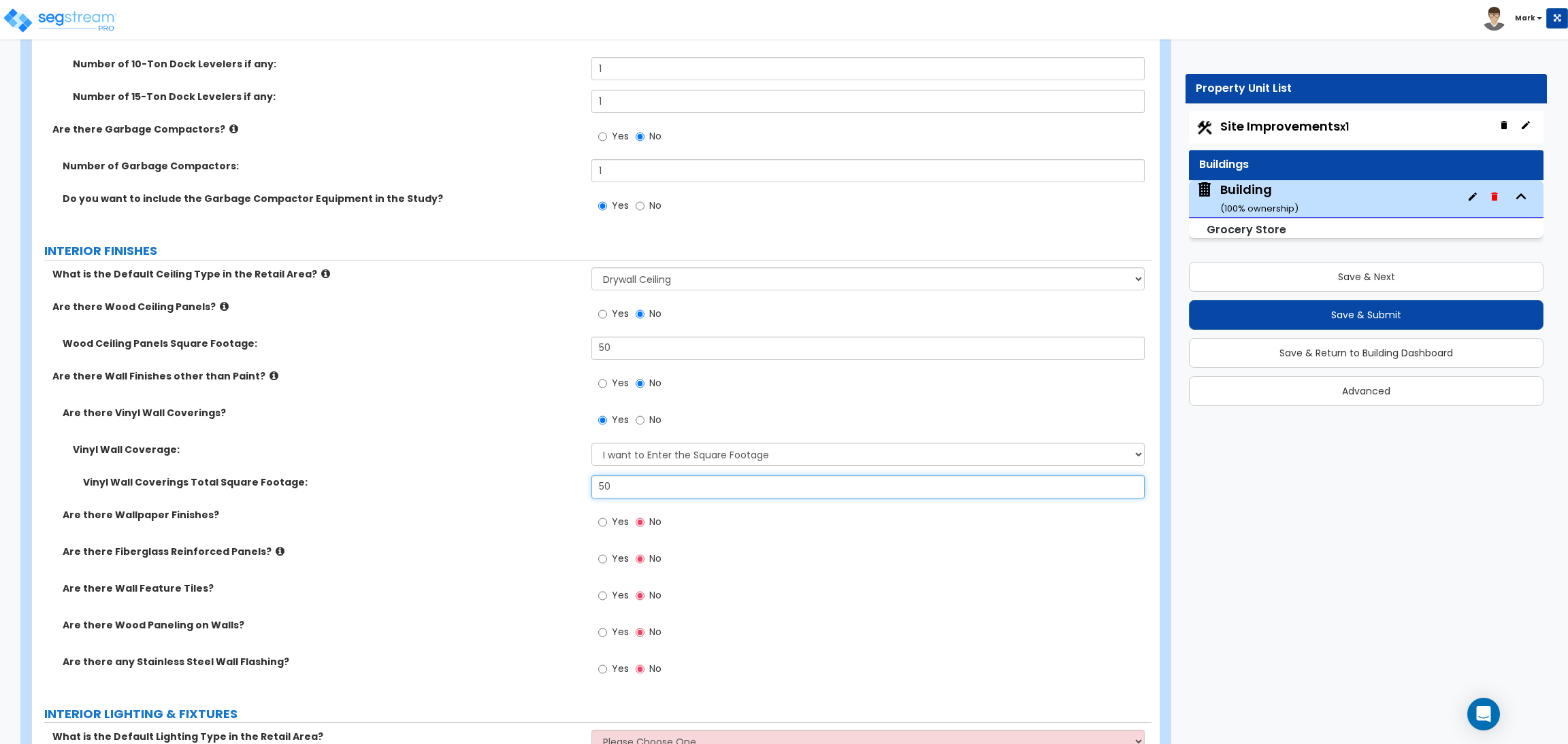
scroll to position [8955, 0]
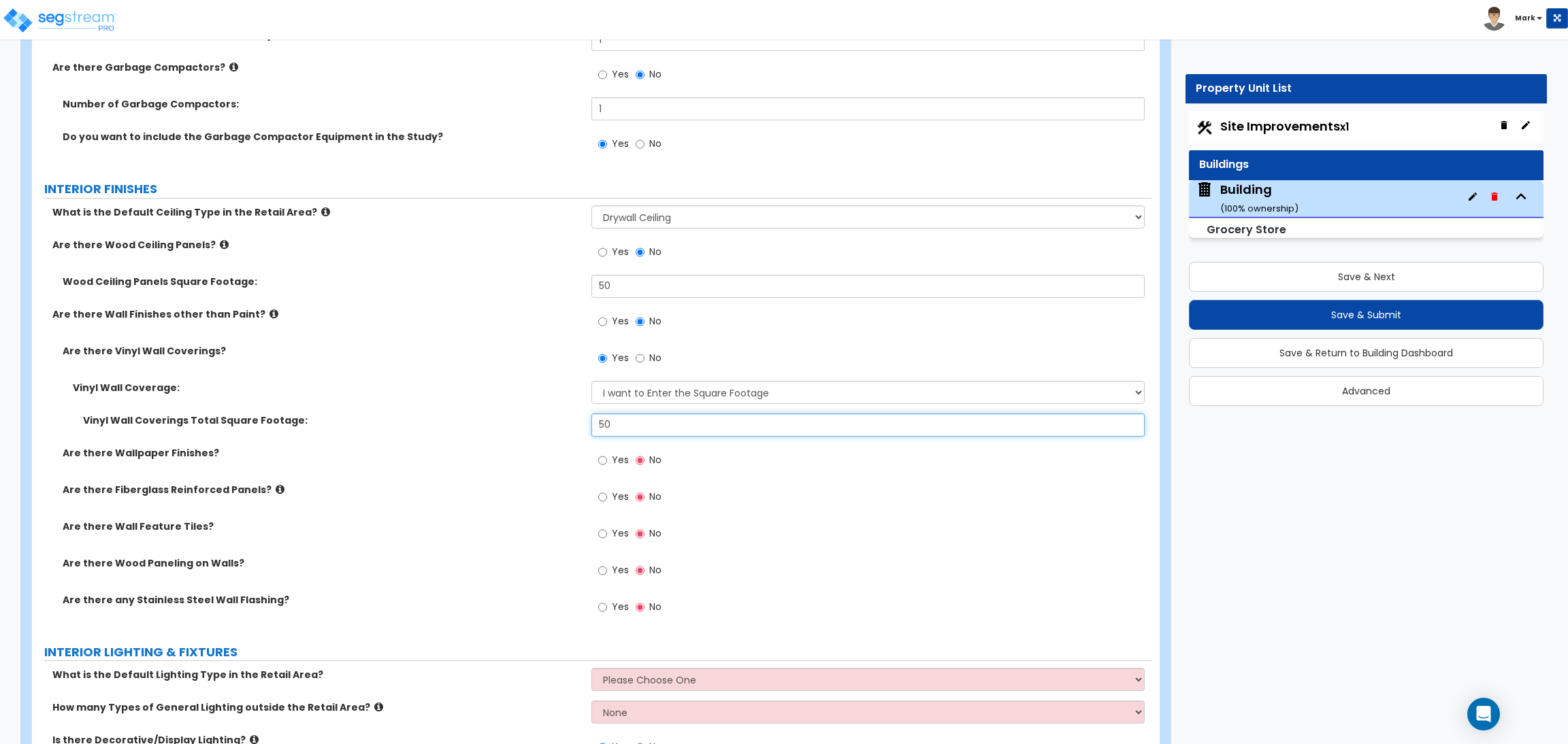
type input "50"
click at [604, 470] on label "Yes" at bounding box center [613, 462] width 31 height 23
click at [604, 468] on input "Yes" at bounding box center [602, 460] width 9 height 15
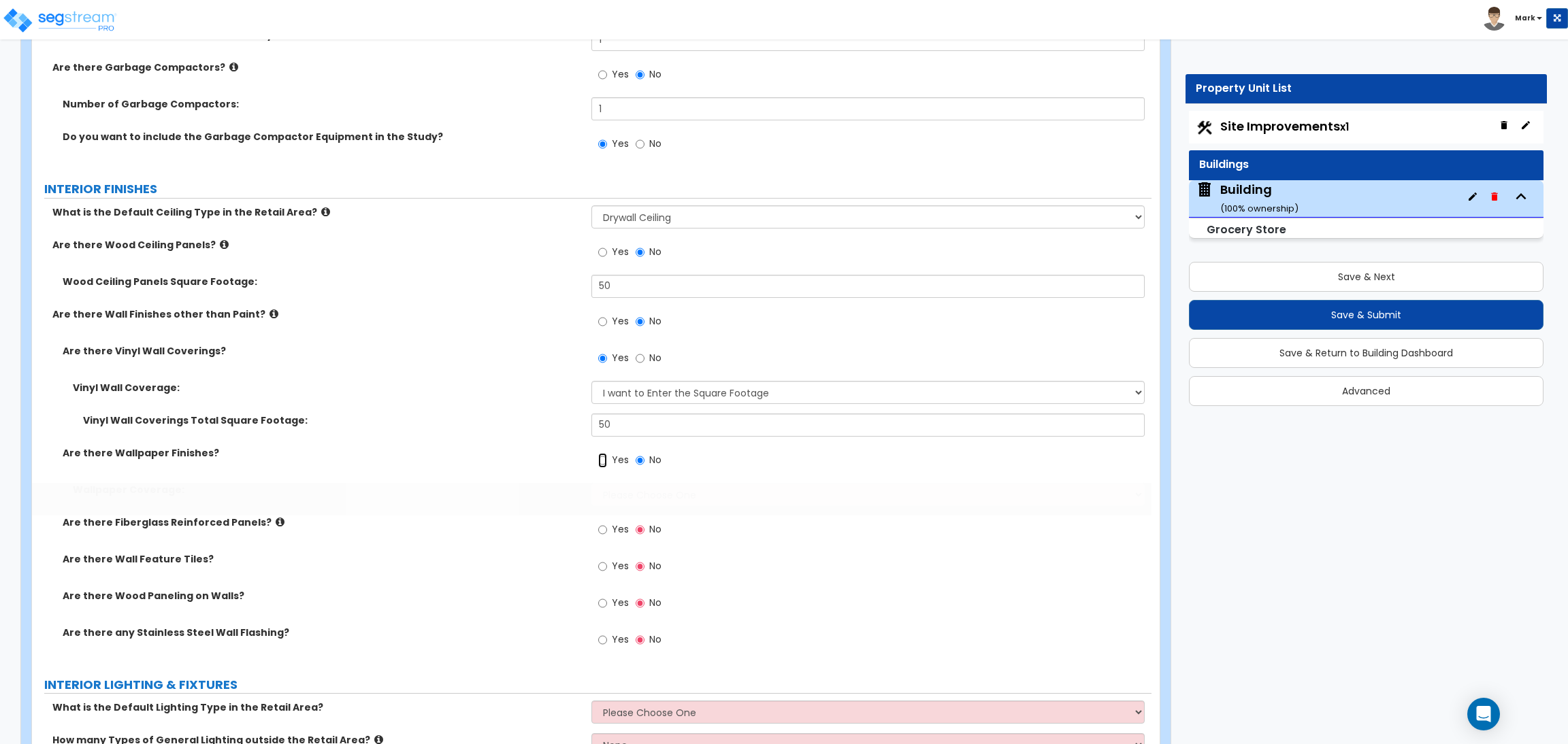
radio input "true"
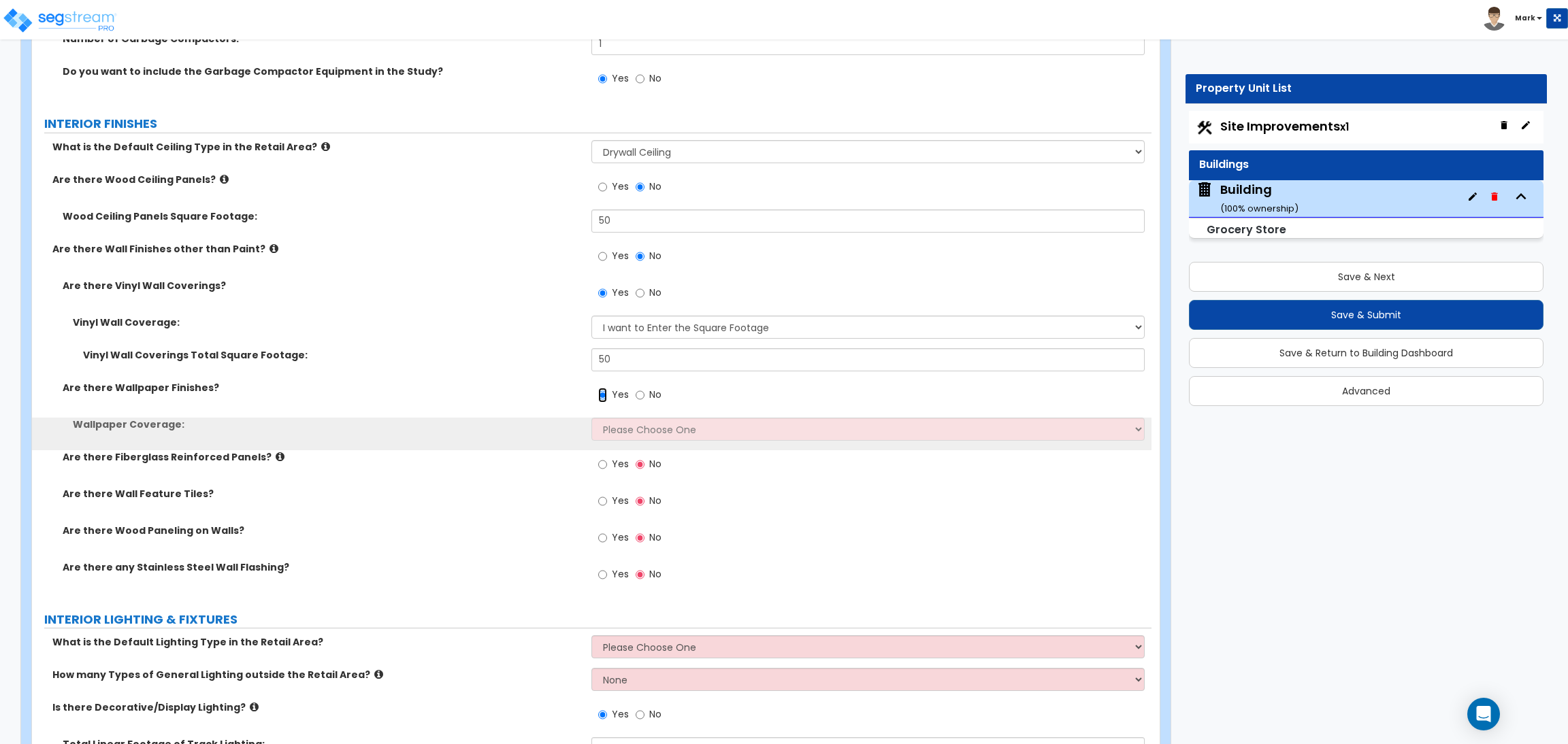
scroll to position [9056, 0]
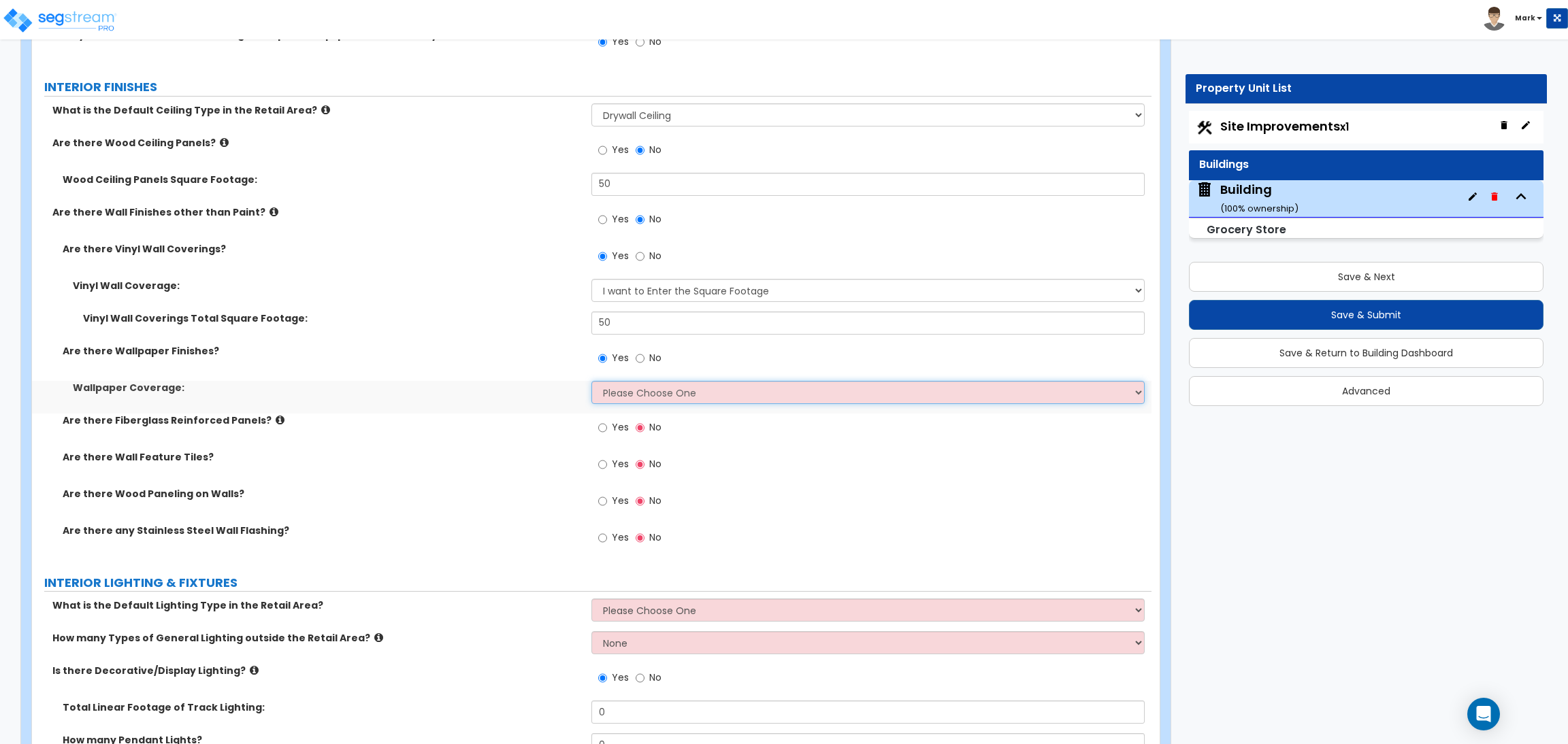
click at [630, 384] on select "Please Choose One Only a Small Portion of Walls are Covered Several Walls are C…" at bounding box center [867, 393] width 553 height 23
select select "5"
click at [591, 382] on select "Please Choose One Only a Small Portion of Walls are Covered Several Walls are C…" at bounding box center [867, 393] width 553 height 23
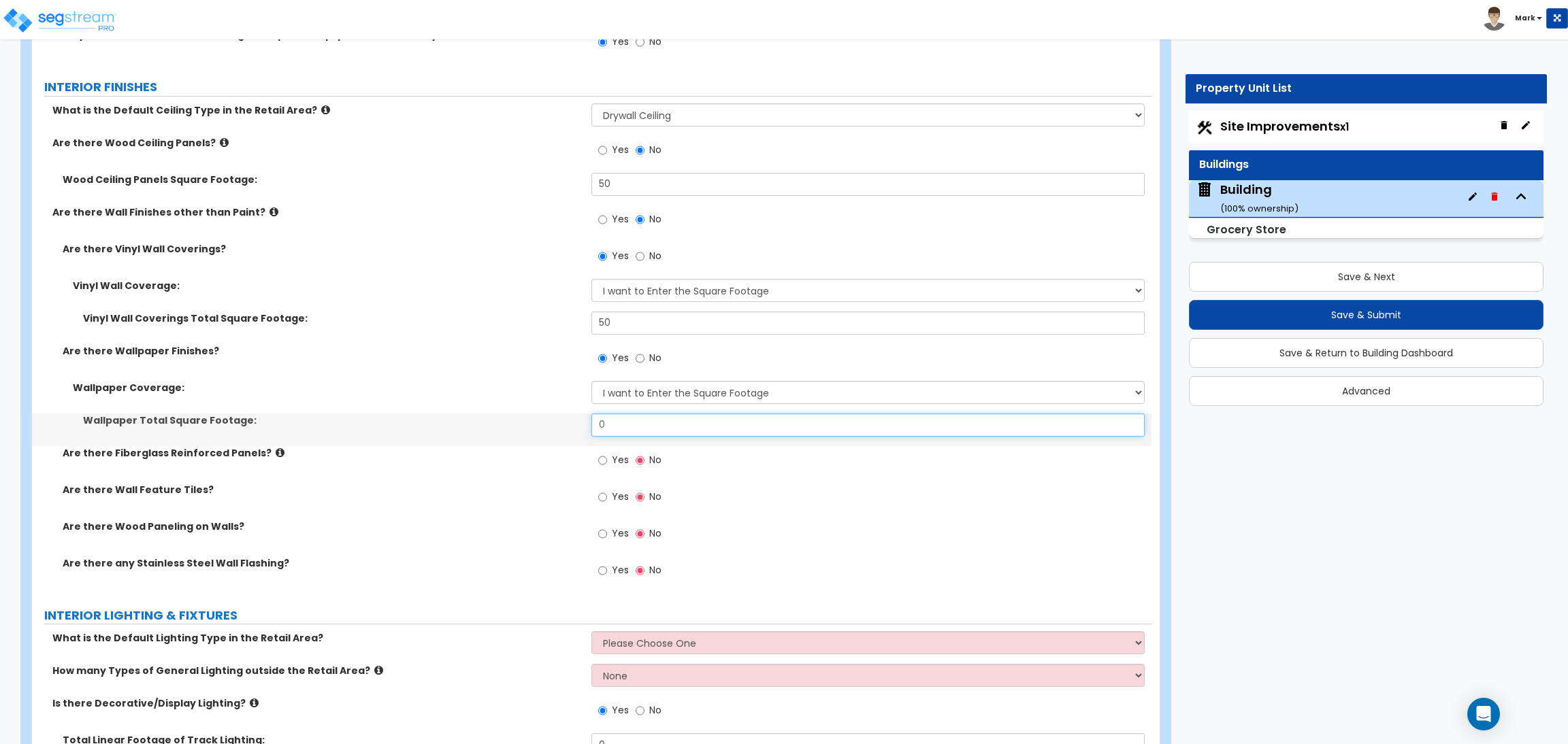
drag, startPoint x: 606, startPoint y: 419, endPoint x: 569, endPoint y: 419, distance: 37.0
click at [570, 419] on div "Wallpaper Total Square Footage: 0" at bounding box center [592, 430] width 1119 height 33
type input "50"
click at [613, 465] on span "Yes" at bounding box center [620, 459] width 17 height 13
click at [607, 465] on input "Yes" at bounding box center [602, 460] width 9 height 15
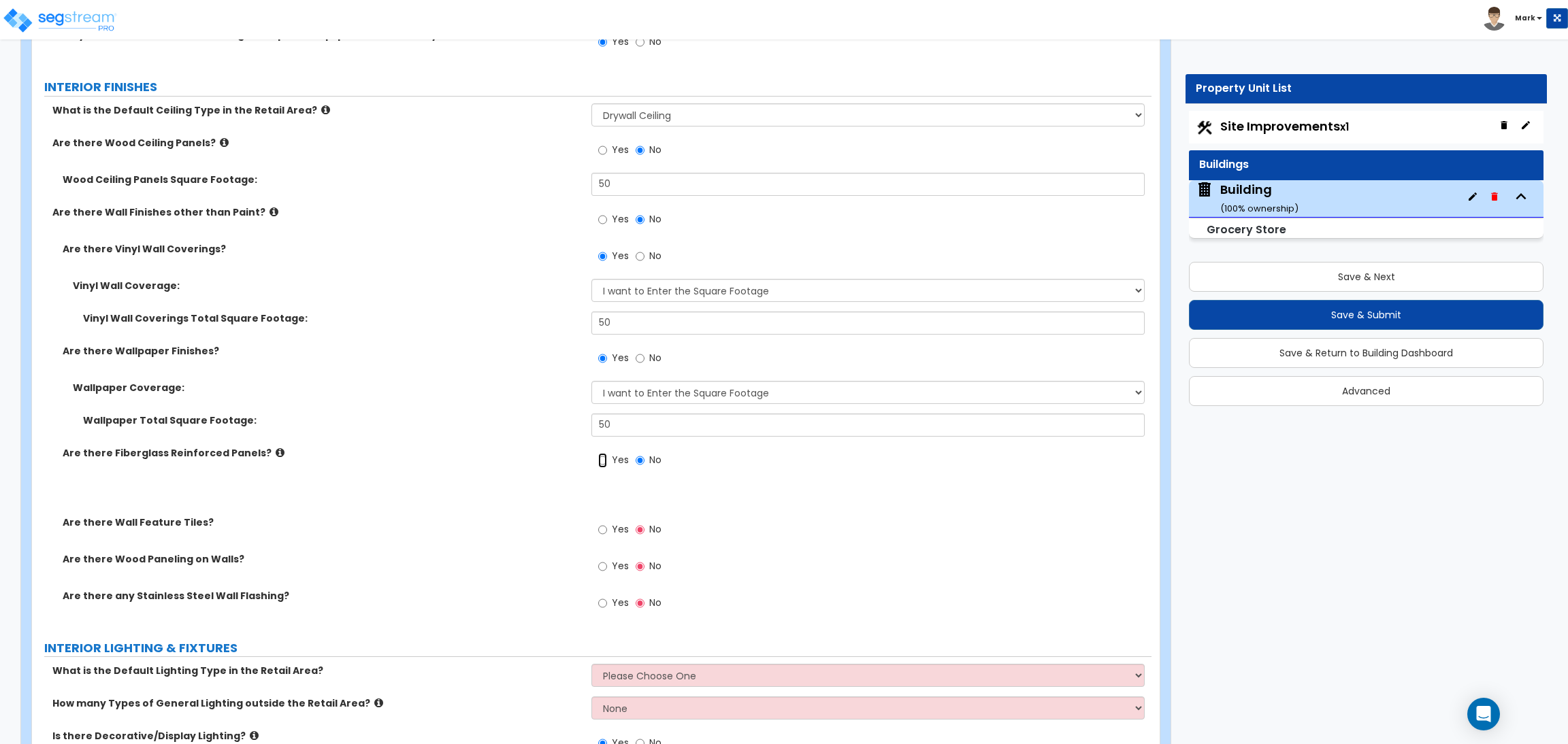
radio input "true"
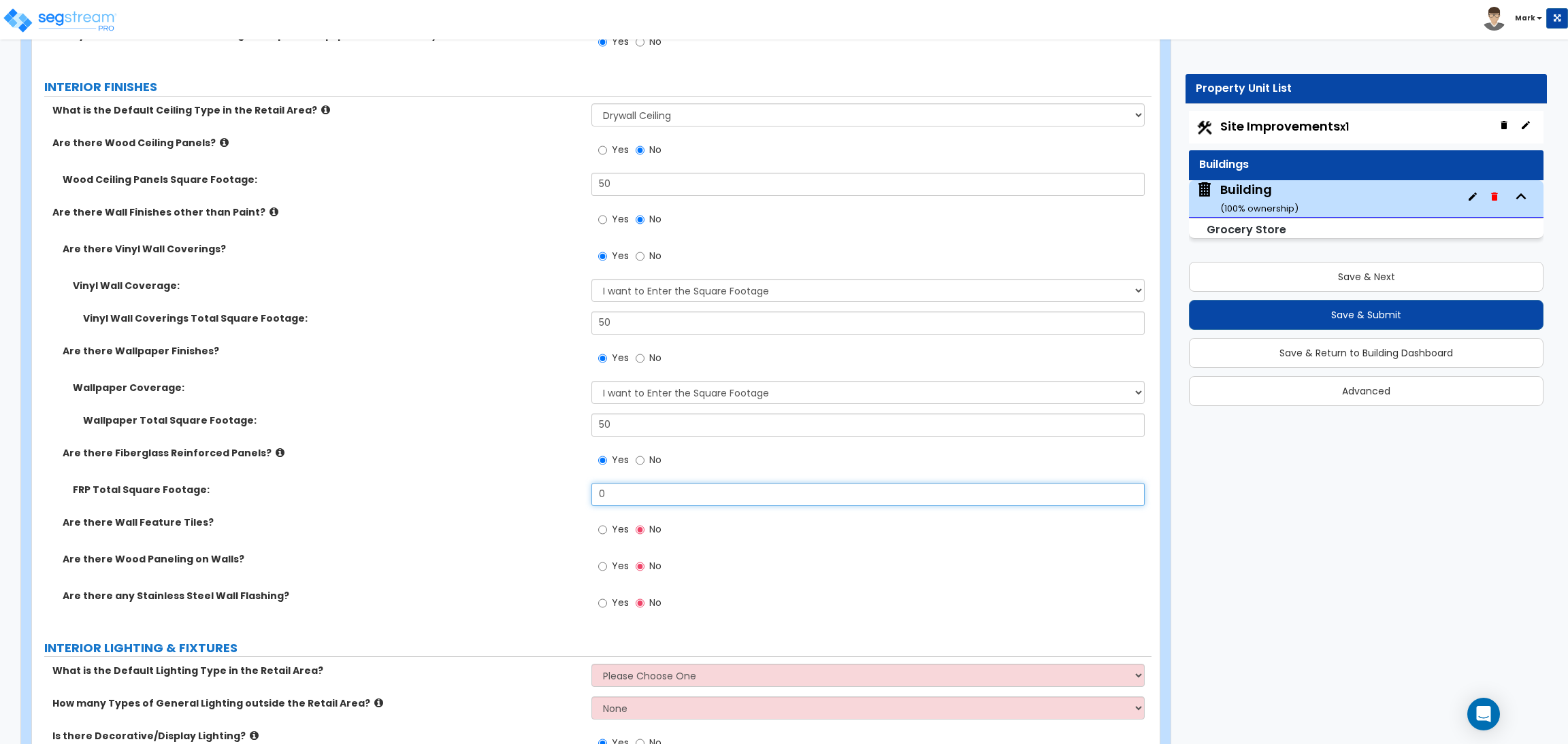
drag, startPoint x: 615, startPoint y: 498, endPoint x: 581, endPoint y: 497, distance: 34.0
click at [582, 497] on div "FRP Total Square Footage: 0" at bounding box center [592, 499] width 1119 height 33
type input "50"
click at [610, 534] on label "Yes" at bounding box center [613, 531] width 31 height 23
click at [607, 534] on input "Yes" at bounding box center [602, 530] width 9 height 15
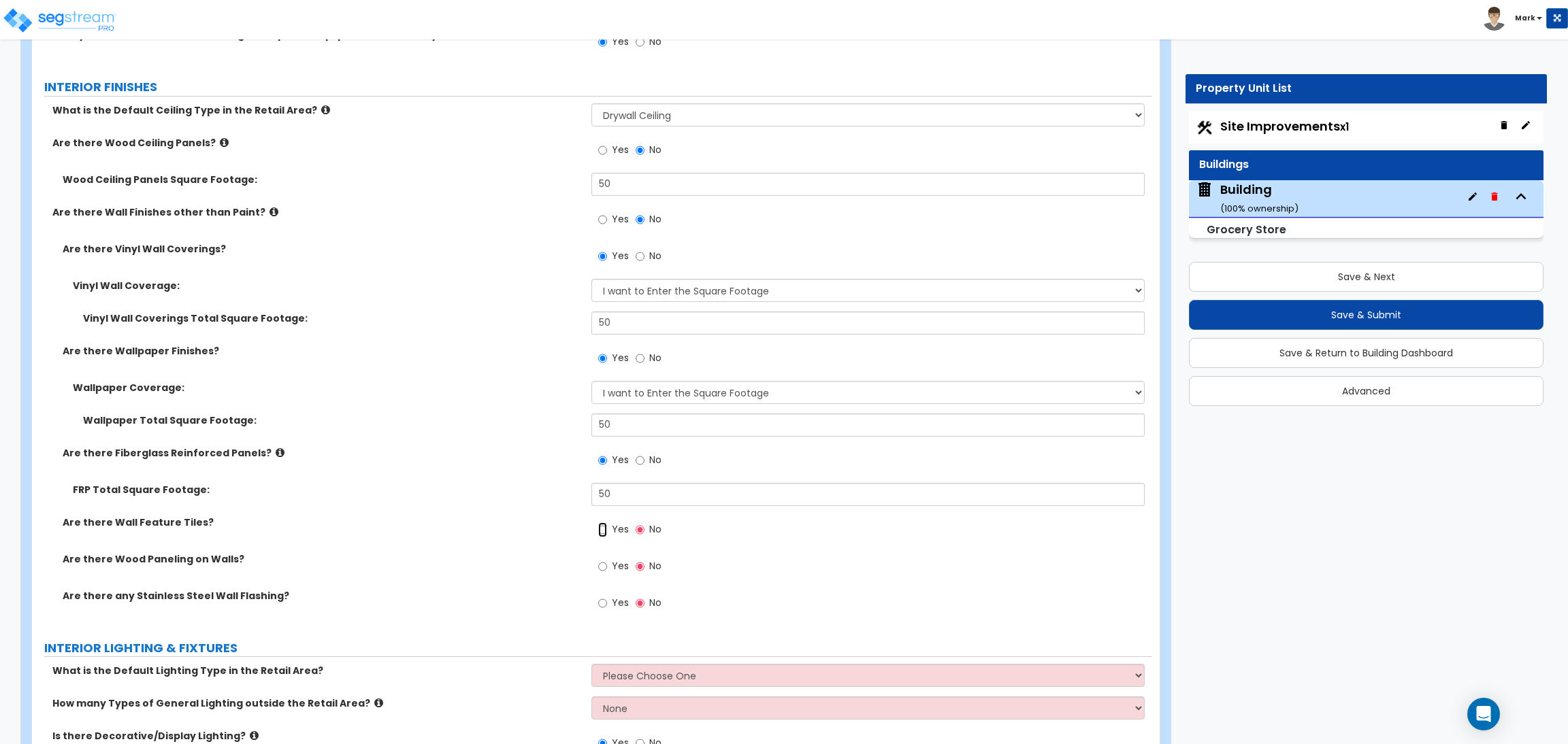
radio input "true"
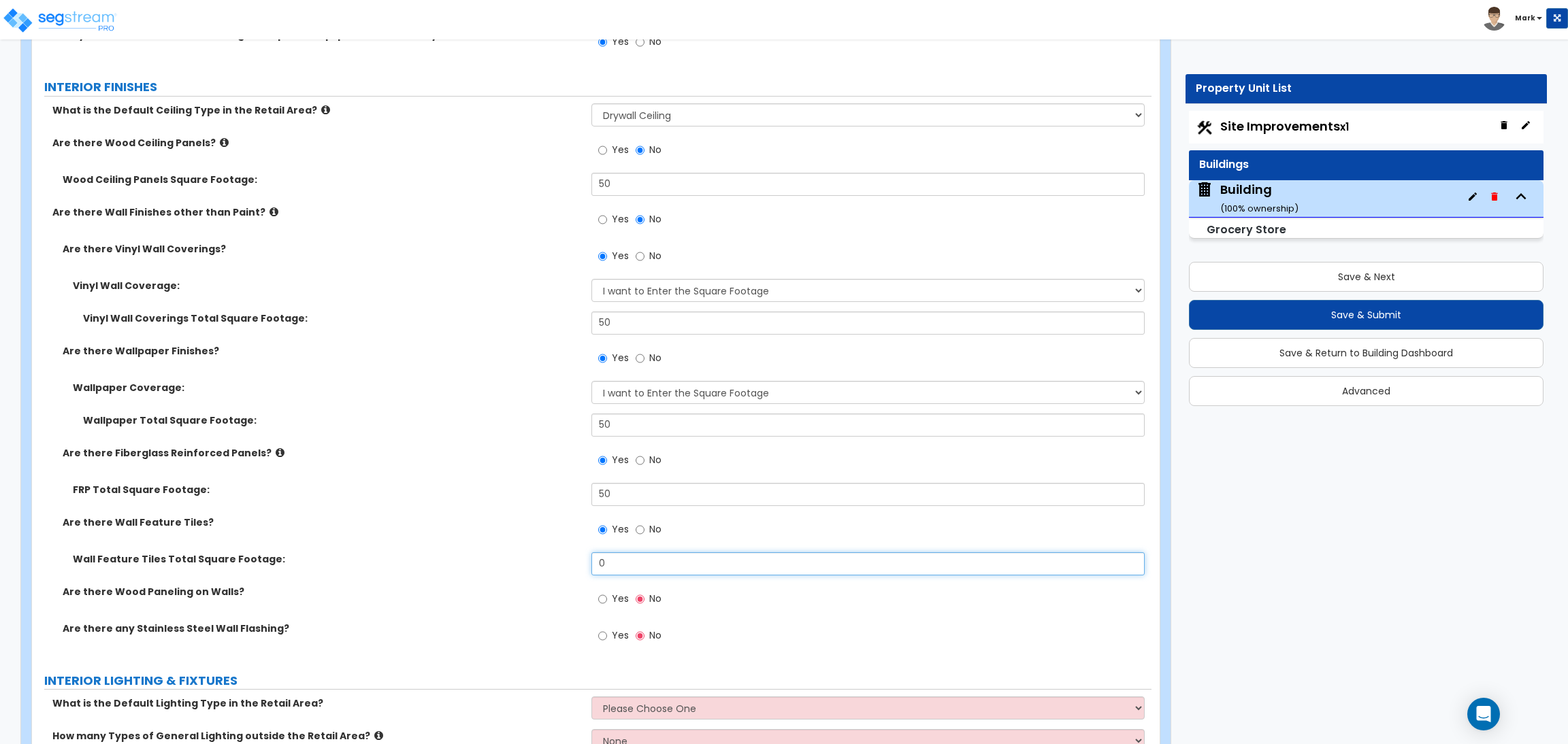
drag, startPoint x: 619, startPoint y: 573, endPoint x: 586, endPoint y: 565, distance: 34.0
click at [586, 565] on div "Wall Feature Tiles Total Square Footage: 0" at bounding box center [592, 569] width 1119 height 33
type input "50"
drag, startPoint x: 619, startPoint y: 499, endPoint x: 570, endPoint y: 498, distance: 49.0
click at [570, 498] on div "FRP Total Square Footage: 50" at bounding box center [592, 499] width 1119 height 33
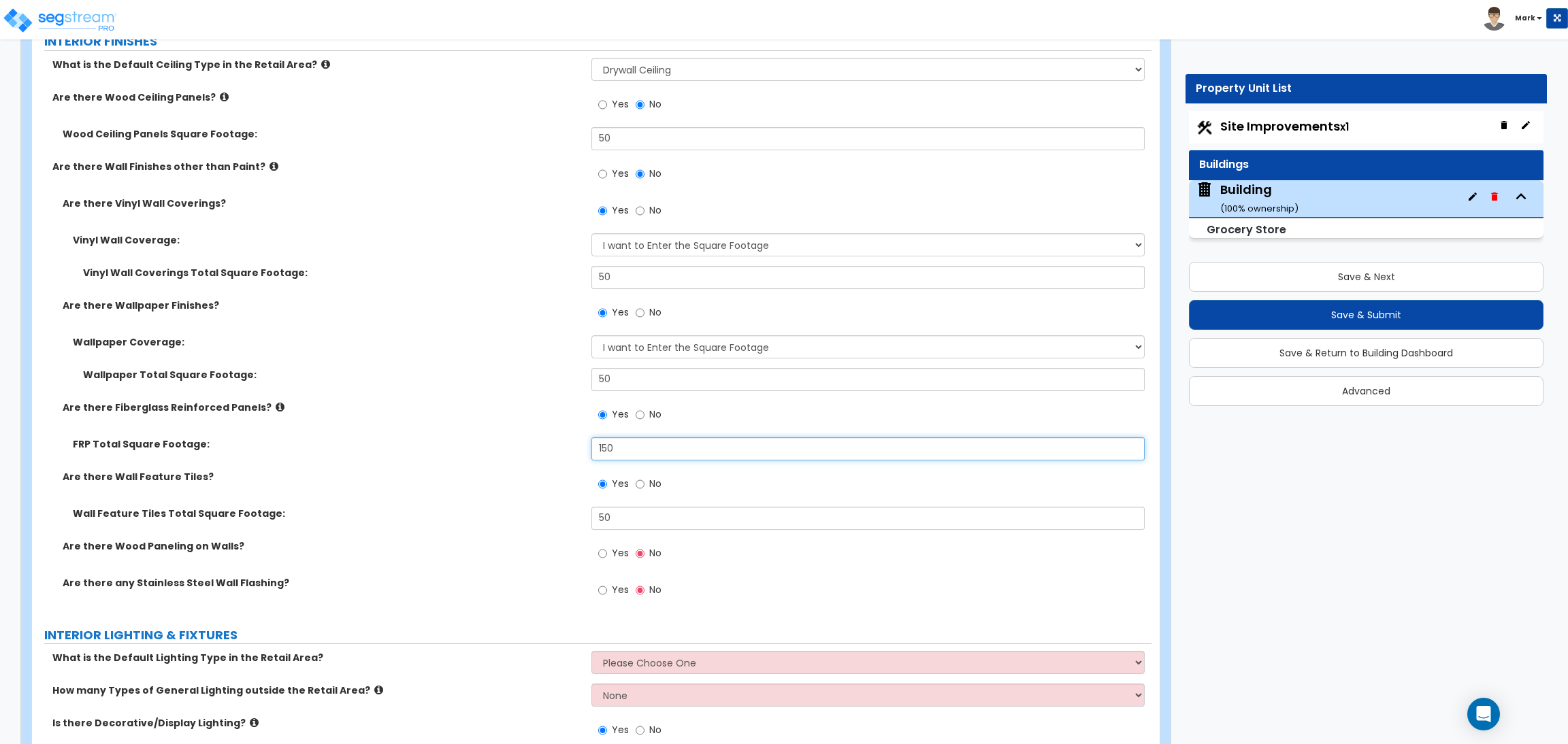
scroll to position [9260, 0]
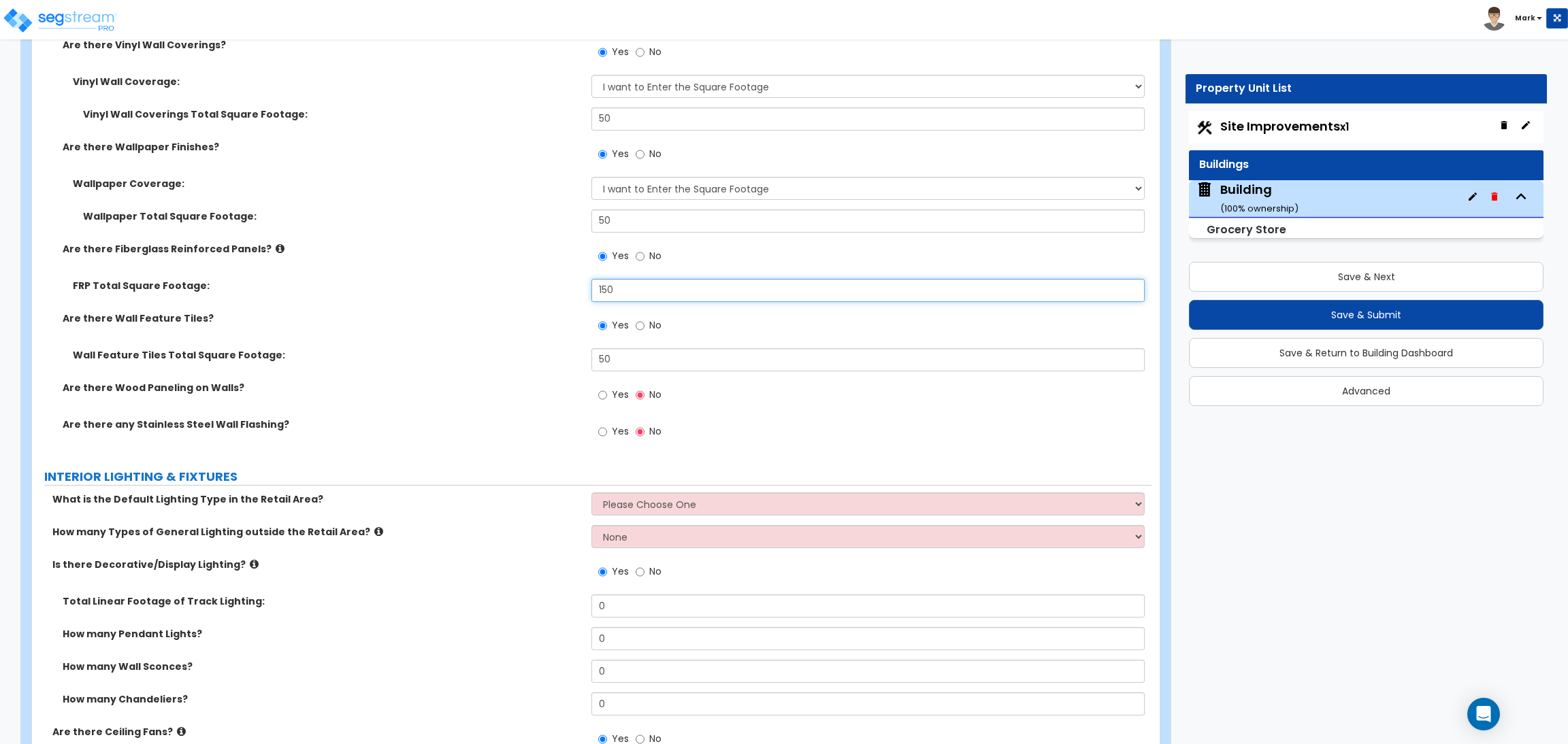
type input "150"
click at [614, 399] on span "Yes" at bounding box center [620, 394] width 17 height 13
click at [607, 399] on input "Yes" at bounding box center [602, 394] width 9 height 15
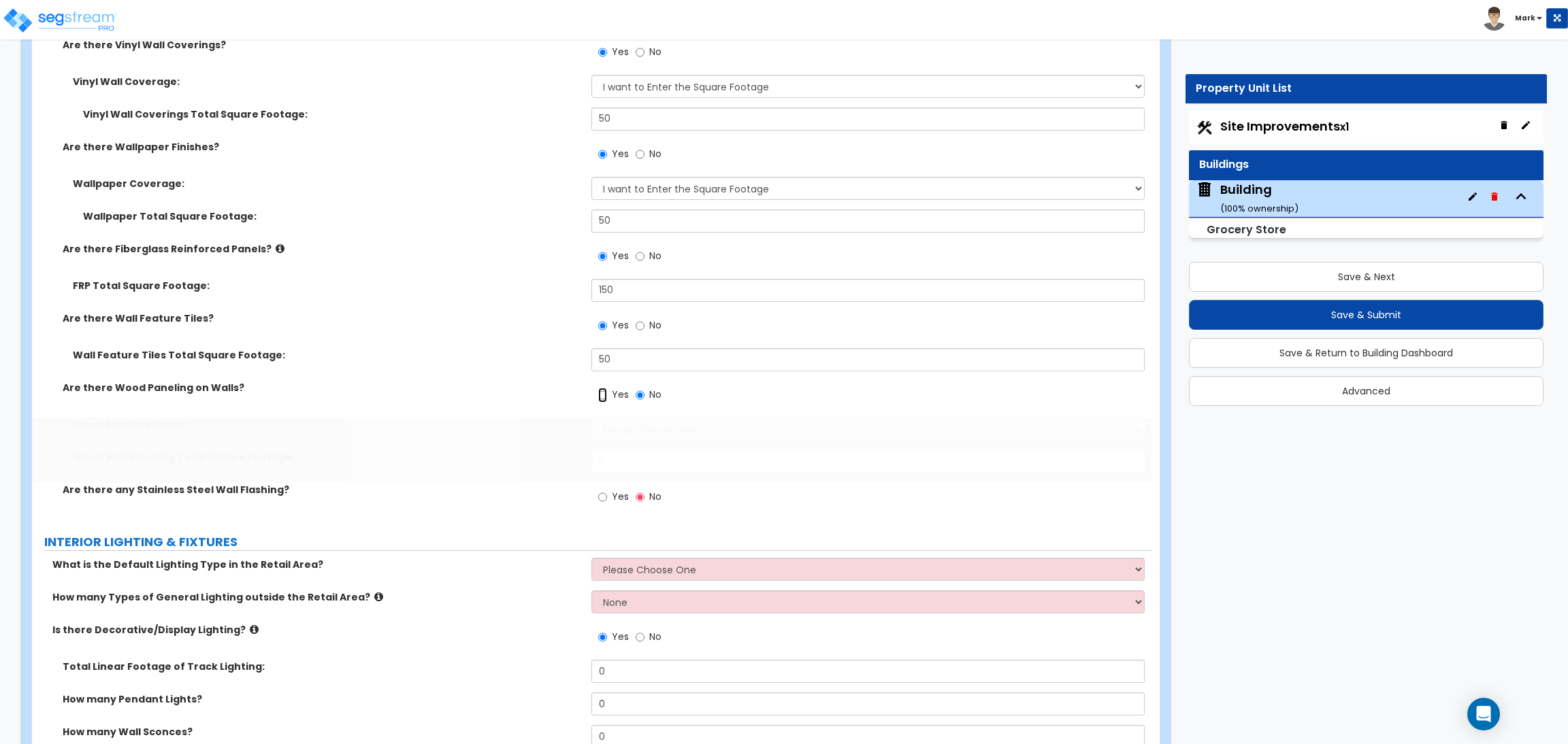
radio input "true"
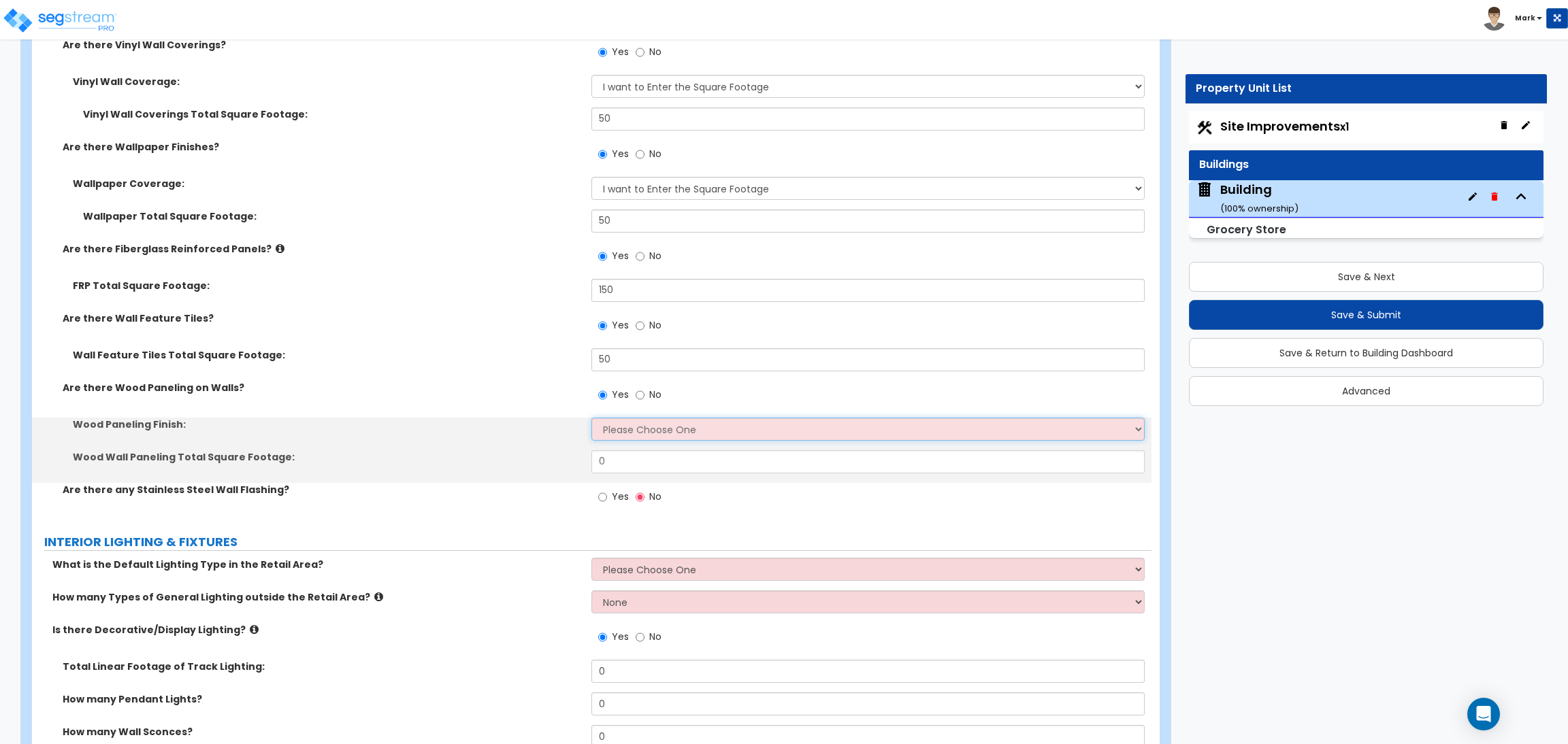
click at [623, 437] on select "Please Choose One Birch Mahogany Oak or Cherry Rosewood Teak I Don't Know, Plea…" at bounding box center [867, 430] width 553 height 23
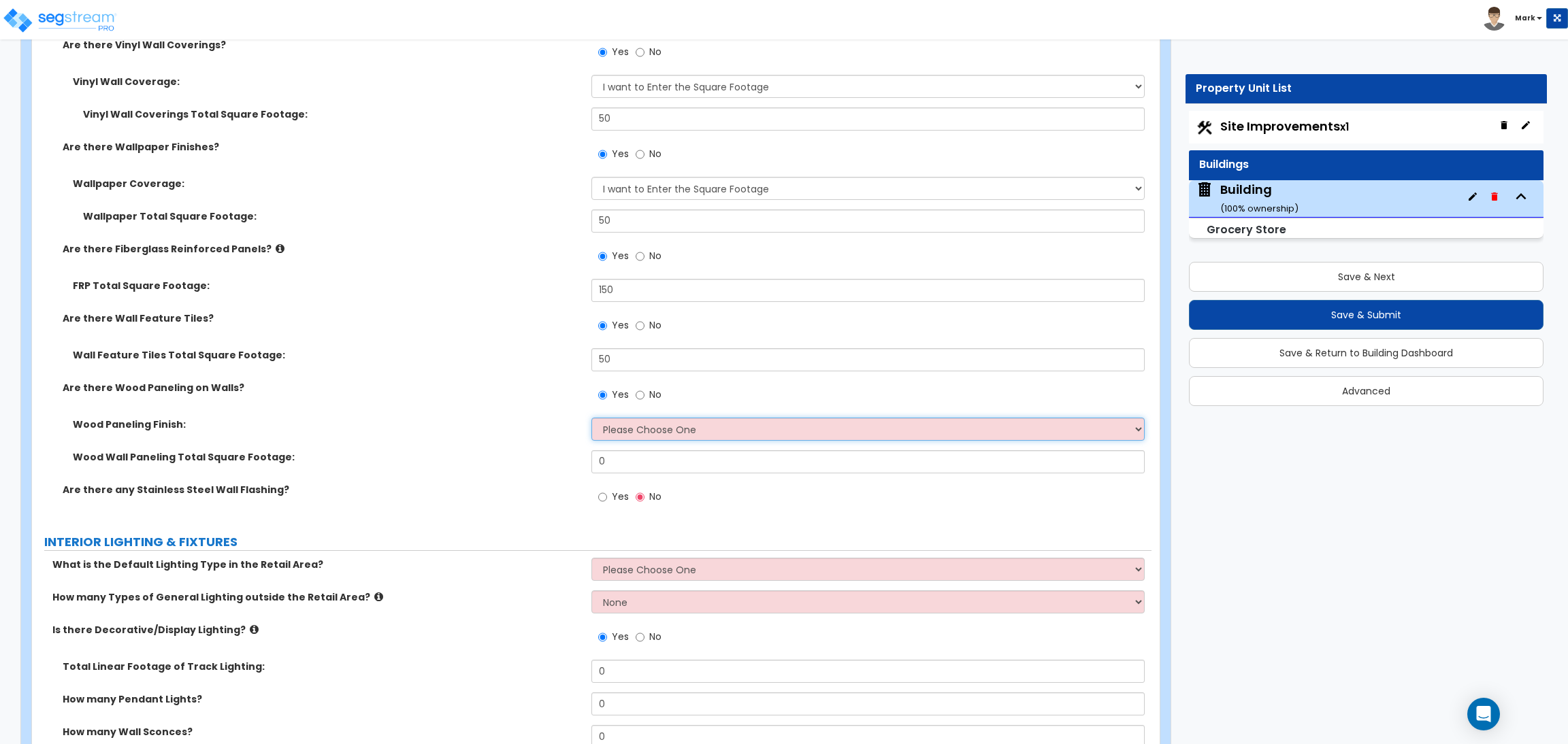
select select "2"
click at [591, 419] on select "Please Choose One Birch Mahogany Oak or Cherry Rosewood Teak I Don't Know, Plea…" at bounding box center [867, 430] width 553 height 23
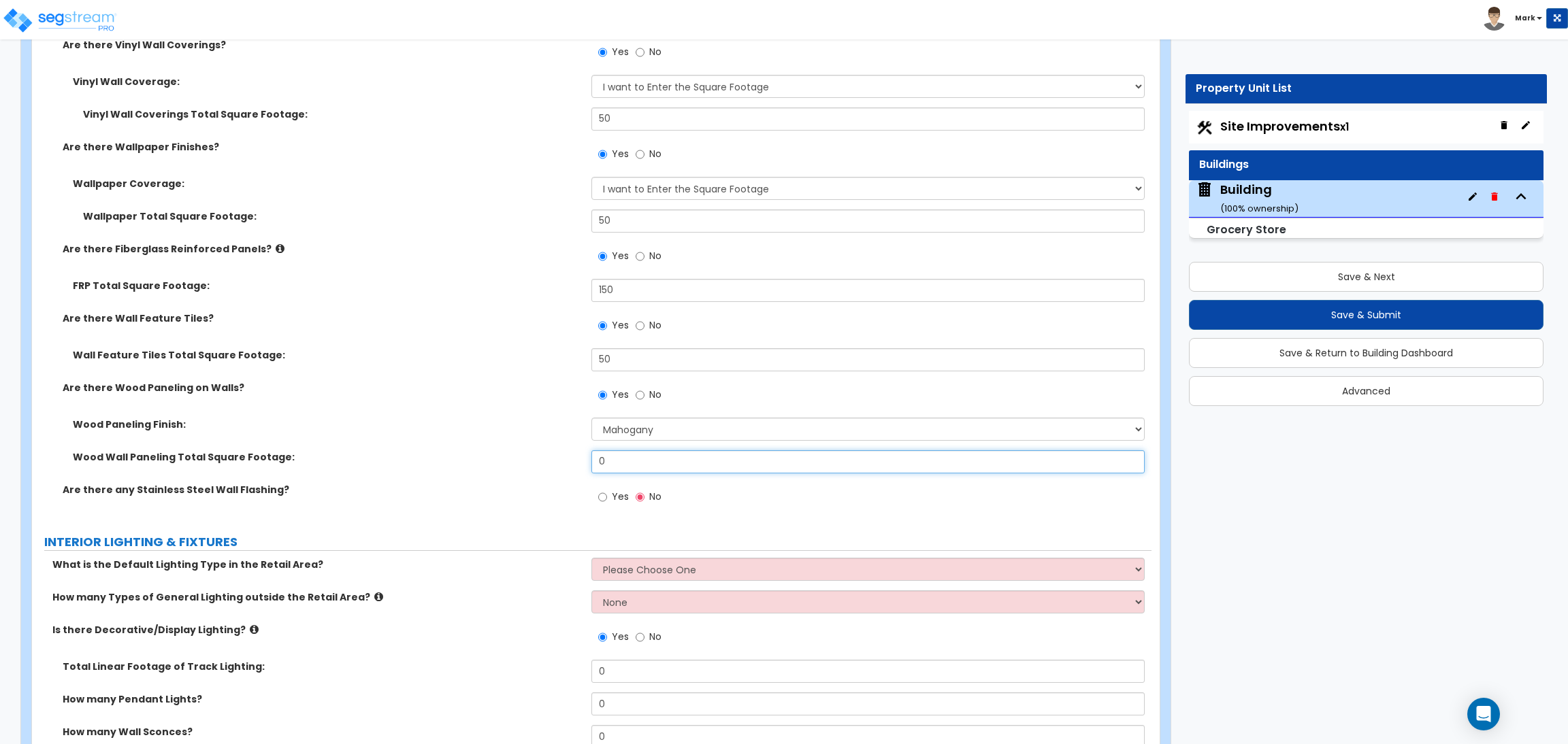
drag, startPoint x: 618, startPoint y: 465, endPoint x: 566, endPoint y: 469, distance: 52.2
click at [566, 469] on div "Wood Wall Paneling Total Square Footage: 0" at bounding box center [592, 466] width 1119 height 33
type input "50"
click at [614, 498] on span "Yes" at bounding box center [620, 496] width 17 height 13
click at [607, 498] on input "Yes" at bounding box center [602, 497] width 9 height 15
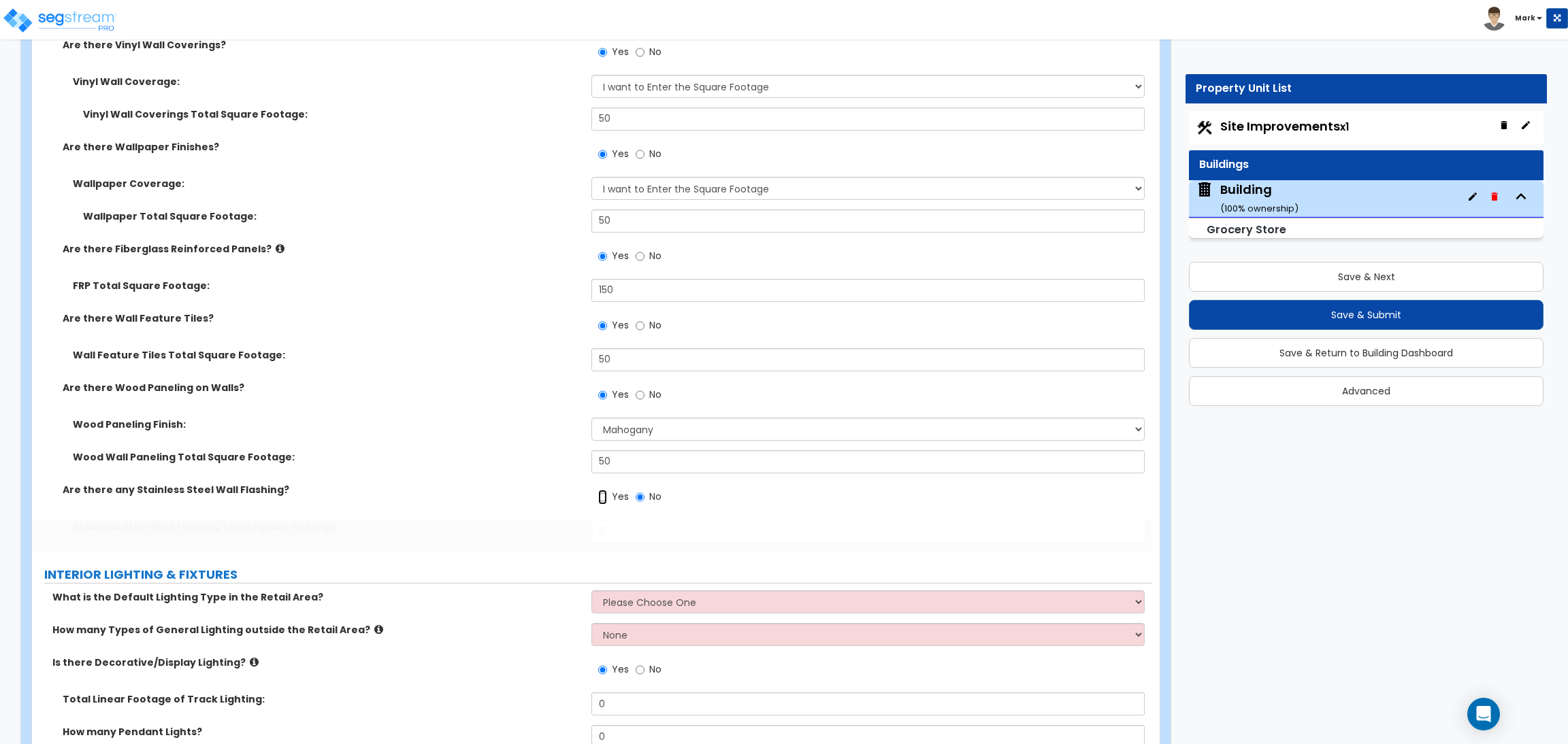
radio input "true"
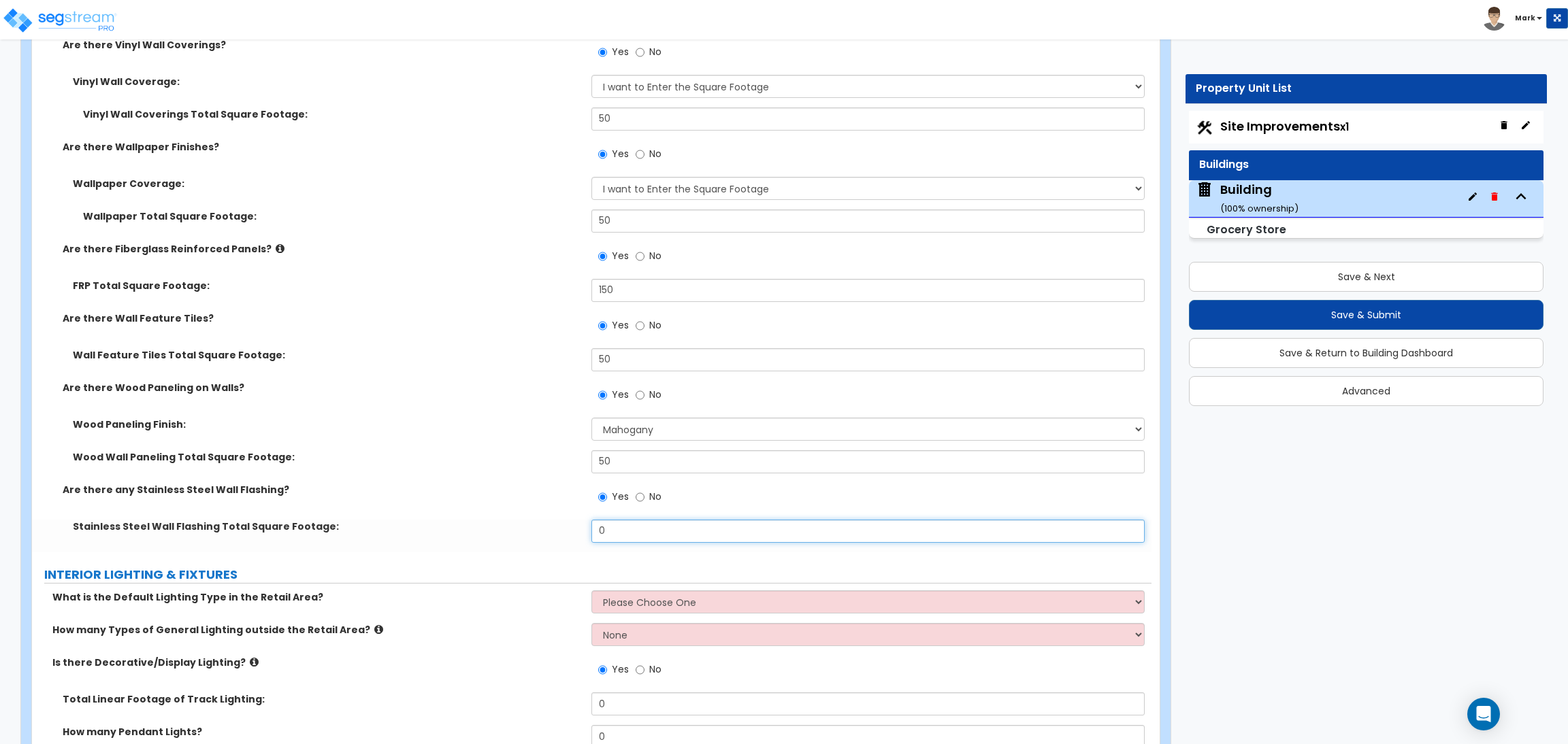
drag, startPoint x: 620, startPoint y: 533, endPoint x: 581, endPoint y: 534, distance: 39.0
click at [581, 534] on div "Stainless Steel Wall Flashing Total Square Footage: 0" at bounding box center [592, 536] width 1119 height 33
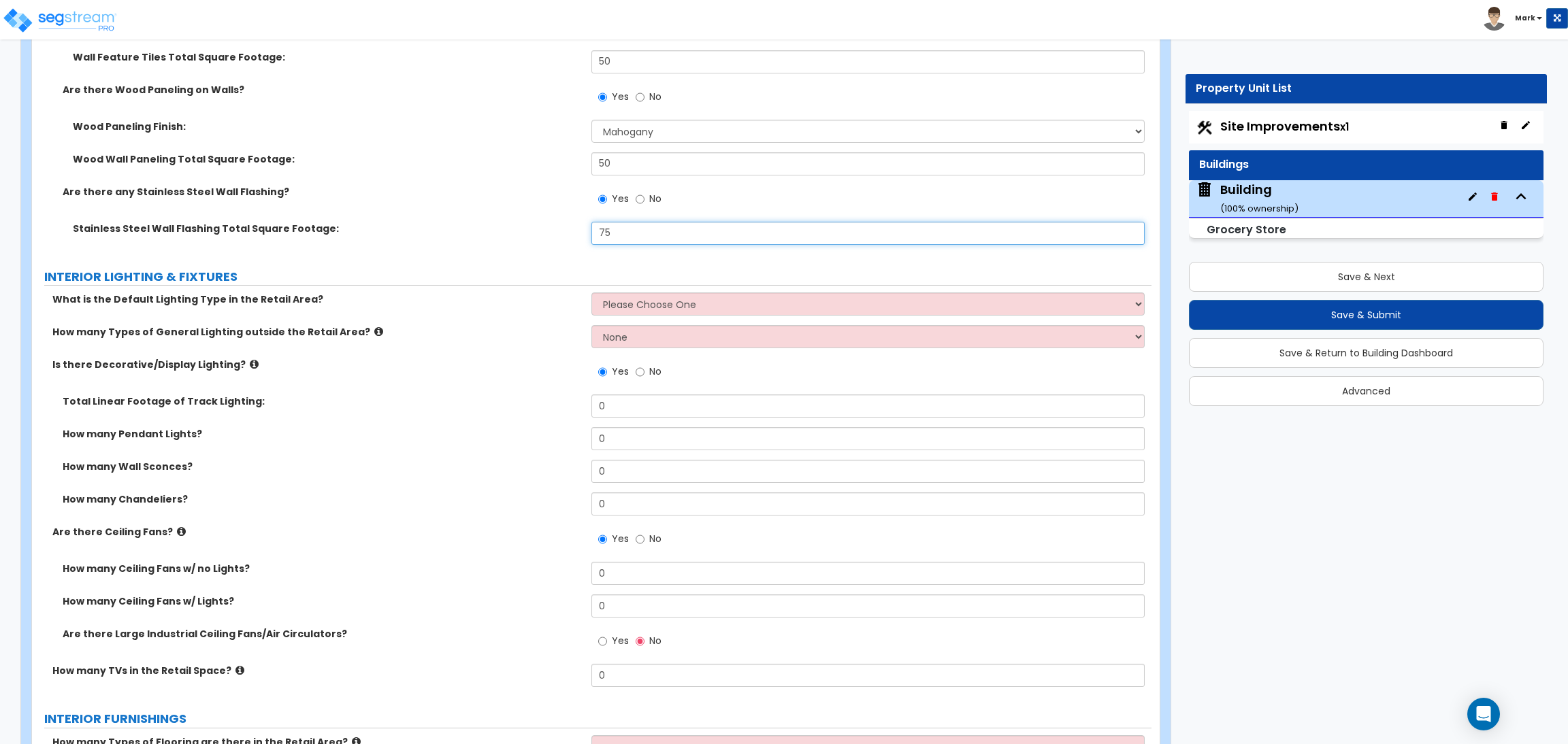
scroll to position [9566, 0]
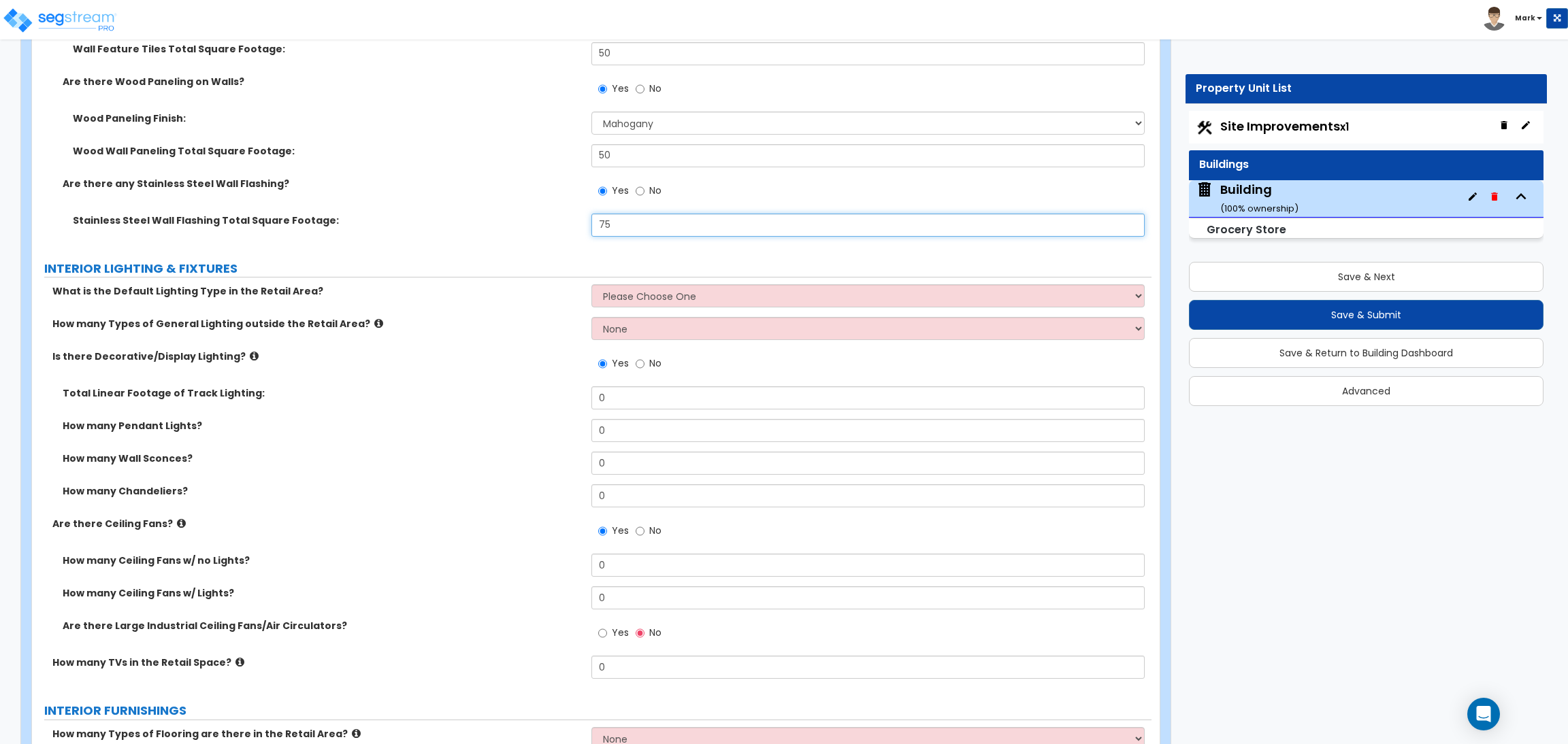
type input "75"
click at [615, 298] on select "Please Choose One Fluorescent LED" at bounding box center [867, 296] width 553 height 23
select select "2"
click at [591, 286] on select "Please Choose One Fluorescent LED" at bounding box center [867, 296] width 553 height 23
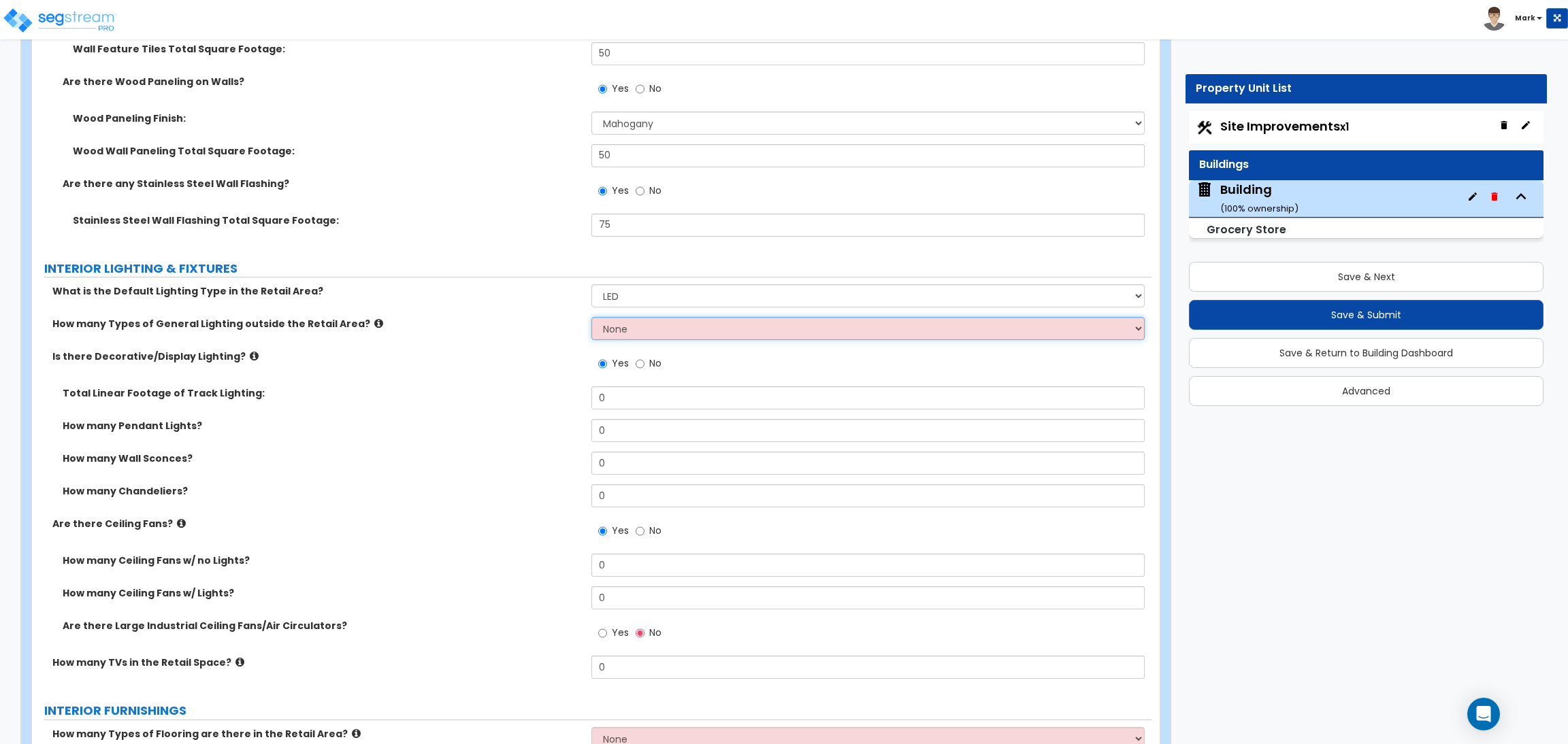
click at [627, 330] on select "None 1 2 3" at bounding box center [867, 329] width 553 height 23
select select "2"
click at [591, 318] on select "None 1 2 3" at bounding box center [867, 329] width 553 height 23
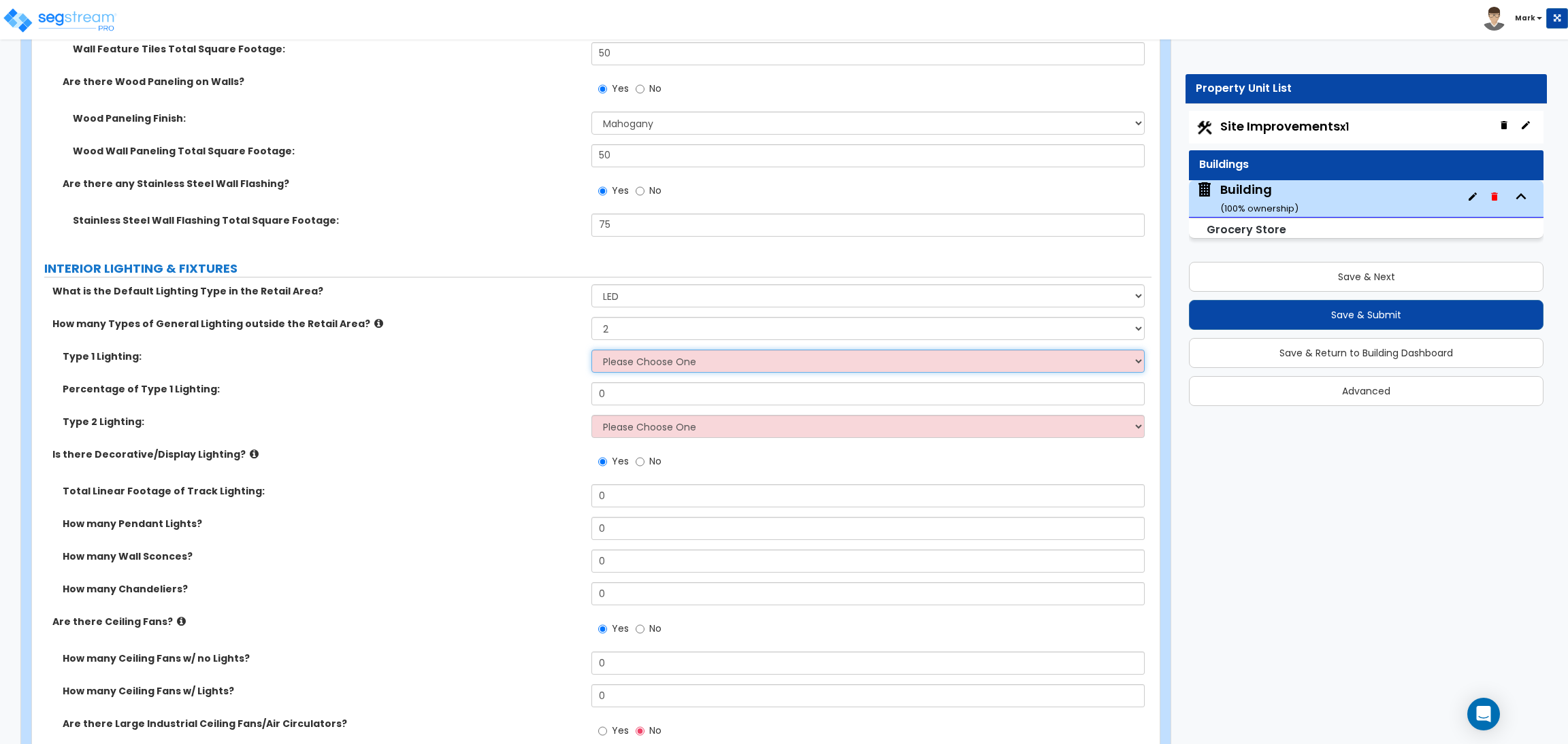
click at [615, 363] on select "Please Choose One LED Surface-Mounted LED Recessed Fluorescent Surface-Mounted …" at bounding box center [867, 361] width 553 height 23
click at [466, 409] on div "Percentage of Type 1 Lighting: 0" at bounding box center [592, 398] width 1119 height 33
click at [618, 372] on select "Please Choose One LED Surface-Mounted LED Recessed Fluorescent Surface-Mounted …" at bounding box center [867, 361] width 553 height 23
select select "1"
click at [591, 351] on select "Please Choose One LED Surface-Mounted LED Recessed Fluorescent Surface-Mounted …" at bounding box center [867, 361] width 553 height 23
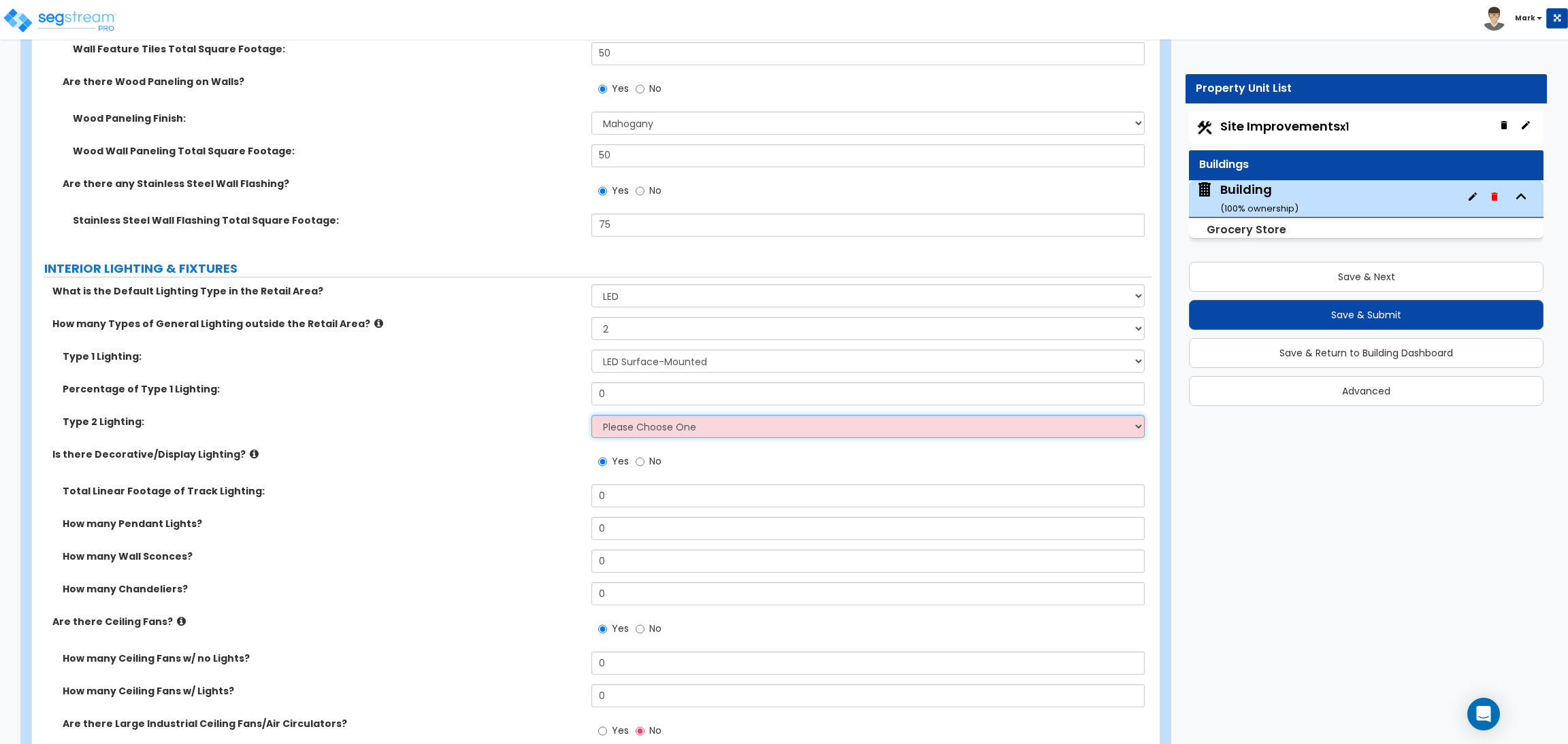
click at [636, 424] on select "Please Choose One LED Surface-Mounted LED Recessed Fluorescent Surface-Mounted …" at bounding box center [867, 426] width 553 height 23
select select "3"
click at [591, 416] on select "Please Choose One LED Surface-Mounted LED Recessed Fluorescent Surface-Mounted …" at bounding box center [867, 426] width 553 height 23
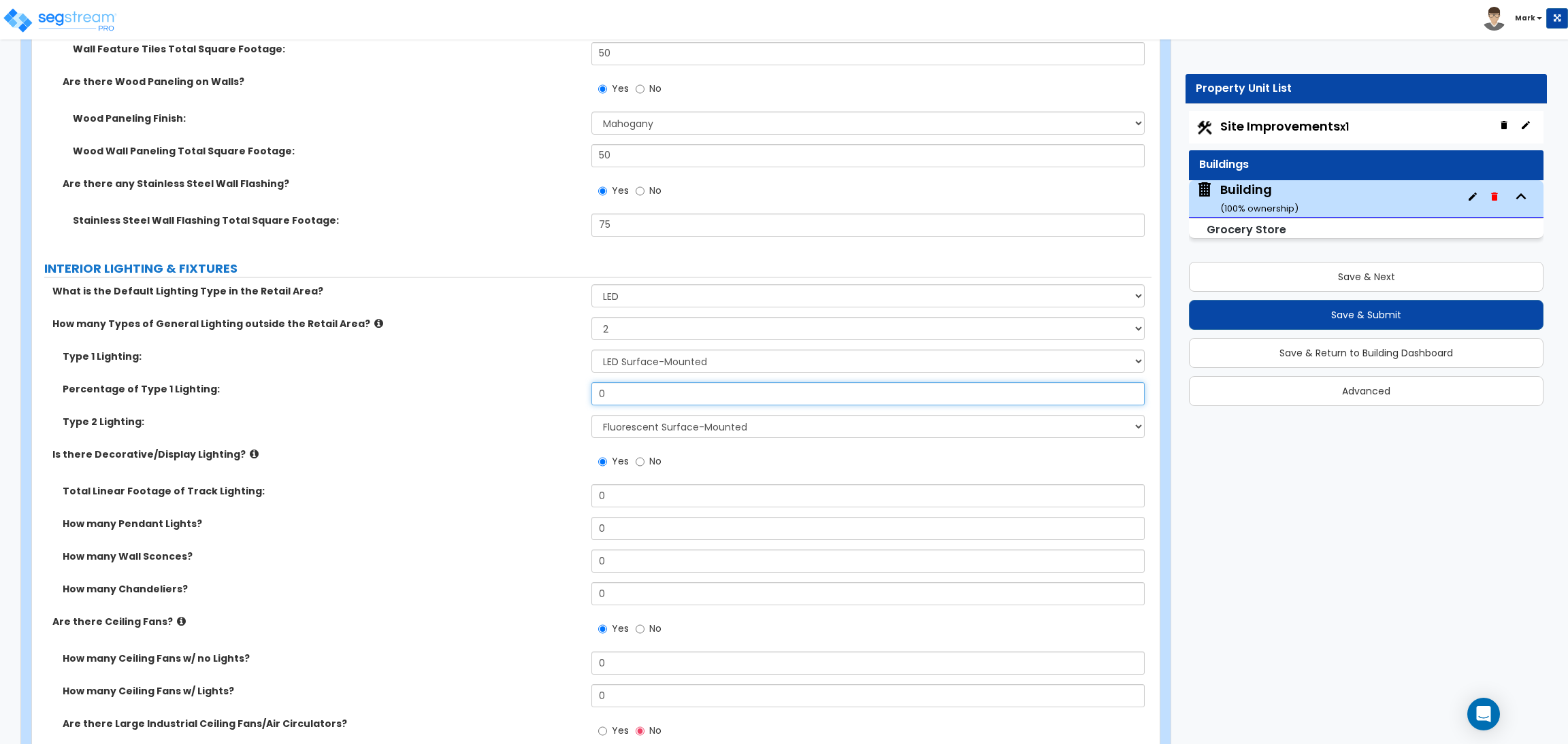
drag, startPoint x: 633, startPoint y: 392, endPoint x: 575, endPoint y: 391, distance: 58.0
click at [575, 391] on div "Percentage of Type 1 Lighting: 0" at bounding box center [592, 398] width 1119 height 33
type input "6"
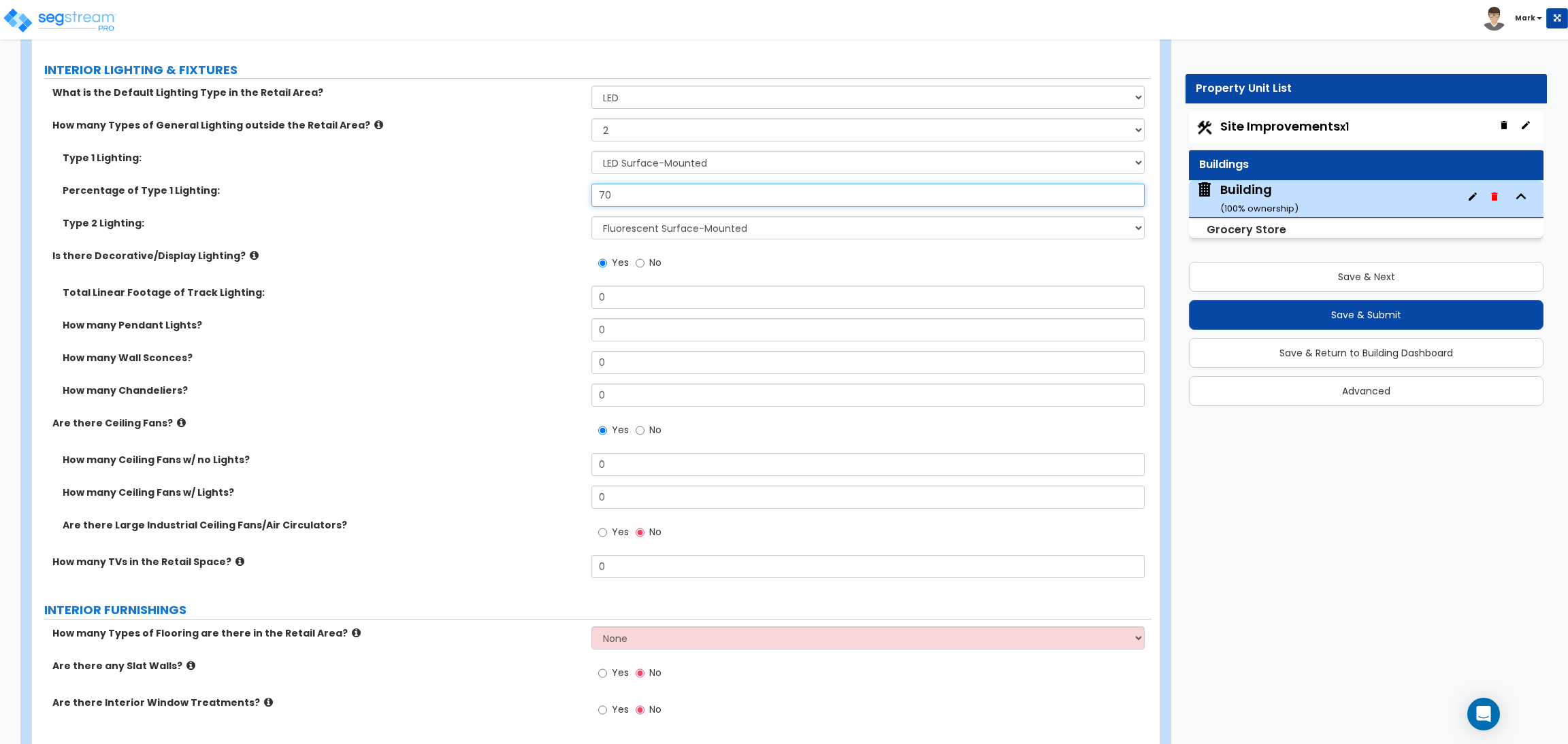
scroll to position [9771, 0]
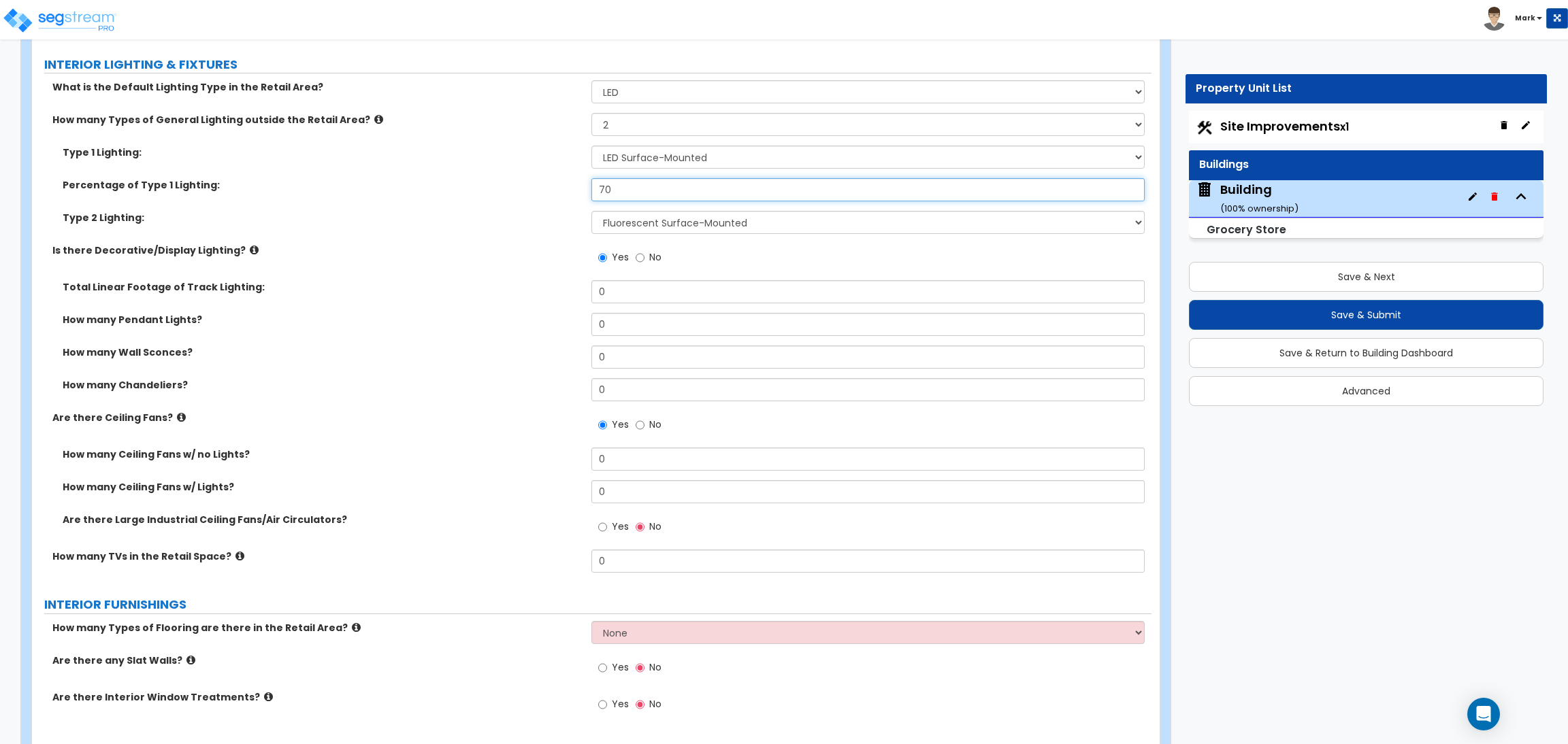
type input "70"
drag, startPoint x: 611, startPoint y: 298, endPoint x: 590, endPoint y: 294, distance: 21.4
click at [591, 294] on input "0" at bounding box center [867, 292] width 553 height 23
type input "16"
drag, startPoint x: 615, startPoint y: 322, endPoint x: 575, endPoint y: 325, distance: 40.1
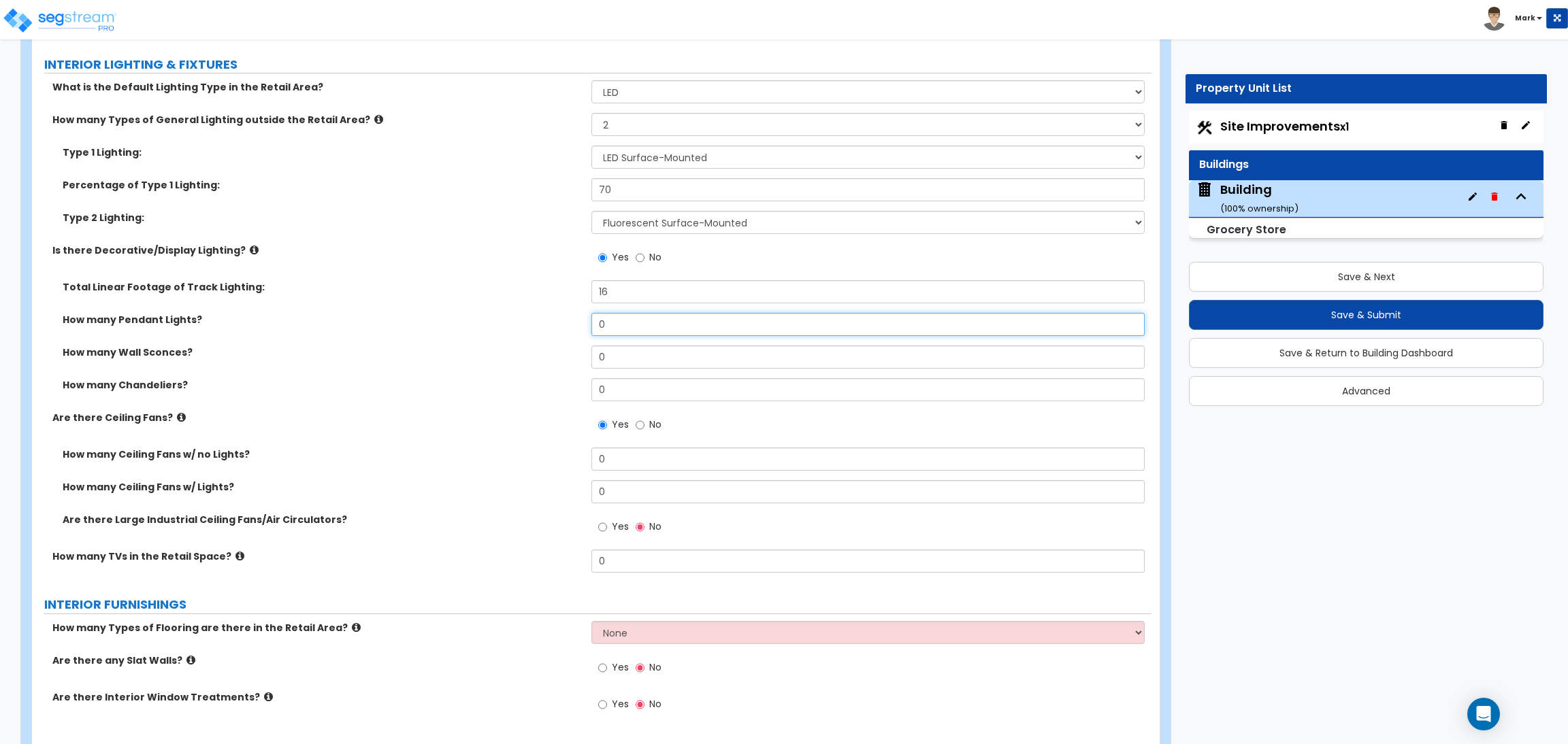
click at [575, 325] on div "How many Pendant Lights? 0" at bounding box center [592, 329] width 1119 height 33
type input "4"
drag, startPoint x: 615, startPoint y: 351, endPoint x: 585, endPoint y: 355, distance: 30.3
click at [586, 352] on div "How many Wall Sconces? 0" at bounding box center [592, 362] width 1119 height 33
type input "4"
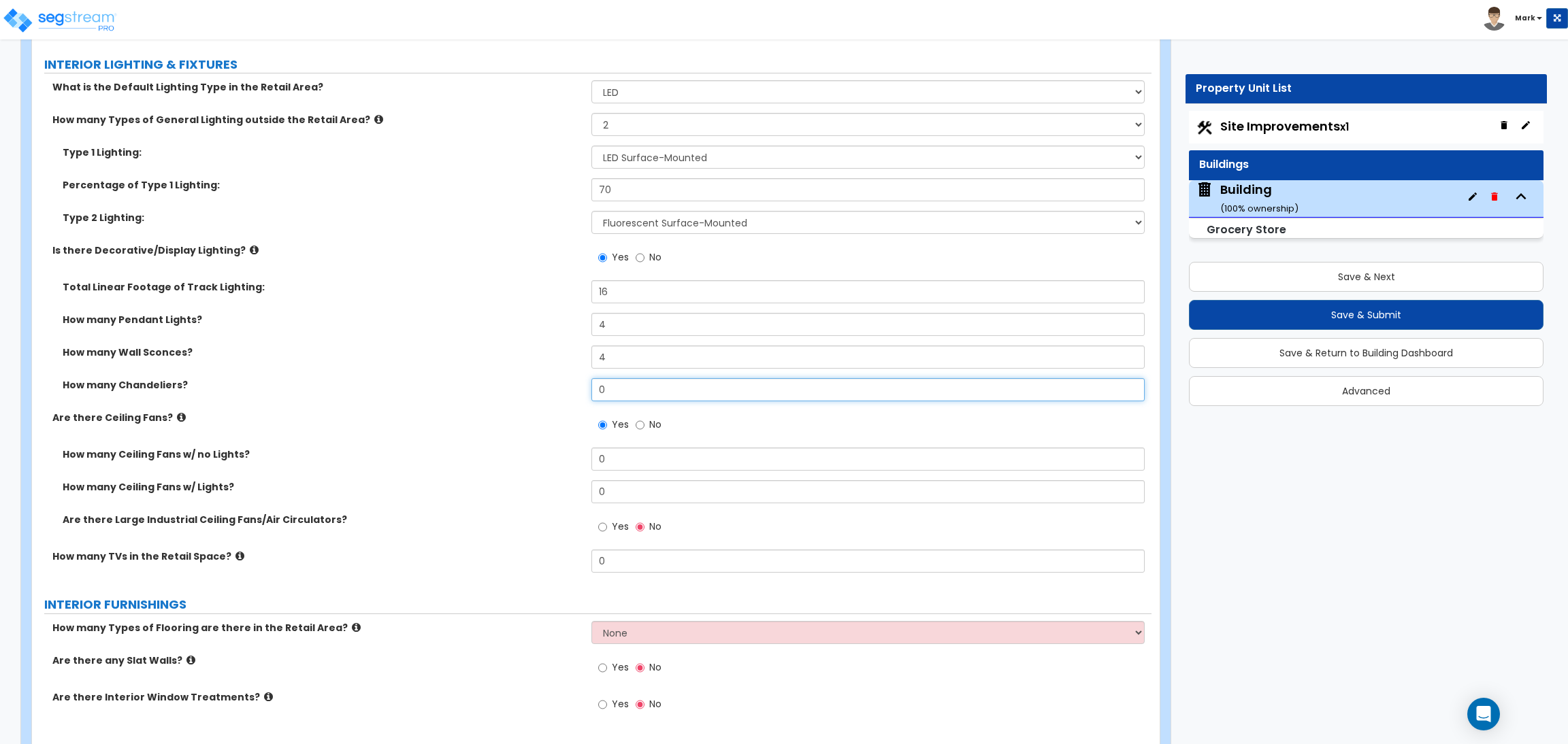
drag, startPoint x: 616, startPoint y: 384, endPoint x: 593, endPoint y: 384, distance: 23.0
click at [593, 384] on input "0" at bounding box center [867, 390] width 553 height 23
drag, startPoint x: 614, startPoint y: 390, endPoint x: 595, endPoint y: 389, distance: 19.0
click at [595, 389] on input "0" at bounding box center [867, 390] width 553 height 23
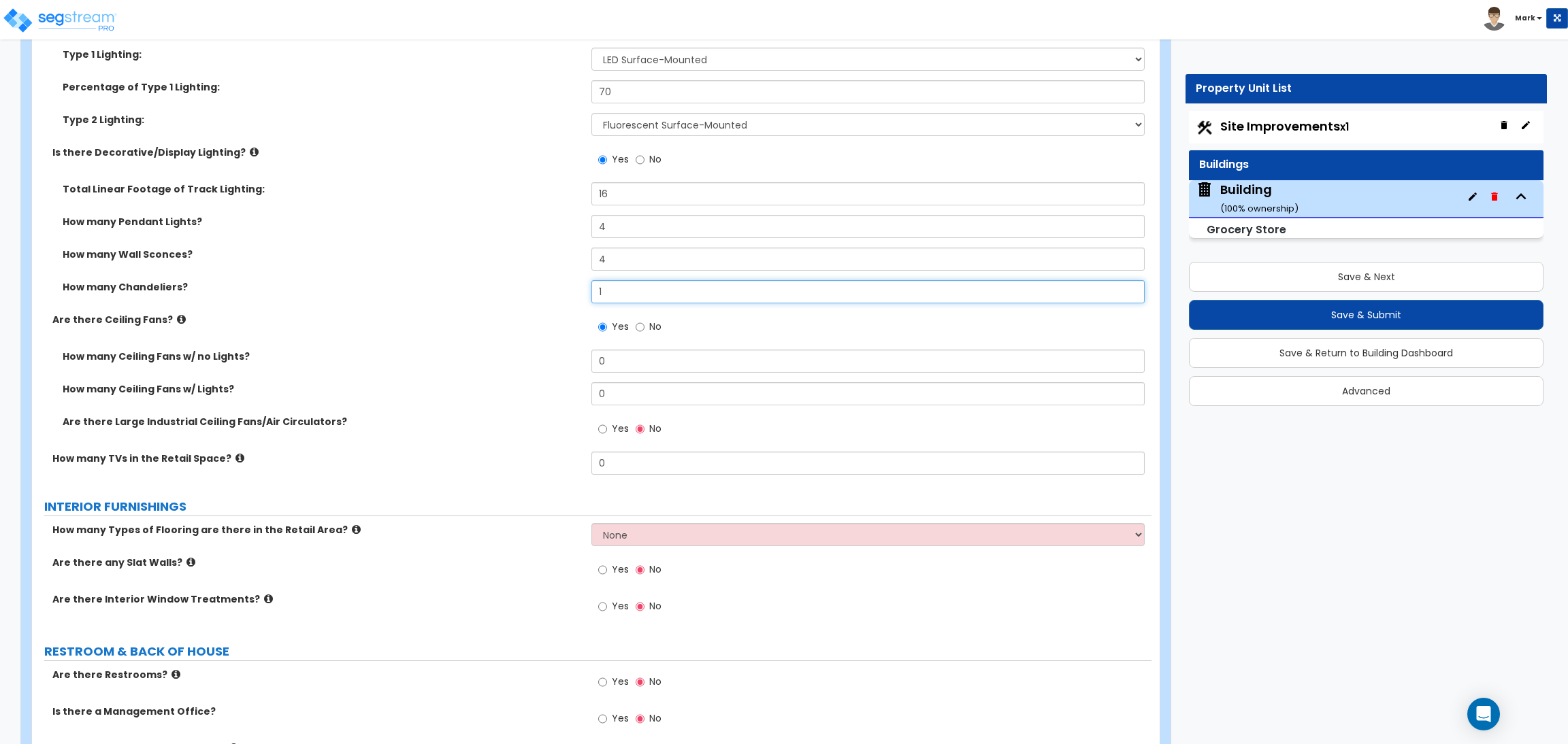
scroll to position [9872, 0]
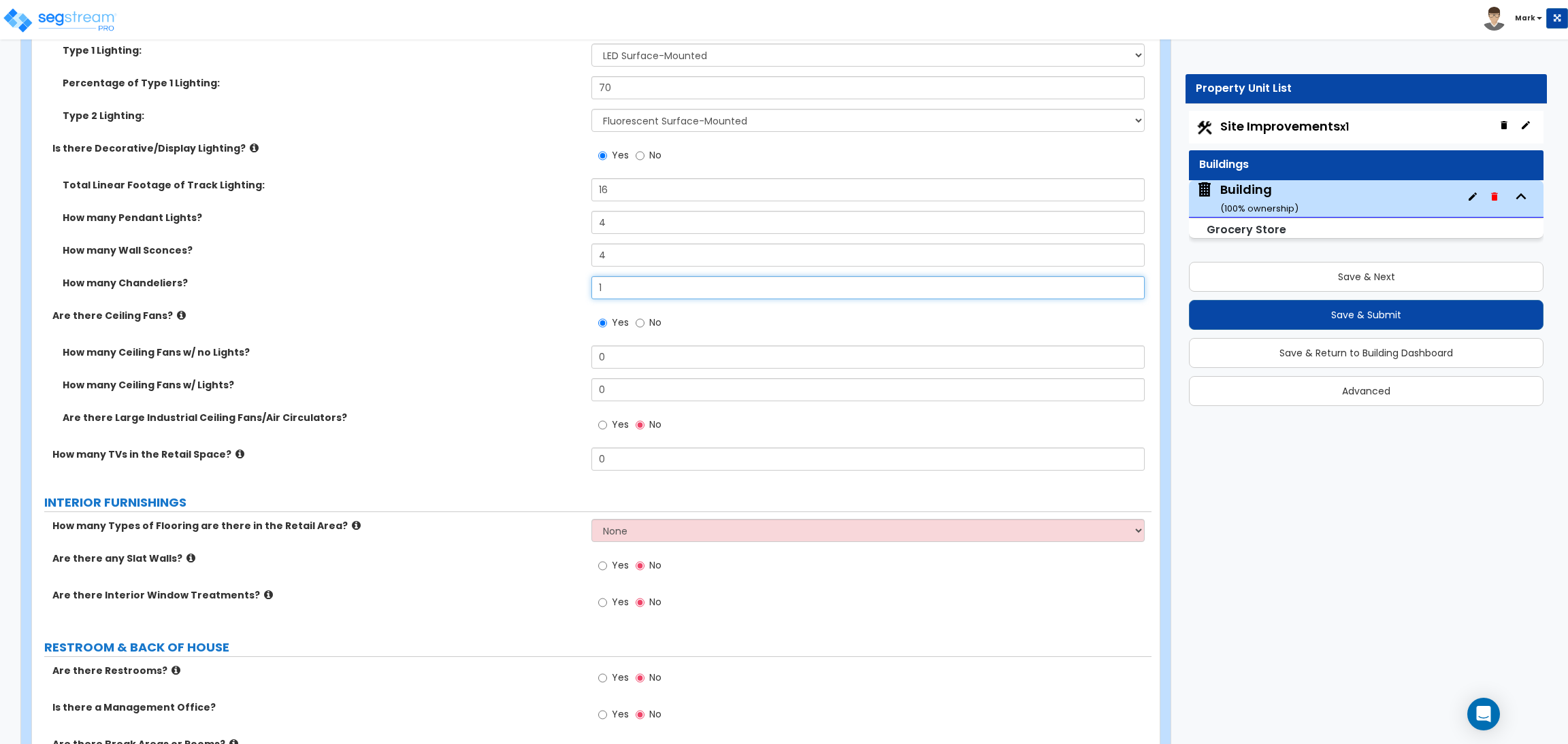
type input "1"
drag, startPoint x: 622, startPoint y: 367, endPoint x: 586, endPoint y: 359, distance: 36.9
click at [586, 359] on div "How many Ceiling Fans w/ no Lights? 0" at bounding box center [592, 362] width 1119 height 33
type input "3"
drag, startPoint x: 607, startPoint y: 392, endPoint x: 593, endPoint y: 391, distance: 14.0
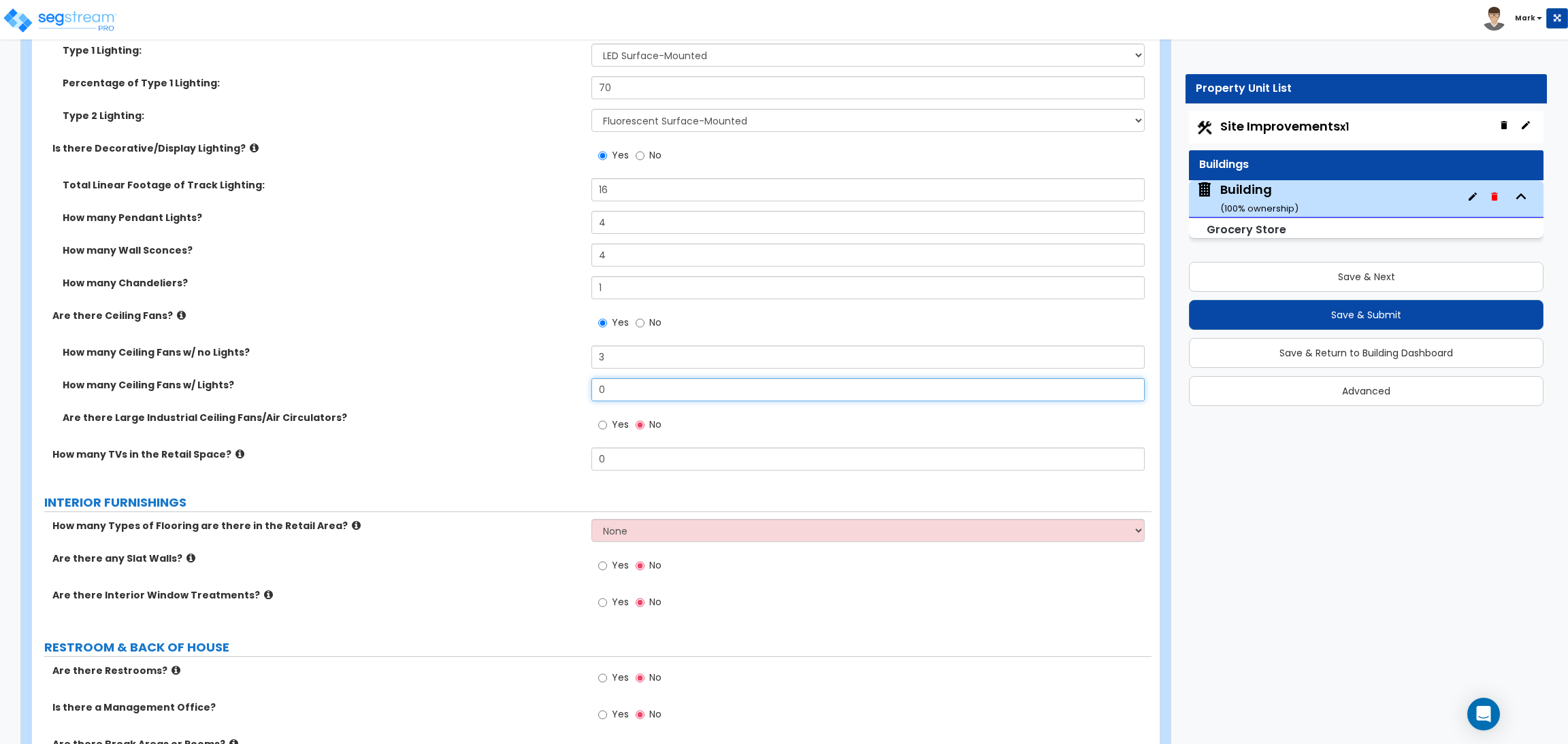
click at [593, 391] on input "0" at bounding box center [867, 390] width 553 height 23
type input "3"
click at [615, 425] on span "Yes" at bounding box center [620, 424] width 17 height 13
click at [607, 425] on input "Yes" at bounding box center [602, 425] width 9 height 15
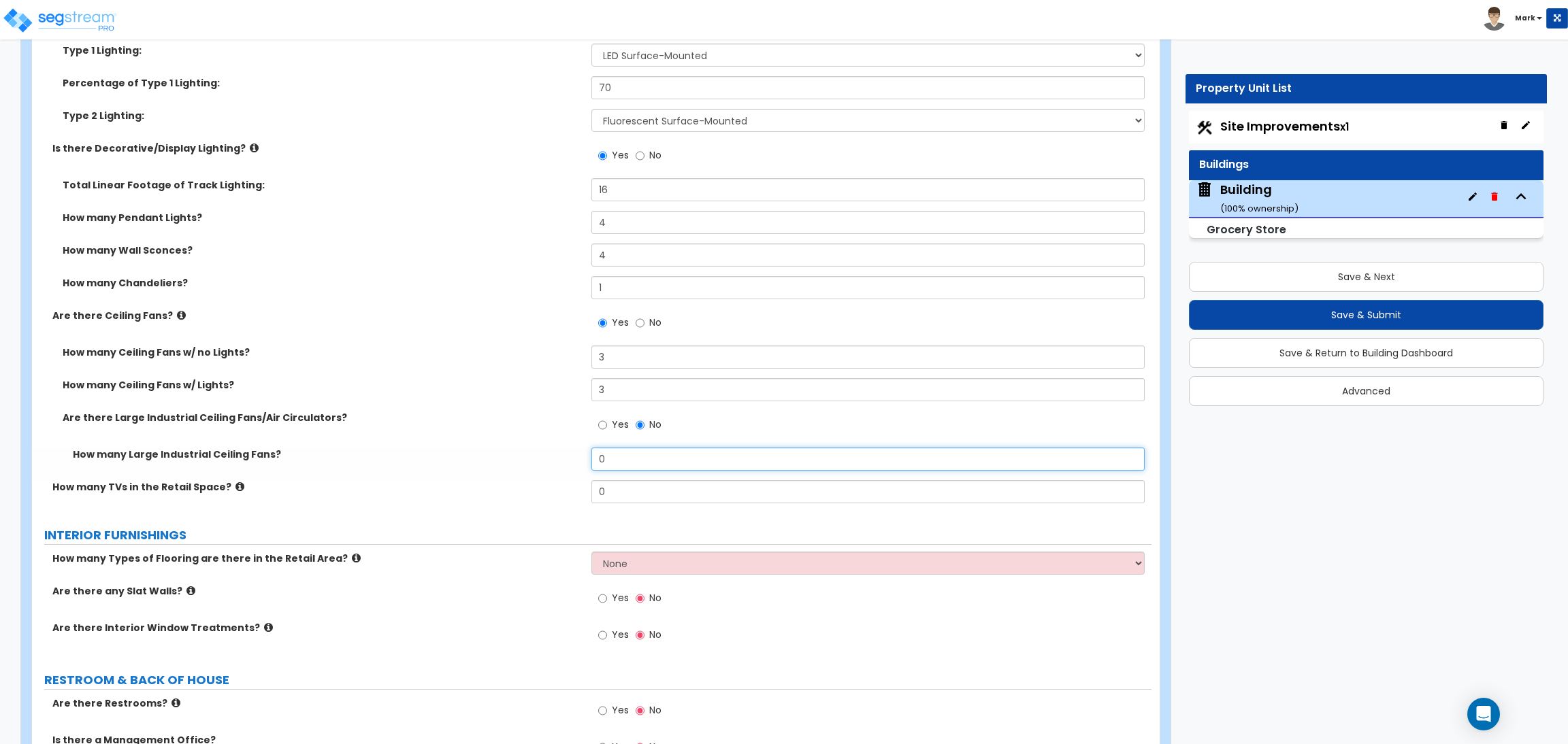
drag, startPoint x: 606, startPoint y: 465, endPoint x: 586, endPoint y: 458, distance: 21.2
click at [586, 458] on div "How many Large Industrial Ceiling Fans? 0" at bounding box center [592, 464] width 1119 height 33
type input "1"
drag, startPoint x: 627, startPoint y: 496, endPoint x: 593, endPoint y: 496, distance: 34.0
click at [593, 496] on input "0" at bounding box center [867, 492] width 553 height 23
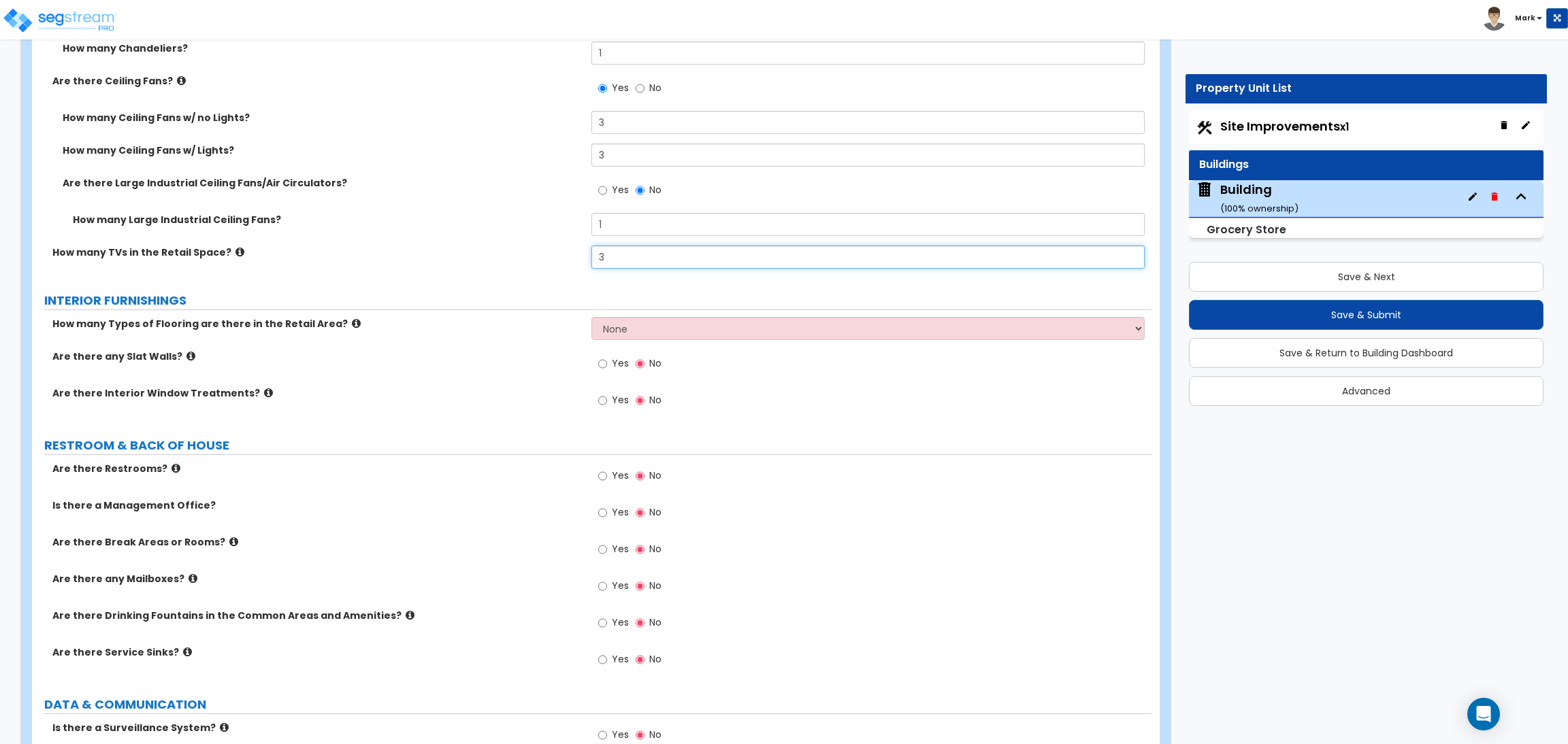
scroll to position [10032, 0]
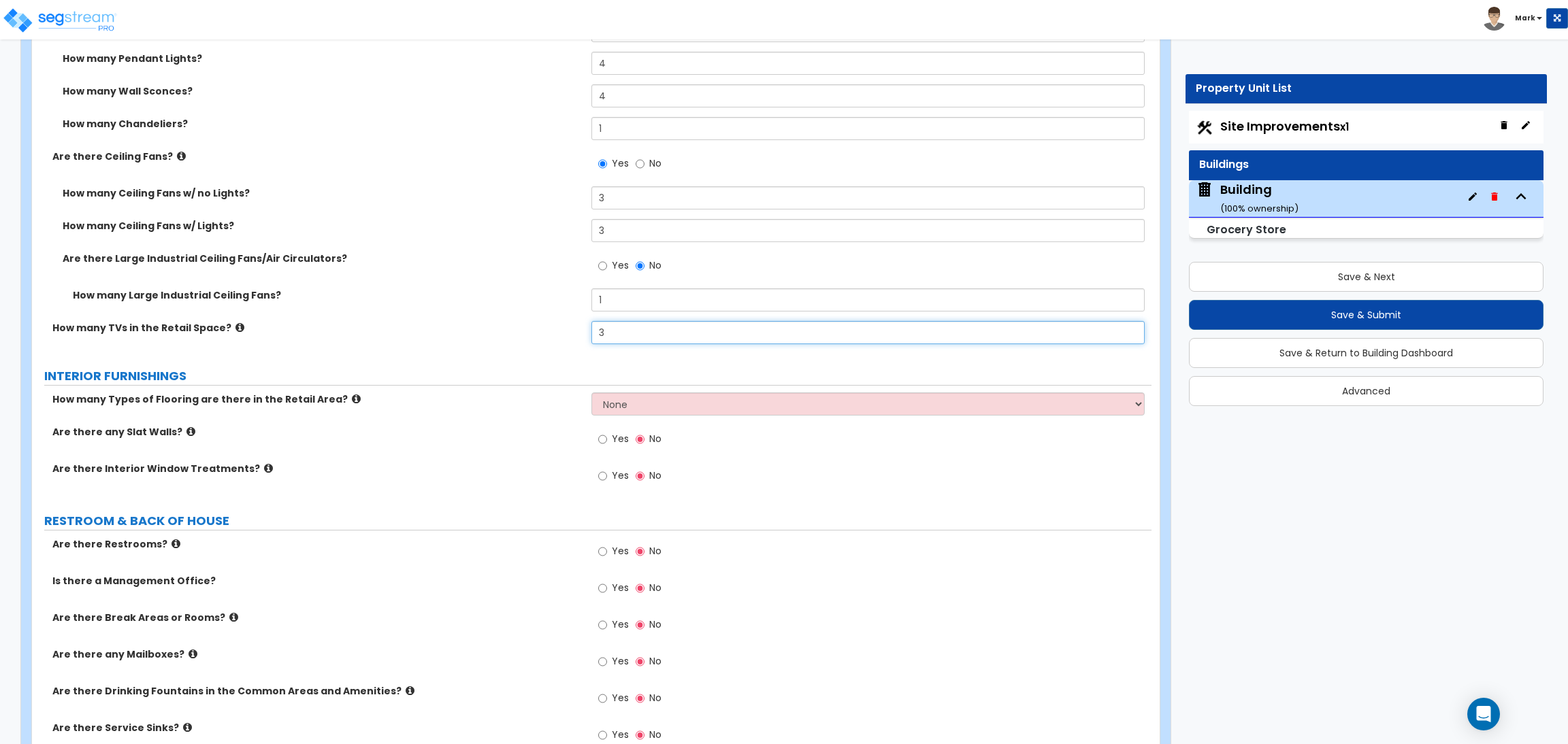
type input "3"
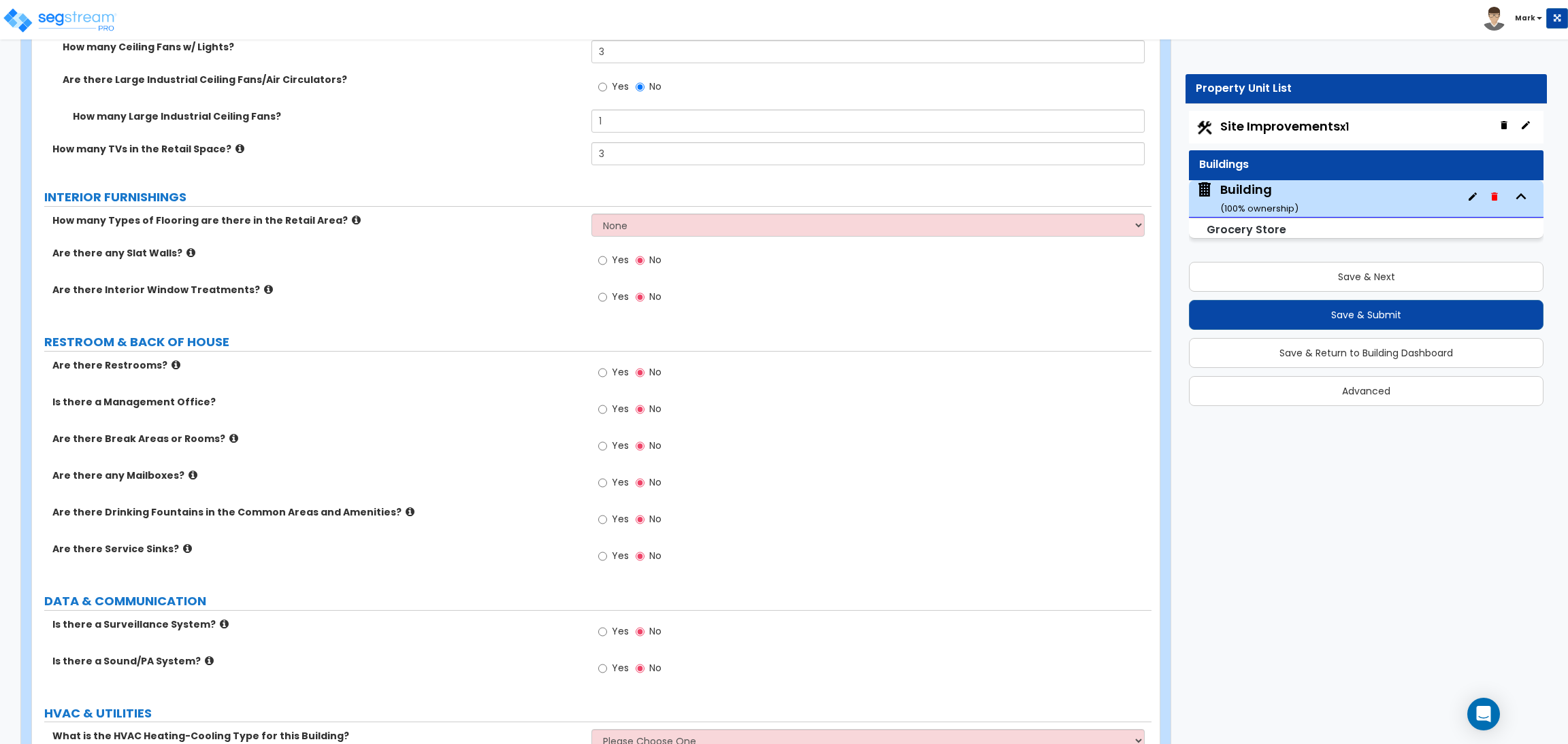
scroll to position [10235, 0]
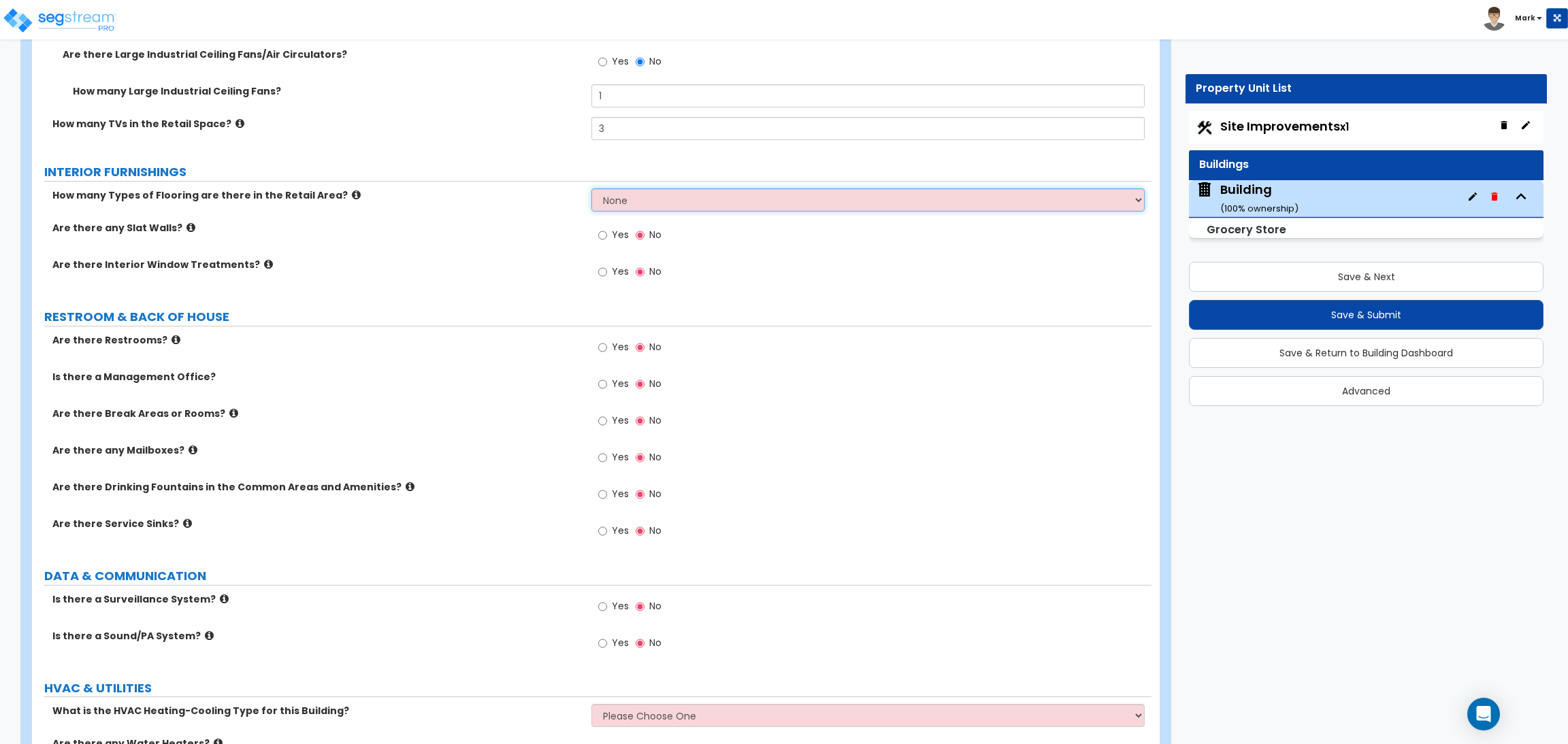
click at [623, 199] on select "None 1 2 3 4" at bounding box center [867, 200] width 553 height 23
select select "1"
click at [591, 190] on select "None 1 2 3 4" at bounding box center [867, 200] width 553 height 23
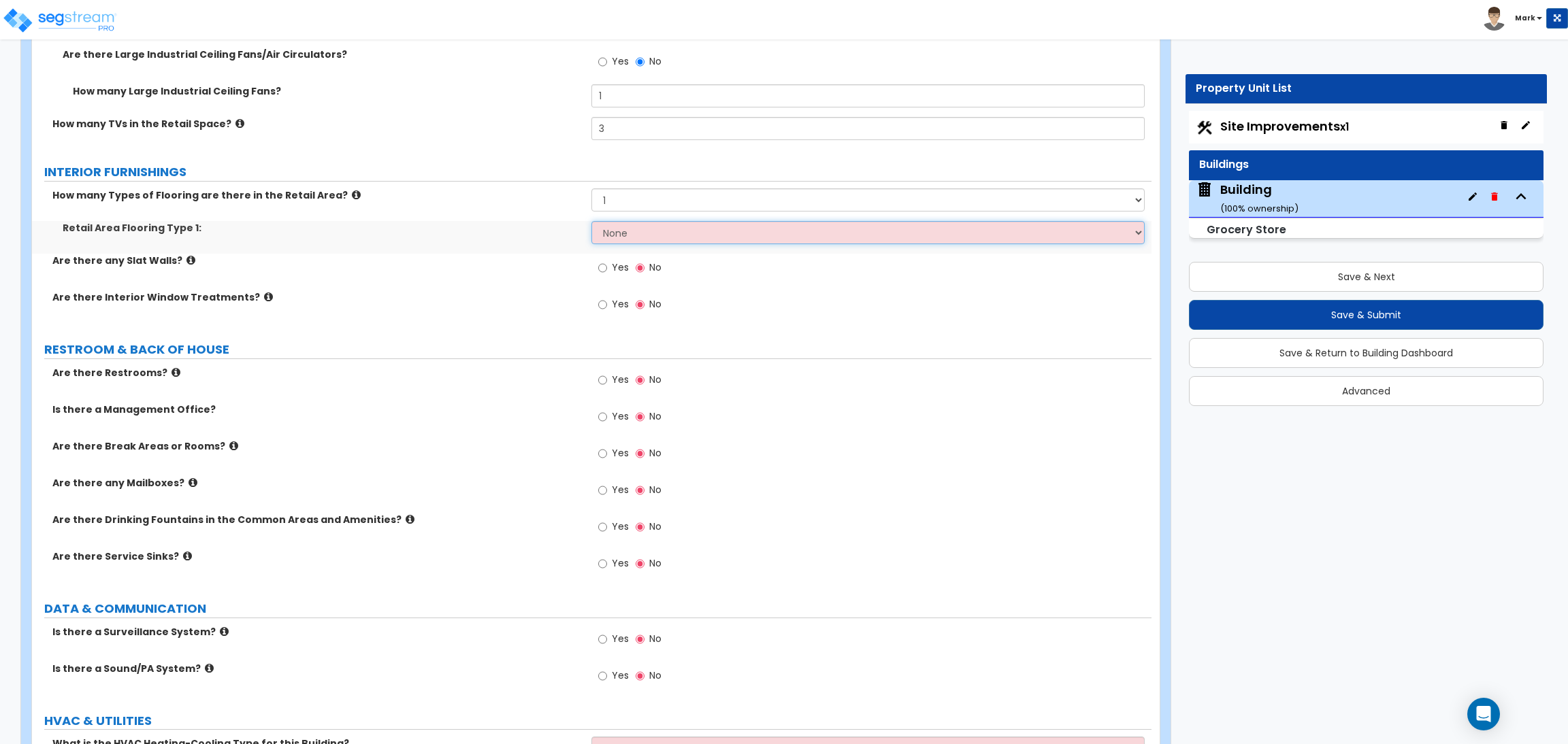
click at [624, 242] on select "None Tile Flooring Hardwood Flooring Resilient Laminate Flooring VCT Flooring S…" at bounding box center [867, 232] width 553 height 23
select select "1"
click at [591, 222] on select "None Tile Flooring Hardwood Flooring Resilient Laminate Flooring VCT Flooring S…" at bounding box center [867, 232] width 553 height 23
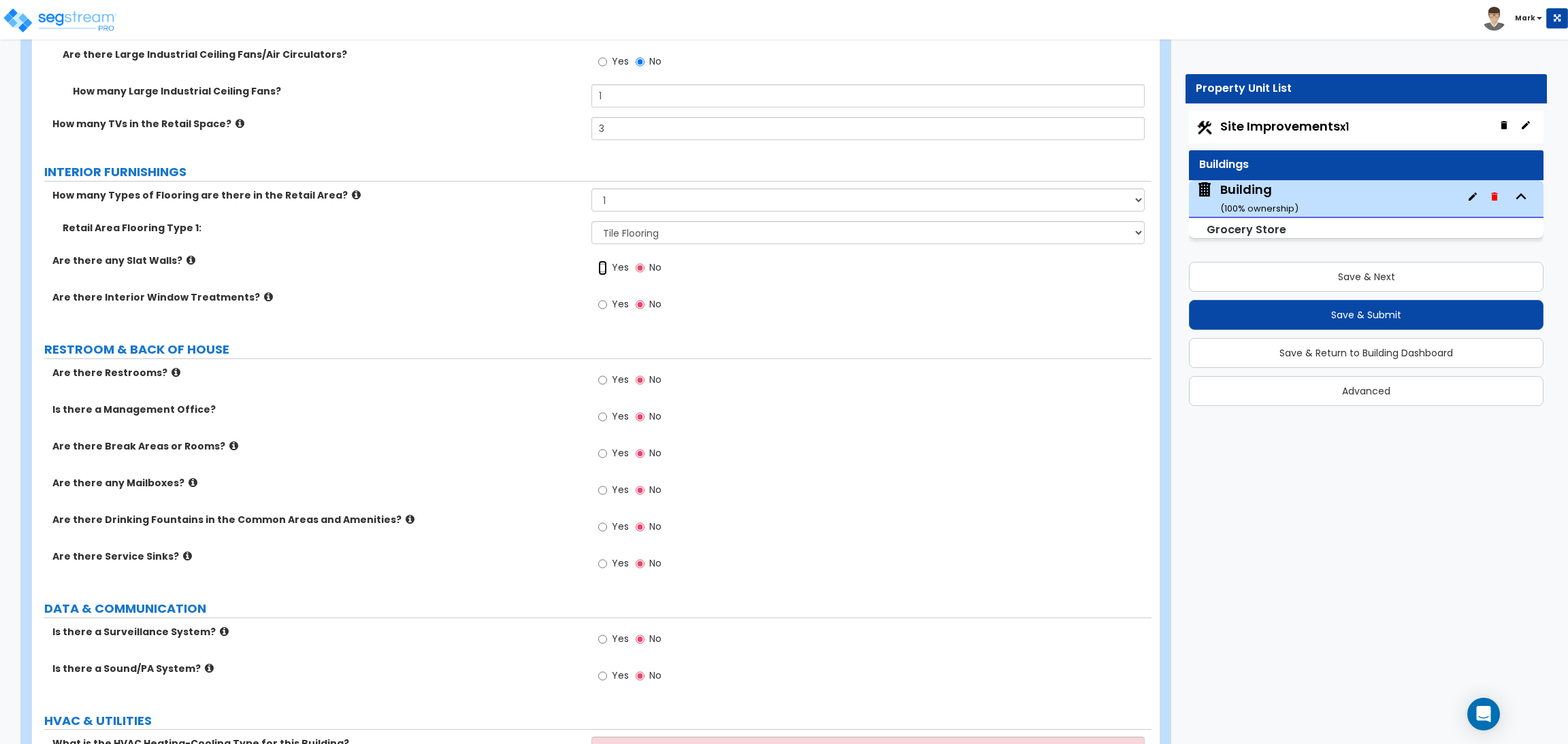
click at [606, 268] on input "Yes" at bounding box center [602, 268] width 9 height 15
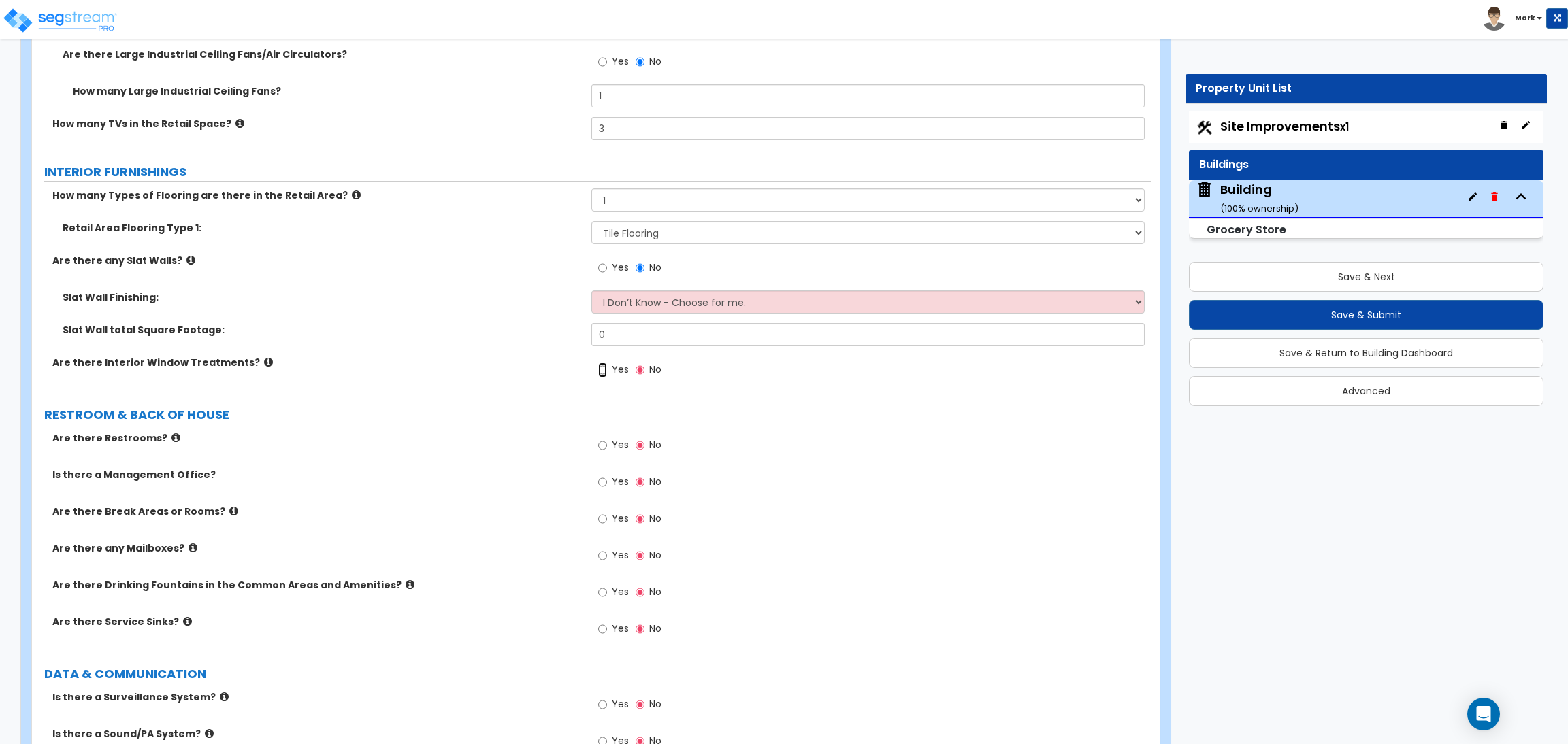
click at [601, 365] on input "Yes" at bounding box center [602, 369] width 9 height 15
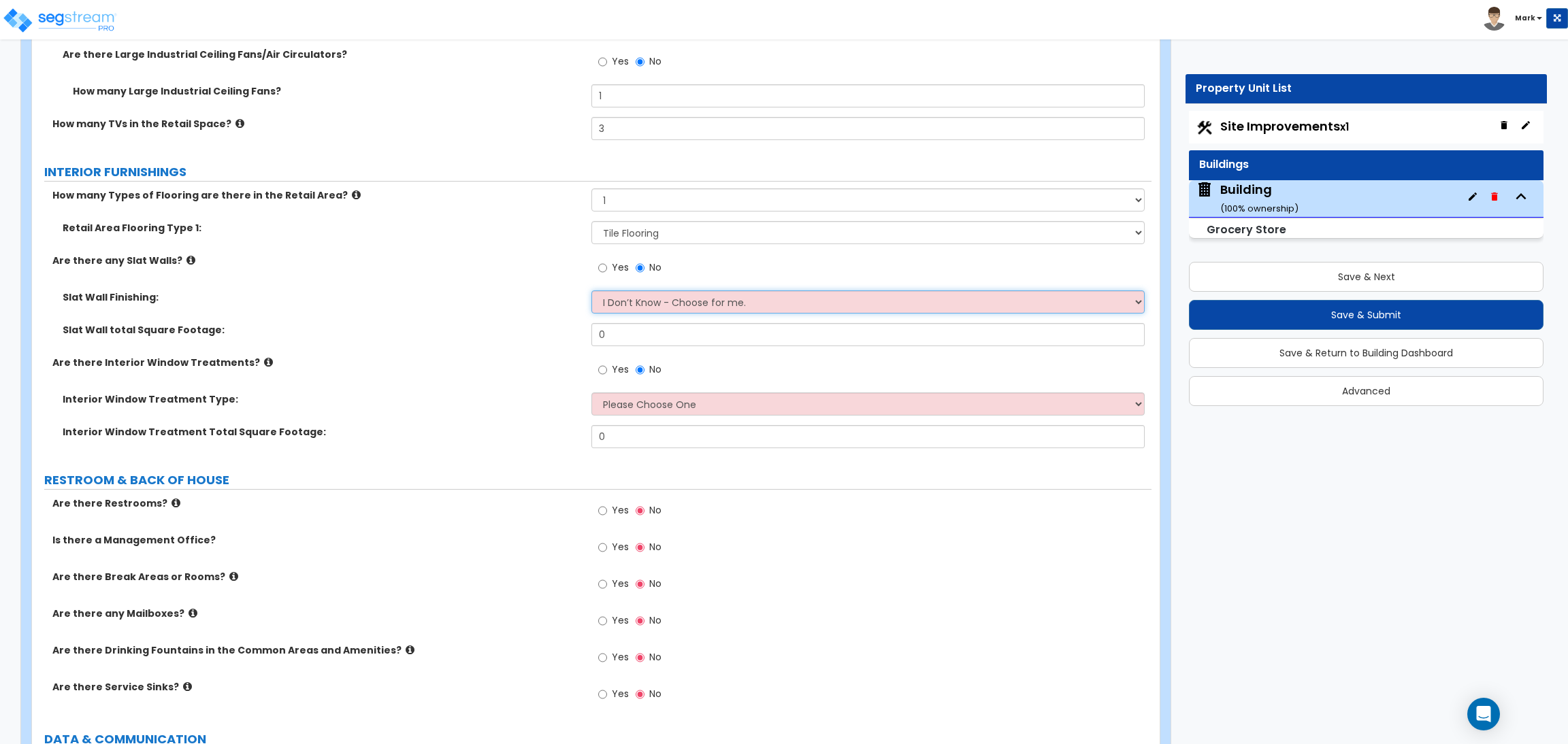
click at [625, 302] on select "I Don’t Know - Choose for me. Paint Finish Melamine Finish Plastic Laminate Fin…" at bounding box center [867, 302] width 553 height 23
select select "1"
click at [591, 292] on select "I Don’t Know - Choose for me. Paint Finish Melamine Finish Plastic Laminate Fin…" at bounding box center [867, 302] width 553 height 23
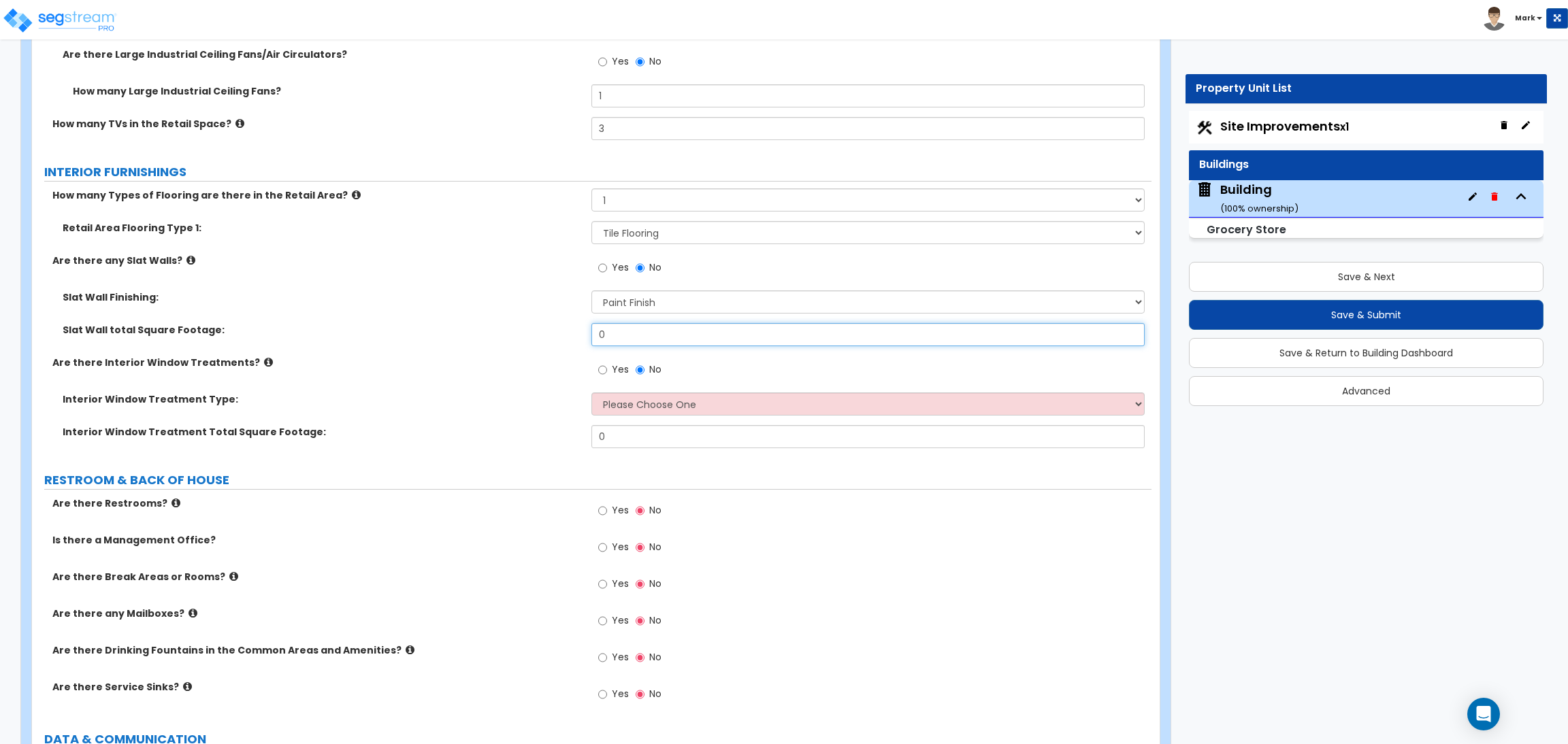
drag, startPoint x: 617, startPoint y: 344, endPoint x: 575, endPoint y: 335, distance: 43.0
click at [575, 335] on div "Slat Wall total Square Footage: 0" at bounding box center [592, 340] width 1119 height 33
click at [650, 203] on select "None 1 2 3 4" at bounding box center [867, 200] width 553 height 23
click at [591, 190] on select "None 1 2 3 4" at bounding box center [867, 200] width 553 height 23
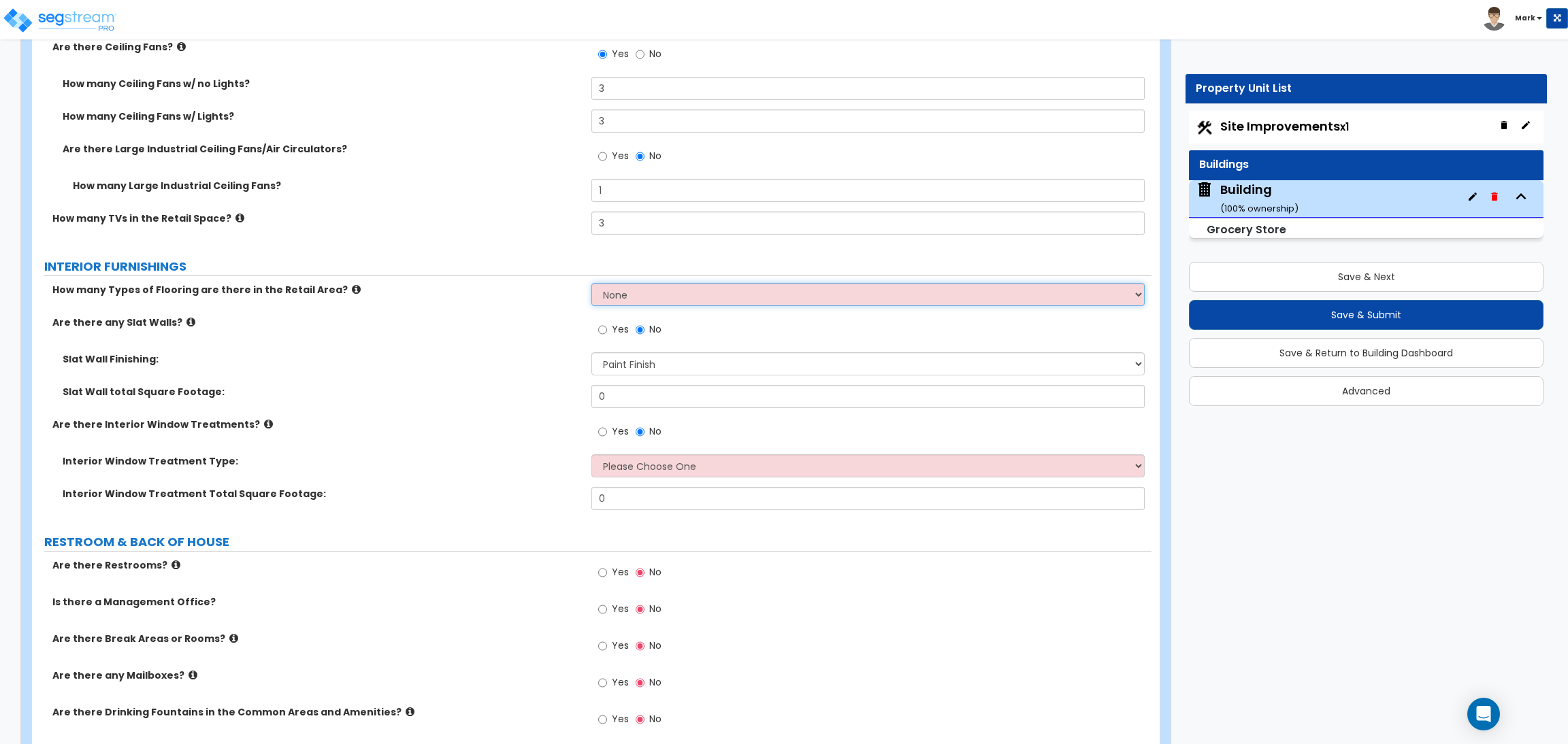
scroll to position [10060, 0]
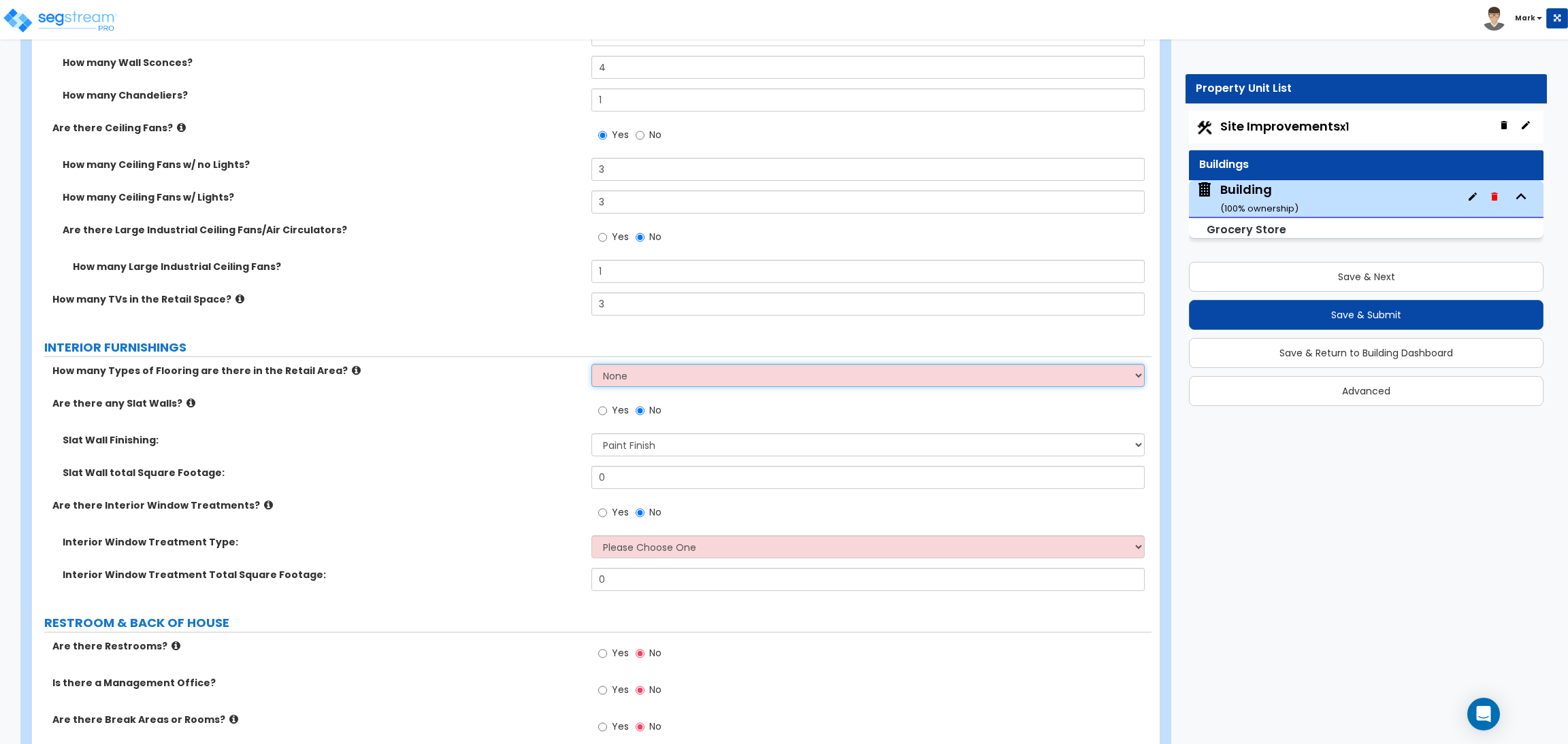
click at [651, 372] on select "None 1 2 3 4" at bounding box center [867, 376] width 553 height 23
select select "1"
click at [591, 365] on select "None 1 2 3 4" at bounding box center [867, 376] width 553 height 23
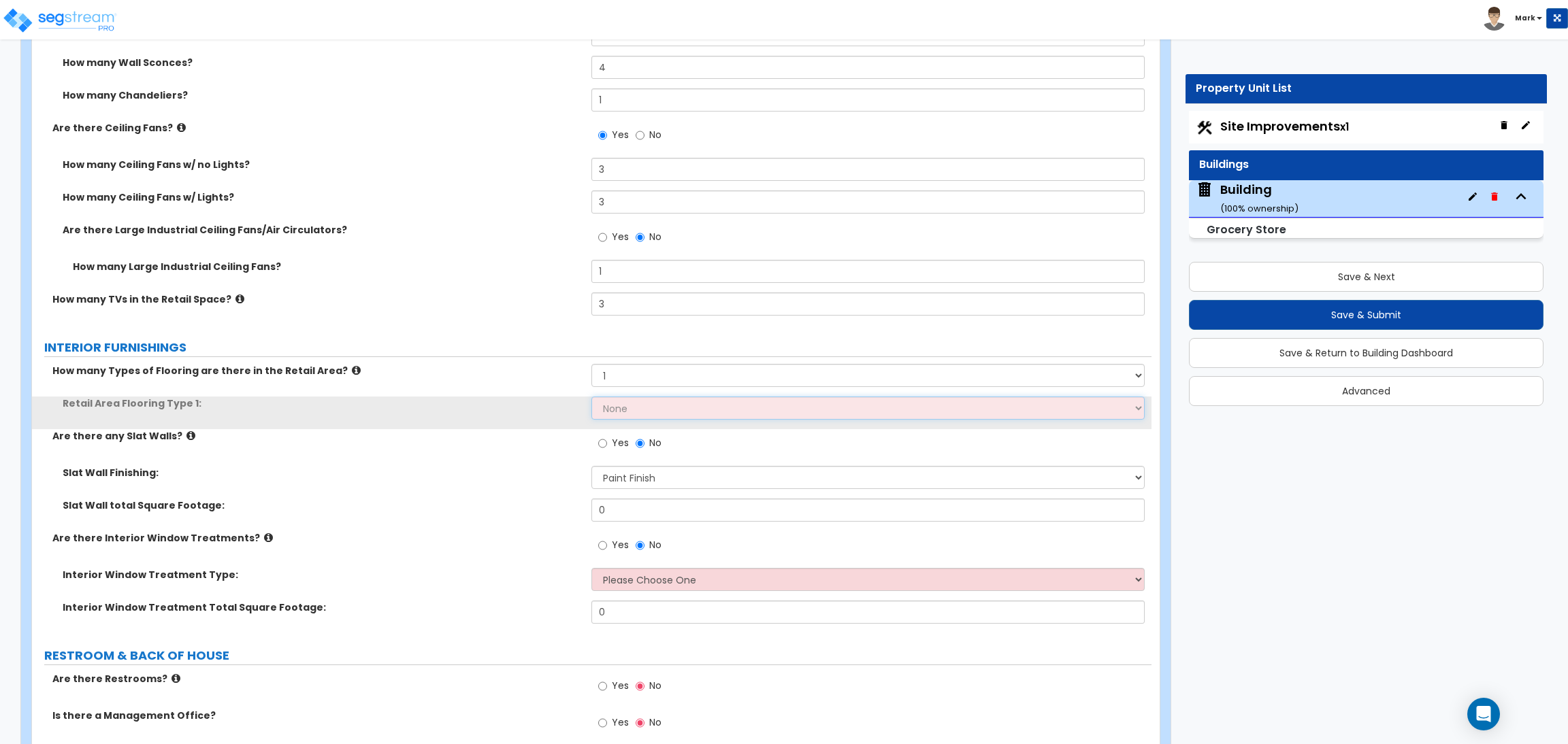
click at [643, 408] on select "None Tile Flooring Hardwood Flooring Resilient Laminate Flooring VCT Flooring S…" at bounding box center [867, 408] width 553 height 23
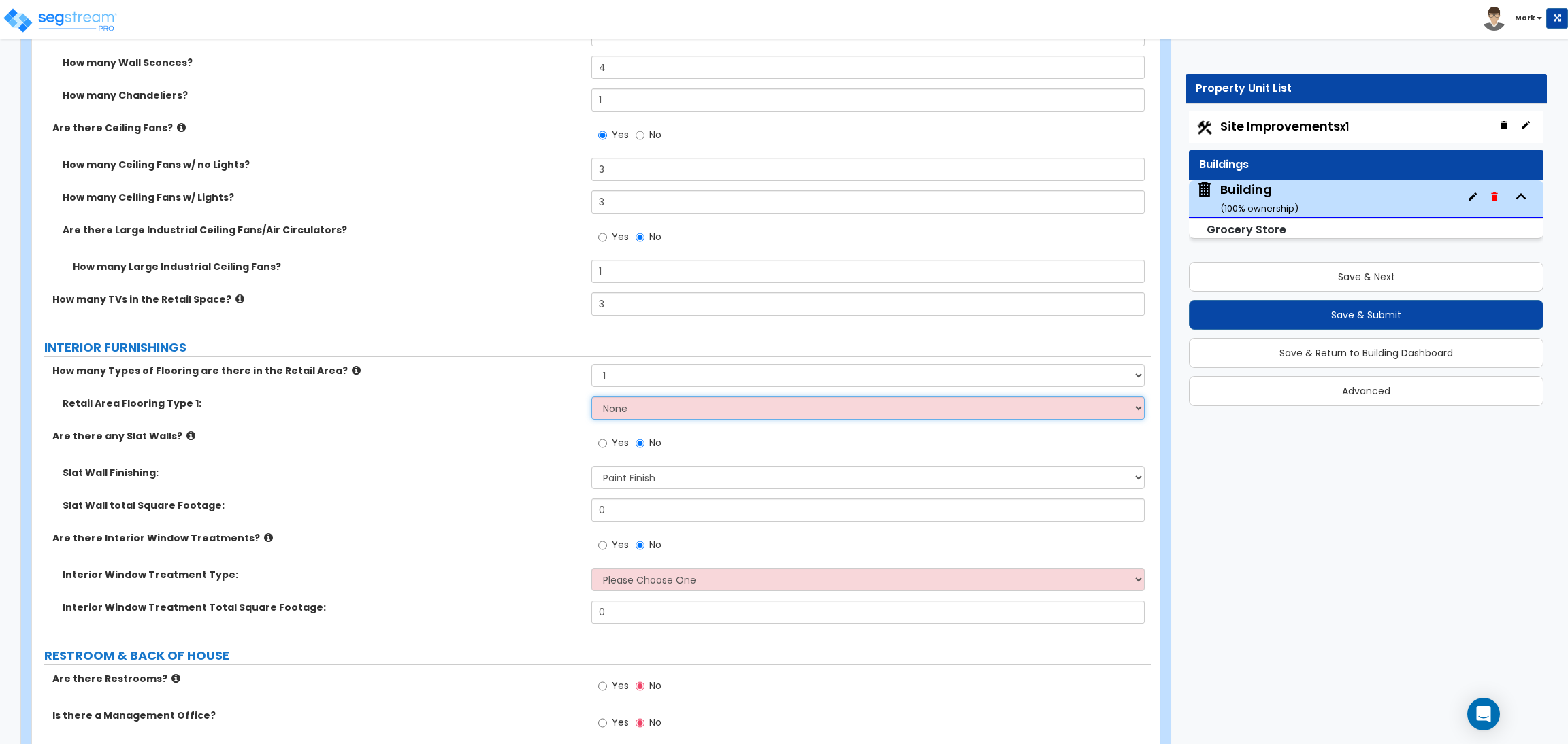
select select "1"
click at [591, 397] on select "None Tile Flooring Hardwood Flooring Resilient Laminate Flooring VCT Flooring S…" at bounding box center [867, 408] width 553 height 23
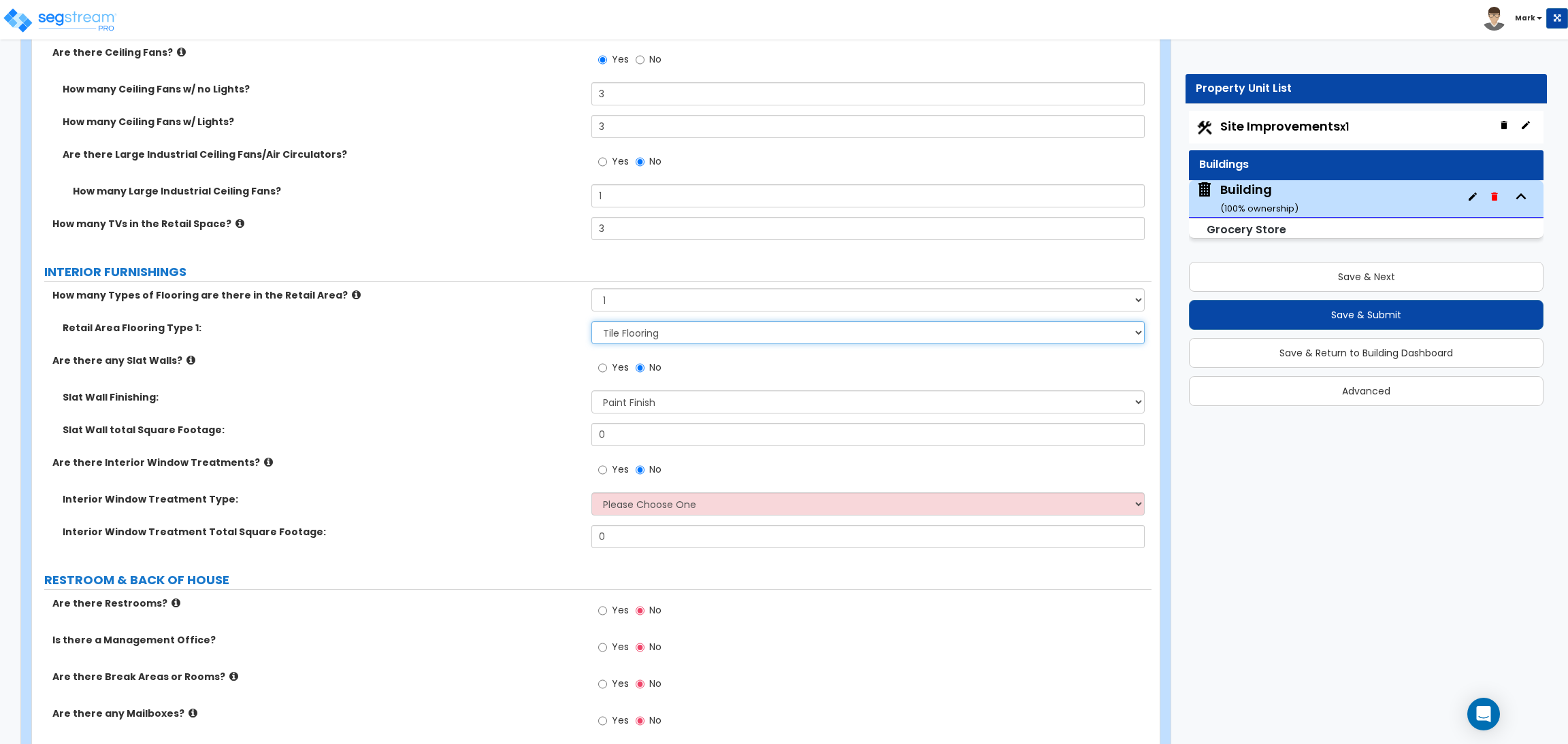
scroll to position [10163, 0]
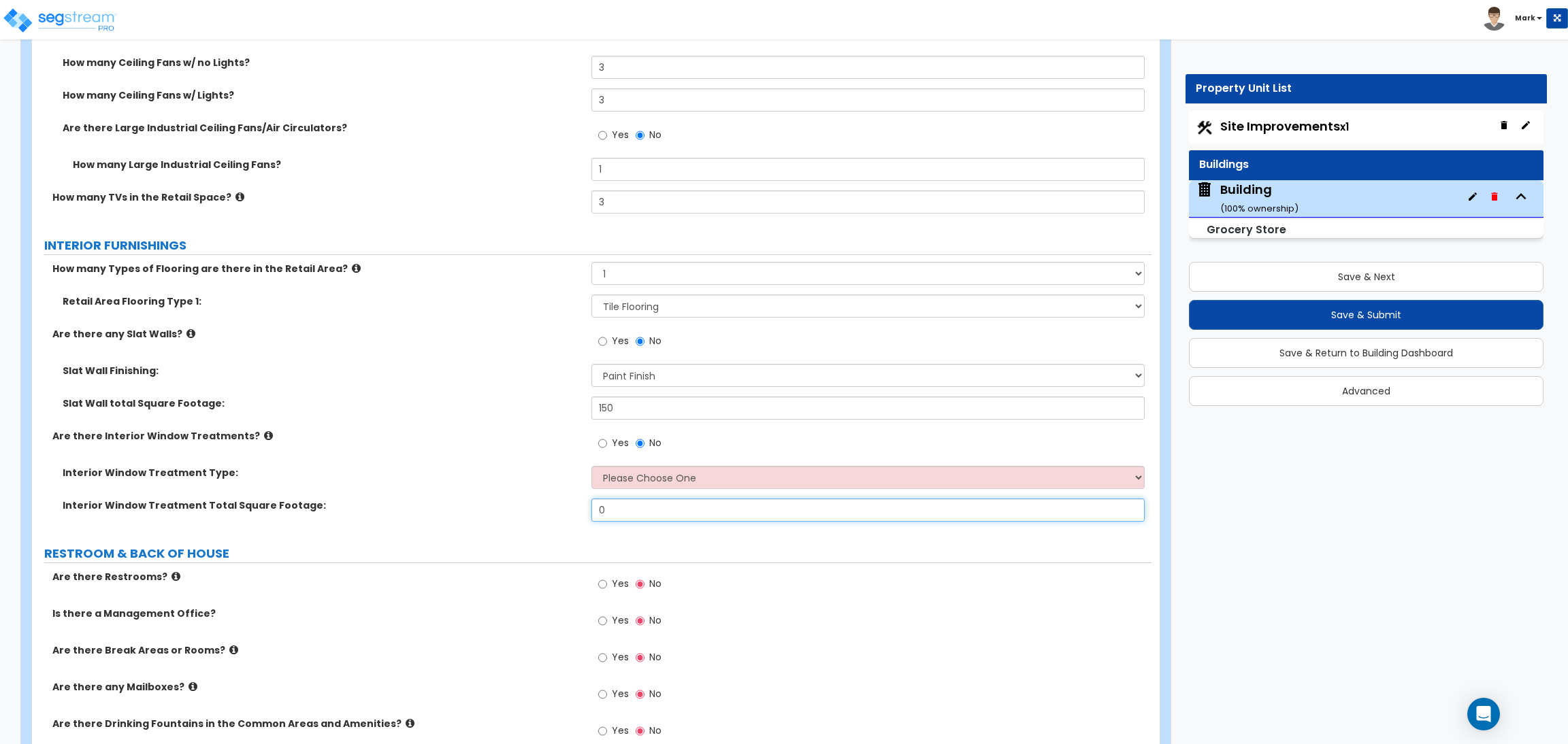
drag, startPoint x: 648, startPoint y: 515, endPoint x: 550, endPoint y: 527, distance: 98.7
click at [550, 527] on div "Interior Window Treatment Total Square Footage: 0" at bounding box center [592, 515] width 1119 height 33
click at [672, 470] on select "Please Choose One Vertical Blinds Window Shades Venetian Blinds Wood Shutters" at bounding box center [867, 477] width 553 height 23
click at [591, 467] on select "Please Choose One Vertical Blinds Window Shades Venetian Blinds Wood Shutters" at bounding box center [867, 477] width 553 height 23
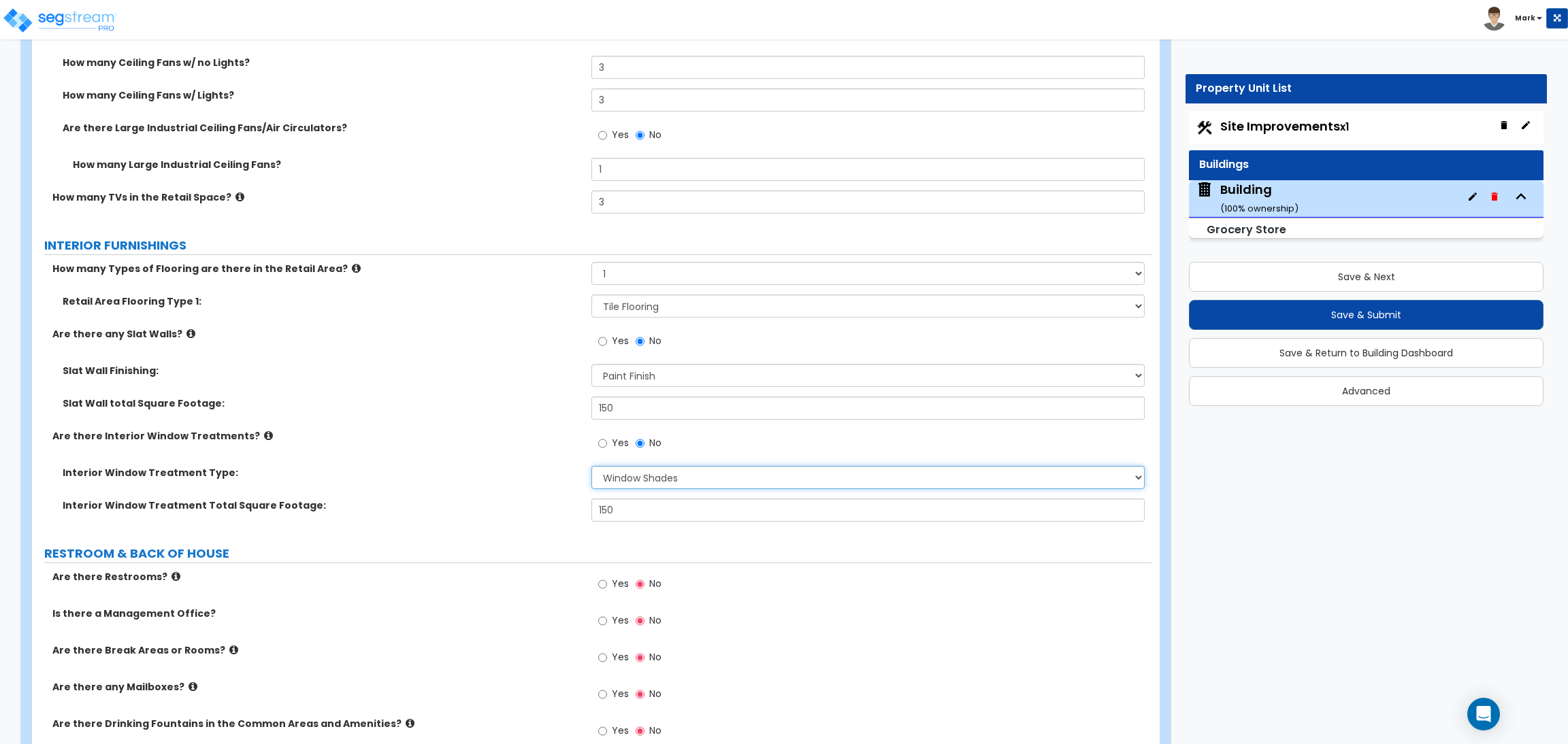
click at [647, 469] on select "Please Choose One Vertical Blinds Window Shades Venetian Blinds Wood Shutters" at bounding box center [867, 477] width 553 height 23
click at [591, 467] on select "Please Choose One Vertical Blinds Window Shades Venetian Blinds Wood Shutters" at bounding box center [867, 477] width 553 height 23
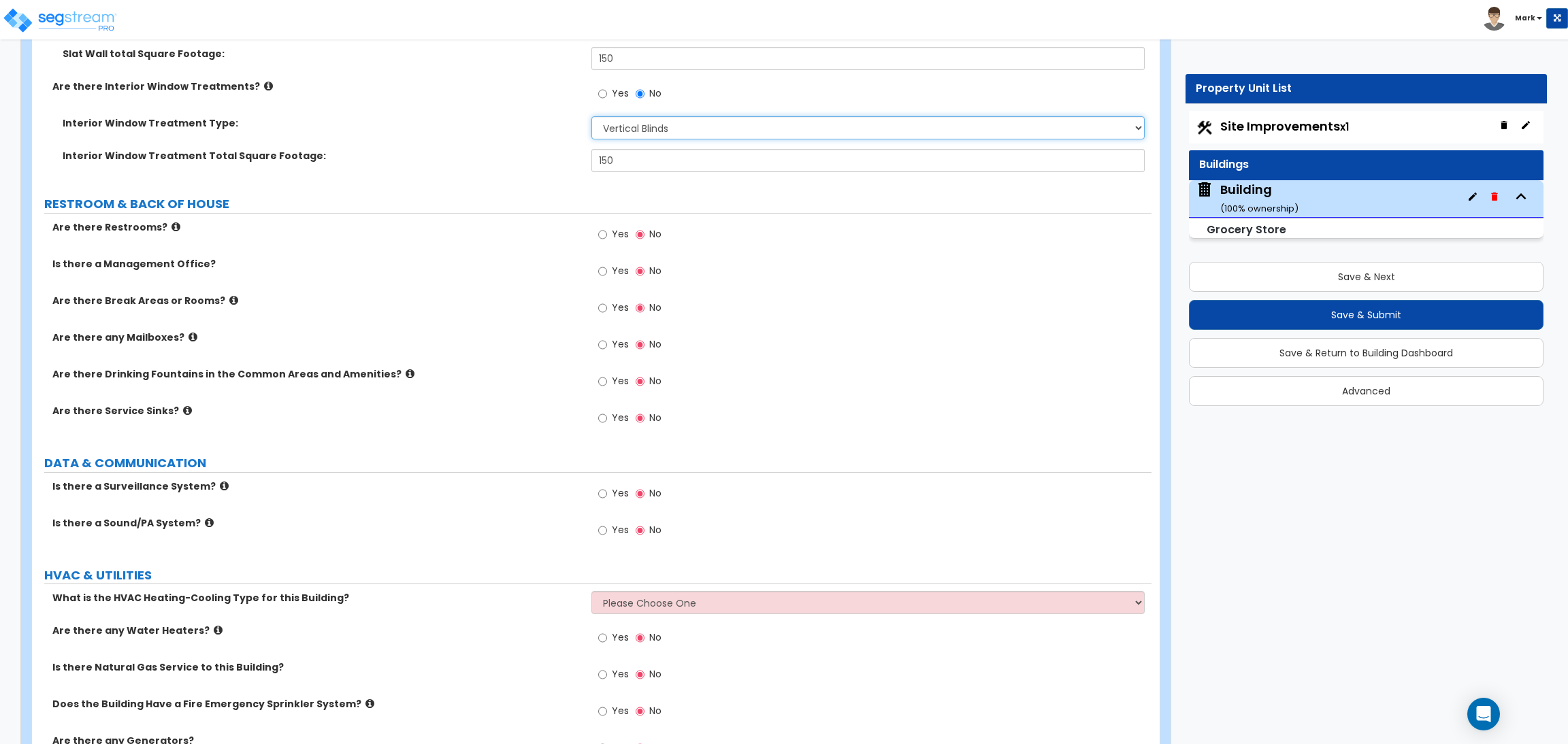
scroll to position [10500, 0]
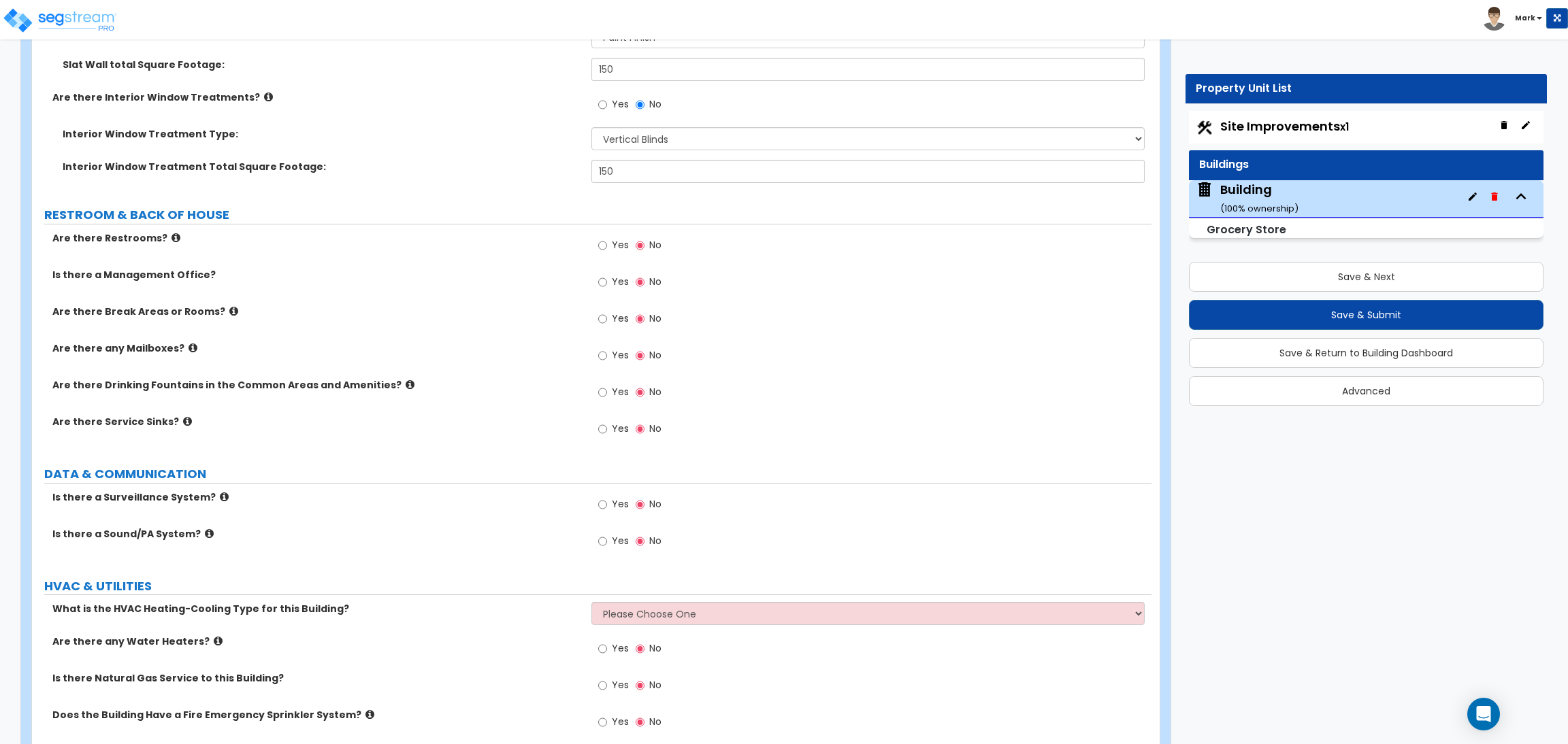
click at [619, 238] on label "Yes" at bounding box center [613, 247] width 31 height 23
click at [607, 238] on input "Yes" at bounding box center [602, 245] width 9 height 15
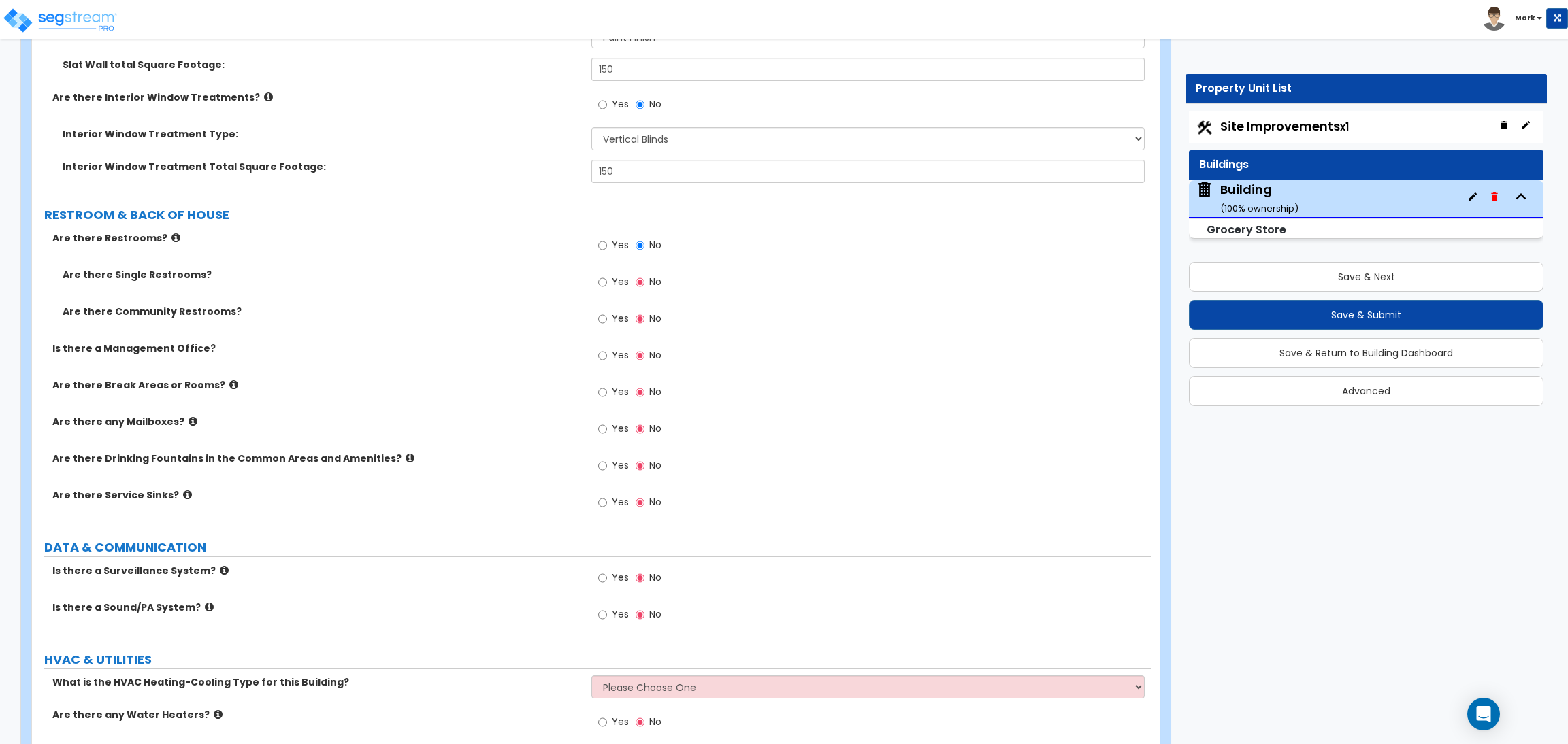
click at [616, 279] on span "Yes" at bounding box center [620, 281] width 17 height 13
click at [607, 279] on input "Yes" at bounding box center [602, 282] width 9 height 15
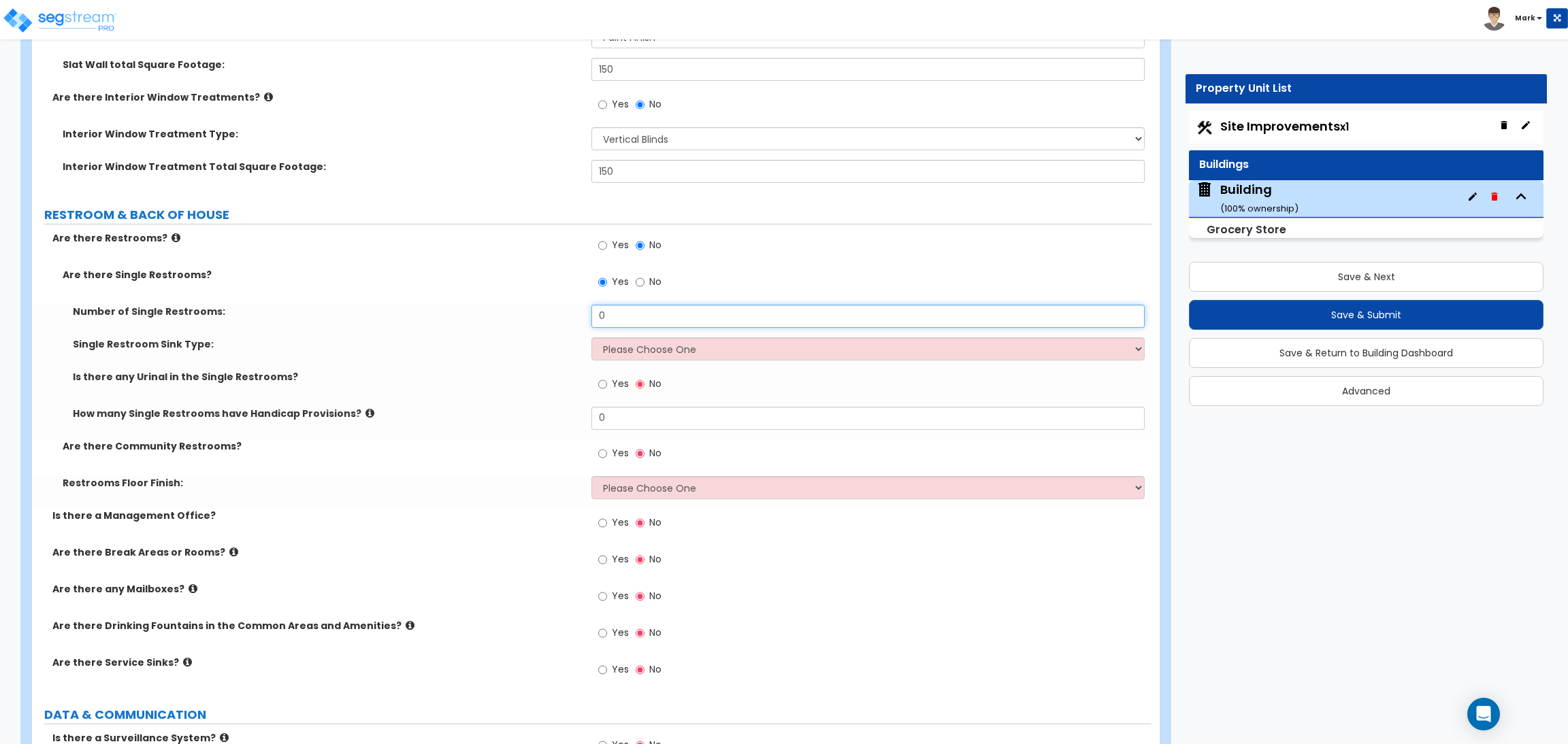
drag, startPoint x: 624, startPoint y: 314, endPoint x: 575, endPoint y: 316, distance: 49.0
click at [575, 316] on div "Number of Single Restrooms: 0" at bounding box center [592, 321] width 1119 height 33
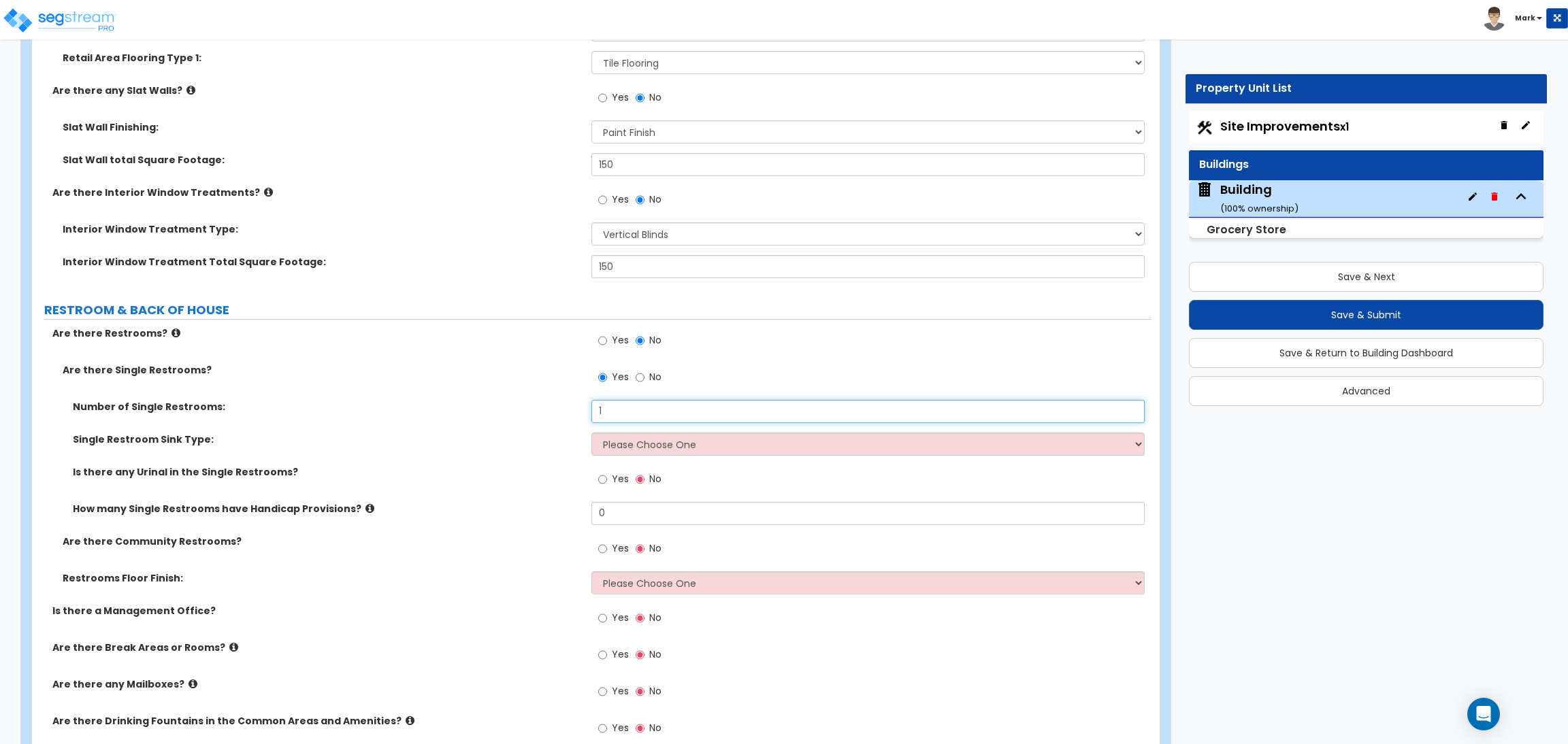
scroll to position [10399, 0]
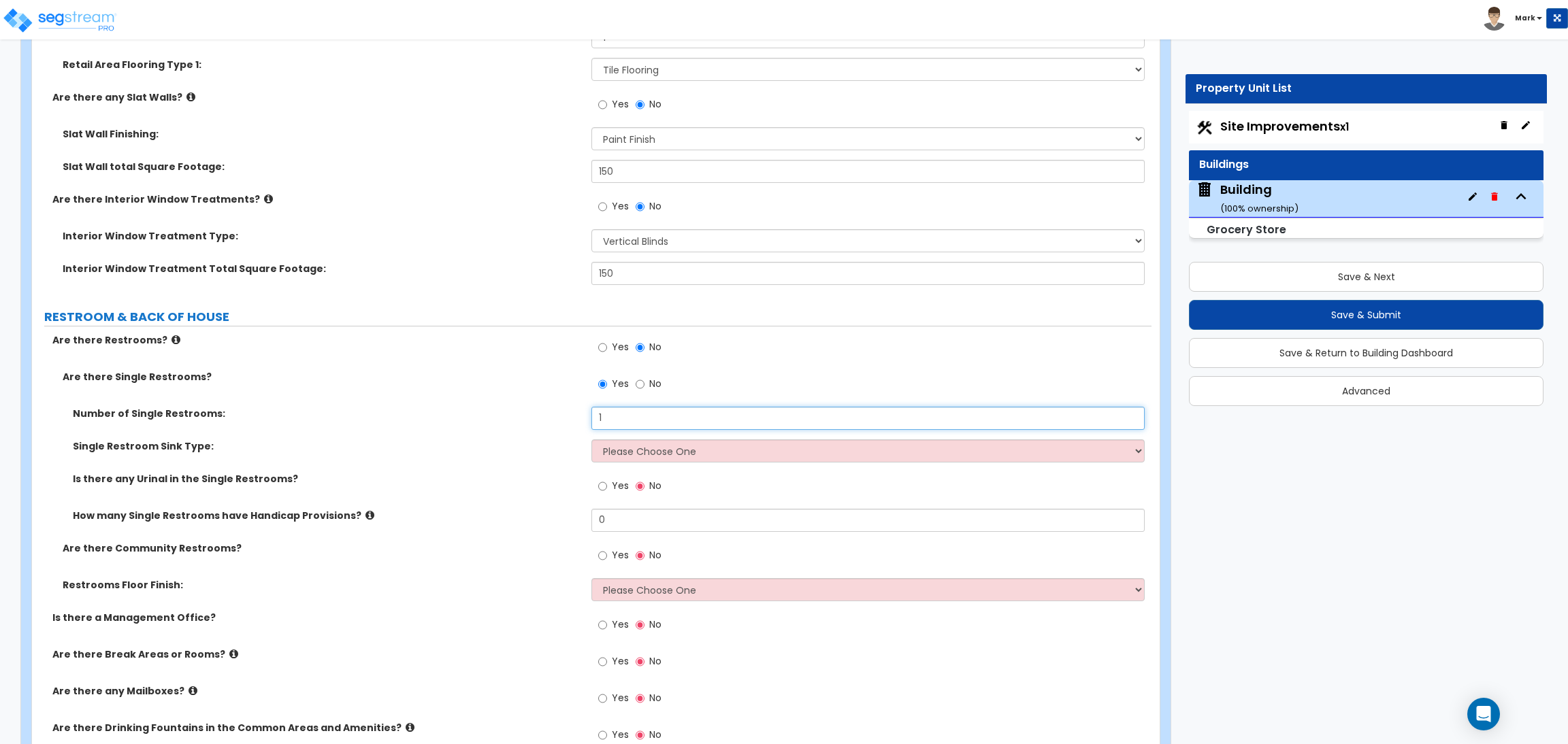
drag, startPoint x: 602, startPoint y: 420, endPoint x: 575, endPoint y: 426, distance: 27.7
click at [575, 426] on div "Number of Single Restrooms: 1" at bounding box center [592, 423] width 1119 height 33
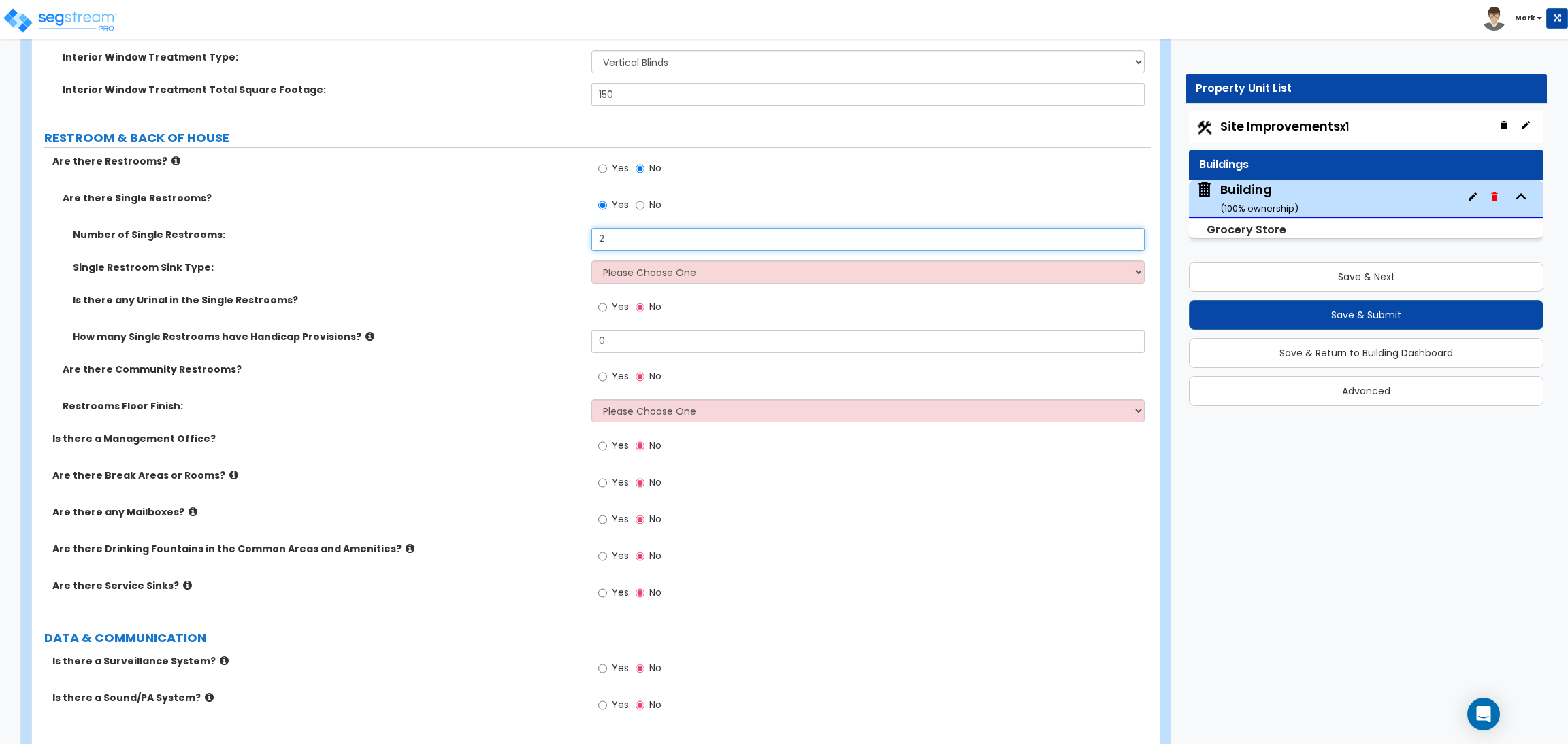
scroll to position [10603, 0]
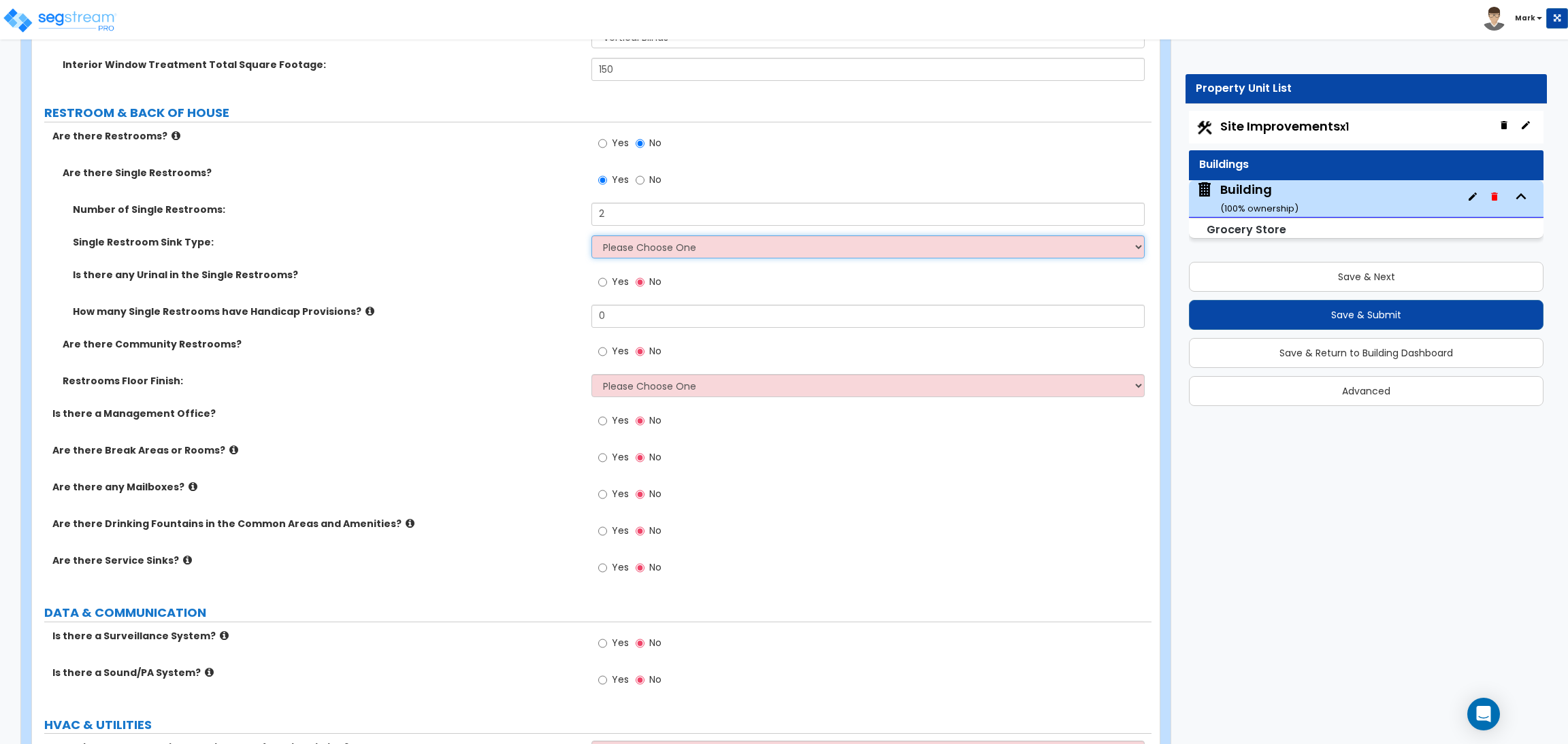
click at [629, 249] on select "Please Choose One Wall-mounted Vanity-mounted" at bounding box center [867, 247] width 553 height 23
click at [591, 236] on select "Please Choose One Wall-mounted Vanity-mounted" at bounding box center [867, 247] width 553 height 23
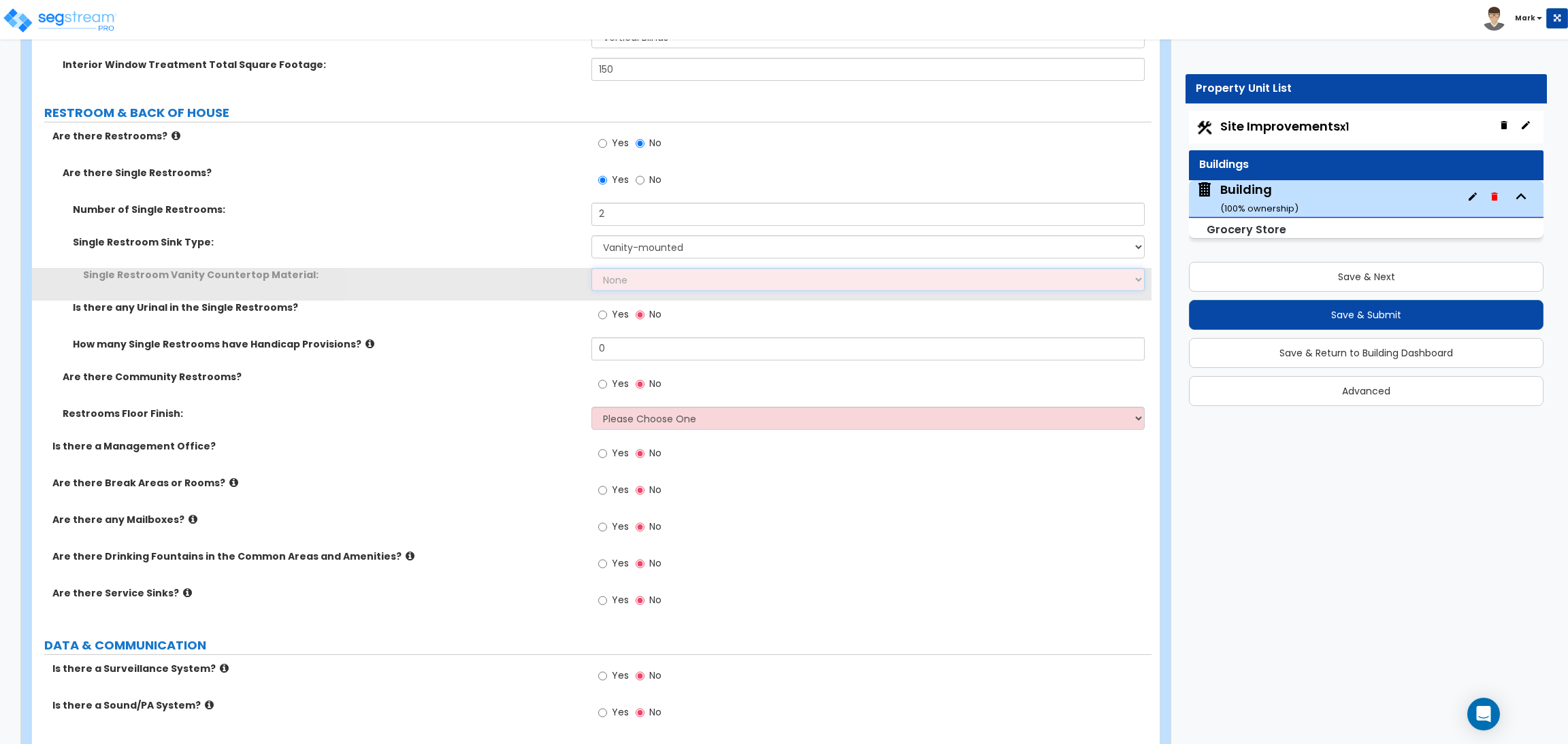
click at [636, 285] on select "None Plastic Laminate Solid Surface Stone Quartz Marble Tile Wood Stainless Ste…" at bounding box center [867, 279] width 553 height 23
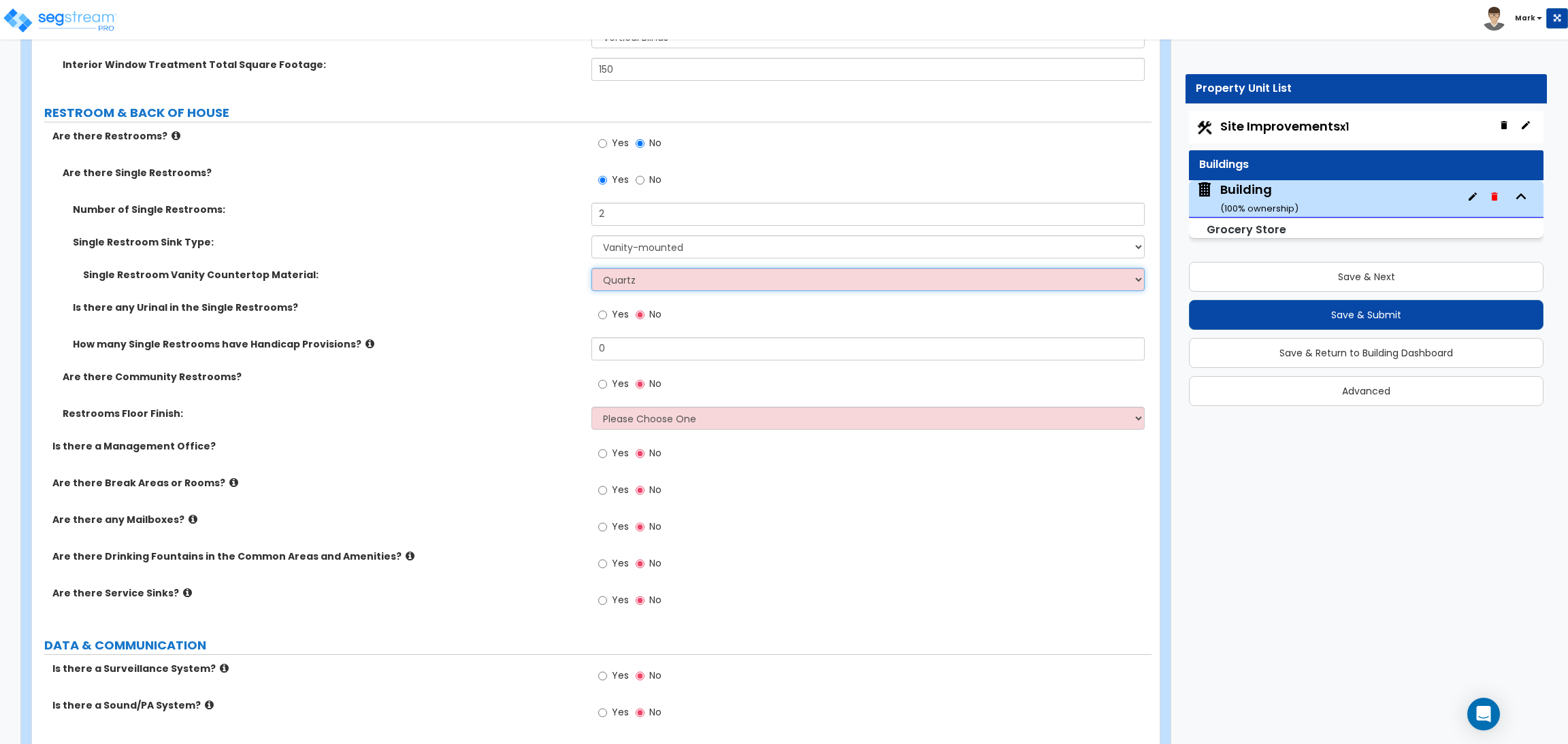
click at [591, 269] on select "None Plastic Laminate Solid Surface Stone Quartz Marble Tile Wood Stainless Ste…" at bounding box center [867, 279] width 553 height 23
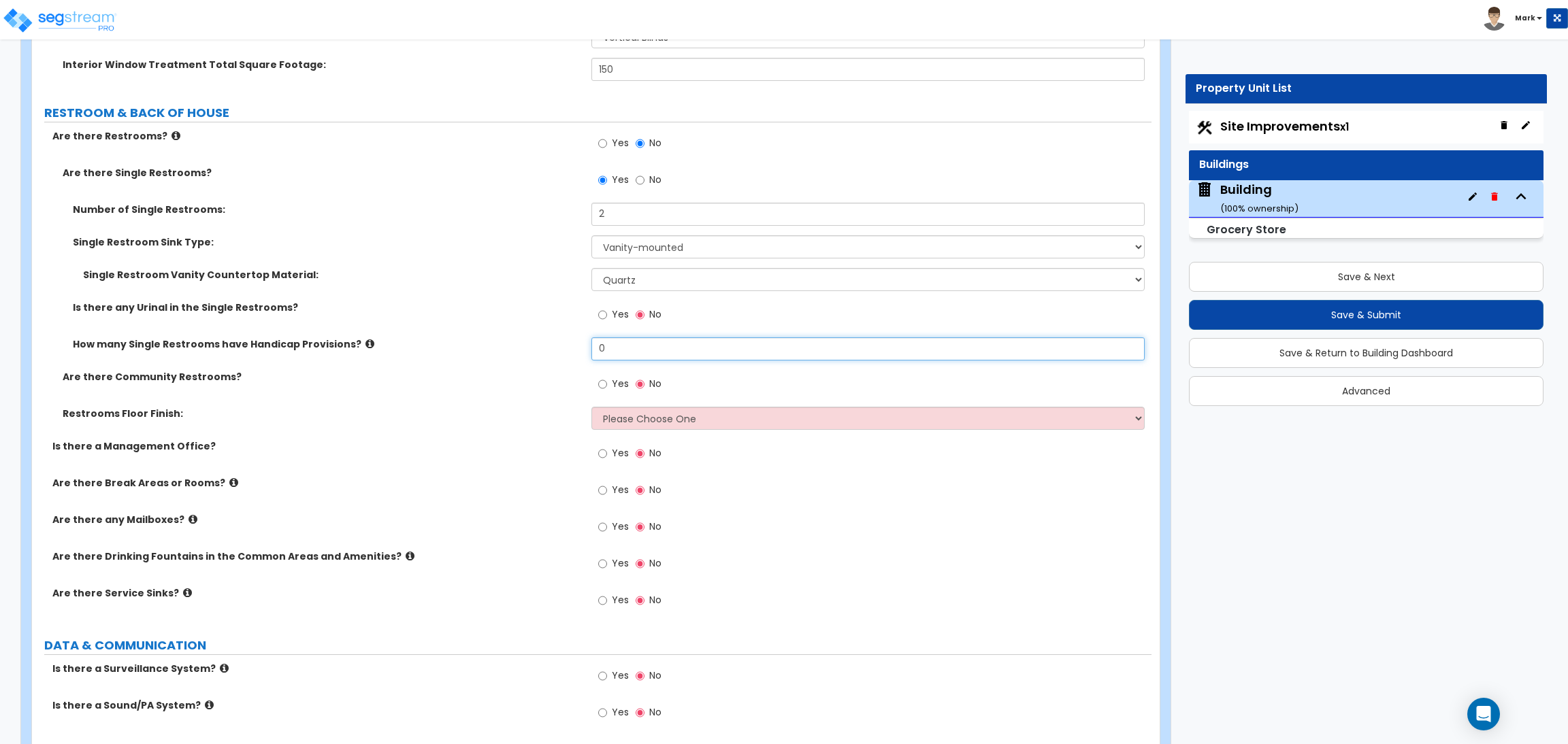
drag, startPoint x: 618, startPoint y: 357, endPoint x: 591, endPoint y: 356, distance: 27.0
click at [591, 356] on input "0" at bounding box center [867, 349] width 553 height 23
click at [602, 385] on input "Yes" at bounding box center [602, 384] width 9 height 15
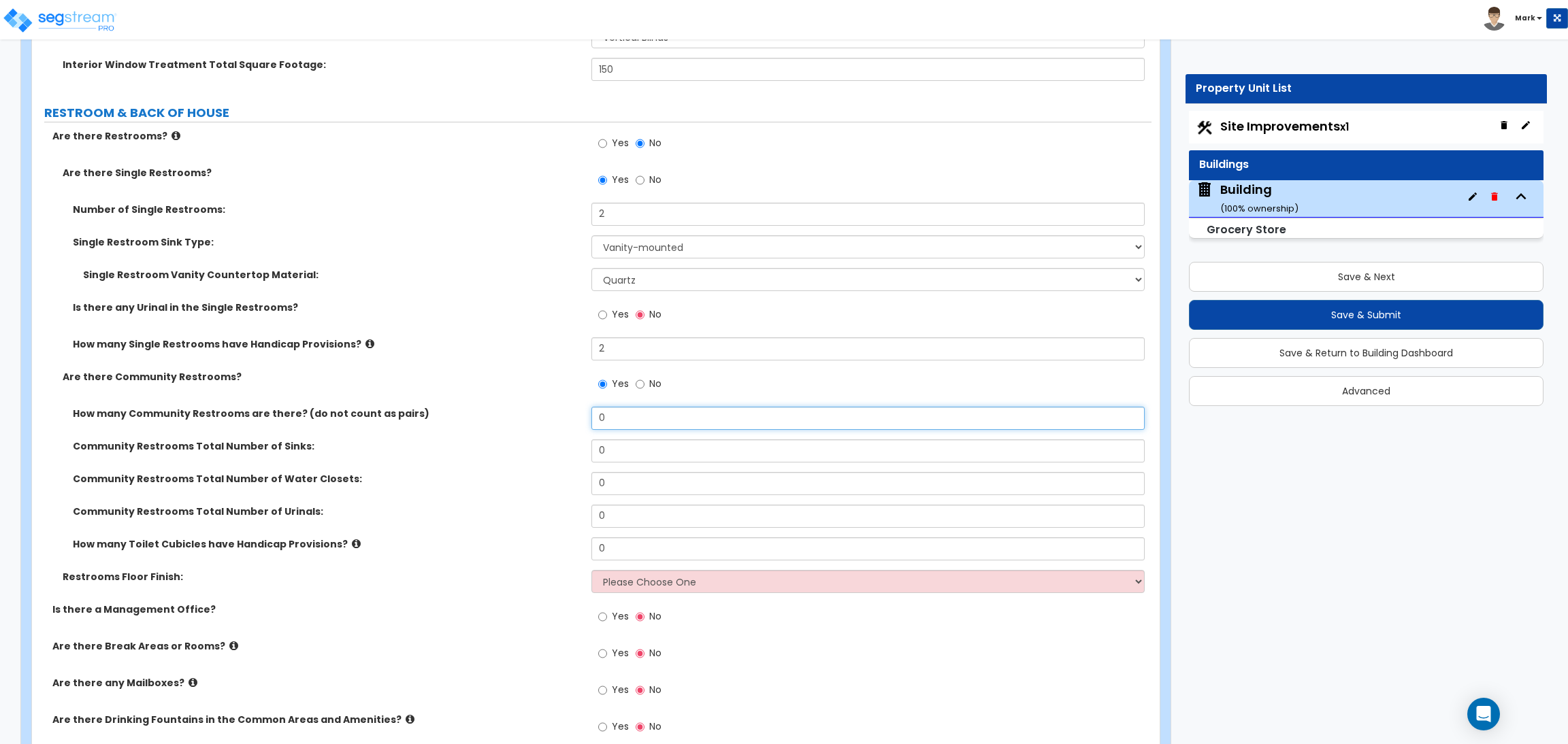
drag, startPoint x: 627, startPoint y: 417, endPoint x: 560, endPoint y: 419, distance: 67.0
click at [560, 419] on div "How many Community Restrooms are there? (do not count as pairs) 0" at bounding box center [592, 423] width 1119 height 33
drag, startPoint x: 631, startPoint y: 450, endPoint x: 580, endPoint y: 450, distance: 51.0
click at [580, 450] on div "Community Restrooms Total Number of Sinks: 0" at bounding box center [592, 456] width 1119 height 33
drag, startPoint x: 616, startPoint y: 481, endPoint x: 565, endPoint y: 481, distance: 51.0
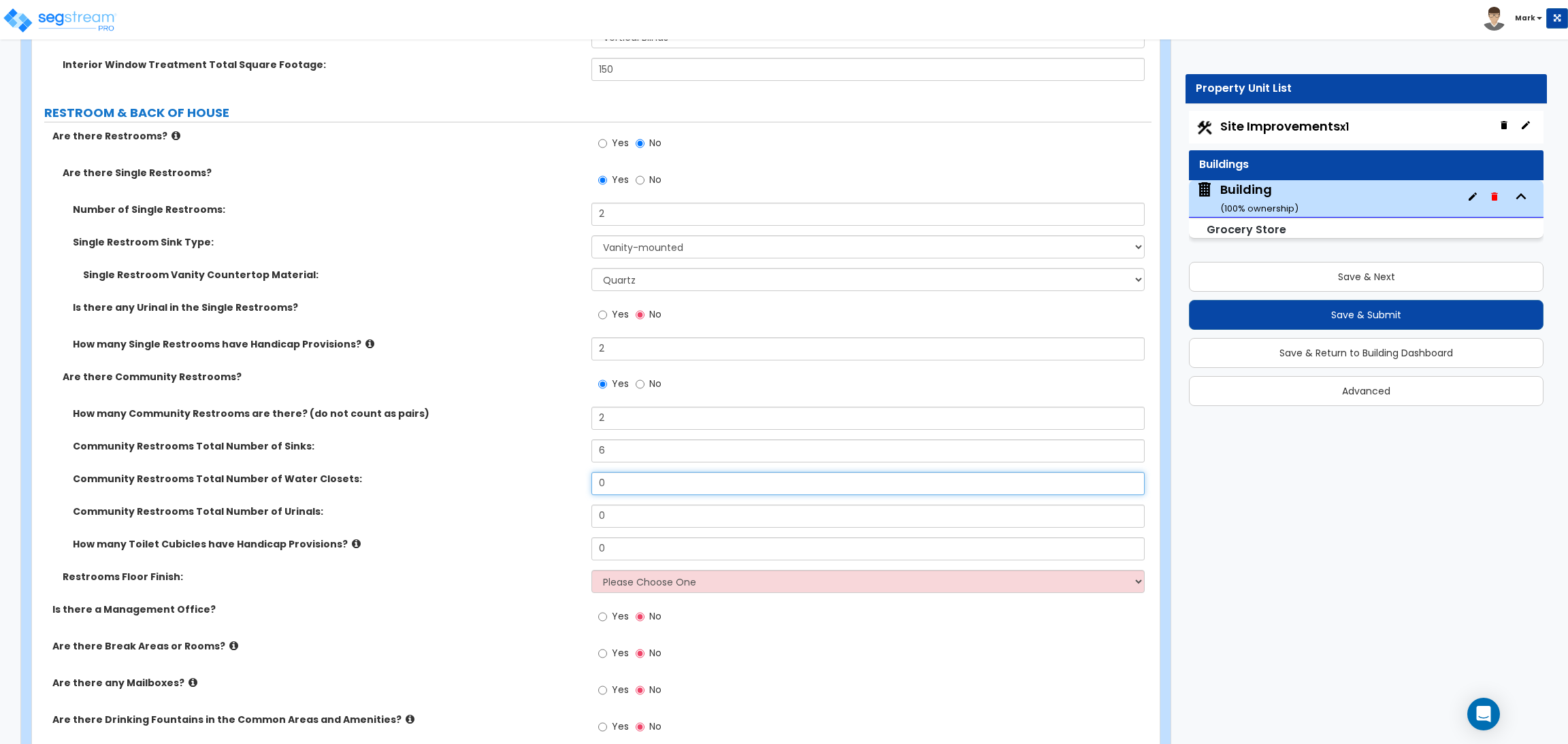
click at [565, 481] on div "Community Restrooms Total Number of Water Closets: 0" at bounding box center [592, 488] width 1119 height 33
drag, startPoint x: 617, startPoint y: 514, endPoint x: 577, endPoint y: 514, distance: 40.0
click at [577, 514] on div "Community Restrooms Total Number of Urinals: 0" at bounding box center [592, 521] width 1119 height 33
drag, startPoint x: 627, startPoint y: 546, endPoint x: 583, endPoint y: 551, distance: 44.3
click at [583, 551] on div "How many Toilet Cubicles have Handicap Provisions? 0" at bounding box center [592, 554] width 1119 height 33
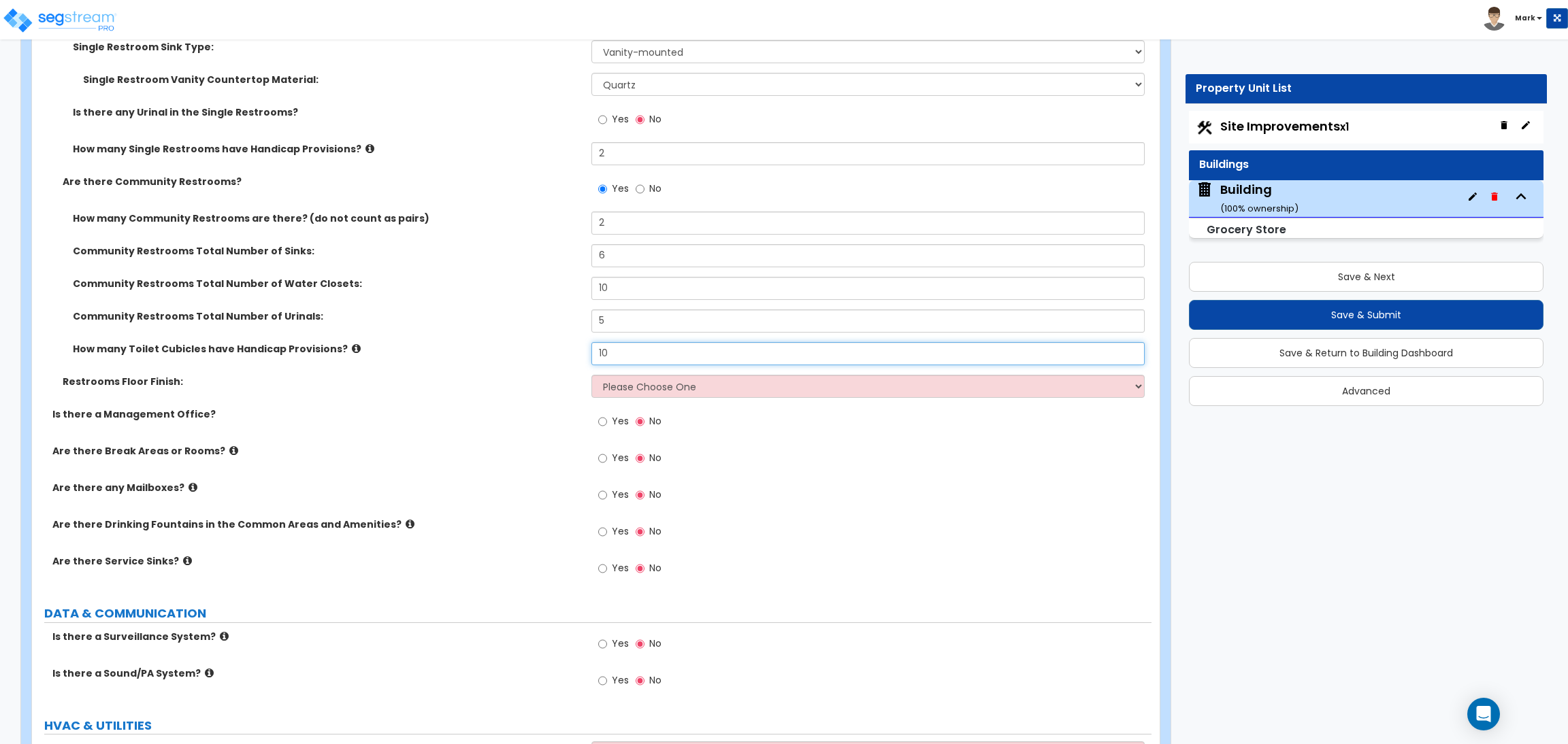
scroll to position [10807, 0]
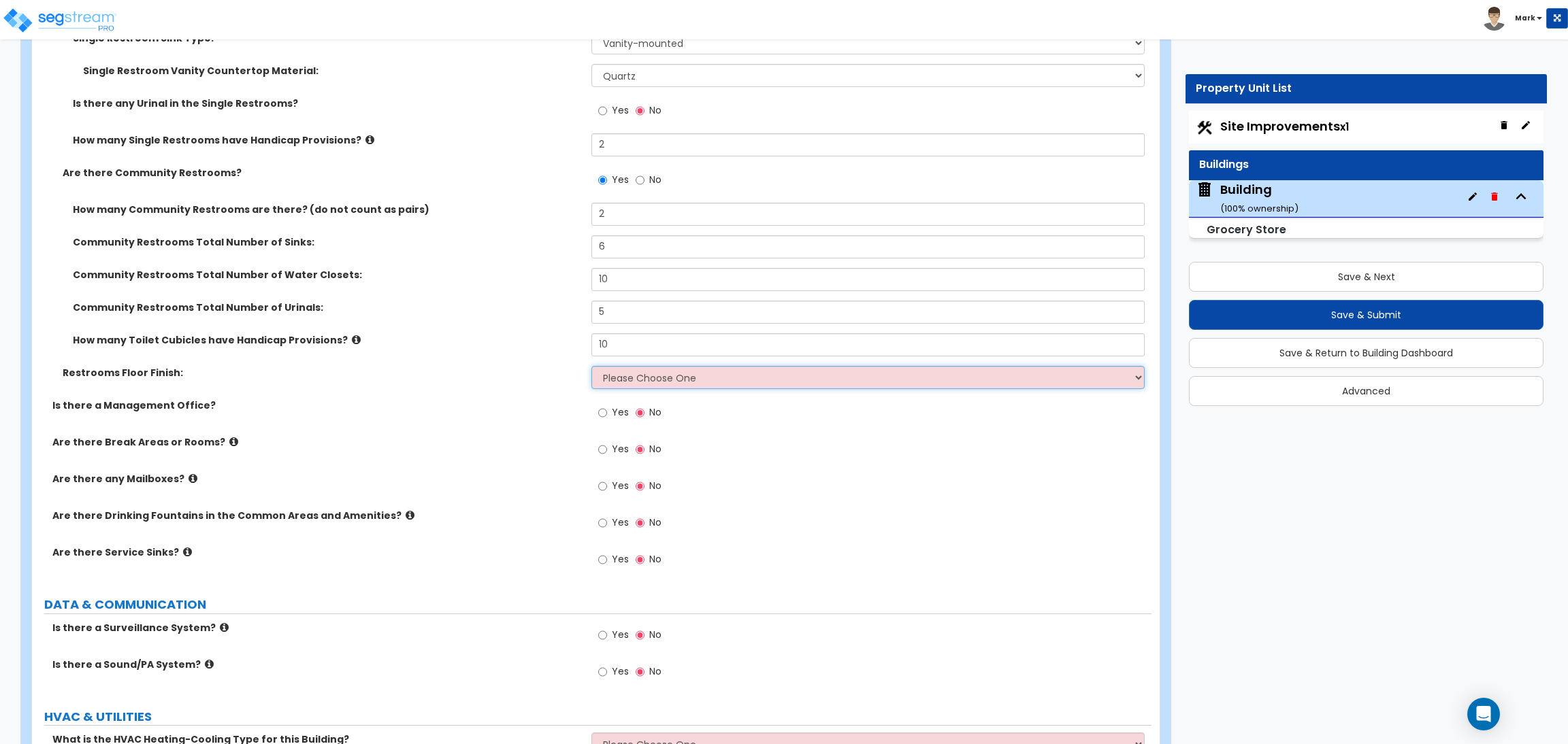
click at [634, 379] on select "Please Choose One Tile Flooring Resilient Laminate Flooring VCT Flooring Sheet …" at bounding box center [867, 378] width 553 height 23
click at [591, 367] on select "Please Choose One Tile Flooring Resilient Laminate Flooring VCT Flooring Sheet …" at bounding box center [867, 378] width 553 height 23
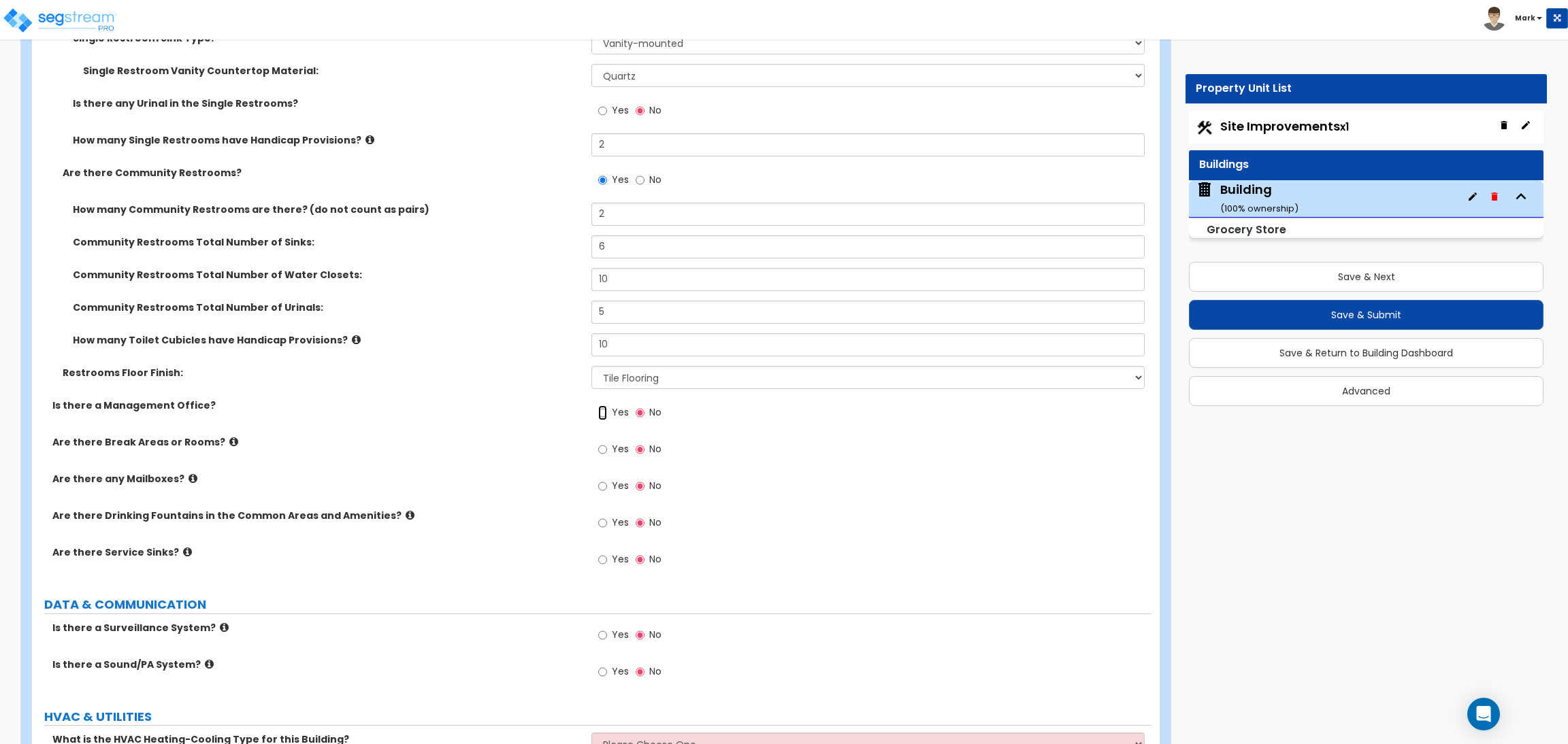
click at [606, 413] on input "Yes" at bounding box center [602, 412] width 9 height 15
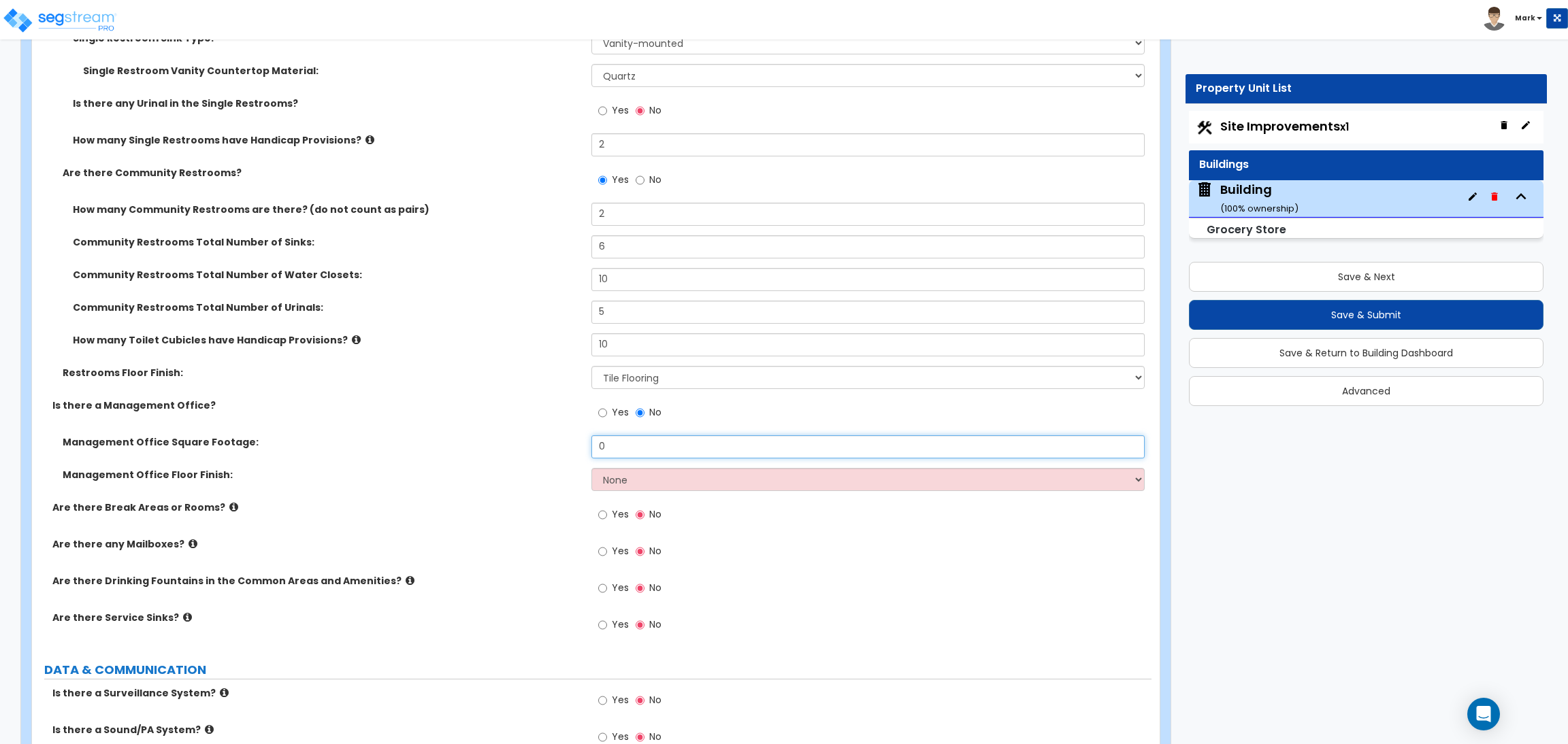
drag, startPoint x: 631, startPoint y: 452, endPoint x: 585, endPoint y: 444, distance: 46.7
click at [586, 444] on div "Management Office Square Footage: 0" at bounding box center [592, 451] width 1119 height 33
click at [635, 474] on select "None Tile Flooring Hardwood Flooring Resilient Laminate Flooring VCT Flooring S…" at bounding box center [867, 480] width 553 height 23
click at [591, 469] on select "None Tile Flooring Hardwood Flooring Resilient Laminate Flooring VCT Flooring S…" at bounding box center [867, 480] width 553 height 23
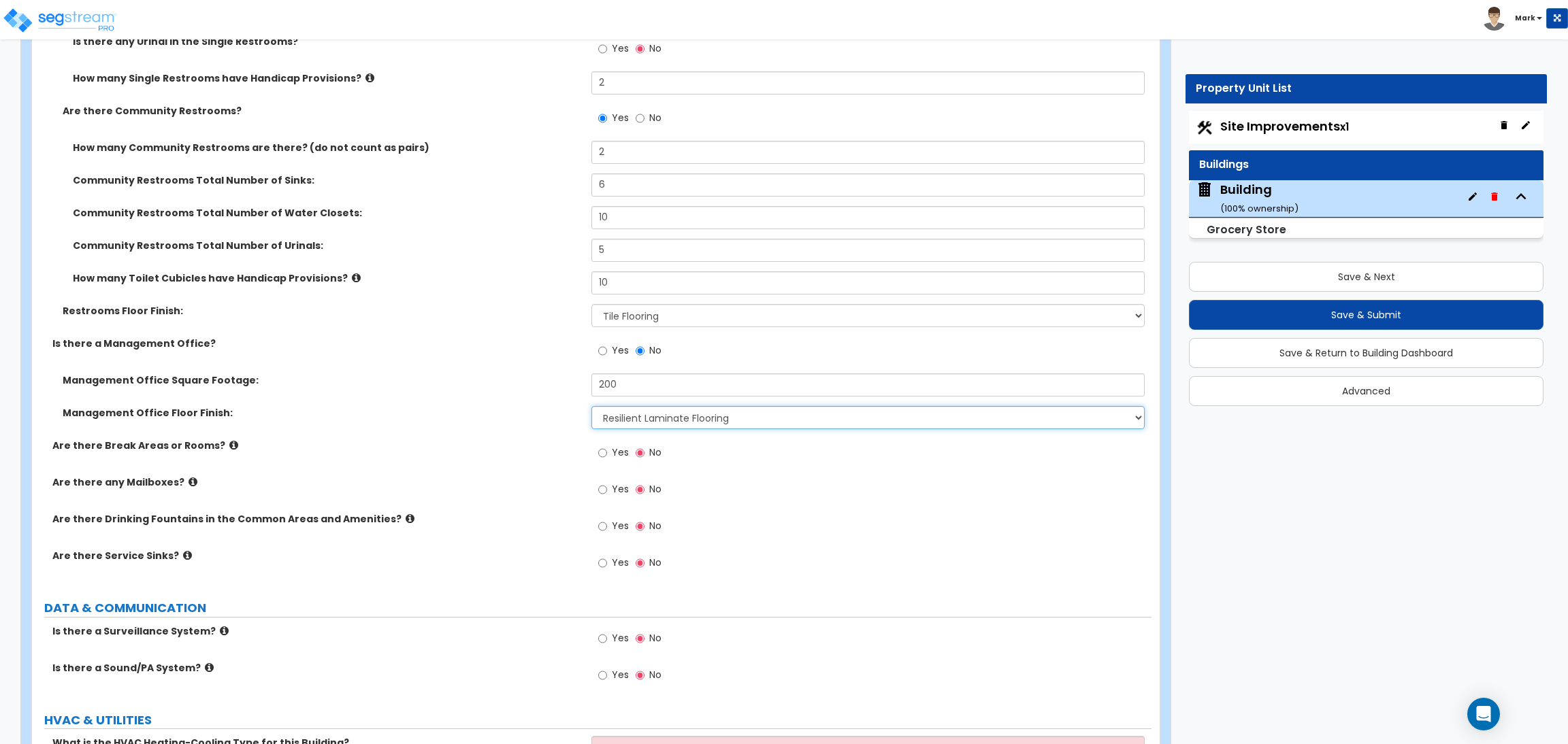
scroll to position [10909, 0]
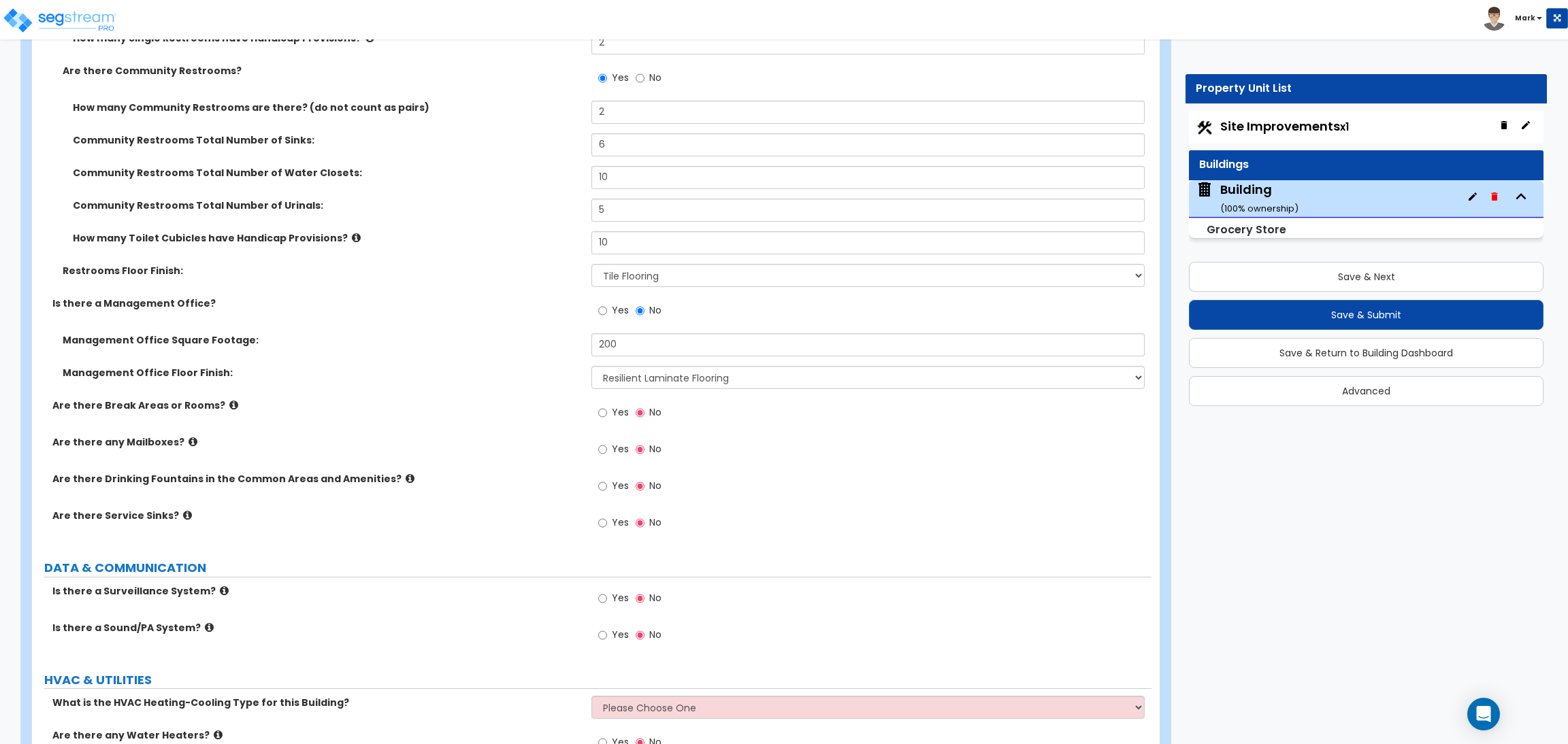
click at [613, 415] on span "Yes" at bounding box center [620, 412] width 17 height 13
click at [607, 415] on input "Yes" at bounding box center [602, 412] width 9 height 15
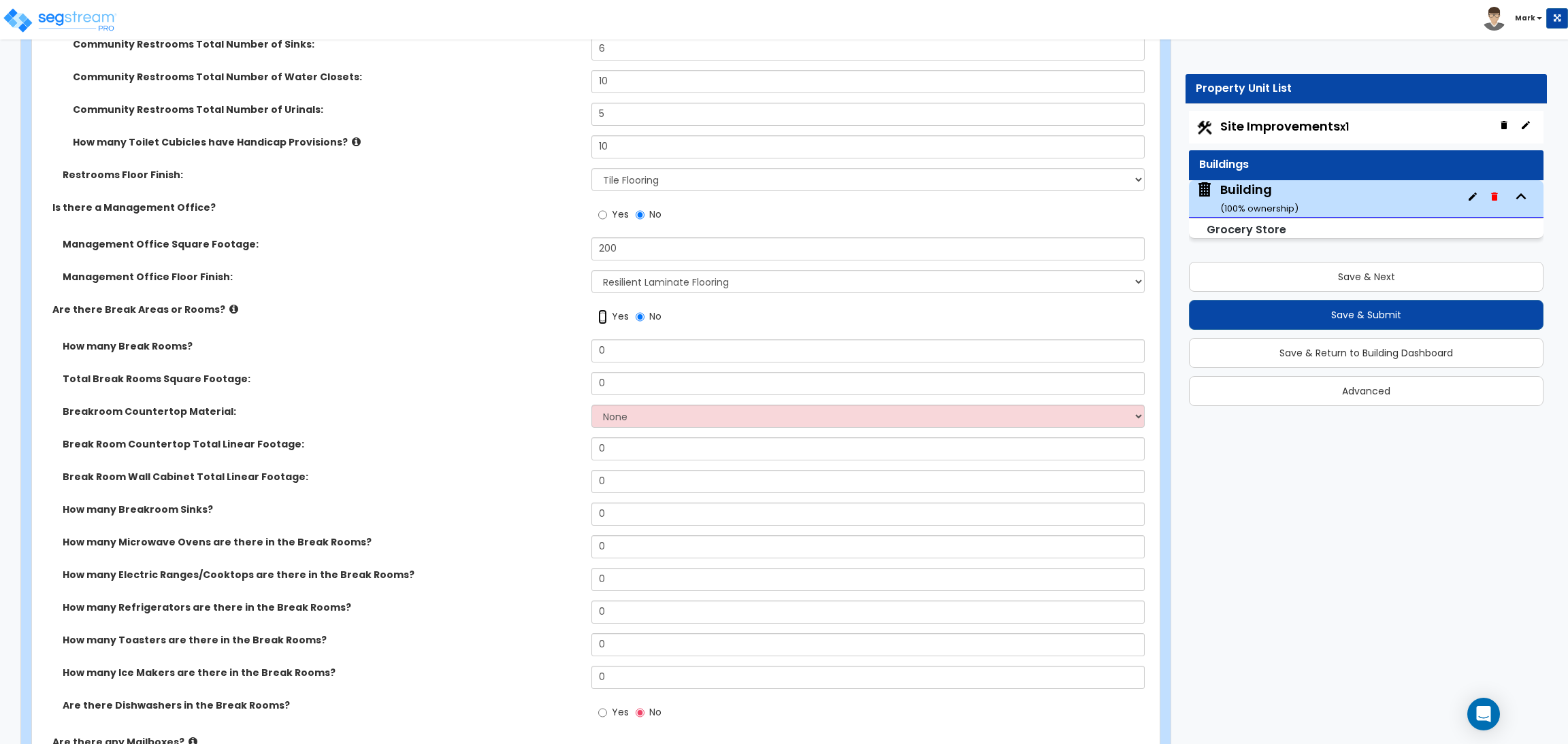
scroll to position [11011, 0]
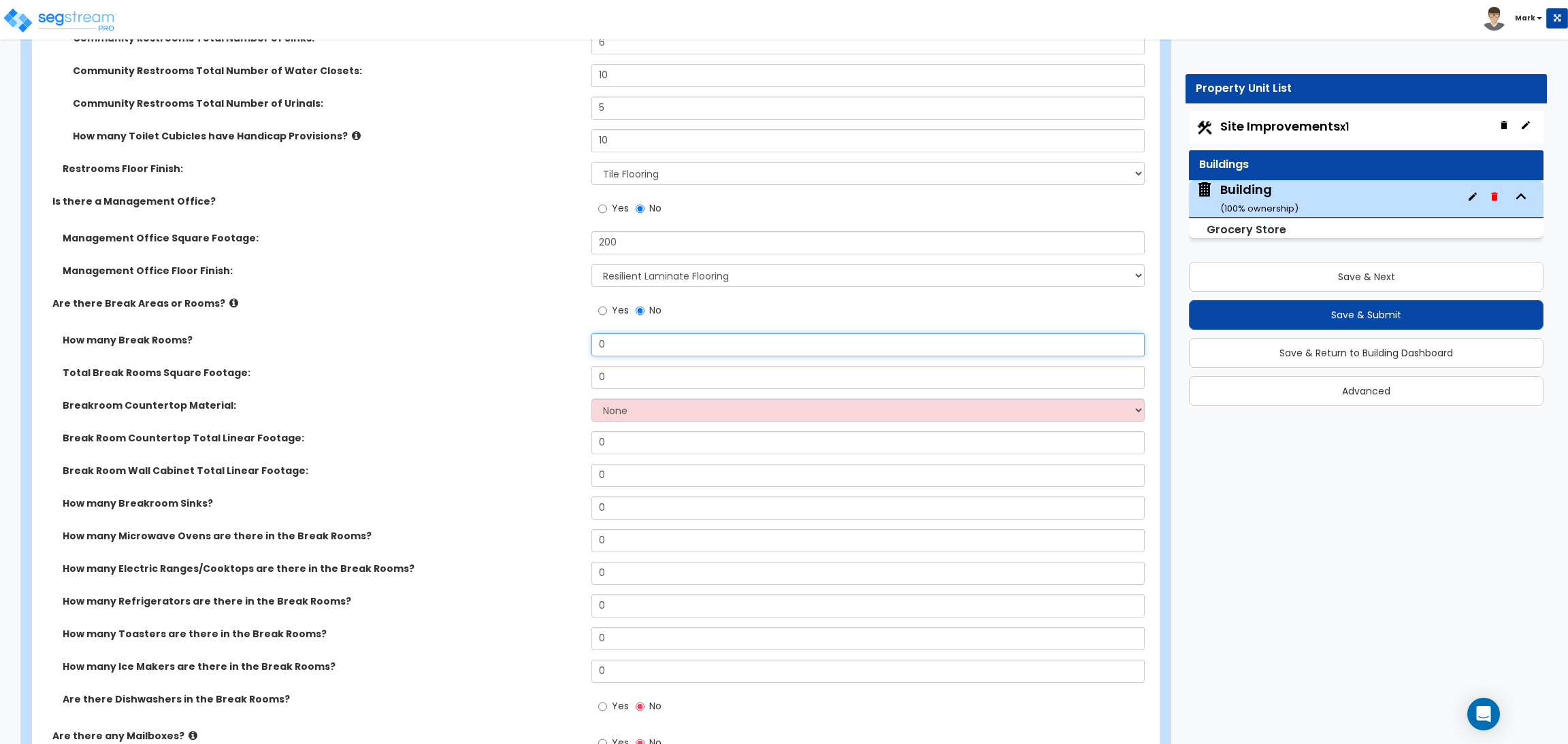
drag, startPoint x: 590, startPoint y: 351, endPoint x: 557, endPoint y: 351, distance: 33.0
click at [558, 351] on div "How many Break Rooms? 0" at bounding box center [592, 350] width 1119 height 33
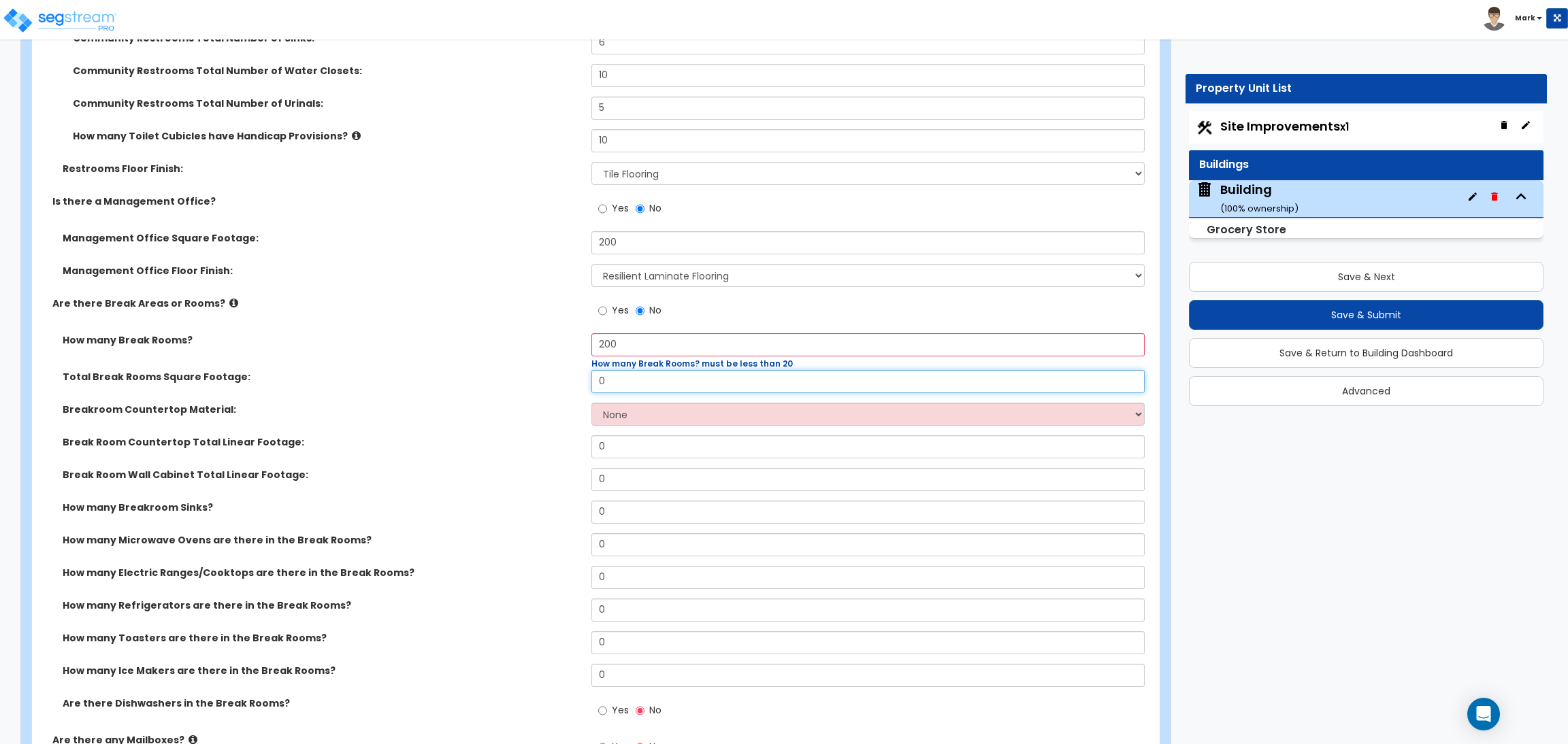
drag, startPoint x: 607, startPoint y: 383, endPoint x: 590, endPoint y: 383, distance: 17.0
click at [591, 383] on input "0" at bounding box center [867, 382] width 553 height 23
drag, startPoint x: 647, startPoint y: 352, endPoint x: 595, endPoint y: 347, distance: 52.2
click at [595, 347] on input "200" at bounding box center [867, 345] width 553 height 23
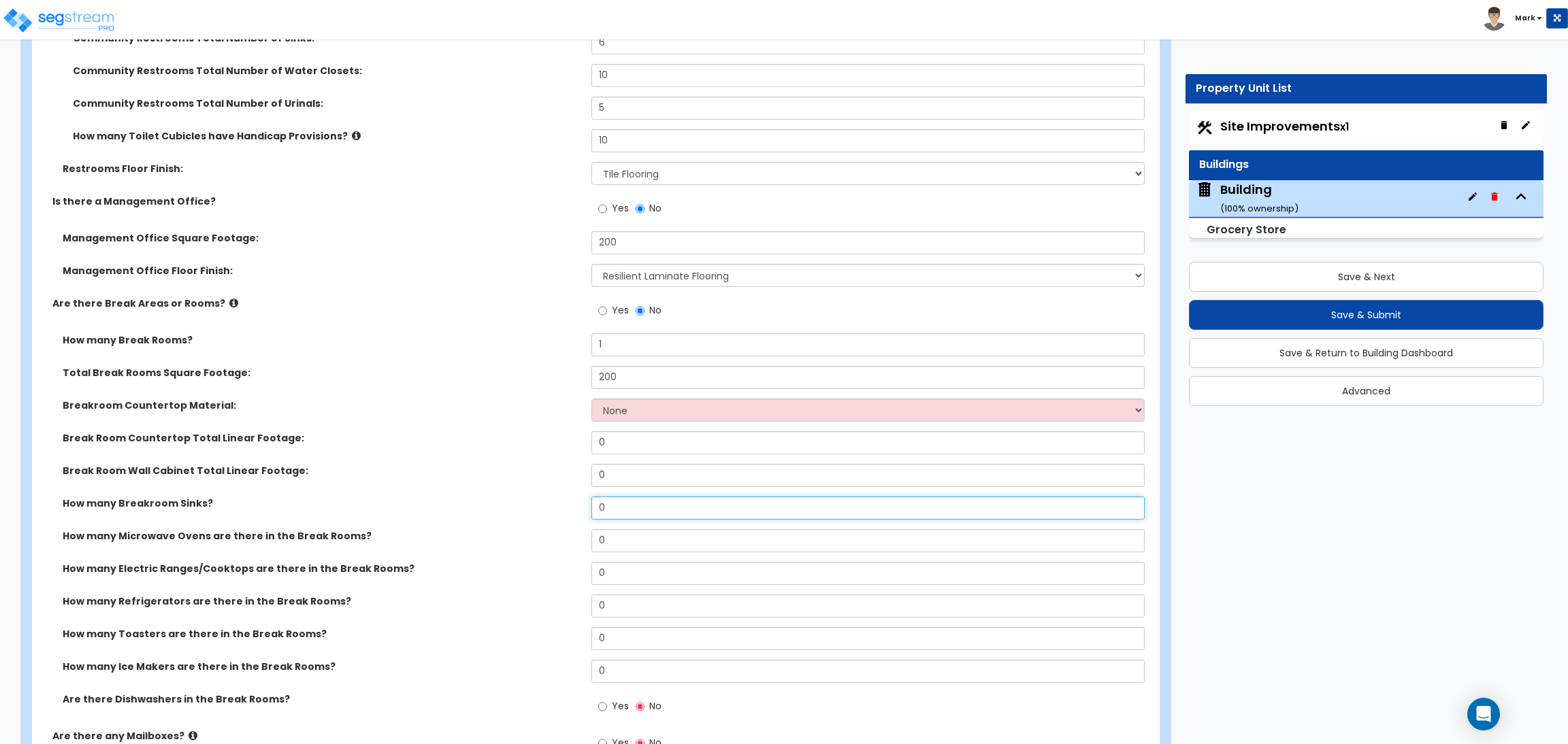
click at [619, 516] on input "0" at bounding box center [867, 509] width 553 height 23
drag, startPoint x: 632, startPoint y: 516, endPoint x: 598, endPoint y: 507, distance: 35.2
click at [598, 507] on input "0" at bounding box center [867, 509] width 553 height 23
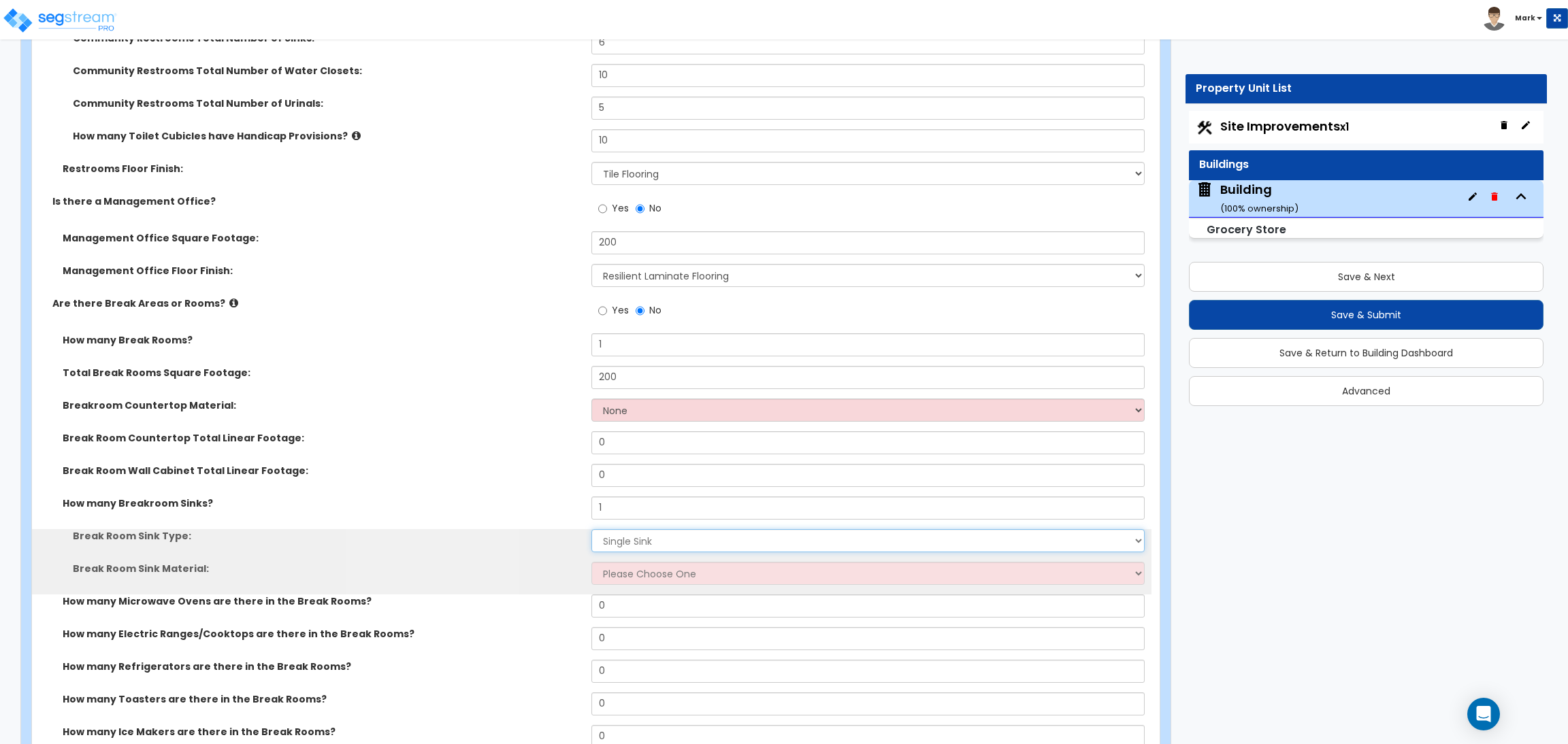
click at [618, 539] on select "Please Choose One Single Sink Double Sink" at bounding box center [867, 541] width 553 height 23
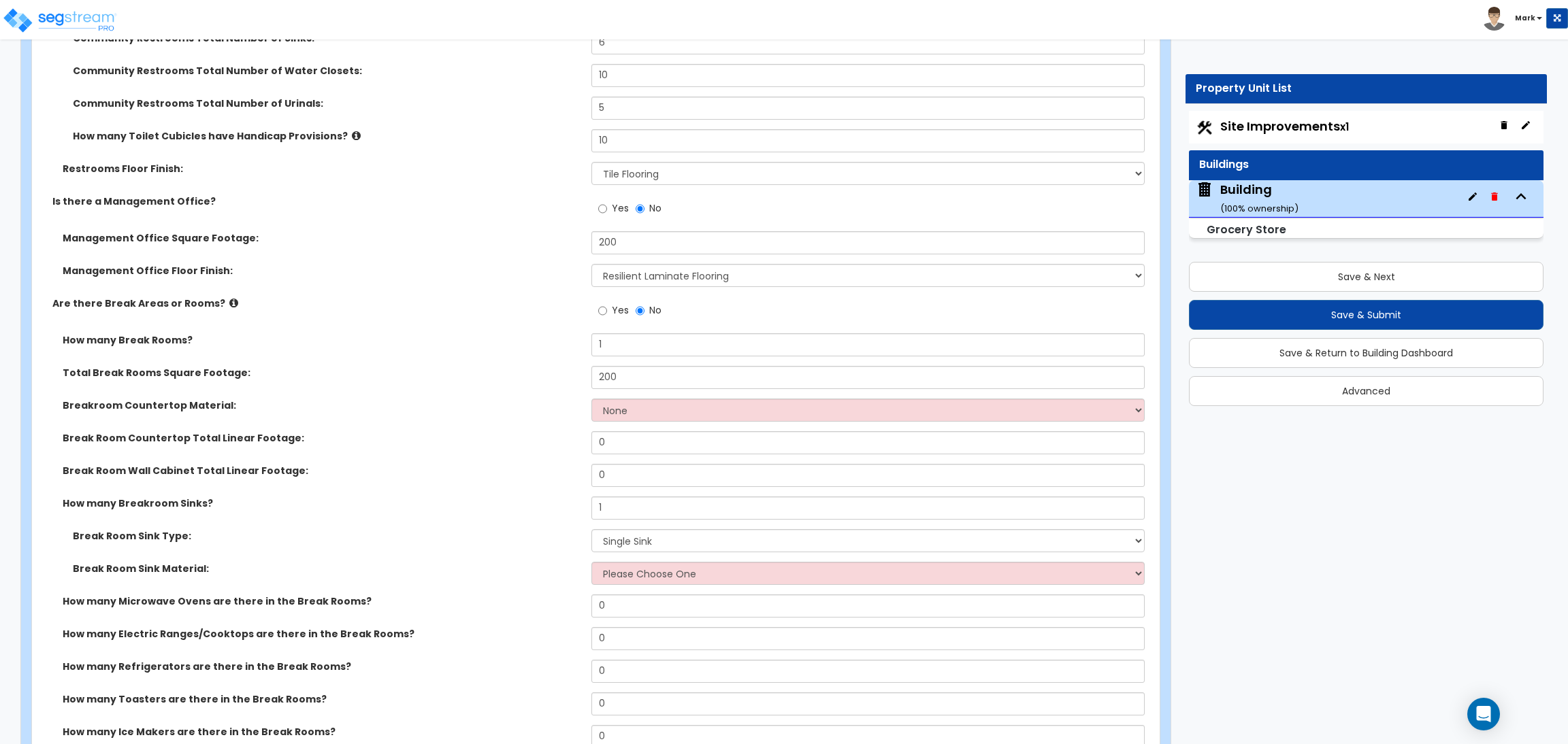
click at [538, 534] on label "Break Room Sink Type:" at bounding box center [326, 535] width 508 height 13
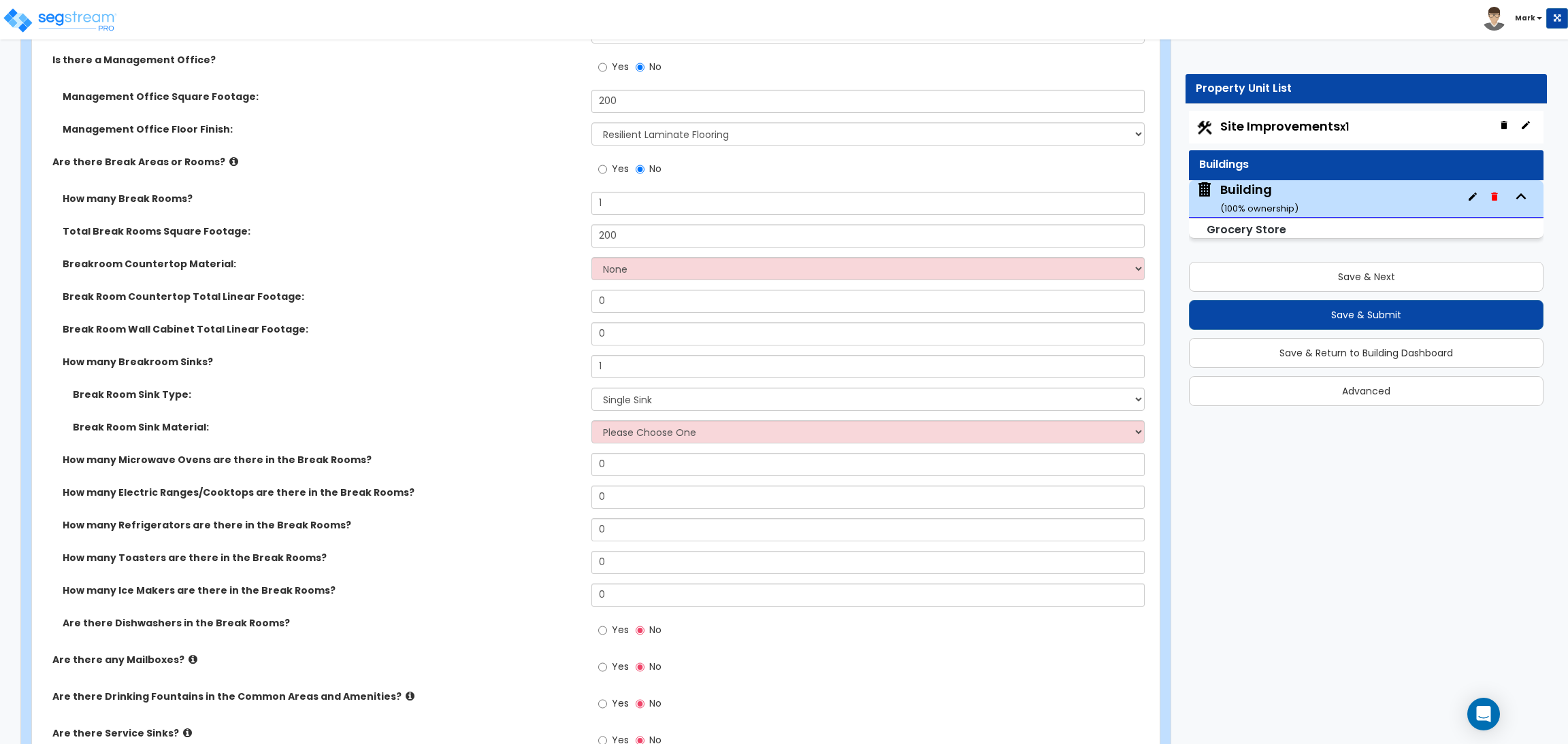
scroll to position [11215, 0]
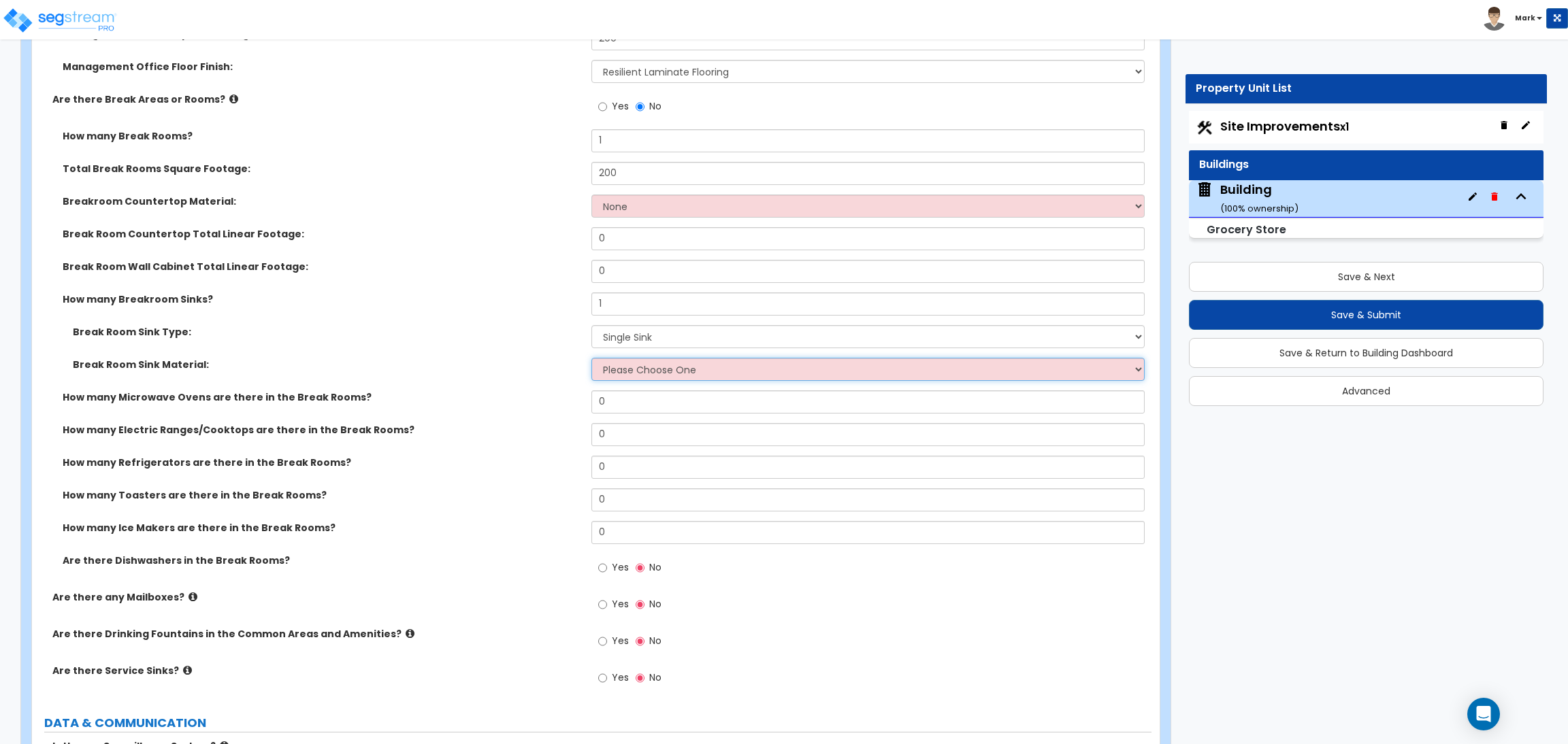
click at [667, 373] on select "Please Choose One Stainless Steel Porcelain Enamel Cast Iron" at bounding box center [867, 369] width 553 height 23
click at [591, 359] on select "Please Choose One Stainless Steel Porcelain Enamel Cast Iron" at bounding box center [867, 369] width 553 height 23
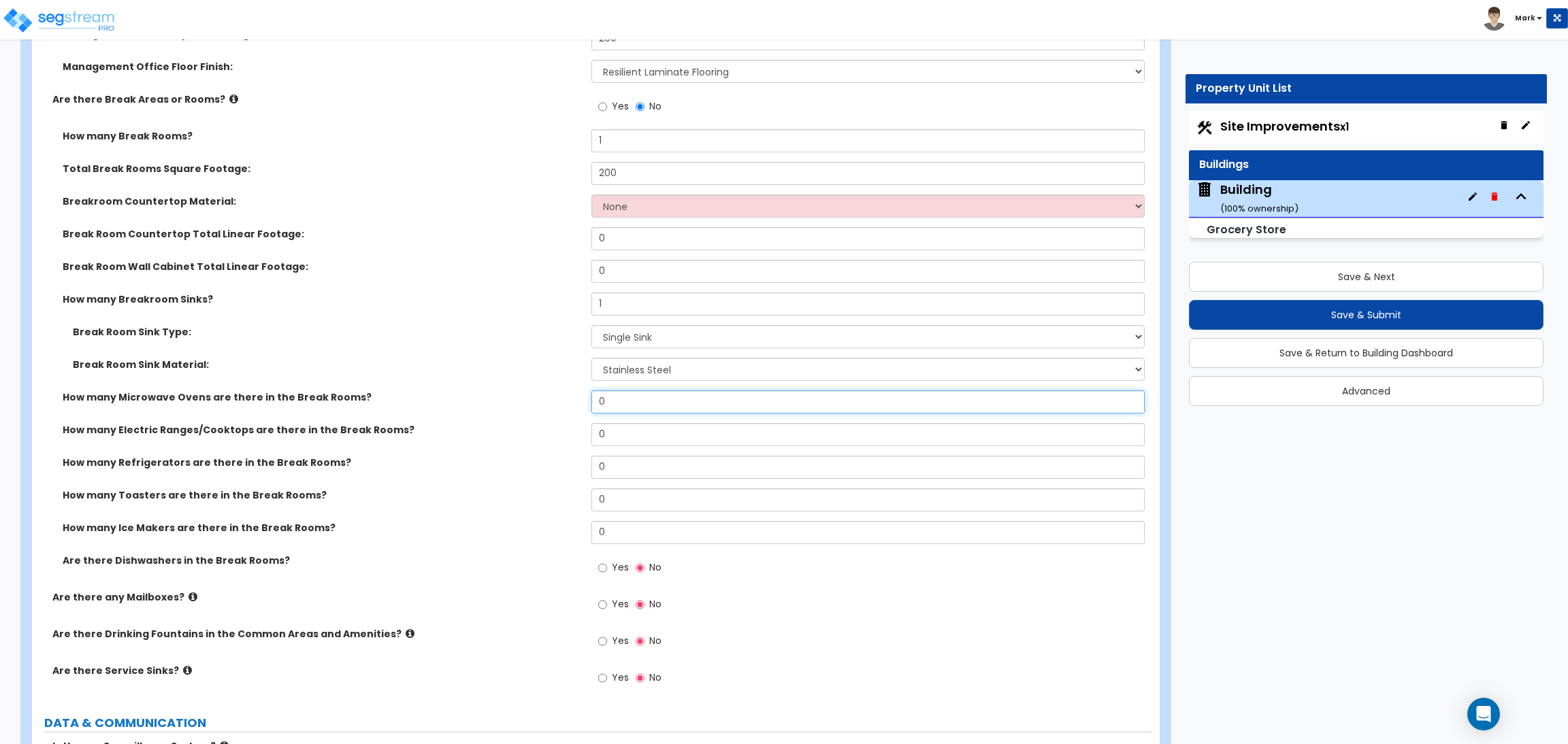
drag, startPoint x: 615, startPoint y: 401, endPoint x: 570, endPoint y: 401, distance: 45.0
click at [570, 401] on div "How many Microwave Ovens are there in the Break Rooms? 0" at bounding box center [592, 407] width 1119 height 33
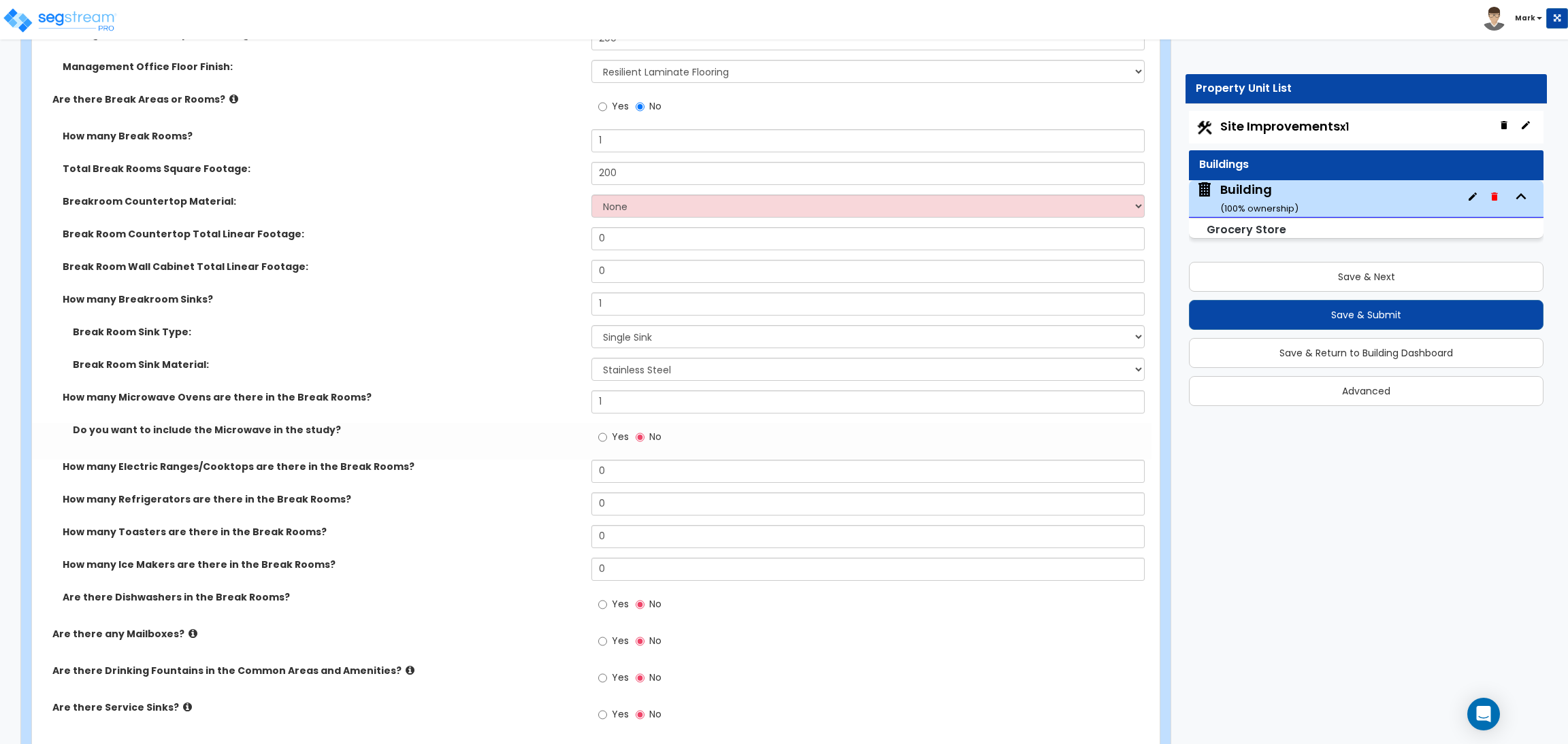
click at [609, 442] on label "Yes" at bounding box center [613, 439] width 31 height 23
click at [607, 442] on input "Yes" at bounding box center [602, 437] width 9 height 15
click at [615, 477] on input "0" at bounding box center [867, 472] width 553 height 23
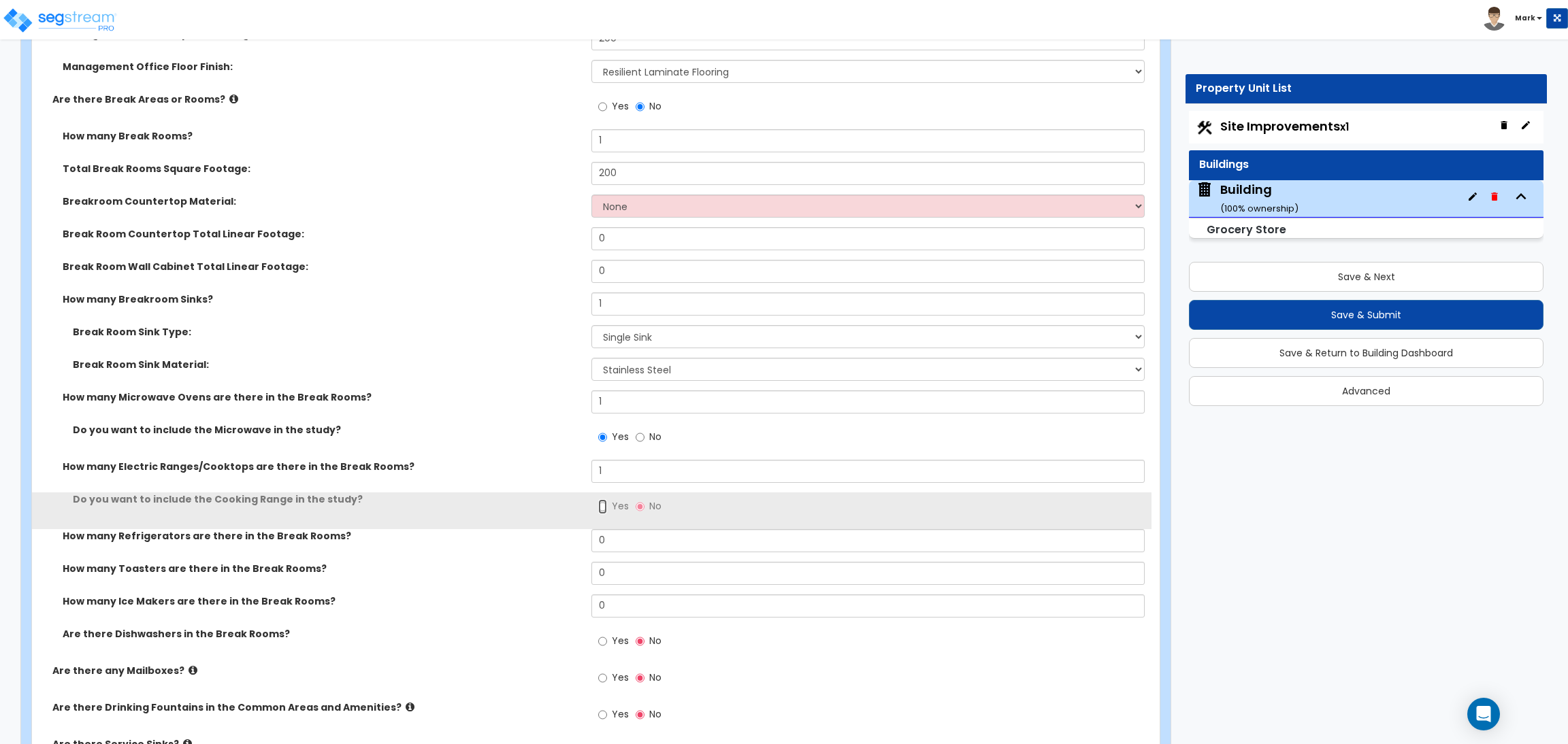
click at [606, 506] on input "Yes" at bounding box center [602, 506] width 9 height 15
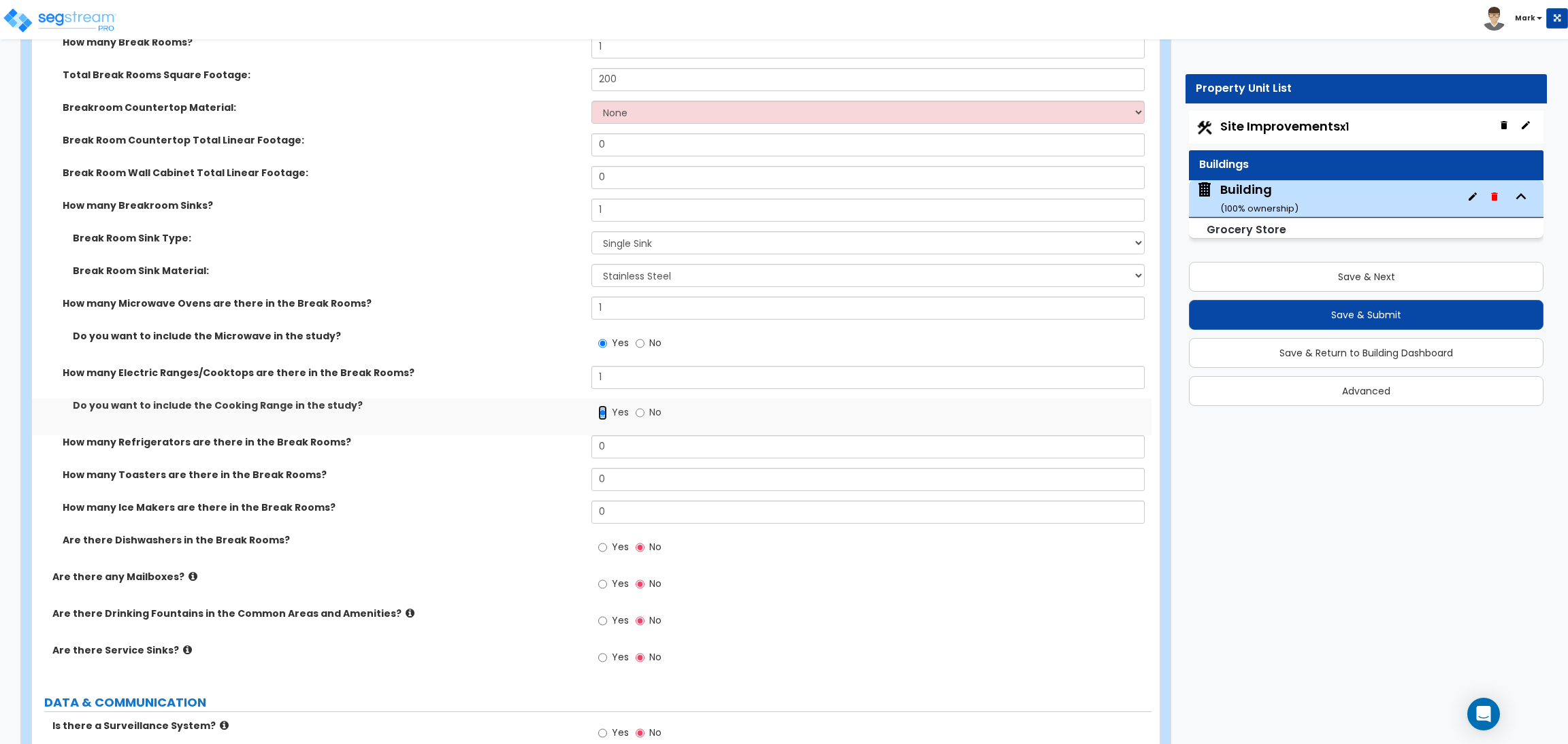
scroll to position [11316, 0]
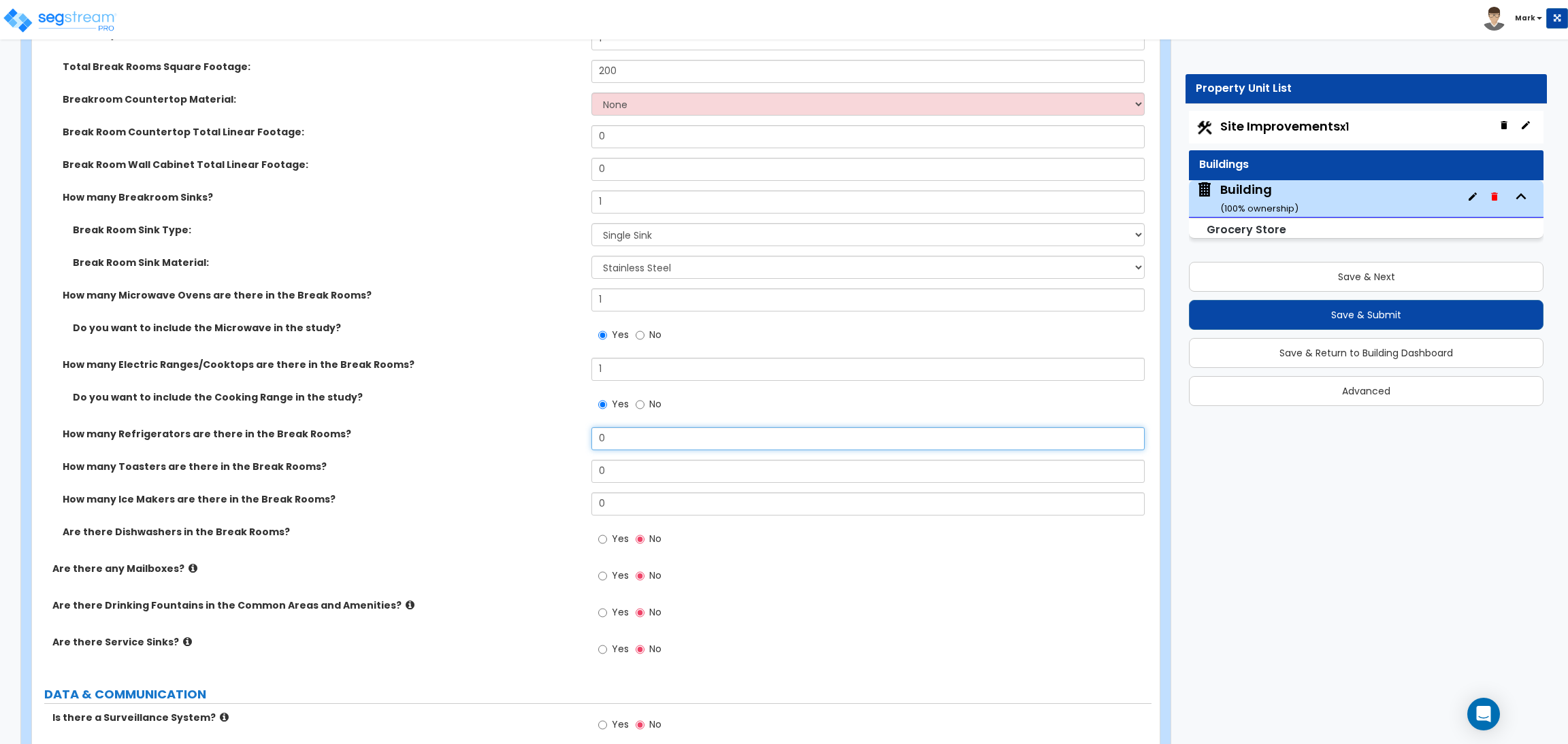
click at [616, 438] on input "0" at bounding box center [867, 439] width 553 height 23
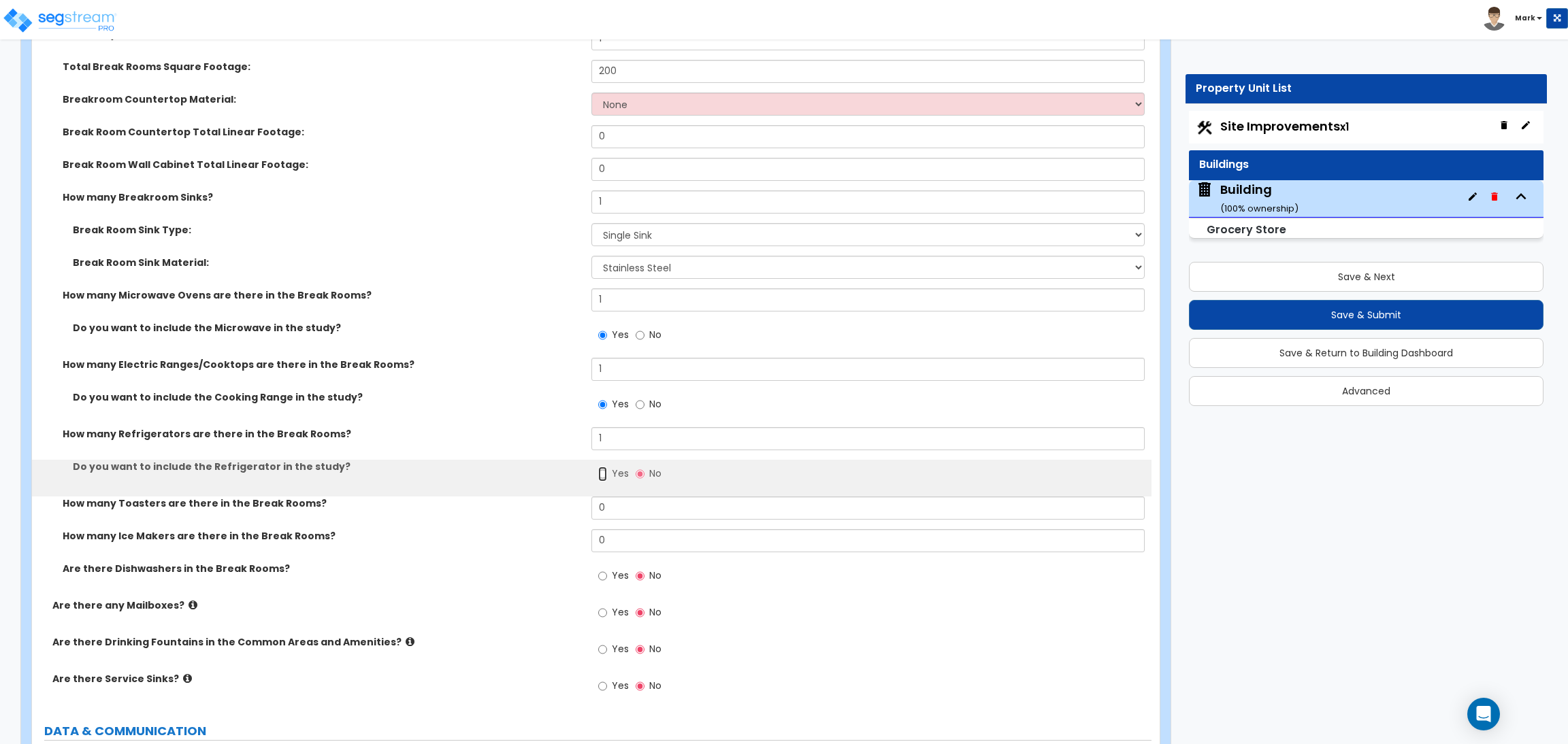
click at [599, 467] on input "Yes" at bounding box center [602, 473] width 9 height 15
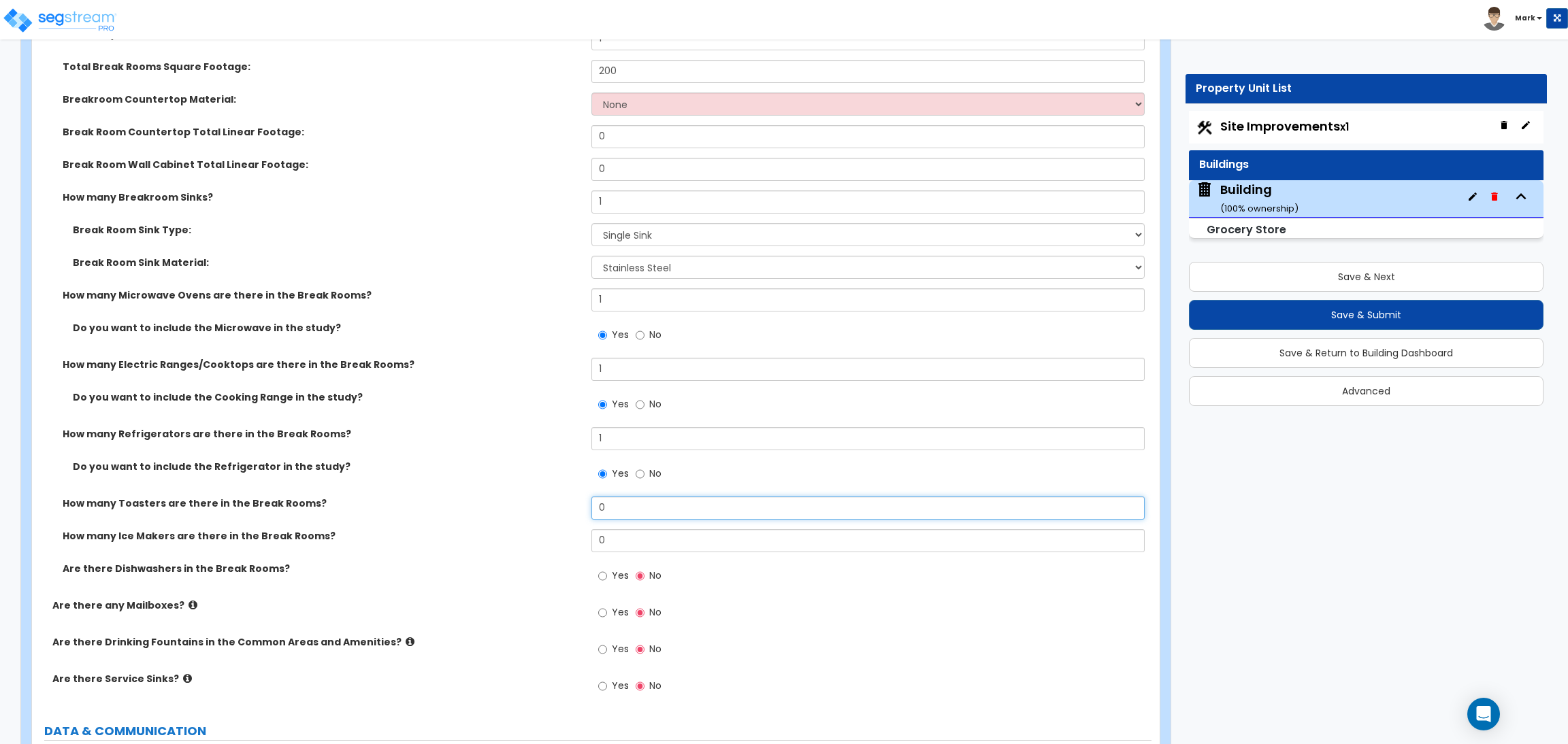
click at [611, 513] on input "0" at bounding box center [867, 509] width 553 height 23
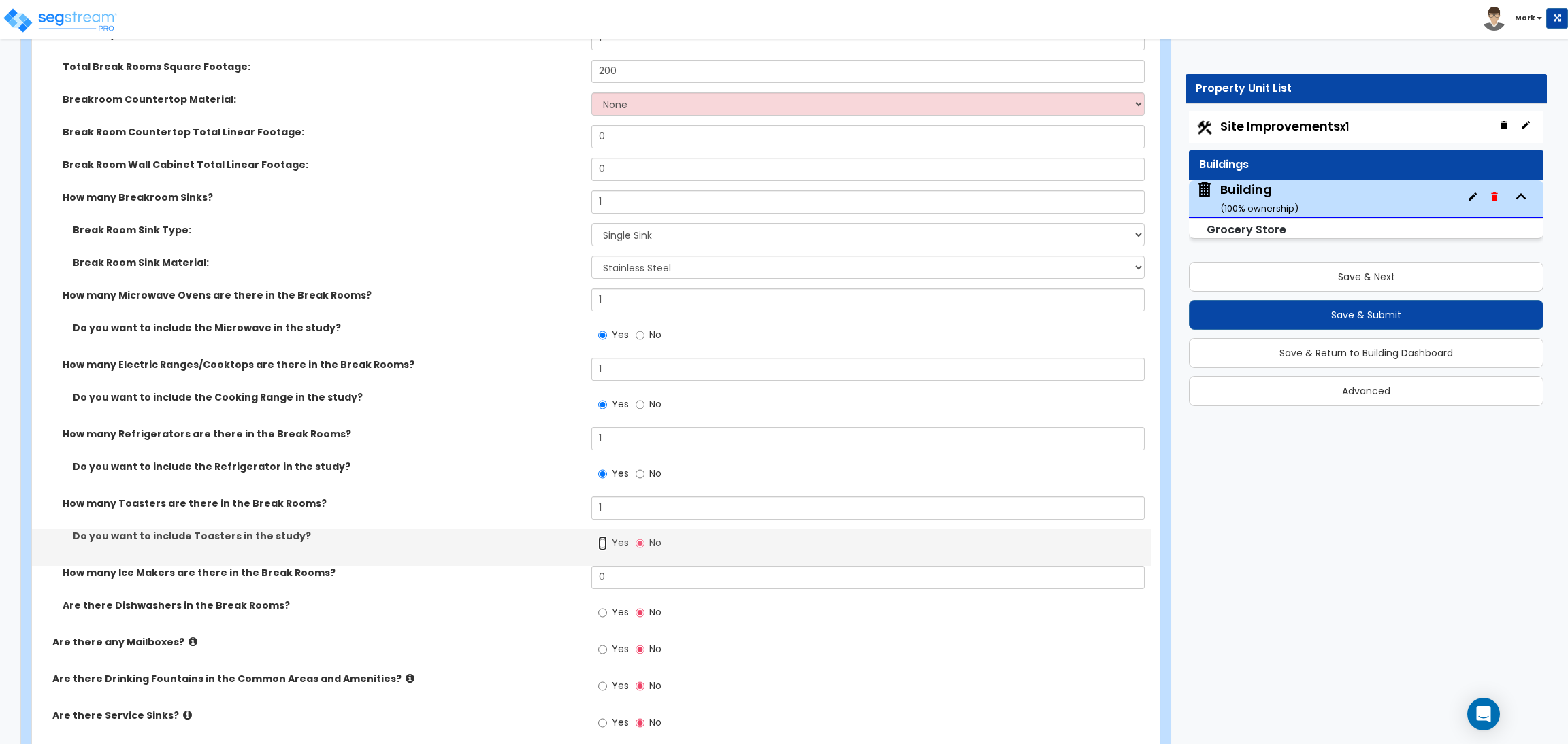
click at [598, 544] on input "Yes" at bounding box center [602, 543] width 9 height 15
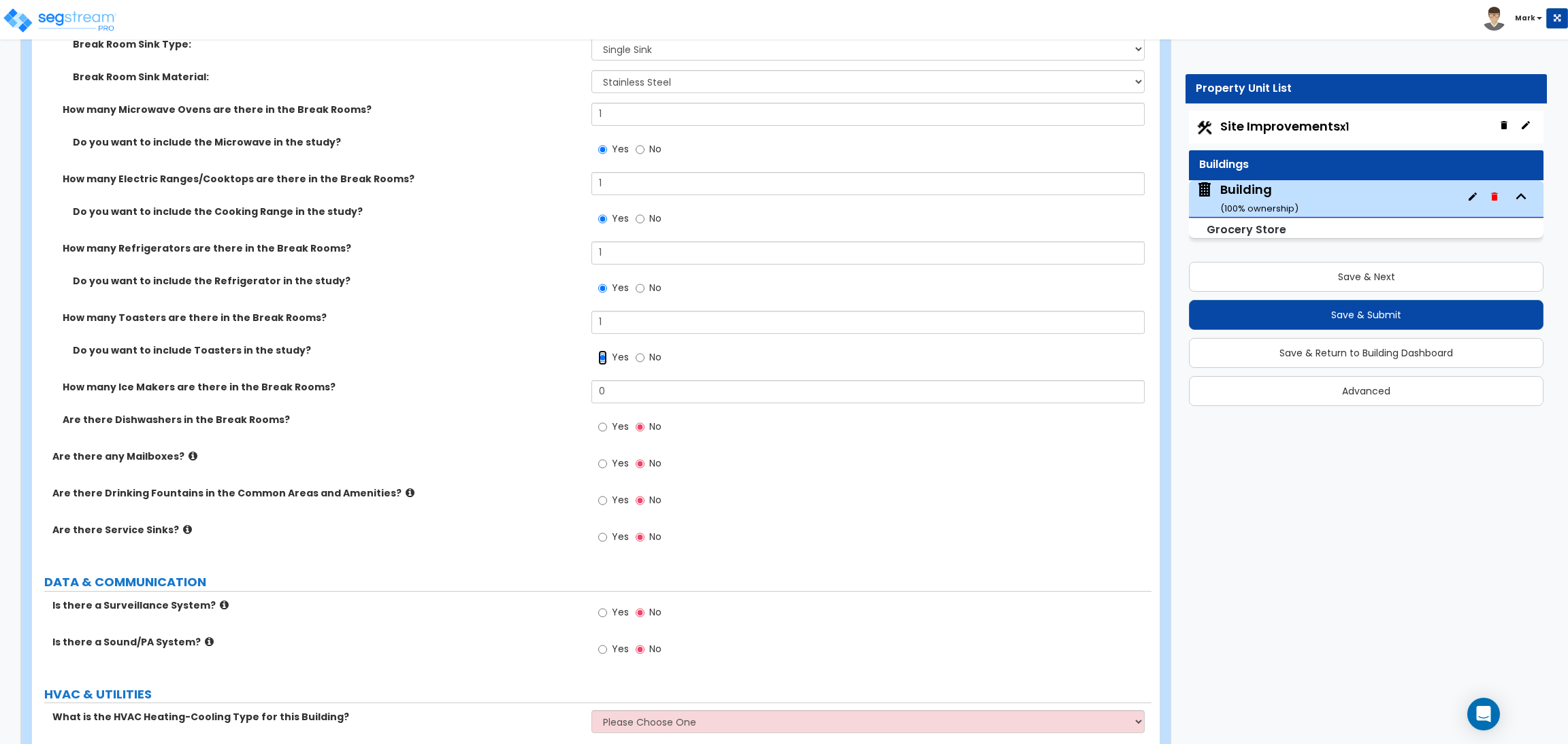
scroll to position [11521, 0]
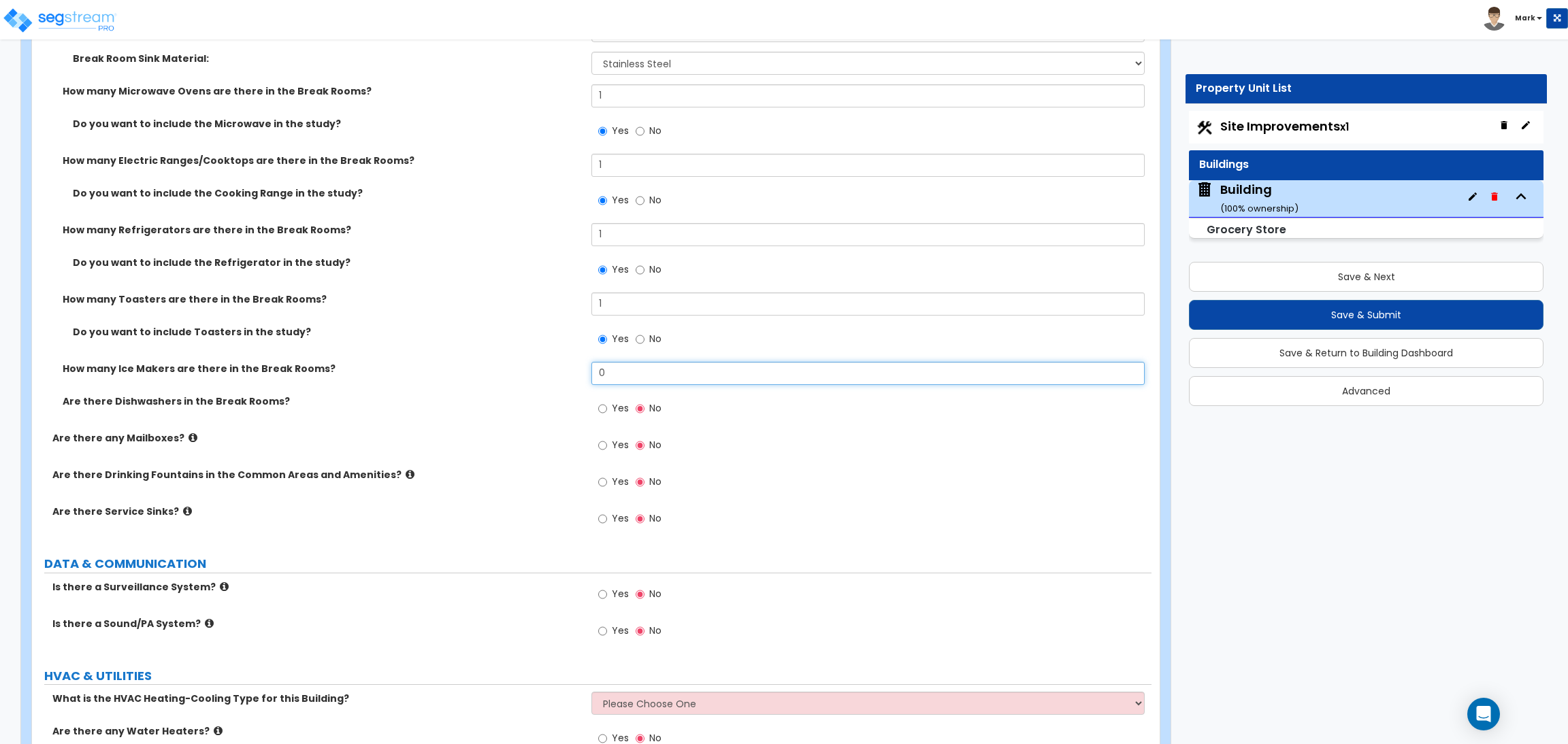
click at [611, 375] on input "0" at bounding box center [867, 373] width 553 height 23
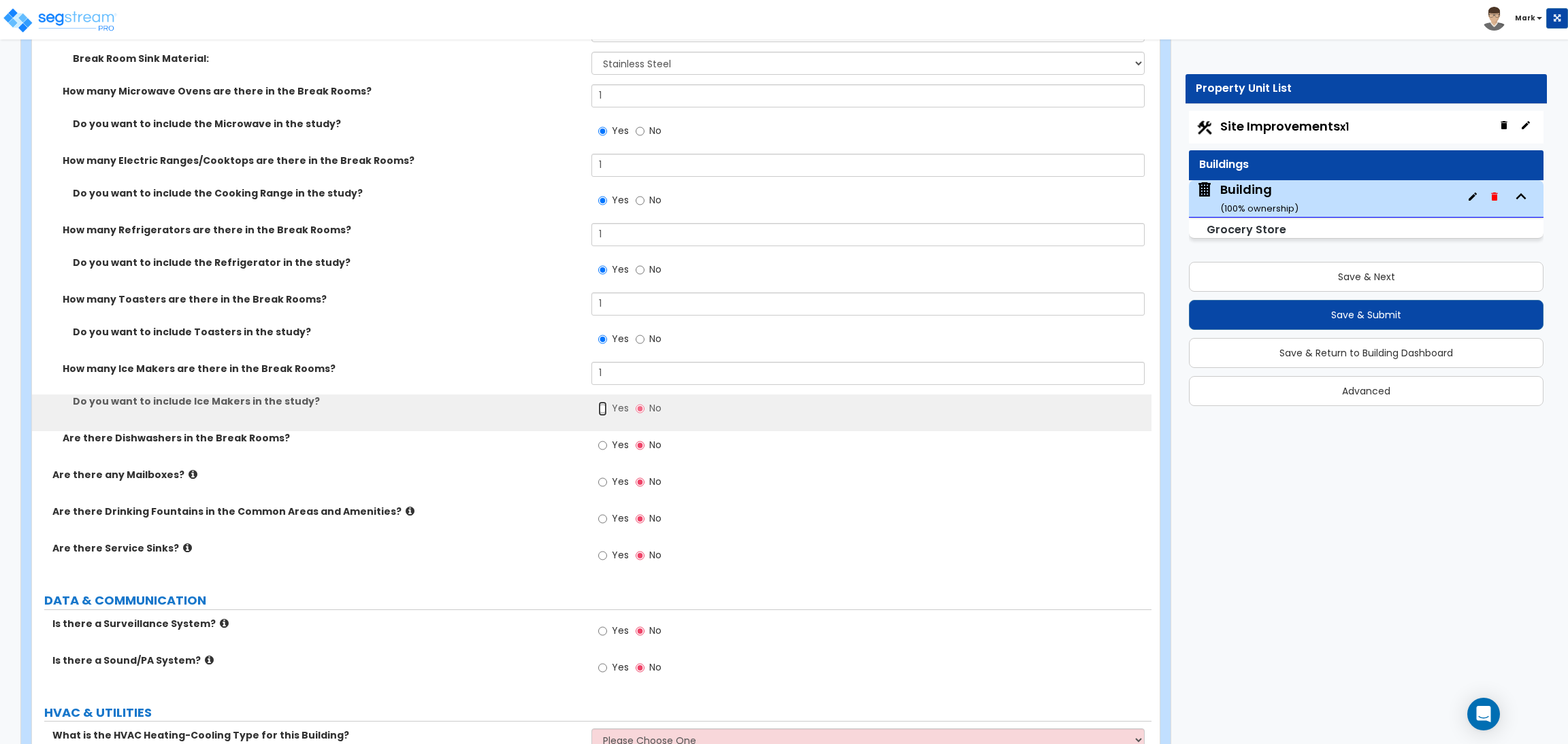
click at [605, 412] on input "Yes" at bounding box center [602, 408] width 9 height 15
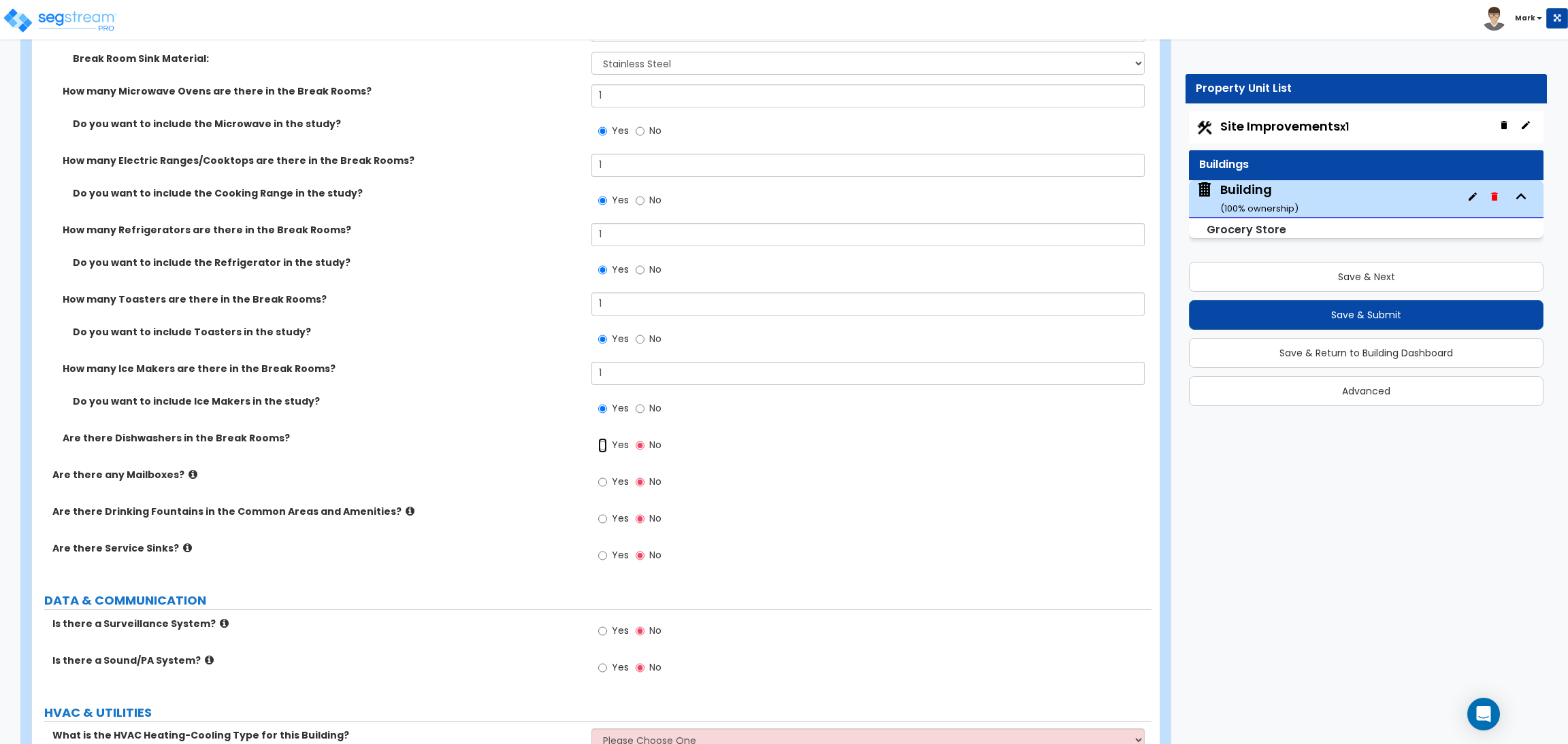
click at [605, 446] on input "Yes" at bounding box center [602, 445] width 9 height 15
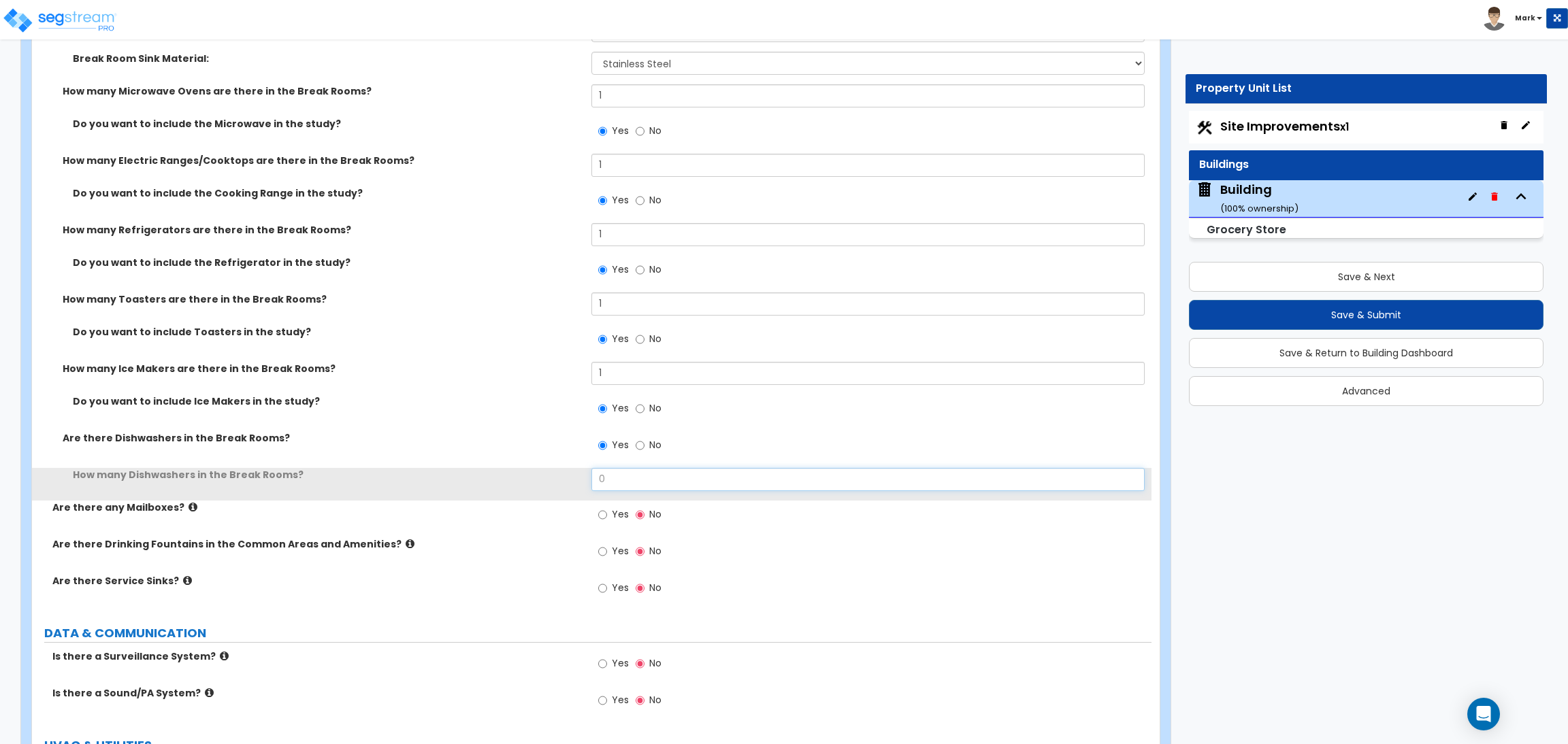
click at [613, 475] on input "0" at bounding box center [867, 480] width 553 height 23
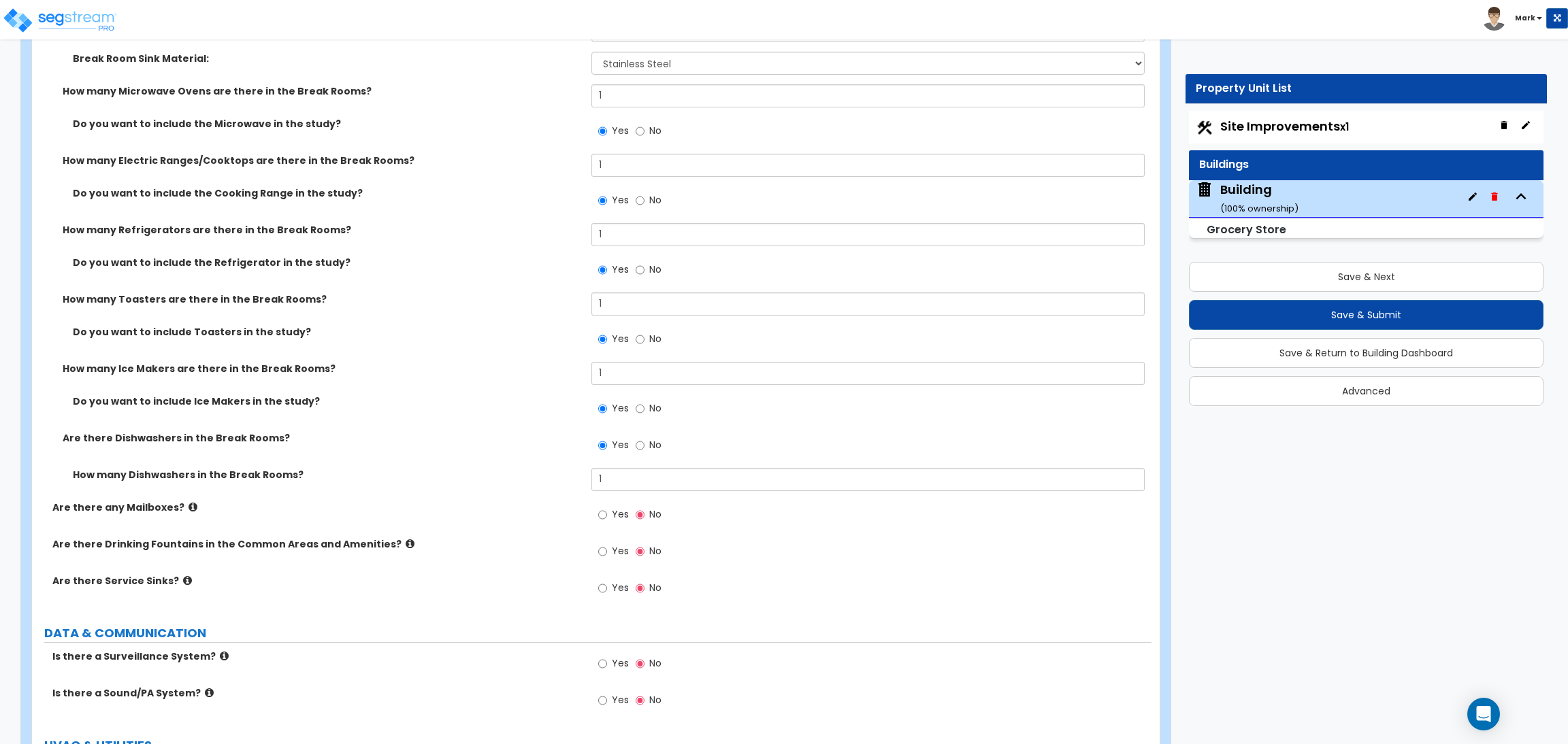
click at [615, 523] on label "Yes" at bounding box center [613, 516] width 31 height 23
click at [607, 523] on input "Yes" at bounding box center [602, 514] width 9 height 15
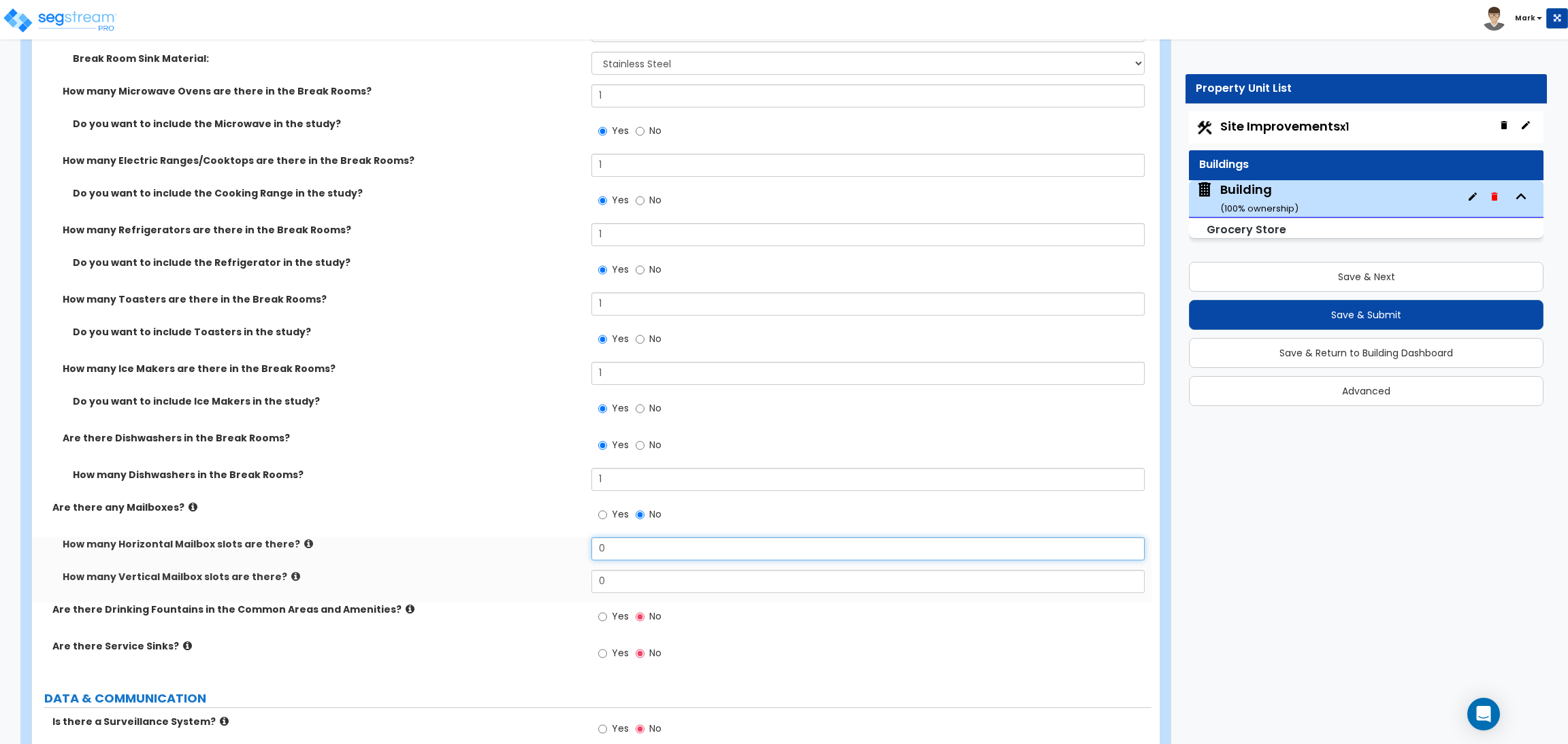
drag, startPoint x: 623, startPoint y: 555, endPoint x: 550, endPoint y: 548, distance: 73.3
click at [550, 548] on div "How many Horizontal Mailbox slots are there? 0" at bounding box center [592, 554] width 1119 height 33
drag, startPoint x: 613, startPoint y: 580, endPoint x: 576, endPoint y: 580, distance: 37.0
click at [576, 580] on div "How many Vertical Mailbox slots are there? 0" at bounding box center [592, 586] width 1119 height 33
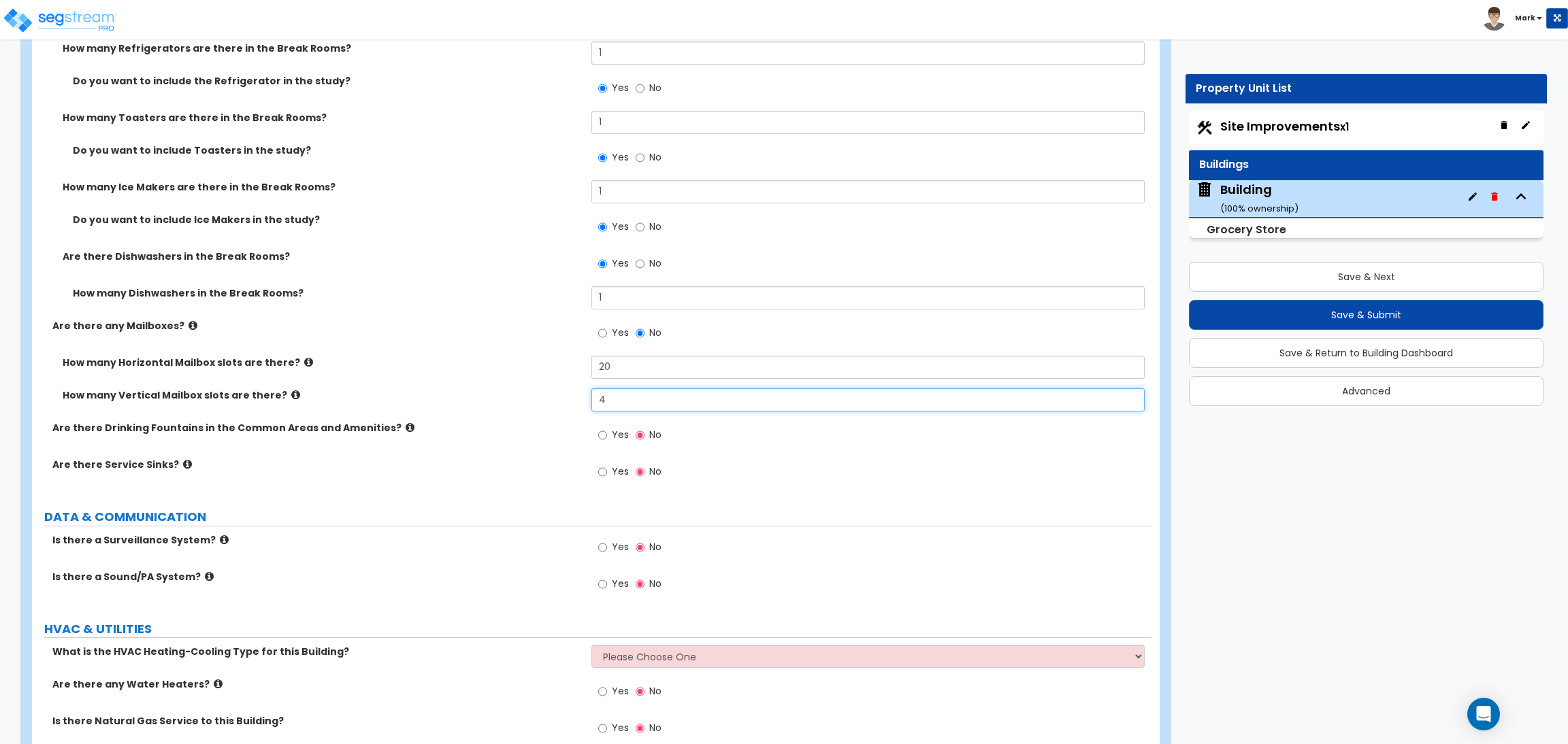
scroll to position [11725, 0]
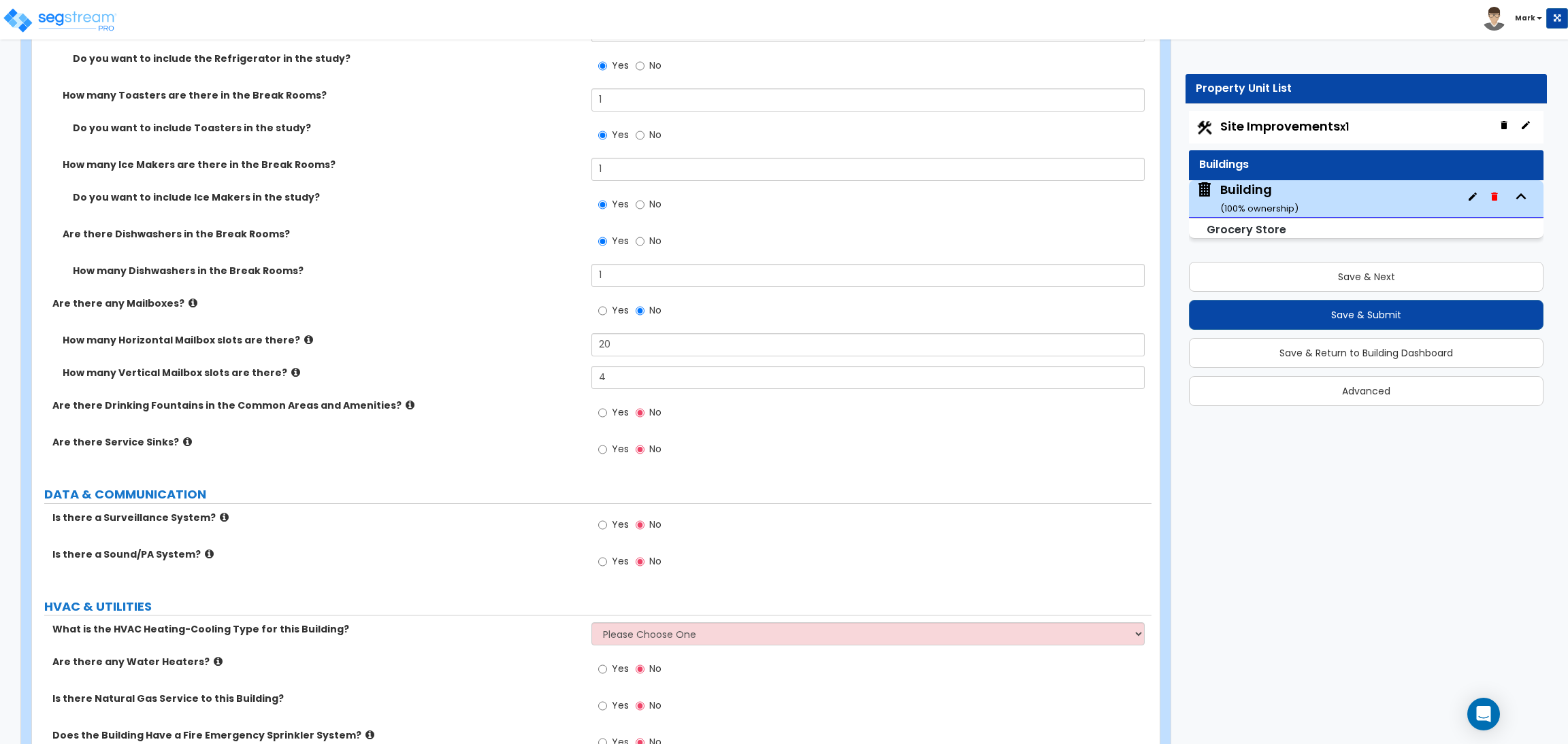
click at [623, 419] on span "Yes" at bounding box center [620, 412] width 17 height 13
click at [607, 419] on input "Yes" at bounding box center [602, 412] width 9 height 15
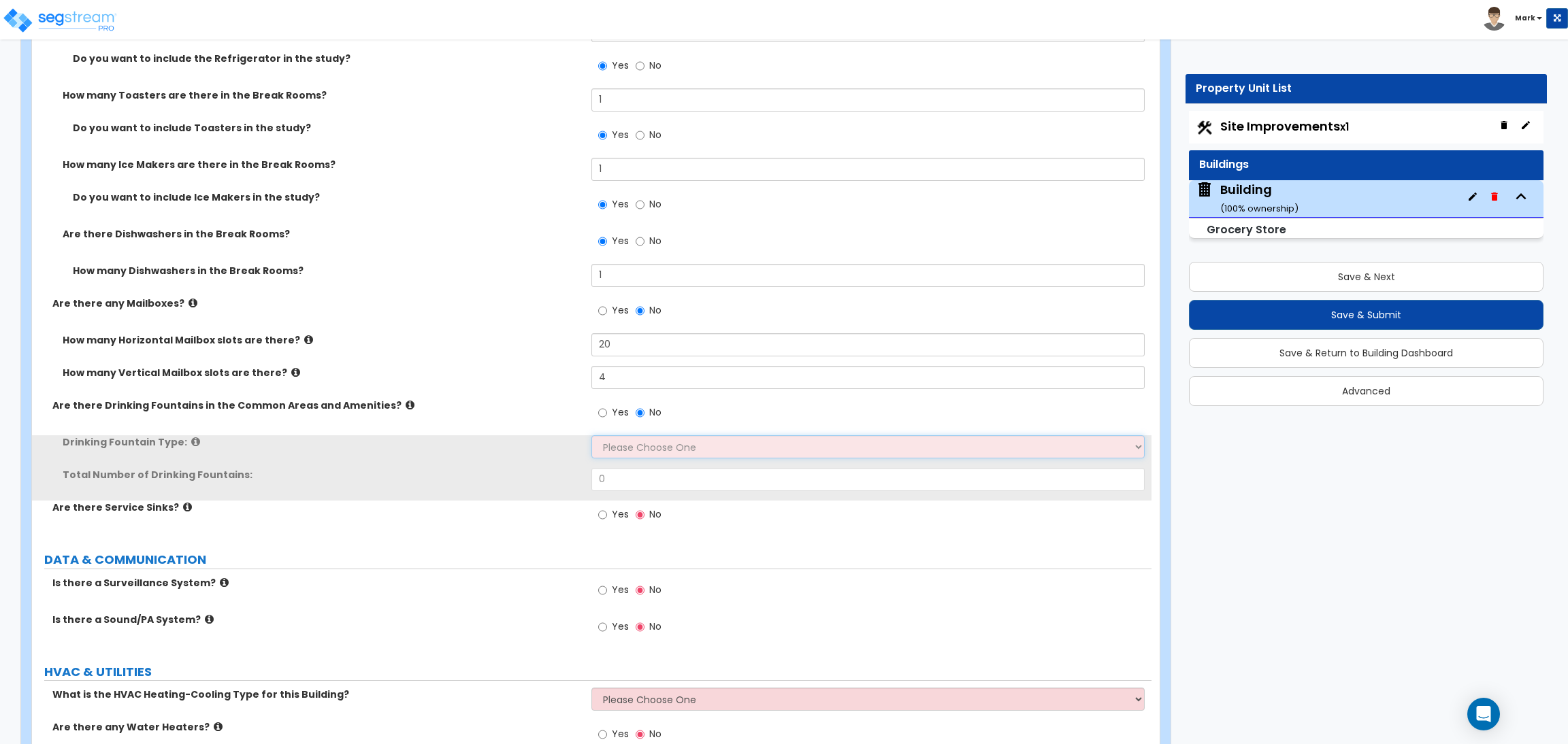
click at [625, 455] on select "Please Choose One Wall-mounted Floor-mounted" at bounding box center [867, 447] width 553 height 23
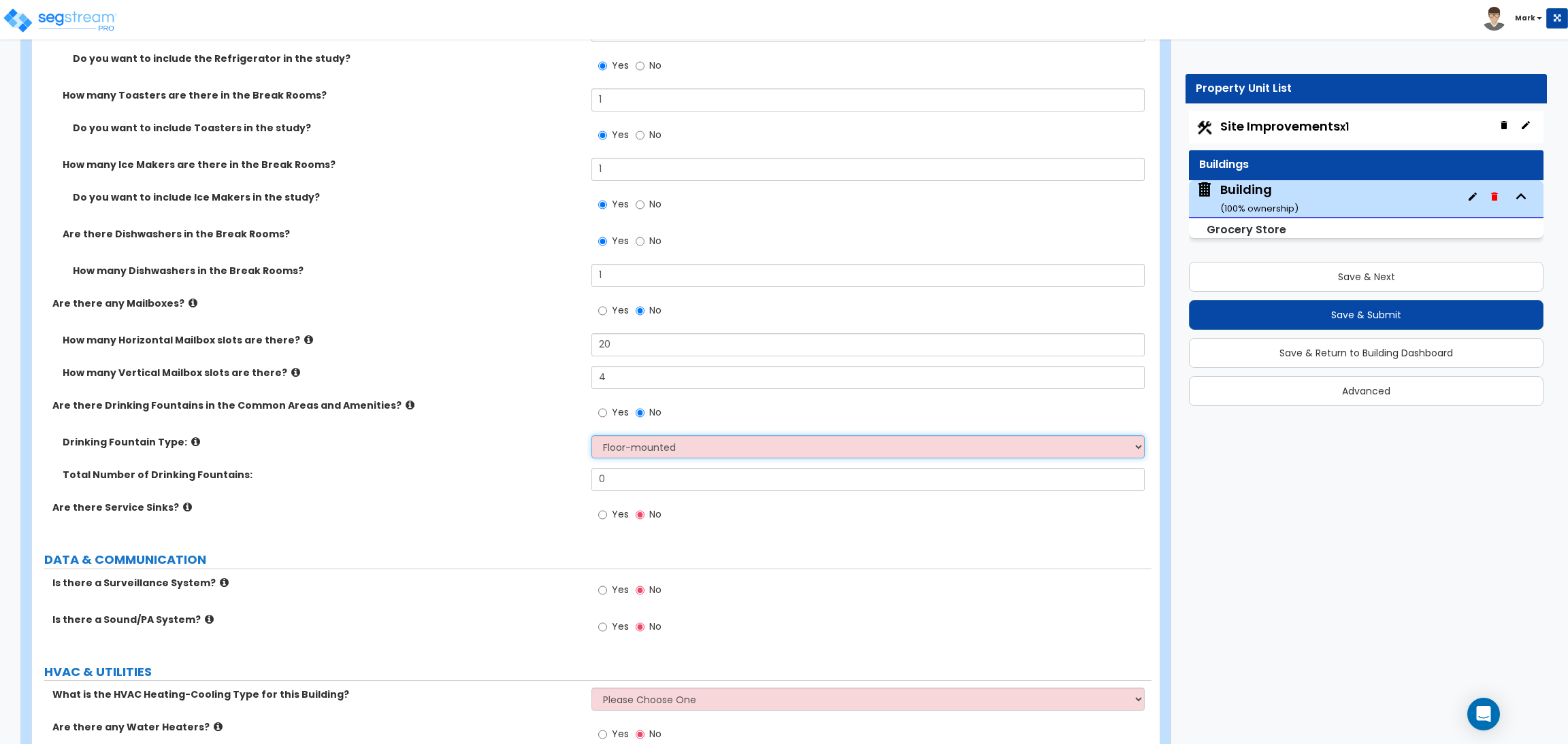
click at [591, 437] on select "Please Choose One Wall-mounted Floor-mounted" at bounding box center [867, 447] width 553 height 23
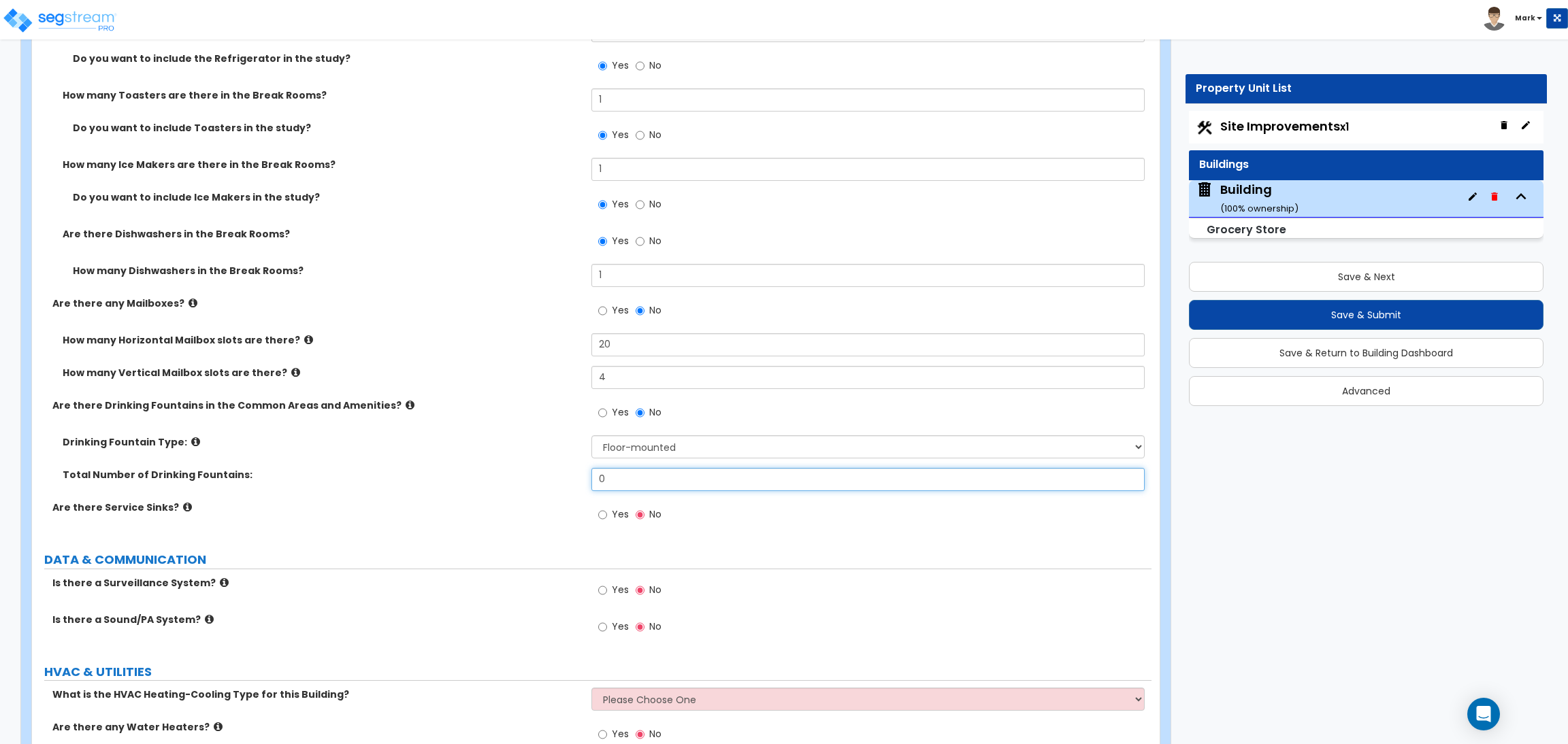
drag, startPoint x: 625, startPoint y: 480, endPoint x: 597, endPoint y: 481, distance: 28.0
click at [597, 481] on input "0" at bounding box center [867, 480] width 553 height 23
drag, startPoint x: 611, startPoint y: 486, endPoint x: 554, endPoint y: 473, distance: 58.5
click at [554, 473] on div "Total Number of Drinking Fountains: 1" at bounding box center [592, 484] width 1119 height 33
click at [614, 519] on span "Yes" at bounding box center [620, 513] width 17 height 13
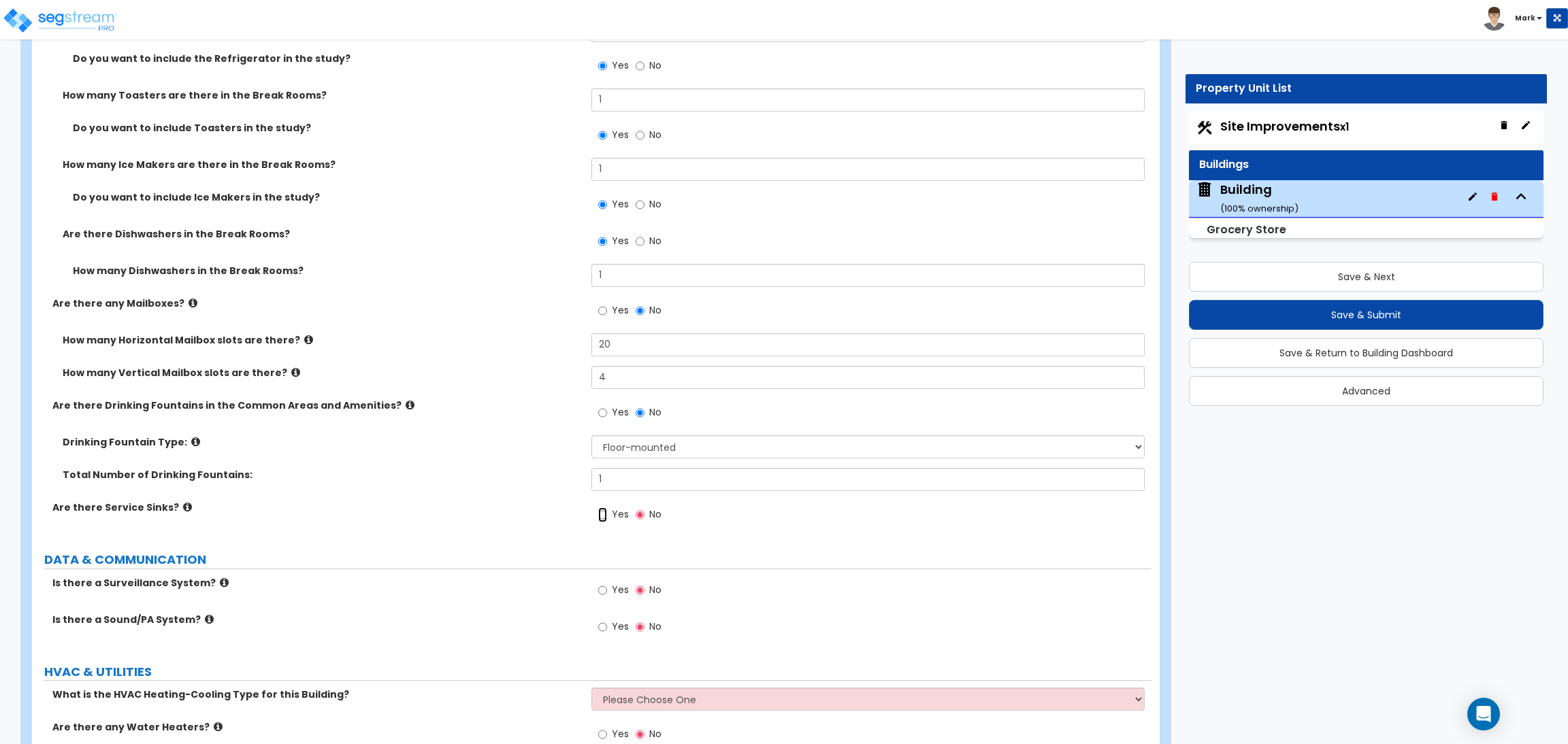
click at [607, 519] on input "Yes" at bounding box center [602, 514] width 9 height 15
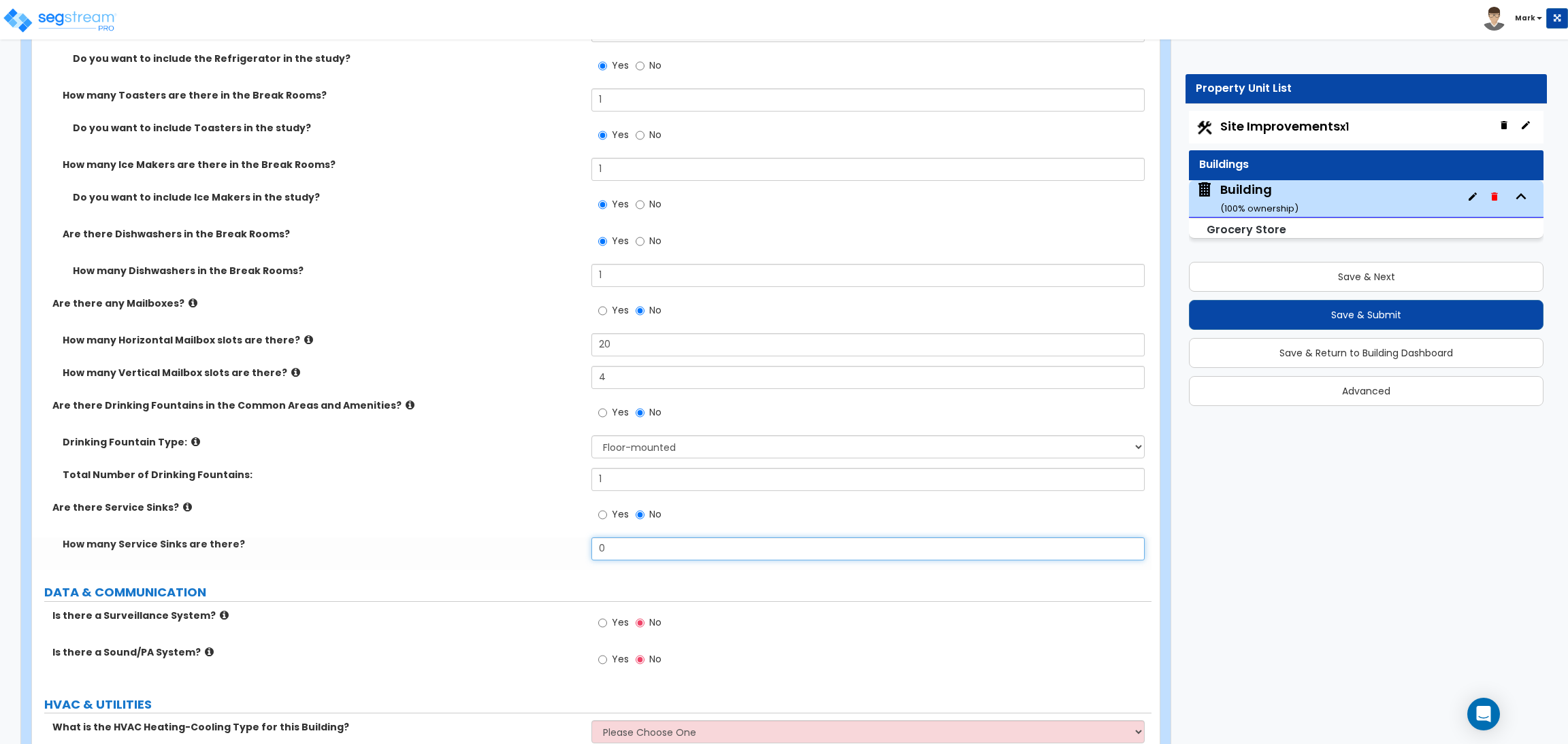
drag, startPoint x: 622, startPoint y: 547, endPoint x: 544, endPoint y: 547, distance: 78.0
click at [544, 547] on div "How many Service Sinks are there? 0" at bounding box center [592, 554] width 1119 height 33
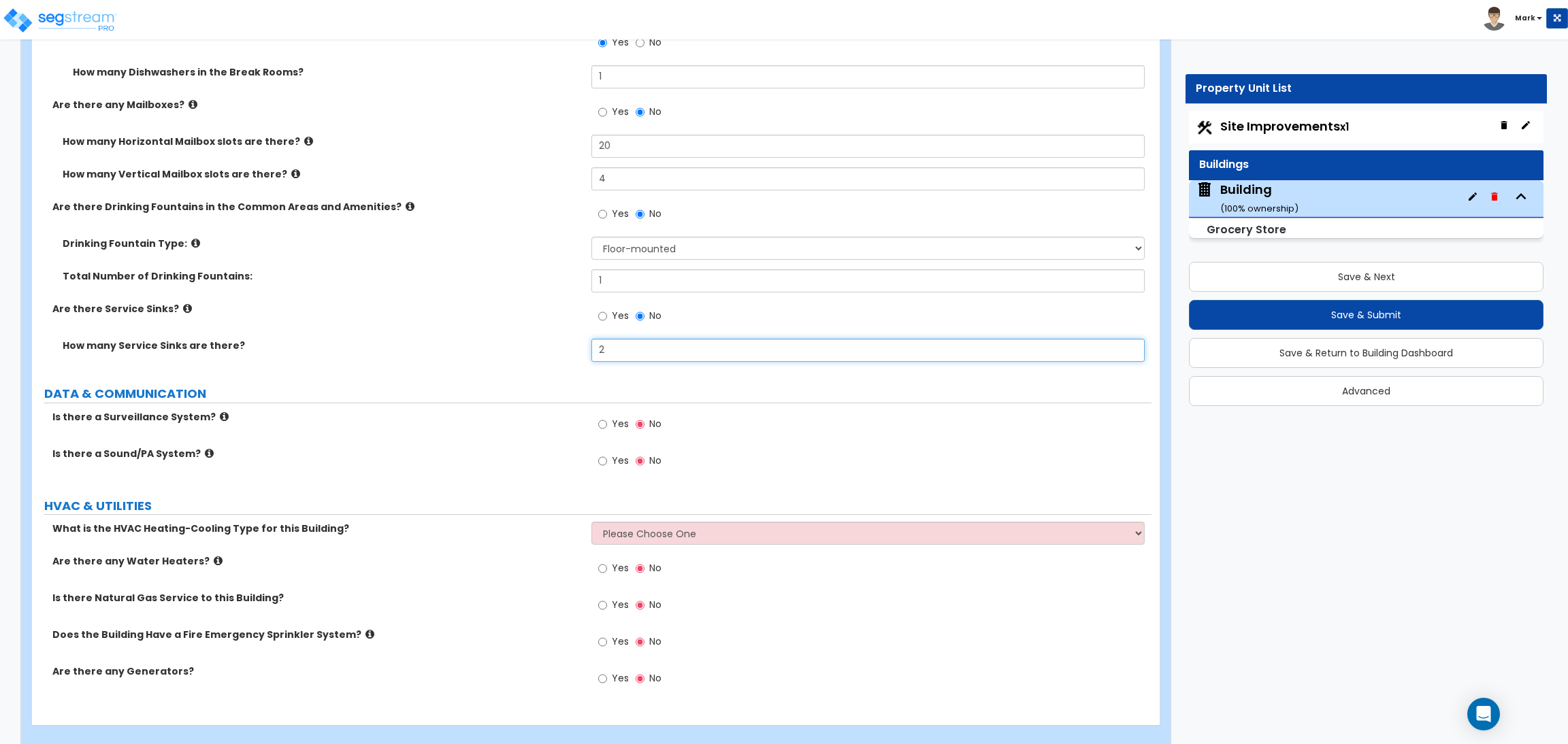
scroll to position [11929, 0]
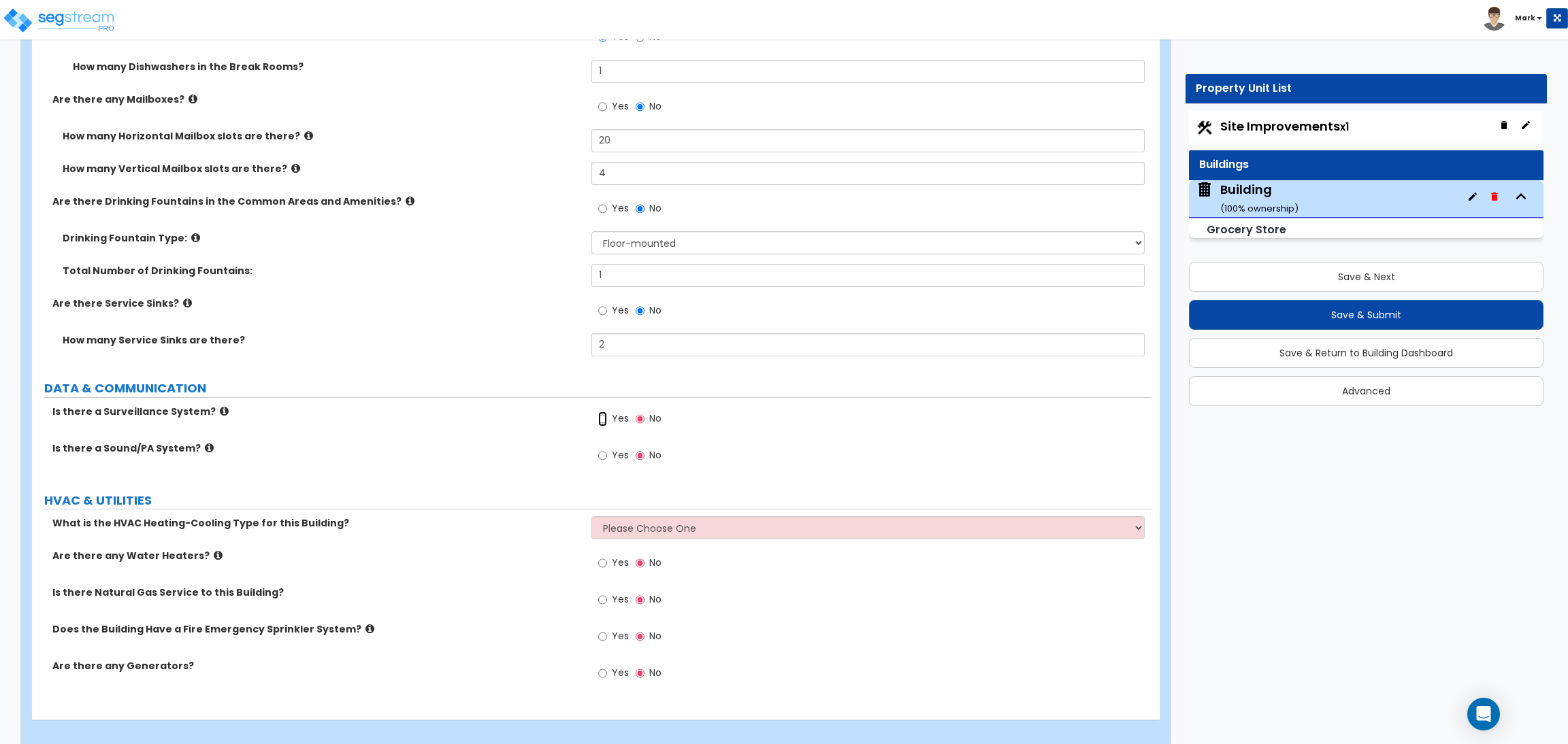
click at [598, 424] on input "Yes" at bounding box center [602, 419] width 9 height 15
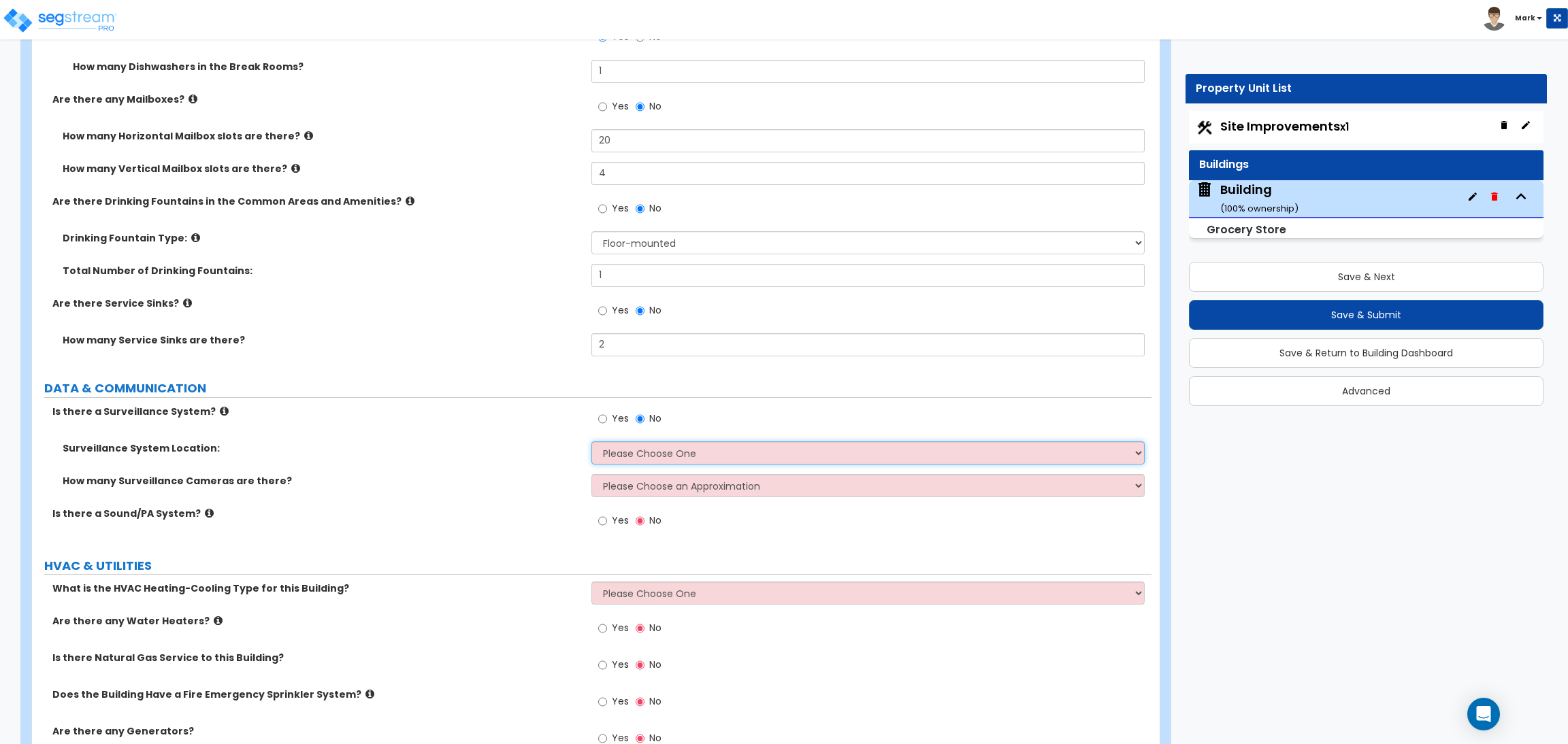
click at [639, 458] on select "Please Choose One Inside the Building Outside the Building Both Inside & Outside" at bounding box center [867, 453] width 553 height 23
click at [591, 443] on select "Please Choose One Inside the Building Outside the Building Both Inside & Outside" at bounding box center [867, 453] width 553 height 23
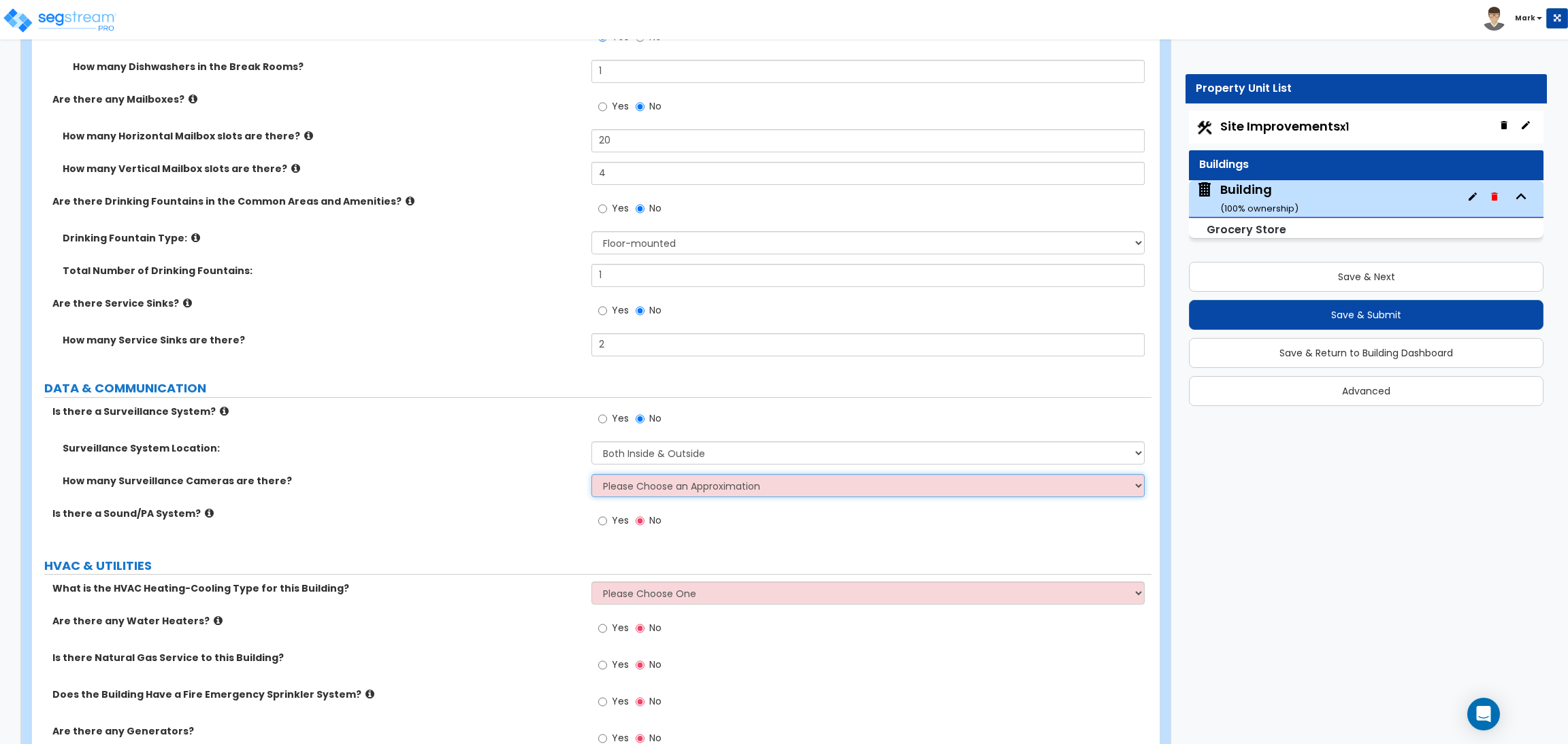
click at [624, 496] on select "Please Choose an Approximation Barely Noticed Any Noticed a Couple Frequently S…" at bounding box center [867, 486] width 553 height 23
click at [591, 476] on select "Please Choose an Approximation Barely Noticed Any Noticed a Couple Frequently S…" at bounding box center [867, 486] width 553 height 23
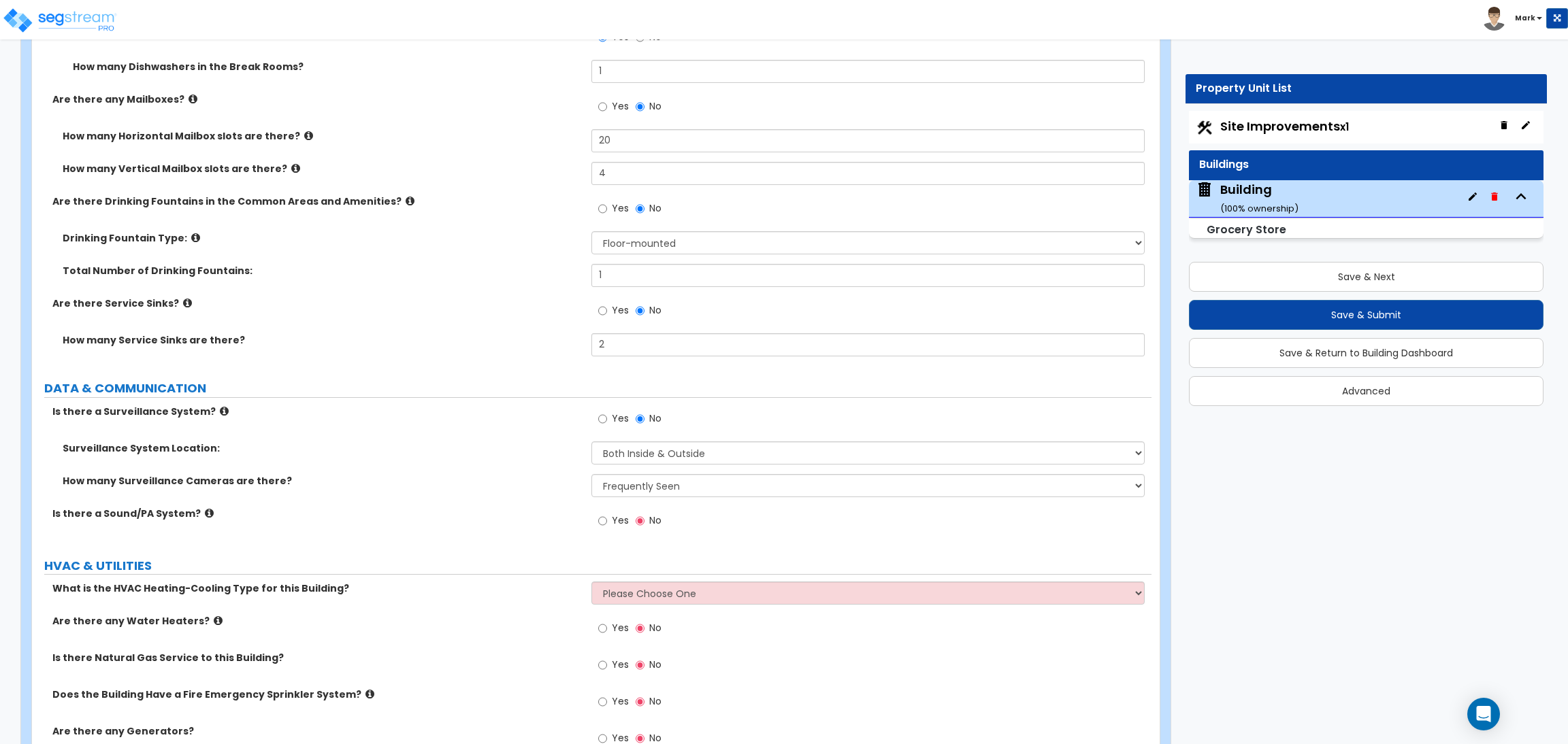
click at [611, 523] on span "Yes" at bounding box center [620, 519] width 17 height 13
click at [607, 523] on input "Yes" at bounding box center [602, 520] width 9 height 15
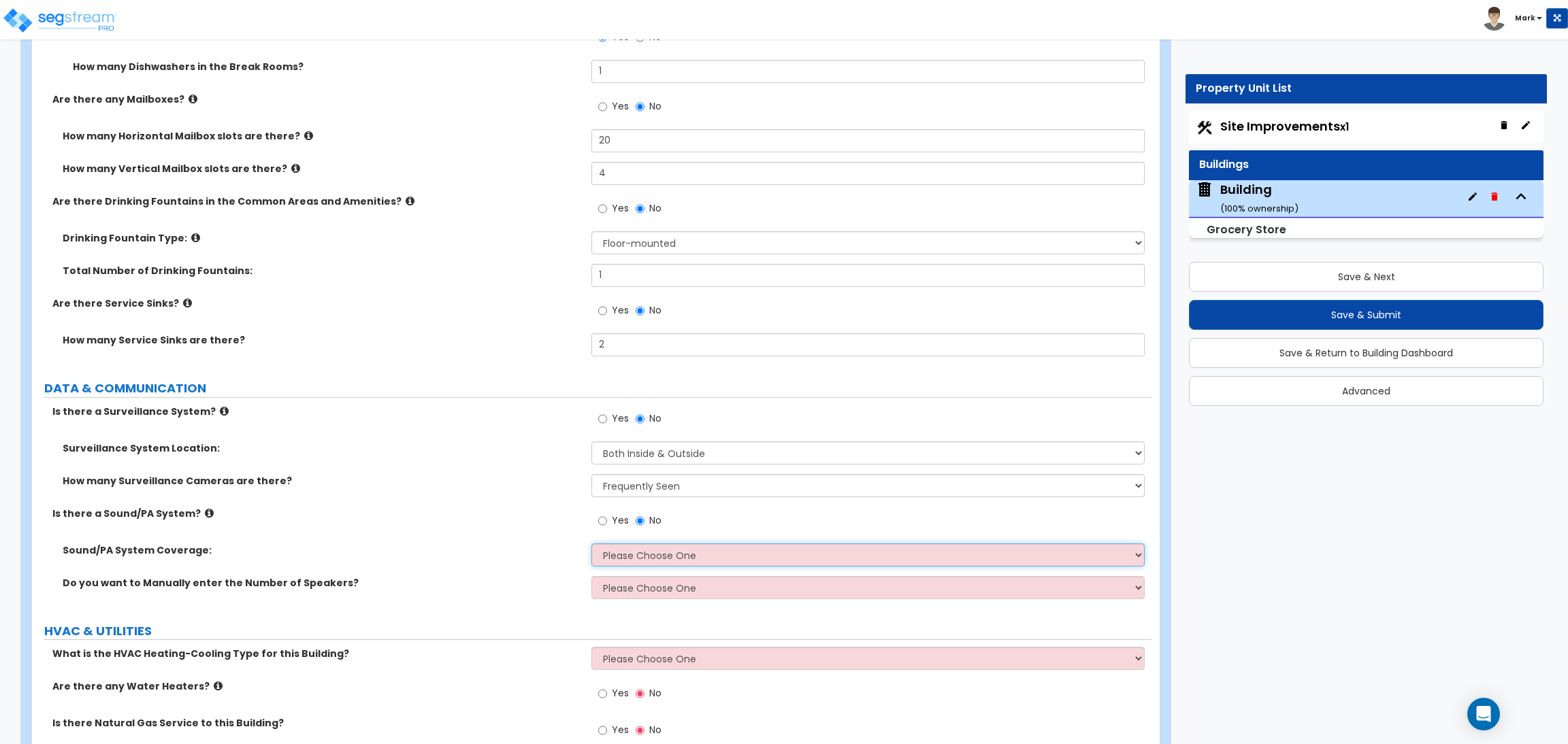
click at [647, 559] on select "Please Choose One All Areas Enter Percent Coverage" at bounding box center [867, 555] width 553 height 23
click at [591, 545] on select "Please Choose One All Areas Enter Percent Coverage" at bounding box center [867, 555] width 553 height 23
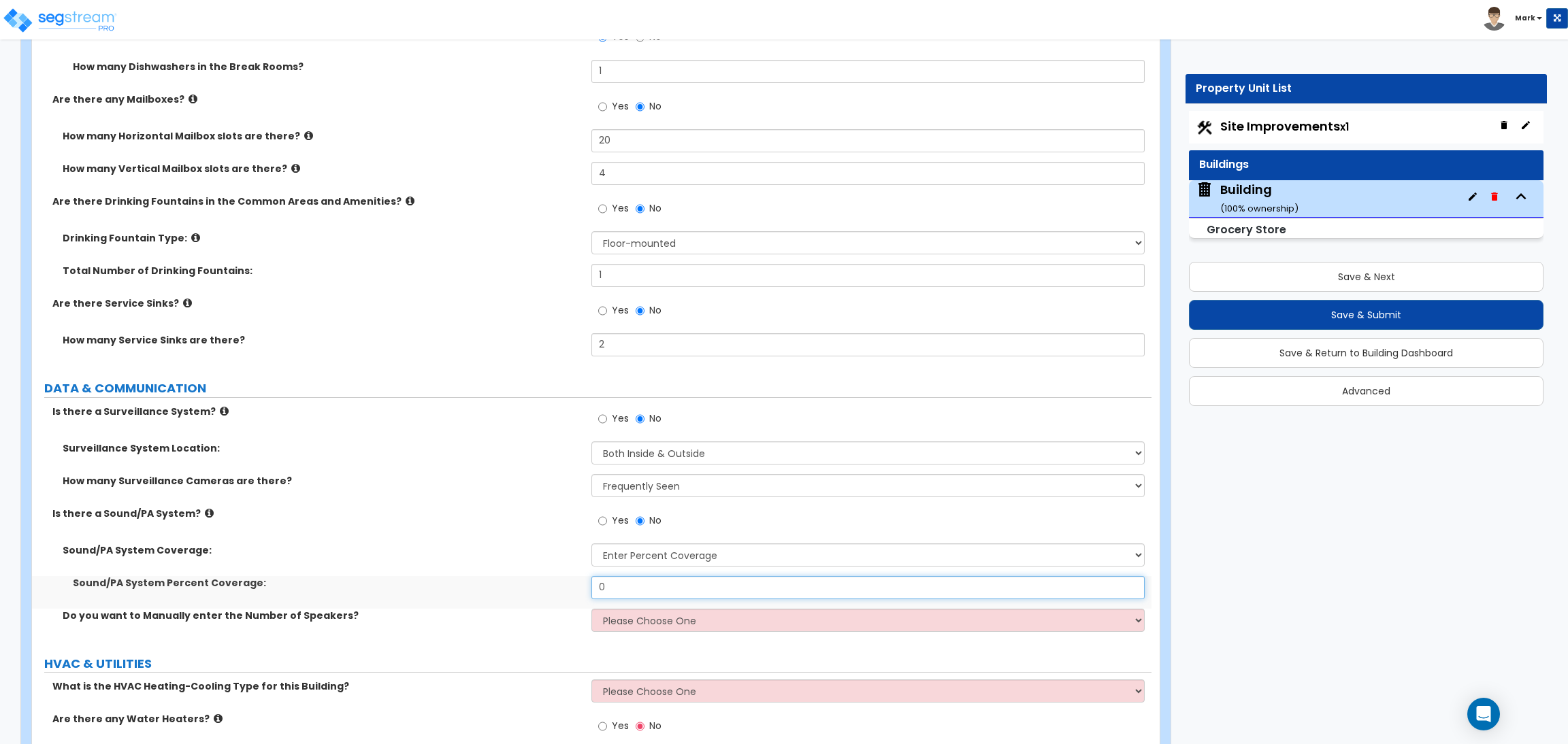
drag, startPoint x: 629, startPoint y: 595, endPoint x: 597, endPoint y: 588, distance: 32.8
click at [597, 588] on input "0" at bounding box center [867, 588] width 553 height 23
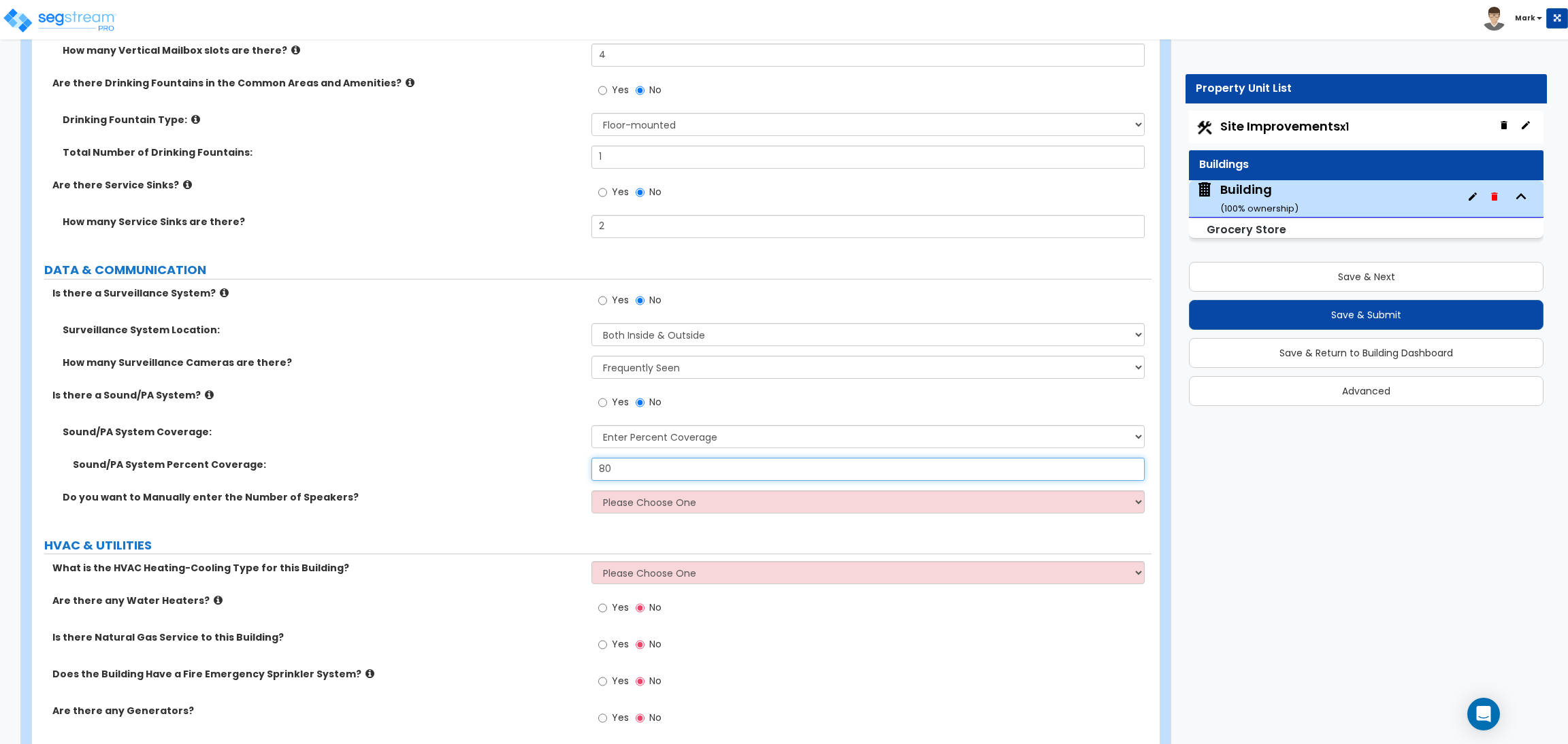
scroll to position [12108, 0]
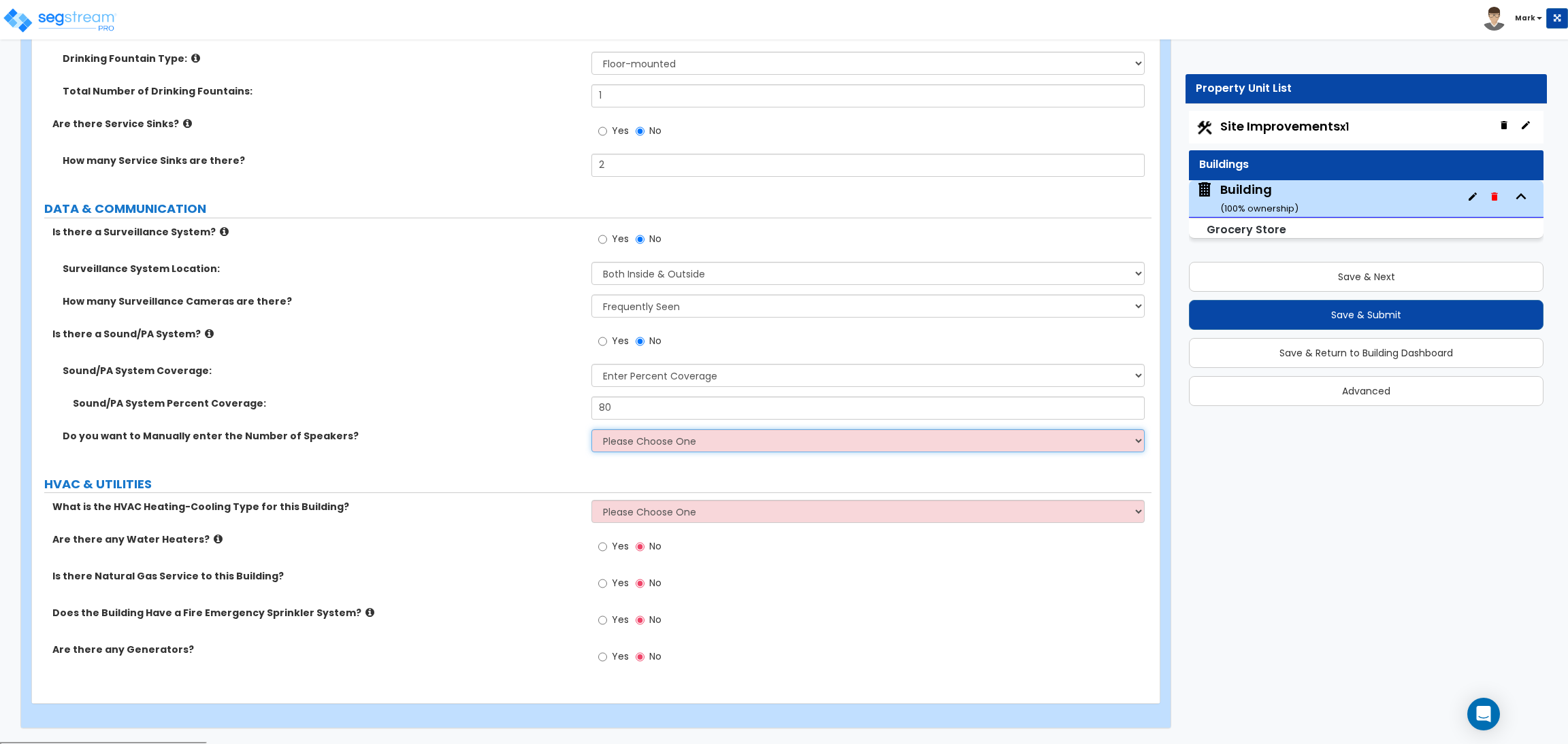
click at [630, 444] on select "Please Choose One No, Please Estimate for me Yes, I want to enter the Number of…" at bounding box center [867, 440] width 553 height 23
click at [467, 448] on div "Do you want to Manually enter the Number of Speakers? Please Choose One No, Ple…" at bounding box center [592, 445] width 1119 height 33
click at [630, 443] on select "Please Choose One No, Please Estimate for me Yes, I want to enter the Number of…" at bounding box center [867, 440] width 553 height 23
click at [591, 430] on select "Please Choose One No, Please Estimate for me Yes, I want to enter the Number of…" at bounding box center [867, 440] width 553 height 23
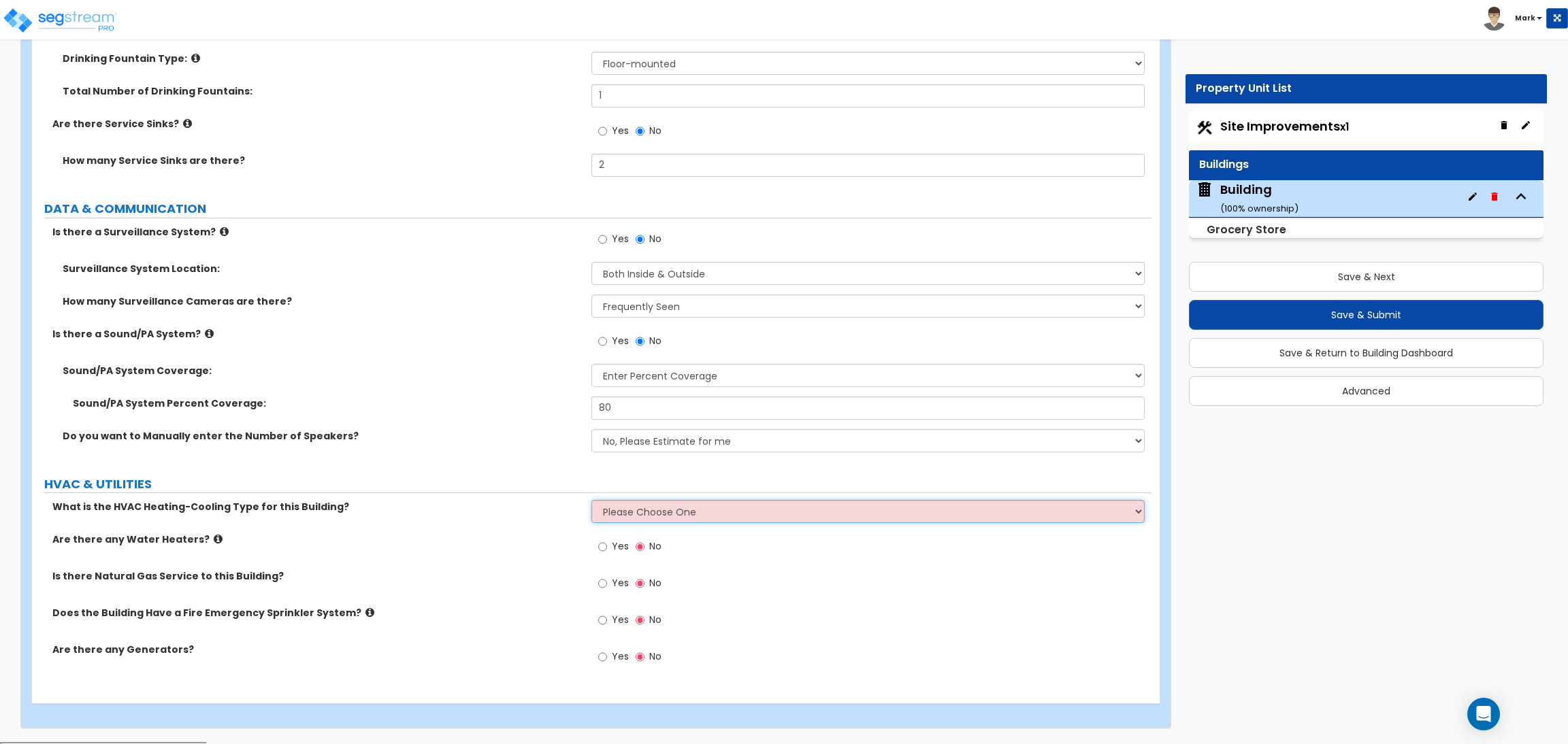
click at [679, 506] on select "Please Choose One Rooftop Unit Furnace-Condenser Forced Air Split Heating/Cooli…" at bounding box center [867, 512] width 553 height 23
click at [402, 530] on div "What is the HVAC Heating-Cooling Type for this Building? Please Choose One Roof…" at bounding box center [592, 516] width 1119 height 33
click at [644, 508] on select "Please Choose One Rooftop Unit Furnace-Condenser Forced Air Split Heating/Cooli…" at bounding box center [867, 512] width 553 height 23
click at [591, 501] on select "Please Choose One Rooftop Unit Furnace-Condenser Forced Air Split Heating/Cooli…" at bounding box center [867, 512] width 553 height 23
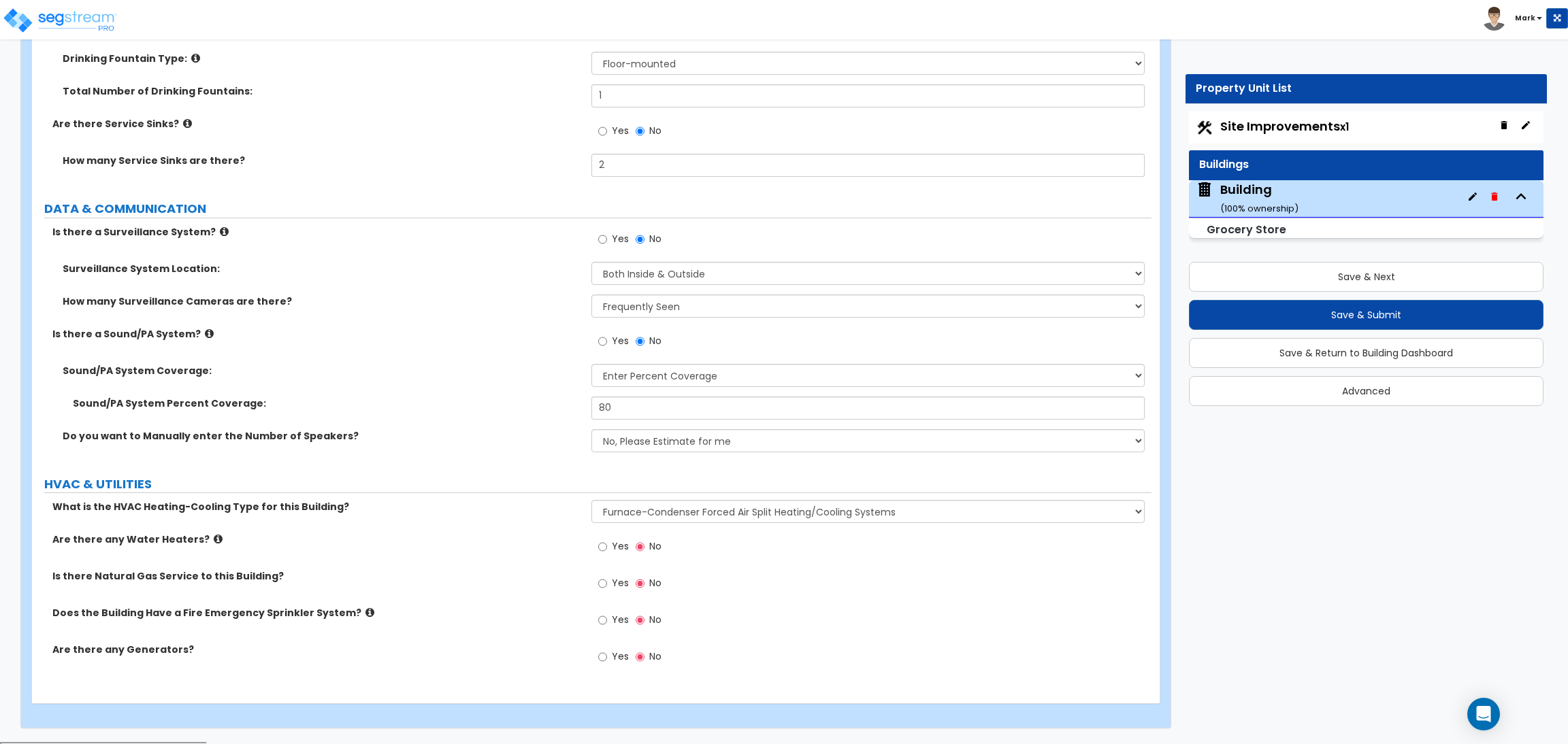
click at [611, 554] on label "Yes" at bounding box center [613, 548] width 31 height 23
click at [607, 554] on input "Yes" at bounding box center [602, 546] width 9 height 15
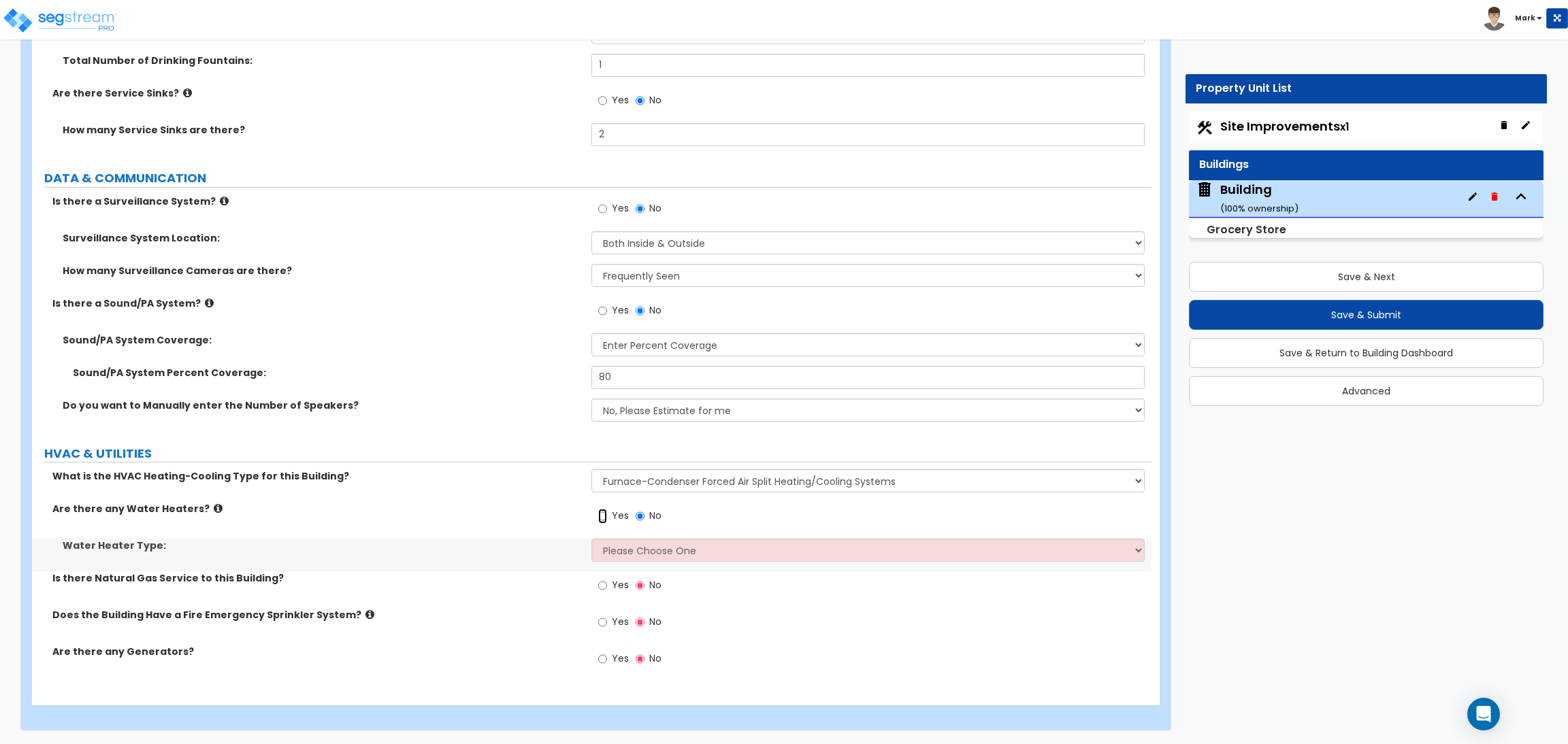
scroll to position [12141, 0]
click at [625, 552] on select "Please Choose One Gas Electric" at bounding box center [867, 548] width 553 height 23
click at [627, 559] on select "Please Choose One Gas Electric" at bounding box center [867, 548] width 553 height 23
click at [591, 538] on select "Please Choose One Gas Electric" at bounding box center [867, 548] width 553 height 23
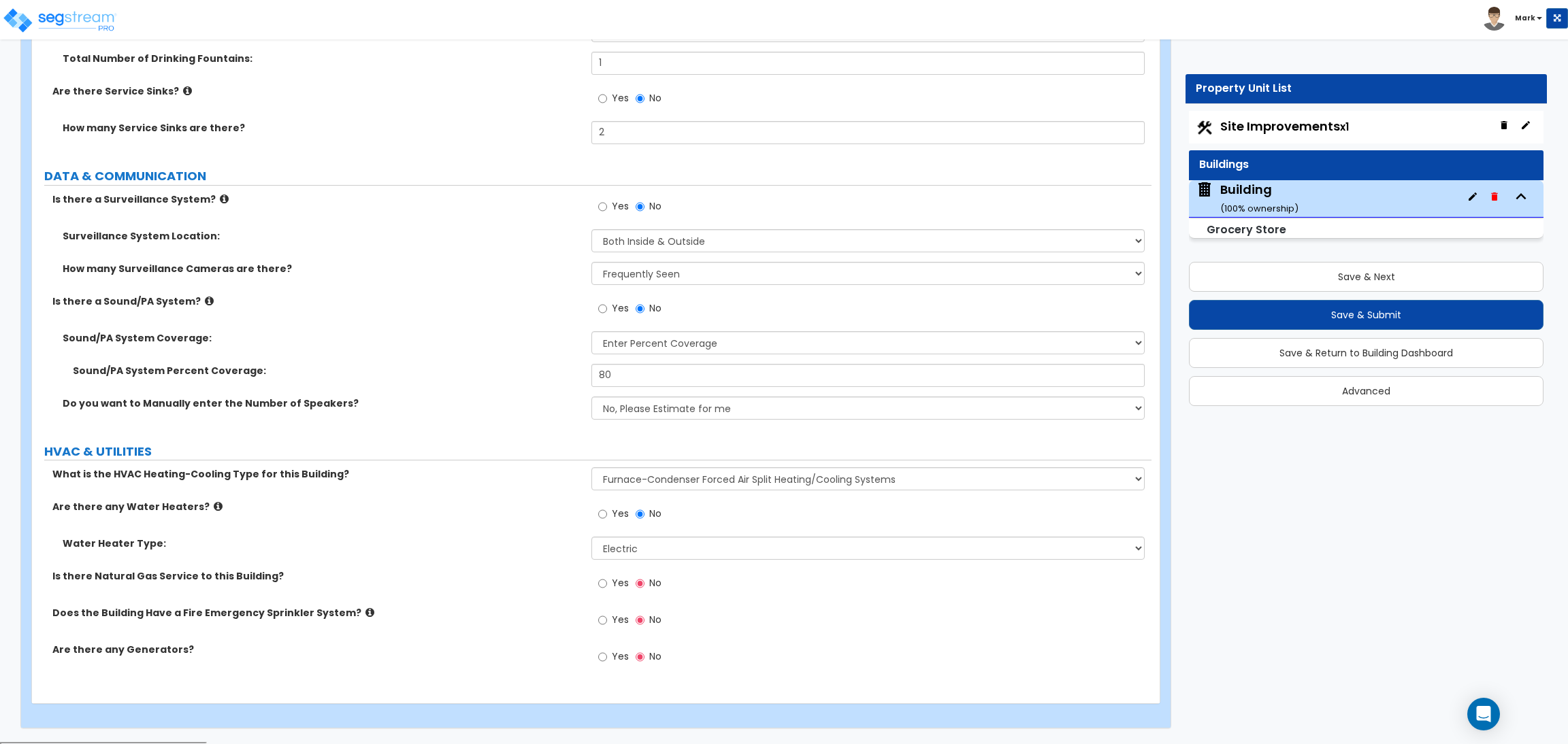
click at [622, 580] on span "Yes" at bounding box center [620, 582] width 17 height 13
click at [607, 580] on input "Yes" at bounding box center [602, 583] width 9 height 15
click at [610, 625] on label "Yes" at bounding box center [613, 622] width 31 height 23
click at [607, 625] on input "Yes" at bounding box center [602, 620] width 9 height 15
click at [606, 659] on input "Yes" at bounding box center [602, 656] width 9 height 15
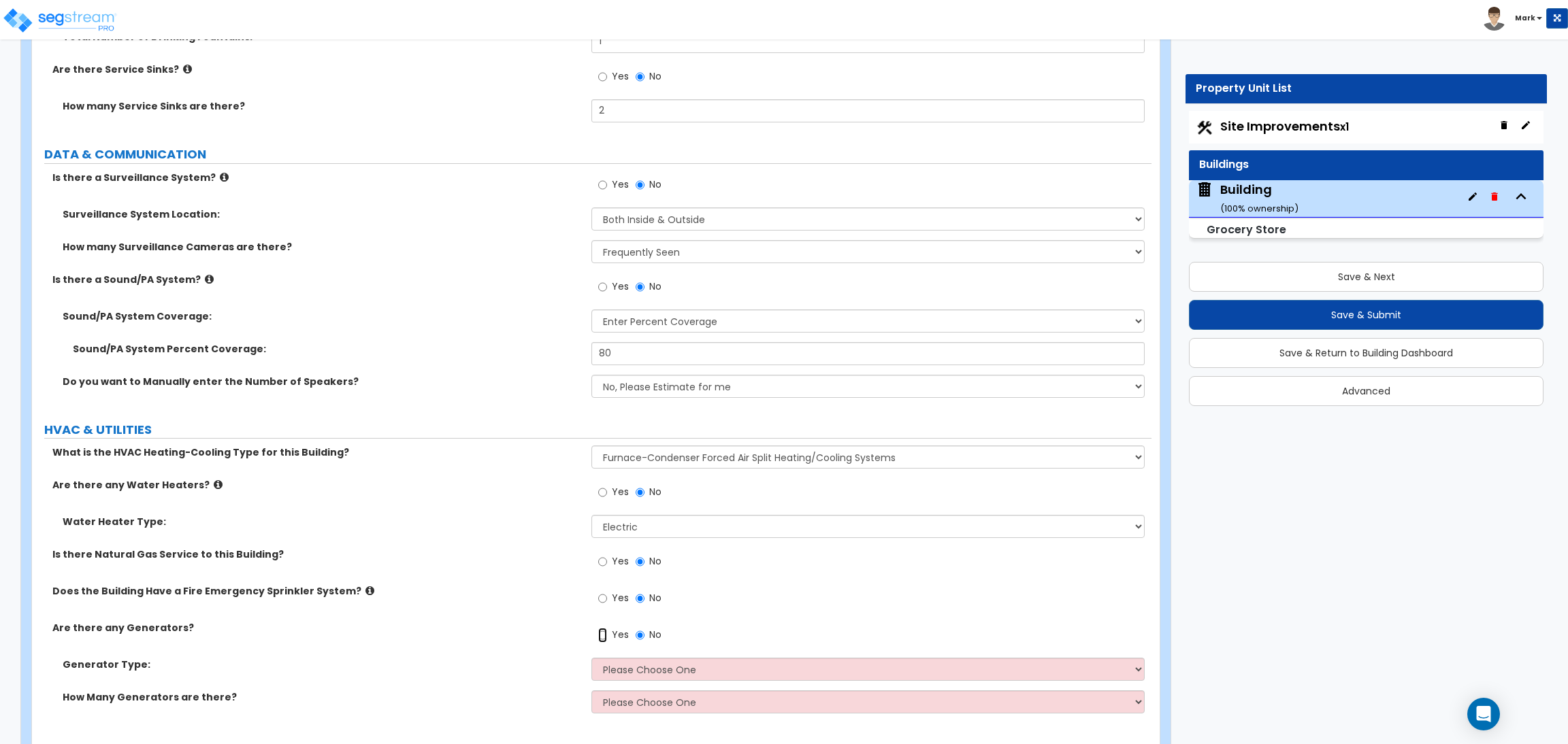
scroll to position [12206, 0]
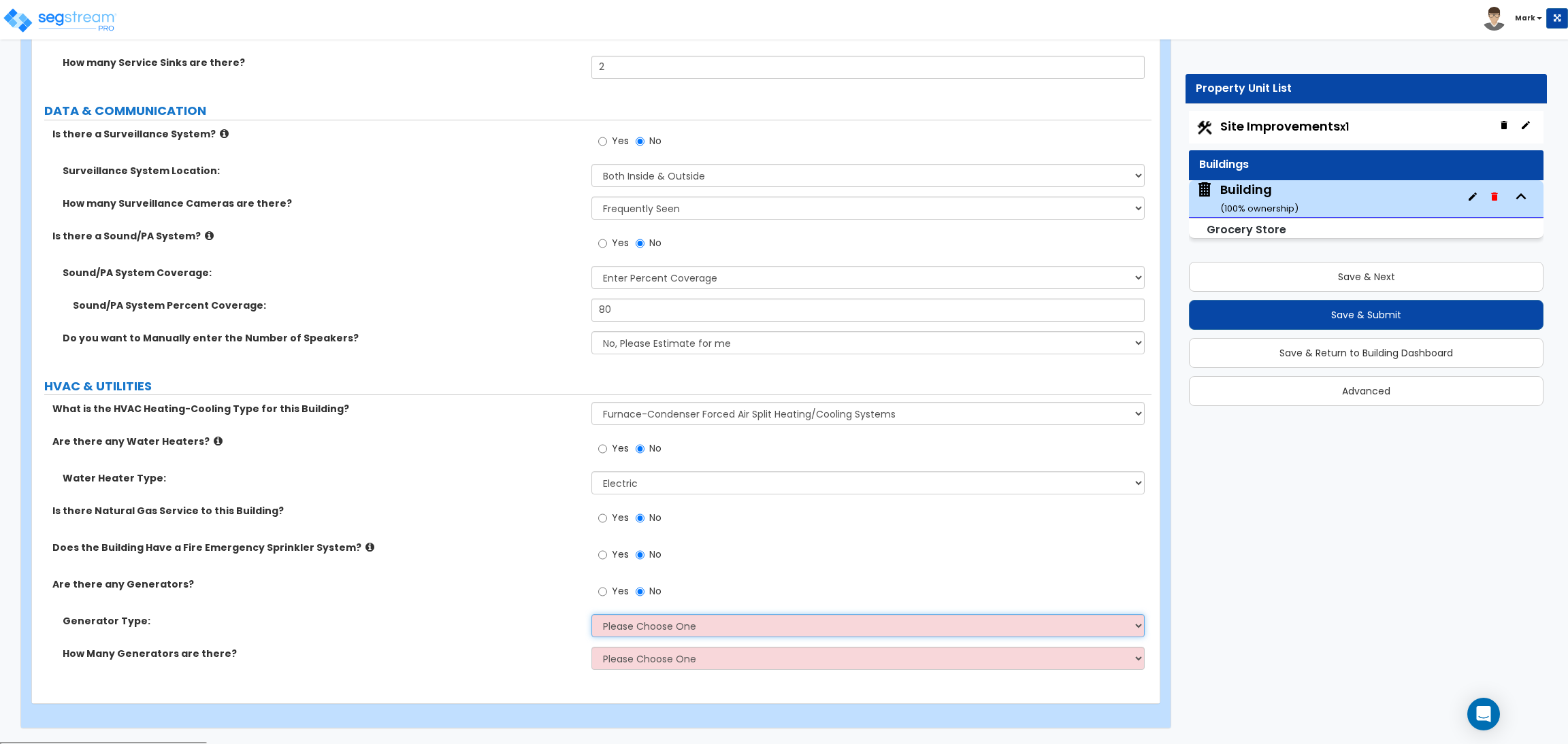
click at [631, 629] on select "Please Choose One Gas Diesel" at bounding box center [867, 626] width 553 height 23
click at [591, 616] on select "Please Choose One Gas Diesel" at bounding box center [867, 626] width 553 height 23
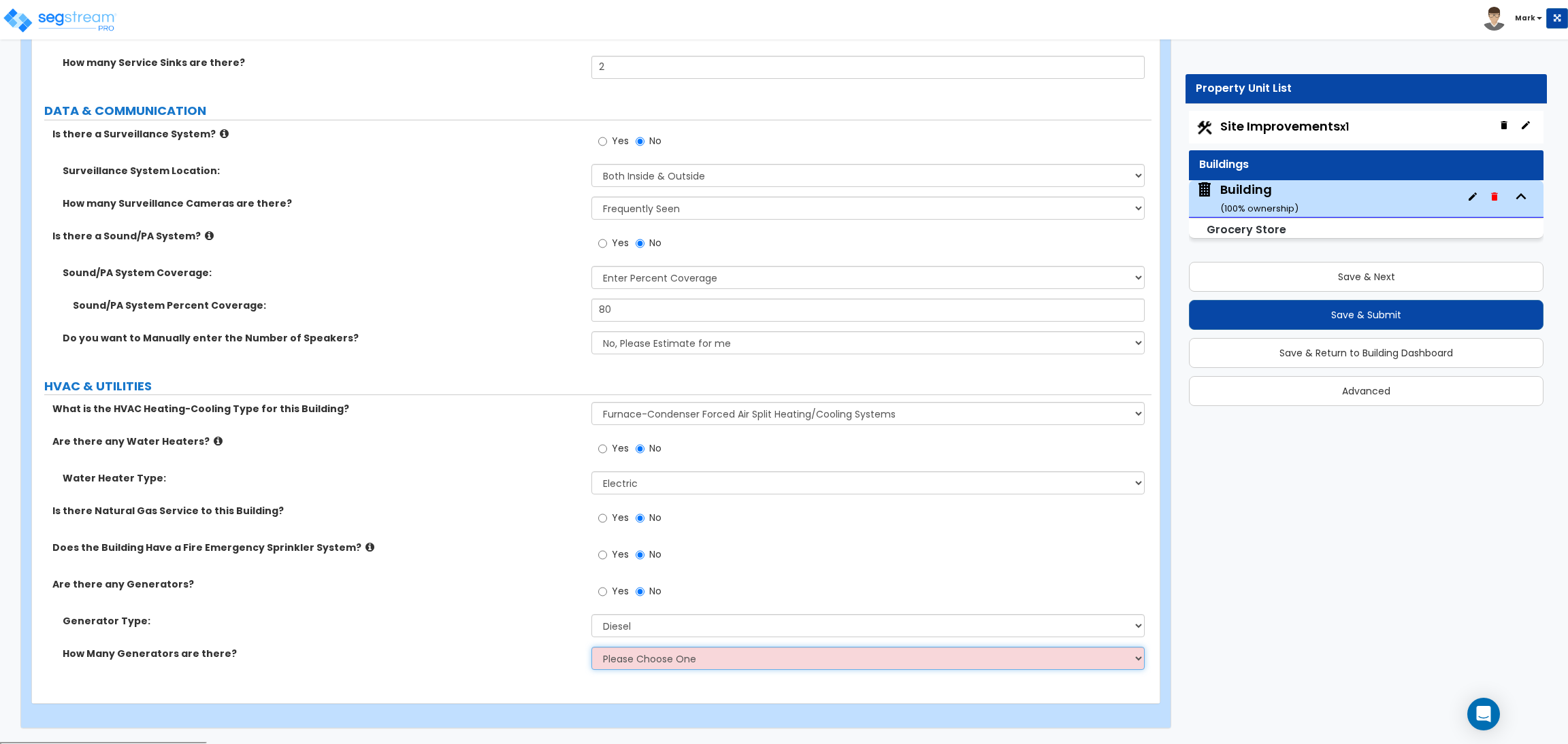
click at [626, 665] on select "Please Choose One 1 2 3" at bounding box center [867, 659] width 553 height 23
click at [591, 648] on select "Please Choose One 1 2 3" at bounding box center [867, 659] width 553 height 23
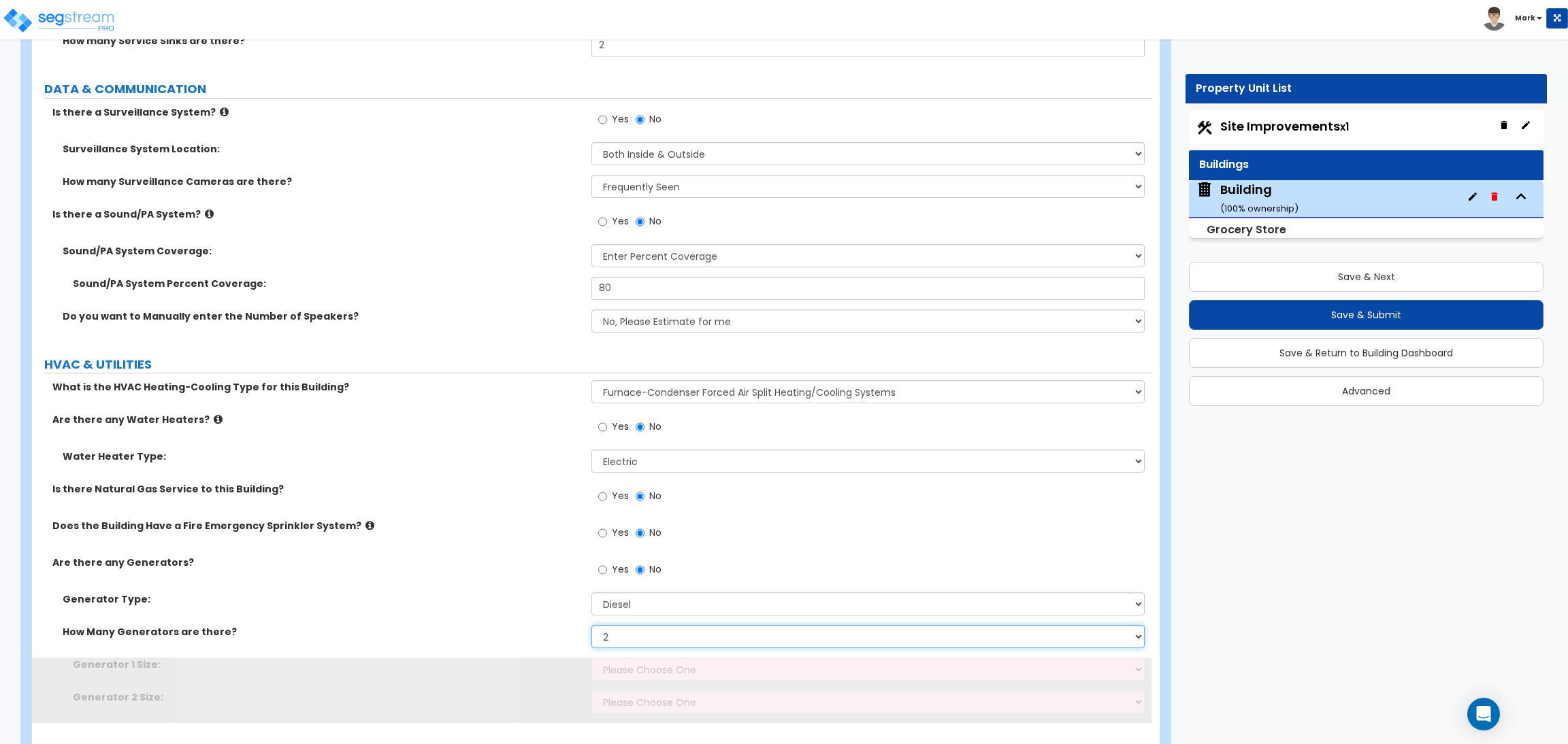
scroll to position [12272, 0]
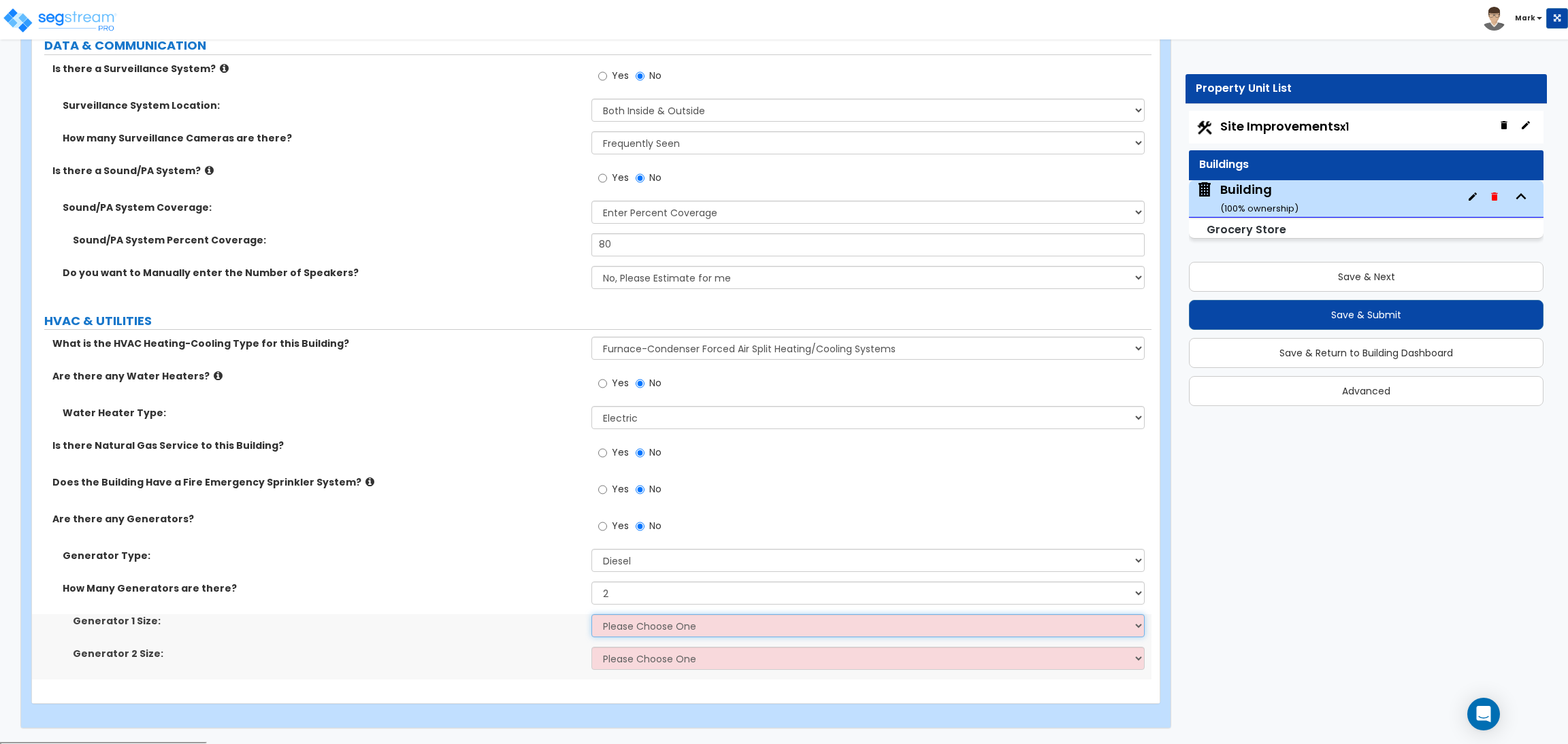
click at [636, 625] on select "Please Choose One 30kW 50kW 75kW 100kW 125 kW 150 kW 175 kW 200 kW 250 kW 300 k…" at bounding box center [867, 626] width 553 height 23
click at [591, 616] on select "Please Choose One 30kW 50kW 75kW 100kW 125 kW 150 kW 175 kW 200 kW 250 kW 300 k…" at bounding box center [867, 626] width 553 height 23
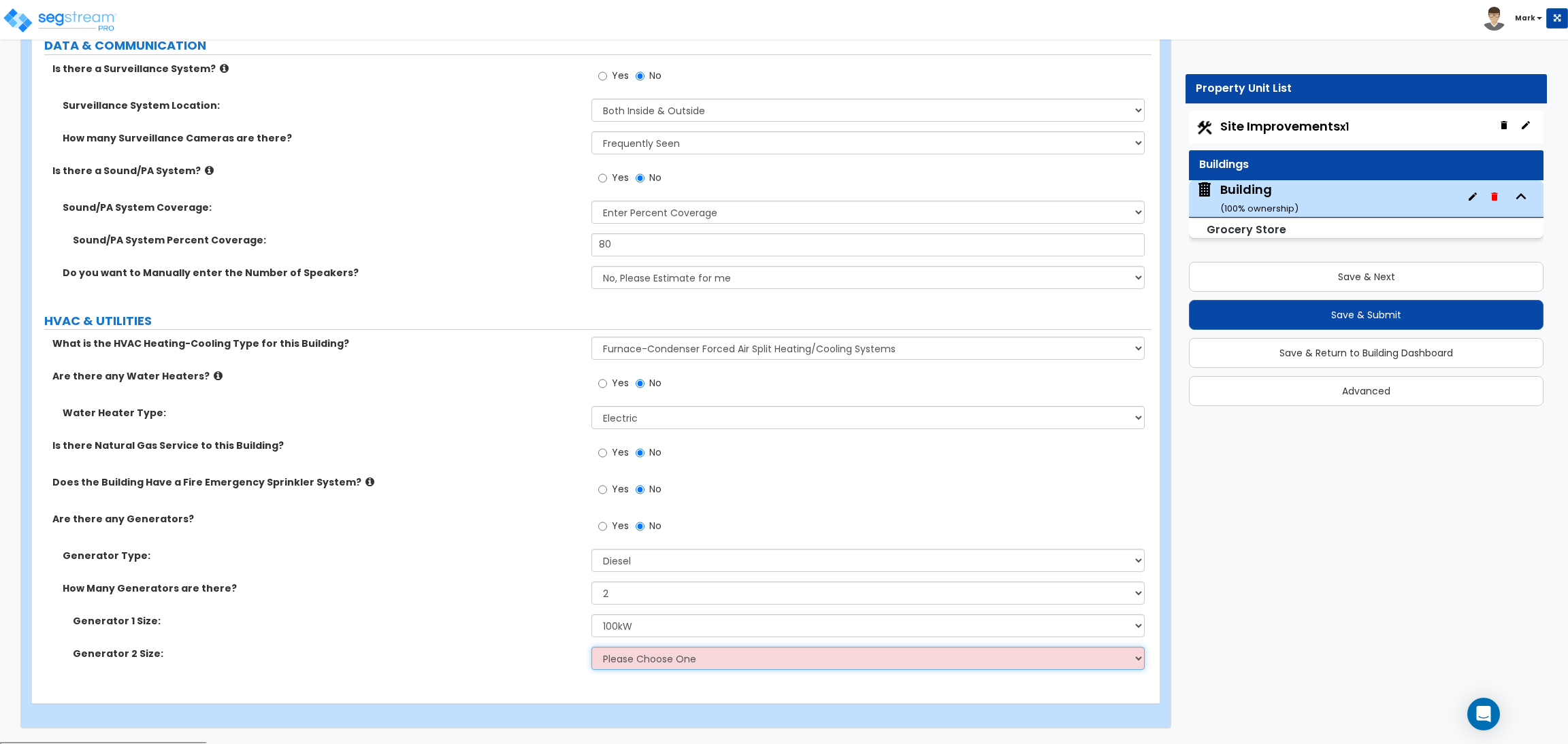
click at [633, 652] on select "Please Choose One 30kW 50kW 75kW 100kW 125 kW 150 kW 175 kW 200 kW 250 kW 300 k…" at bounding box center [867, 659] width 553 height 23
click at [591, 648] on select "Please Choose One 30kW 50kW 75kW 100kW 125 kW 150 kW 175 kW 200 kW 250 kW 300 k…" at bounding box center [867, 659] width 553 height 23
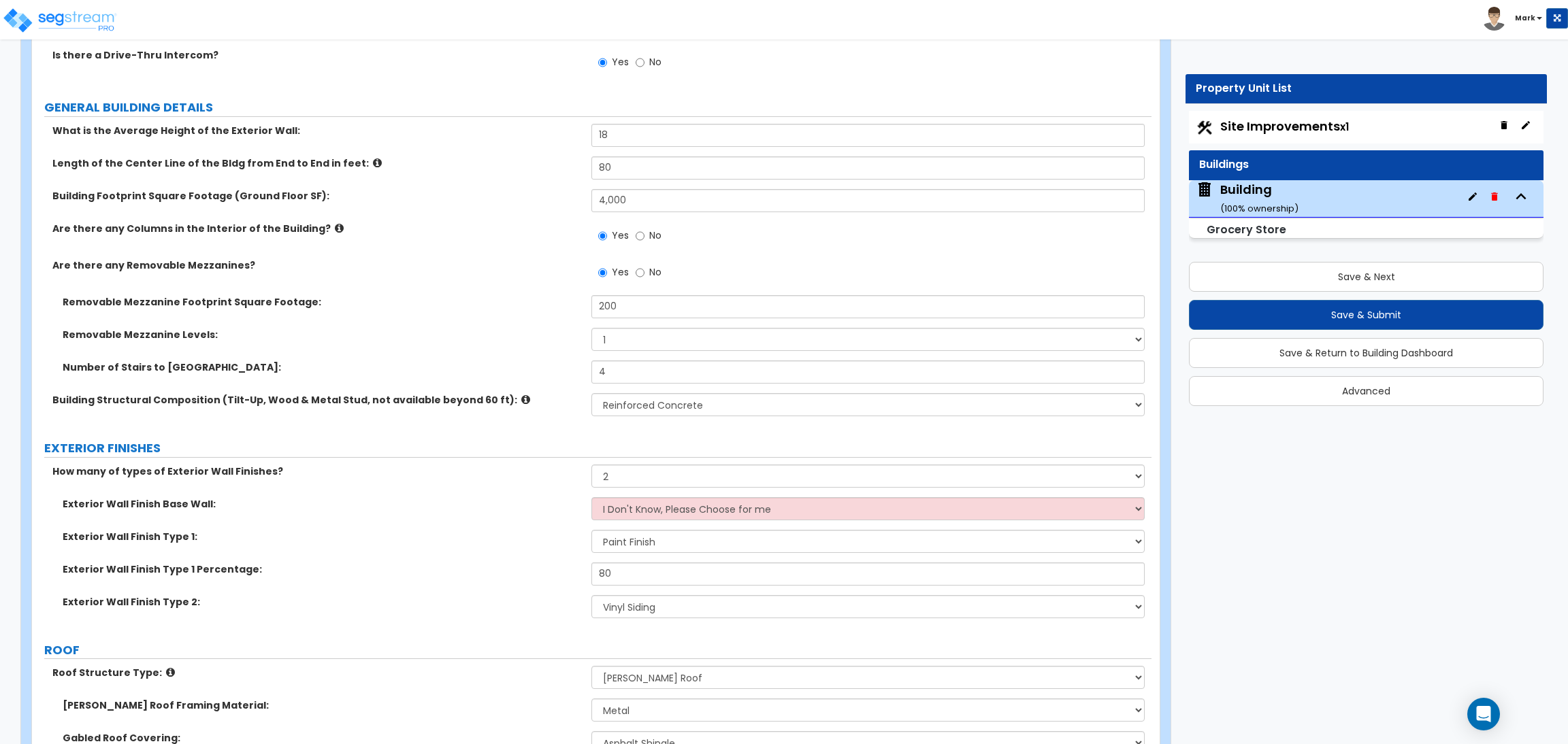
scroll to position [1153, 0]
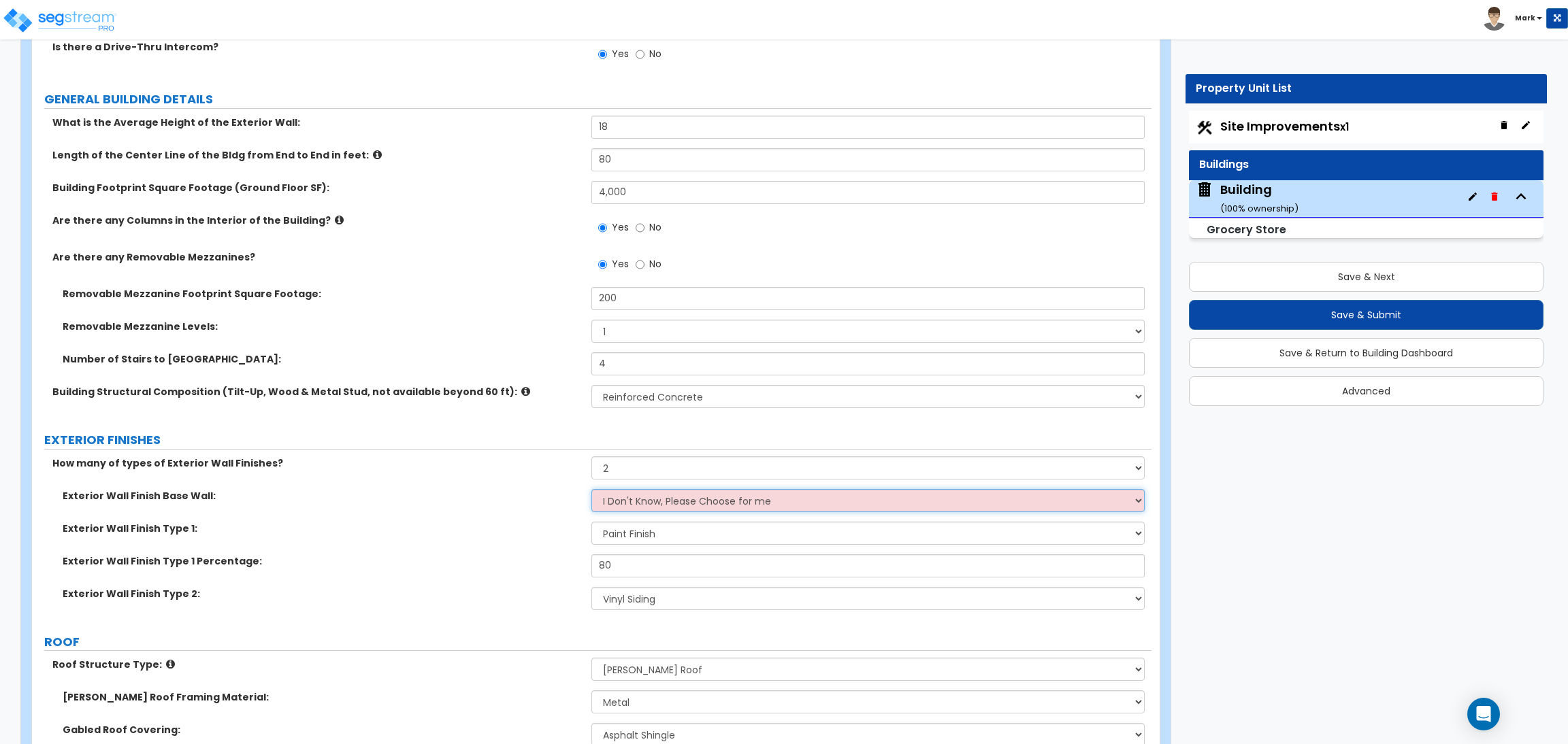
click at [708, 498] on select "I Don't Know, Please Choose for me Concrete Masonry Units (CMU) Cast-in-Place C…" at bounding box center [867, 501] width 553 height 23
click at [591, 489] on select "I Don't Know, Please Choose for me Concrete Masonry Units (CMU) Cast-in-Place C…" at bounding box center [867, 501] width 553 height 23
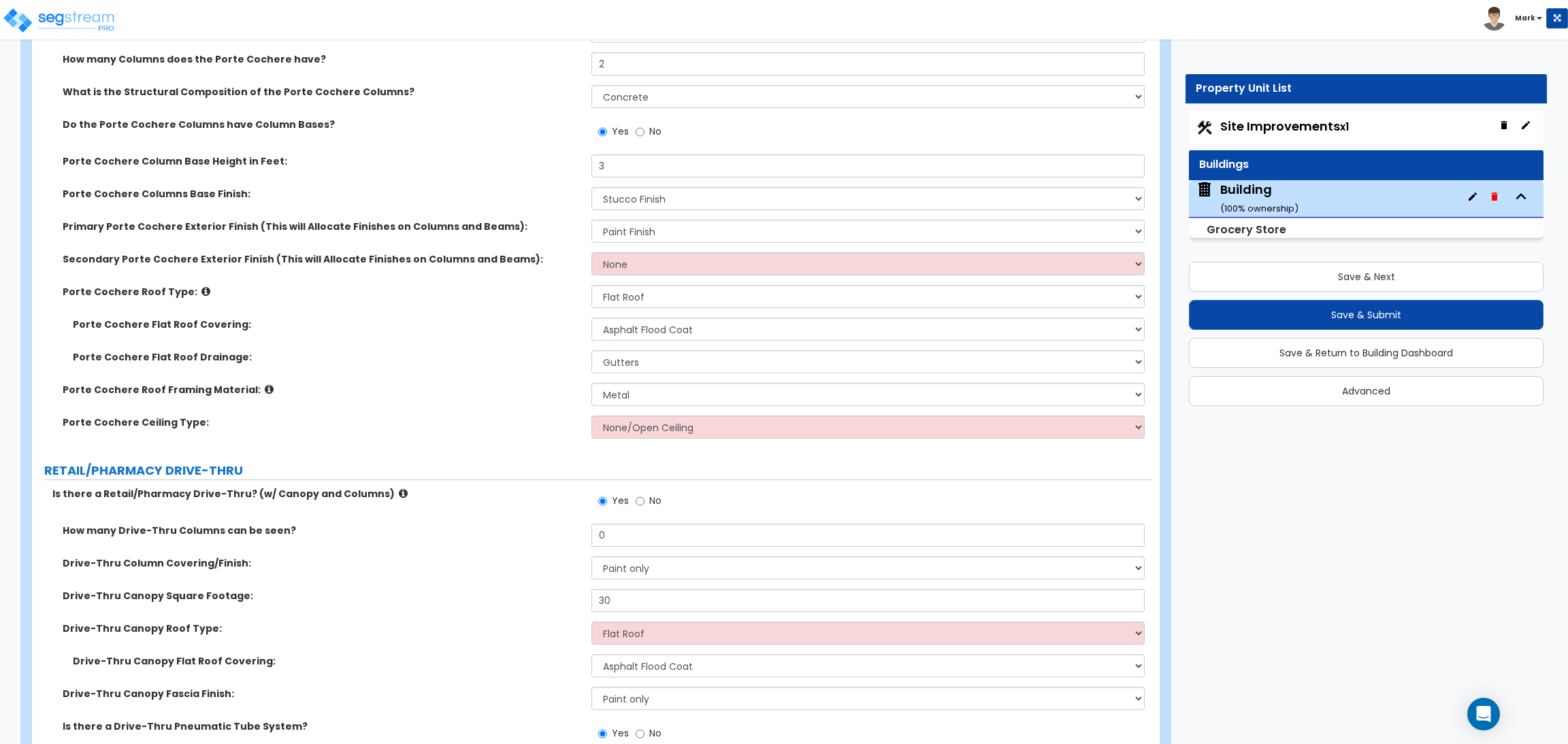
scroll to position [133, 0]
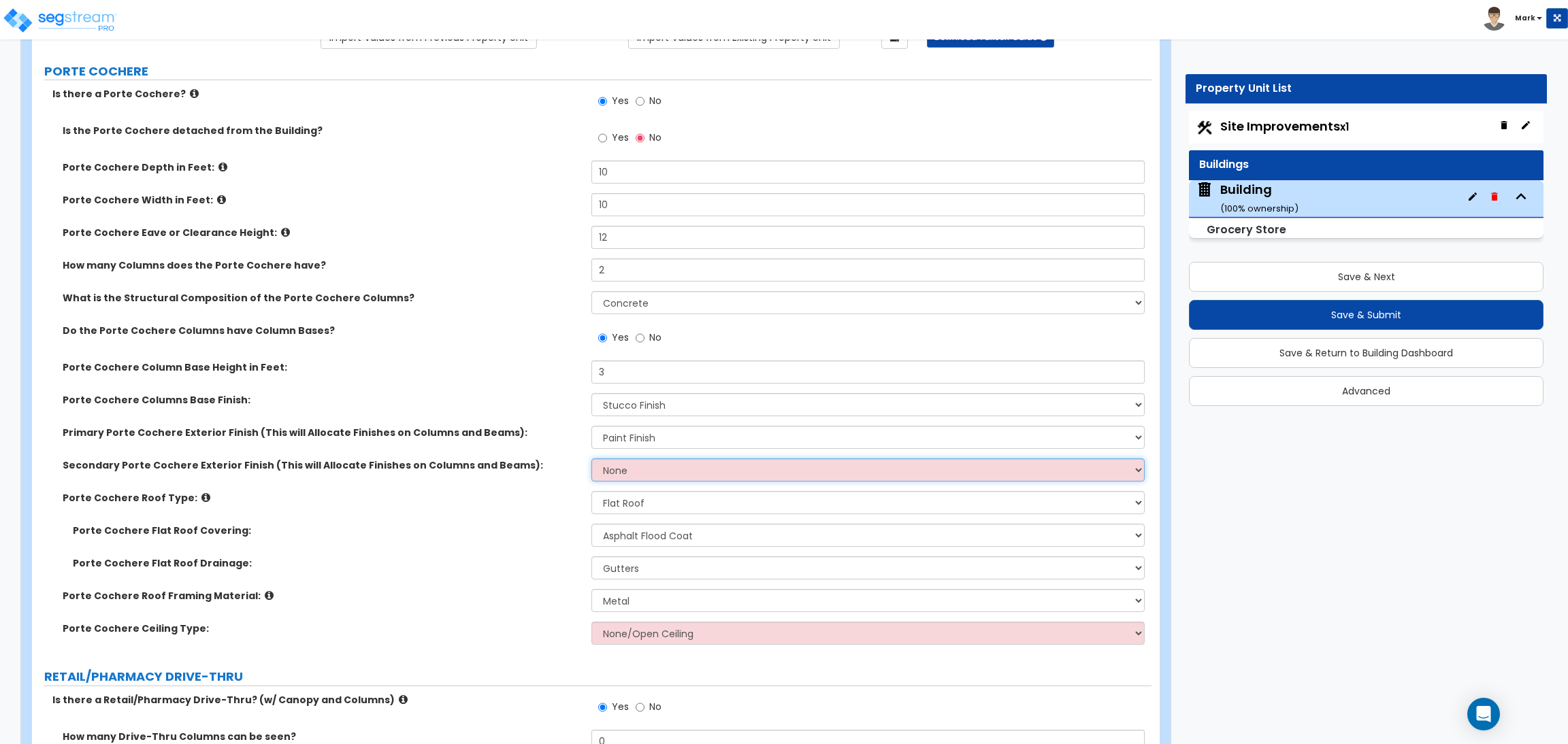
click at [655, 466] on select "None Paint Finish Stucco Finish Tile Finish Brick Veneer Stone Veneer Metal Com…" at bounding box center [867, 470] width 553 height 23
click at [591, 458] on select "None Paint Finish Stucco Finish Tile Finish Brick Veneer Stone Veneer Metal Com…" at bounding box center [867, 470] width 553 height 23
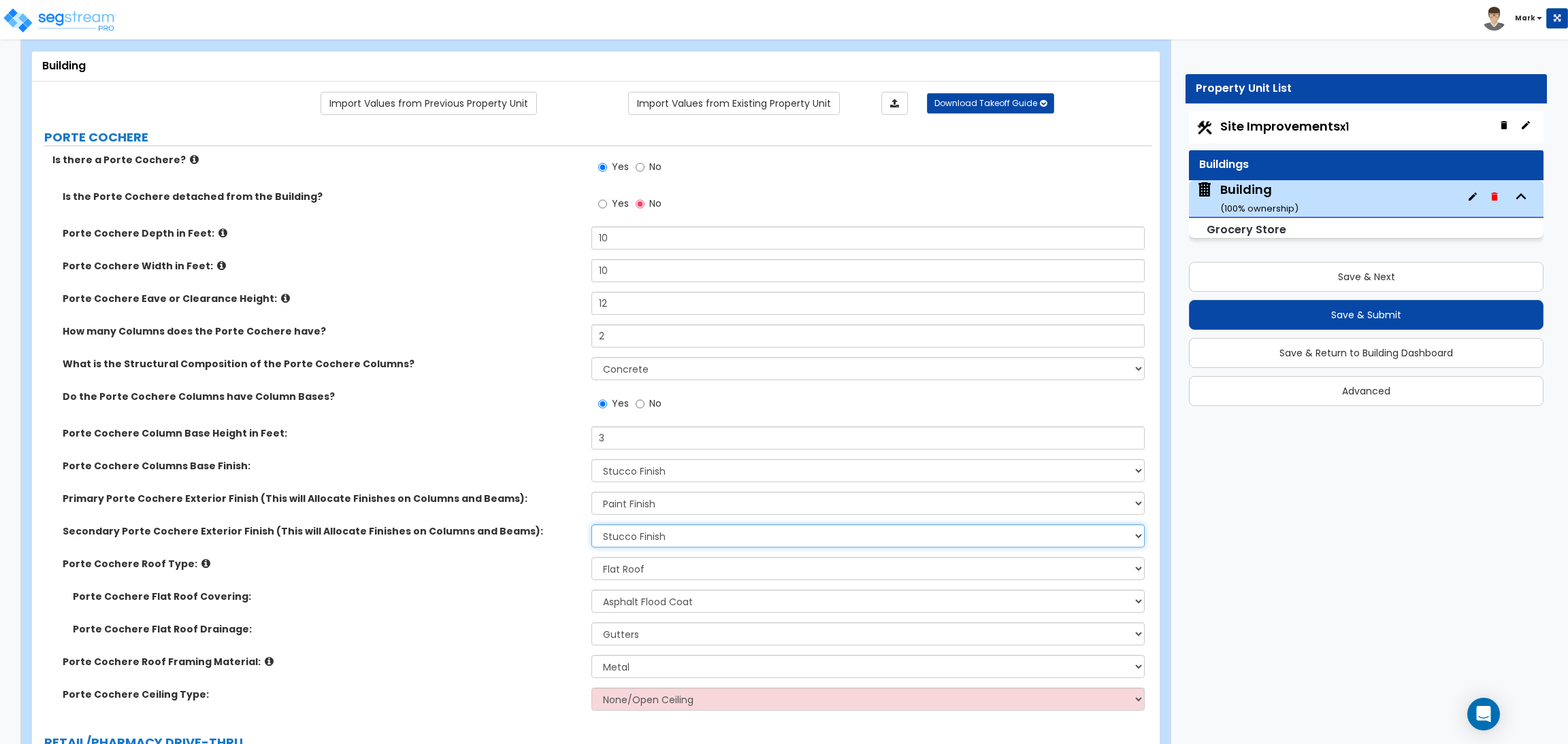
scroll to position [0, 0]
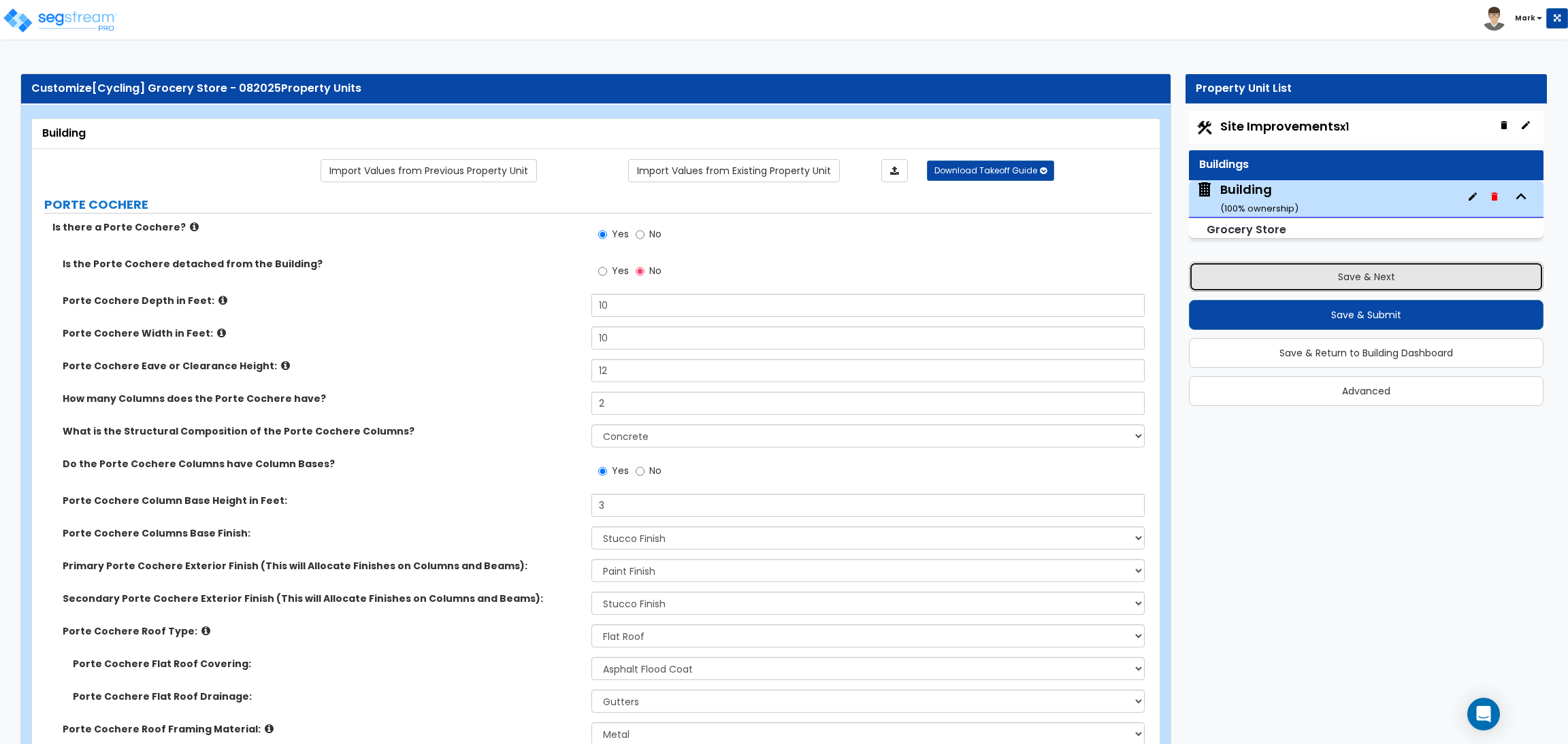
click at [1359, 278] on button "Save & Next" at bounding box center [1366, 277] width 355 height 30
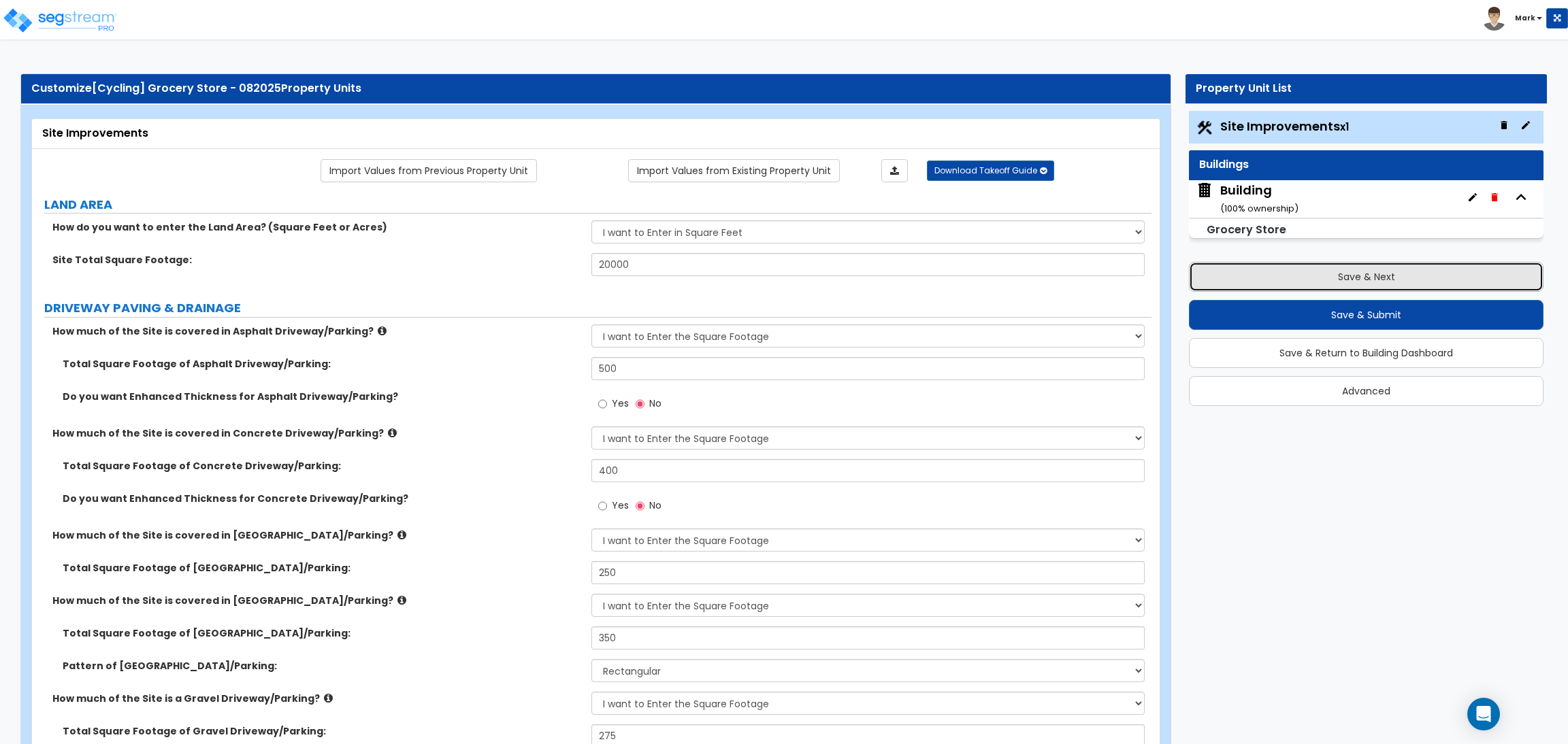
click at [1313, 279] on button "Save & Next" at bounding box center [1366, 277] width 355 height 30
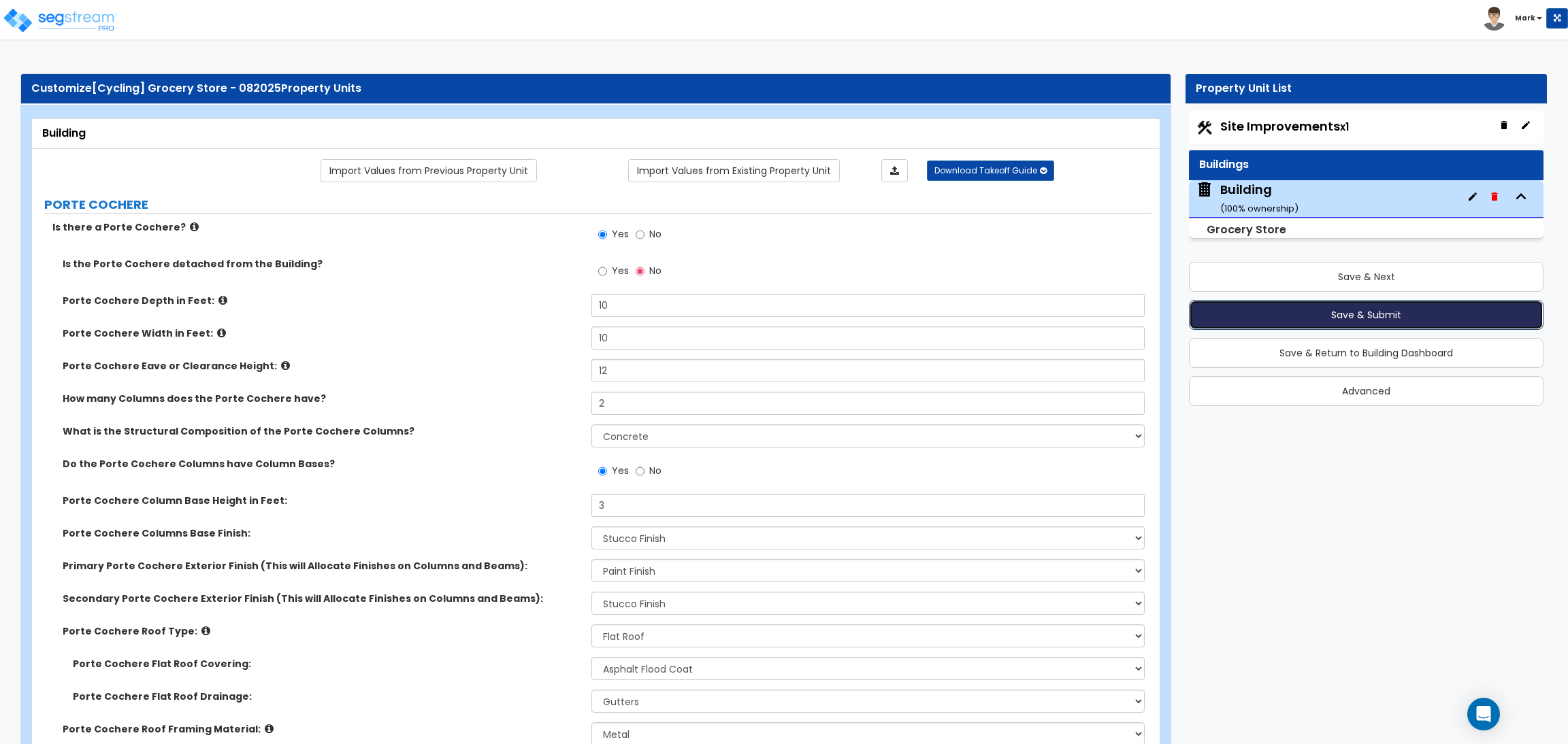
click at [1415, 311] on button "Save & Submit" at bounding box center [1366, 314] width 355 height 30
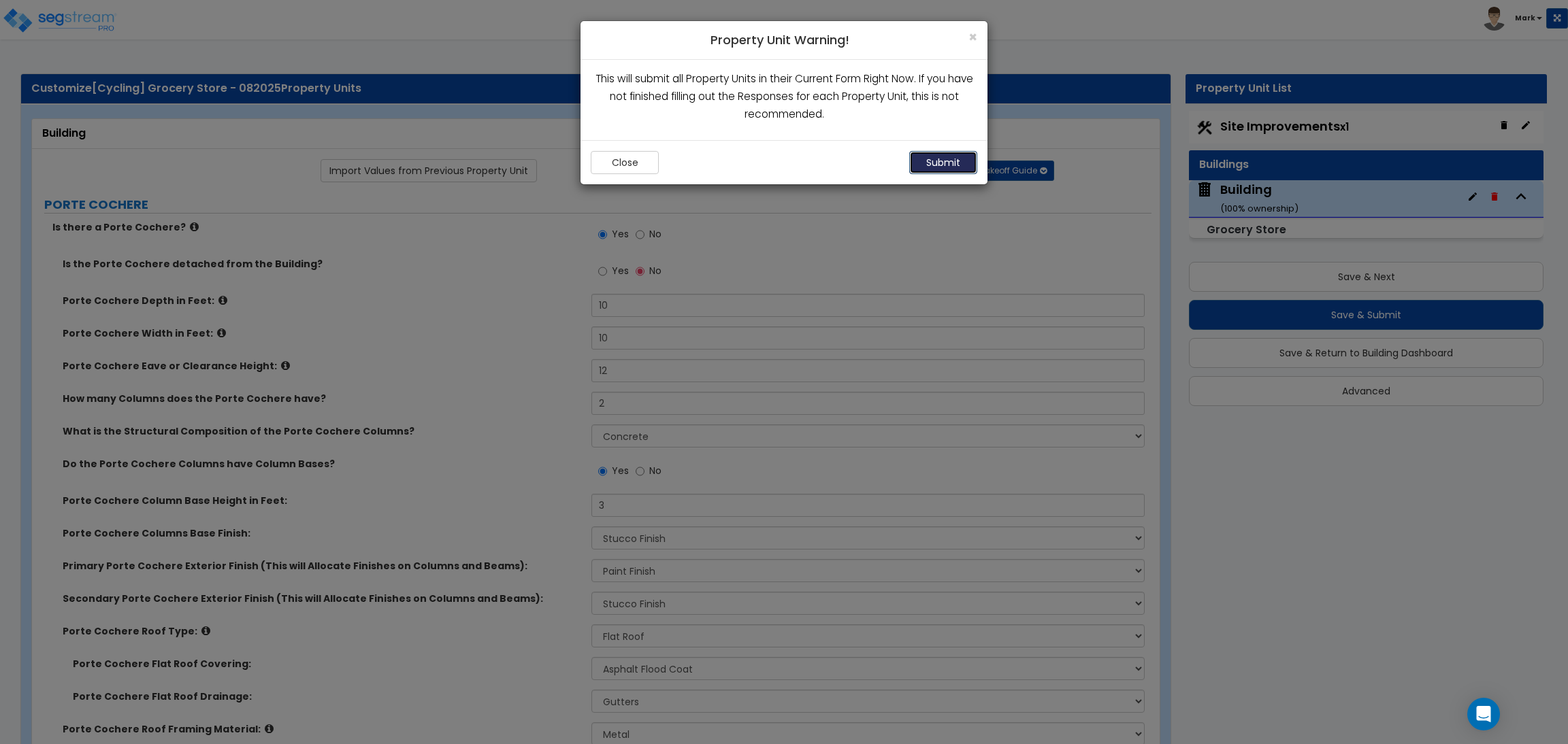
click at [924, 157] on button "Submit" at bounding box center [943, 163] width 68 height 23
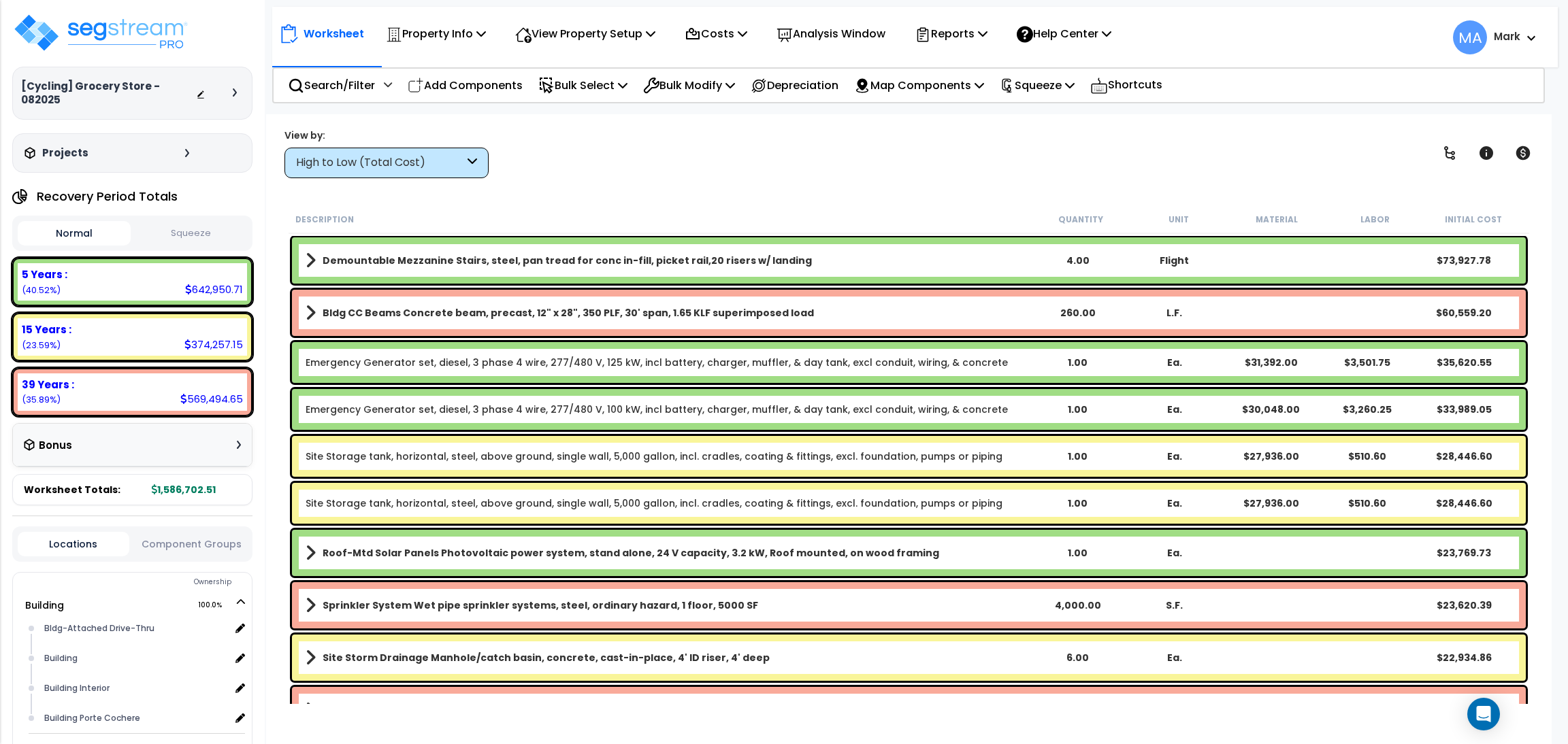
click at [385, 164] on div "High to Low (Total Cost)" at bounding box center [380, 163] width 168 height 16
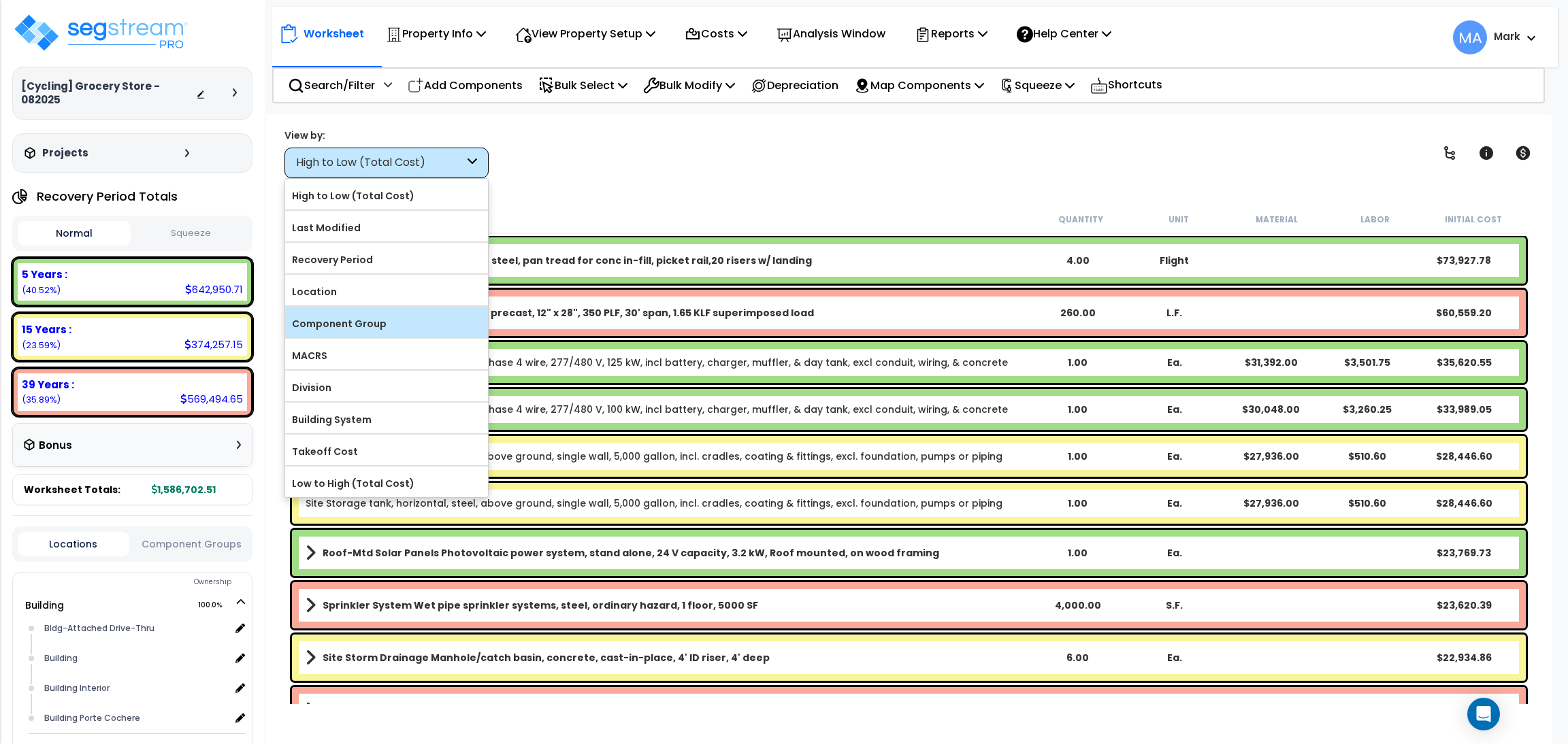
click at [346, 329] on label "Component Group" at bounding box center [386, 324] width 203 height 20
click at [0, 0] on input "Component Group" at bounding box center [0, 0] width 0 height 0
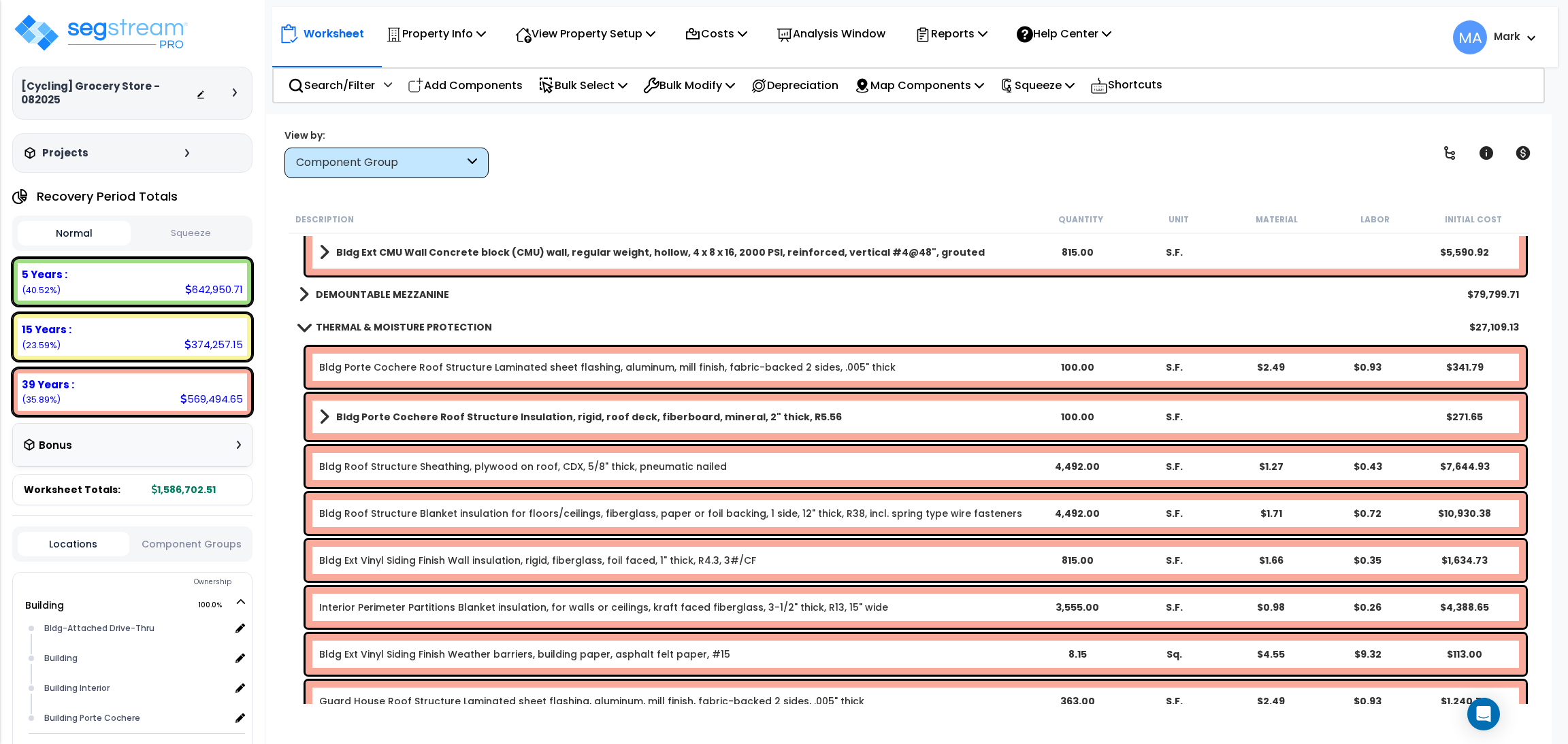
scroll to position [509, 0]
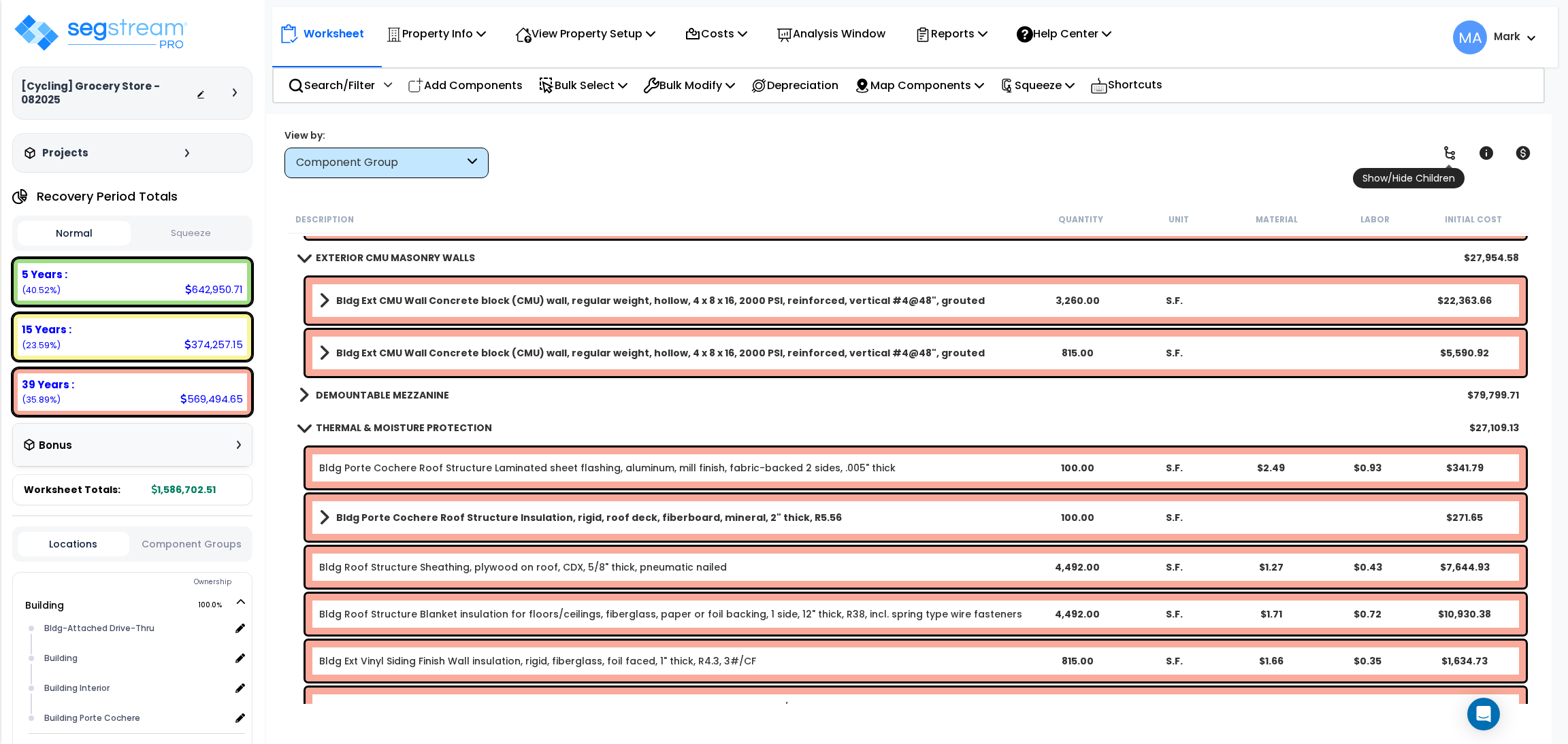
click at [1442, 161] on link at bounding box center [1449, 153] width 30 height 30
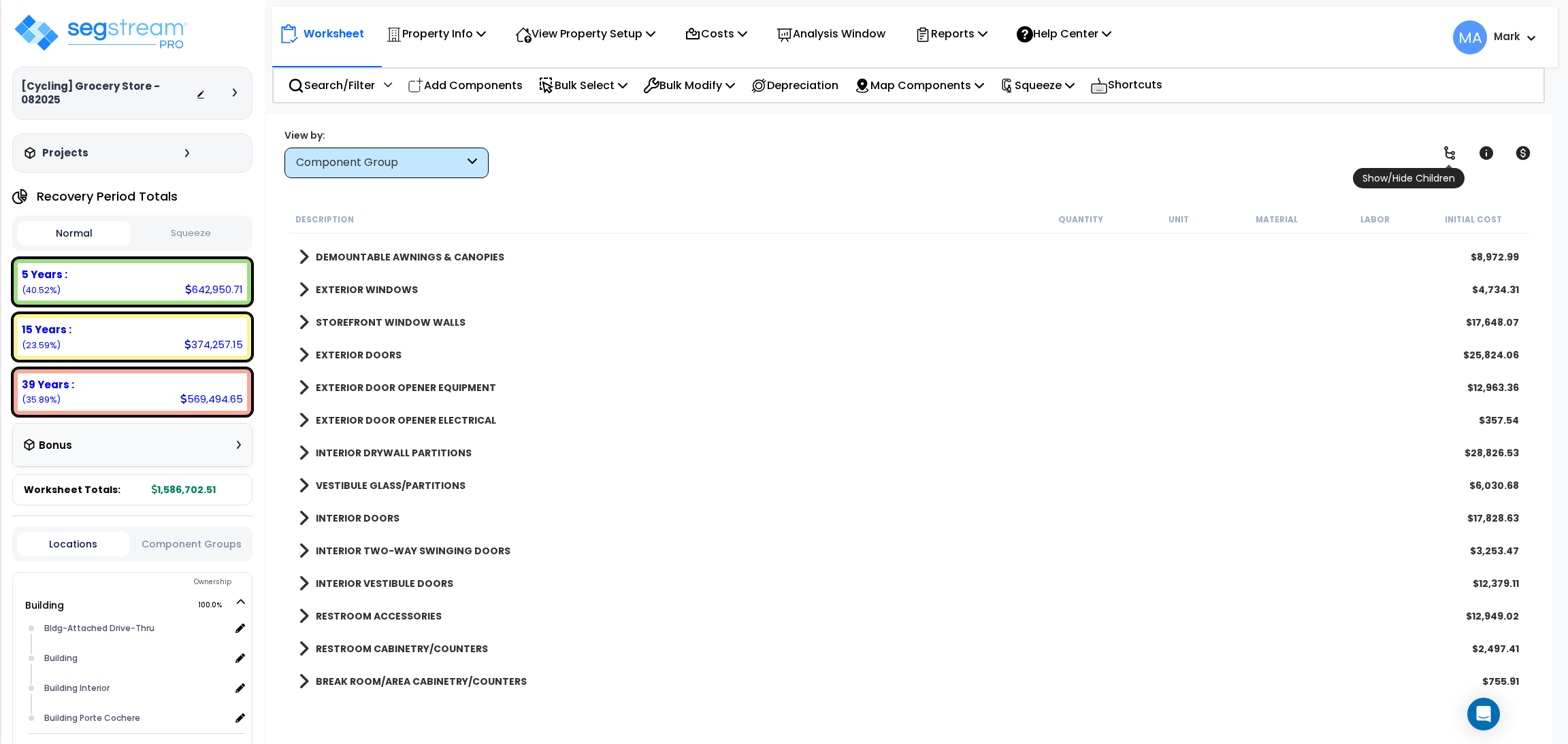
click at [1442, 160] on icon at bounding box center [1449, 153] width 16 height 16
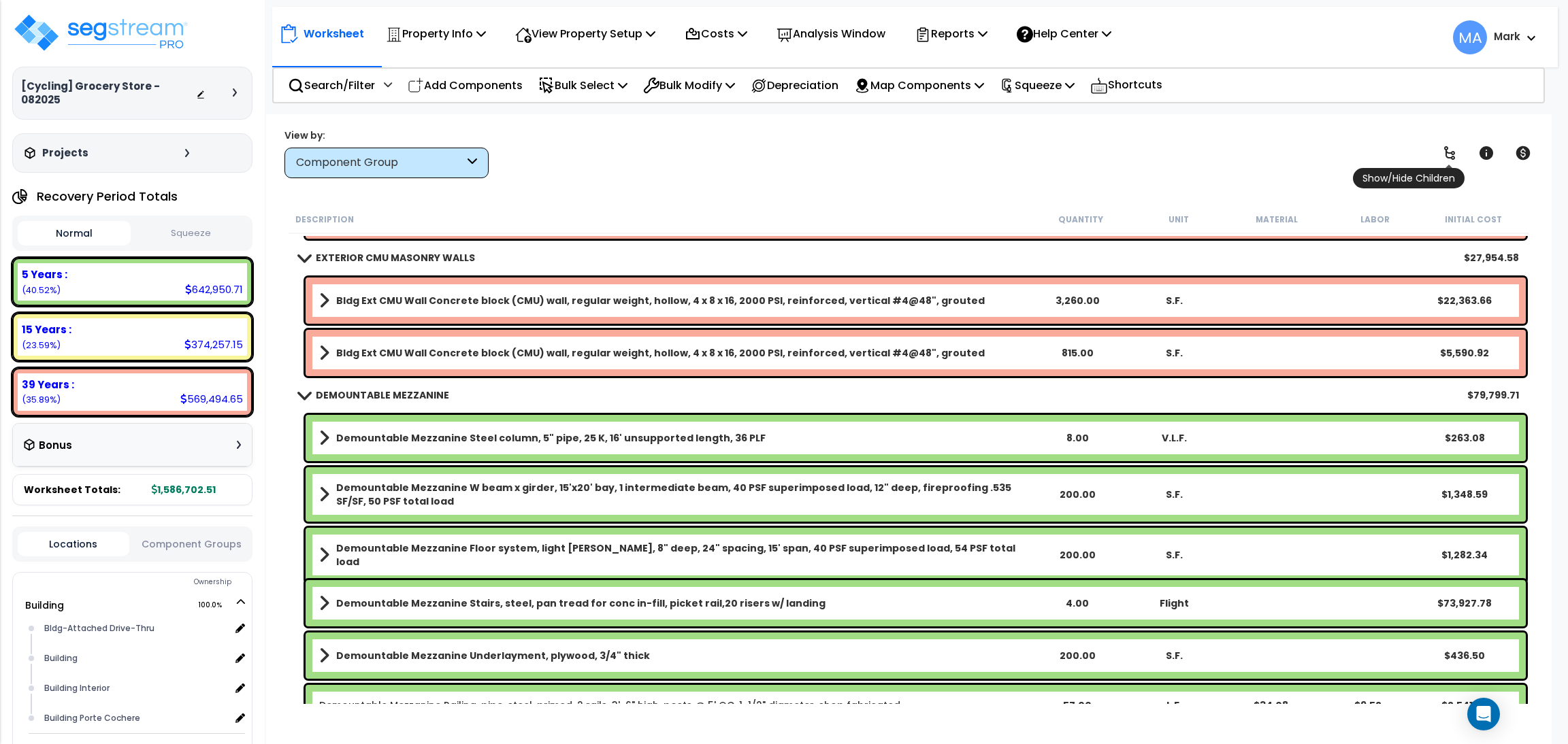
click at [1442, 160] on icon at bounding box center [1449, 153] width 16 height 16
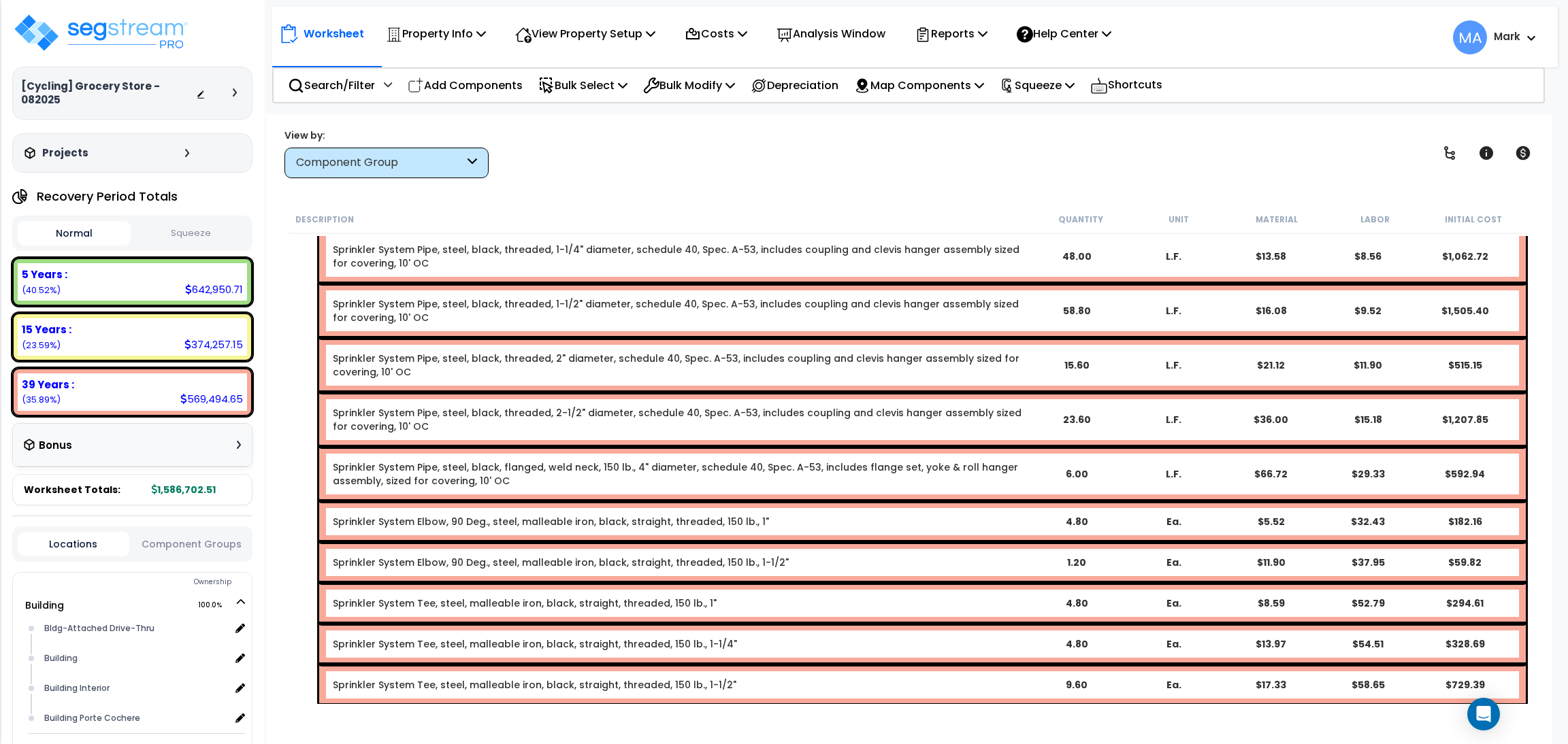
scroll to position [17034, 0]
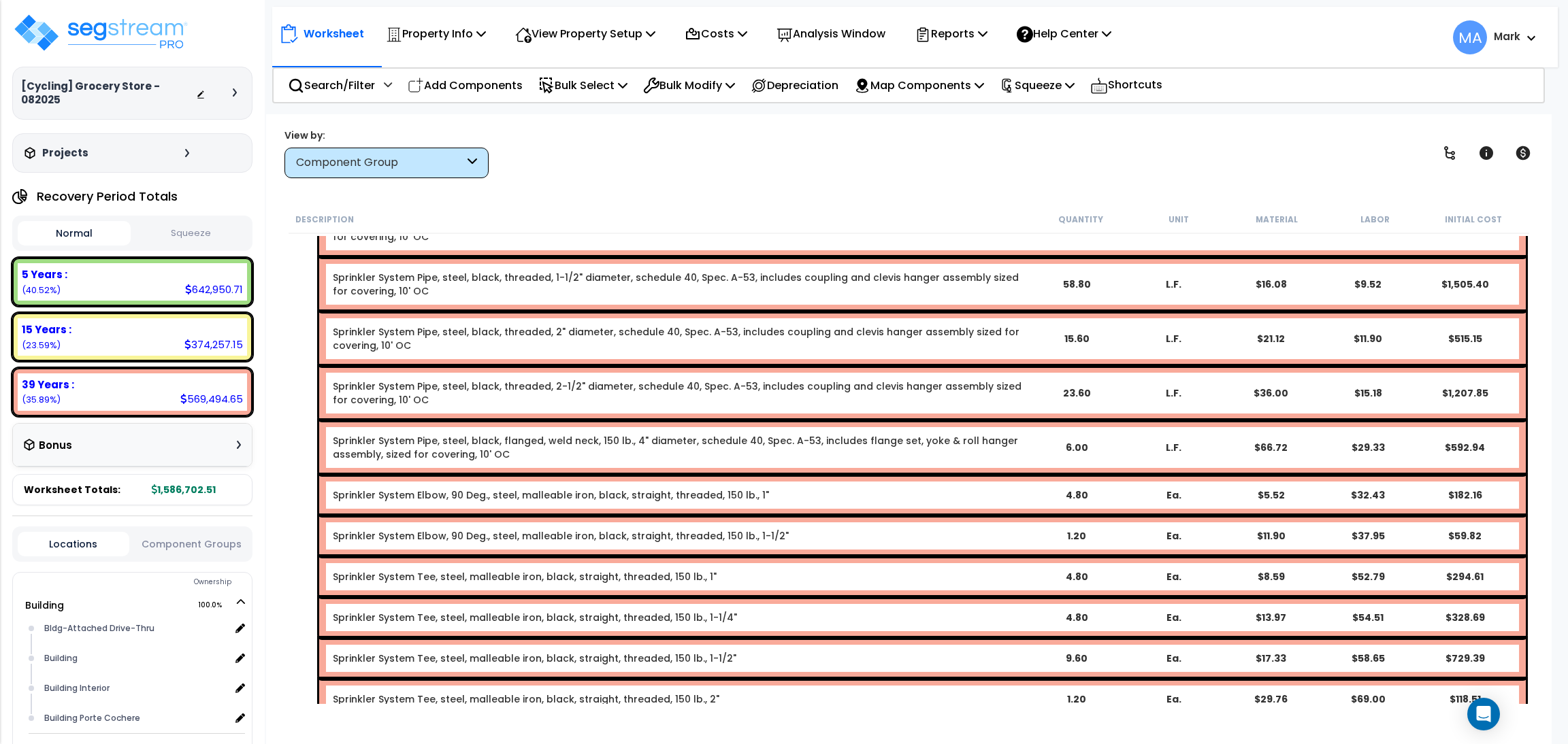
click at [633, 232] on div "Description Quantity Unit Material Labor Initial Cost" at bounding box center [909, 220] width 1241 height 29
